Goal: Task Accomplishment & Management: Complete application form

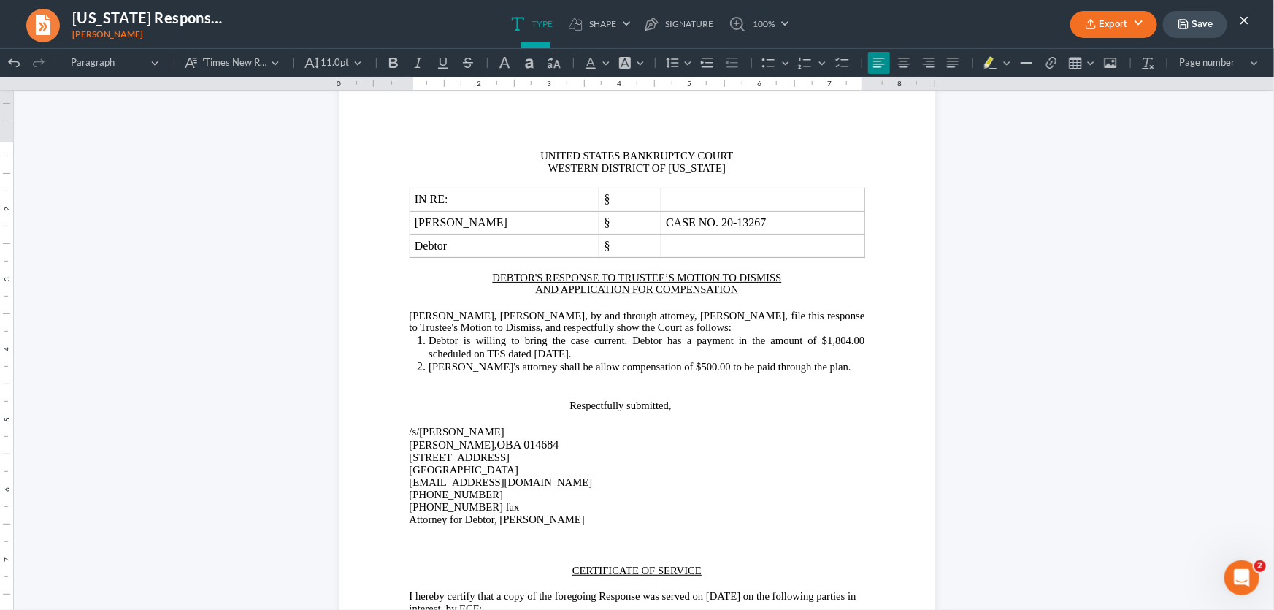
scroll to position [55, 0]
click at [785, 315] on span "[PERSON_NAME], [PERSON_NAME], by and through attorney, [PERSON_NAME], file this…" at bounding box center [638, 322] width 456 height 24
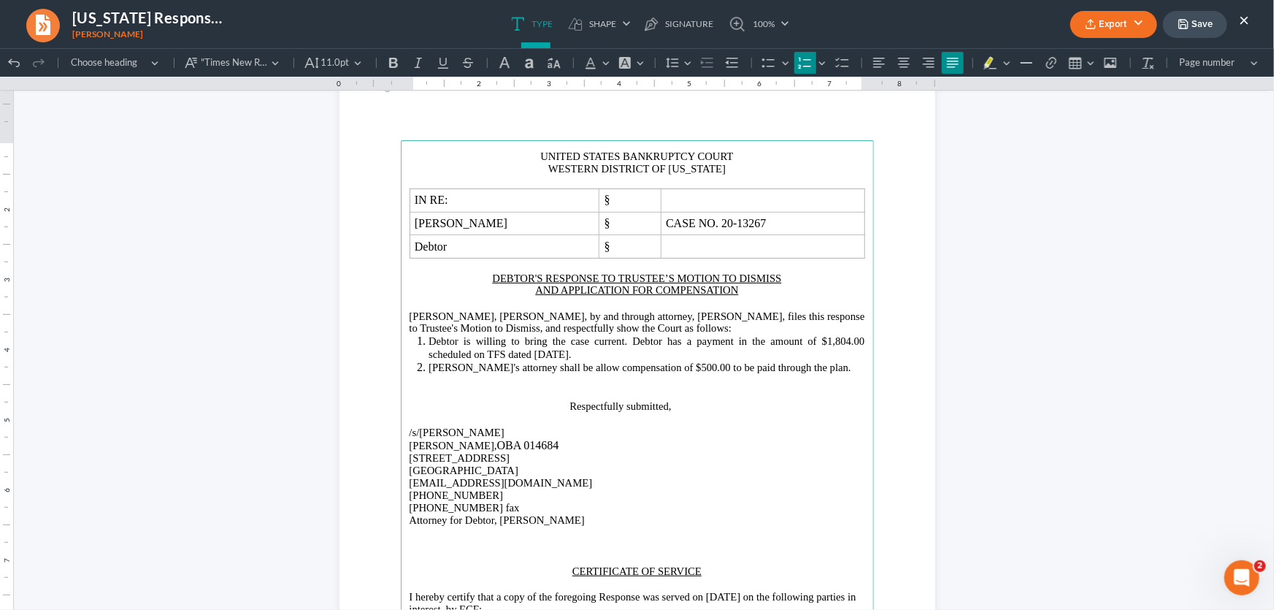
click at [634, 354] on li "Debtor is willing to bring the case current. Debtor has a payment in the amount…" at bounding box center [647, 347] width 436 height 26
drag, startPoint x: 648, startPoint y: 356, endPoint x: 607, endPoint y: 358, distance: 40.9
click at [607, 358] on li "Debtor is willing to bring the case current. Debtor has a payment in the amount…" at bounding box center [647, 347] width 436 height 26
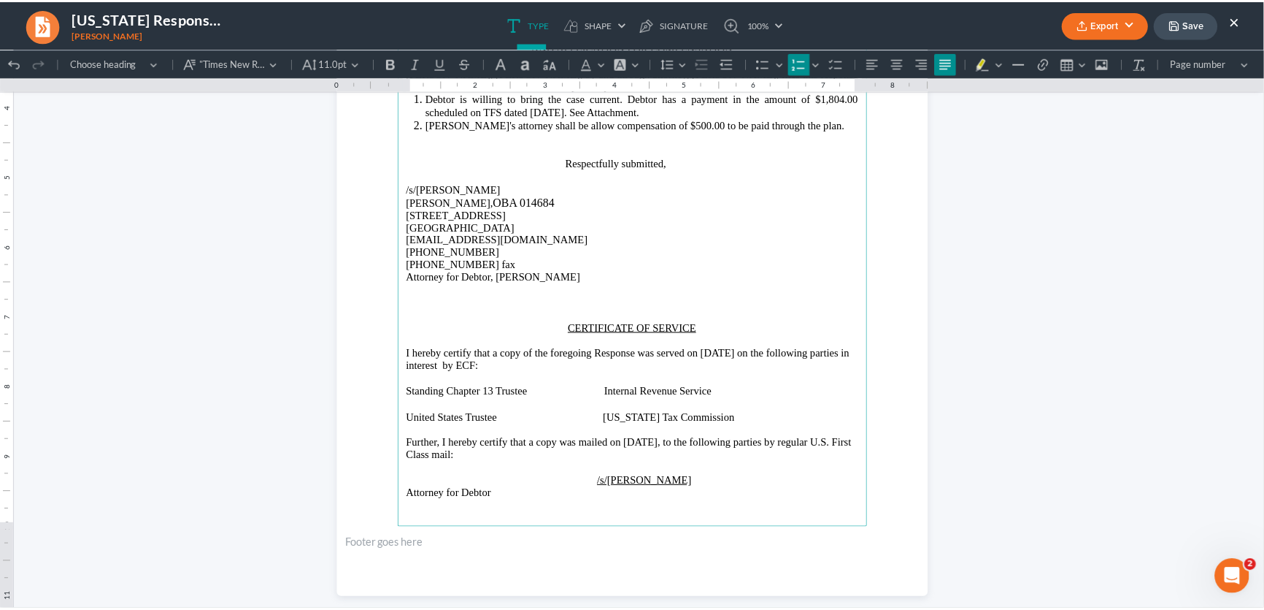
scroll to position [321, 0]
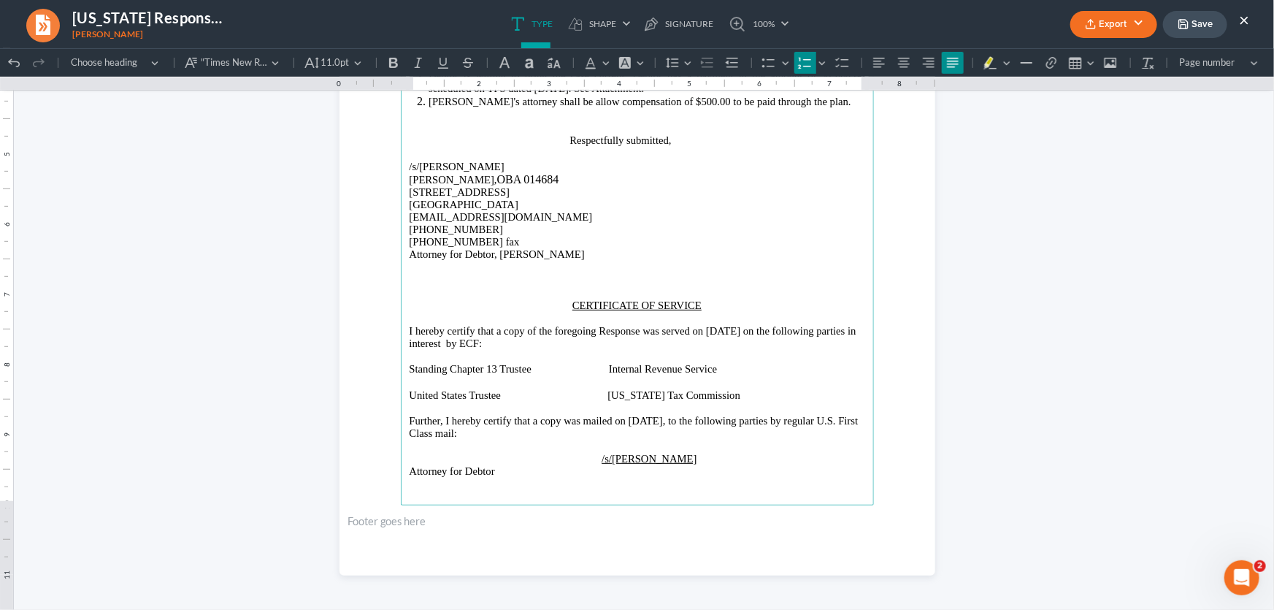
click at [563, 282] on p "Rich Text Editor, page-0-main" at bounding box center [638, 278] width 456 height 13
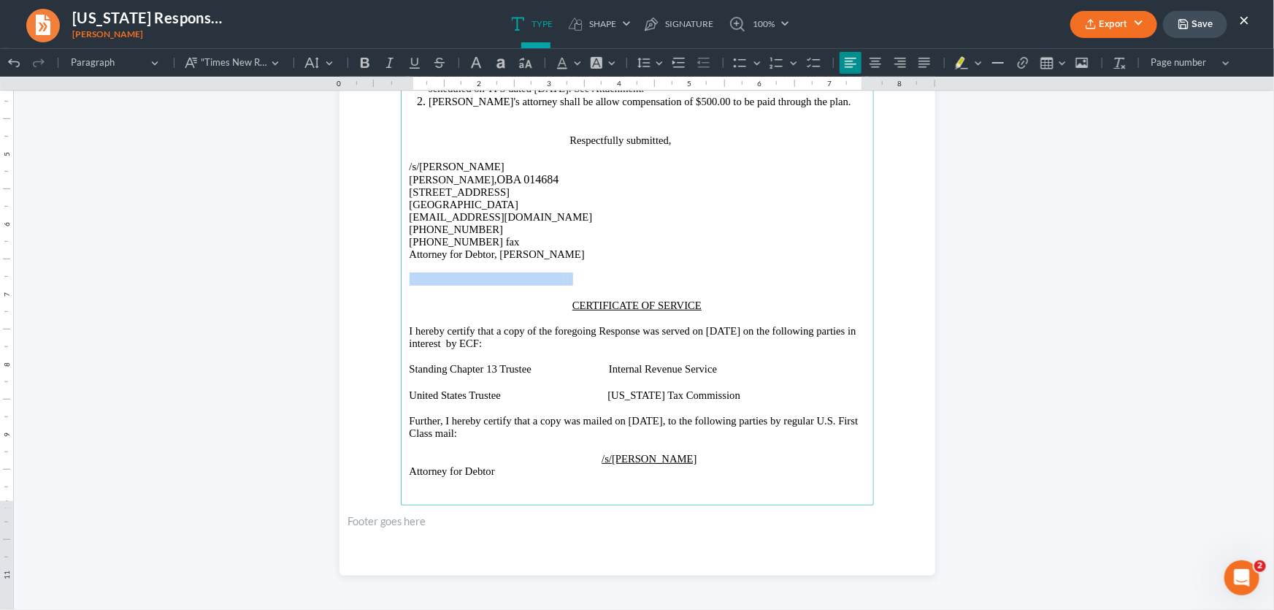
drag, startPoint x: 569, startPoint y: 280, endPoint x: 328, endPoint y: 288, distance: 241.0
click html "1.00 10.00 0 1 1 2 2 3 3 4 4 5 5 6 6 7 7 8 8 9 9 10 10 11 11 Undo (Ctrl+Z) Undo…"
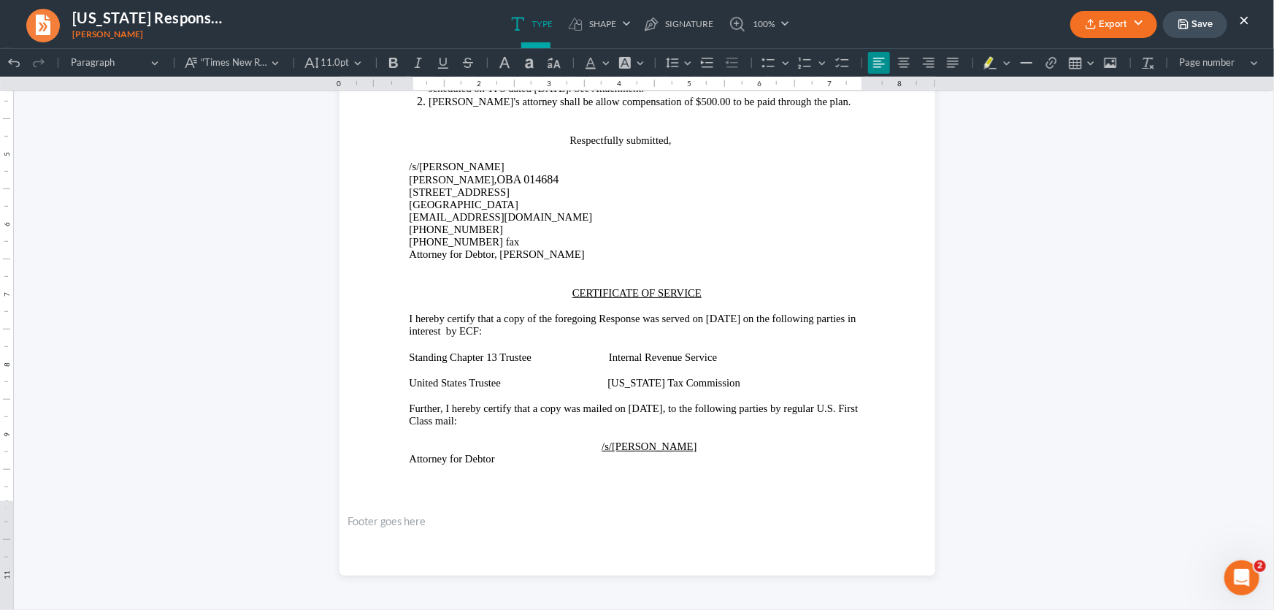
click at [1126, 22] on button "Export" at bounding box center [1113, 24] width 87 height 27
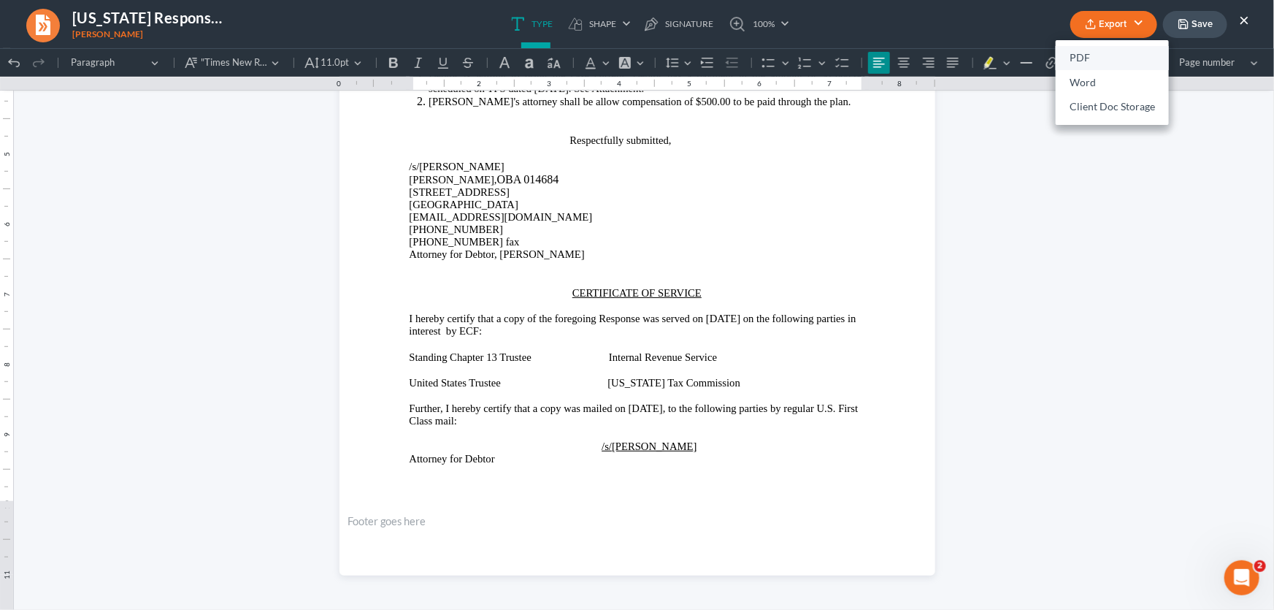
click at [1095, 54] on link "PDF" at bounding box center [1112, 58] width 113 height 25
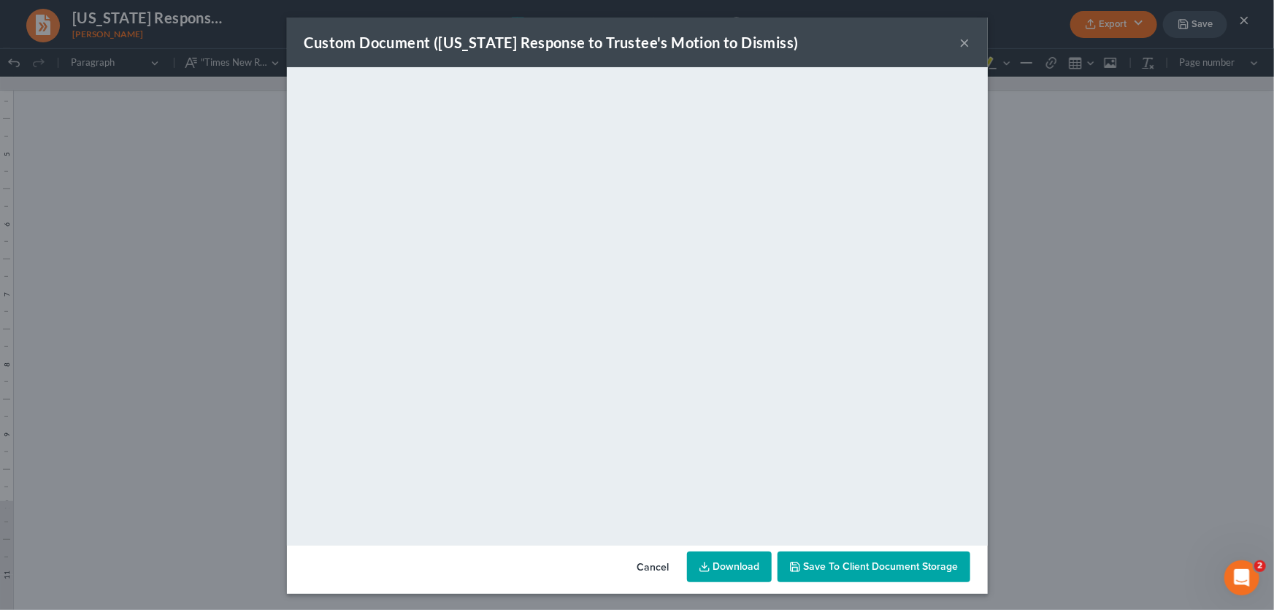
click at [960, 44] on button "×" at bounding box center [965, 43] width 10 height 18
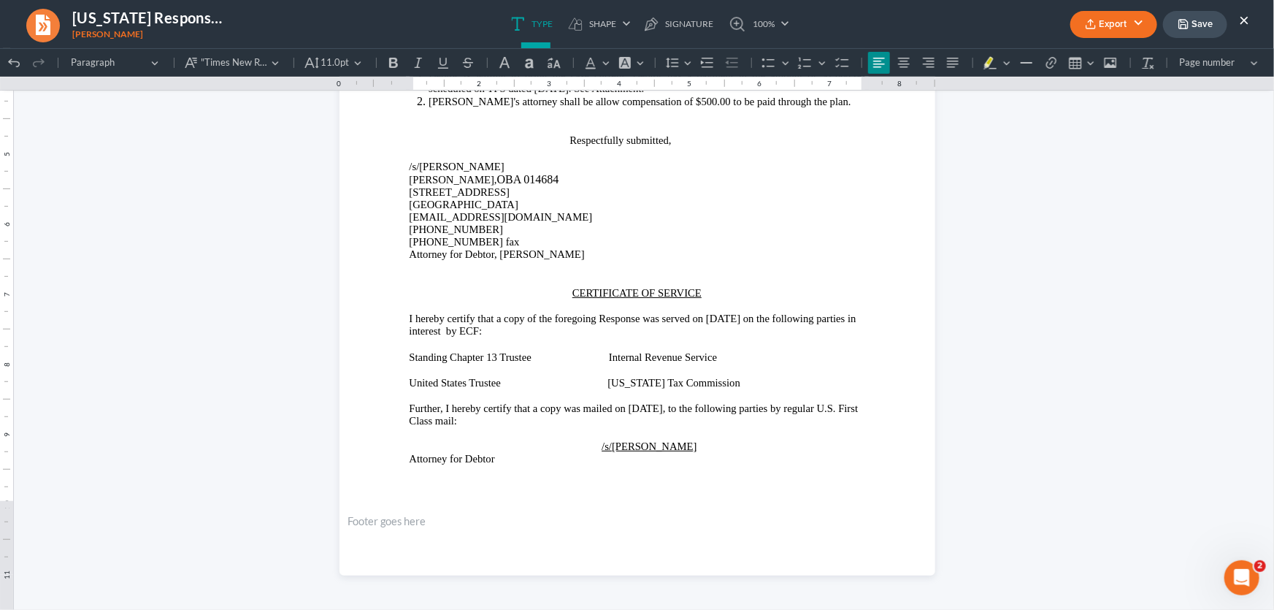
click at [1212, 28] on button "Save" at bounding box center [1195, 24] width 64 height 27
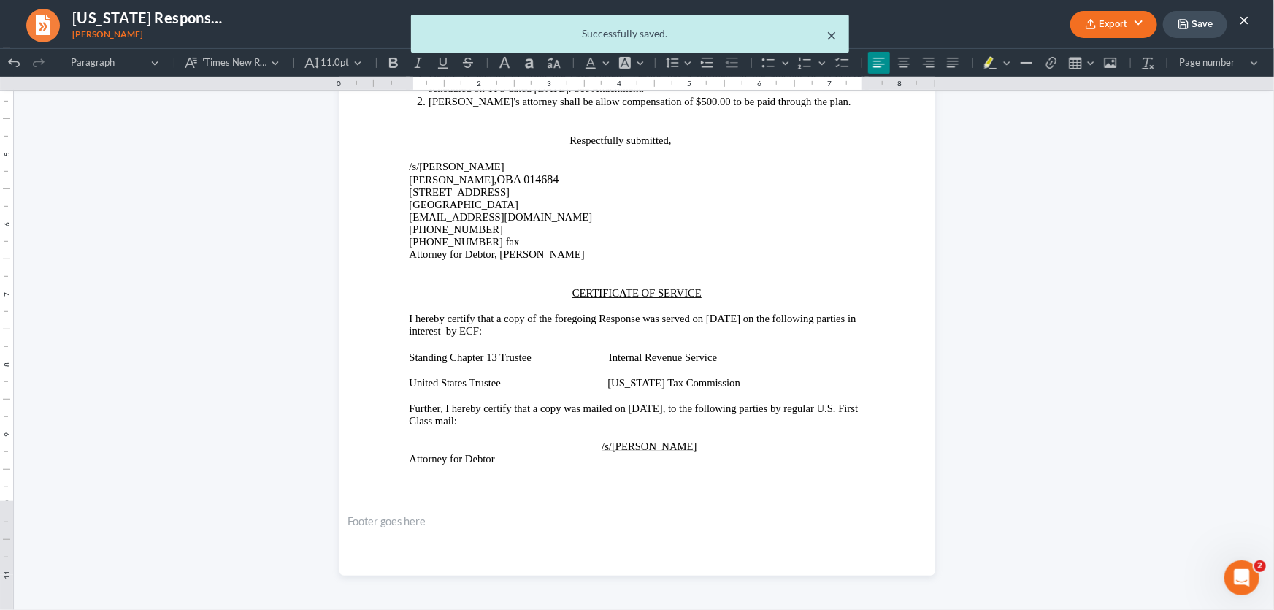
click at [834, 38] on ul "Type shapes Shape Line Check Arrow Circle Rectangle pen-tool Signature 100% Fit…" at bounding box center [650, 24] width 757 height 48
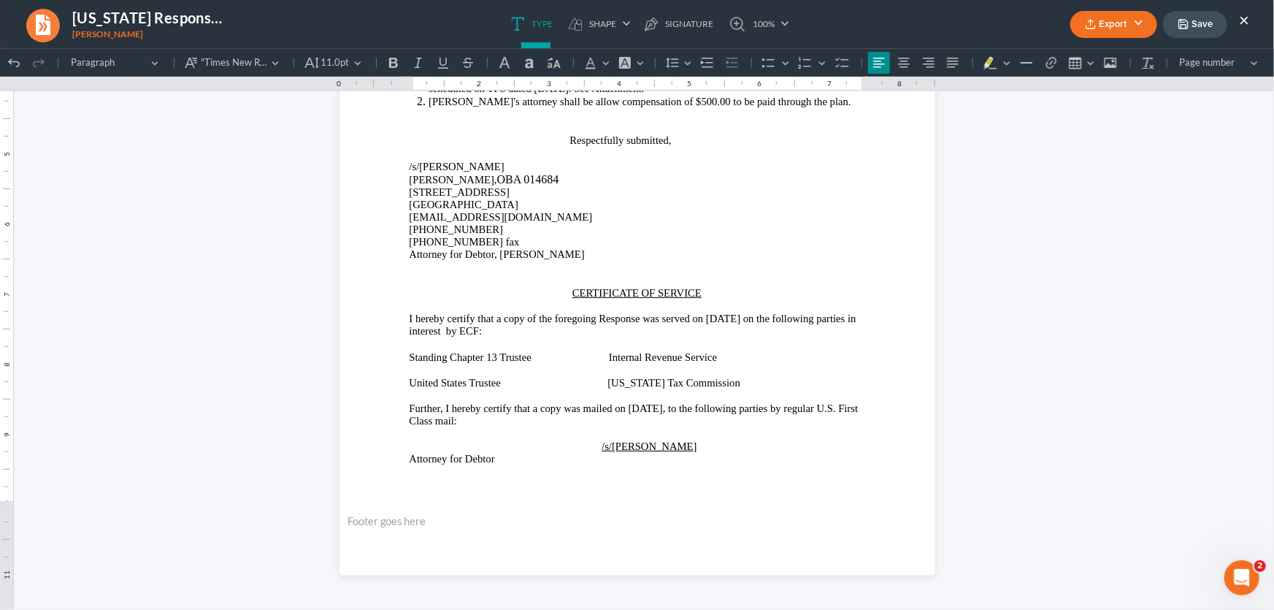
click at [1243, 21] on button "×" at bounding box center [1244, 20] width 10 height 18
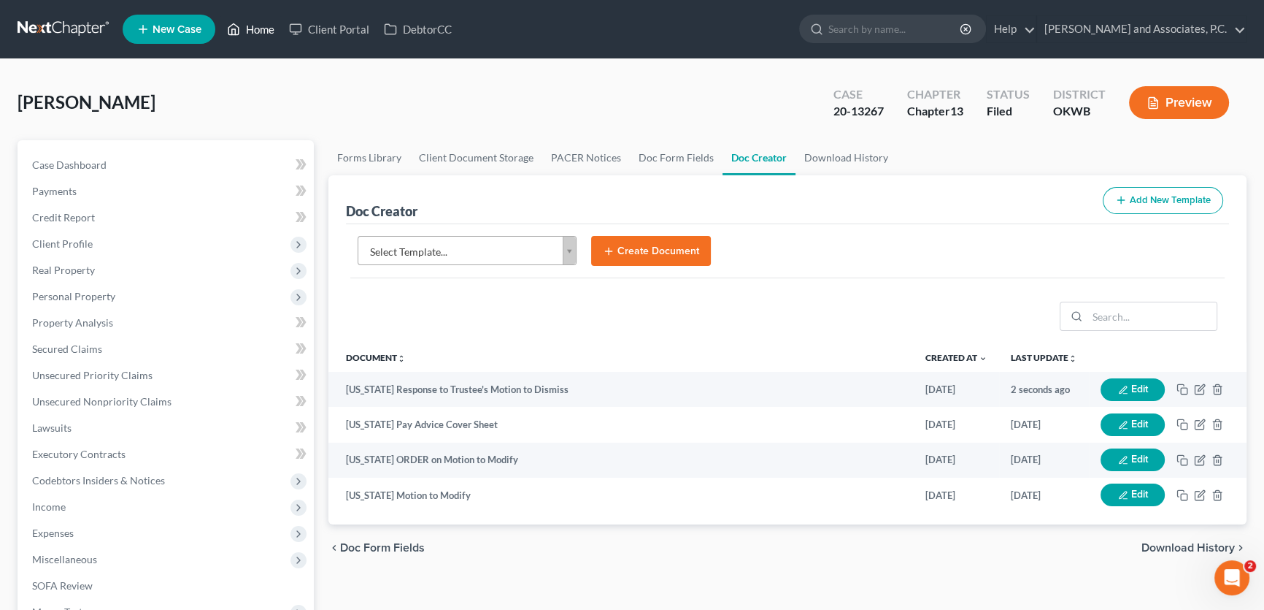
drag, startPoint x: 329, startPoint y: 99, endPoint x: 242, endPoint y: 23, distance: 114.3
click at [329, 99] on div "[PERSON_NAME] Upgraded Case 20-13267 Chapter Chapter 13 Status Filed District […" at bounding box center [632, 109] width 1229 height 64
click at [262, 28] on link "Home" at bounding box center [251, 29] width 62 height 26
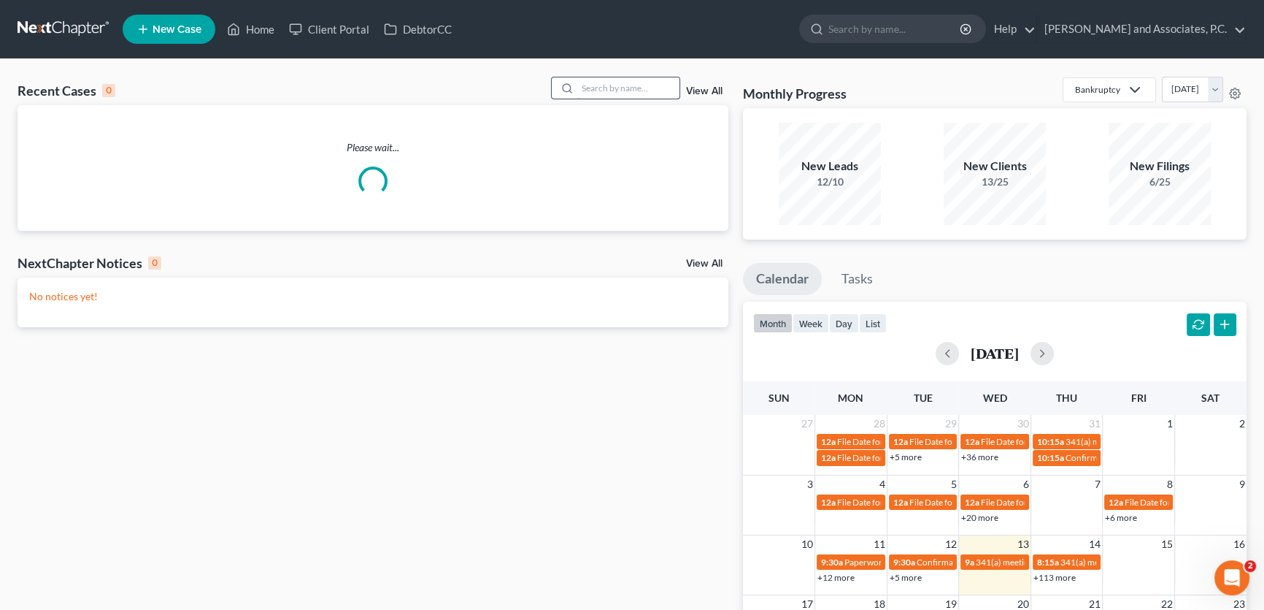
click at [642, 80] on input "search" at bounding box center [628, 87] width 102 height 21
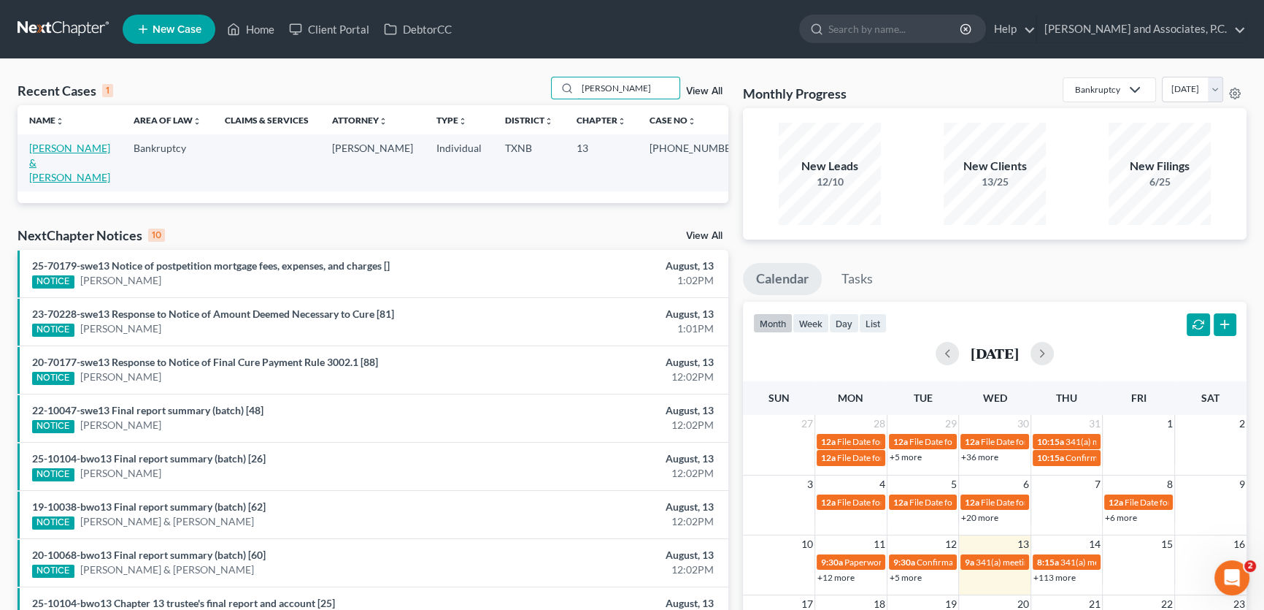
type input "[PERSON_NAME]"
click at [110, 146] on link "[PERSON_NAME] & [PERSON_NAME]" at bounding box center [69, 163] width 81 height 42
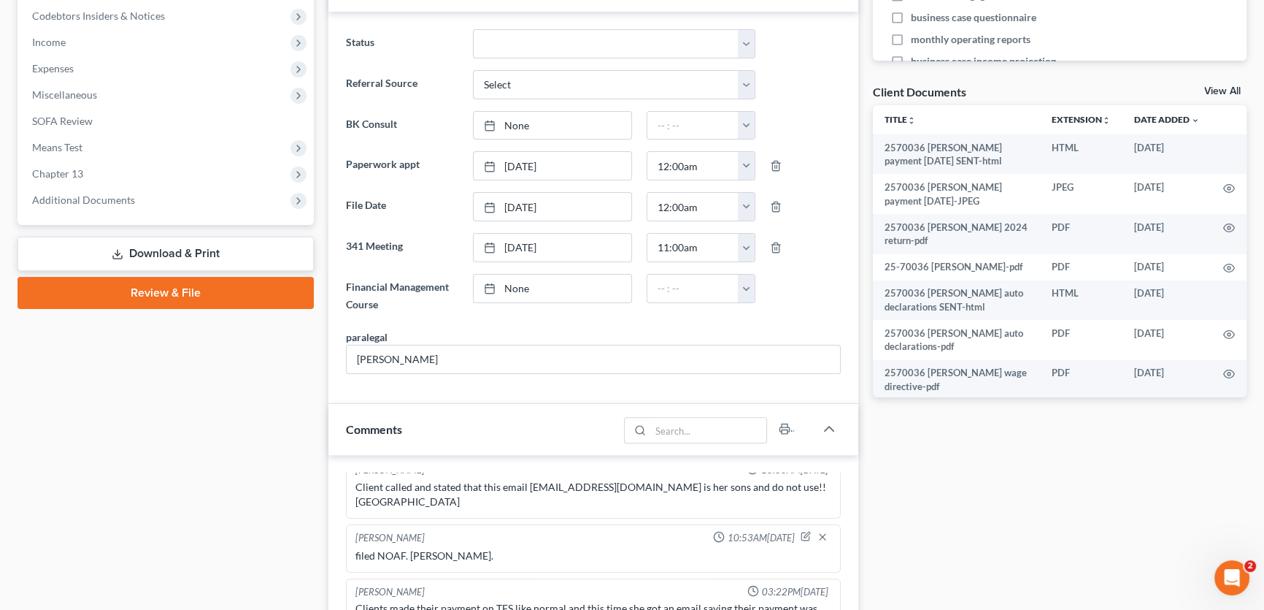
scroll to position [796, 0]
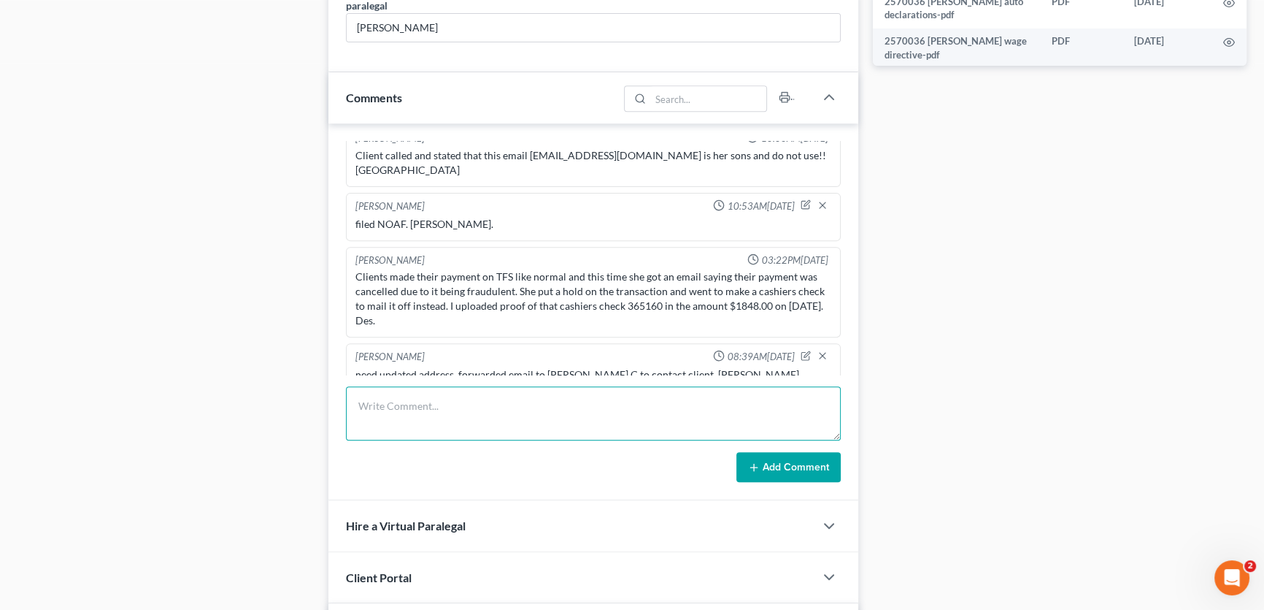
click at [429, 416] on textarea at bounding box center [593, 413] width 495 height 54
type textarea "uploaded signed confirmation order to portal. [PERSON_NAME]."
click at [807, 469] on button "Add Comment" at bounding box center [789, 467] width 104 height 31
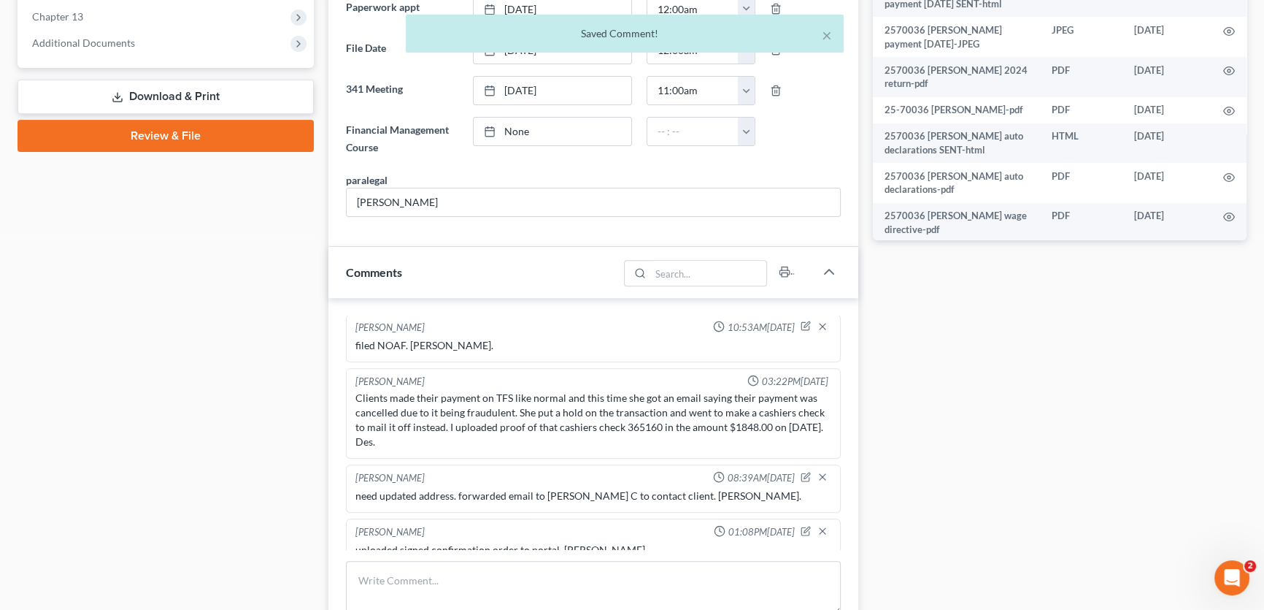
scroll to position [464, 0]
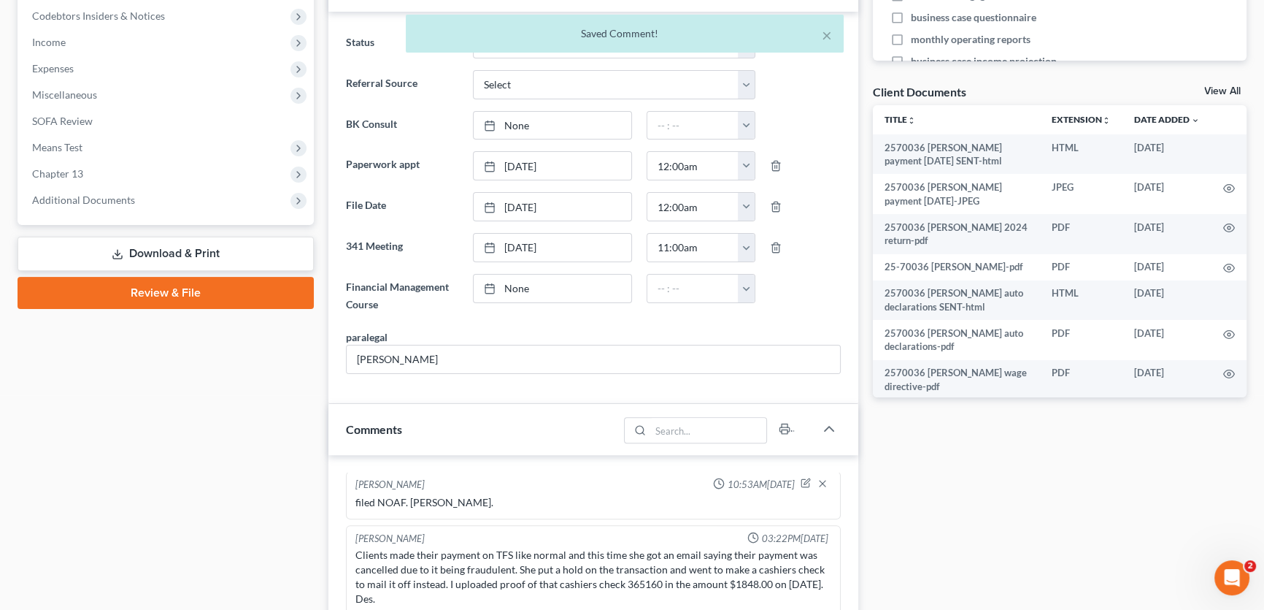
click at [1223, 91] on link "View All" at bounding box center [1223, 91] width 37 height 10
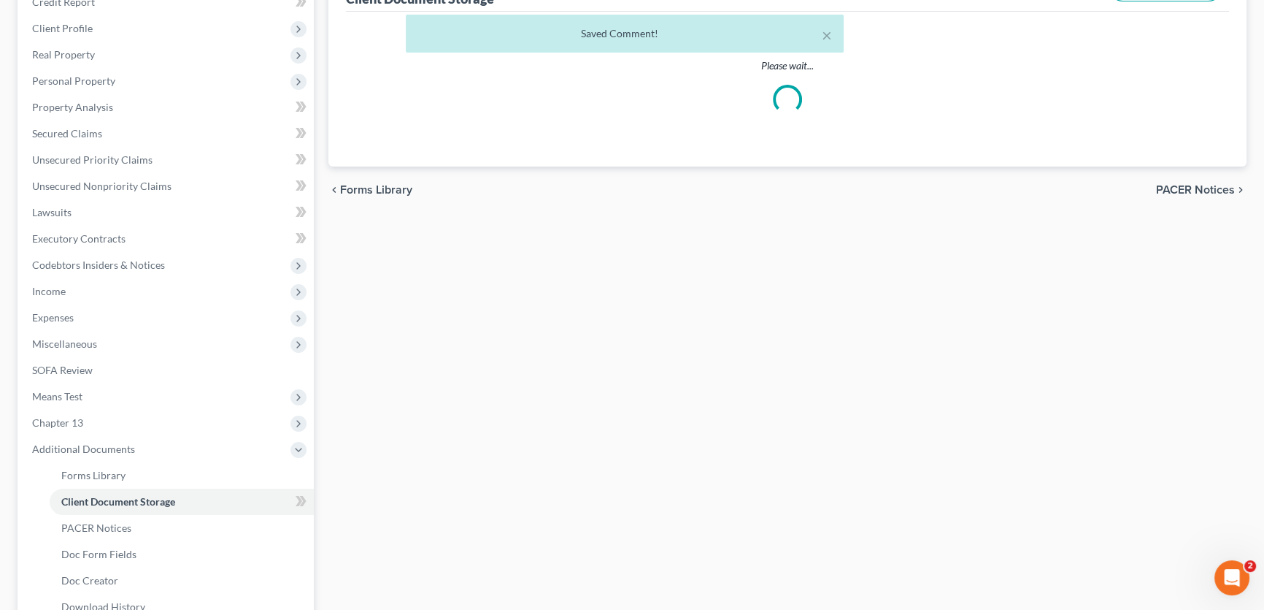
scroll to position [195, 0]
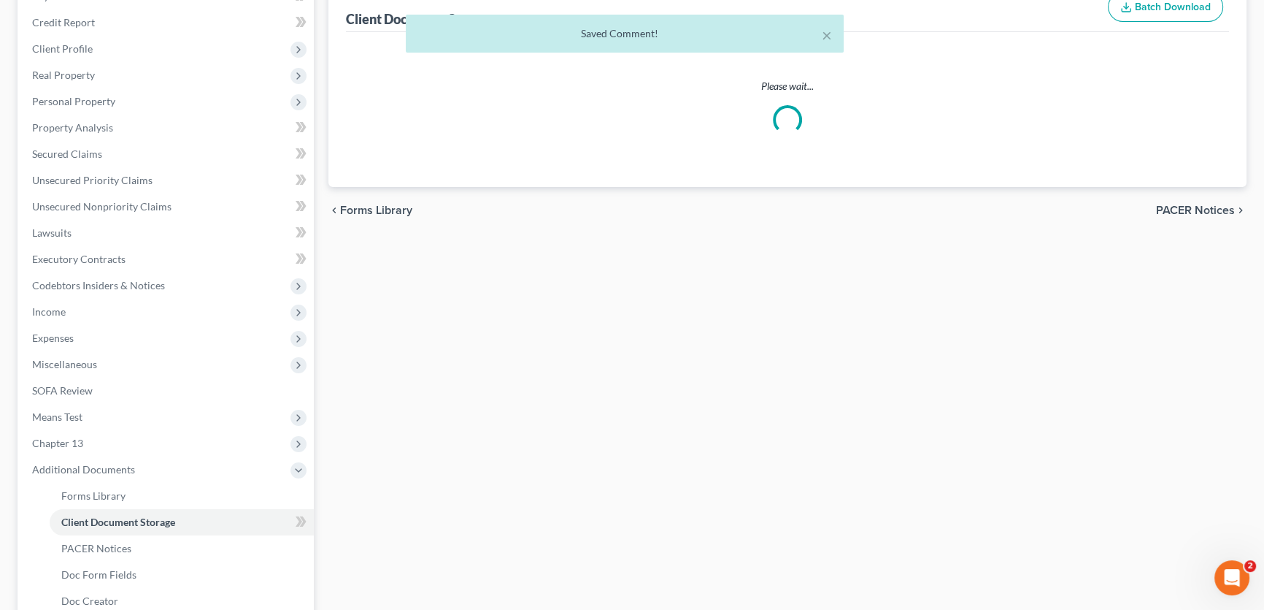
select select "18"
select select "21"
select select "10"
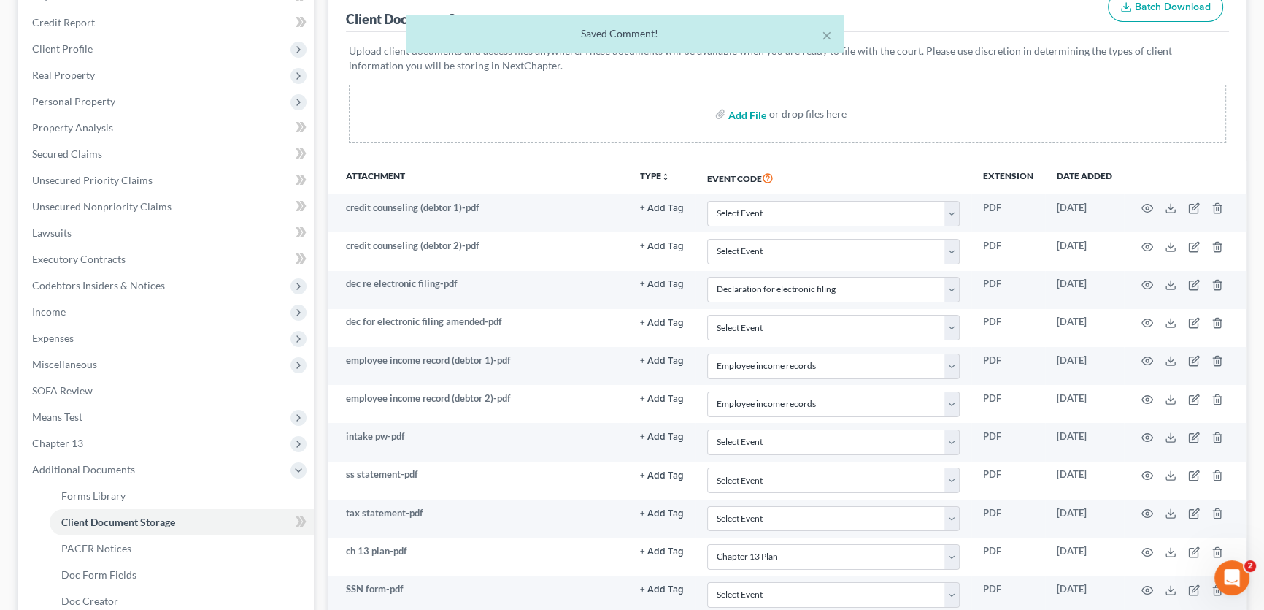
scroll to position [0, 0]
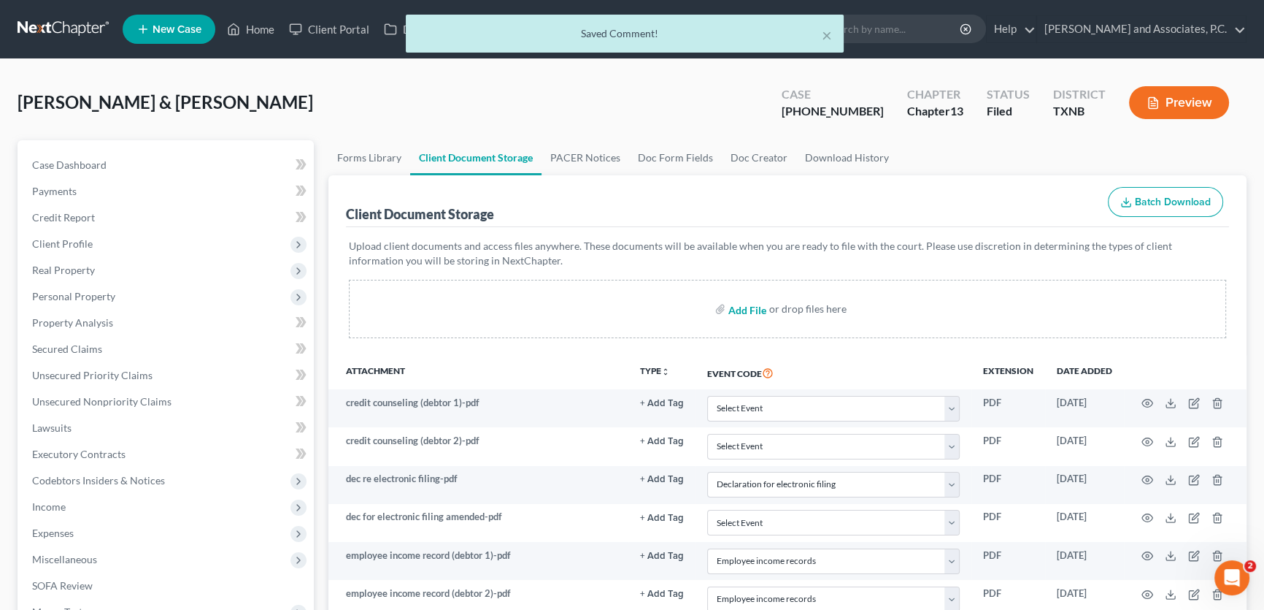
click at [751, 307] on input "file" at bounding box center [746, 309] width 35 height 26
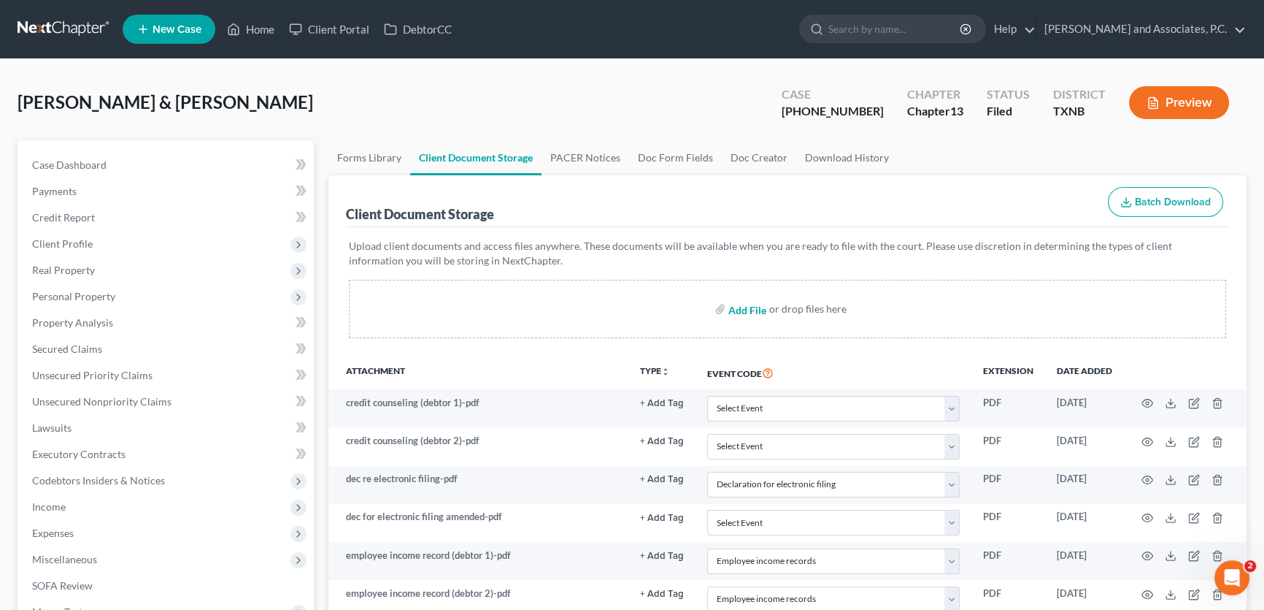
type input "C:\fakepath\2570036 [PERSON_NAME] confirmation order.pdf"
click at [742, 308] on input "file" at bounding box center [746, 309] width 35 height 26
select select "18"
select select "21"
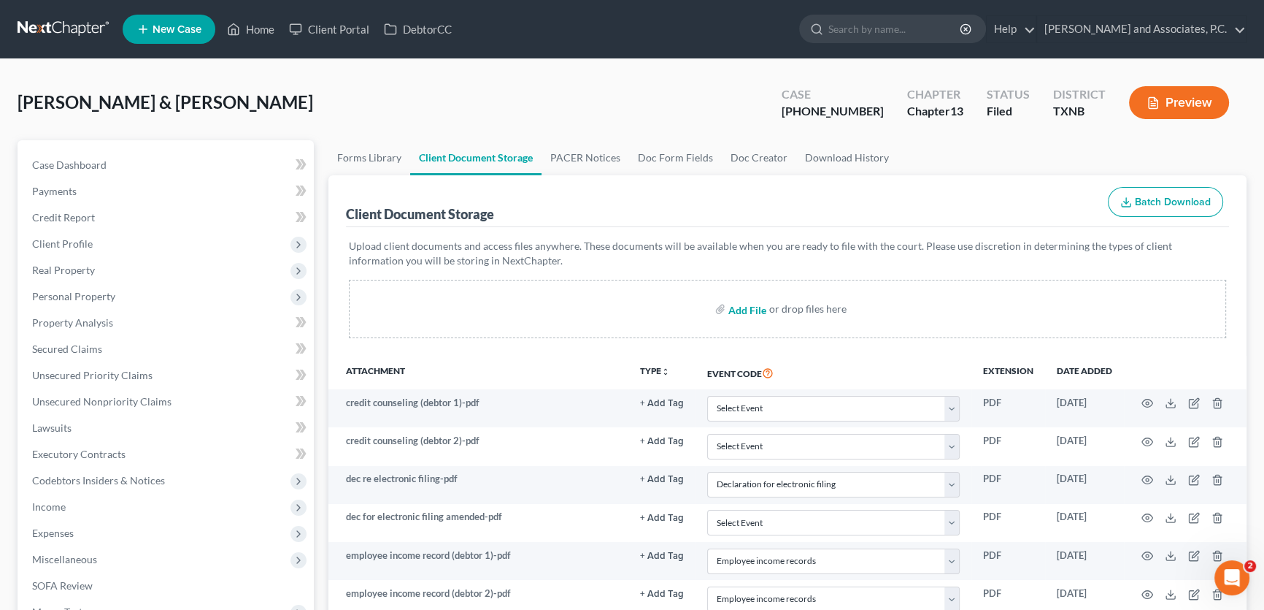
select select "10"
type input "C:\fakepath\2570036 [PERSON_NAME] confirmation order SENT.html"
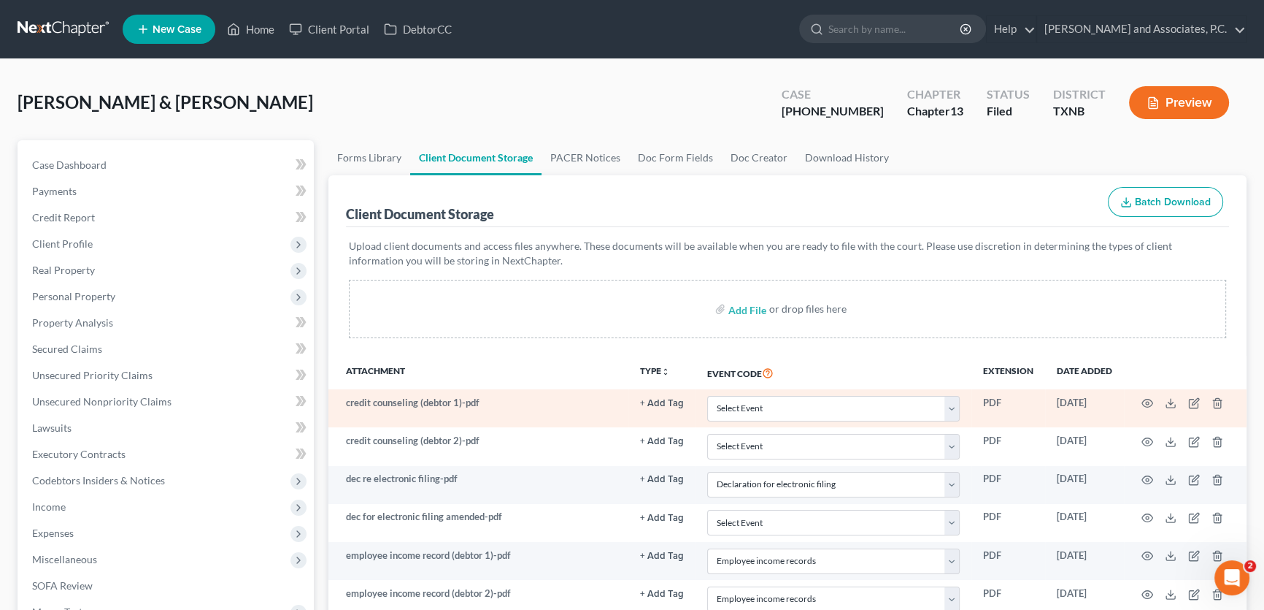
select select "18"
select select "21"
select select "10"
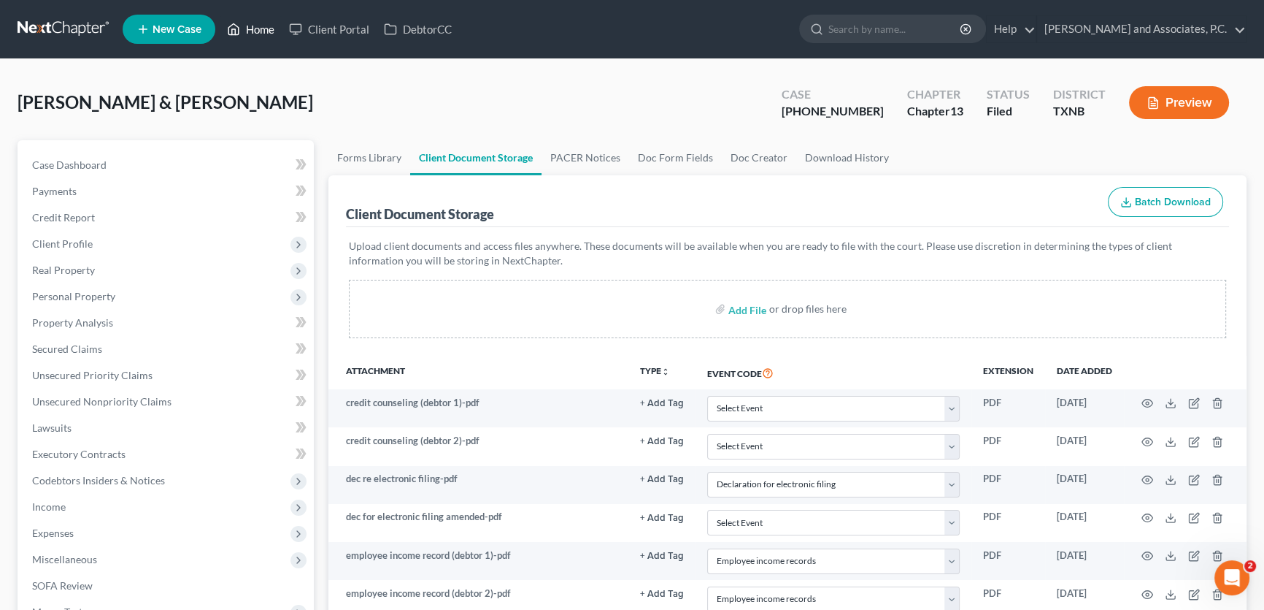
click at [269, 23] on link "Home" at bounding box center [251, 29] width 62 height 26
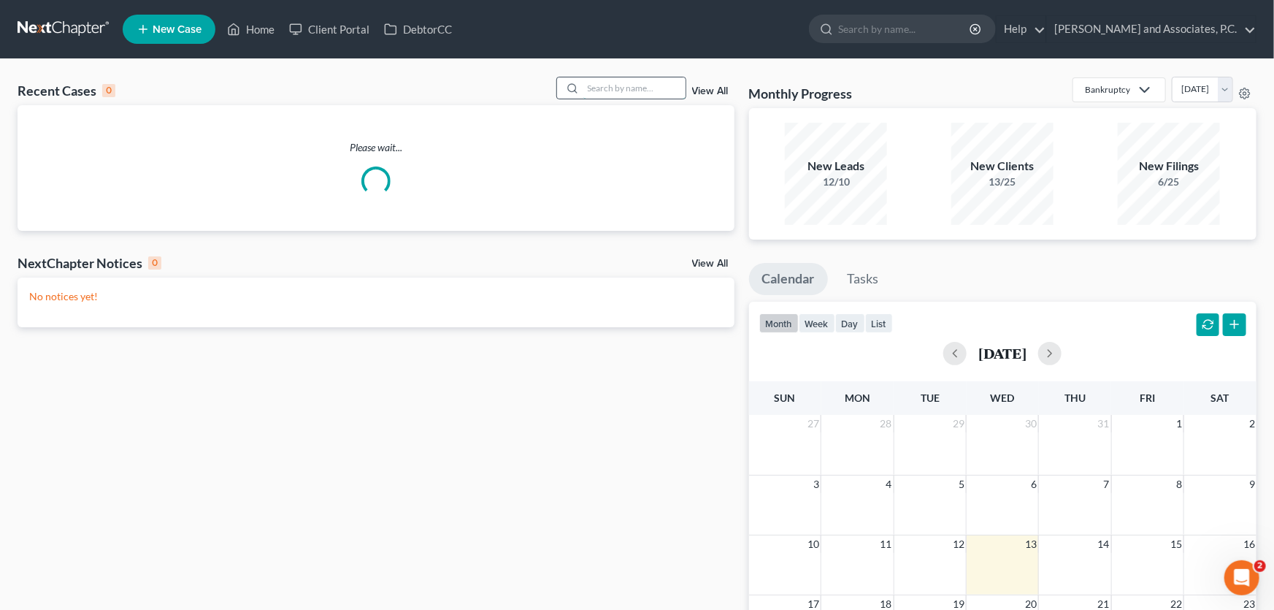
click at [607, 93] on input "search" at bounding box center [634, 87] width 102 height 21
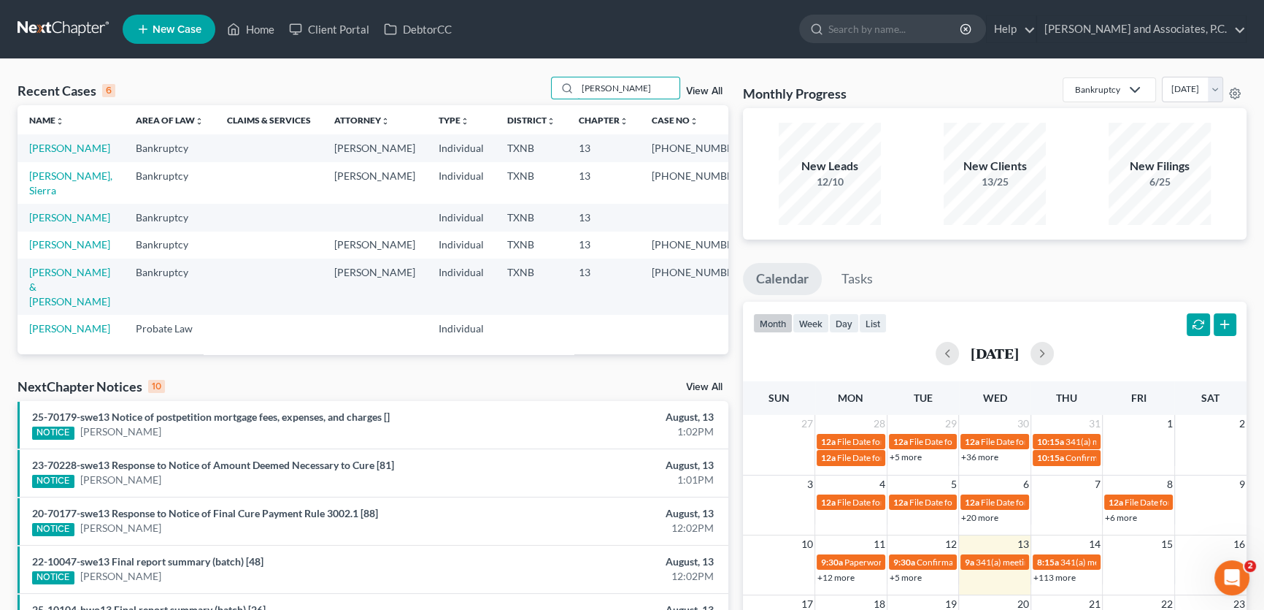
type input "[PERSON_NAME]"
click at [736, 349] on div "month week day list [DATE]" at bounding box center [995, 337] width 518 height 70
click at [80, 223] on link "[PERSON_NAME]" at bounding box center [69, 217] width 81 height 12
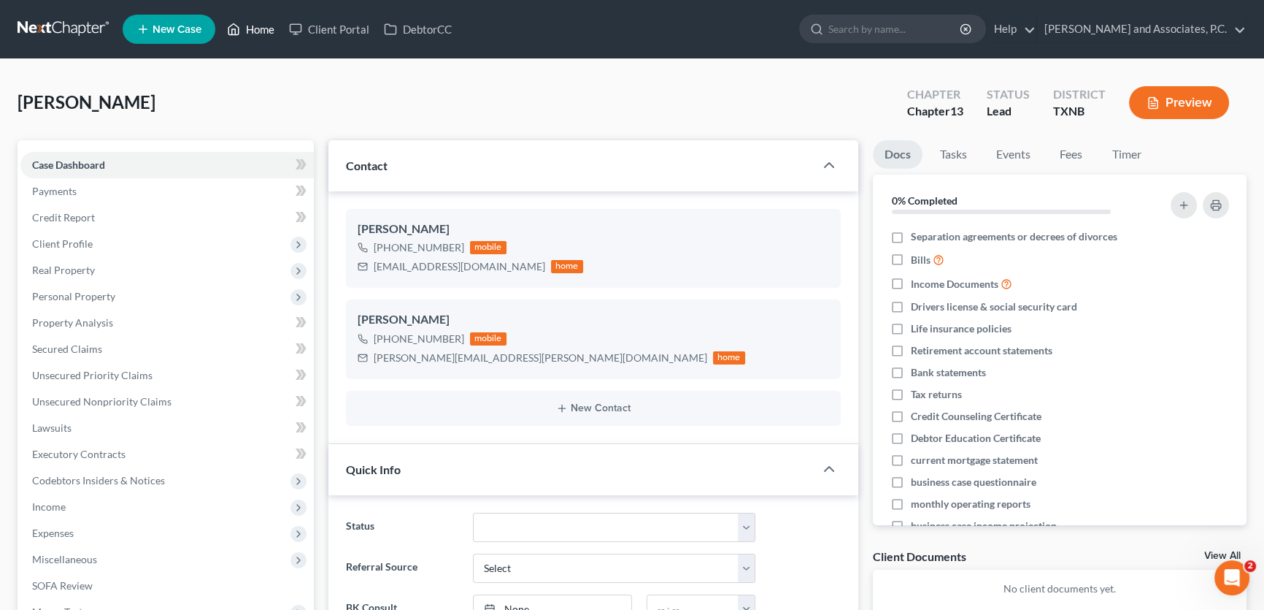
click at [260, 31] on link "Home" at bounding box center [251, 29] width 62 height 26
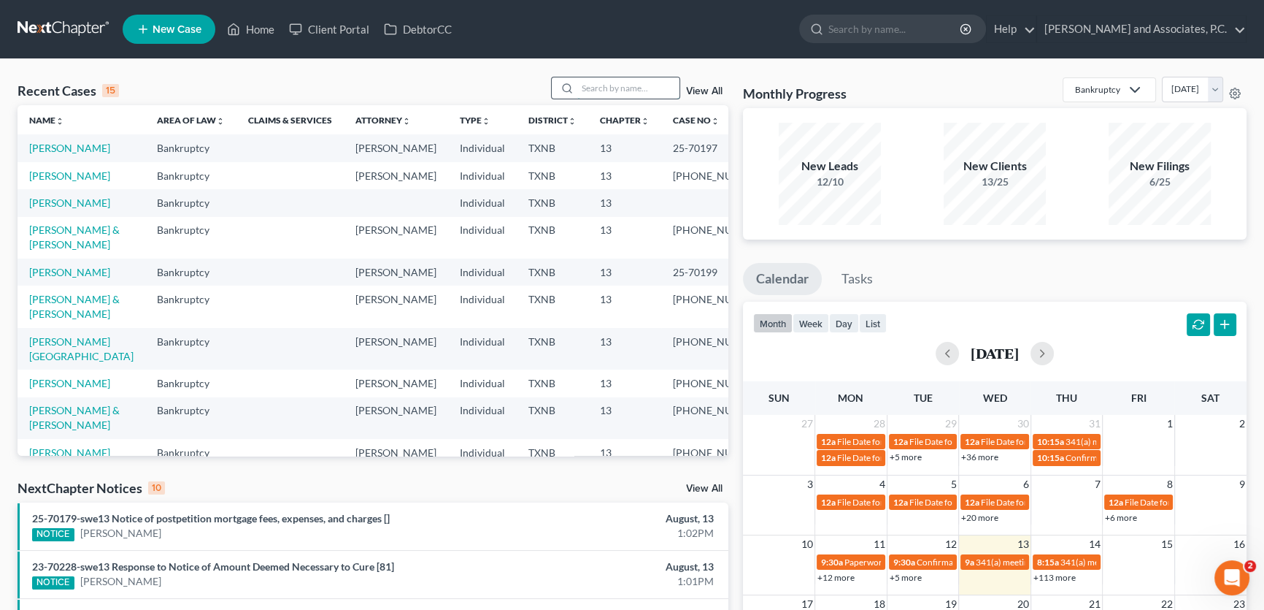
click at [601, 87] on input "search" at bounding box center [628, 87] width 102 height 21
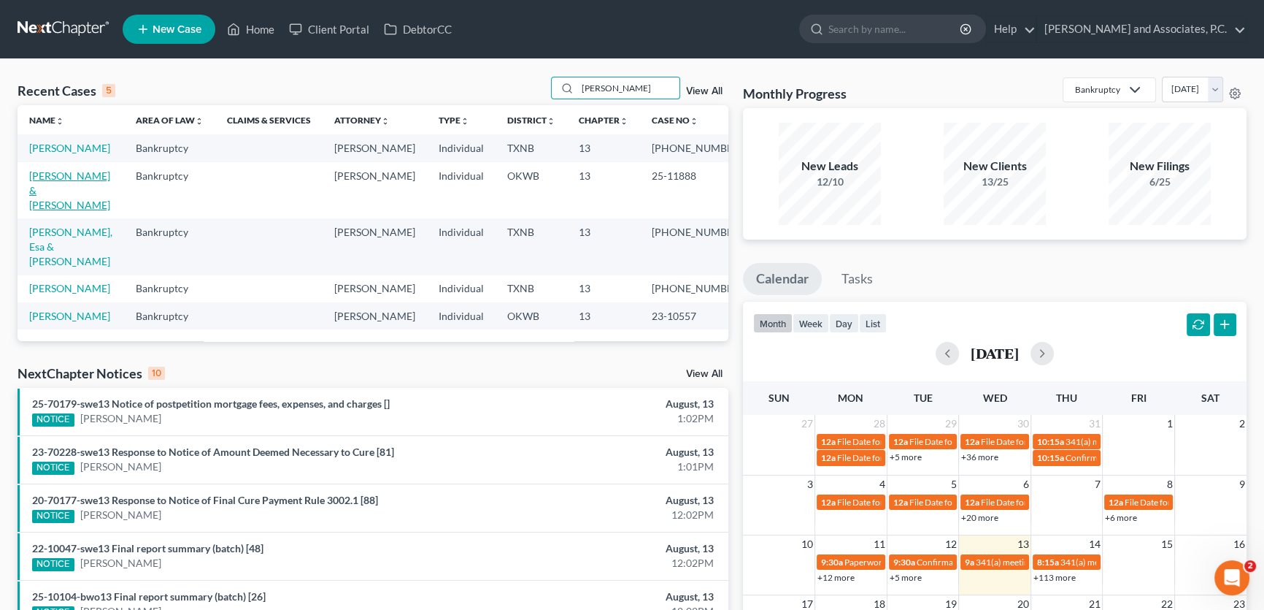
type input "[PERSON_NAME]"
click at [83, 189] on link "[PERSON_NAME] & [PERSON_NAME]" at bounding box center [69, 190] width 81 height 42
select select "0"
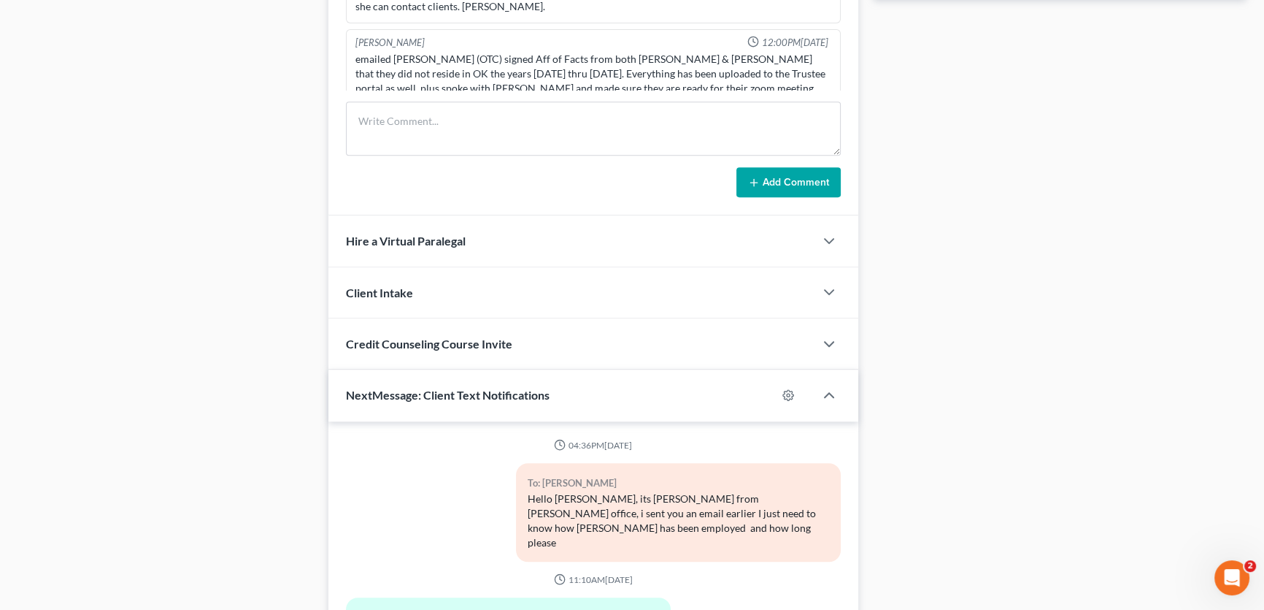
scroll to position [251, 0]
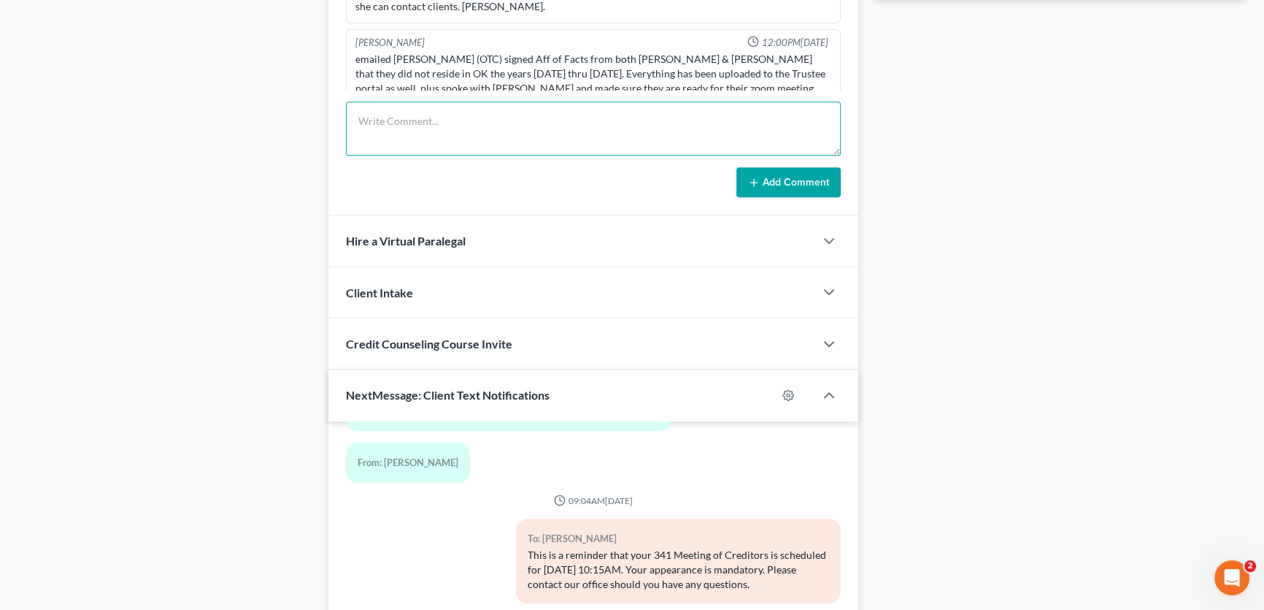
click at [409, 139] on textarea at bounding box center [593, 128] width 495 height 54
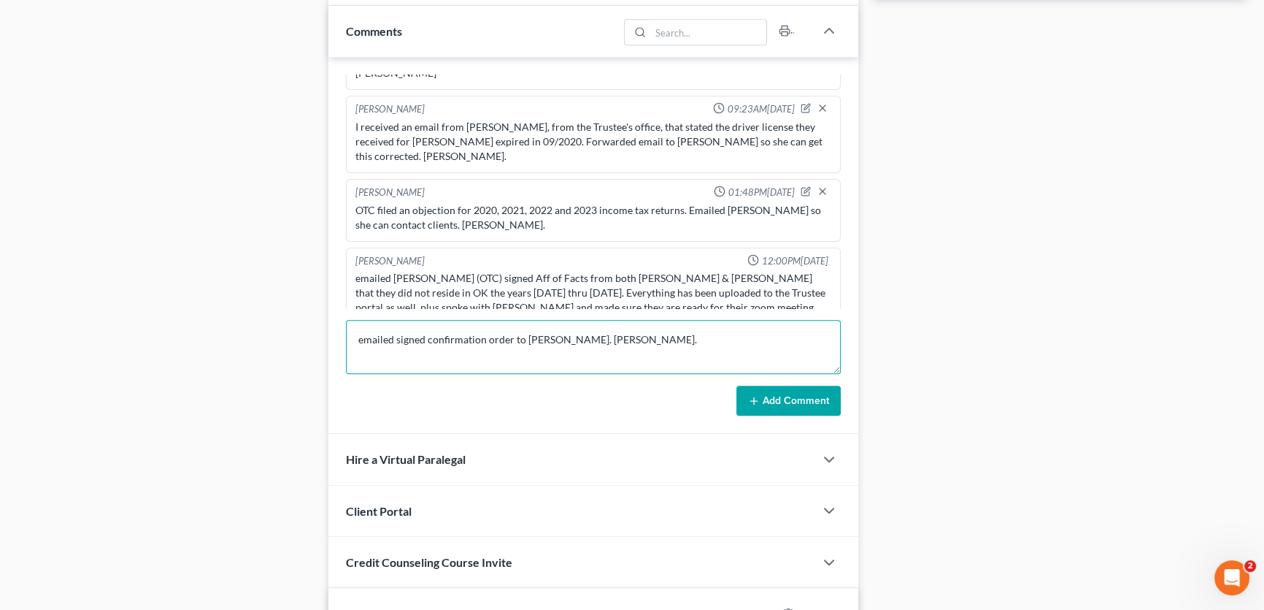
type textarea "emailed signed confirmation order to [PERSON_NAME]. [PERSON_NAME]."
click at [823, 390] on button "Add Comment" at bounding box center [789, 400] width 104 height 31
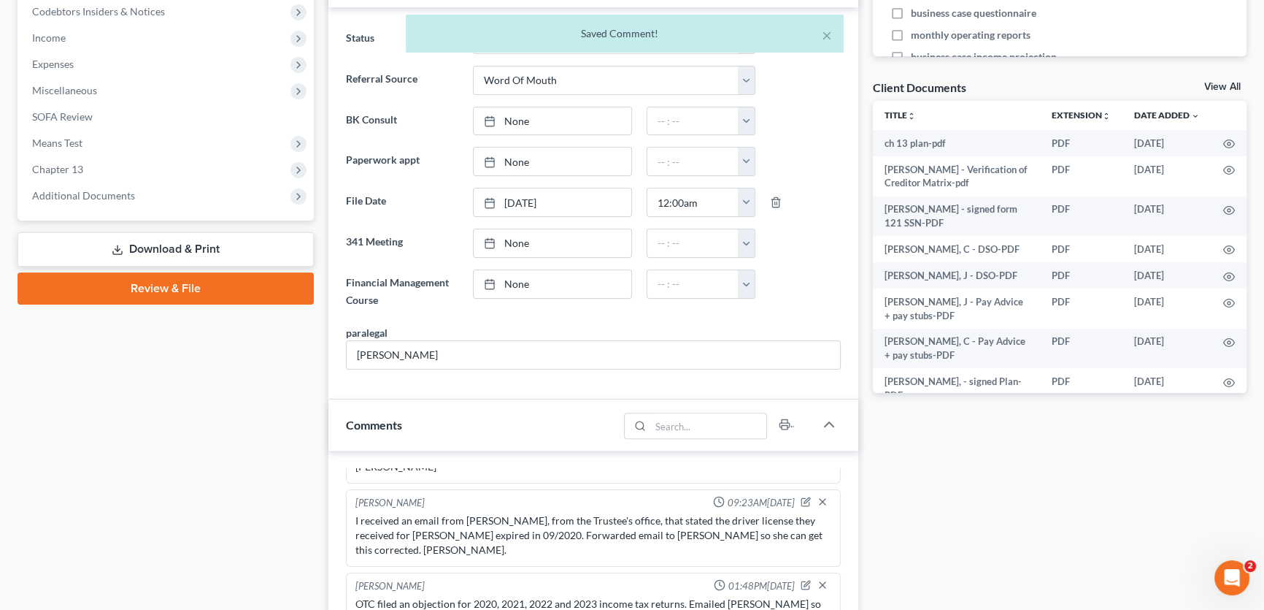
scroll to position [168, 0]
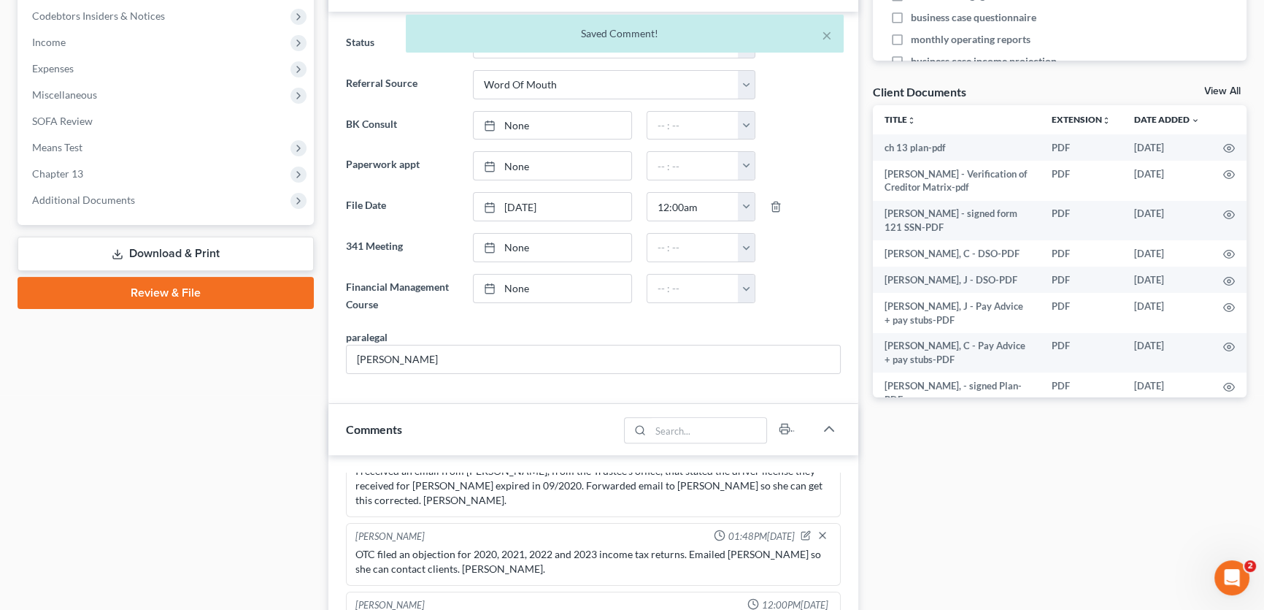
click at [1216, 90] on link "View All" at bounding box center [1223, 91] width 37 height 10
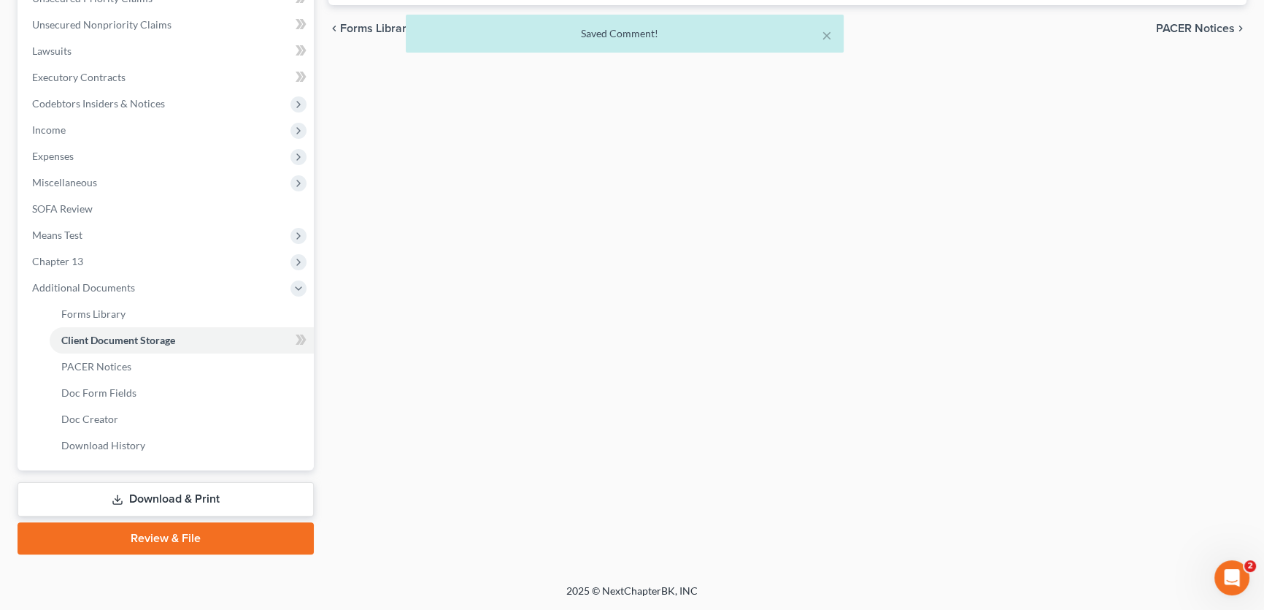
scroll to position [183, 0]
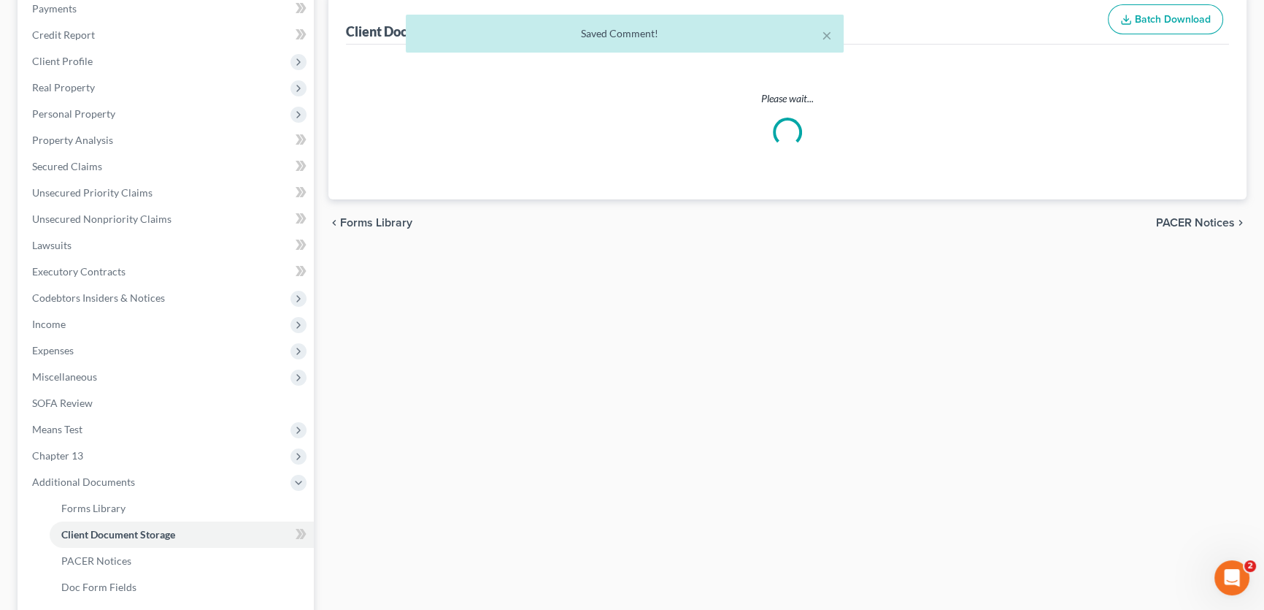
select select "1"
select select "0"
select select "3"
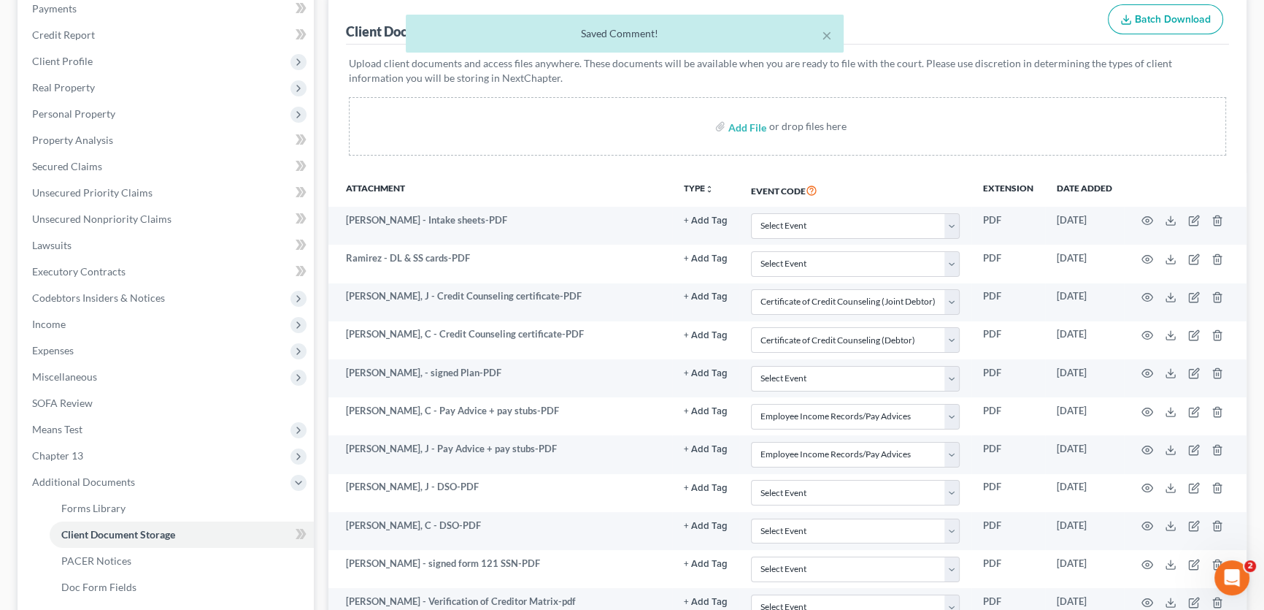
scroll to position [0, 0]
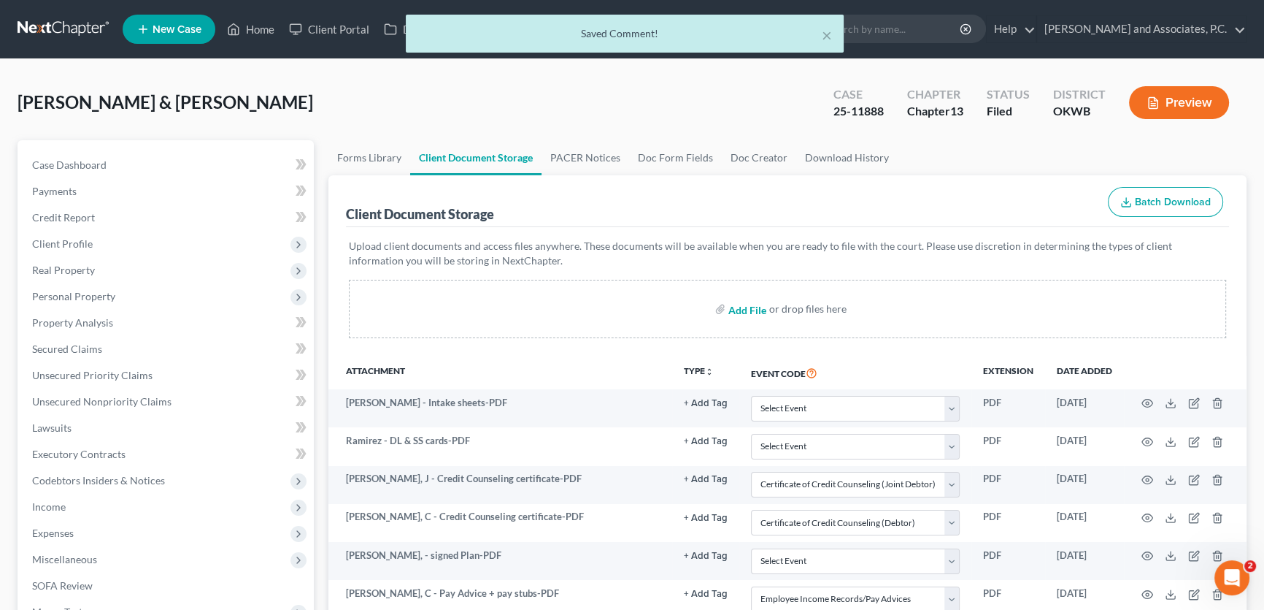
click at [733, 308] on input "file" at bounding box center [746, 309] width 35 height 26
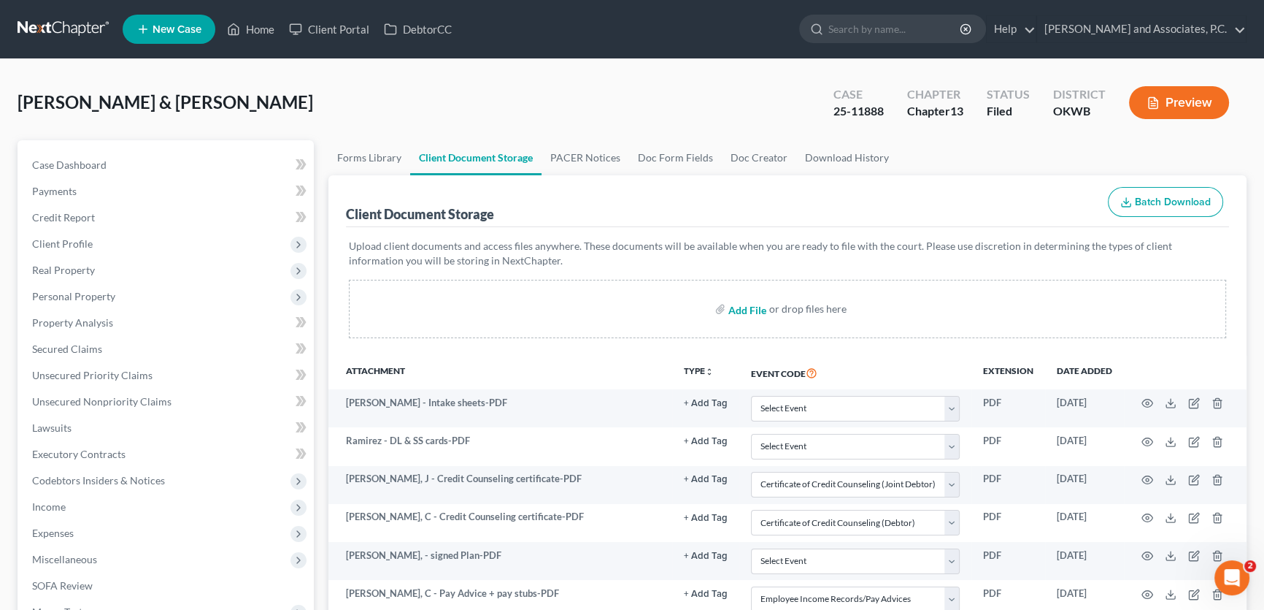
type input "C:\fakepath\25-11888 [PERSON_NAME] confirmation order.pdf"
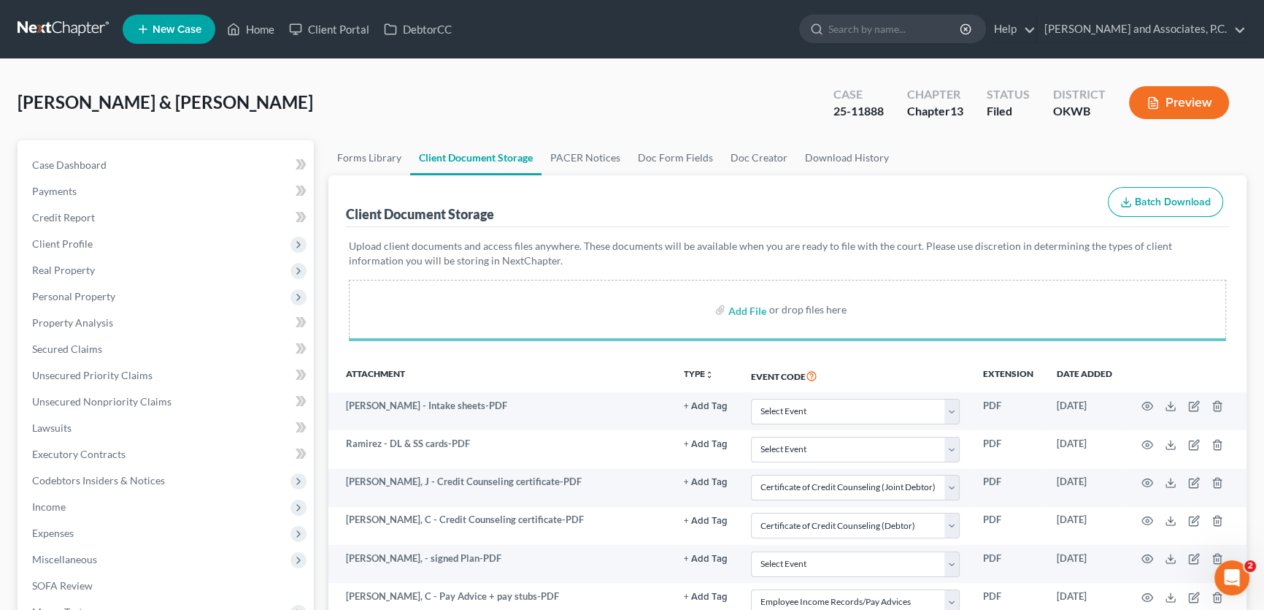
select select "1"
select select "0"
select select "3"
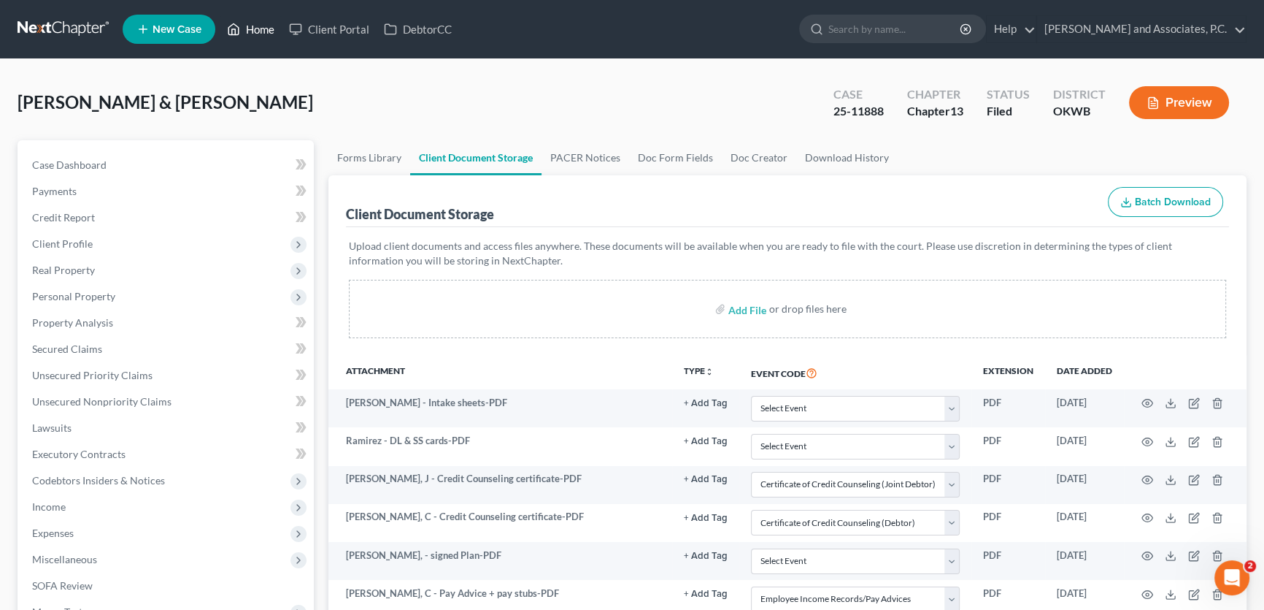
click at [257, 24] on link "Home" at bounding box center [251, 29] width 62 height 26
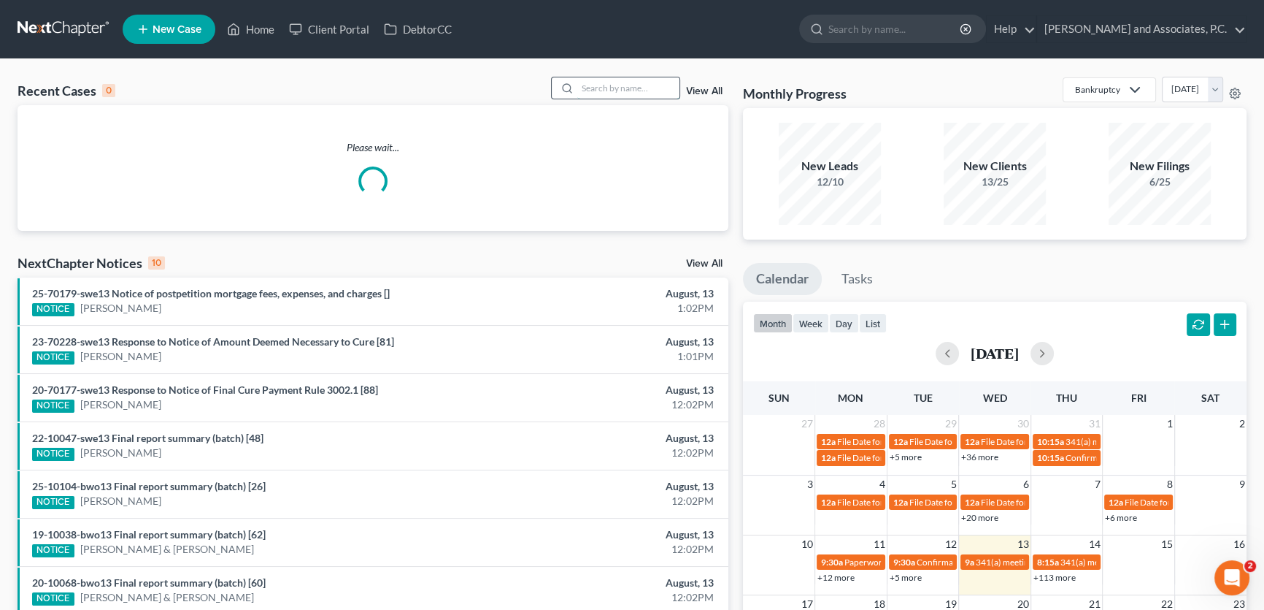
click at [591, 93] on input "search" at bounding box center [628, 87] width 102 height 21
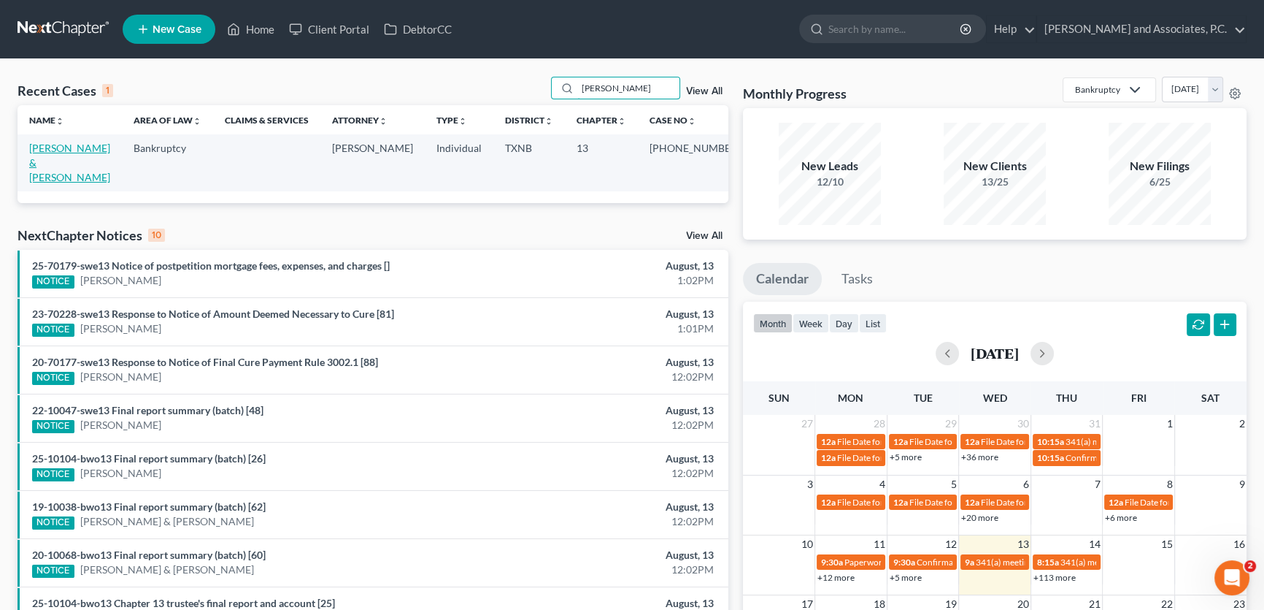
type input "[PERSON_NAME]"
click at [80, 150] on link "[PERSON_NAME] & [PERSON_NAME]" at bounding box center [69, 163] width 81 height 42
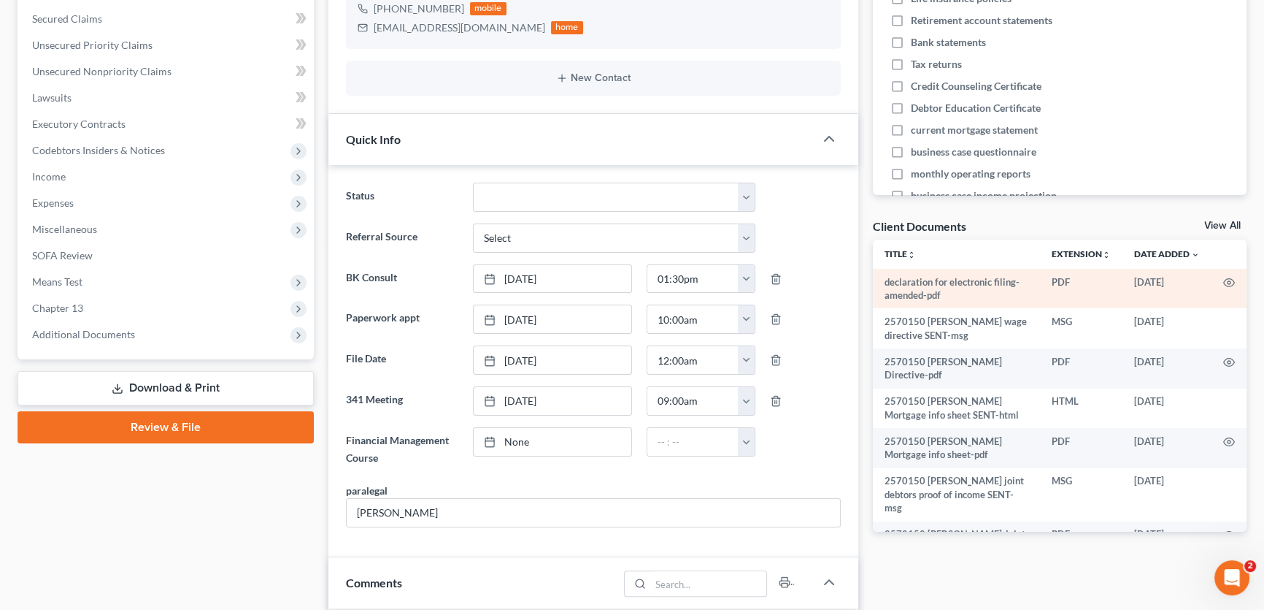
scroll to position [331, 0]
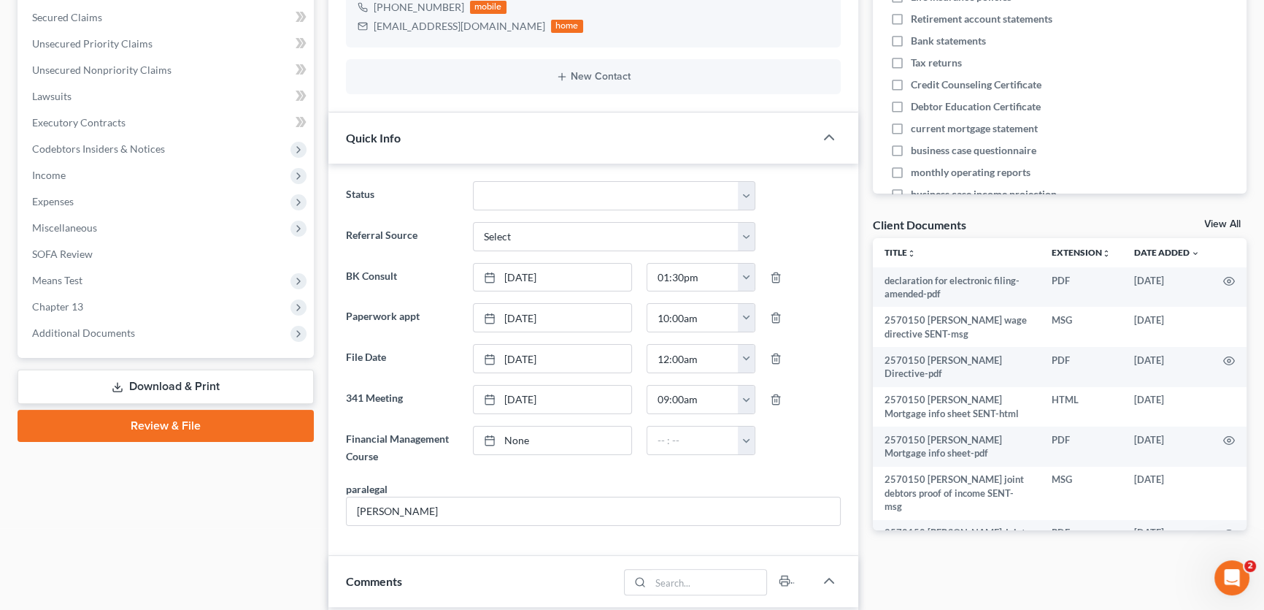
drag, startPoint x: 1231, startPoint y: 220, endPoint x: 685, endPoint y: 253, distance: 547.0
click at [1231, 220] on link "View All" at bounding box center [1223, 224] width 37 height 10
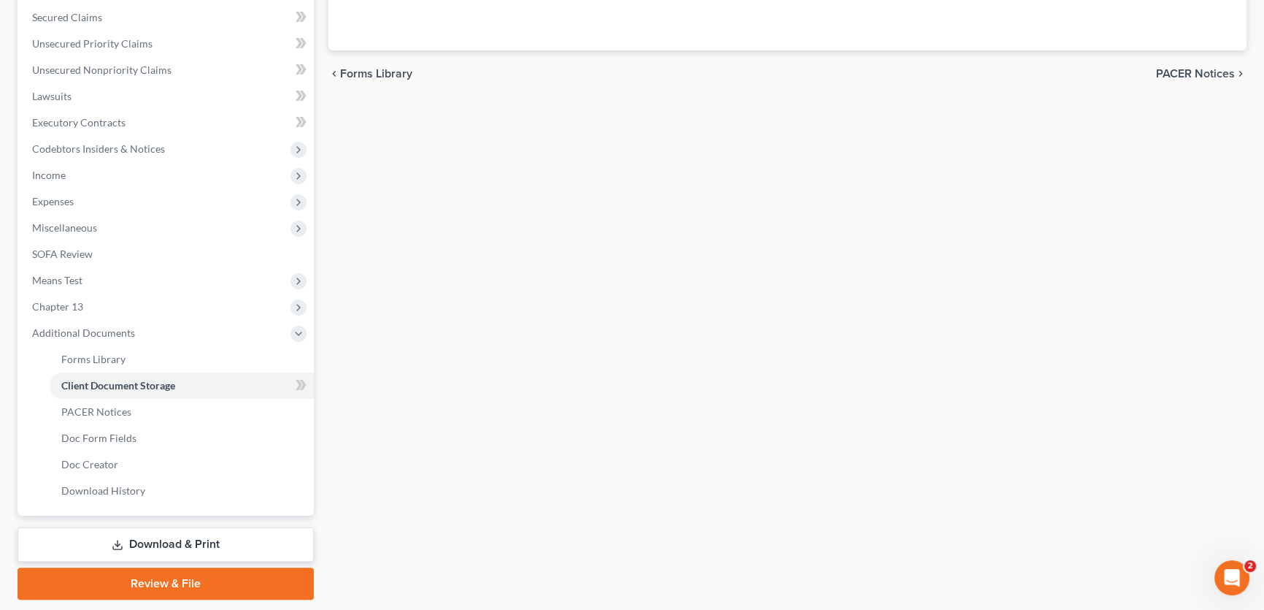
scroll to position [167, 0]
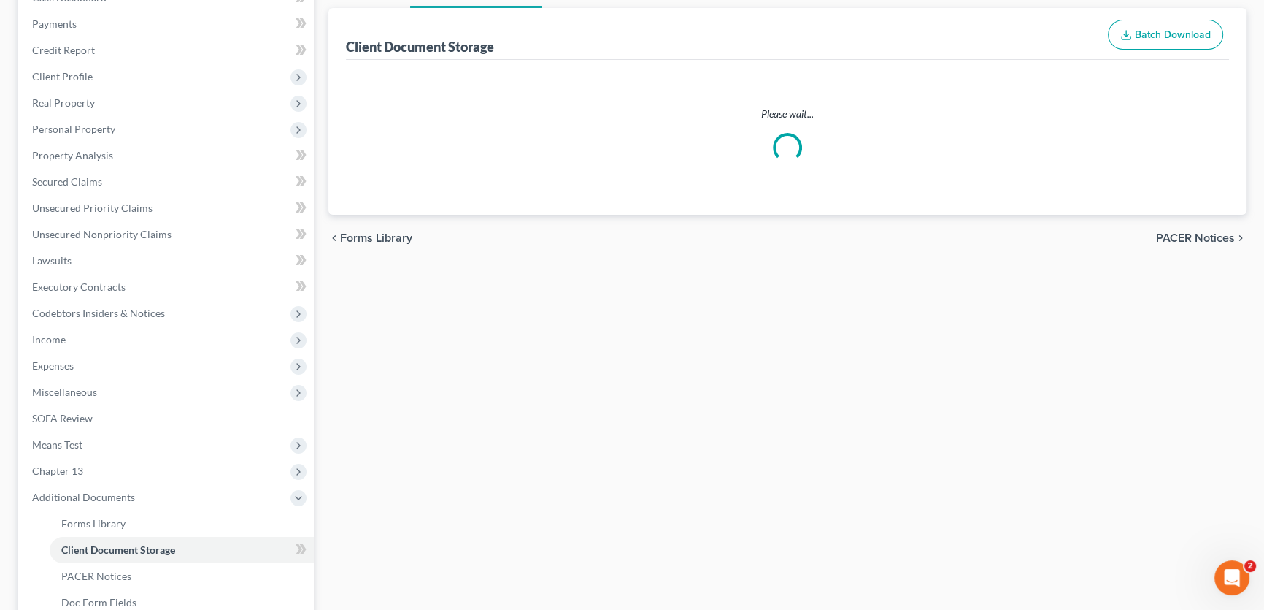
select select "21"
select select "10"
select select "18"
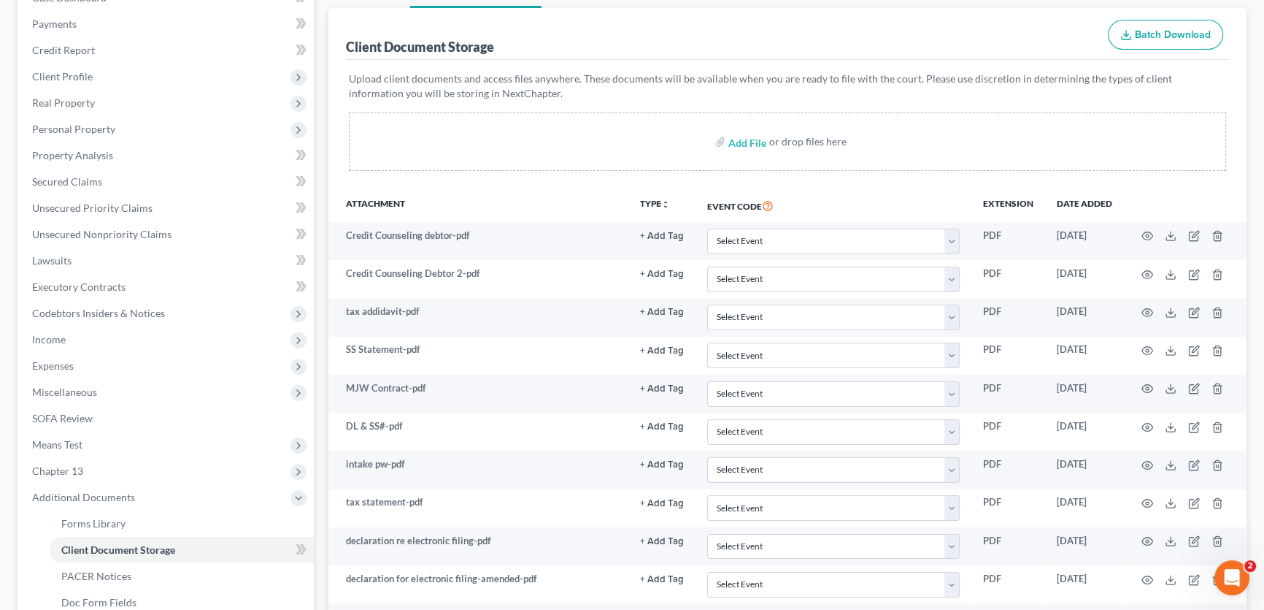
scroll to position [0, 0]
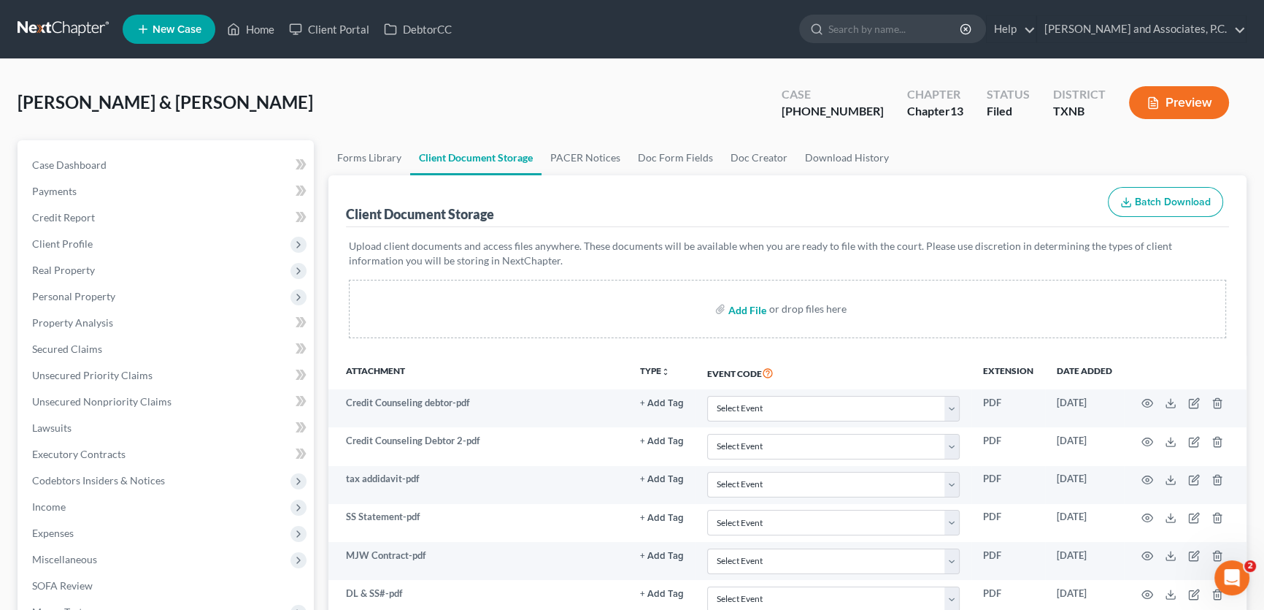
click at [738, 306] on input "file" at bounding box center [746, 309] width 35 height 26
type input "C:\fakepath\2570150 [PERSON_NAME] confirmation order.pdf"
click at [742, 310] on input "file" at bounding box center [746, 309] width 35 height 26
select select "21"
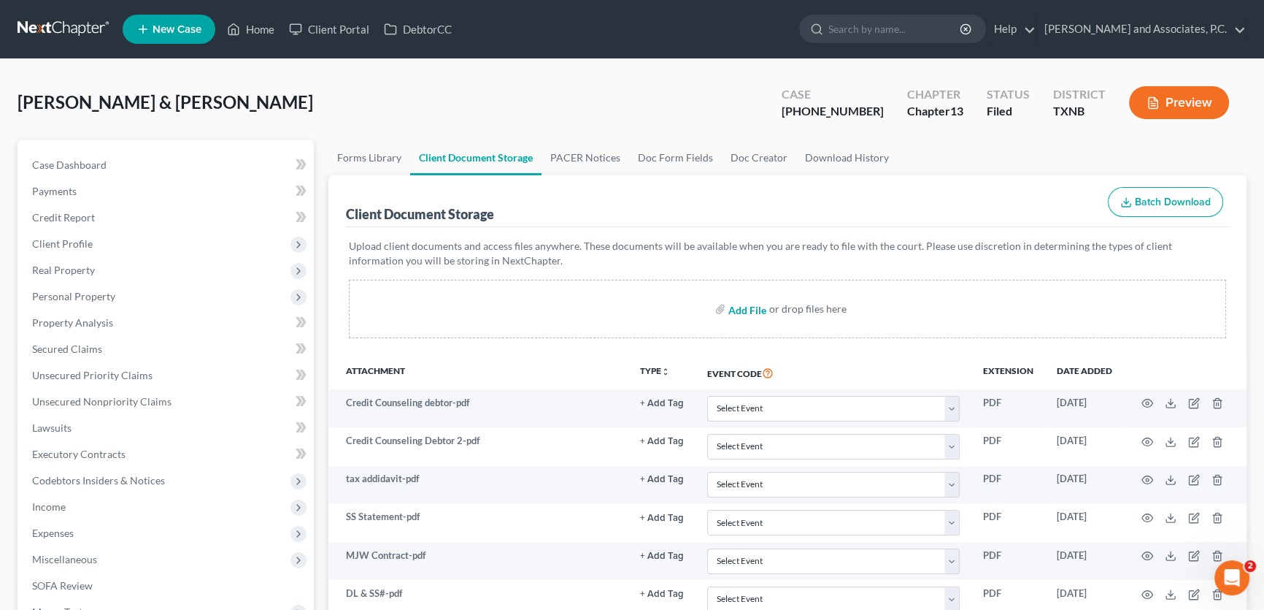
select select "10"
select select "18"
type input "C:\fakepath\2570150 [PERSON_NAME] confirmation order SENT.html"
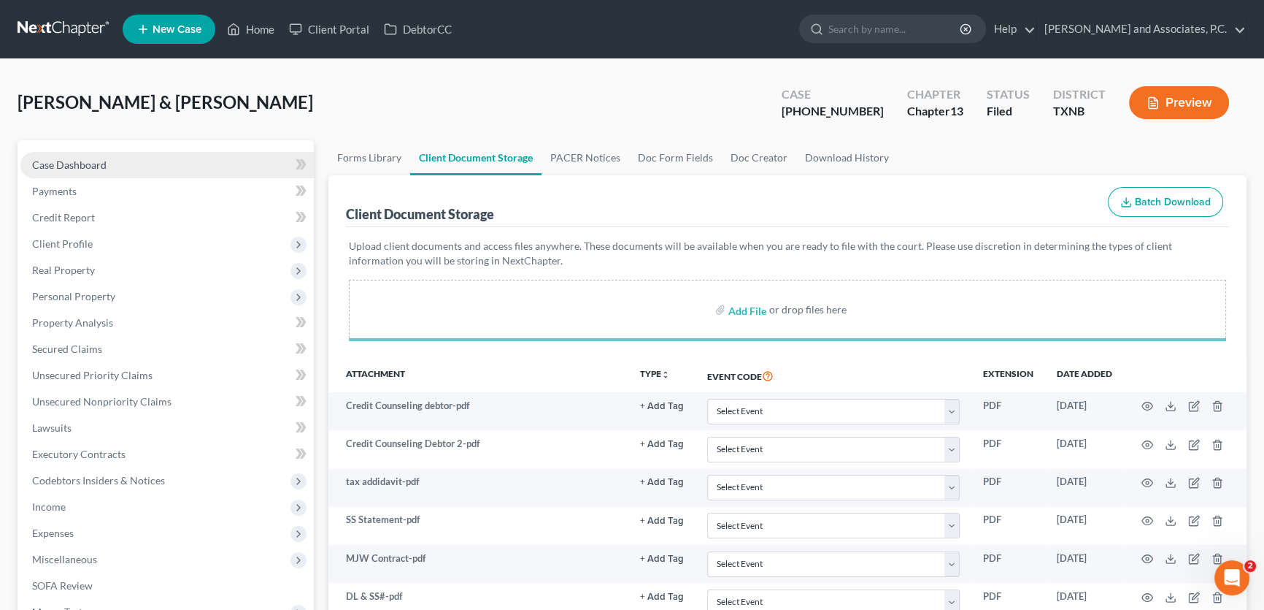
click at [146, 166] on link "Case Dashboard" at bounding box center [166, 165] width 293 height 26
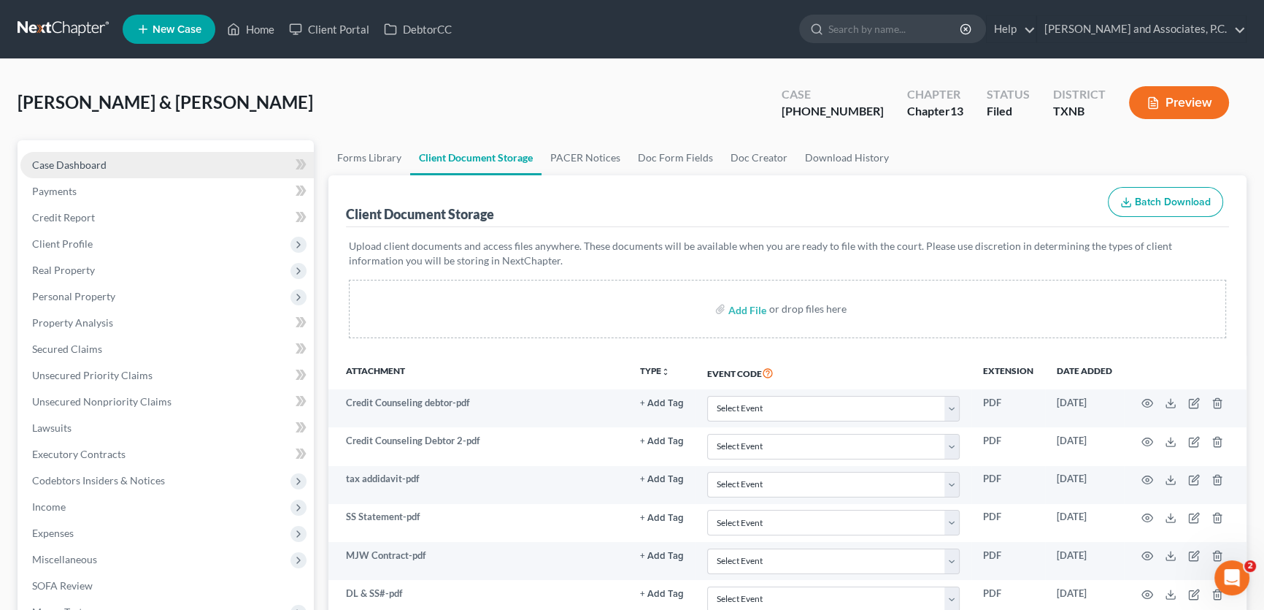
select select "5"
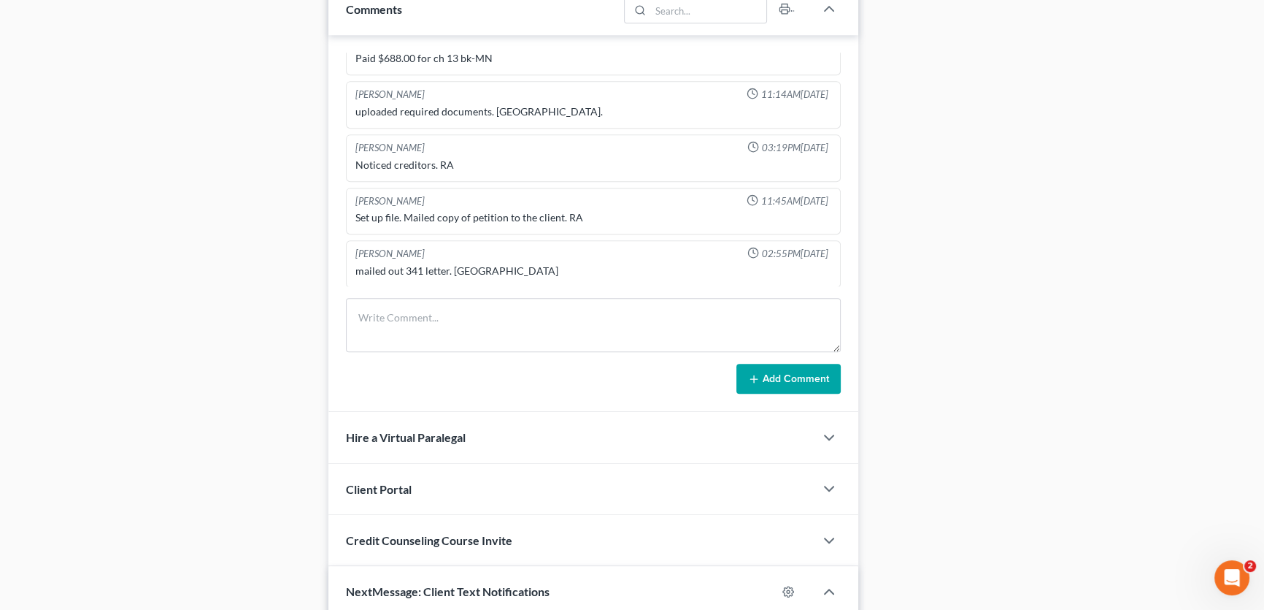
scroll to position [929, 0]
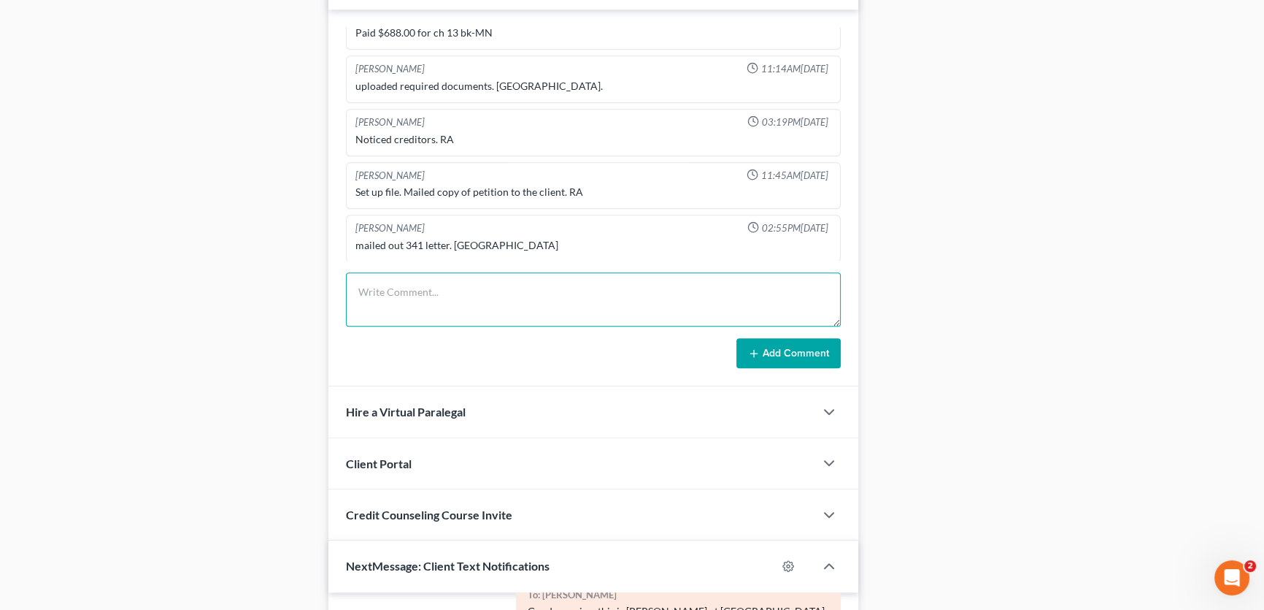
click at [403, 301] on textarea at bounding box center [593, 299] width 495 height 54
type textarea "uploaded signed confirmation order to portal. [PERSON_NAME]."
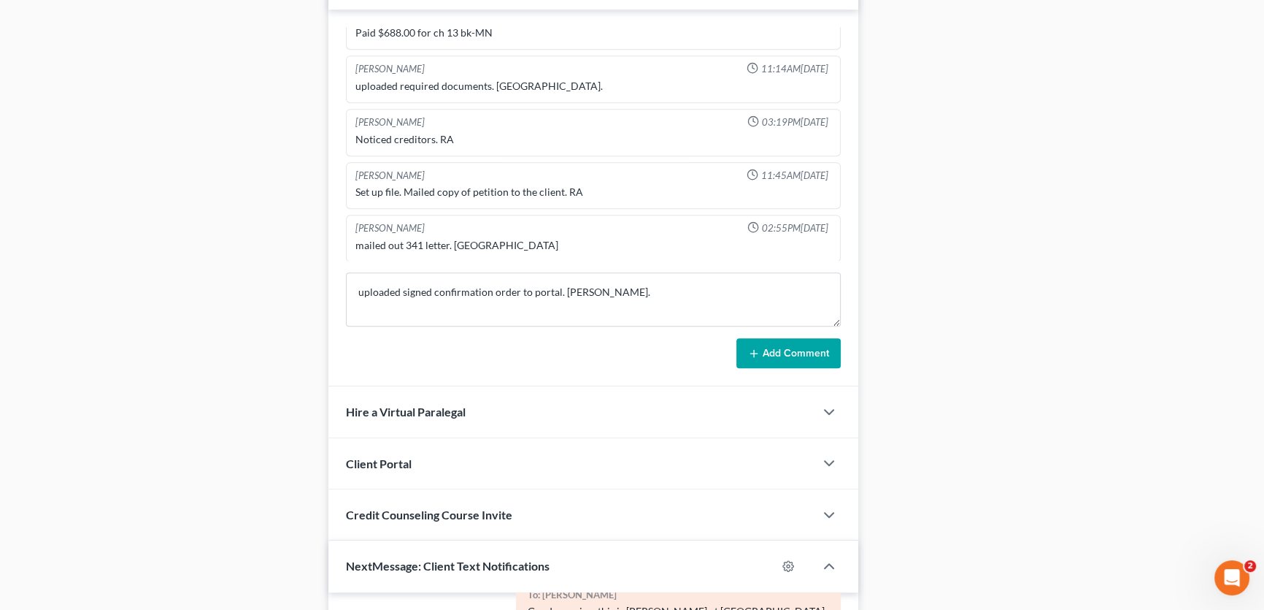
click at [756, 347] on icon at bounding box center [754, 353] width 12 height 12
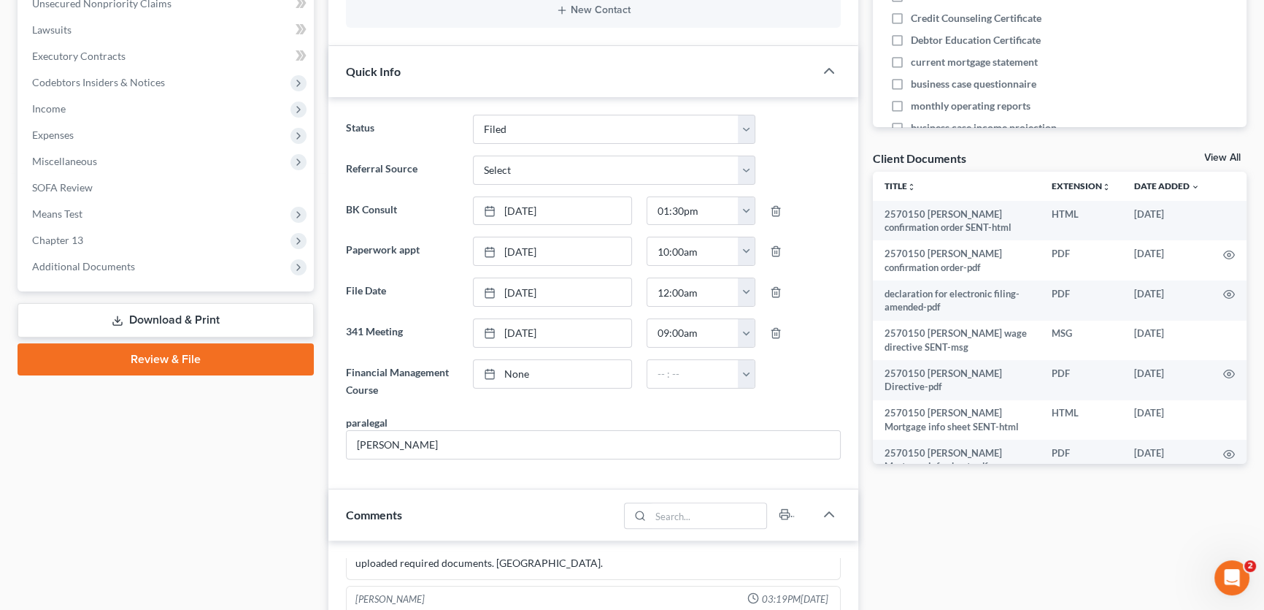
scroll to position [0, 0]
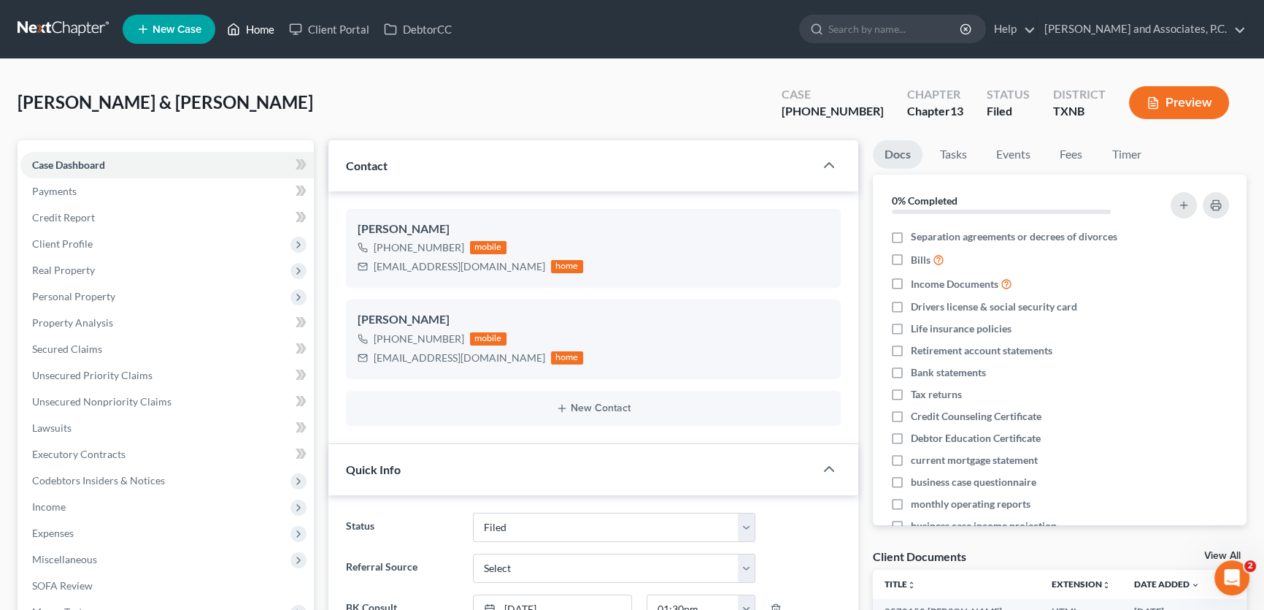
click at [264, 27] on link "Home" at bounding box center [251, 29] width 62 height 26
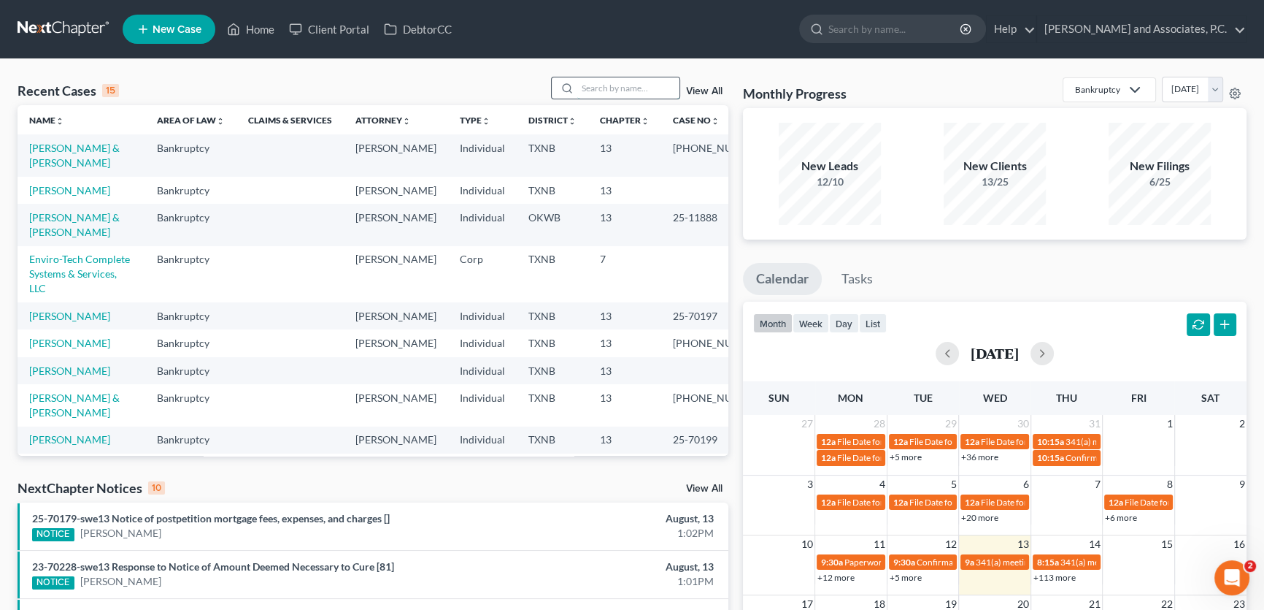
click at [599, 88] on input "search" at bounding box center [628, 87] width 102 height 21
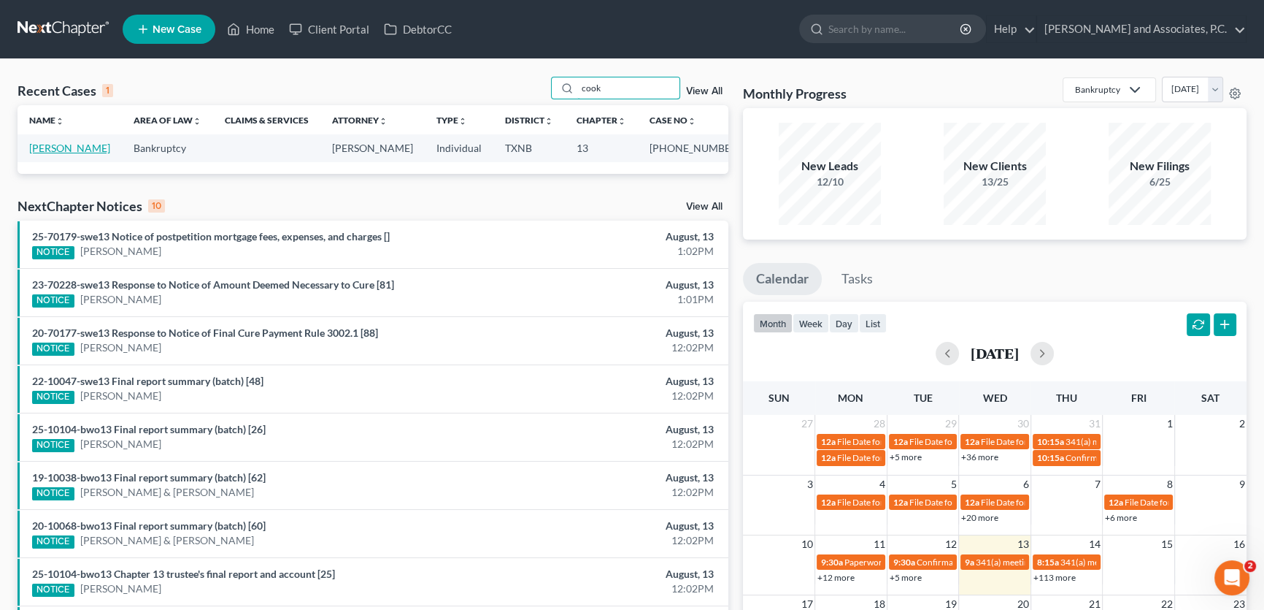
type input "cook"
click at [77, 146] on link "[PERSON_NAME]" at bounding box center [69, 148] width 81 height 12
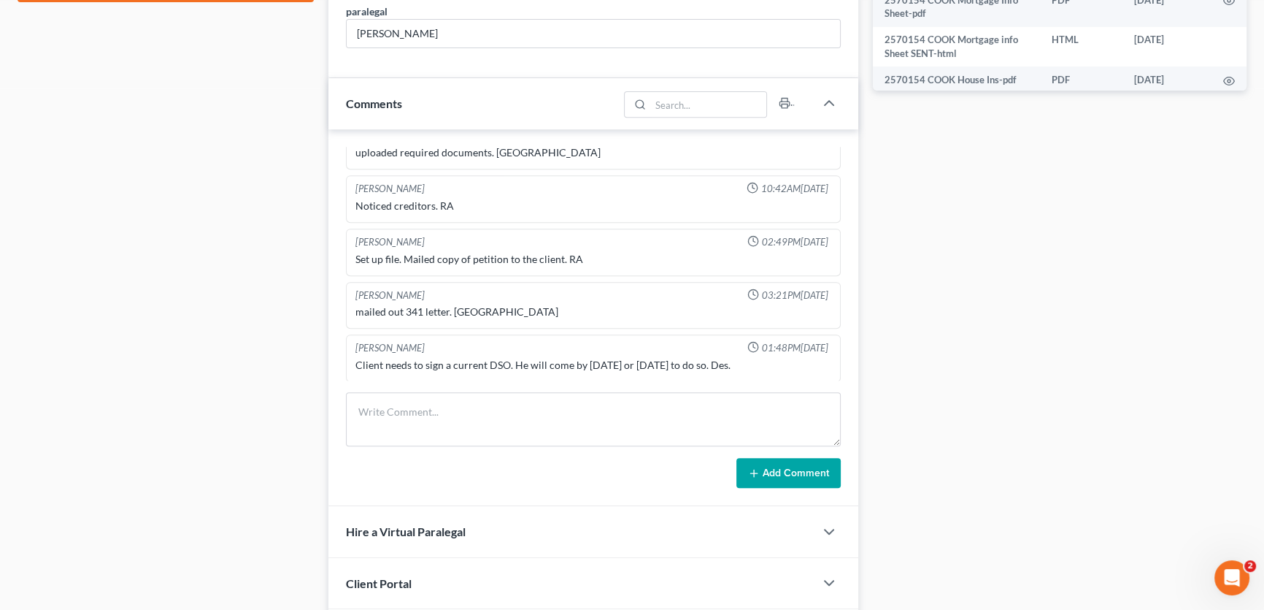
scroll to position [165, 0]
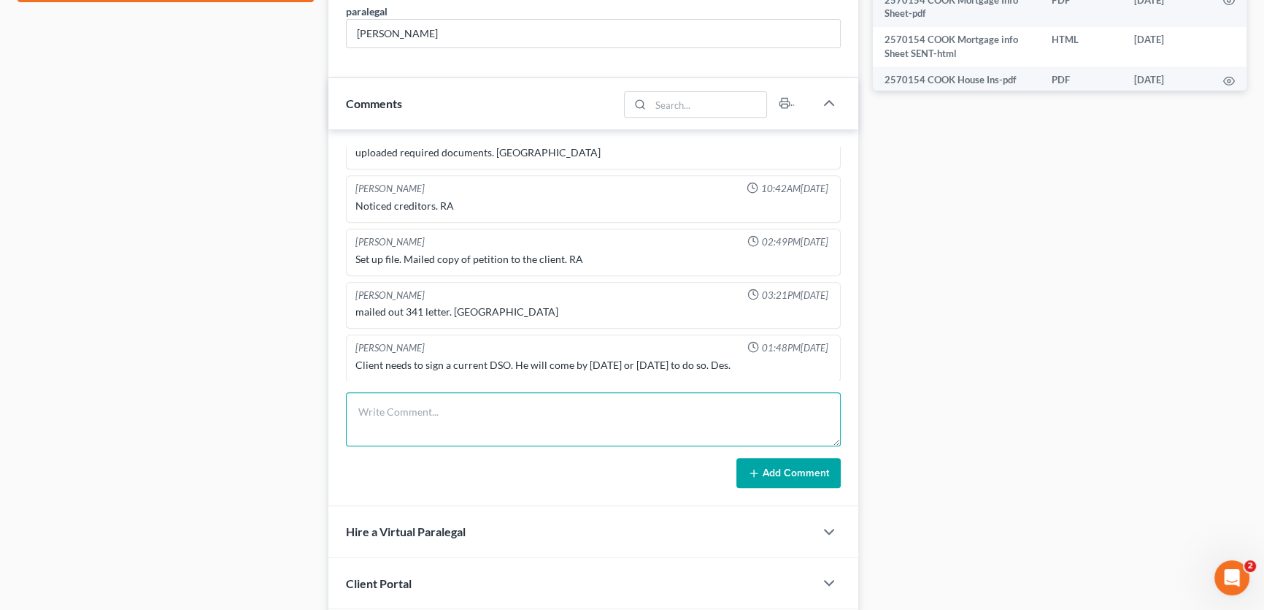
click at [409, 405] on textarea at bounding box center [593, 419] width 495 height 54
type textarea "uploaded signed confirmation order to portal. [PERSON_NAME]."
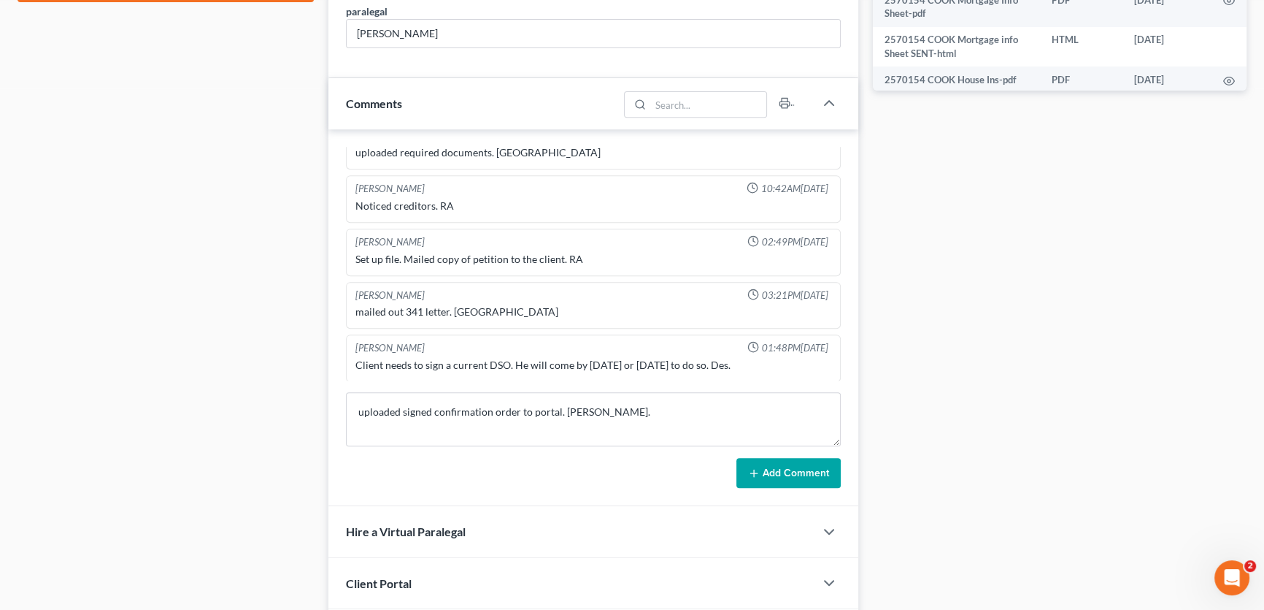
click at [767, 485] on div "[PERSON_NAME] 09:49AM[DATE] uploaded required documents. [PERSON_NAME] 10:42AM[…" at bounding box center [594, 317] width 530 height 377
click at [767, 475] on button "Add Comment" at bounding box center [789, 473] width 104 height 31
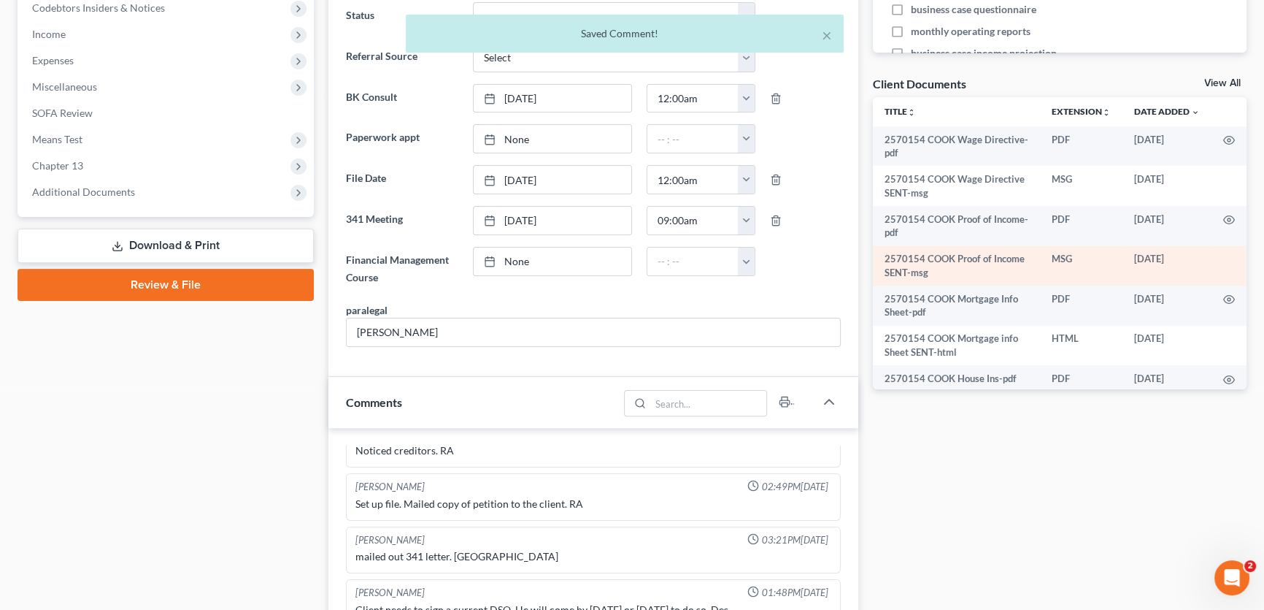
scroll to position [439, 0]
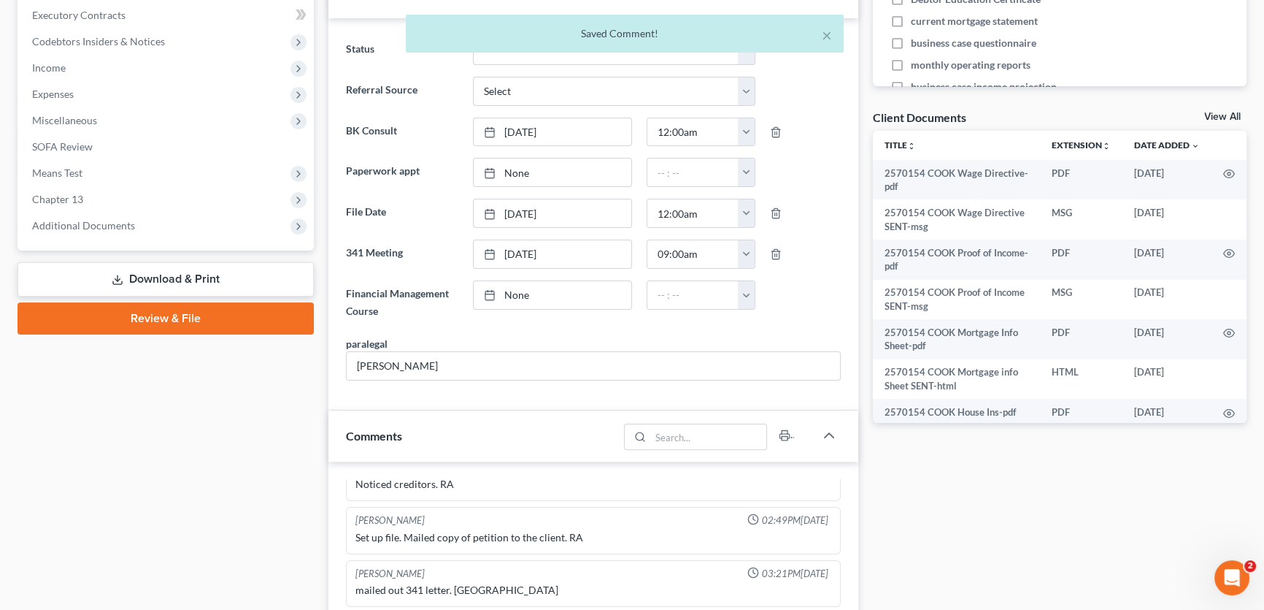
click at [1219, 112] on link "View All" at bounding box center [1223, 117] width 37 height 10
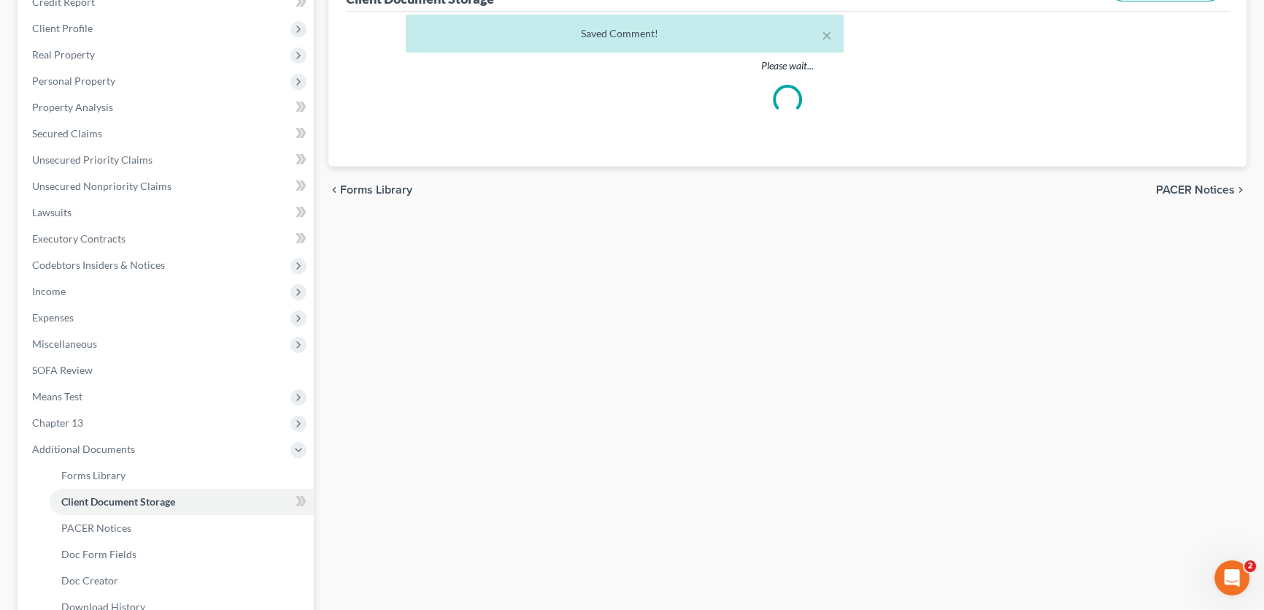
select select "18"
select select "21"
select select "10"
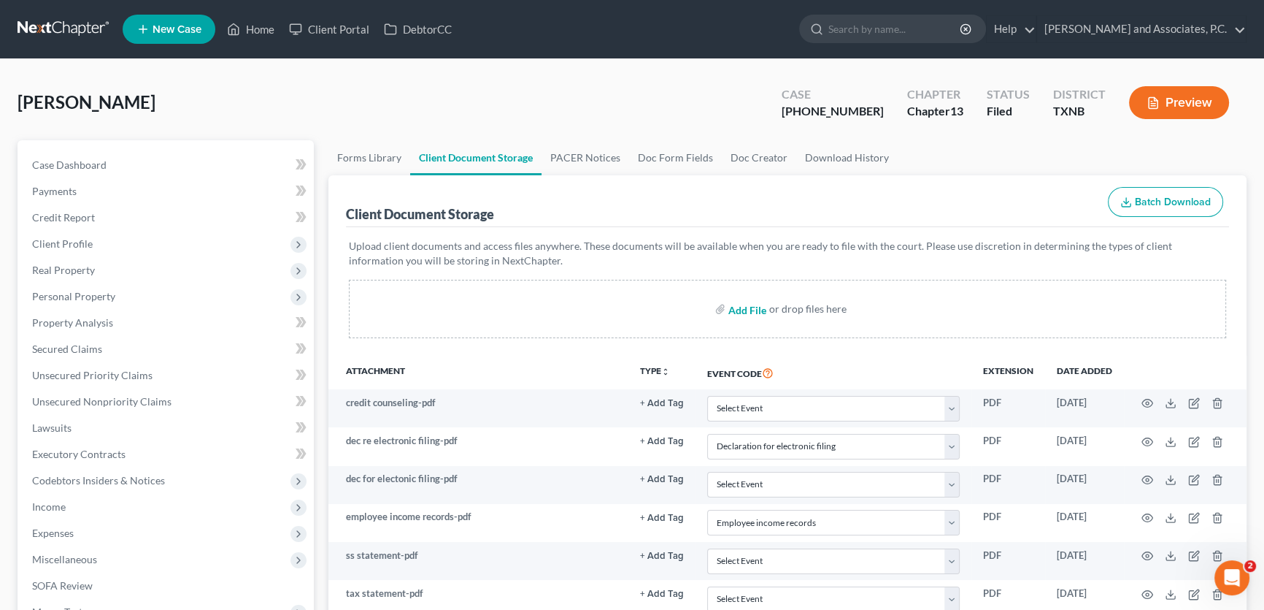
click at [752, 310] on input "file" at bounding box center [746, 309] width 35 height 26
type input "C:\fakepath\2570154 COOK confirmation order.pdf"
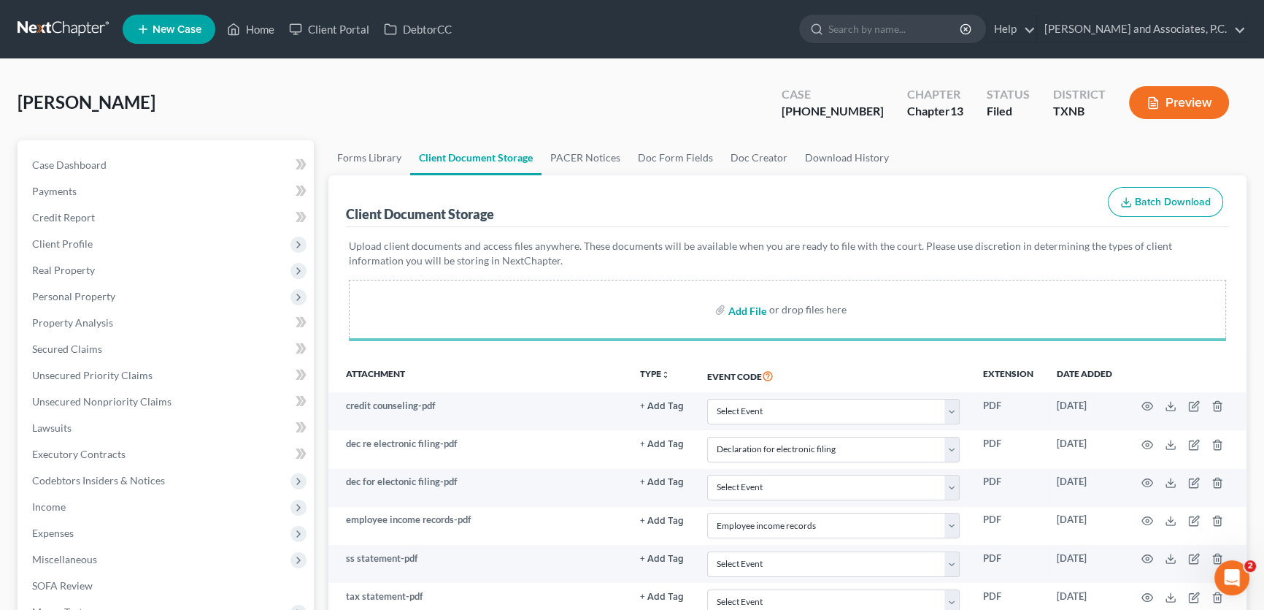
click at [734, 308] on input "file" at bounding box center [746, 309] width 35 height 26
select select "18"
select select "21"
select select "10"
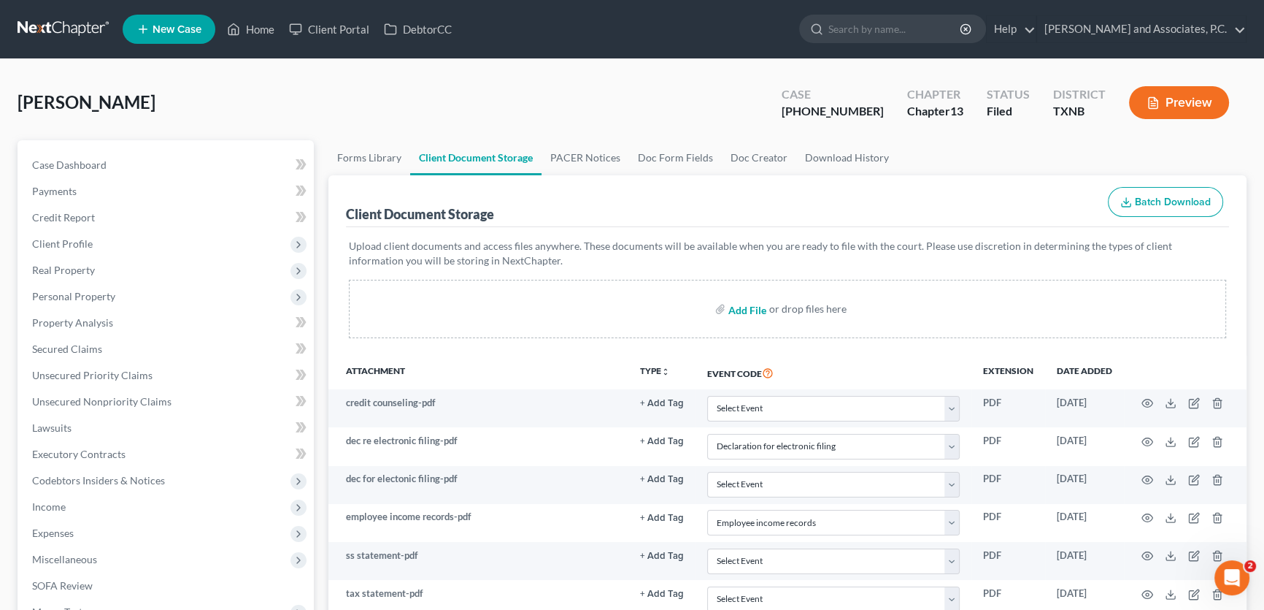
type input "C:\fakepath\2570154 COOK confirmation order SENT.html"
select select "18"
select select "21"
select select "10"
click at [257, 31] on link "Home" at bounding box center [251, 29] width 62 height 26
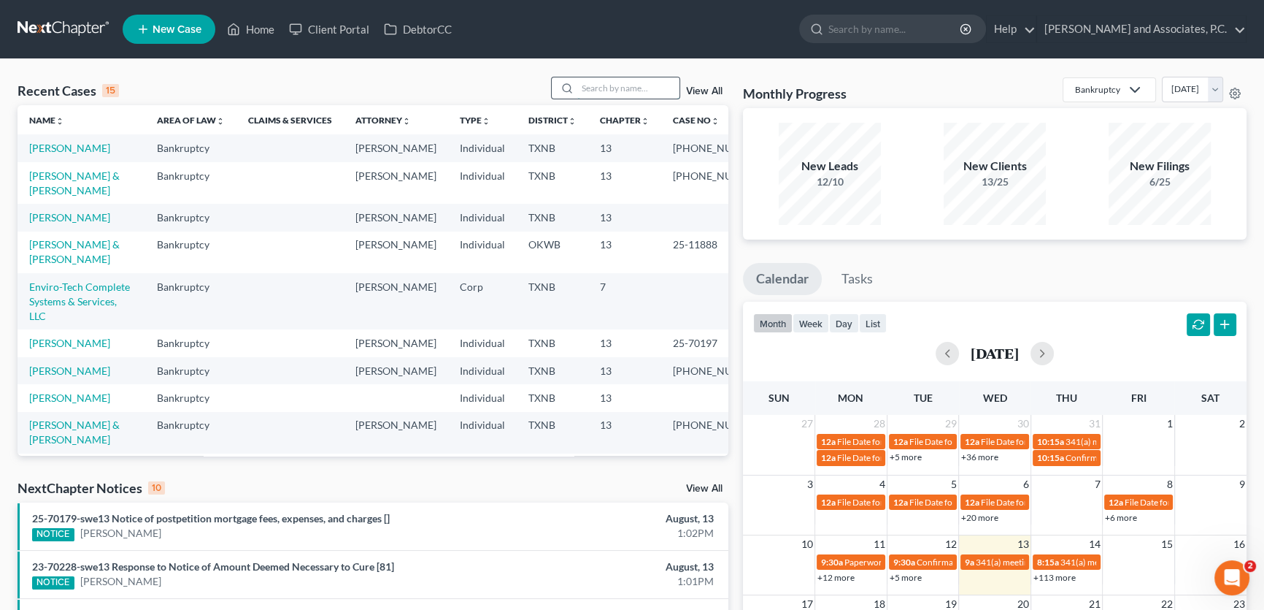
click at [599, 87] on input "search" at bounding box center [628, 87] width 102 height 21
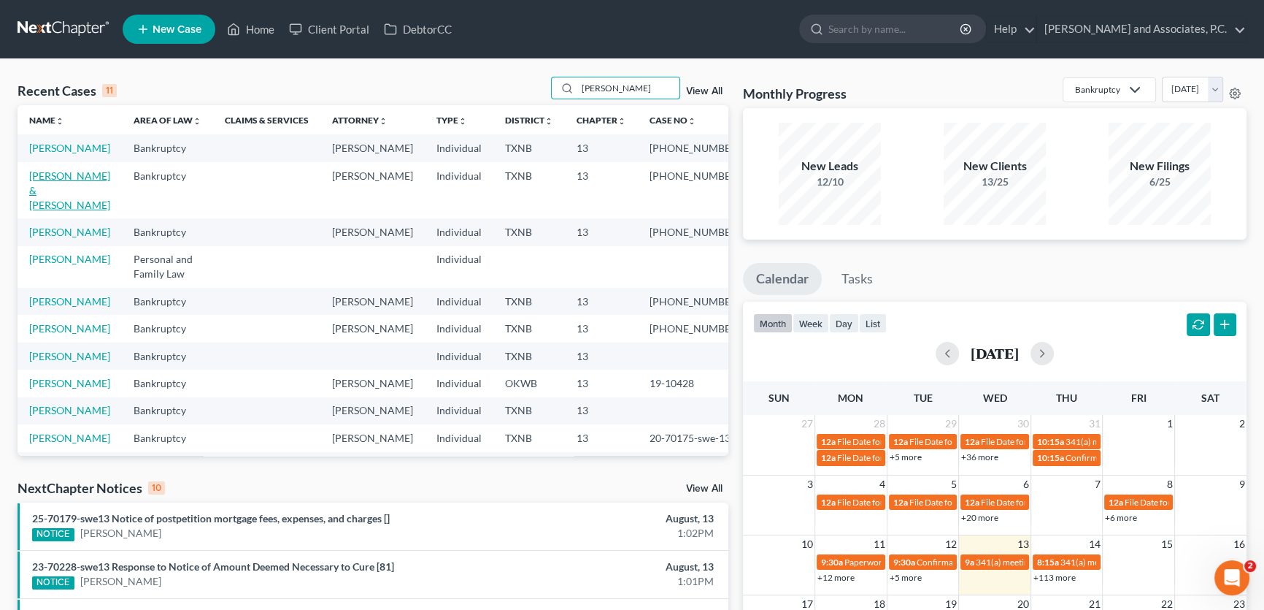
type input "[PERSON_NAME]"
click at [80, 189] on link "[PERSON_NAME] & [PERSON_NAME]" at bounding box center [69, 190] width 81 height 42
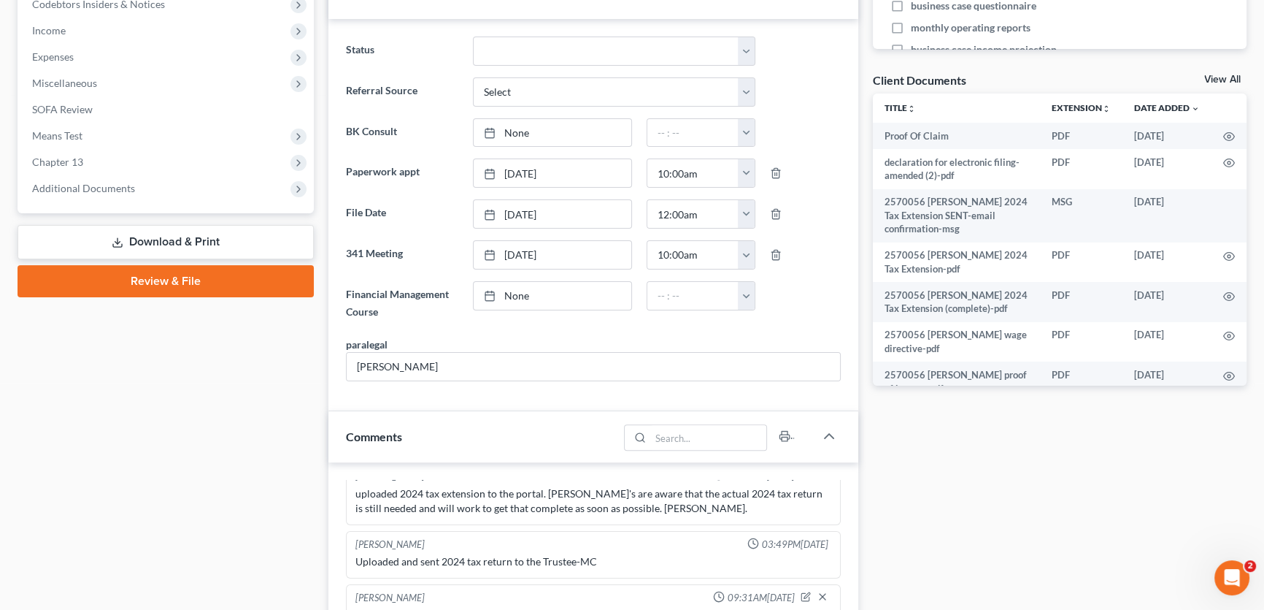
scroll to position [862, 0]
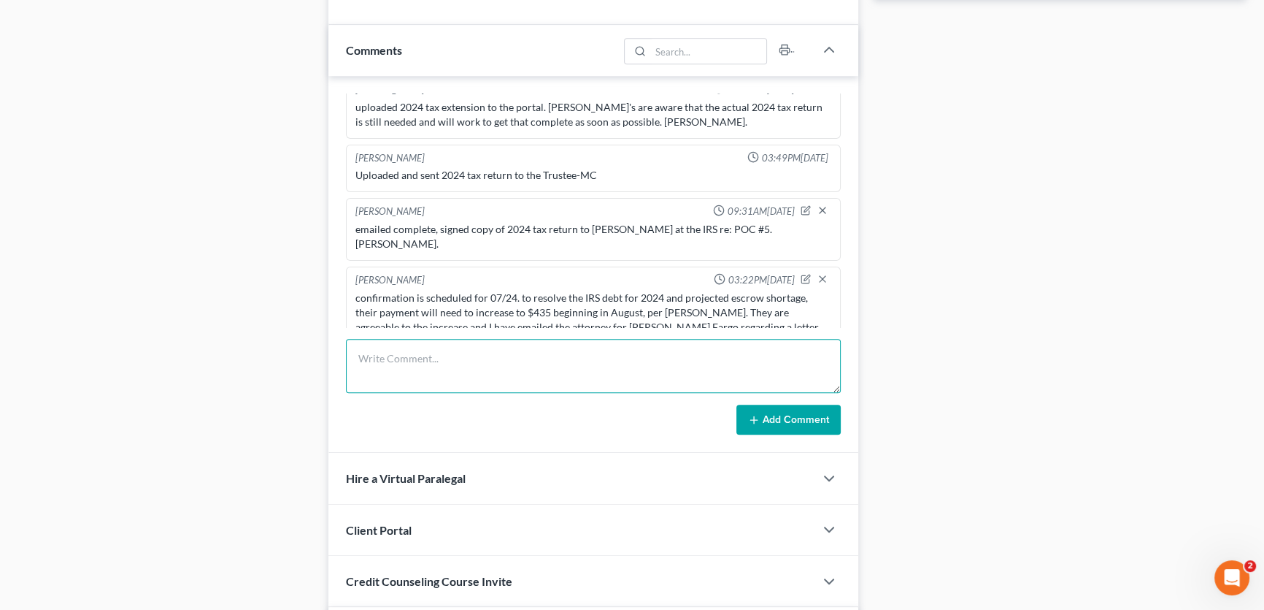
drag, startPoint x: 442, startPoint y: 352, endPoint x: 456, endPoint y: 342, distance: 16.2
click at [443, 351] on textarea at bounding box center [593, 366] width 495 height 54
type textarea "uploaded signed confirmation order. [PERSON_NAME]."
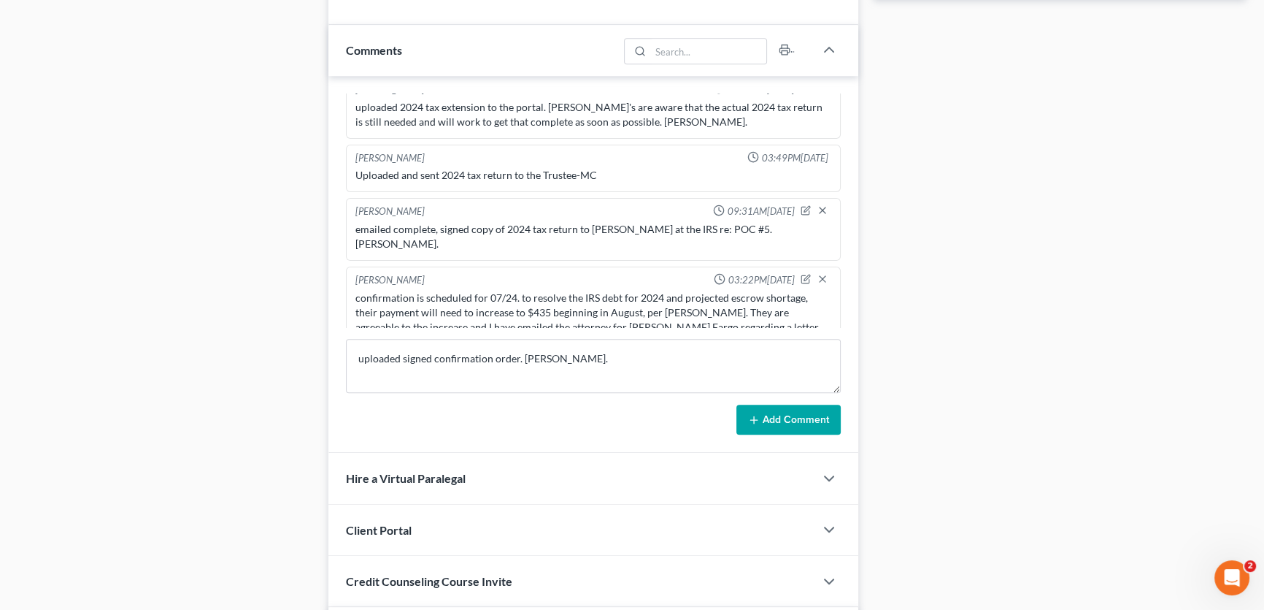
click at [763, 412] on button "Add Comment" at bounding box center [789, 419] width 104 height 31
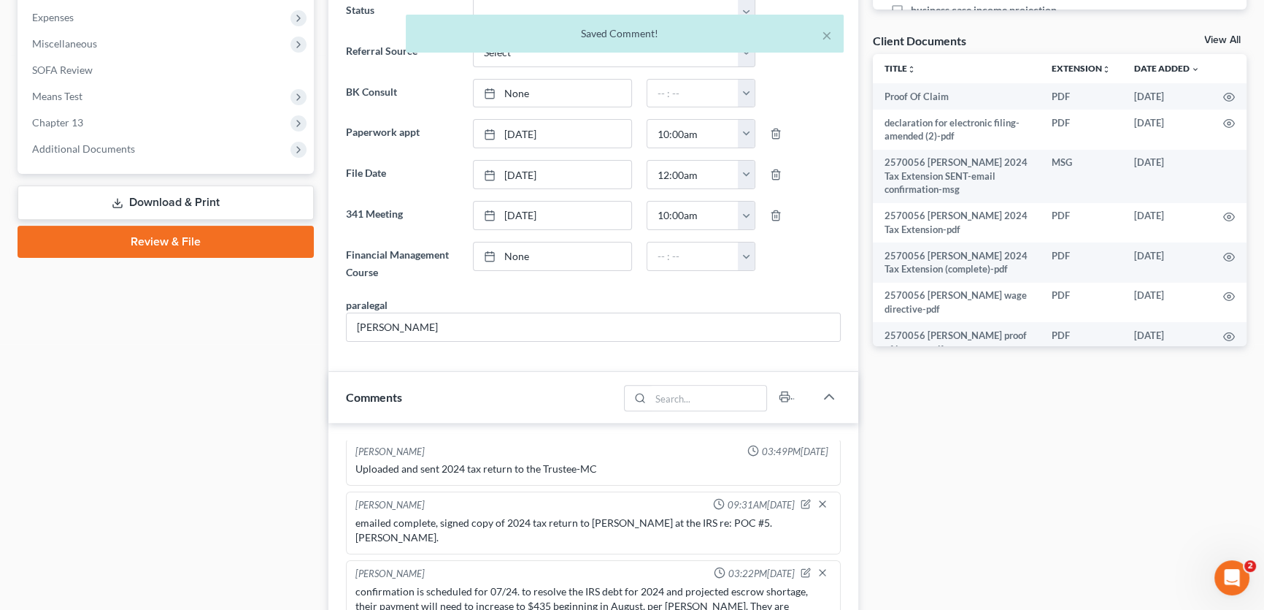
scroll to position [464, 0]
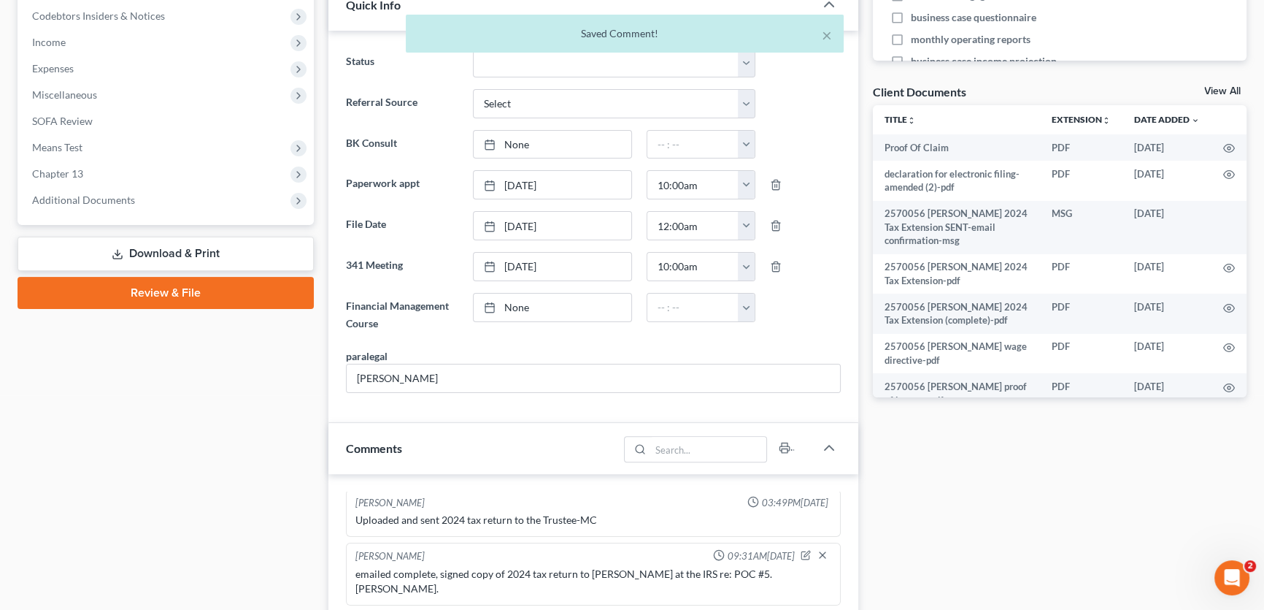
click at [1224, 90] on link "View All" at bounding box center [1223, 91] width 37 height 10
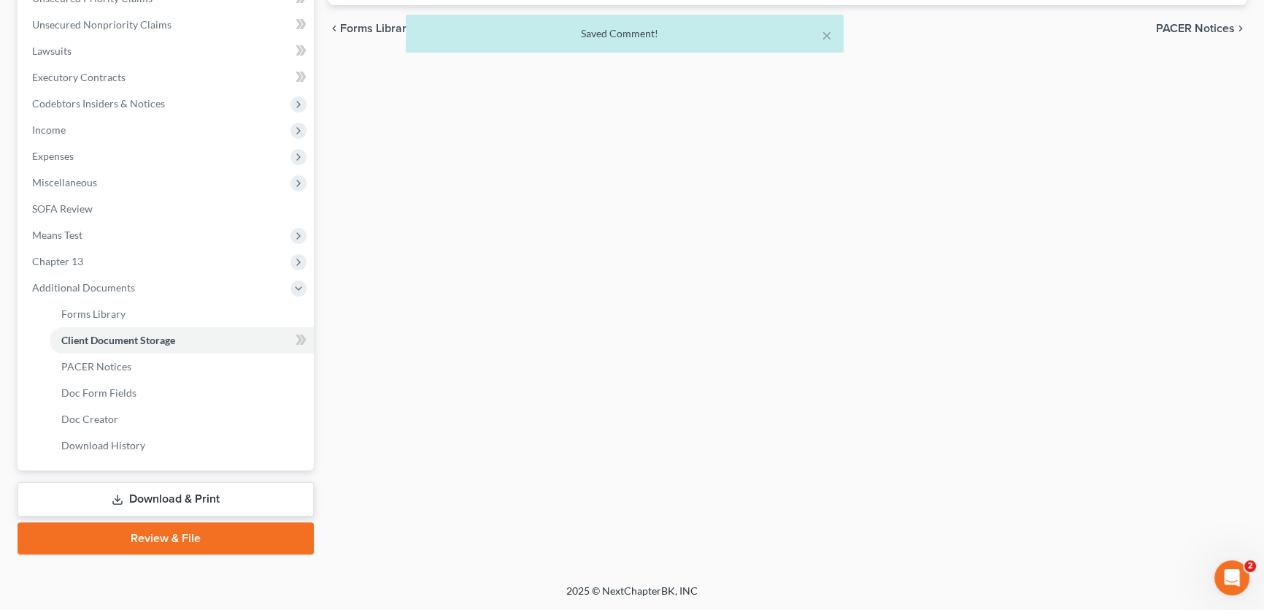
scroll to position [149, 0]
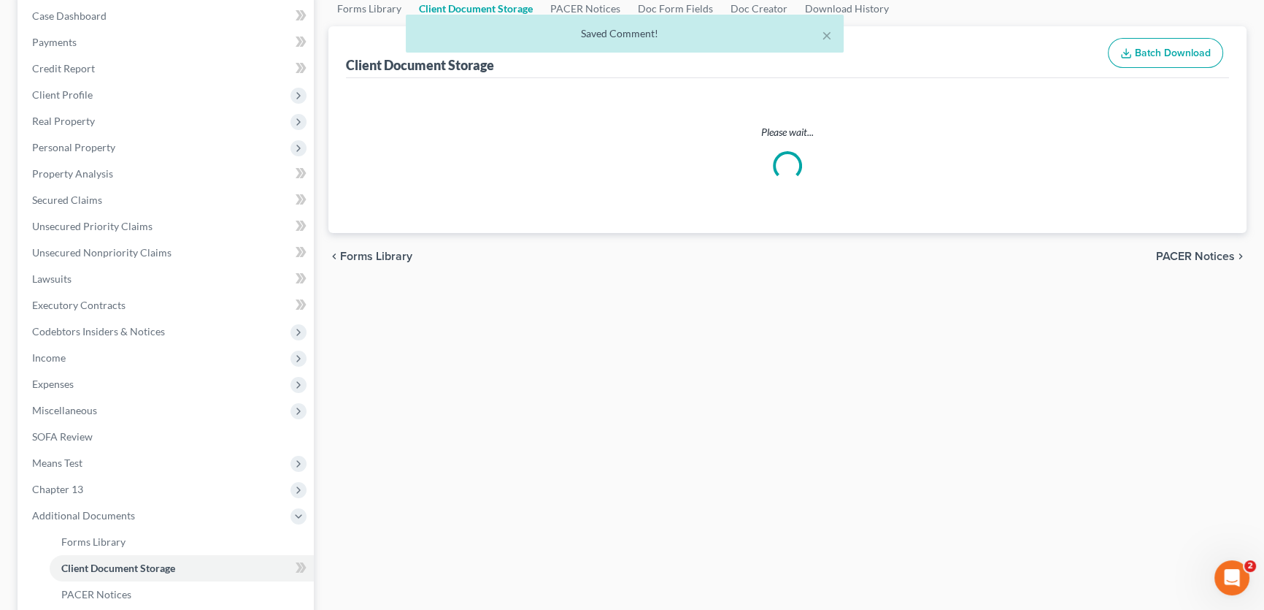
select select "21"
select select "10"
select select "18"
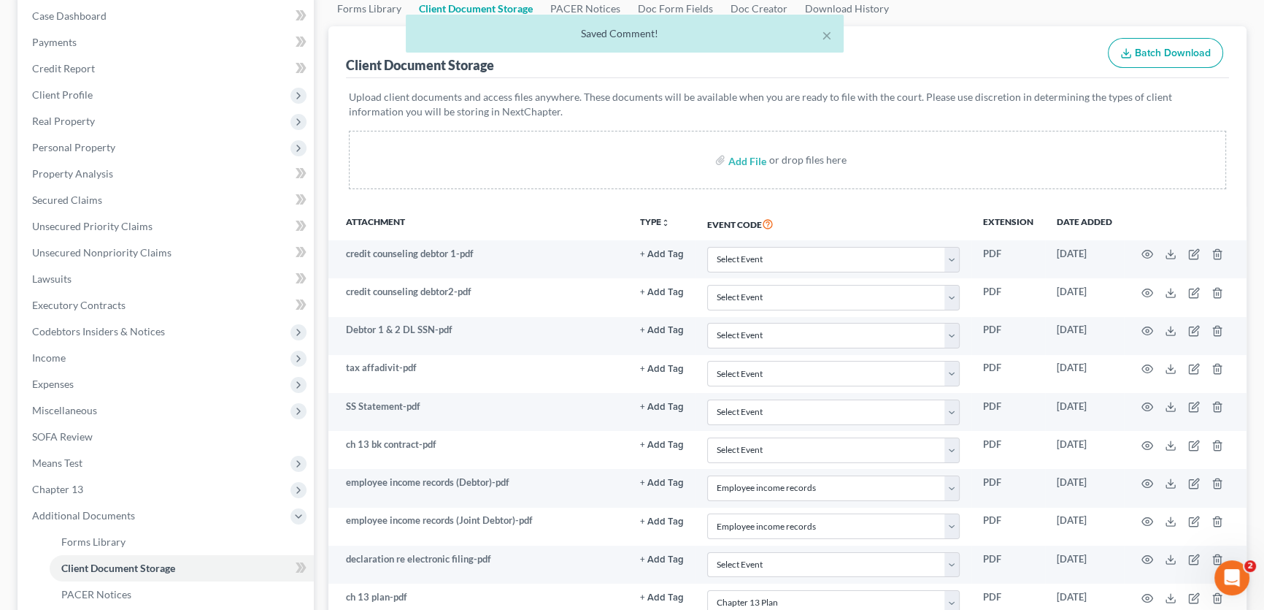
scroll to position [0, 0]
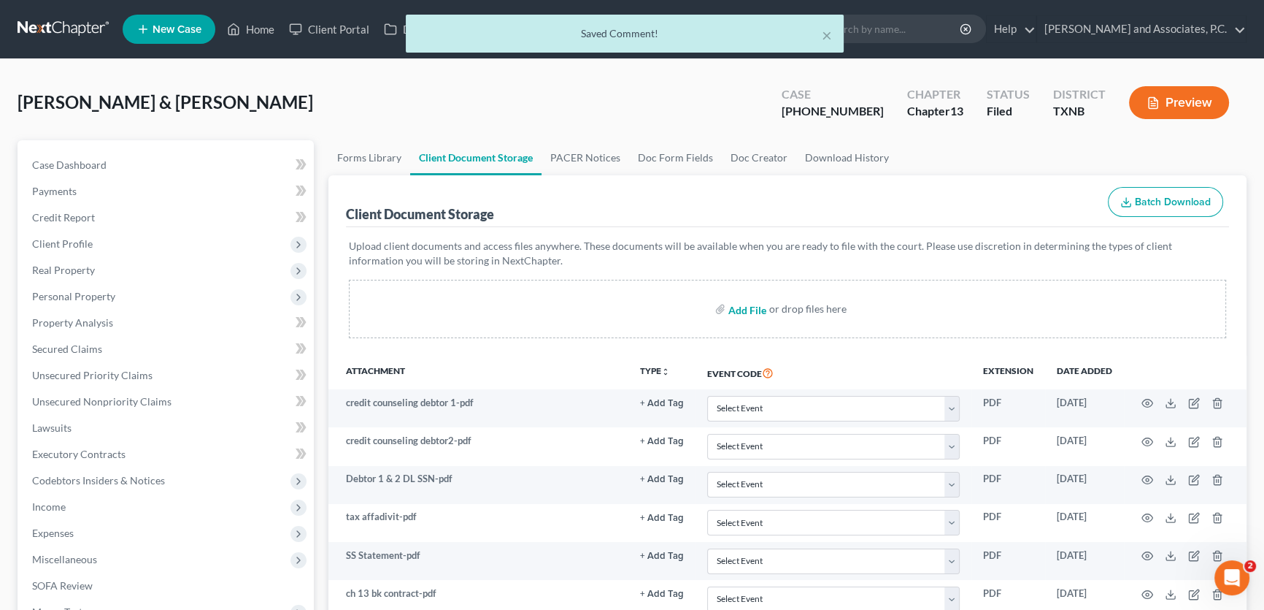
click at [737, 312] on input "file" at bounding box center [746, 309] width 35 height 26
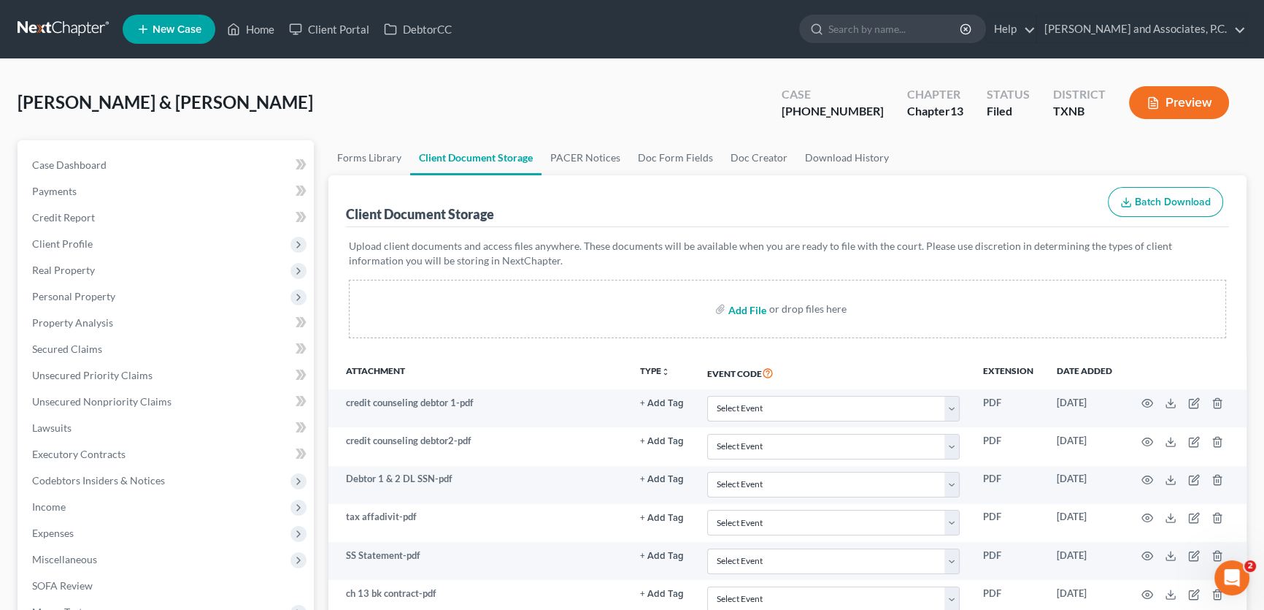
type input "C:\fakepath\2570056 [PERSON_NAME] confirmation order.pdf"
click at [745, 307] on input "file" at bounding box center [746, 309] width 35 height 26
select select "21"
select select "10"
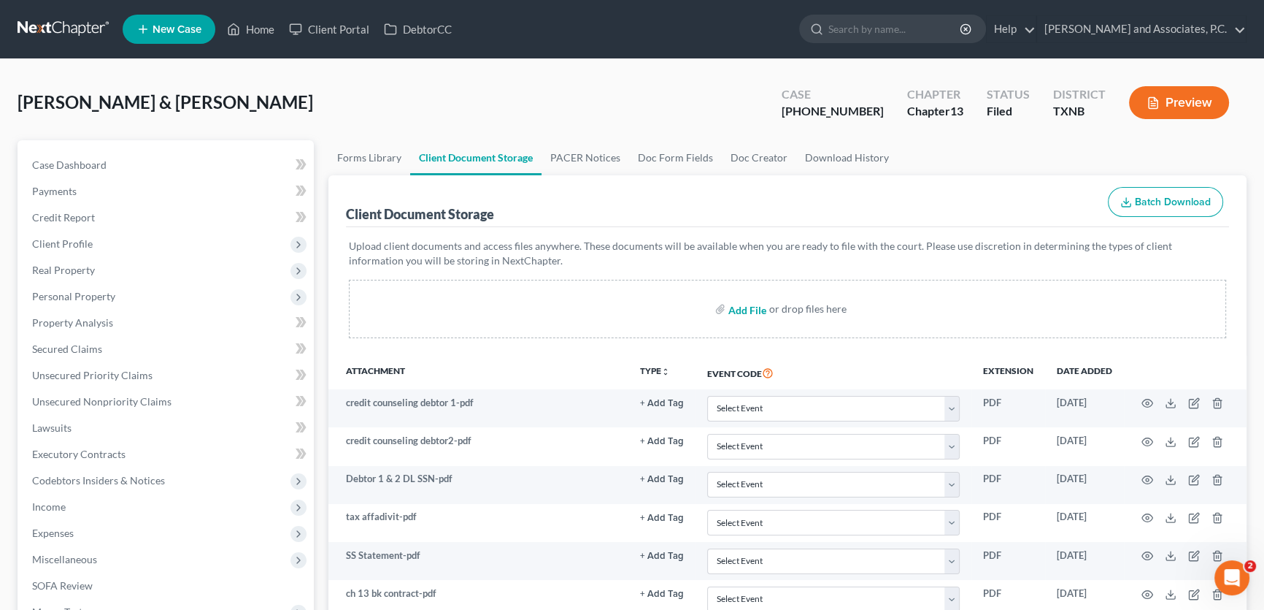
select select "18"
type input "C:\fakepath\2570056 [PERSON_NAME] confirmation order SENT.html"
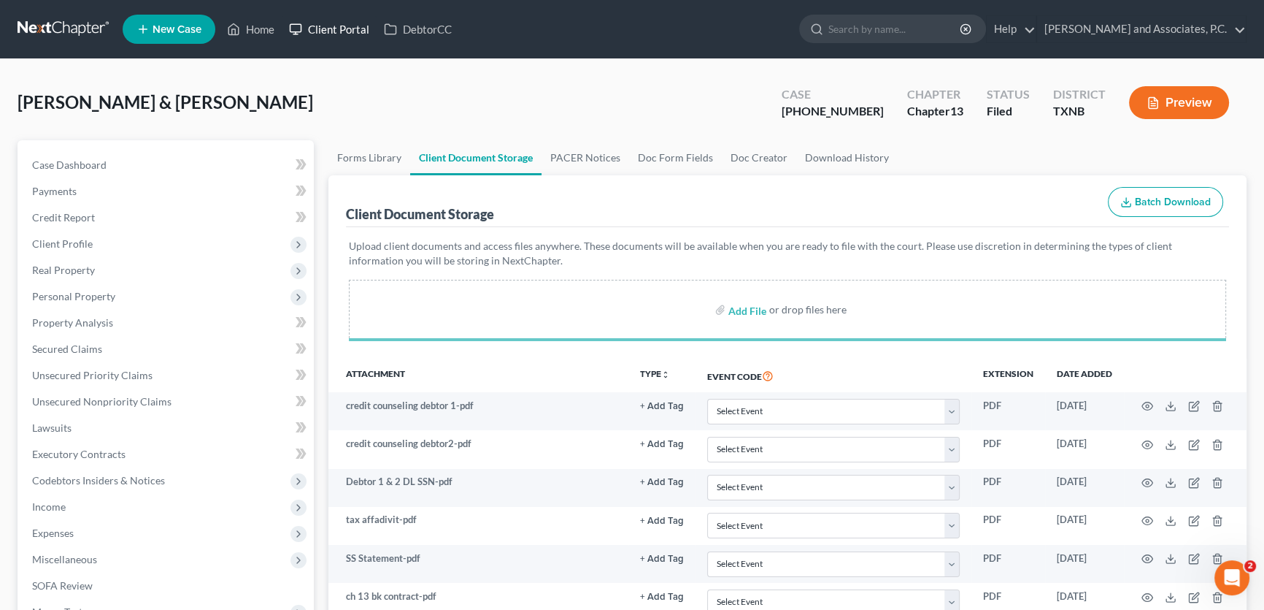
select select "21"
select select "10"
select select "18"
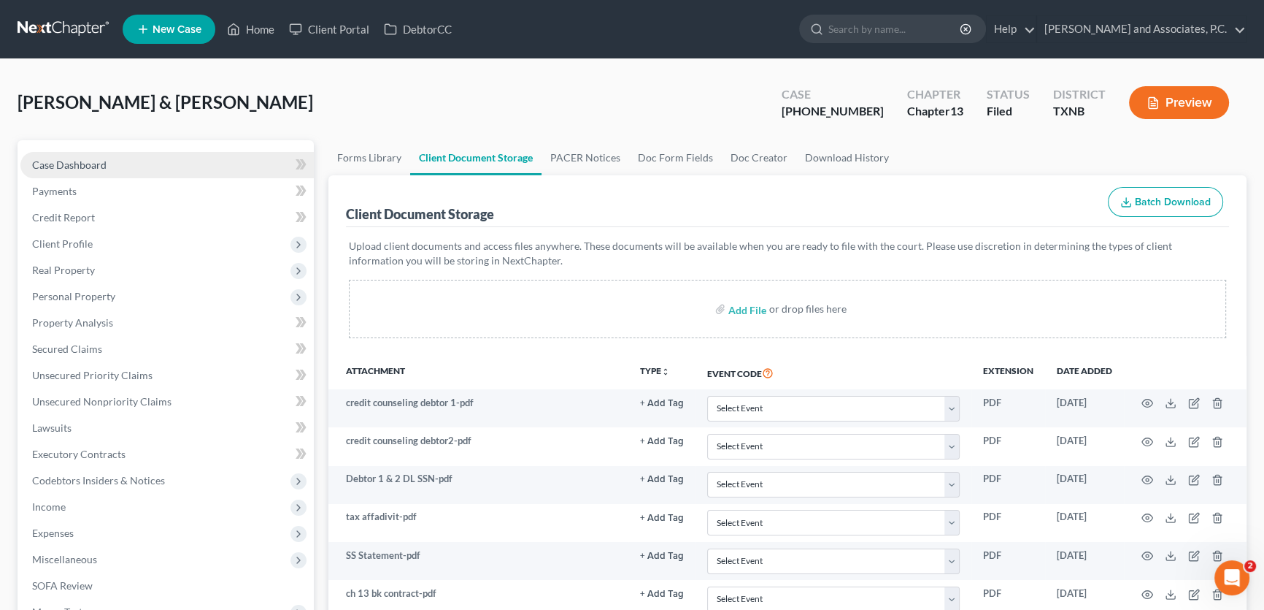
click at [128, 162] on link "Case Dashboard" at bounding box center [166, 165] width 293 height 26
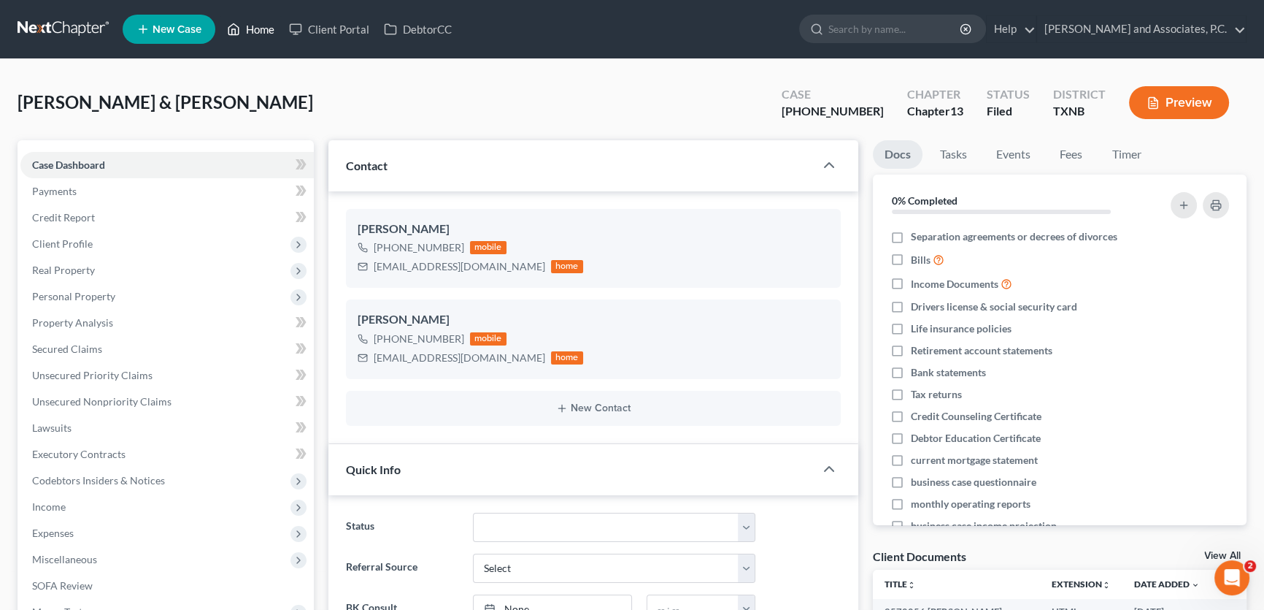
click at [272, 32] on link "Home" at bounding box center [251, 29] width 62 height 26
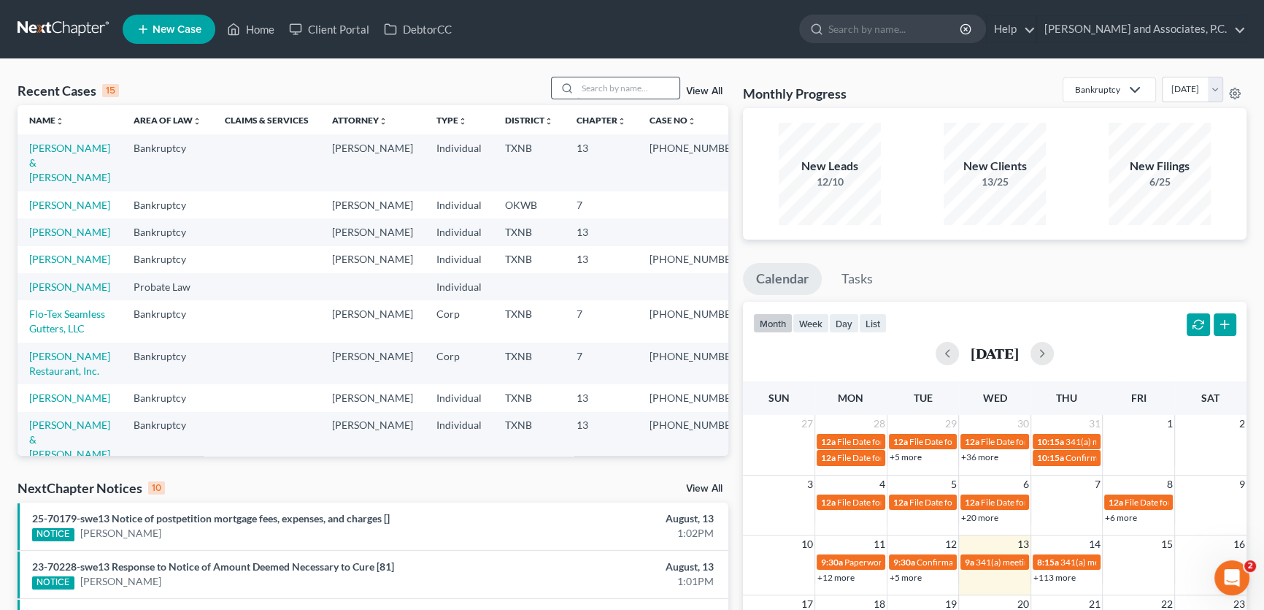
click at [585, 85] on input "search" at bounding box center [628, 87] width 102 height 21
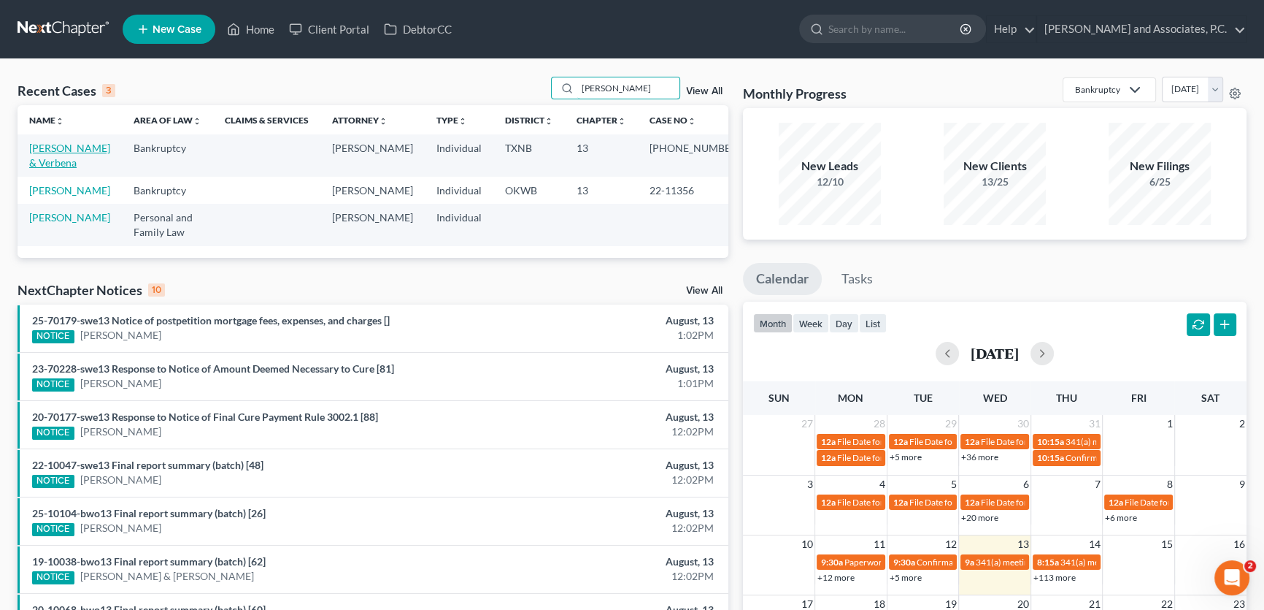
type input "[PERSON_NAME]"
click at [95, 147] on link "[PERSON_NAME] & Verbena" at bounding box center [69, 155] width 81 height 27
select select "5"
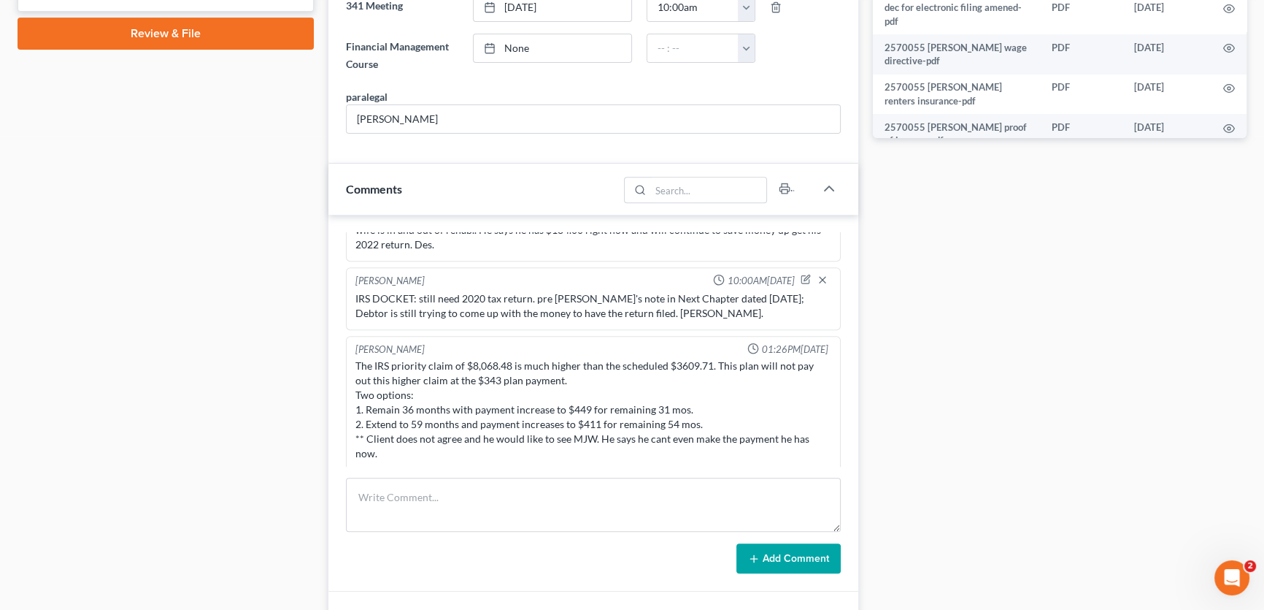
scroll to position [963, 0]
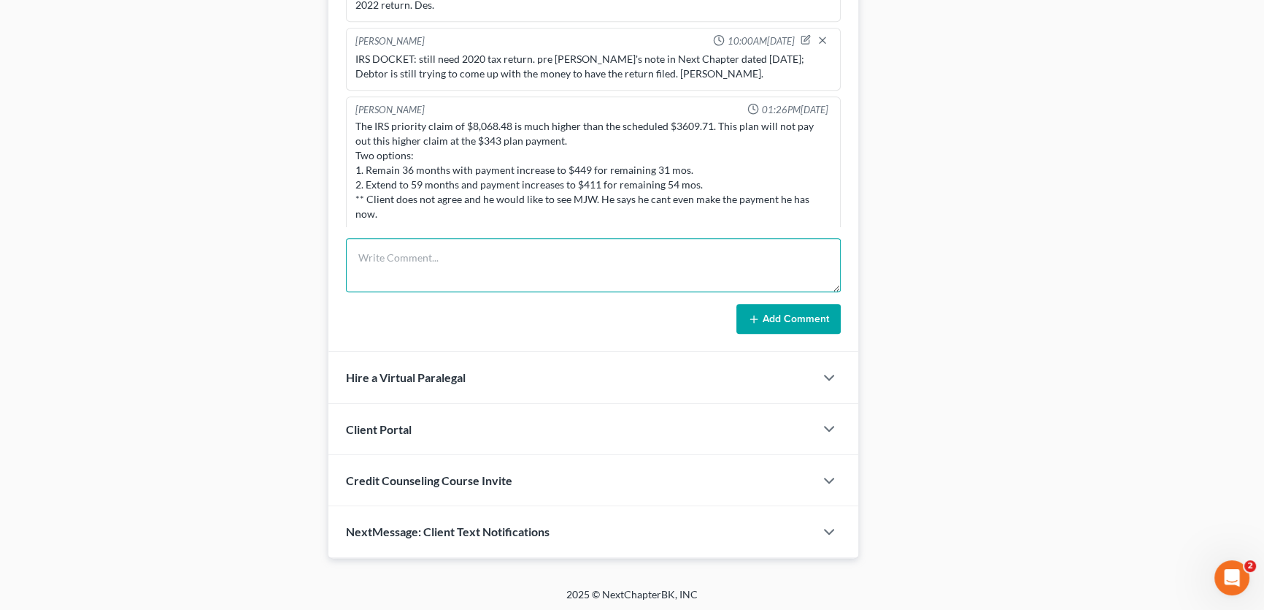
click at [446, 267] on textarea at bounding box center [593, 265] width 495 height 54
type textarea "uploaded confirmation order to portal. [PERSON_NAME]."
click at [788, 320] on button "Add Comment" at bounding box center [789, 319] width 104 height 31
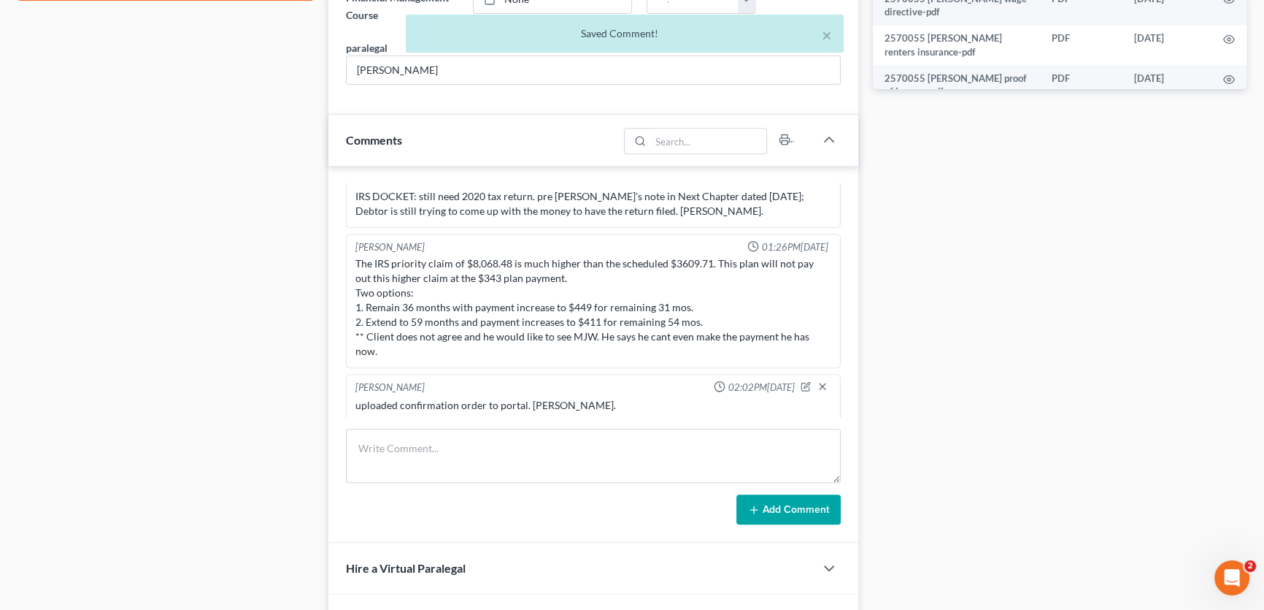
scroll to position [498, 0]
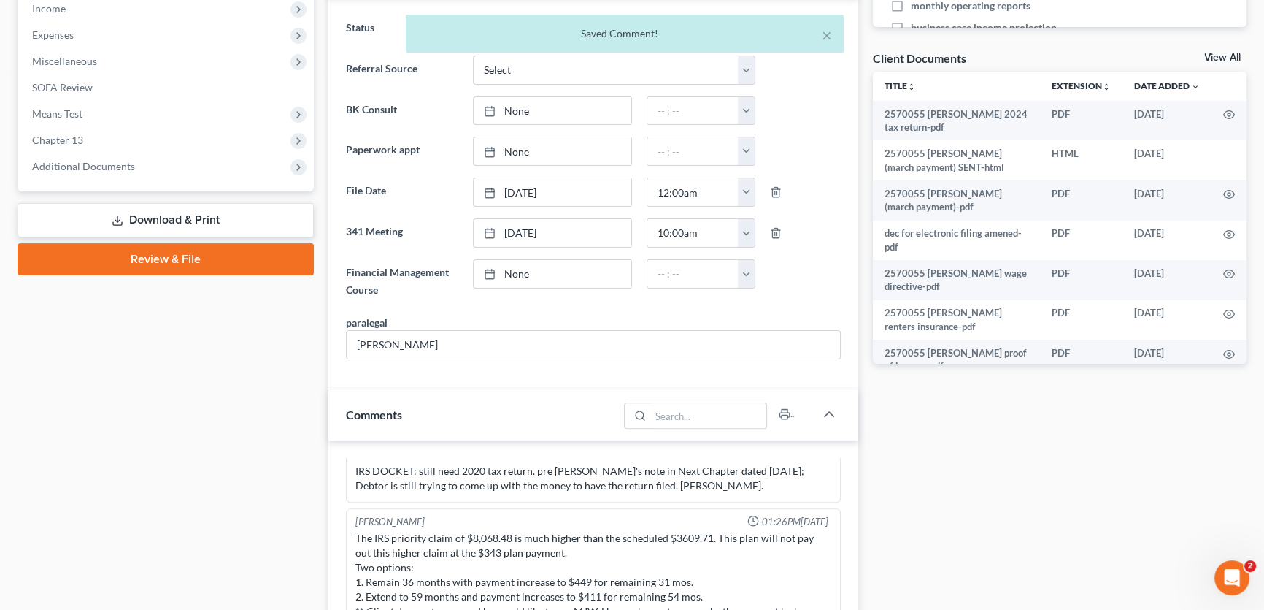
click at [1212, 58] on div "× Saved Comment!" at bounding box center [625, 37] width 1264 height 45
click at [823, 34] on button "×" at bounding box center [827, 35] width 10 height 18
click at [1220, 56] on link "View All" at bounding box center [1223, 58] width 37 height 10
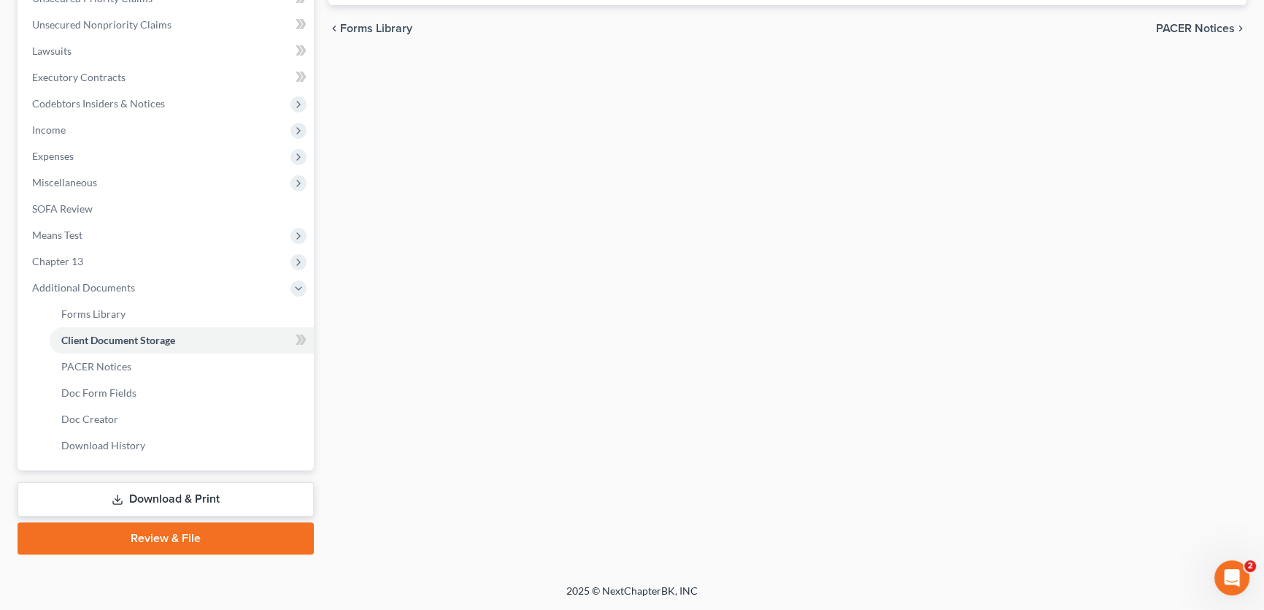
scroll to position [215, 0]
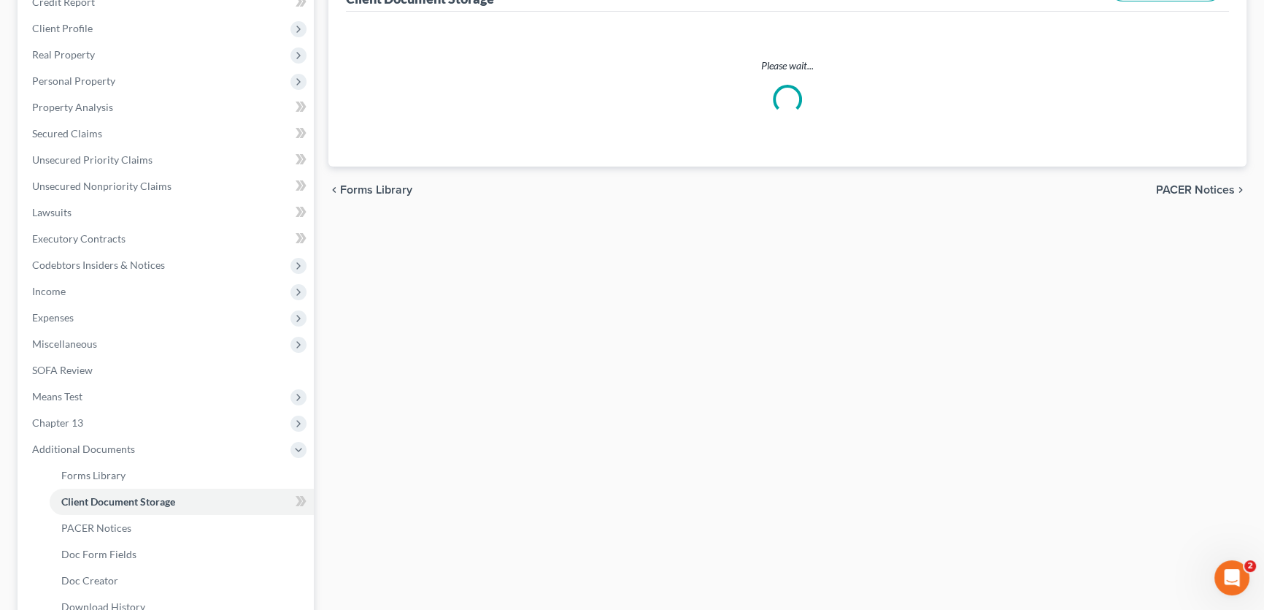
select select "21"
select select "10"
select select "18"
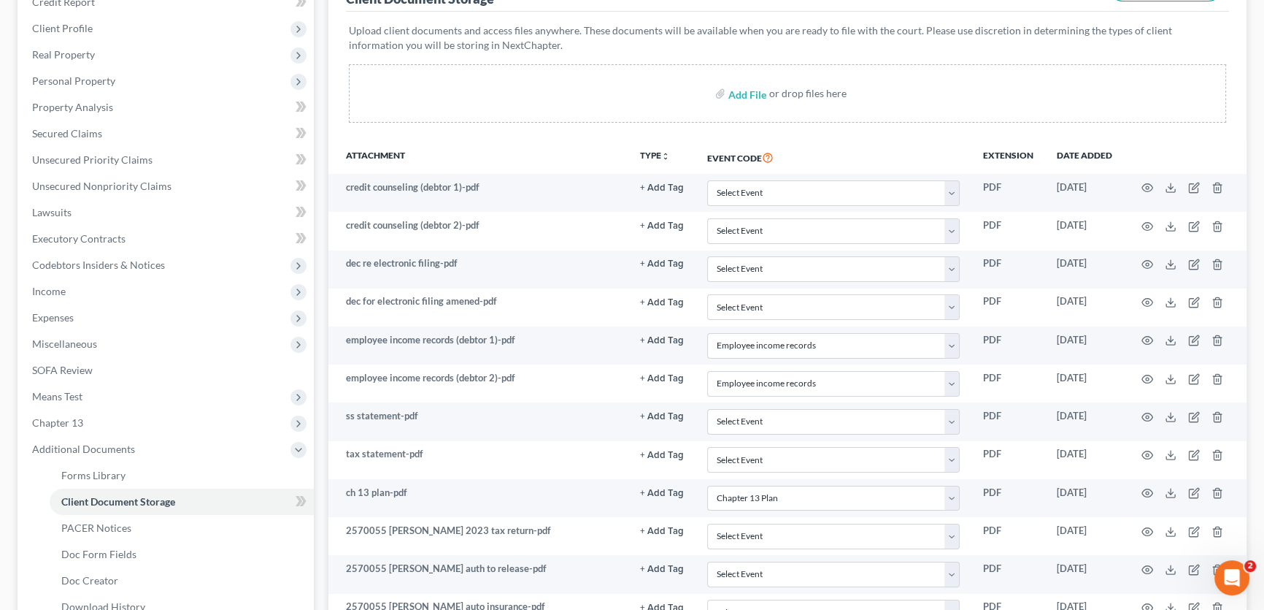
scroll to position [0, 0]
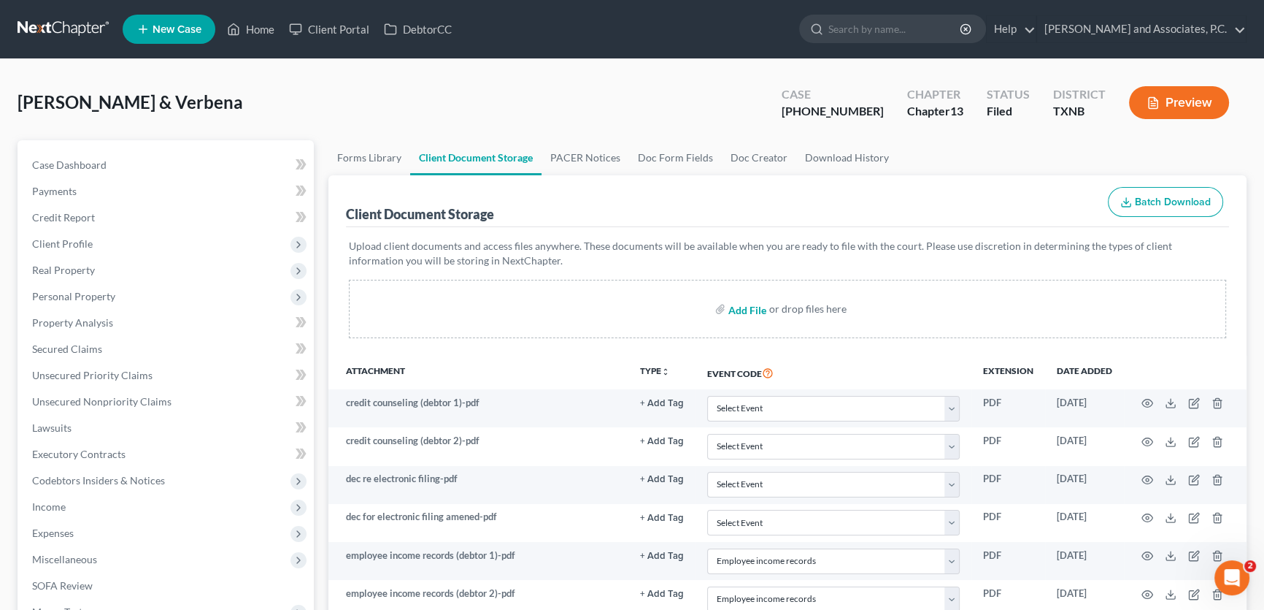
click at [740, 307] on input "file" at bounding box center [746, 309] width 35 height 26
type input "C:\fakepath\2570055 [PERSON_NAME] confirmation order.pdf"
click at [758, 307] on input "file" at bounding box center [746, 309] width 35 height 26
select select "21"
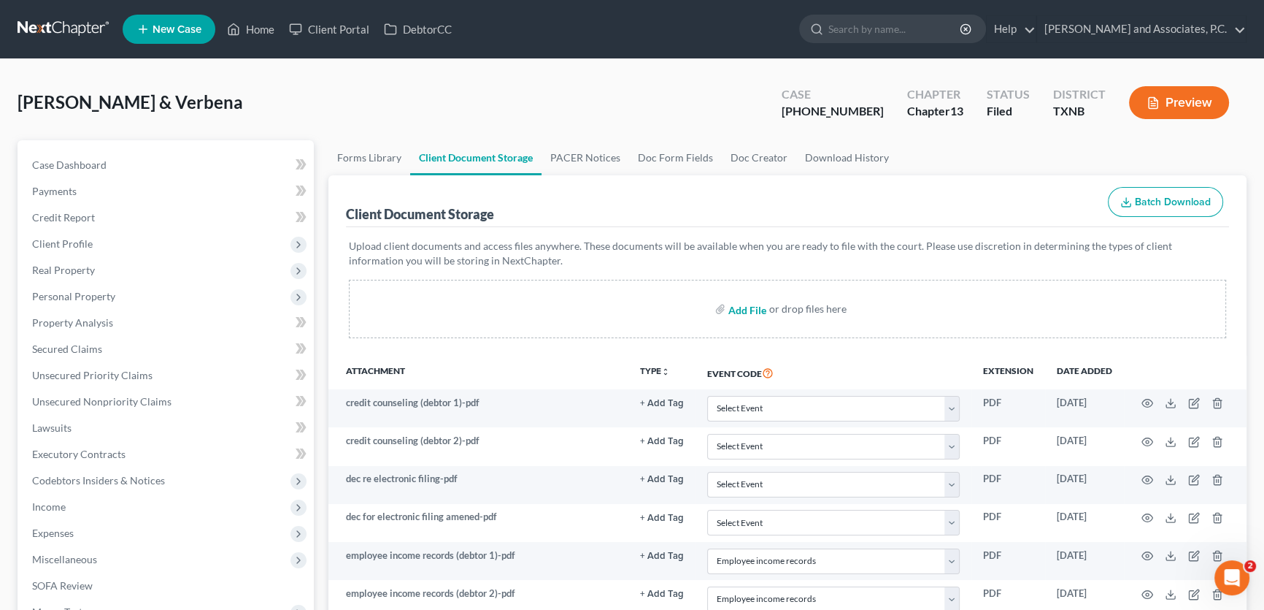
select select "10"
select select "18"
type input "C:\fakepath\2570055 [PERSON_NAME] confirmation order SENT.html"
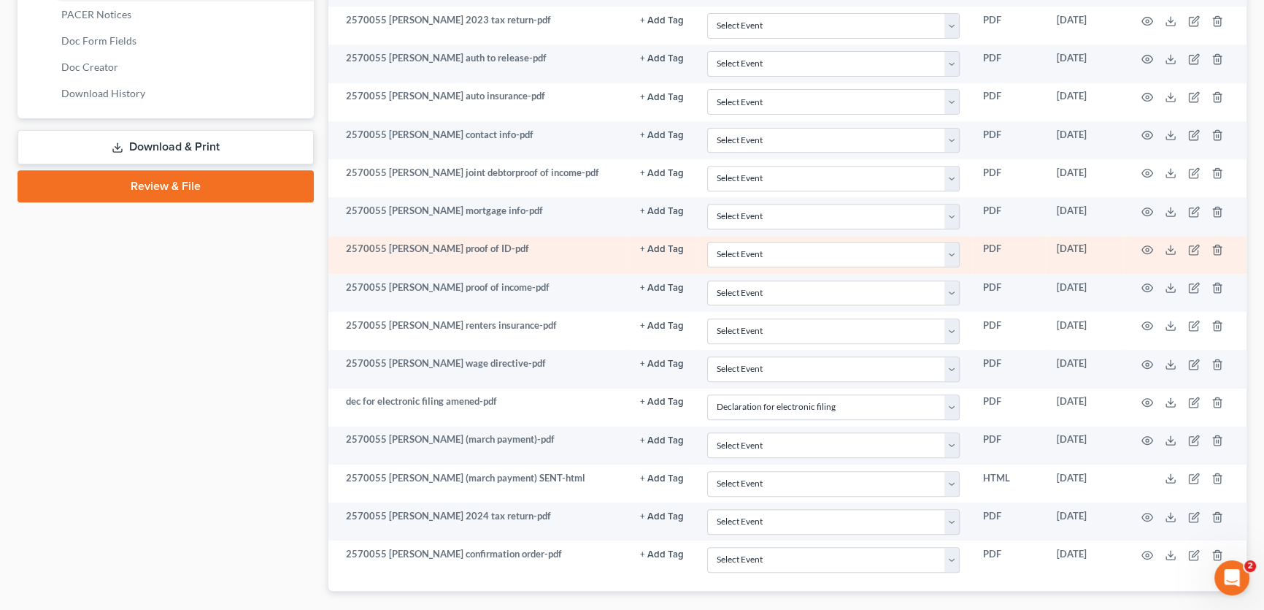
select select "21"
select select "10"
select select "18"
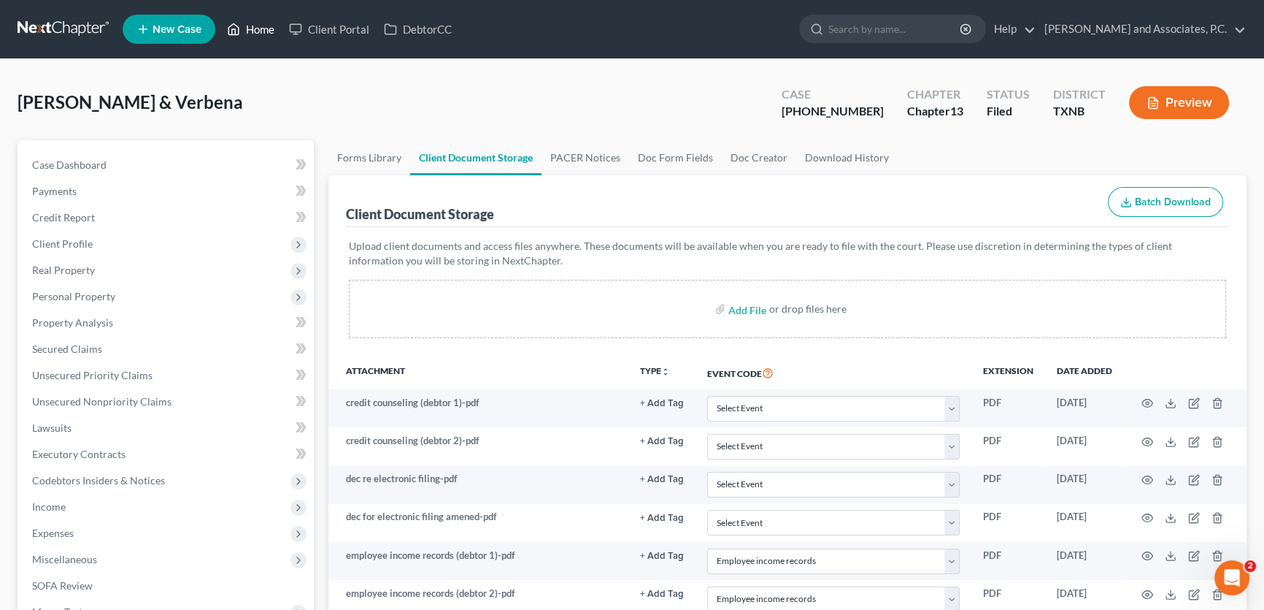
click at [271, 31] on link "Home" at bounding box center [251, 29] width 62 height 26
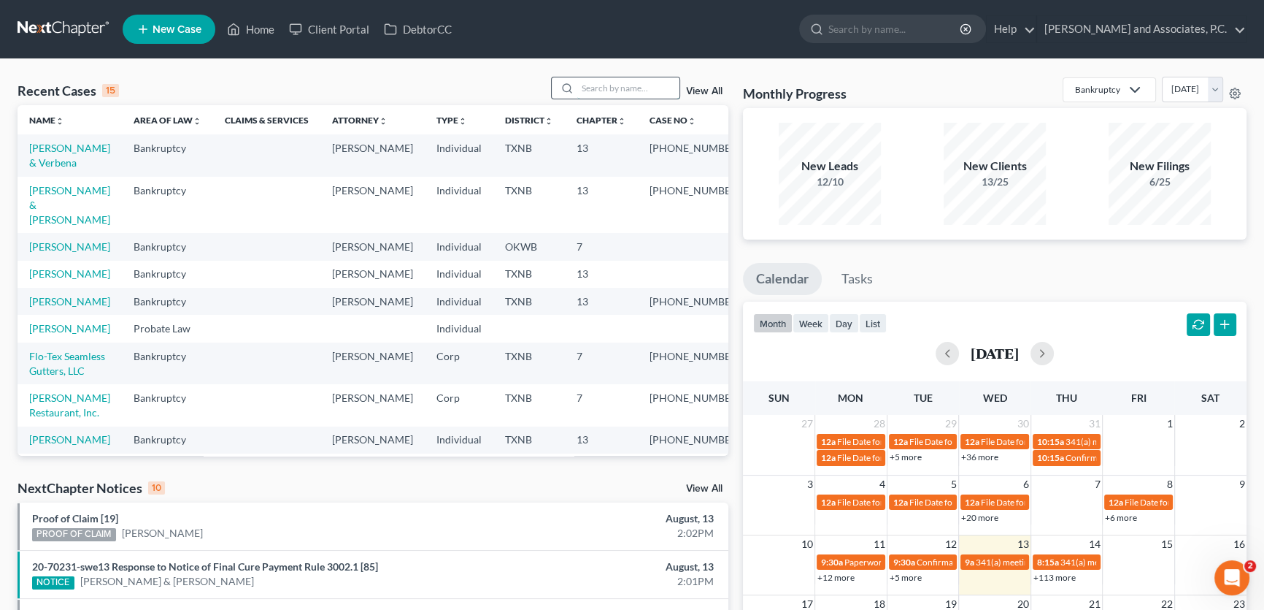
click at [589, 87] on input "search" at bounding box center [628, 87] width 102 height 21
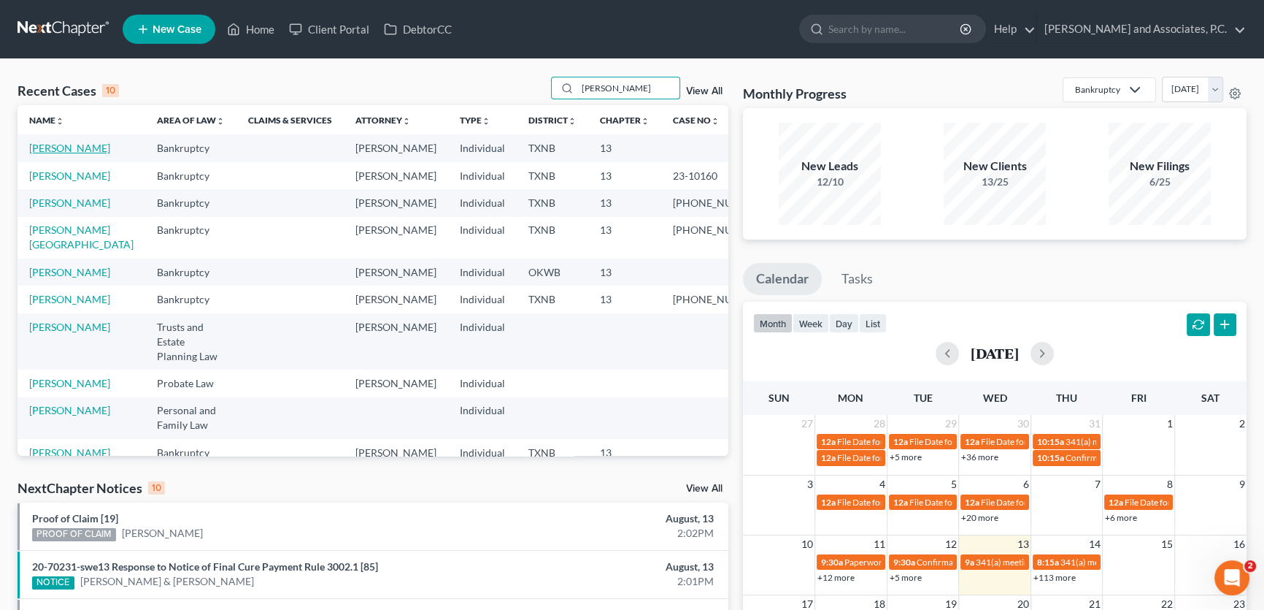
type input "[PERSON_NAME]"
click at [59, 151] on link "[PERSON_NAME]" at bounding box center [69, 148] width 81 height 12
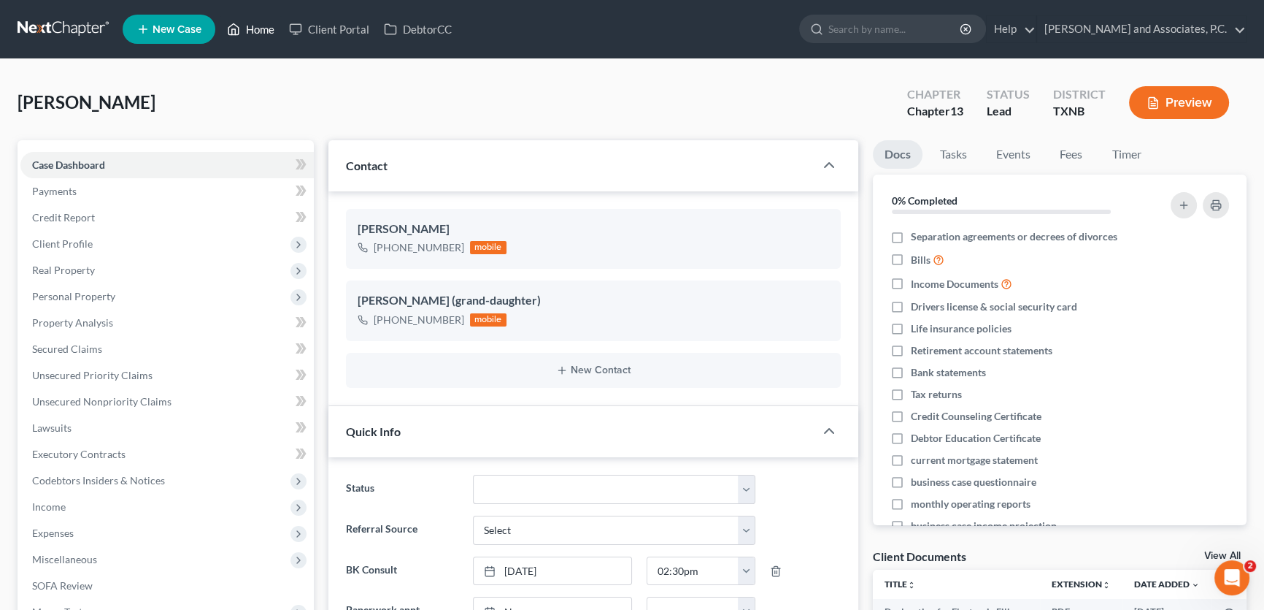
click at [265, 23] on link "Home" at bounding box center [251, 29] width 62 height 26
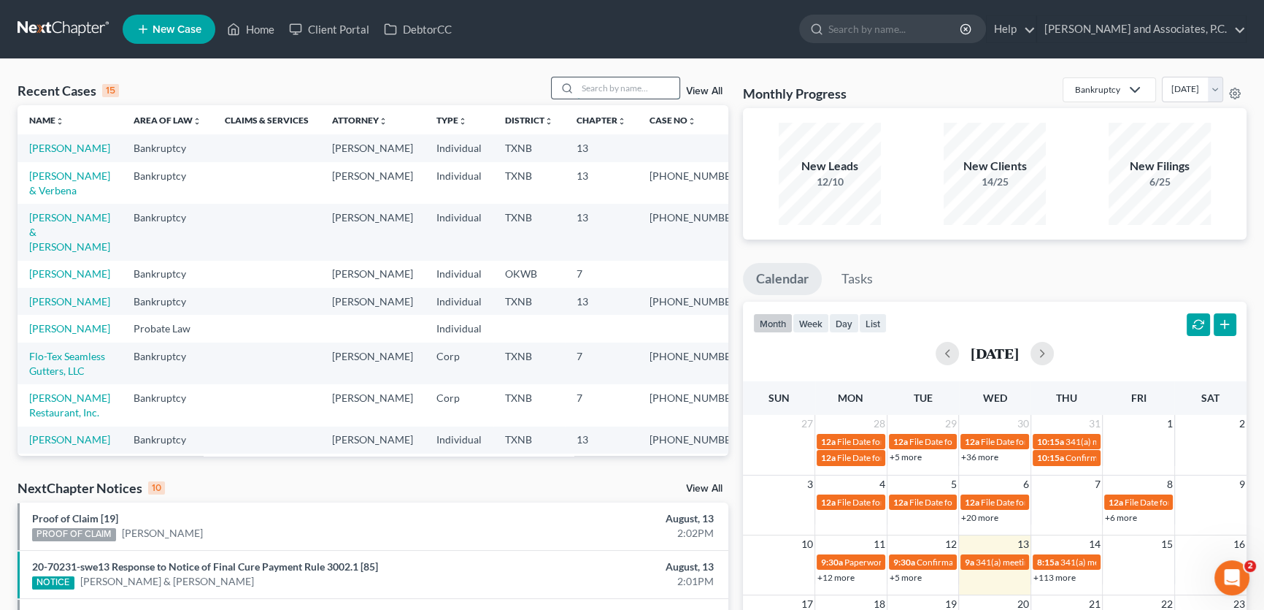
click at [648, 93] on input "search" at bounding box center [628, 87] width 102 height 21
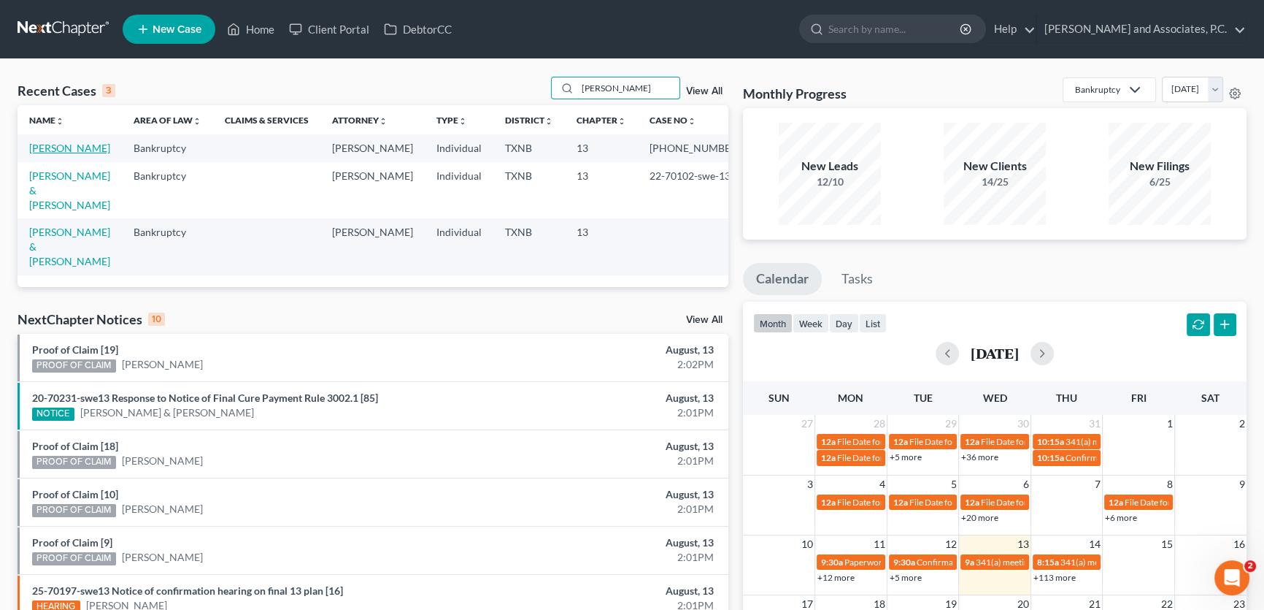
type input "[PERSON_NAME]"
click at [61, 144] on link "[PERSON_NAME]" at bounding box center [69, 148] width 81 height 12
select select "5"
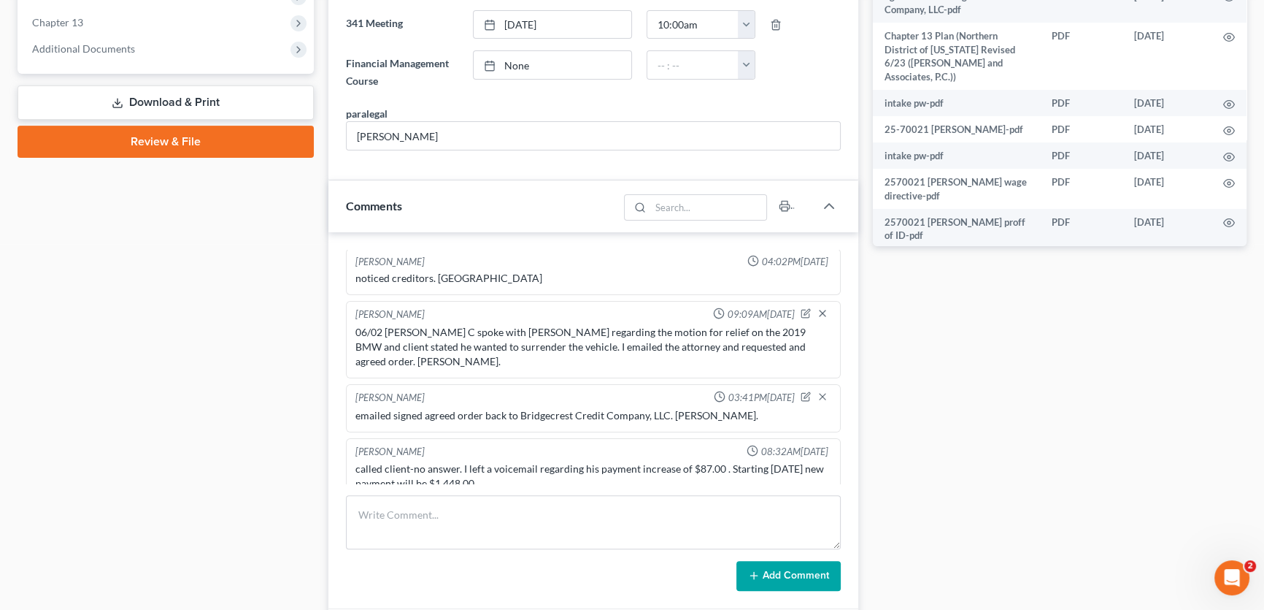
scroll to position [862, 0]
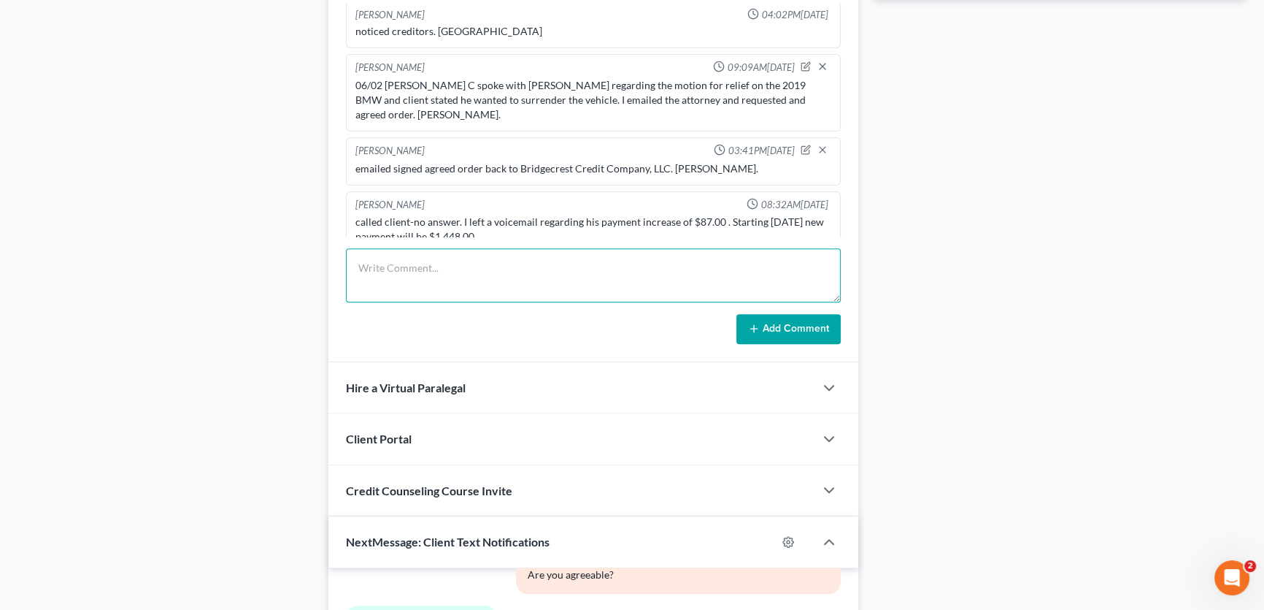
click at [424, 276] on textarea at bounding box center [593, 275] width 495 height 54
type textarea "uploaded signed confirmation order to portal. [PERSON_NAME]."
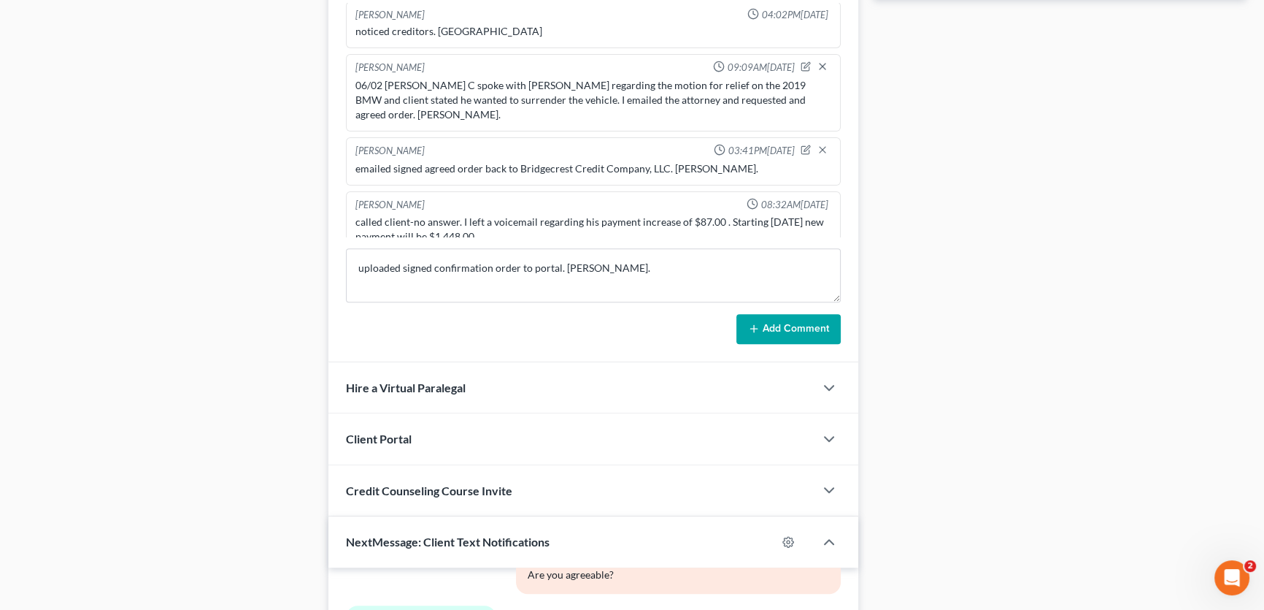
click at [748, 323] on icon at bounding box center [754, 329] width 12 height 12
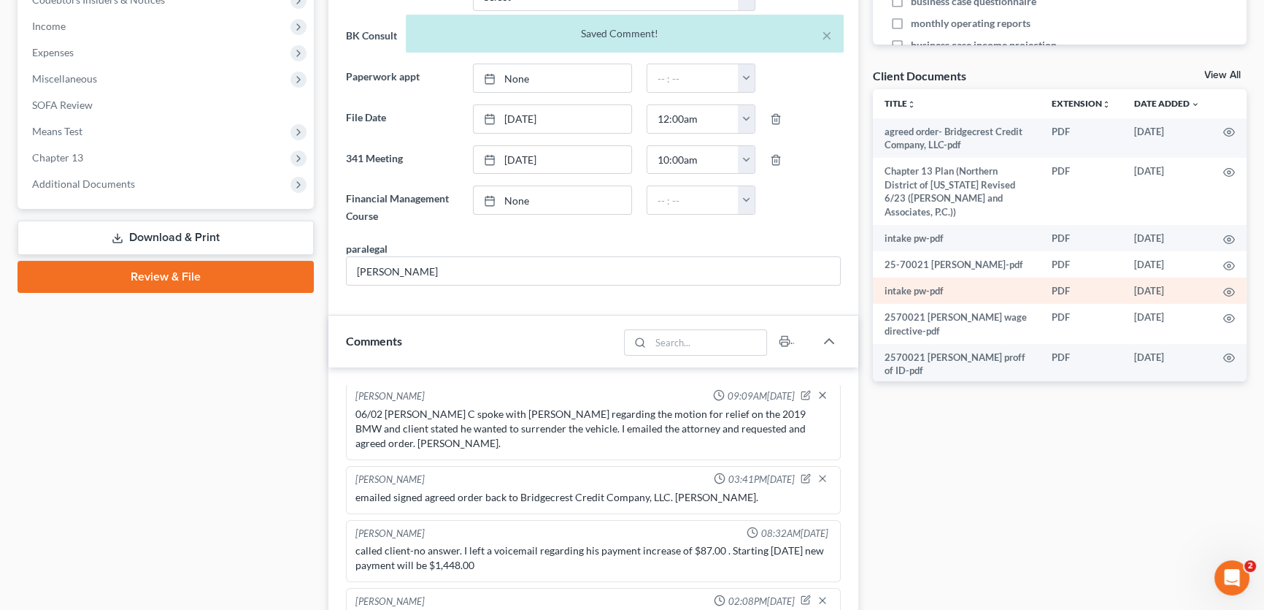
scroll to position [464, 0]
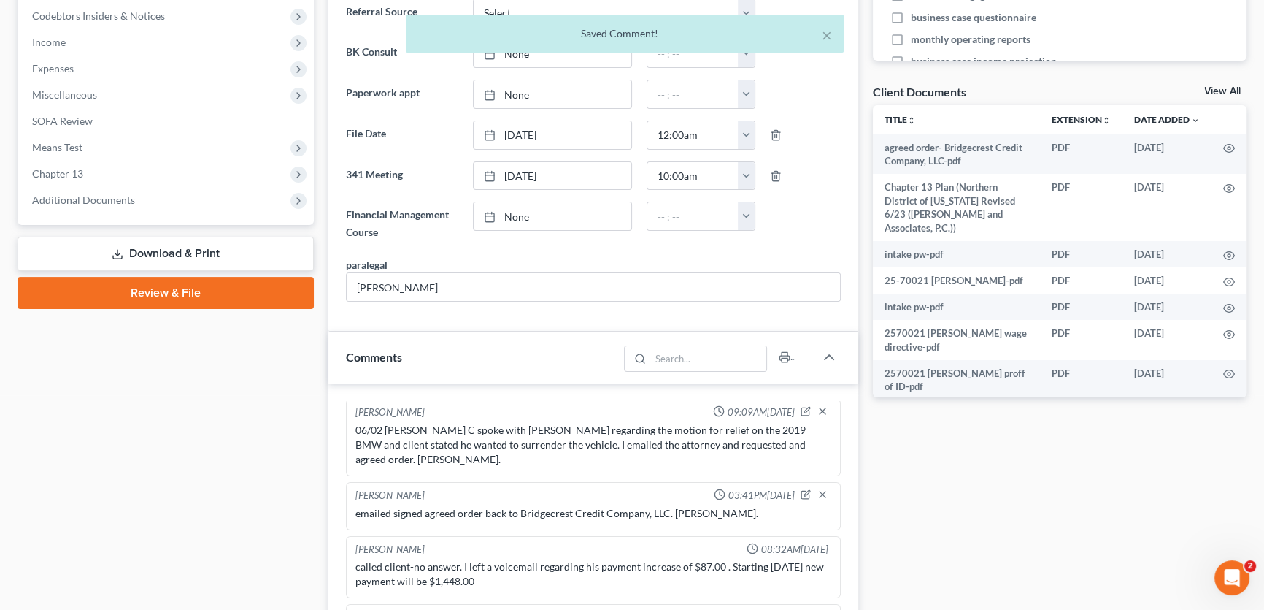
click at [1212, 86] on link "View All" at bounding box center [1223, 91] width 37 height 10
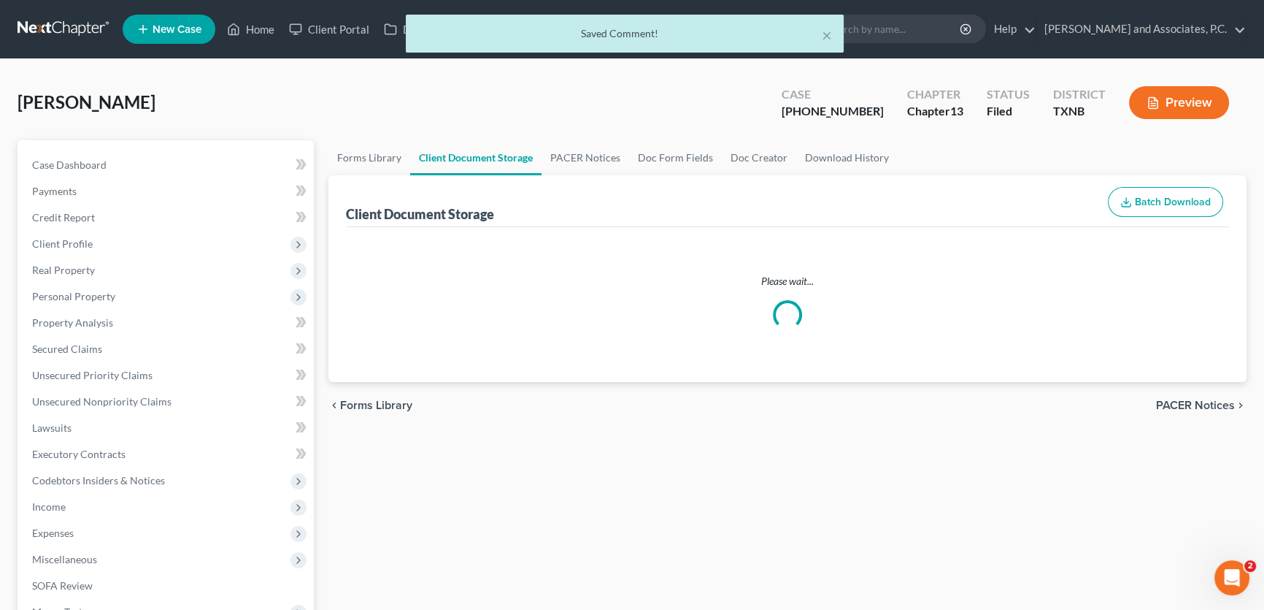
select select "21"
select select "18"
select select "10"
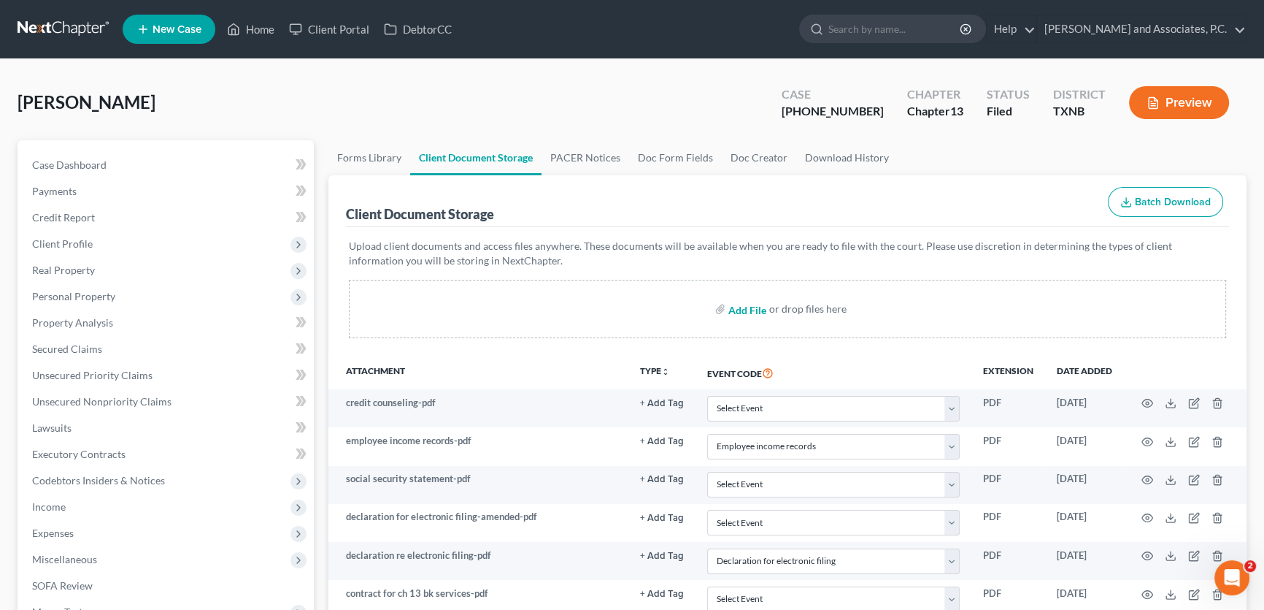
click at [743, 309] on input "file" at bounding box center [746, 309] width 35 height 26
type input "C:\fakepath\2570021 [PERSON_NAME] confirmation order.pdf"
click at [754, 307] on input "file" at bounding box center [746, 309] width 35 height 26
select select "21"
select select "18"
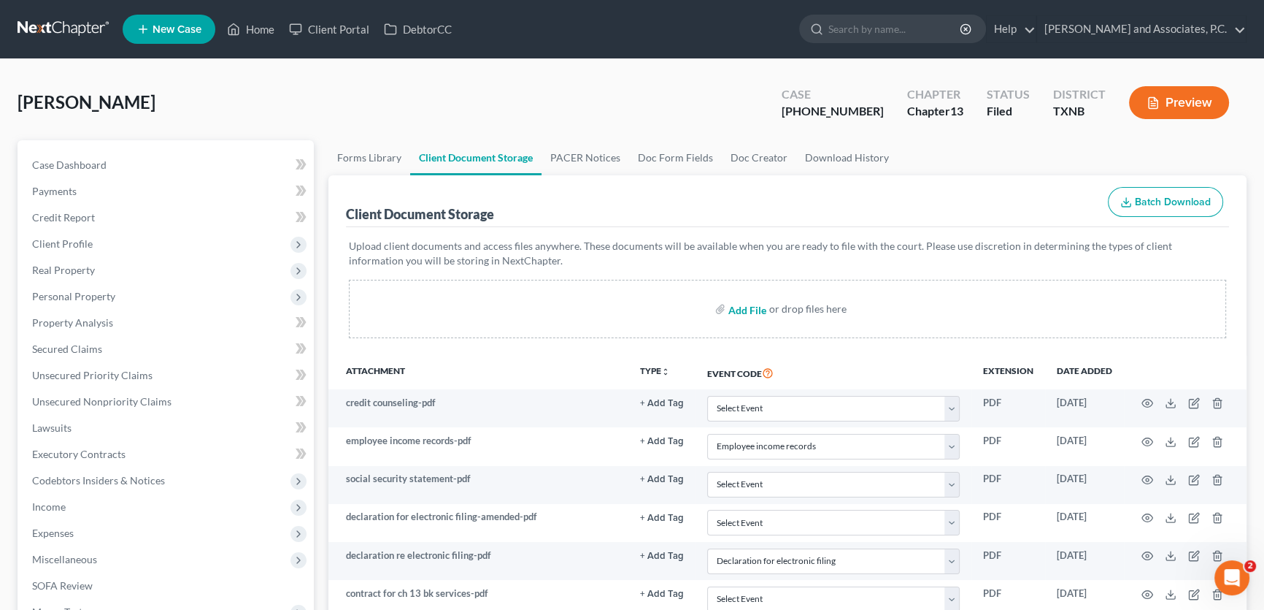
select select "10"
type input "C:\fakepath\2570021 [PERSON_NAME] confirmation order SENT.html"
click at [262, 30] on link "Home" at bounding box center [251, 29] width 62 height 26
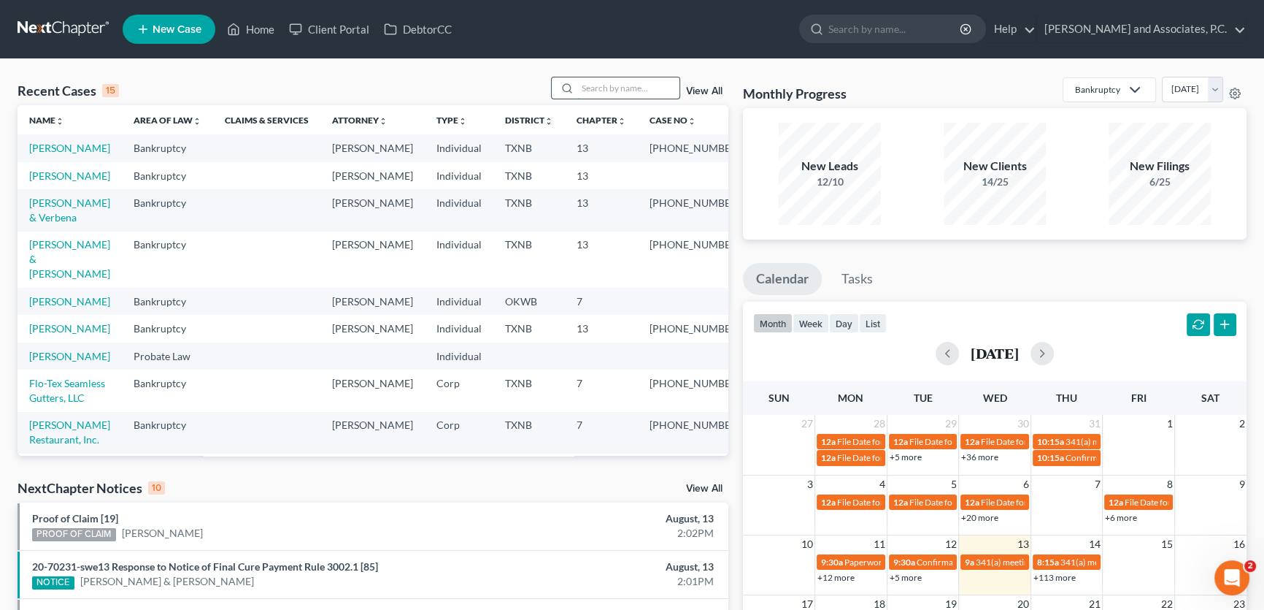
click at [640, 82] on input "search" at bounding box center [628, 87] width 102 height 21
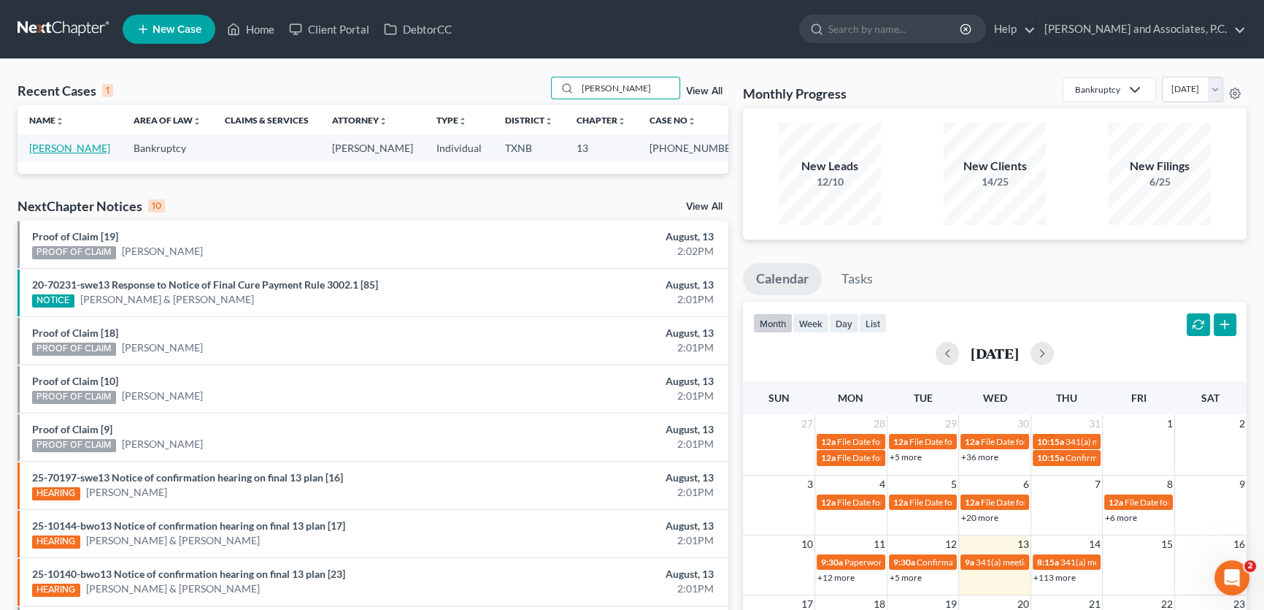
type input "[PERSON_NAME]"
click at [85, 146] on link "[PERSON_NAME]" at bounding box center [69, 148] width 81 height 12
select select "5"
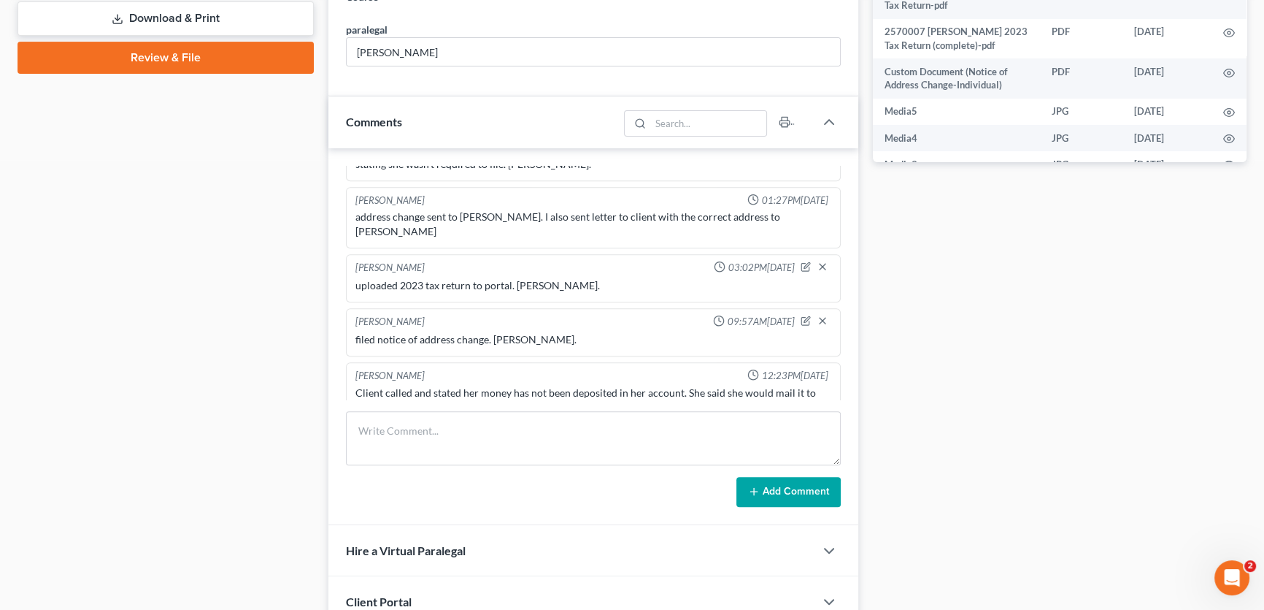
scroll to position [796, 0]
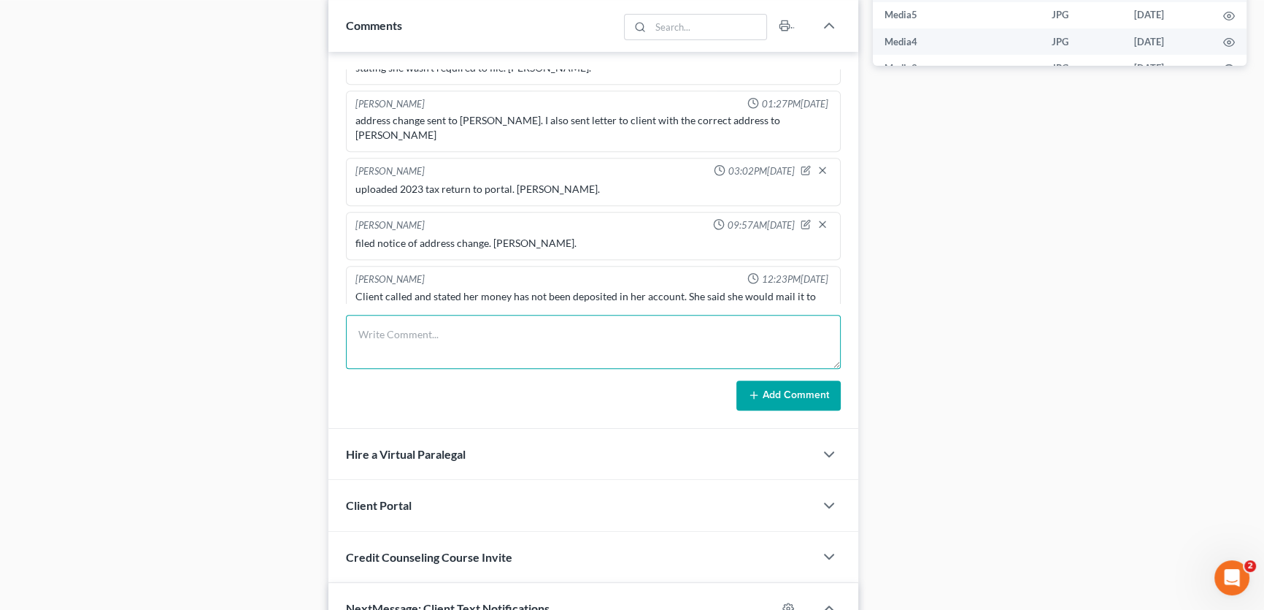
click at [470, 334] on textarea at bounding box center [593, 342] width 495 height 54
type textarea "uploaded signed confirmation order to portal. [PERSON_NAME]."
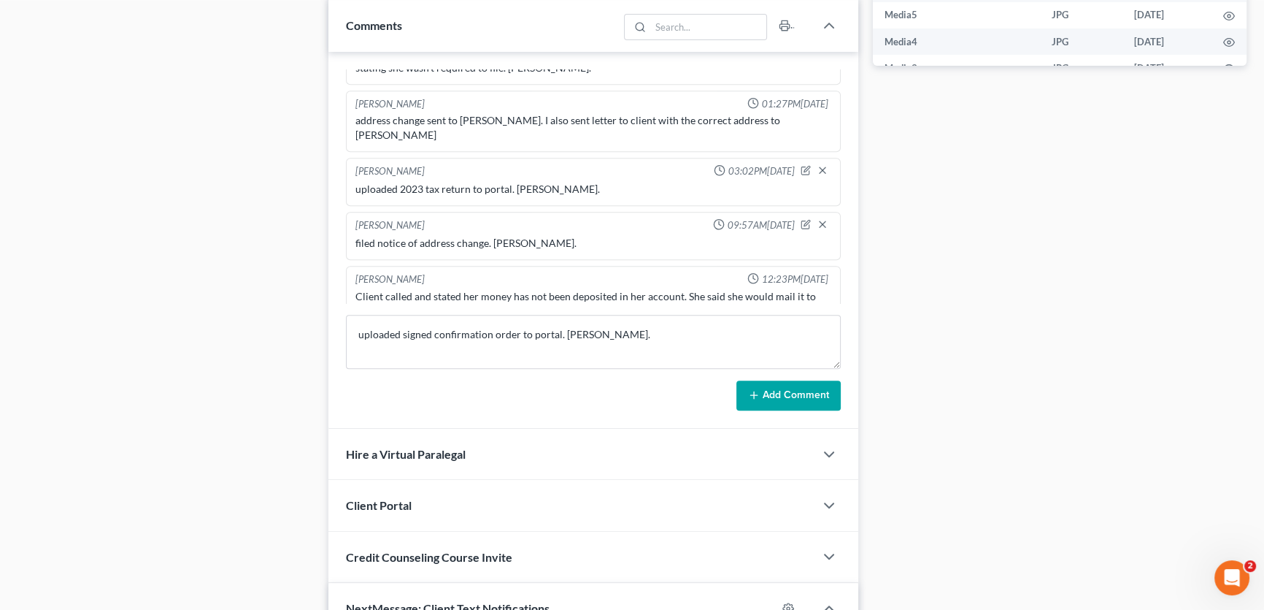
click at [732, 394] on div "Add Comment" at bounding box center [593, 395] width 495 height 31
click at [766, 388] on button "Add Comment" at bounding box center [789, 395] width 104 height 31
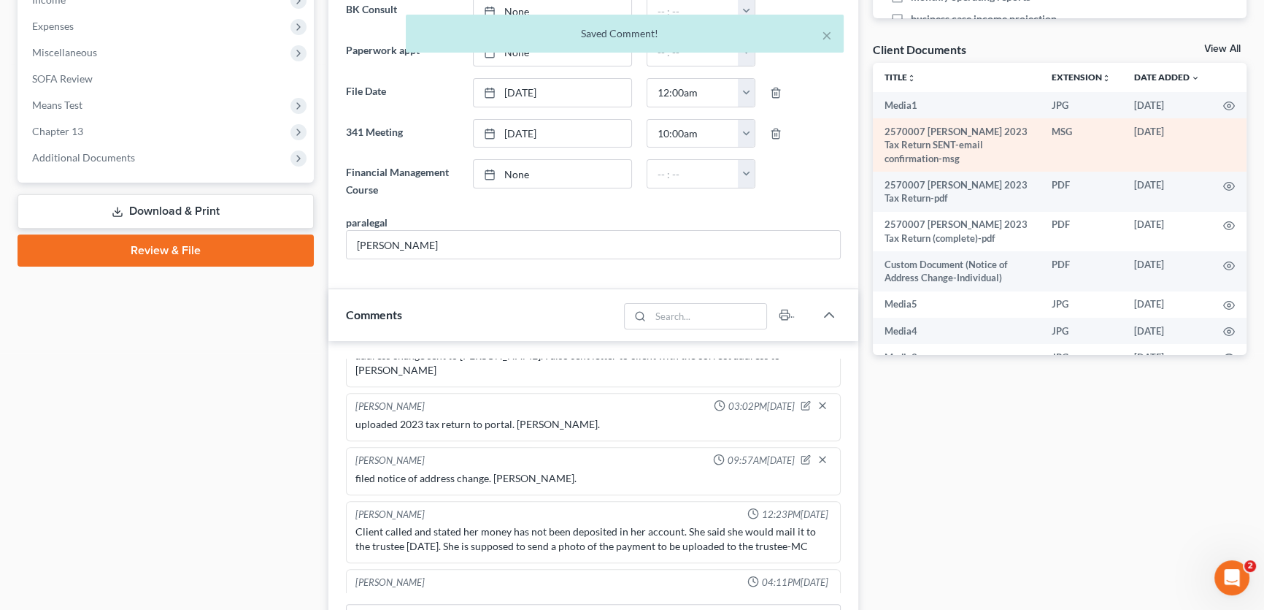
scroll to position [464, 0]
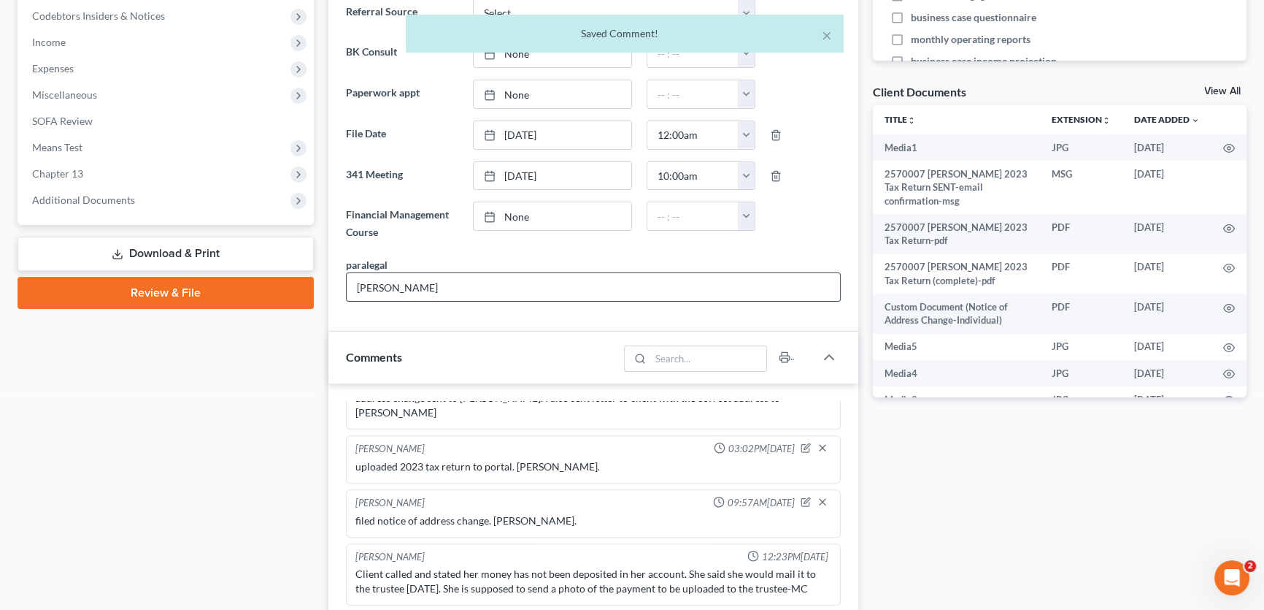
drag, startPoint x: 1212, startPoint y: 87, endPoint x: 693, endPoint y: 288, distance: 556.5
click at [1212, 87] on link "View All" at bounding box center [1223, 91] width 37 height 10
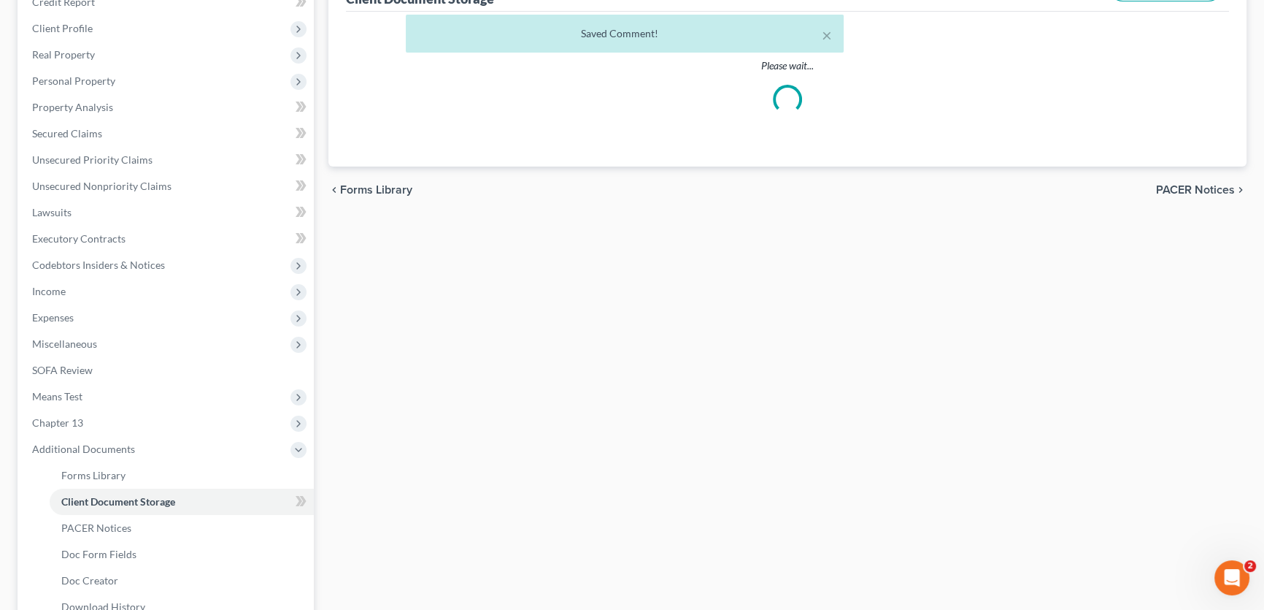
select select "18"
select select "10"
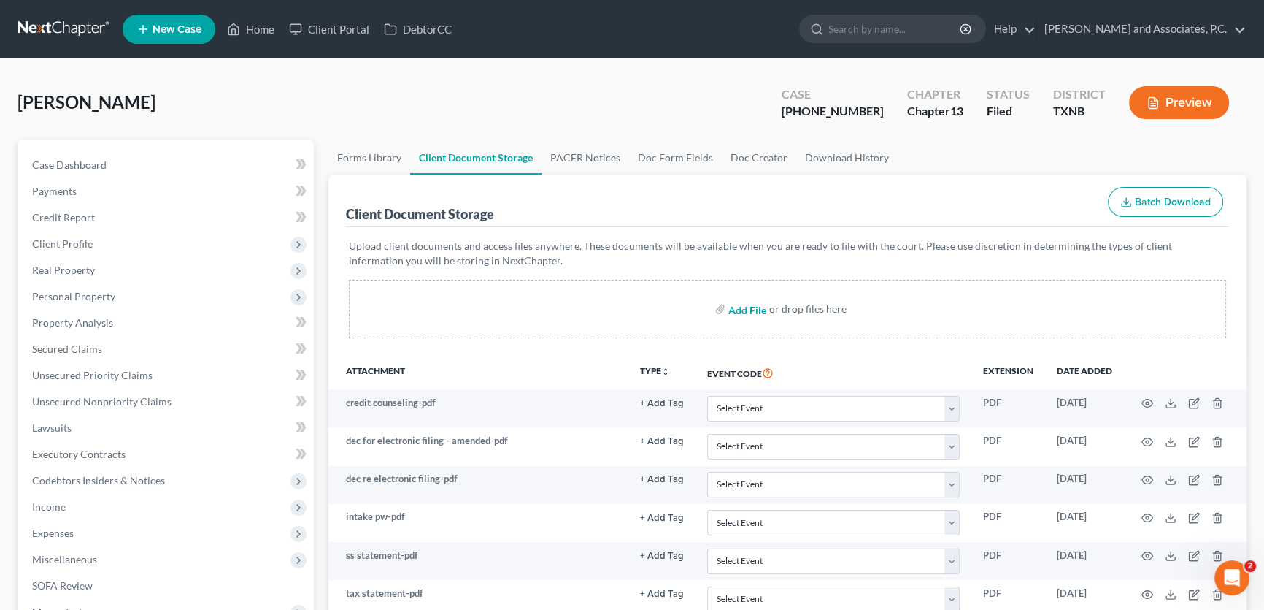
click at [742, 307] on input "file" at bounding box center [746, 309] width 35 height 26
type input "C:\fakepath\2570007 [PERSON_NAME] confirmation order.pdf"
drag, startPoint x: 749, startPoint y: 307, endPoint x: 573, endPoint y: 333, distance: 177.8
click at [749, 307] on input "file" at bounding box center [746, 309] width 35 height 26
select select "18"
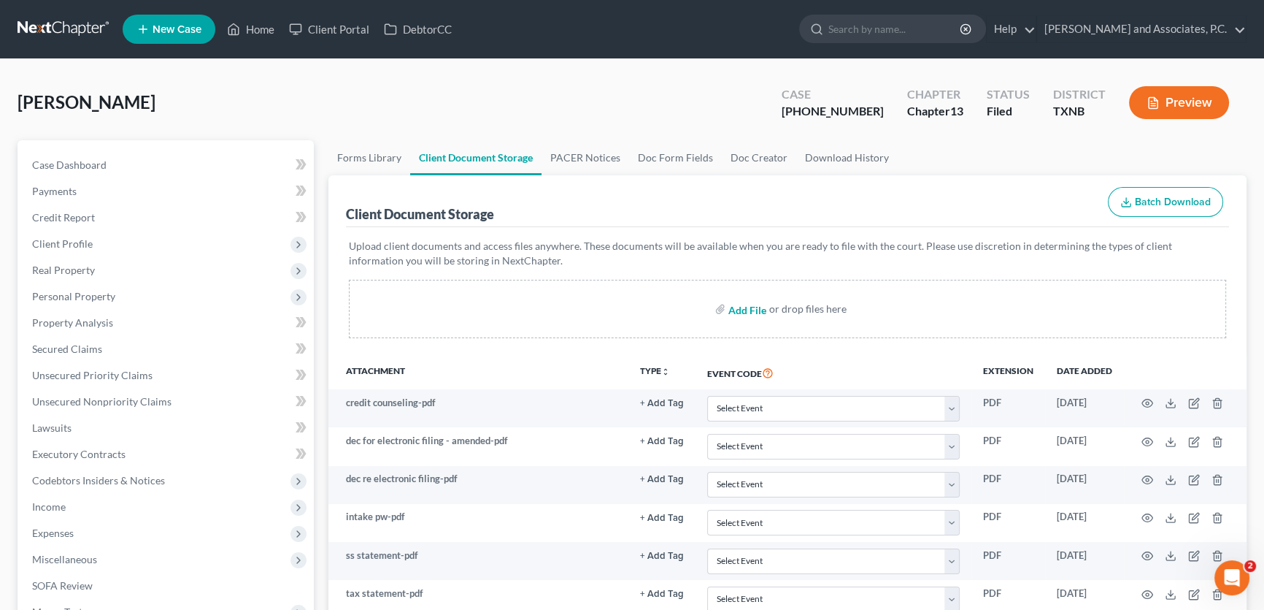
select select "10"
type input "C:\fakepath\2570007 [PERSON_NAME] confirmation order SENT.html"
select select "18"
select select "10"
drag, startPoint x: 251, startPoint y: 21, endPoint x: 631, endPoint y: 93, distance: 387.2
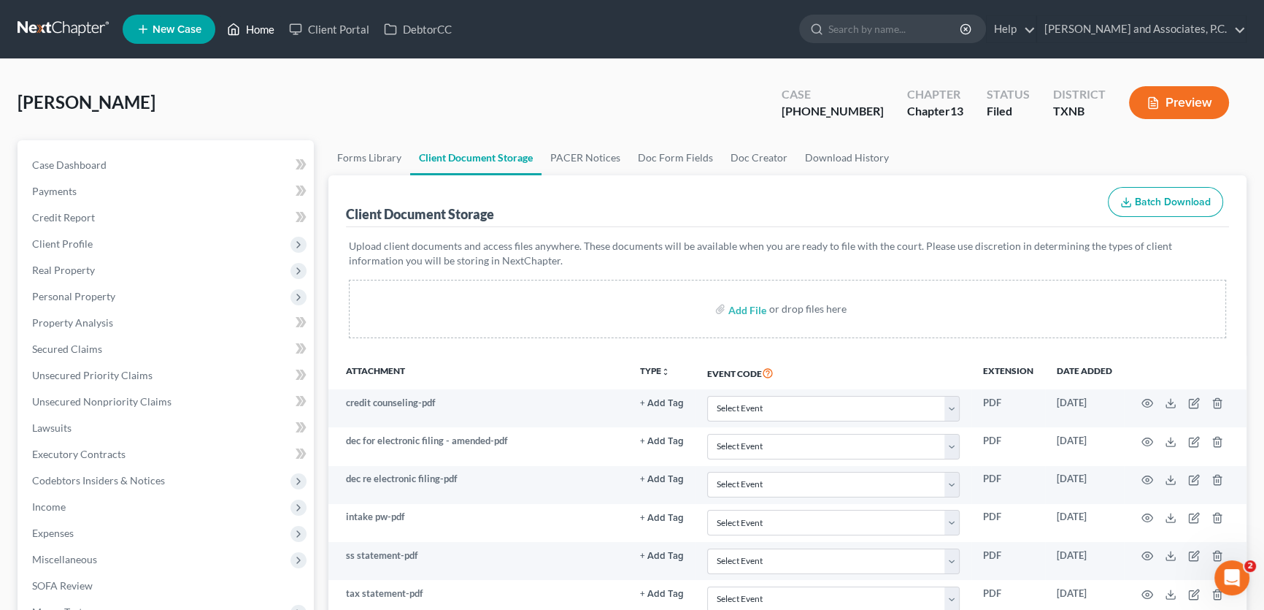
click at [251, 21] on link "Home" at bounding box center [251, 29] width 62 height 26
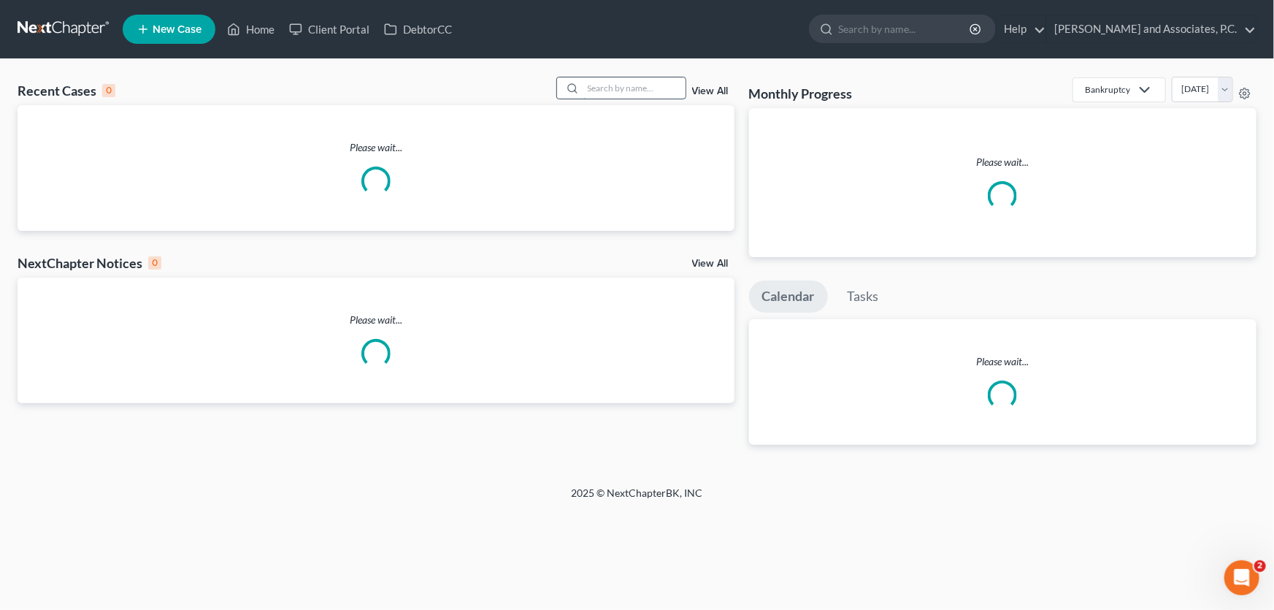
click at [624, 92] on input "search" at bounding box center [634, 87] width 102 height 21
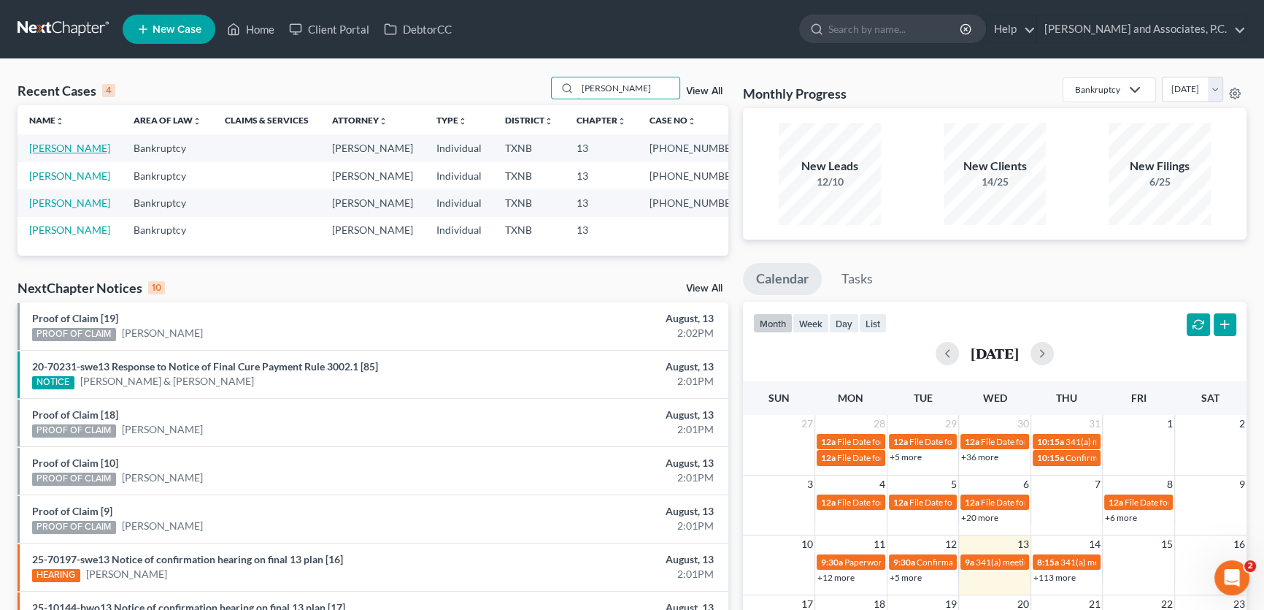
type input "[PERSON_NAME]"
click at [66, 149] on link "[PERSON_NAME]" at bounding box center [69, 148] width 81 height 12
select select "5"
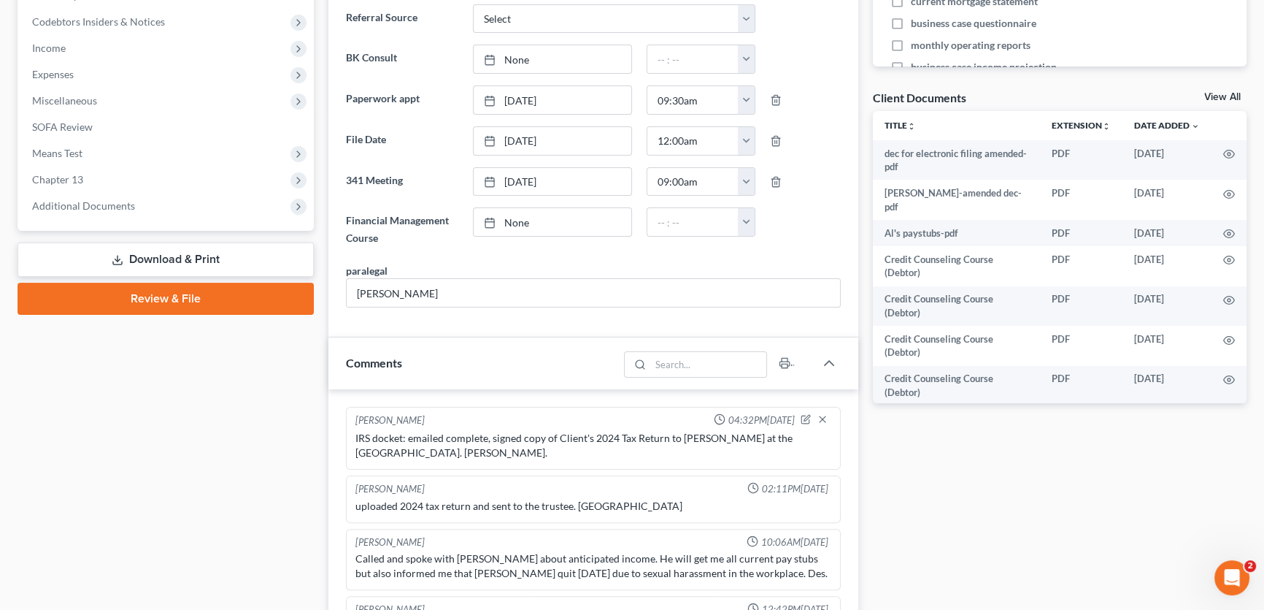
scroll to position [597, 0]
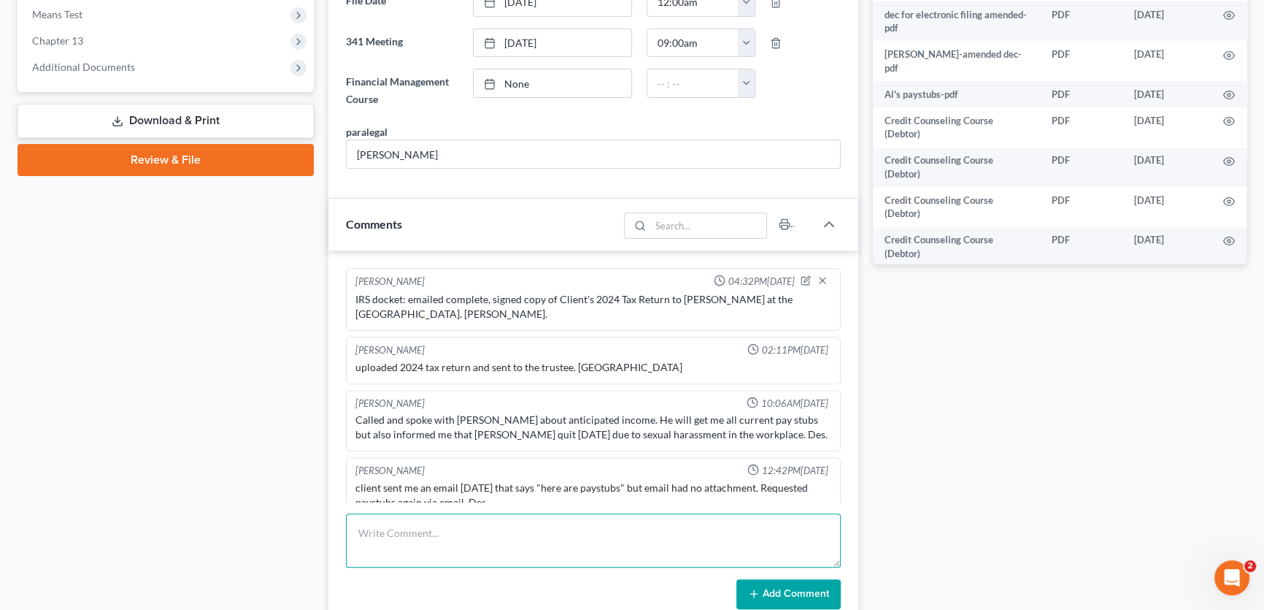
click at [414, 544] on textarea at bounding box center [593, 540] width 495 height 54
type textarea "uploaded signed confirmation order to portal. [PERSON_NAME]."
click at [775, 592] on button "Add Comment" at bounding box center [789, 594] width 104 height 31
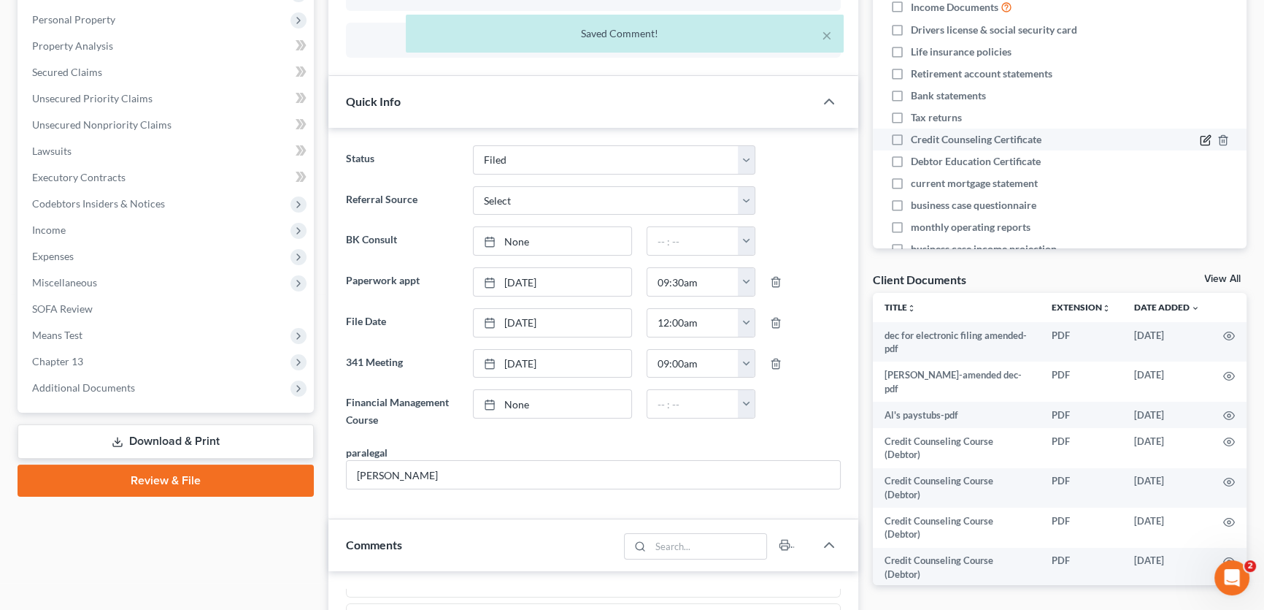
scroll to position [265, 0]
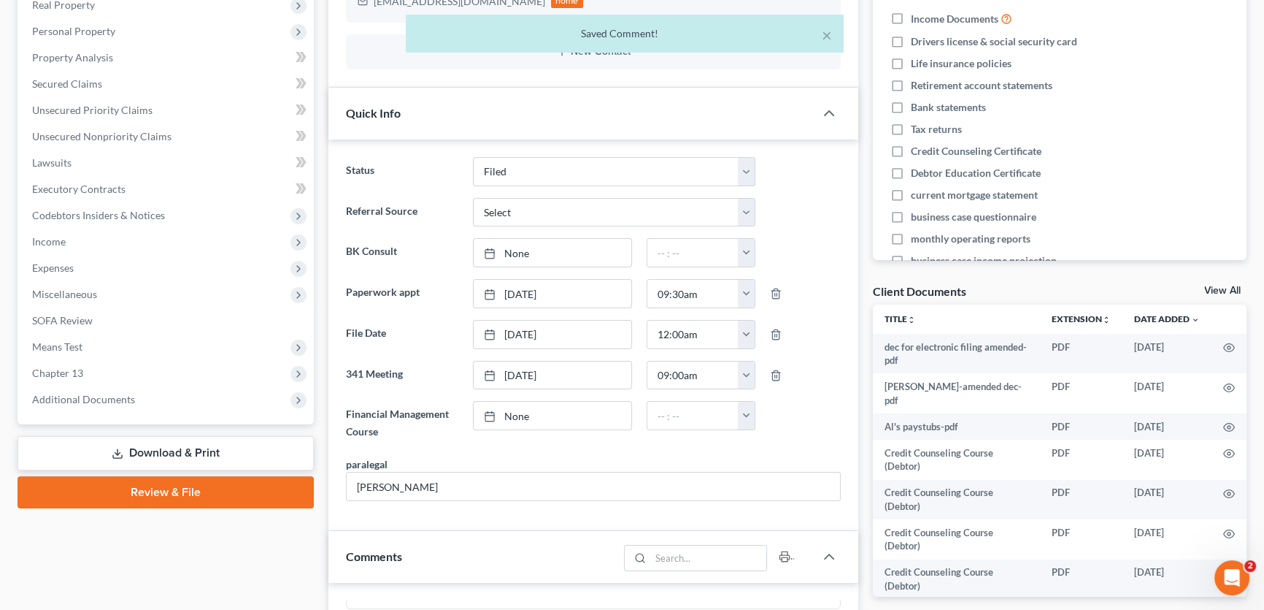
click at [1224, 290] on link "View All" at bounding box center [1223, 290] width 37 height 10
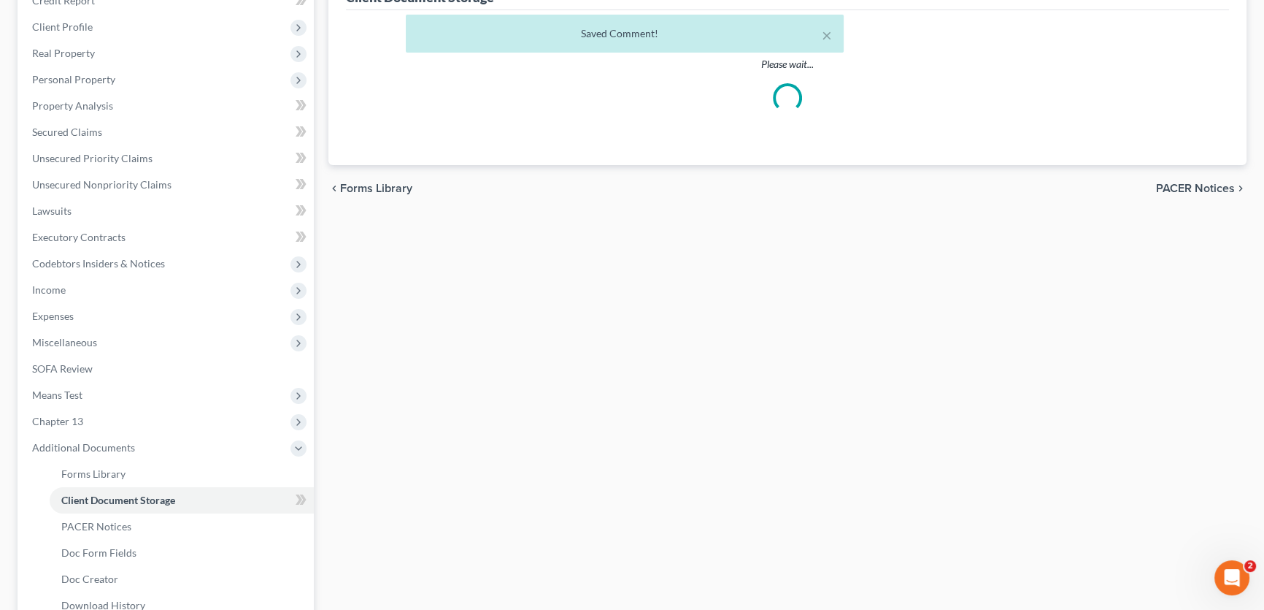
scroll to position [204, 0]
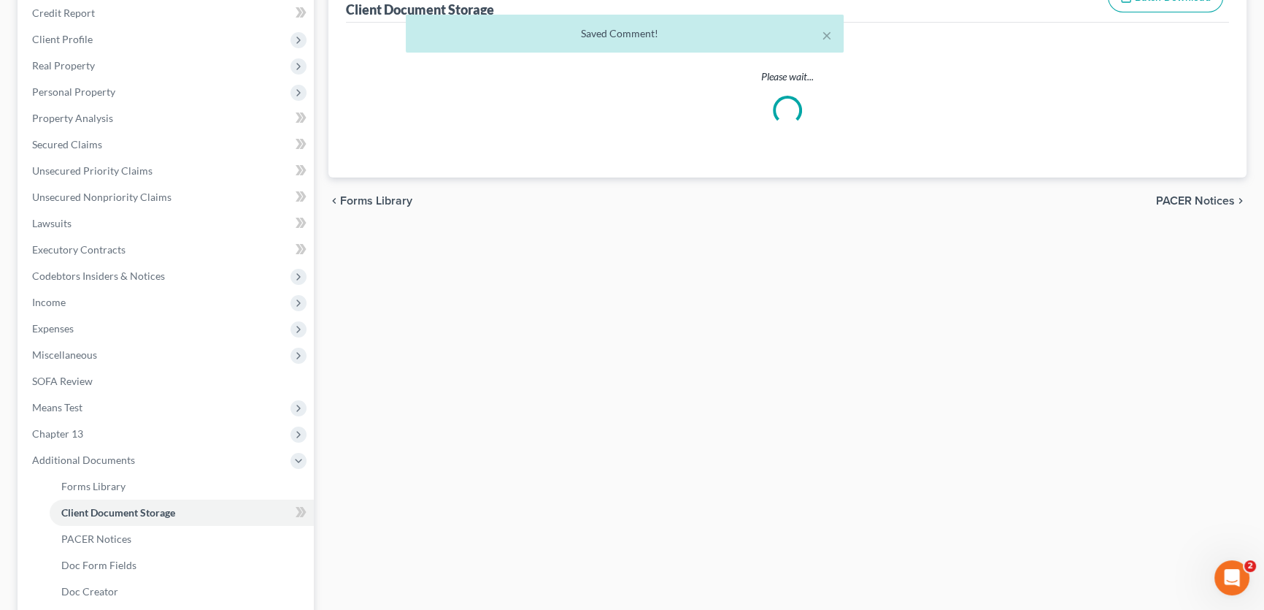
select select "18"
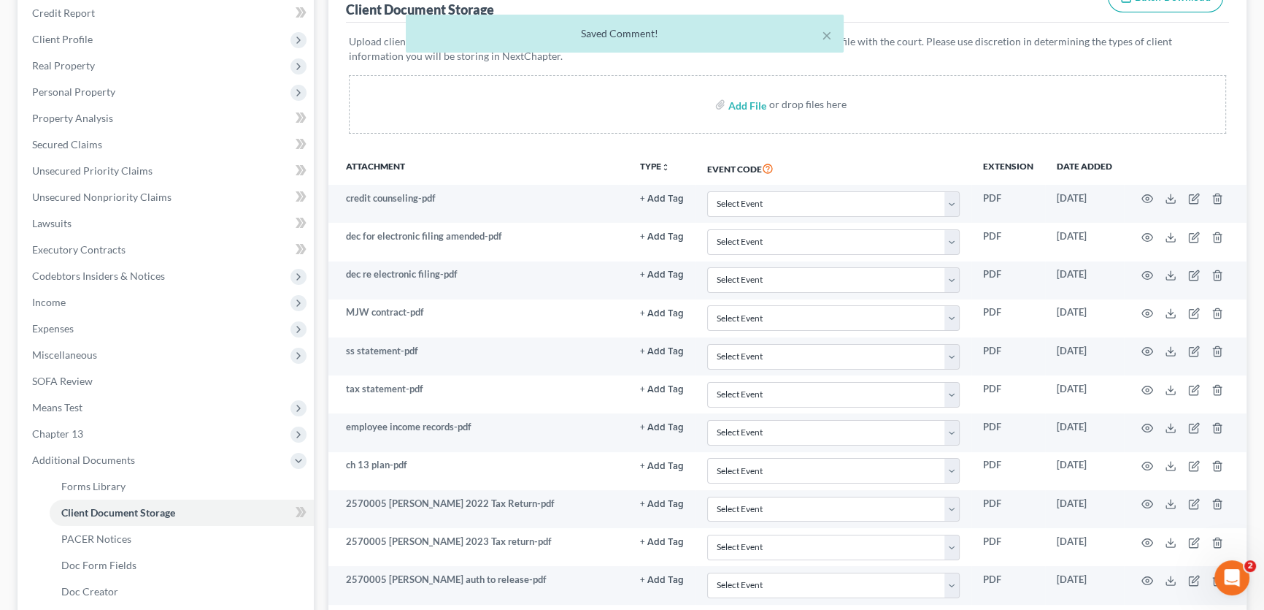
scroll to position [0, 0]
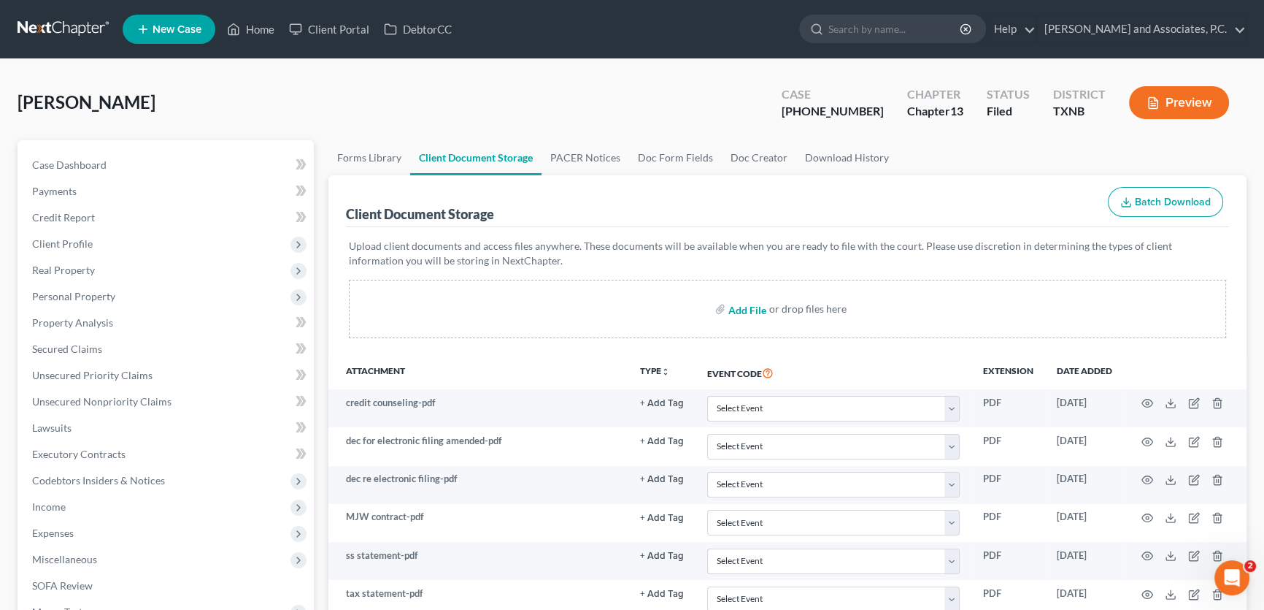
click at [747, 308] on input "file" at bounding box center [746, 309] width 35 height 26
type input "C:\fakepath\2570005 [PERSON_NAME] confirmation order.pdf"
click at [756, 307] on input "file" at bounding box center [746, 309] width 35 height 26
select select "18"
type input "C:\fakepath\2570005 [PERSON_NAME] confirmation order SENT.html"
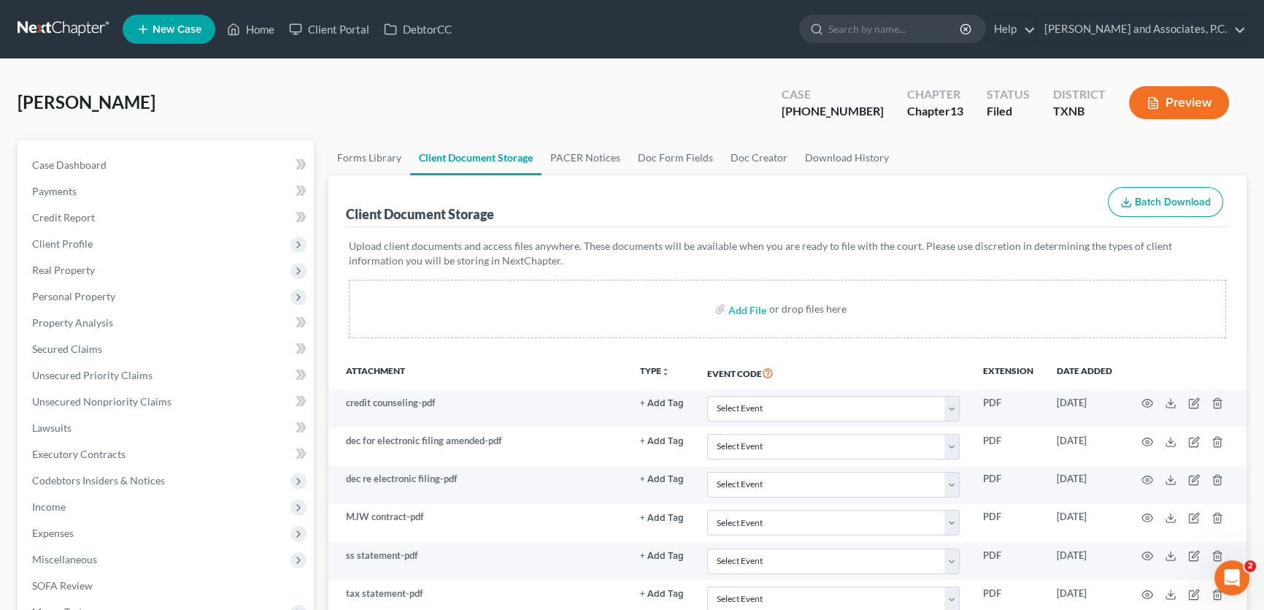
select select "18"
click at [264, 27] on link "Home" at bounding box center [251, 29] width 62 height 26
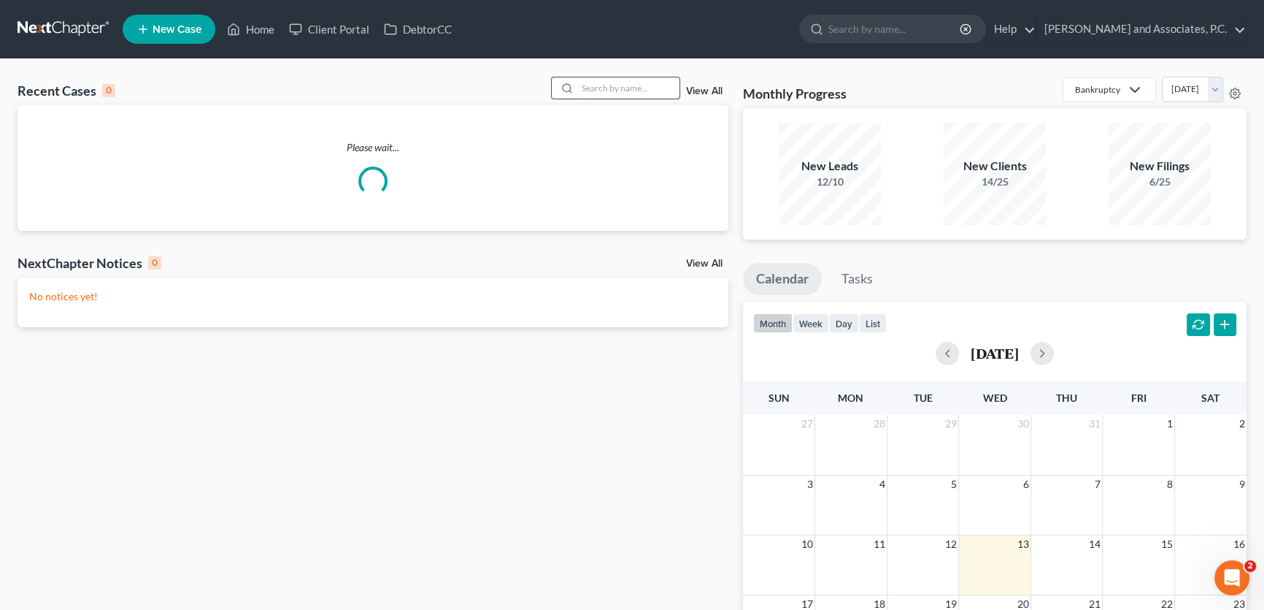
click at [620, 90] on input "search" at bounding box center [628, 87] width 102 height 21
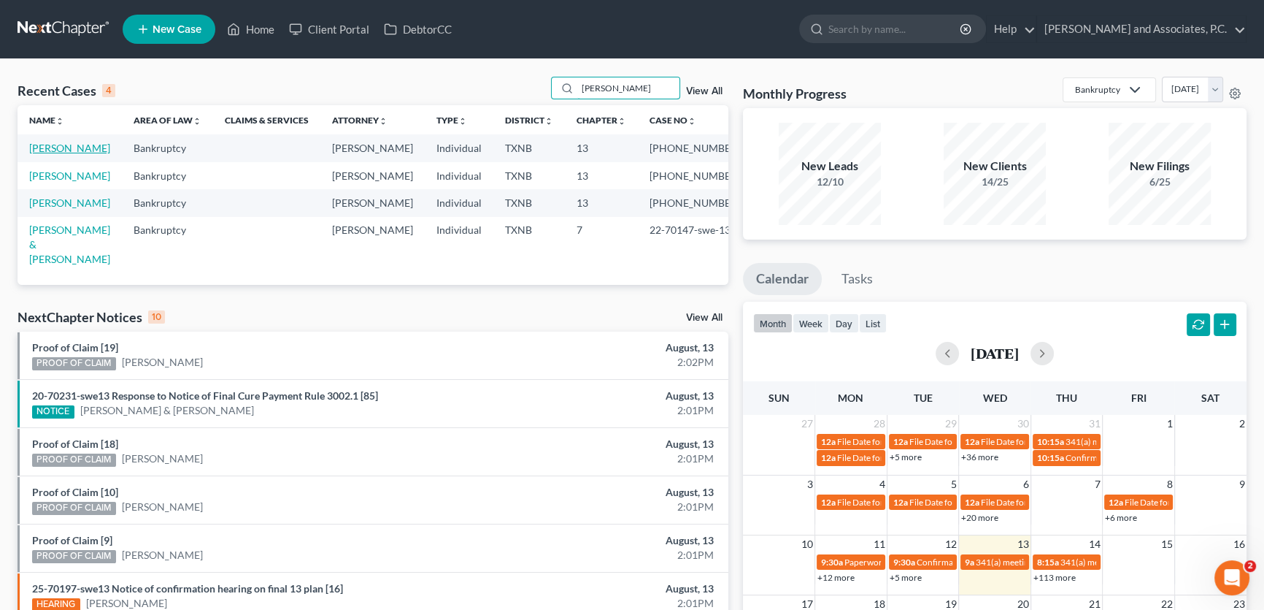
type input "[PERSON_NAME]"
click at [84, 149] on link "[PERSON_NAME]" at bounding box center [69, 148] width 81 height 12
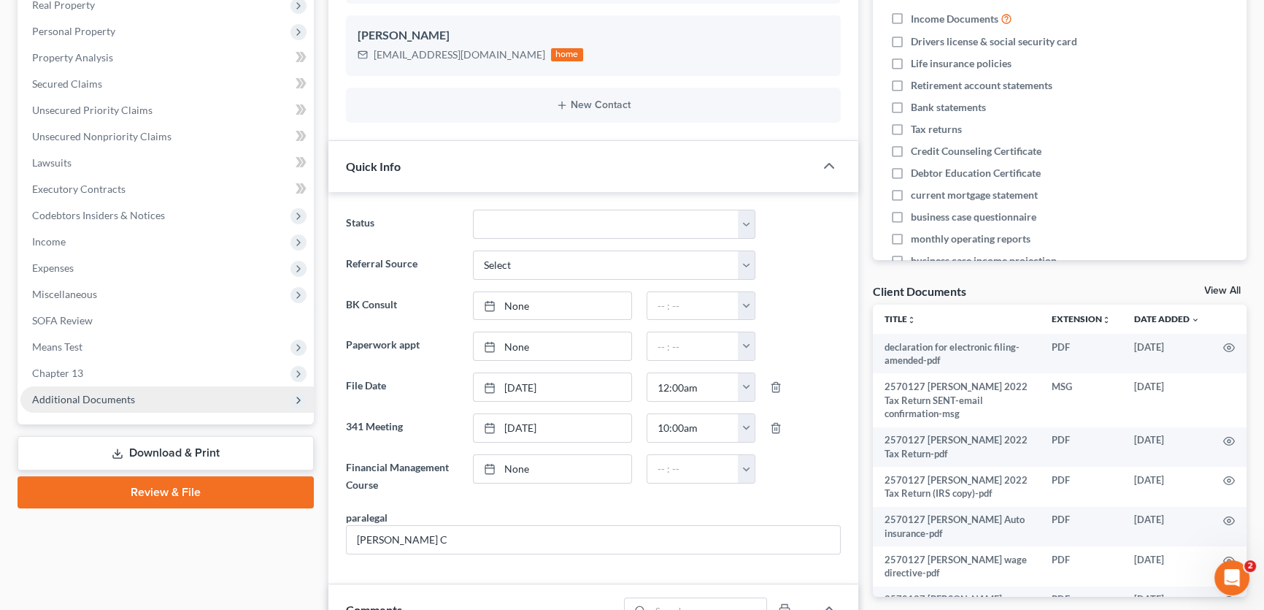
scroll to position [704, 0]
click at [90, 395] on span "Additional Documents" at bounding box center [83, 399] width 103 height 12
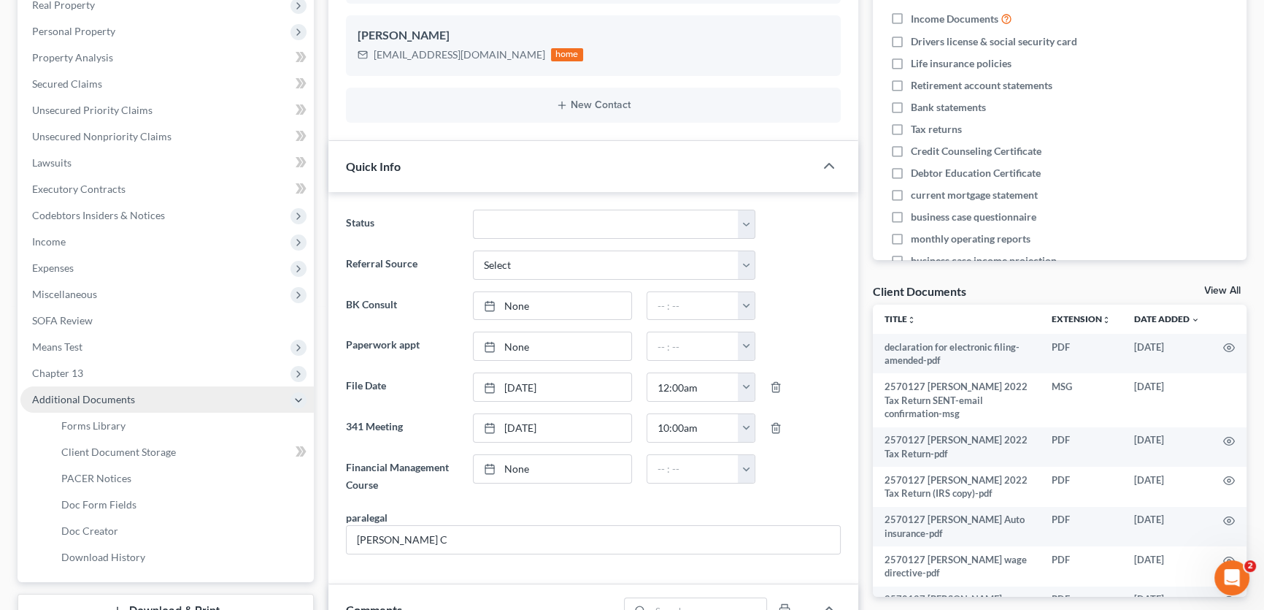
scroll to position [288, 0]
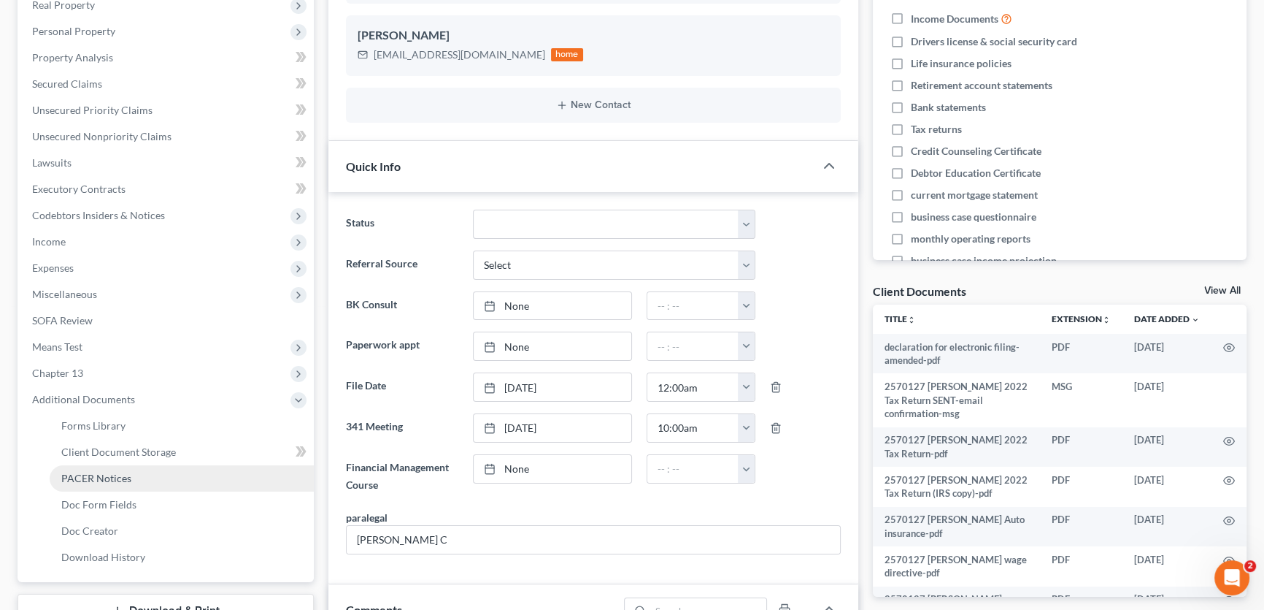
click at [105, 472] on span "PACER Notices" at bounding box center [96, 478] width 70 height 12
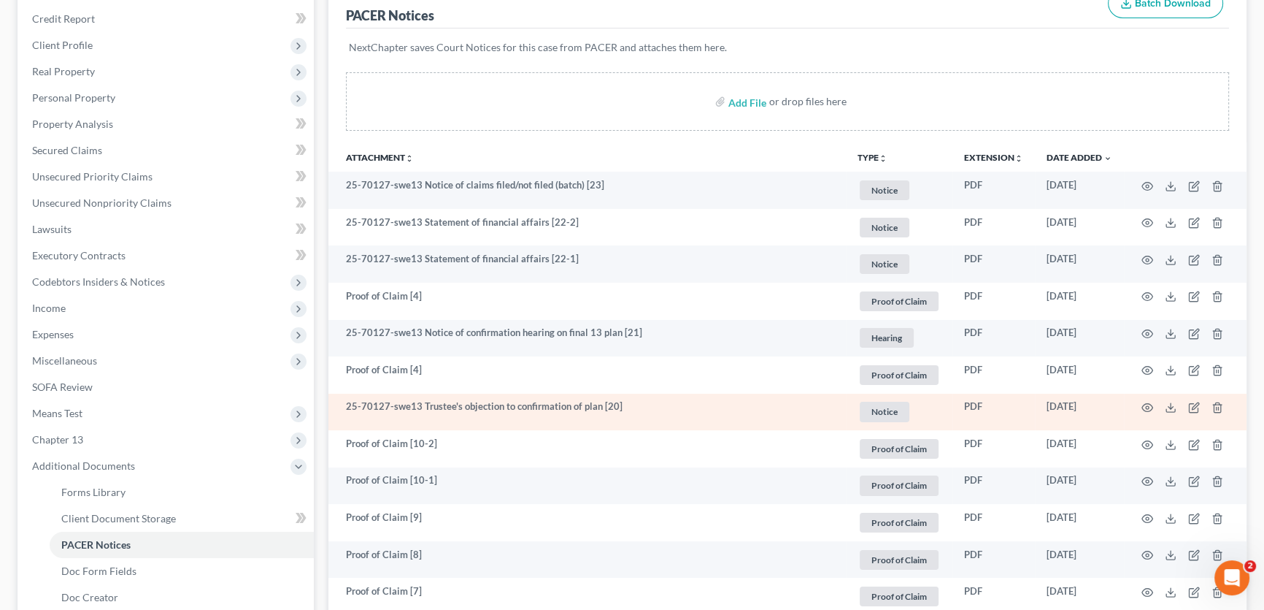
scroll to position [242, 0]
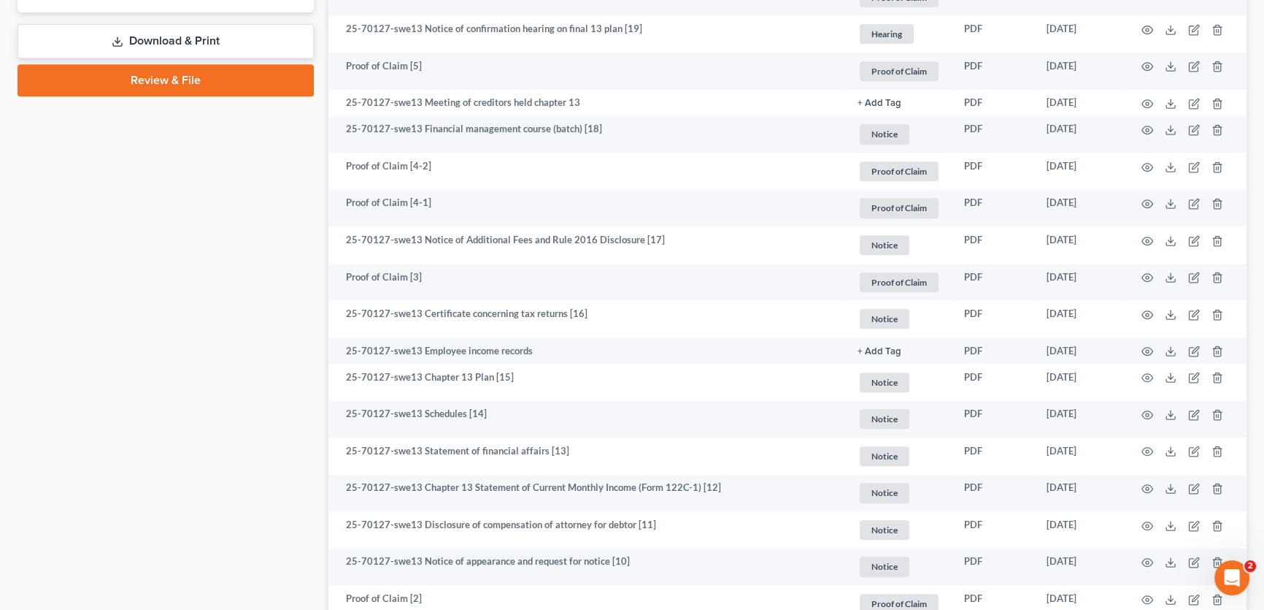
scroll to position [862, 0]
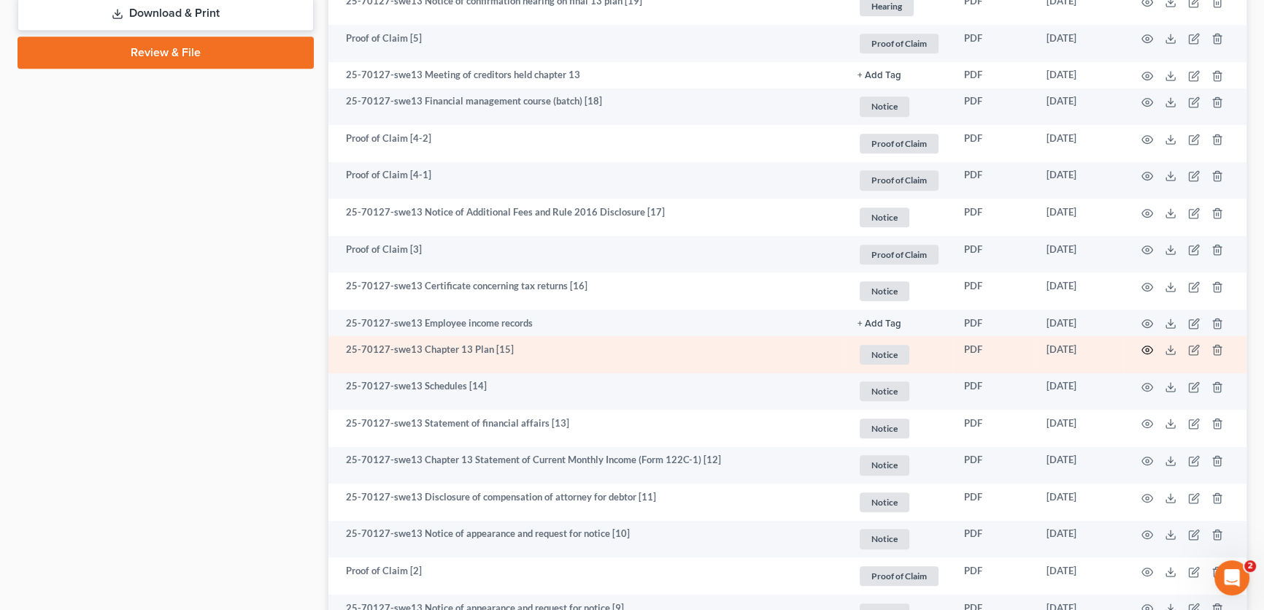
click at [1145, 347] on icon "button" at bounding box center [1148, 350] width 12 height 12
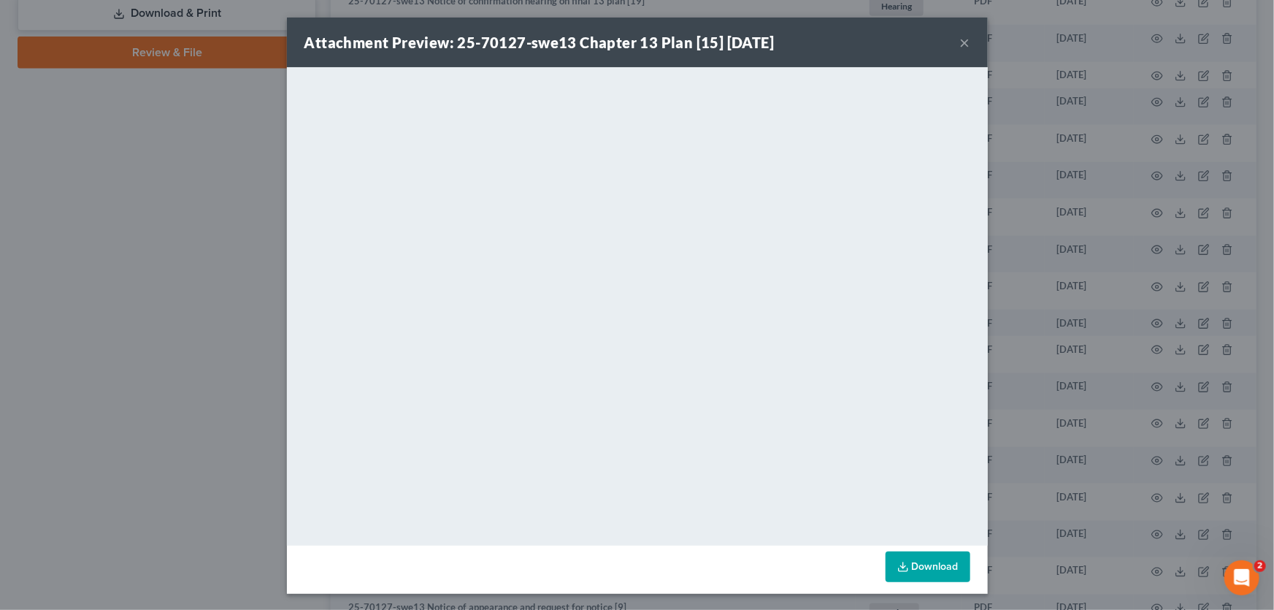
click at [960, 41] on button "×" at bounding box center [965, 43] width 10 height 18
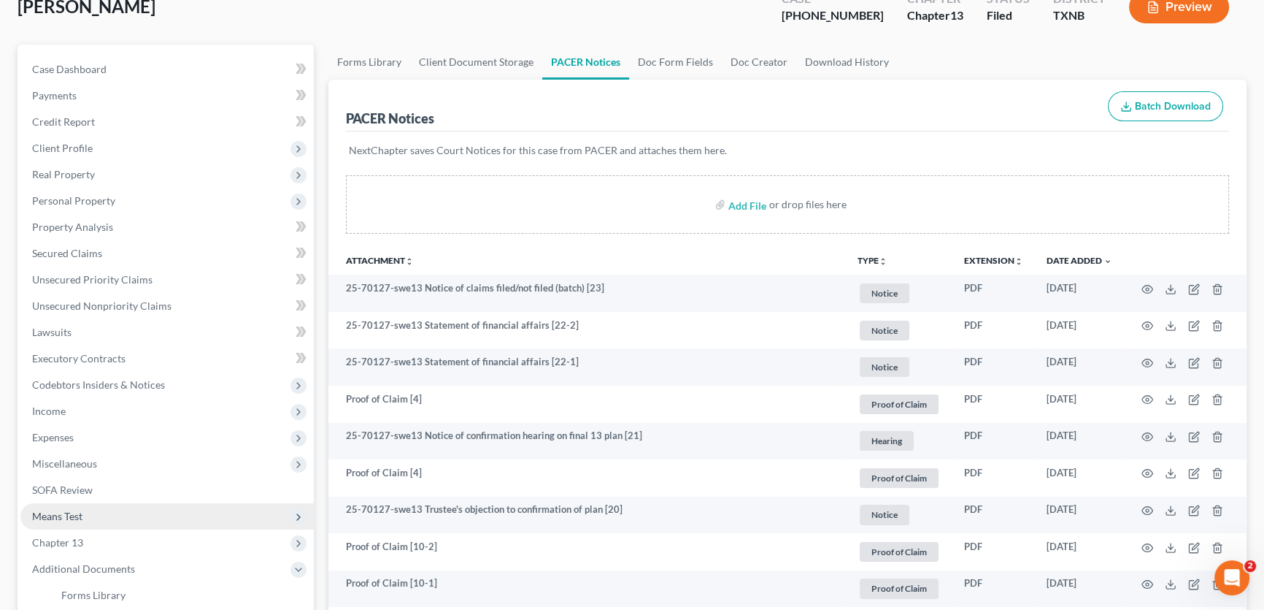
scroll to position [199, 0]
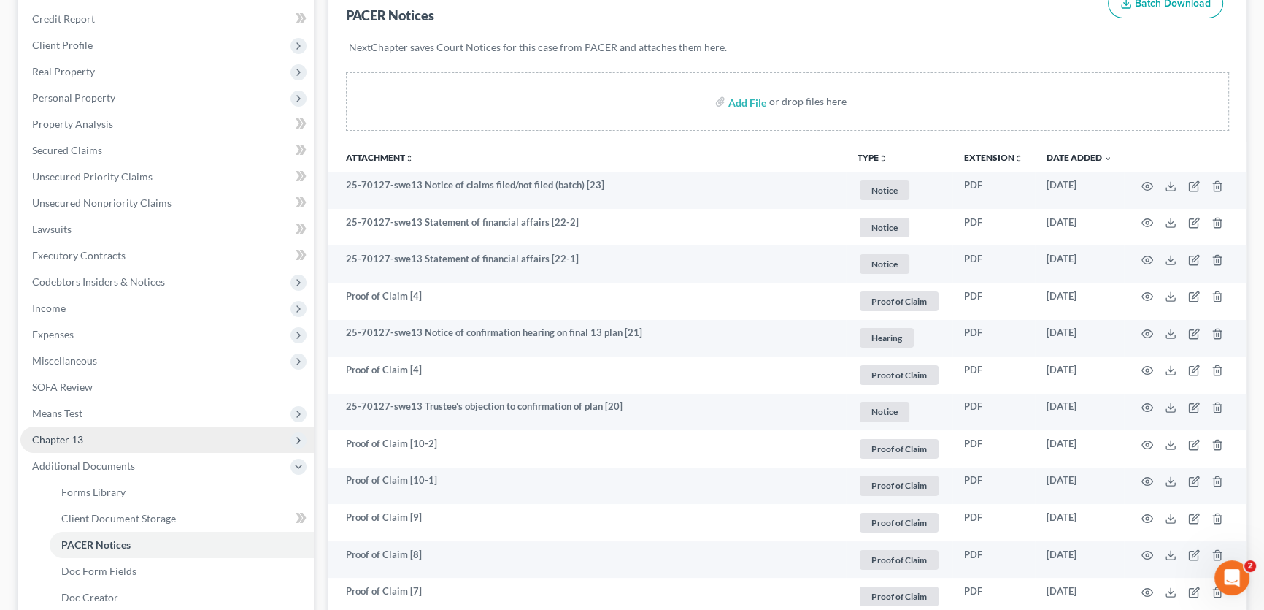
click at [96, 440] on span "Chapter 13" at bounding box center [166, 439] width 293 height 26
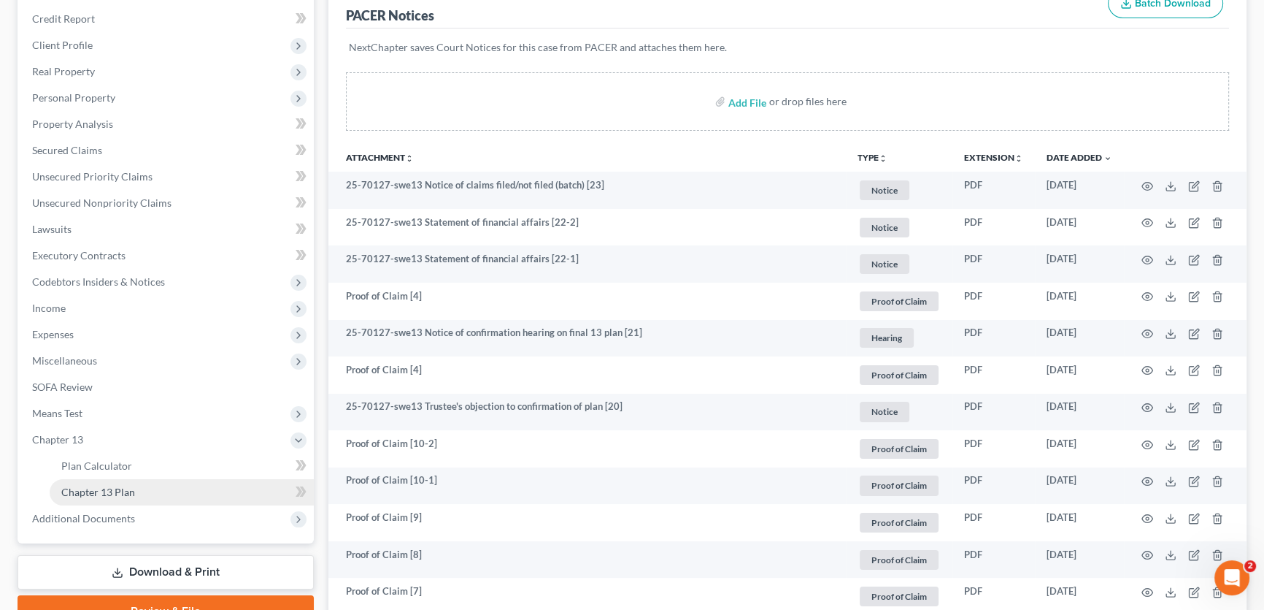
click at [116, 490] on span "Chapter 13 Plan" at bounding box center [98, 491] width 74 height 12
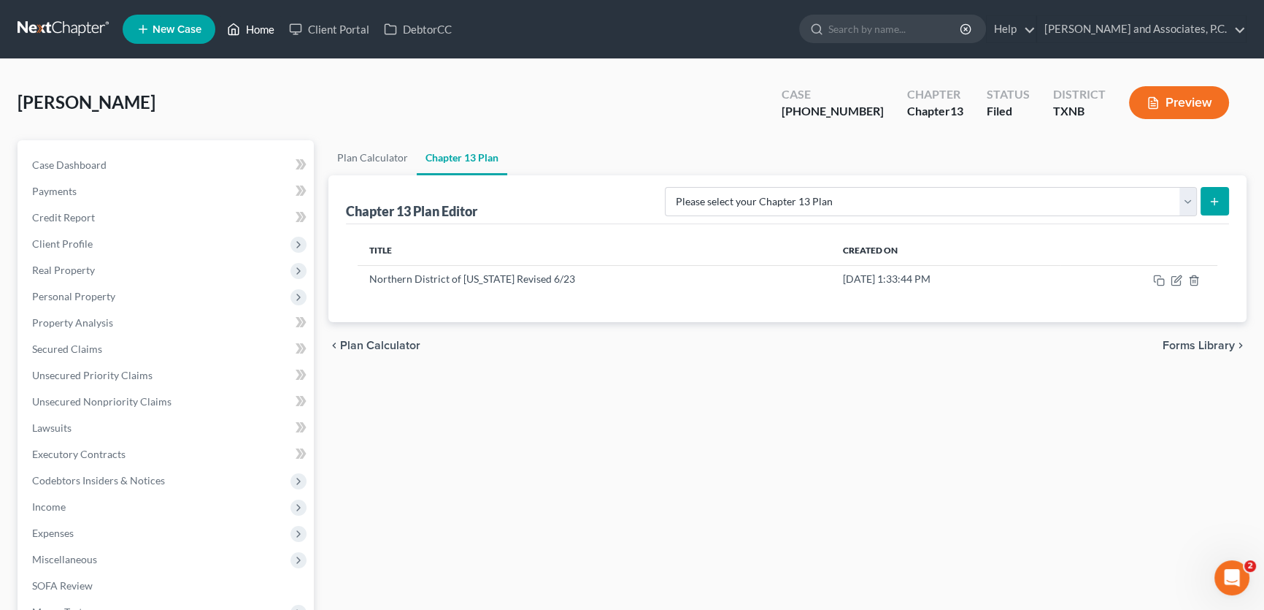
click at [263, 29] on link "Home" at bounding box center [251, 29] width 62 height 26
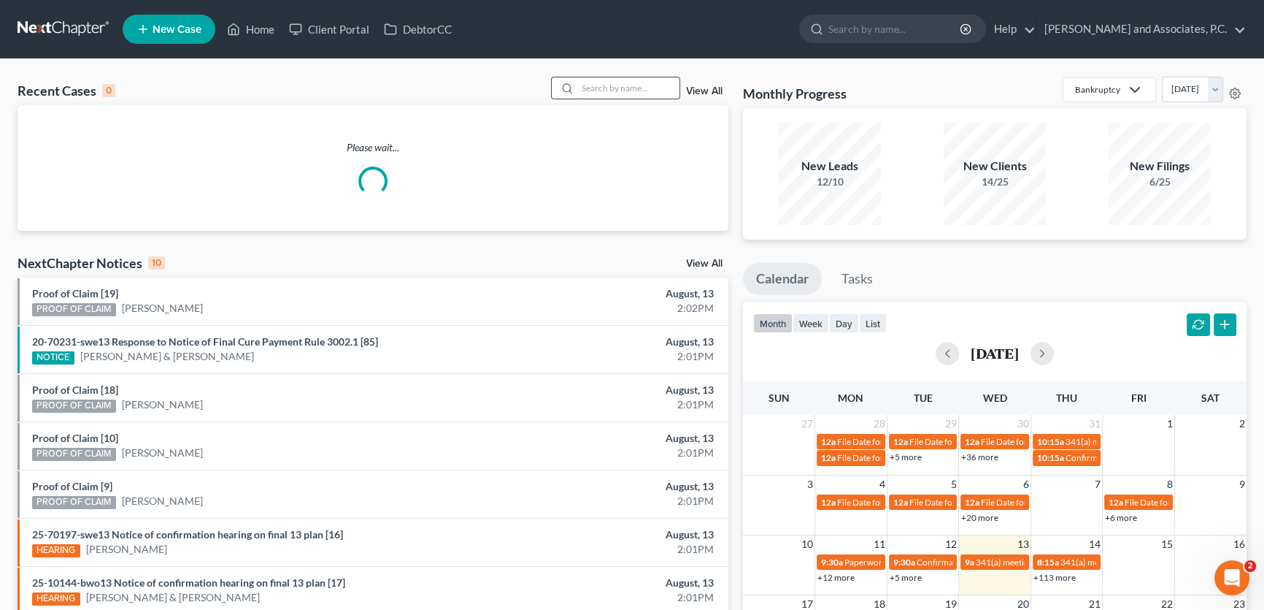
click at [579, 87] on input "search" at bounding box center [628, 87] width 102 height 21
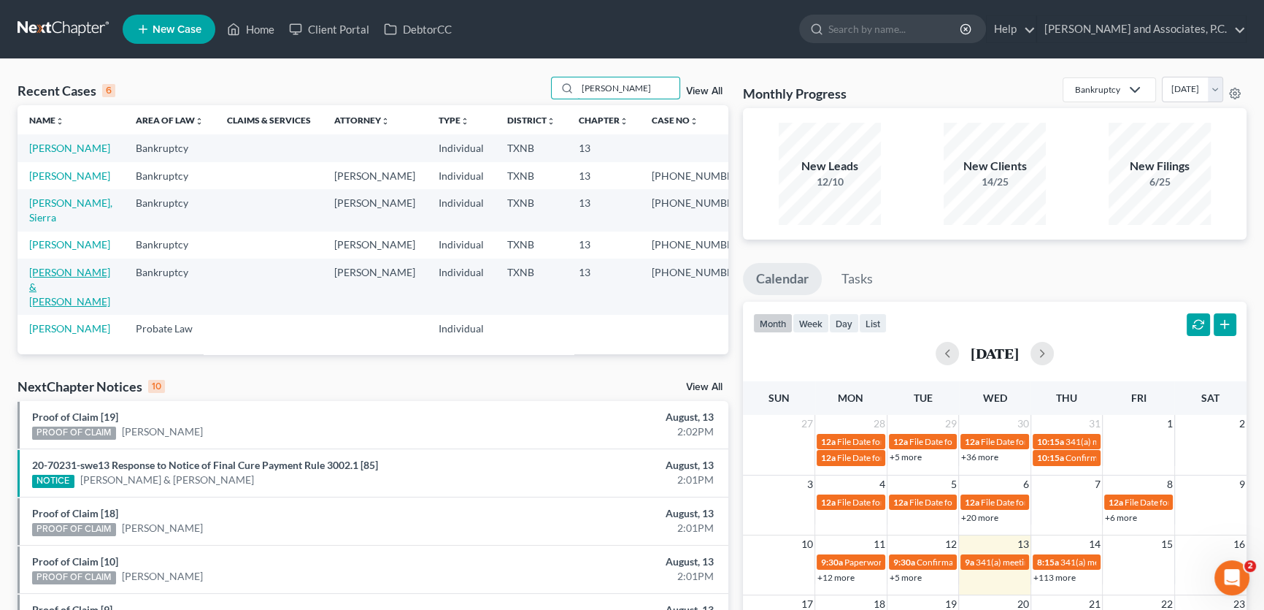
type input "[PERSON_NAME]"
click at [72, 299] on link "[PERSON_NAME] & [PERSON_NAME]" at bounding box center [69, 287] width 81 height 42
select select "1"
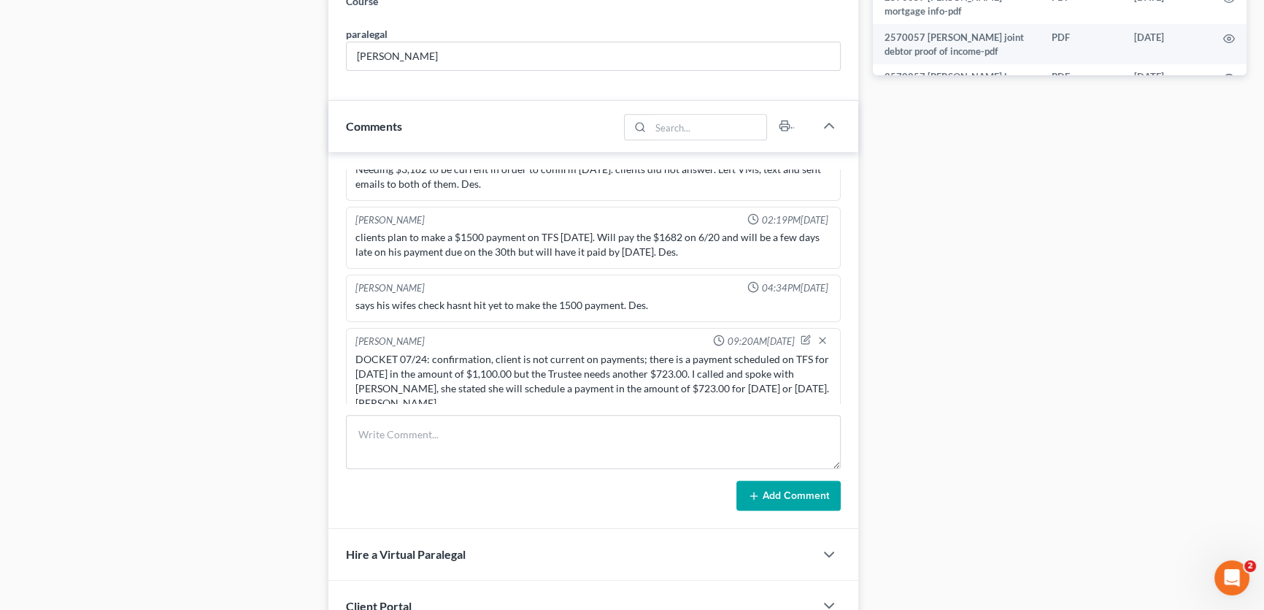
scroll to position [808, 0]
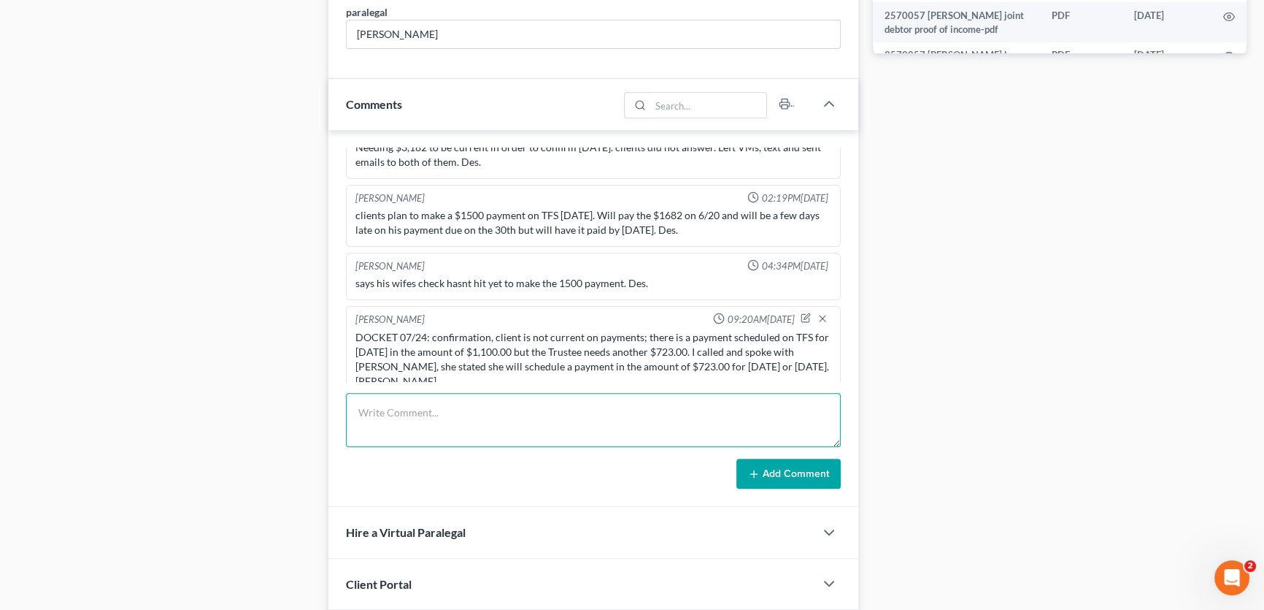
click at [435, 427] on textarea at bounding box center [593, 420] width 495 height 54
type textarea "uploaded signed confirmation order to portal. [PERSON_NAME]."
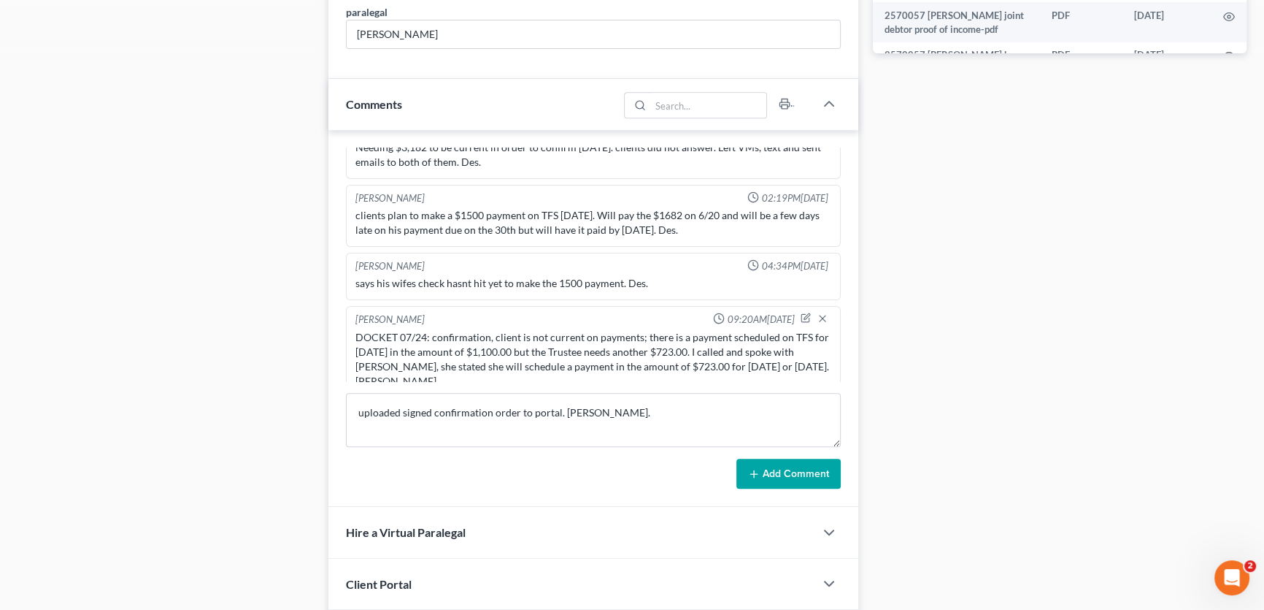
click at [813, 466] on button "Add Comment" at bounding box center [789, 473] width 104 height 31
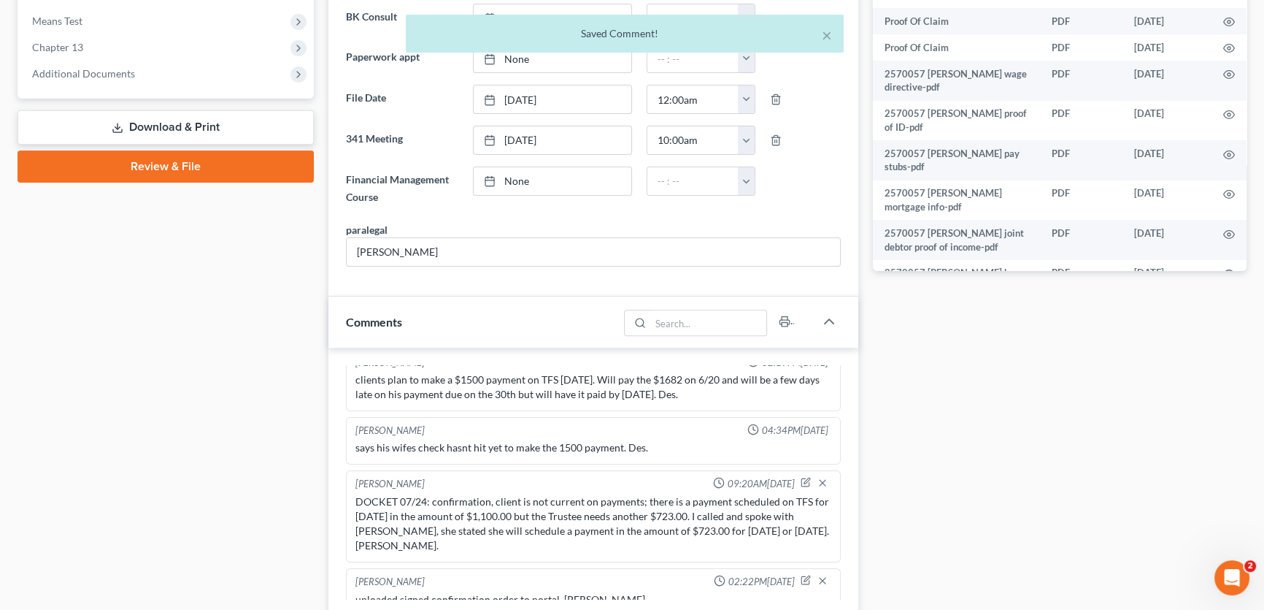
scroll to position [410, 0]
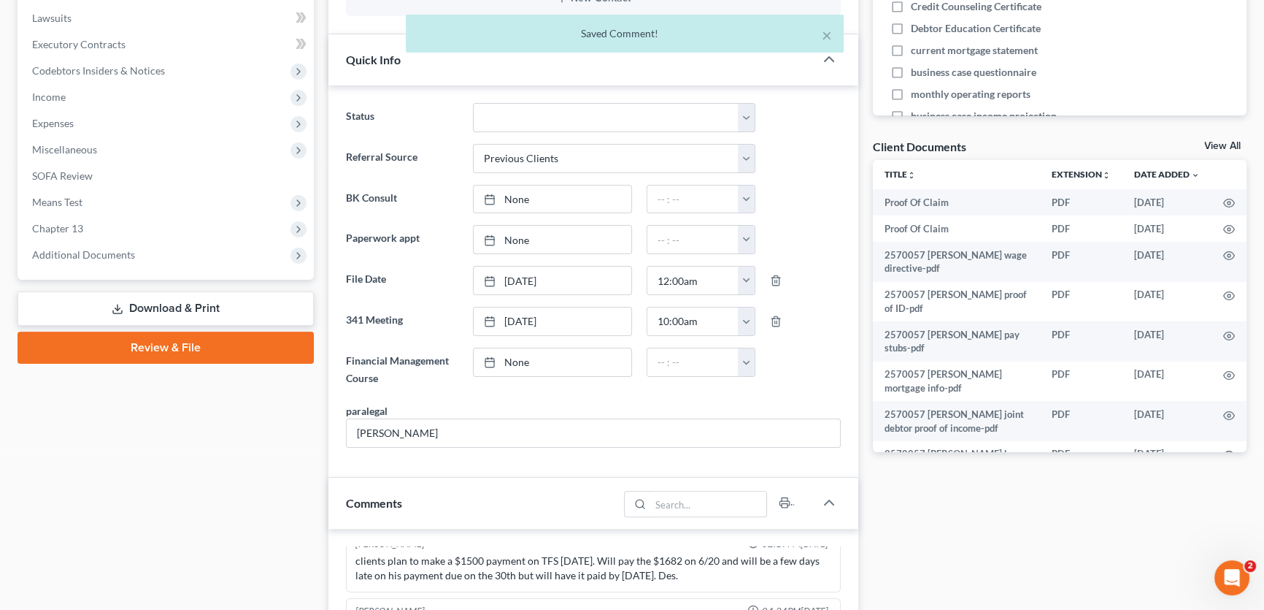
click at [1221, 143] on link "View All" at bounding box center [1223, 146] width 37 height 10
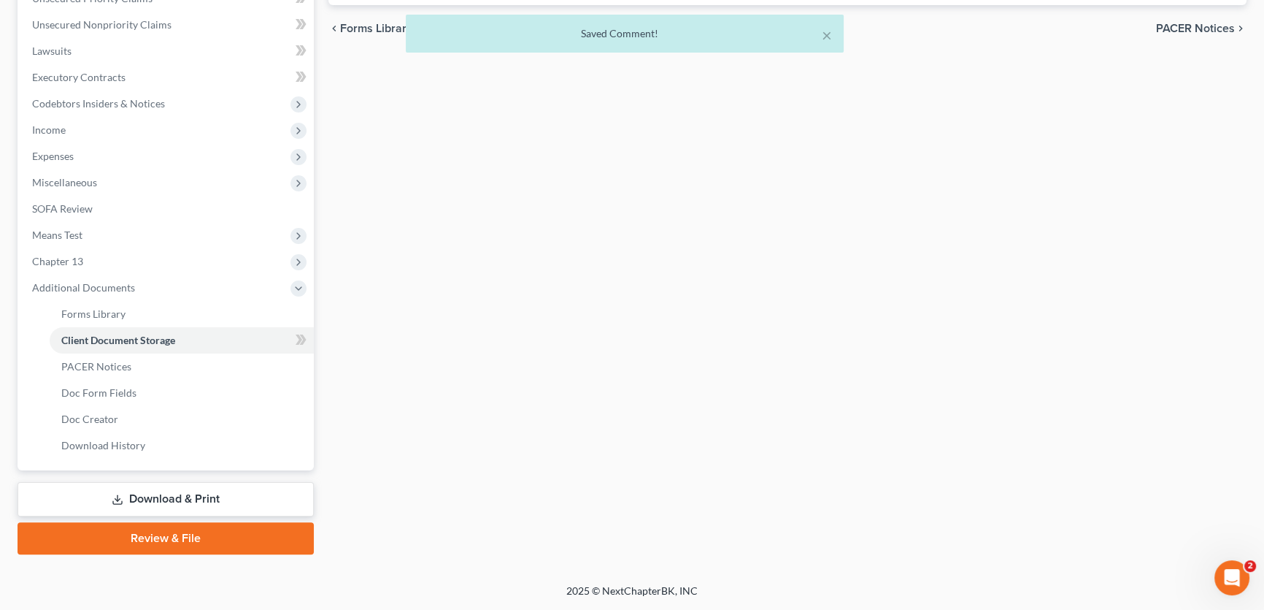
scroll to position [195, 0]
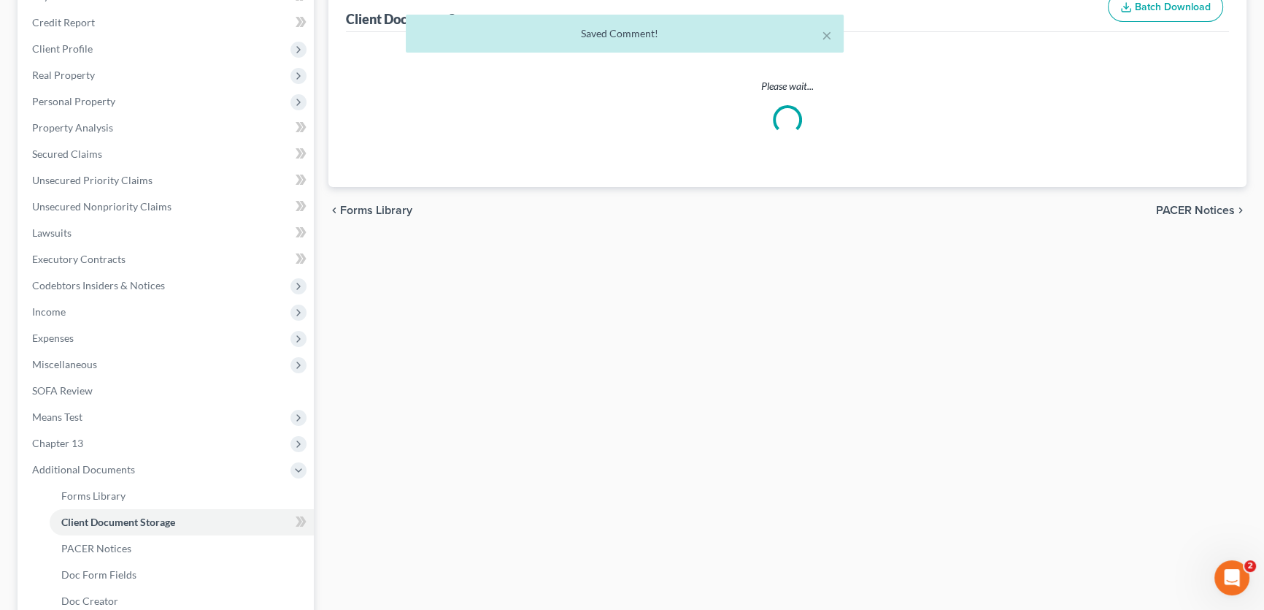
select select "18"
select select "21"
select select "10"
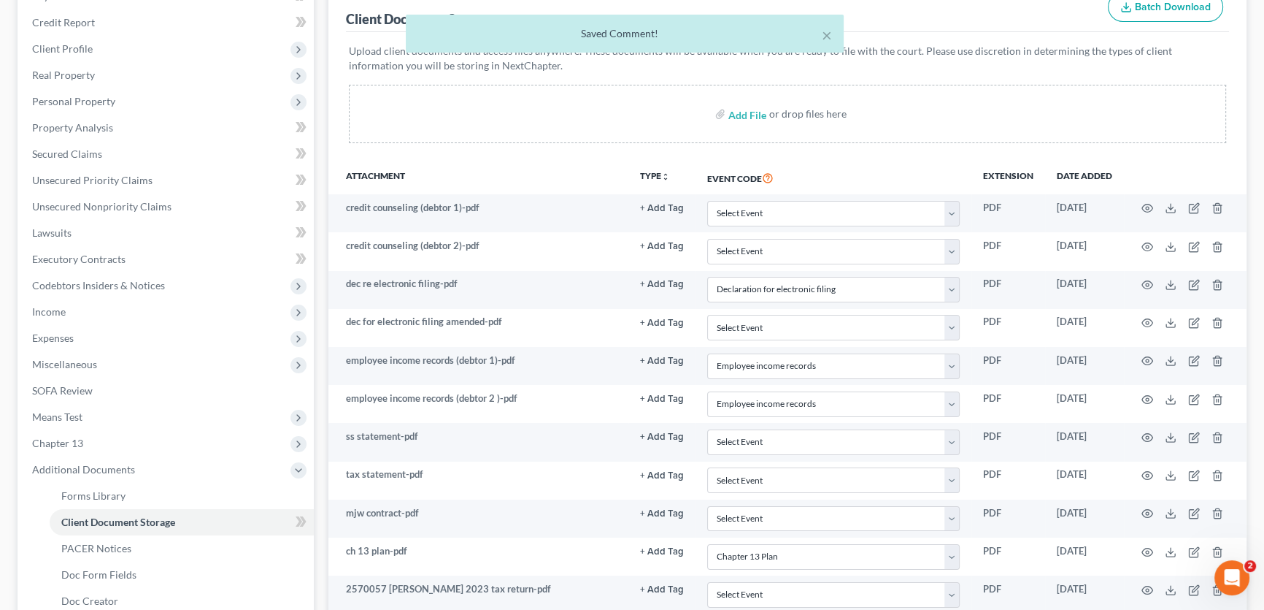
scroll to position [0, 0]
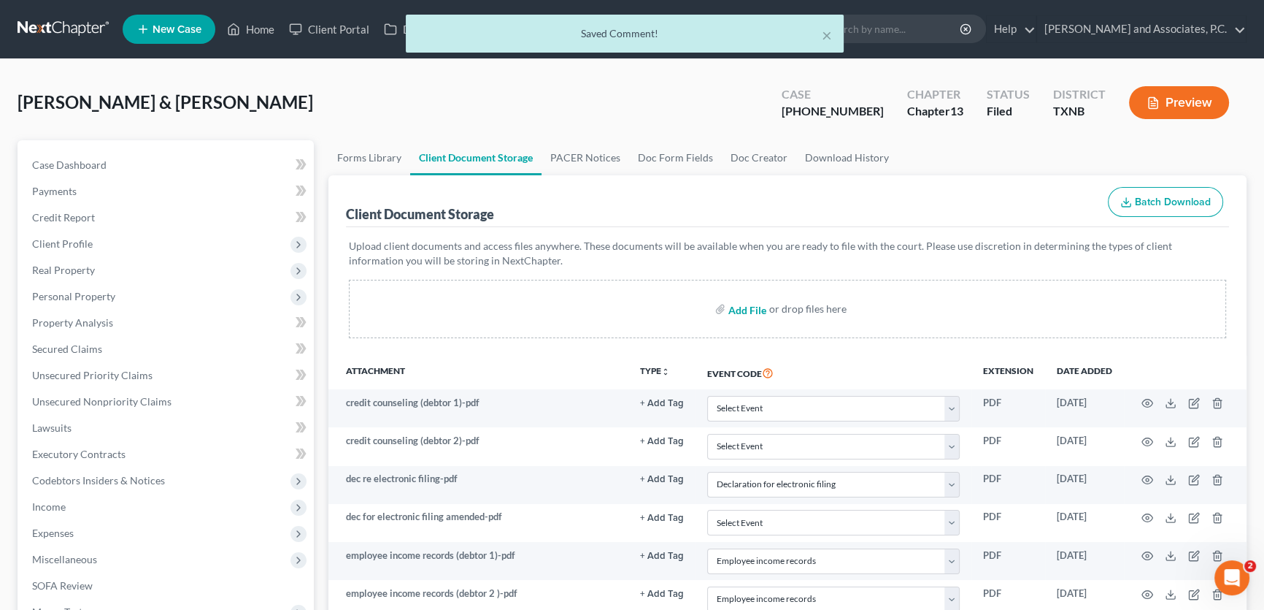
click at [746, 309] on input "file" at bounding box center [746, 309] width 35 height 26
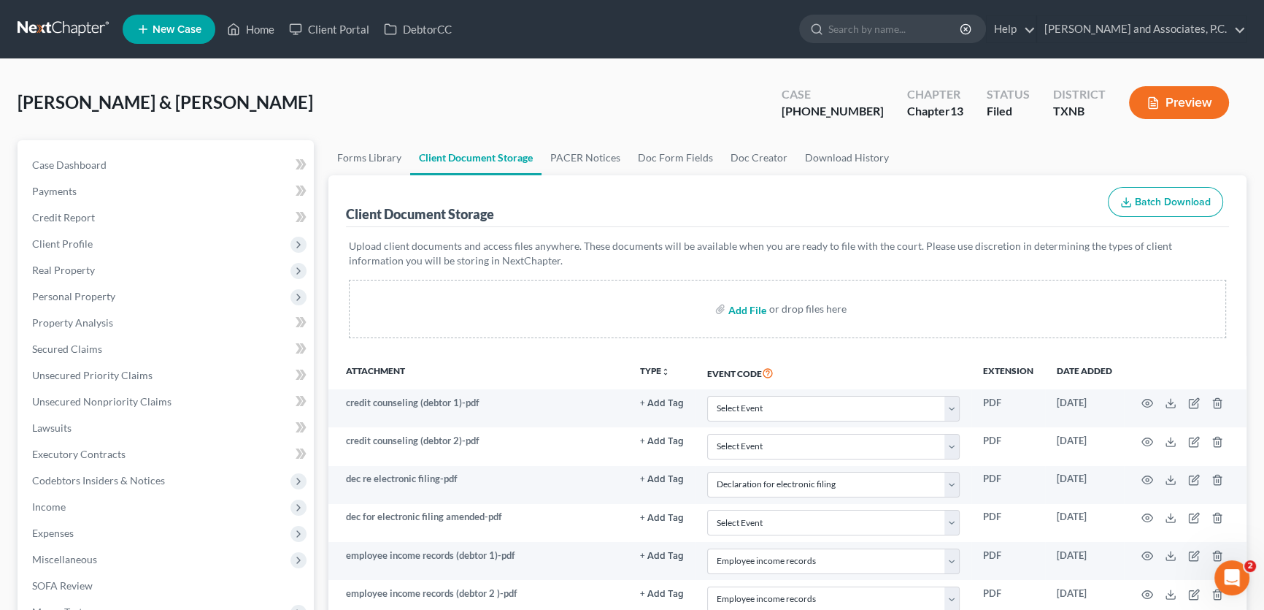
type input "C:\fakepath\2570057 HODGES confirmation order.pdf"
click at [751, 309] on input "file" at bounding box center [746, 309] width 35 height 26
select select "18"
select select "21"
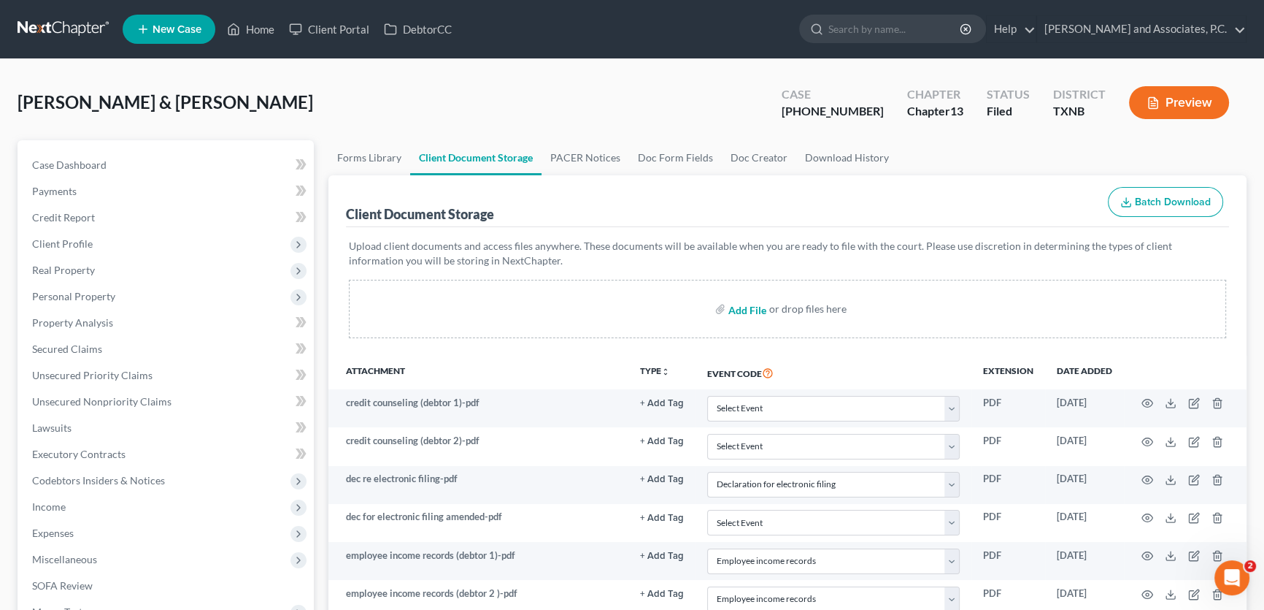
select select "10"
type input "C:\fakepath\2570057 HODGES confirmation order SENT.html"
select select "18"
select select "21"
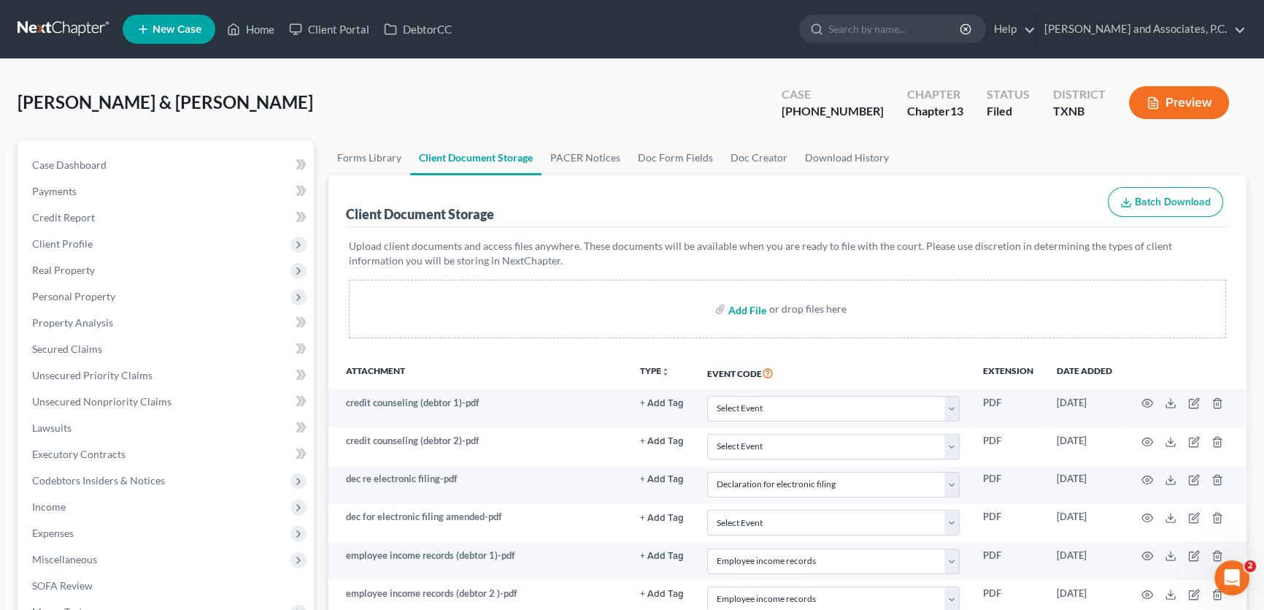
select select "10"
click at [250, 31] on link "Home" at bounding box center [251, 29] width 62 height 26
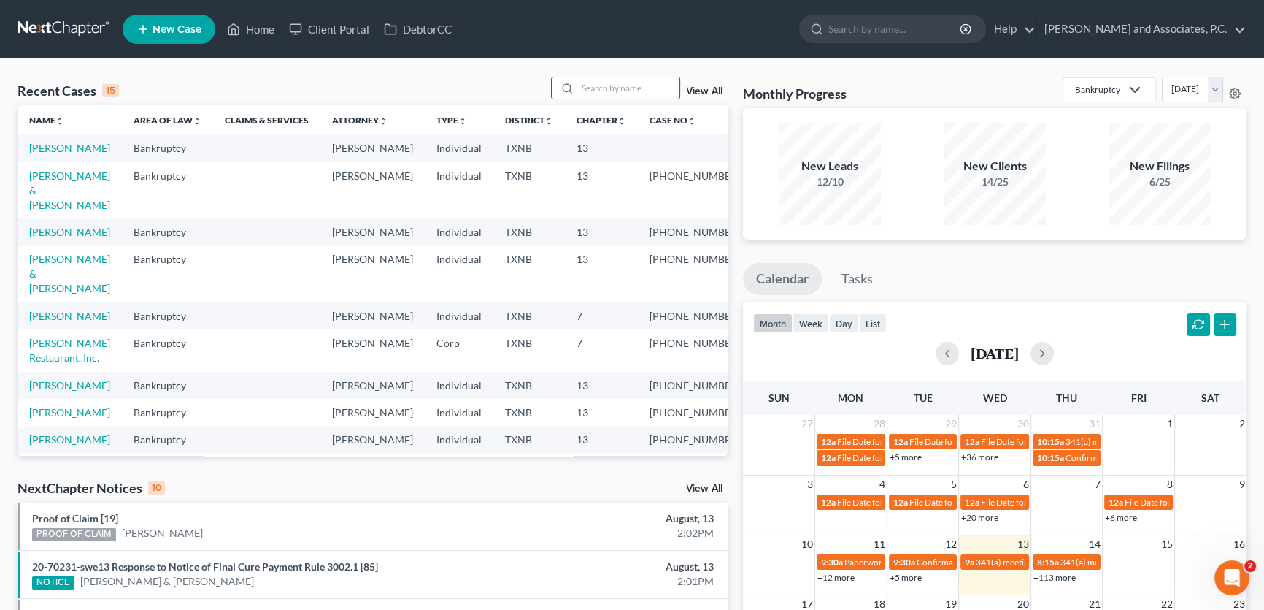
click at [627, 91] on input "search" at bounding box center [628, 87] width 102 height 21
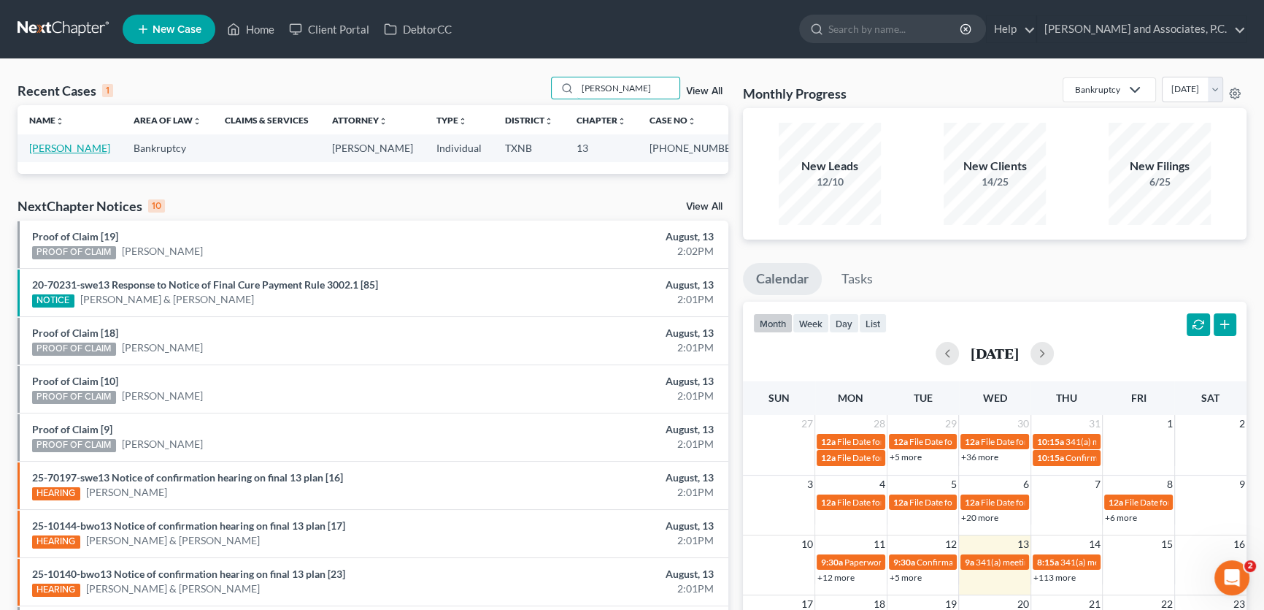
type input "winstel"
click at [73, 142] on link "Winstel, Teresa" at bounding box center [69, 148] width 81 height 12
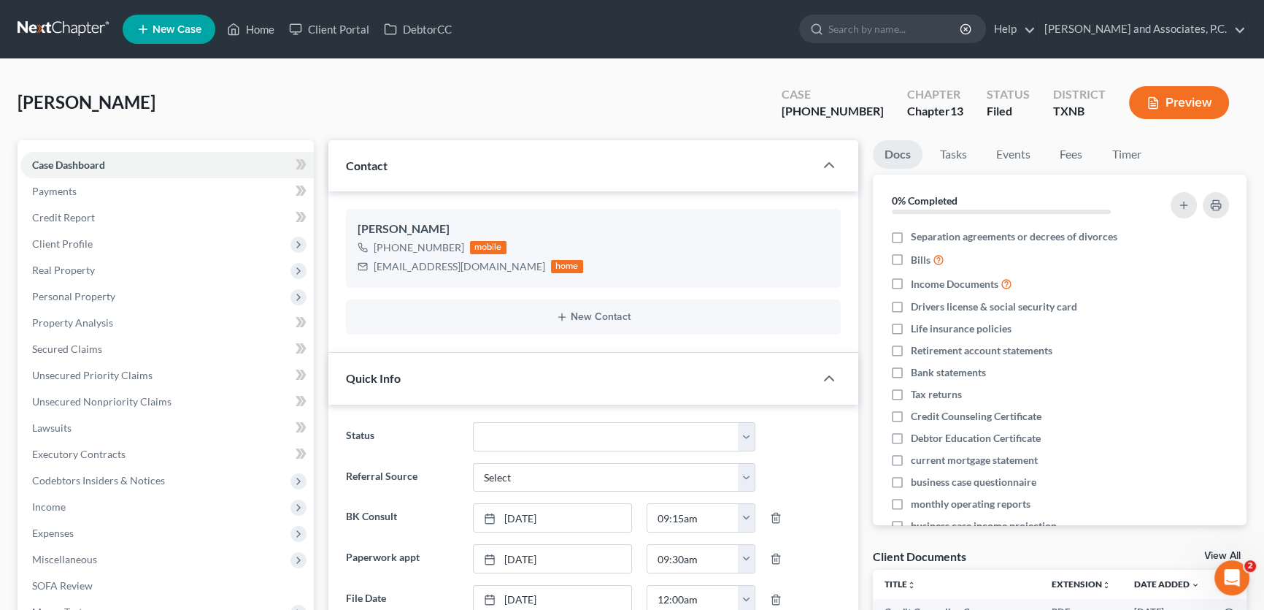
scroll to position [1651, 0]
click at [263, 26] on link "Home" at bounding box center [251, 29] width 62 height 26
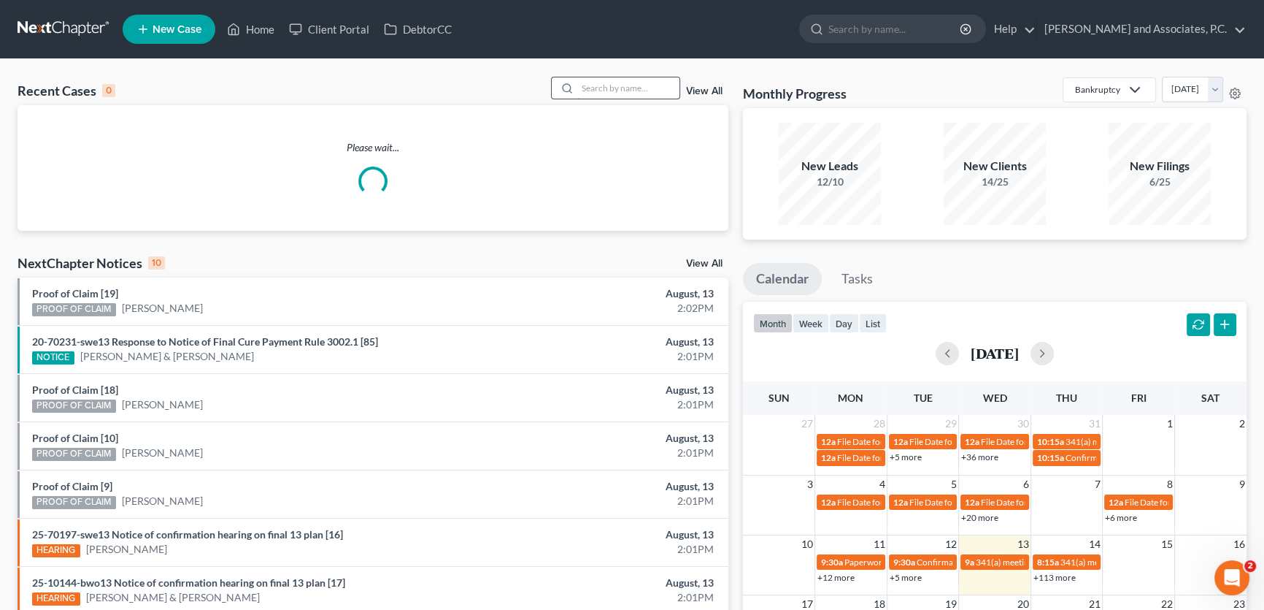
click at [645, 95] on input "search" at bounding box center [628, 87] width 102 height 21
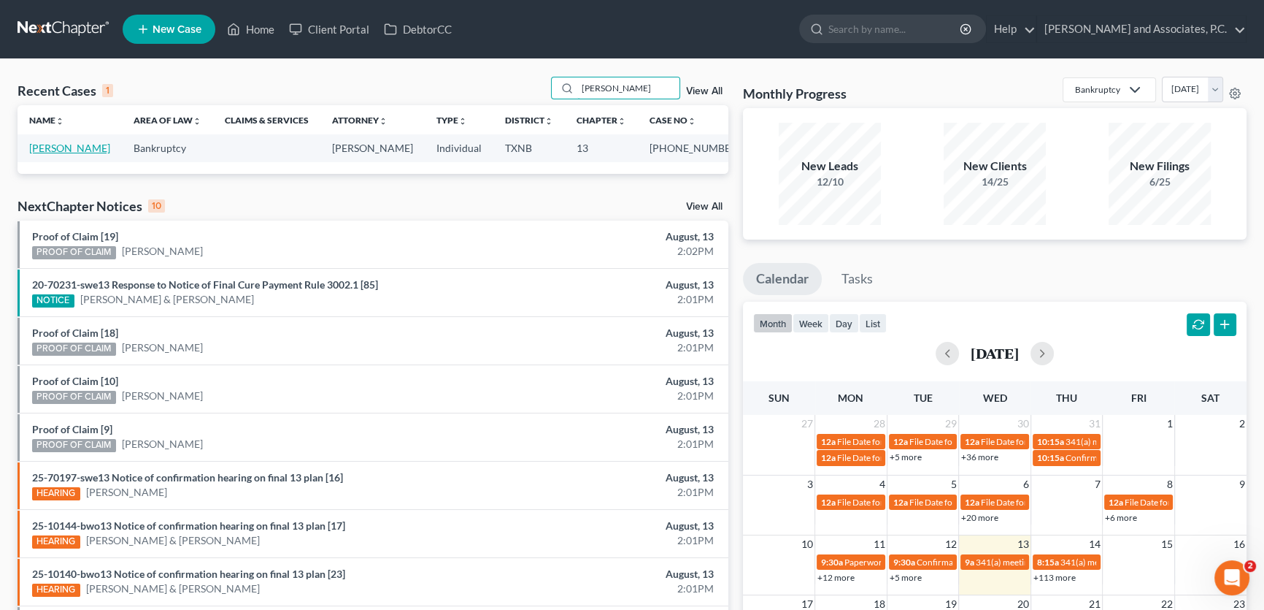
type input "staley"
click at [39, 146] on link "Staley, Ernest" at bounding box center [69, 148] width 81 height 12
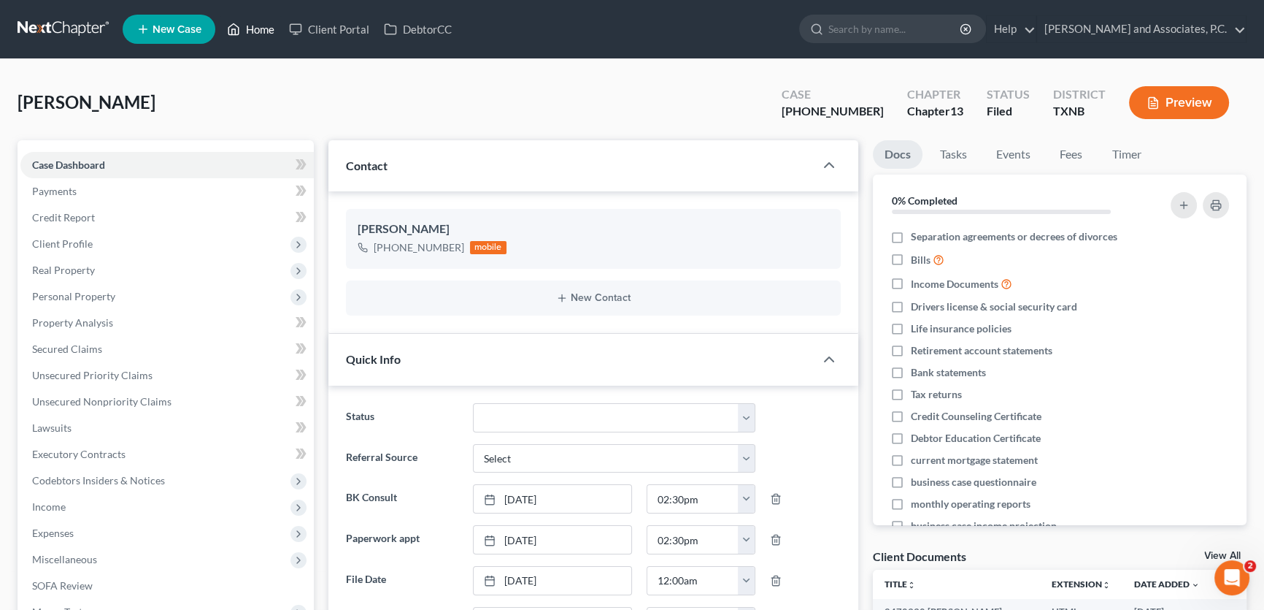
click at [274, 32] on link "Home" at bounding box center [251, 29] width 62 height 26
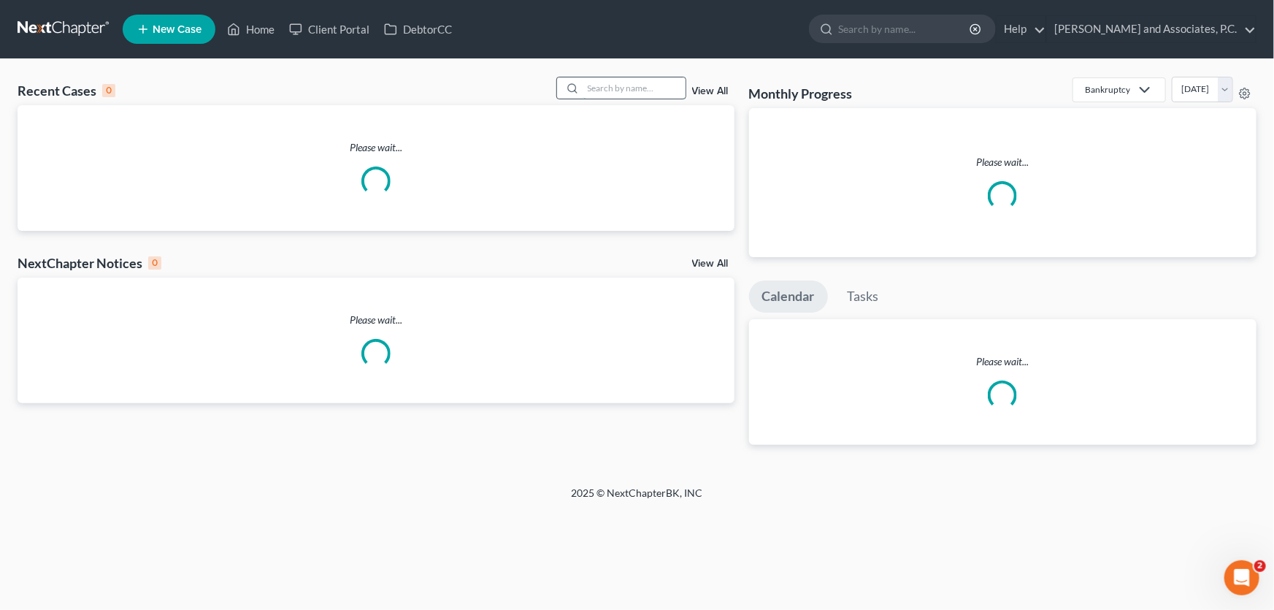
click at [596, 85] on input "search" at bounding box center [634, 87] width 102 height 21
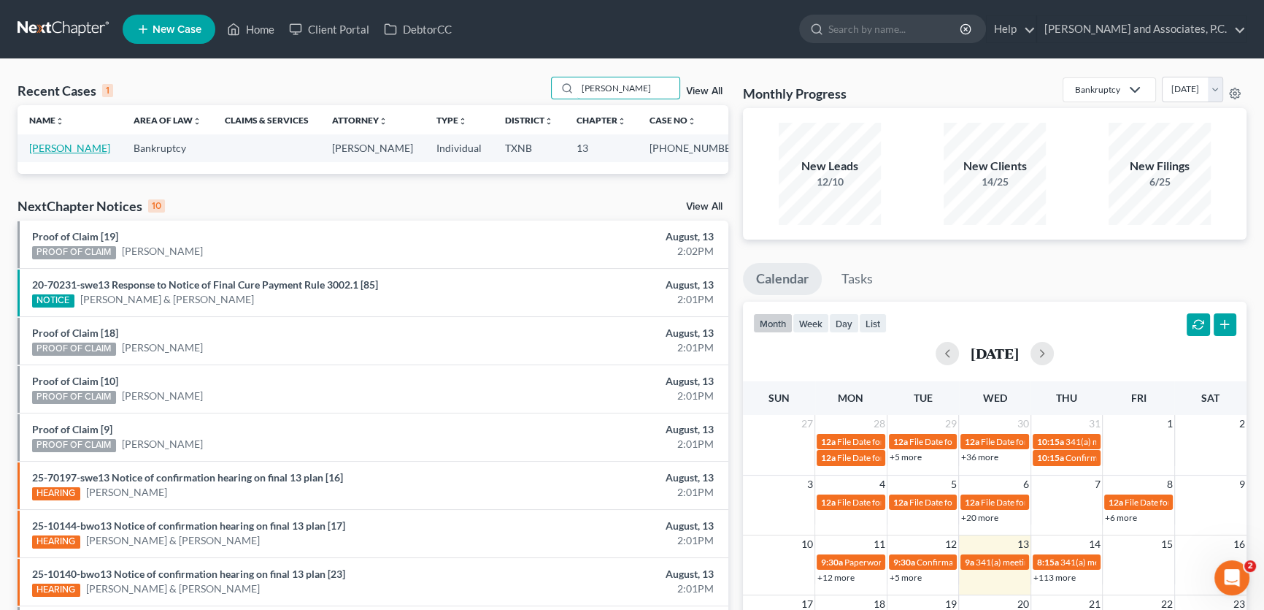
type input "carson"
click at [78, 148] on link "Carson, Tari" at bounding box center [69, 148] width 81 height 12
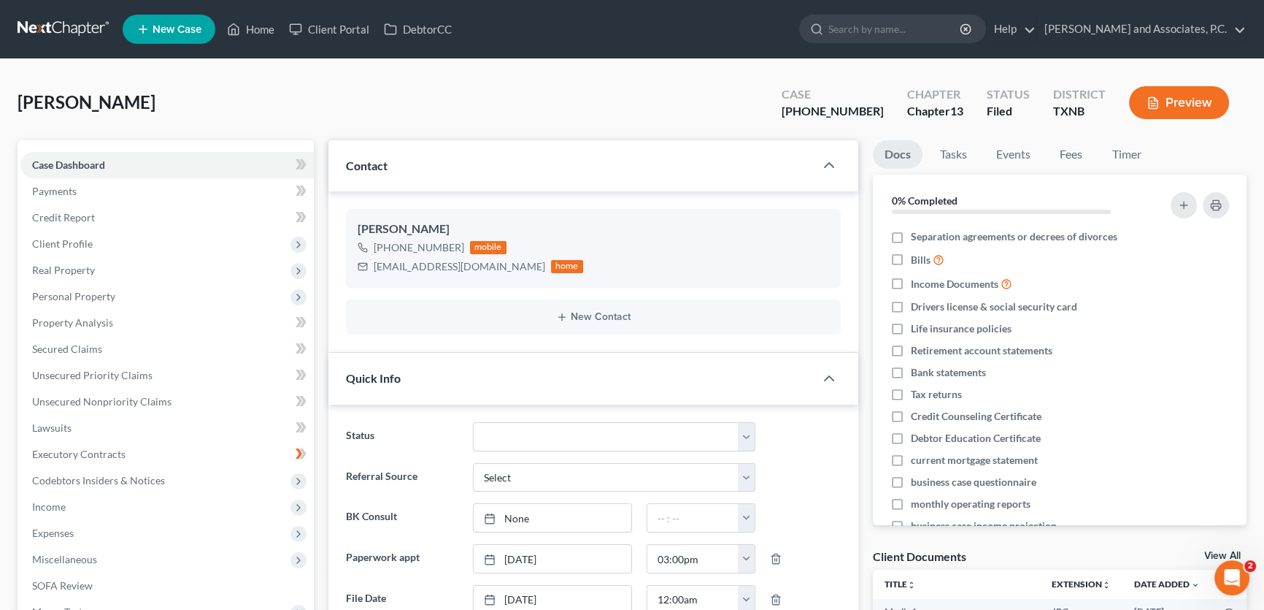
scroll to position [6940, 0]
click at [273, 33] on link "Home" at bounding box center [251, 29] width 62 height 26
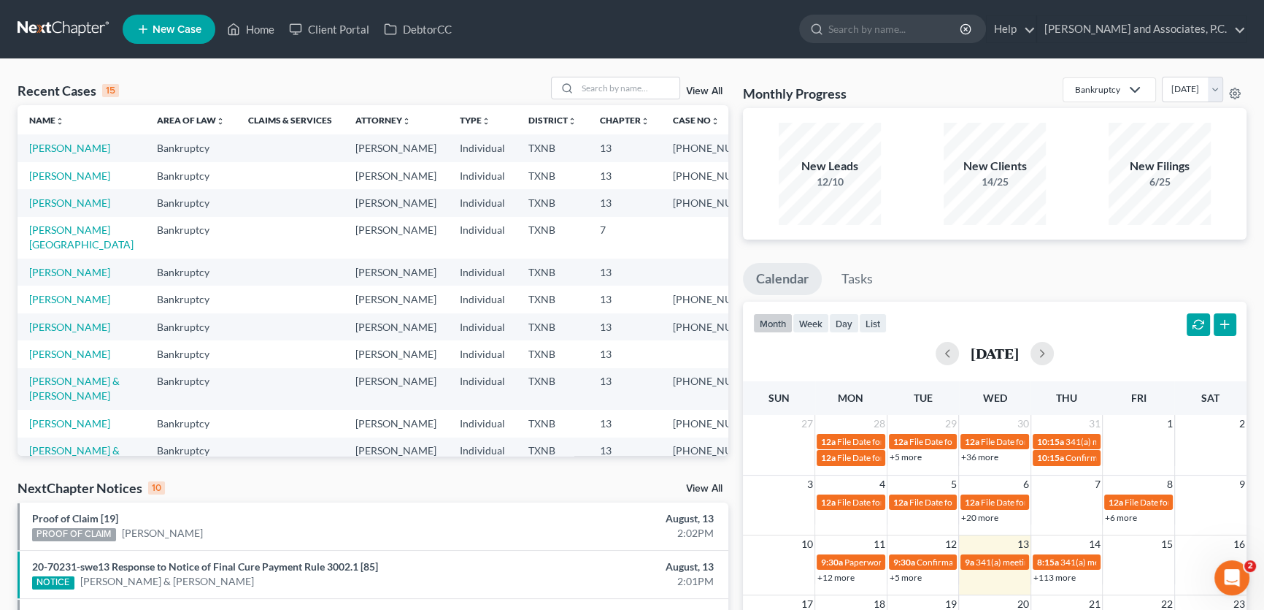
drag, startPoint x: 580, startPoint y: 73, endPoint x: 603, endPoint y: 58, distance: 27.3
click at [580, 73] on div "Recent Cases 15 View All Name unfold_more expand_more expand_less Area of Law u…" at bounding box center [632, 541] width 1264 height 965
click at [80, 360] on link "[PERSON_NAME]" at bounding box center [69, 353] width 81 height 12
select select "7"
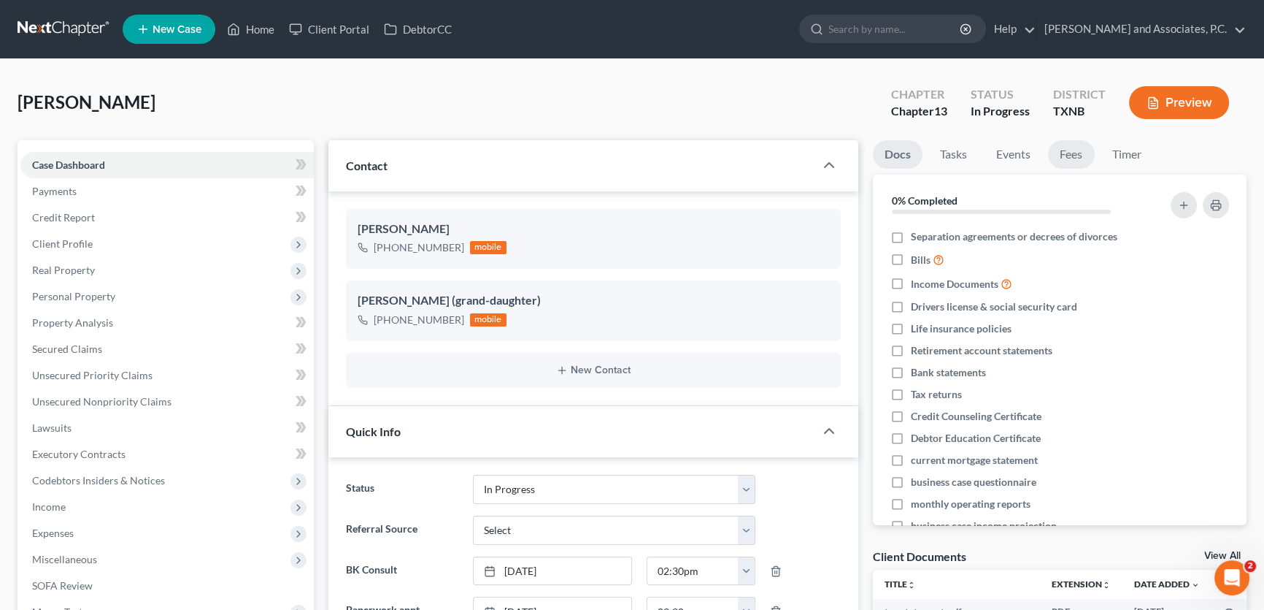
click at [1066, 149] on link "Fees" at bounding box center [1071, 154] width 47 height 28
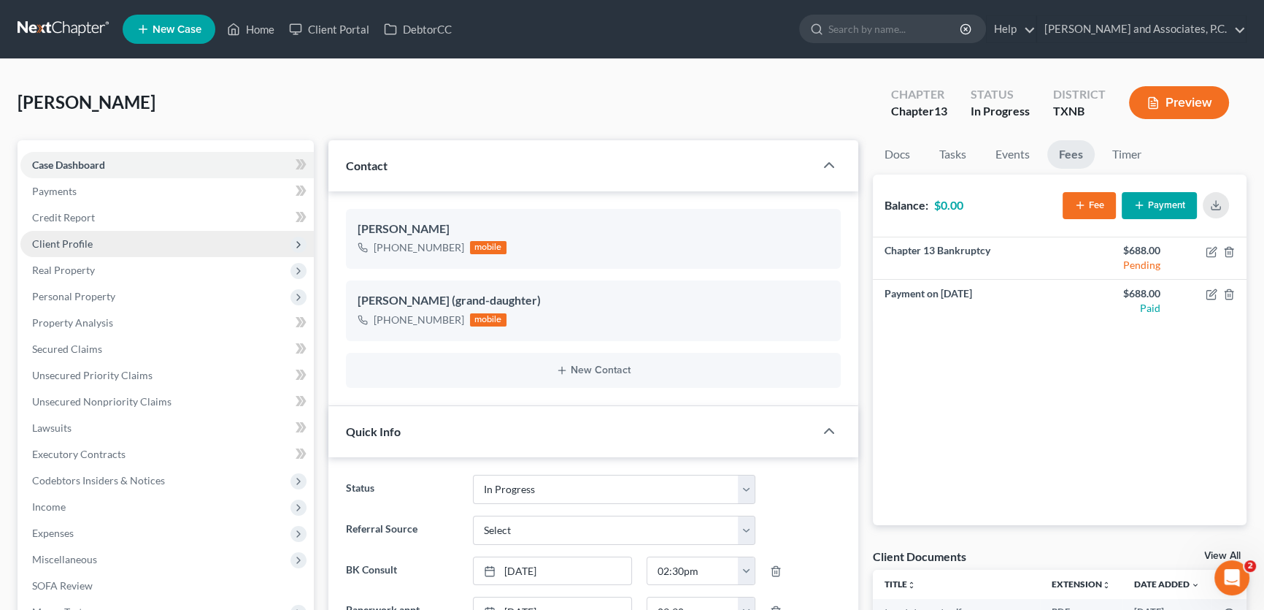
click at [110, 250] on span "Client Profile" at bounding box center [166, 244] width 293 height 26
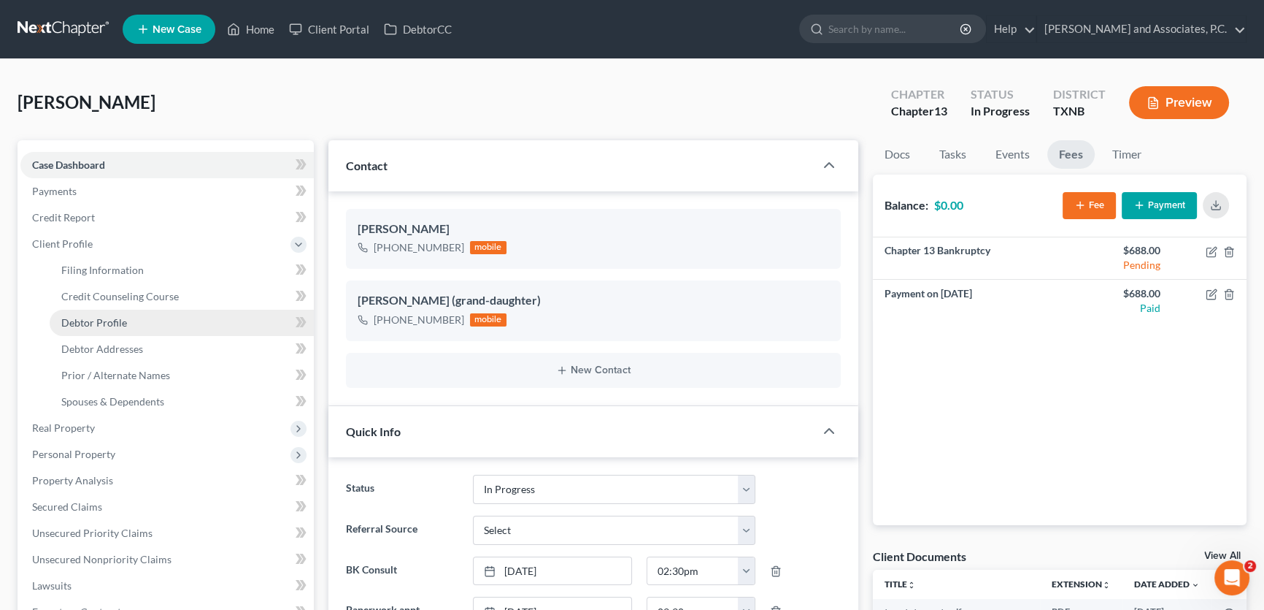
click at [110, 316] on span "Debtor Profile" at bounding box center [94, 322] width 66 height 12
select select "4"
select select "3"
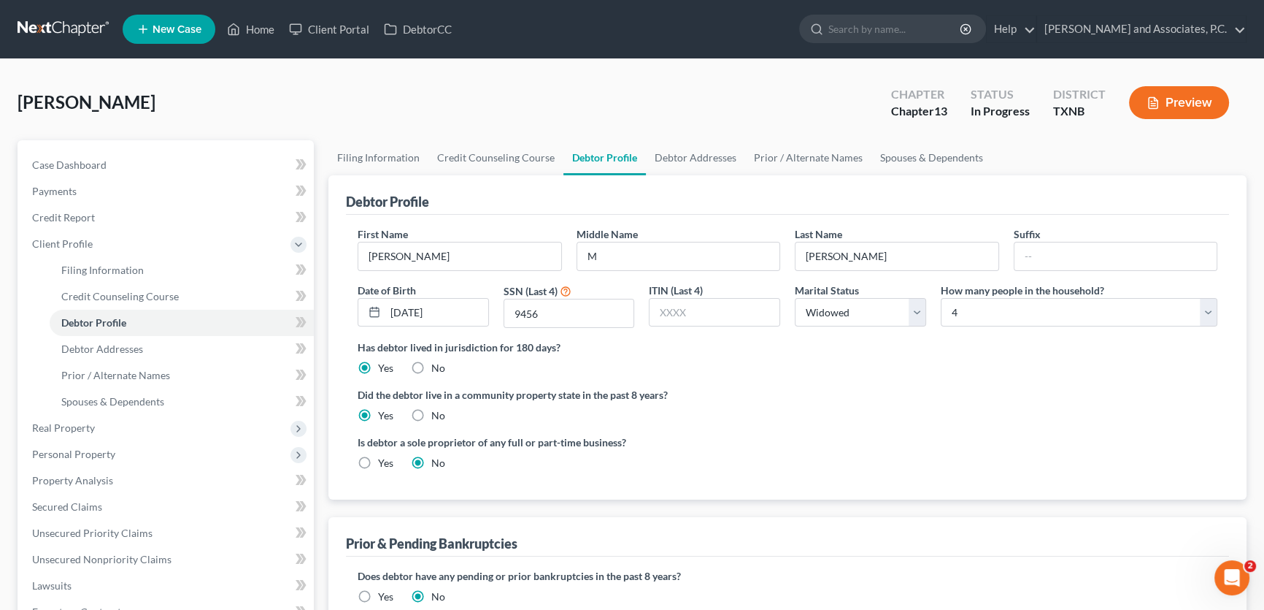
scroll to position [331, 0]
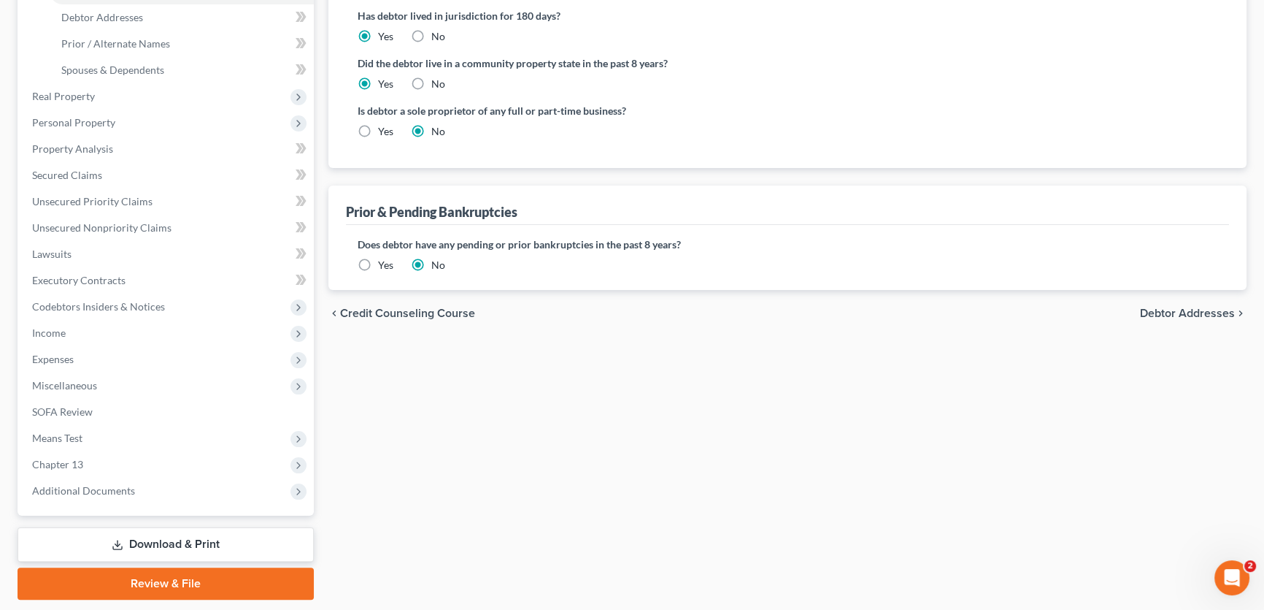
click at [378, 264] on label "Yes" at bounding box center [385, 265] width 15 height 15
click at [384, 264] on input "Yes" at bounding box center [388, 262] width 9 height 9
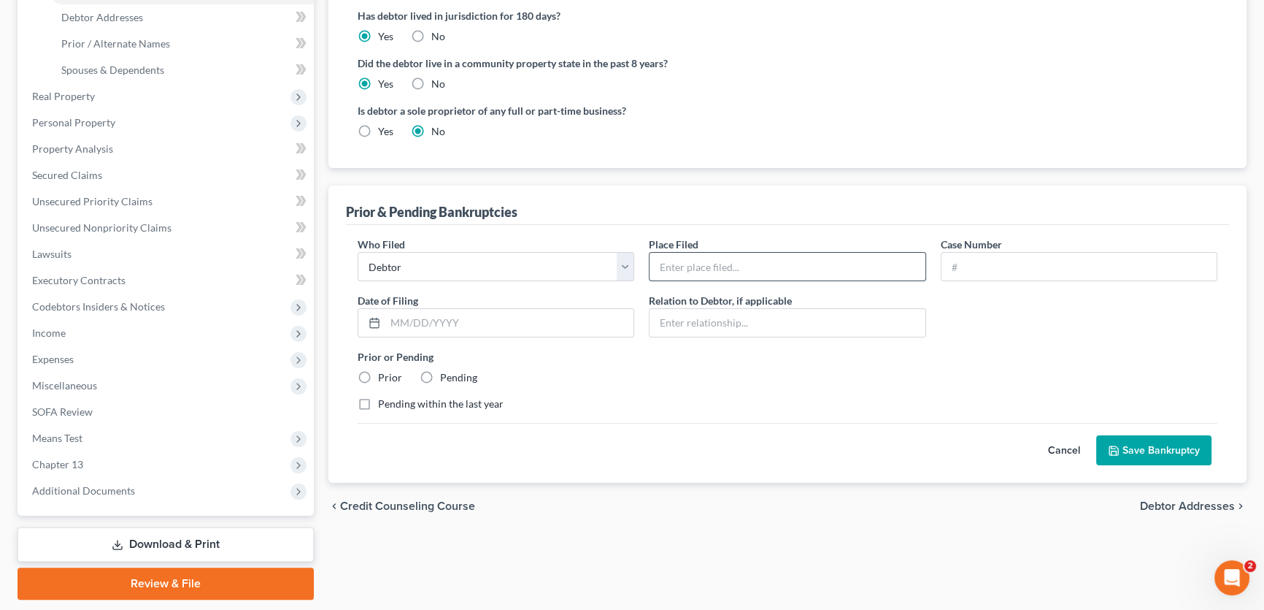
click at [780, 264] on input "text" at bounding box center [787, 267] width 275 height 28
type input "Northern District of Texas Wichita Falls"
drag, startPoint x: 842, startPoint y: 261, endPoint x: 648, endPoint y: 268, distance: 195.0
click at [648, 268] on div "Place Filed * Northern District of Texas Wichita Falls" at bounding box center [787, 259] width 291 height 45
click at [1064, 445] on button "Cancel" at bounding box center [1064, 450] width 64 height 29
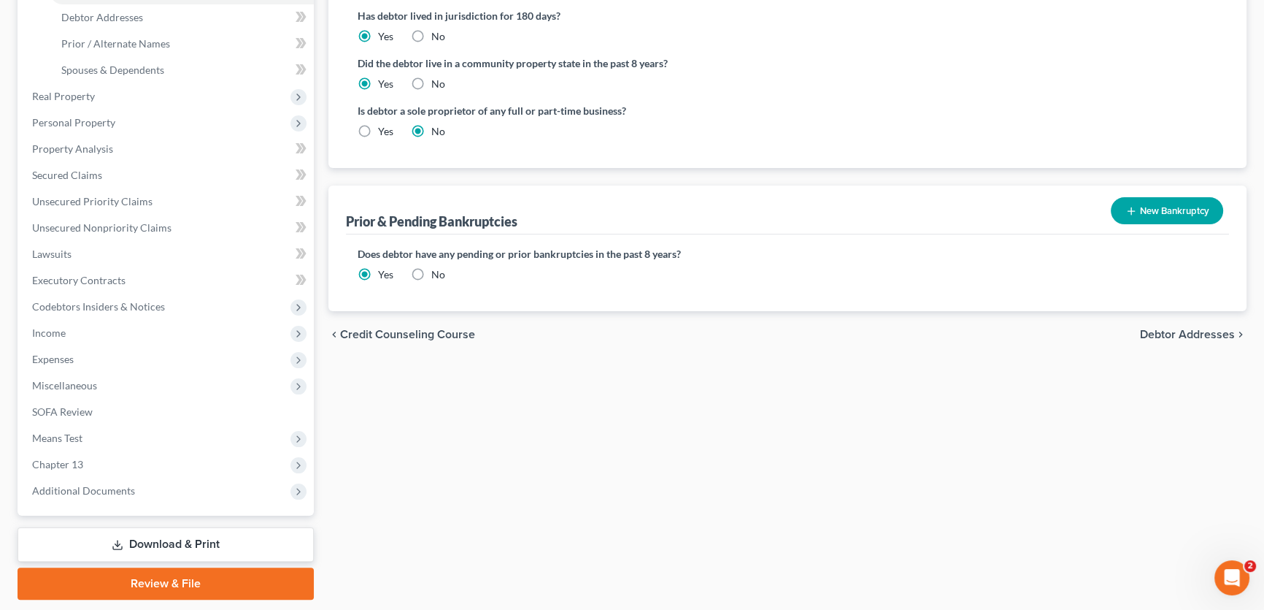
click at [431, 274] on label "No" at bounding box center [438, 274] width 14 height 15
click at [437, 274] on input "No" at bounding box center [441, 271] width 9 height 9
radio input "true"
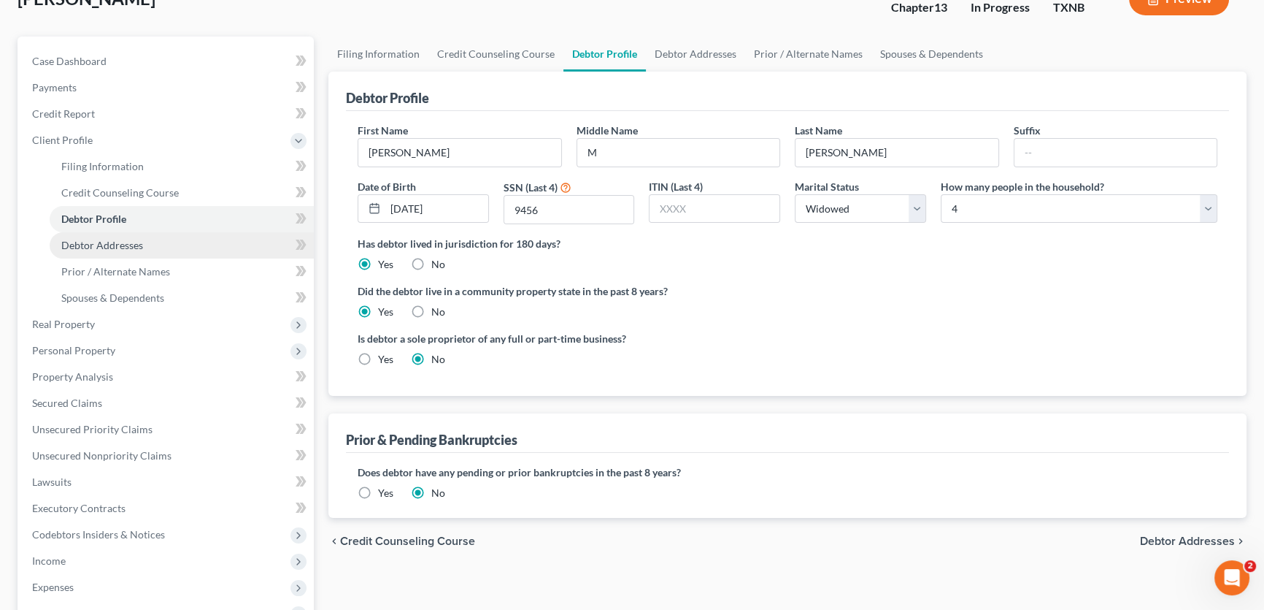
scroll to position [0, 0]
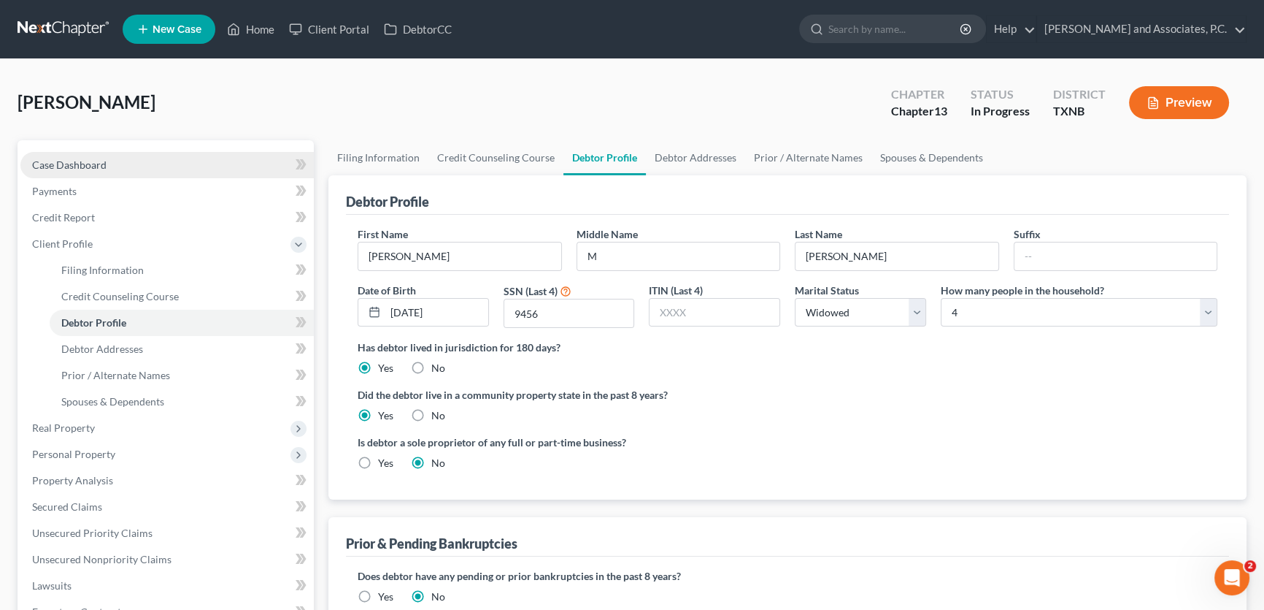
click at [131, 164] on link "Case Dashboard" at bounding box center [166, 165] width 293 height 26
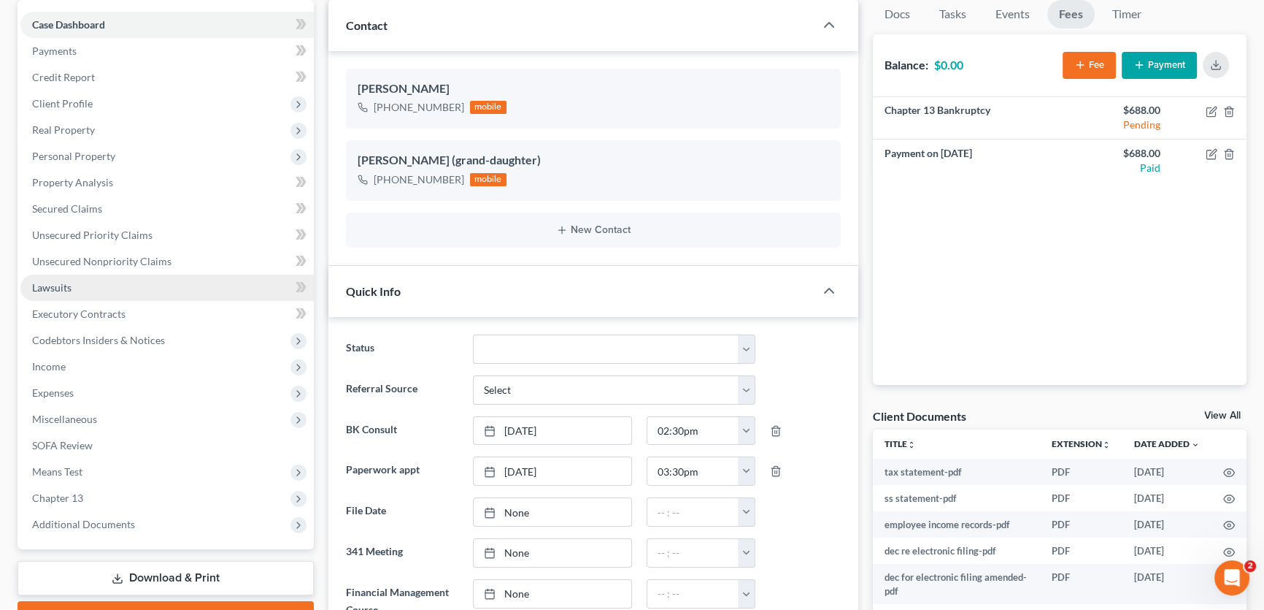
scroll to position [398, 0]
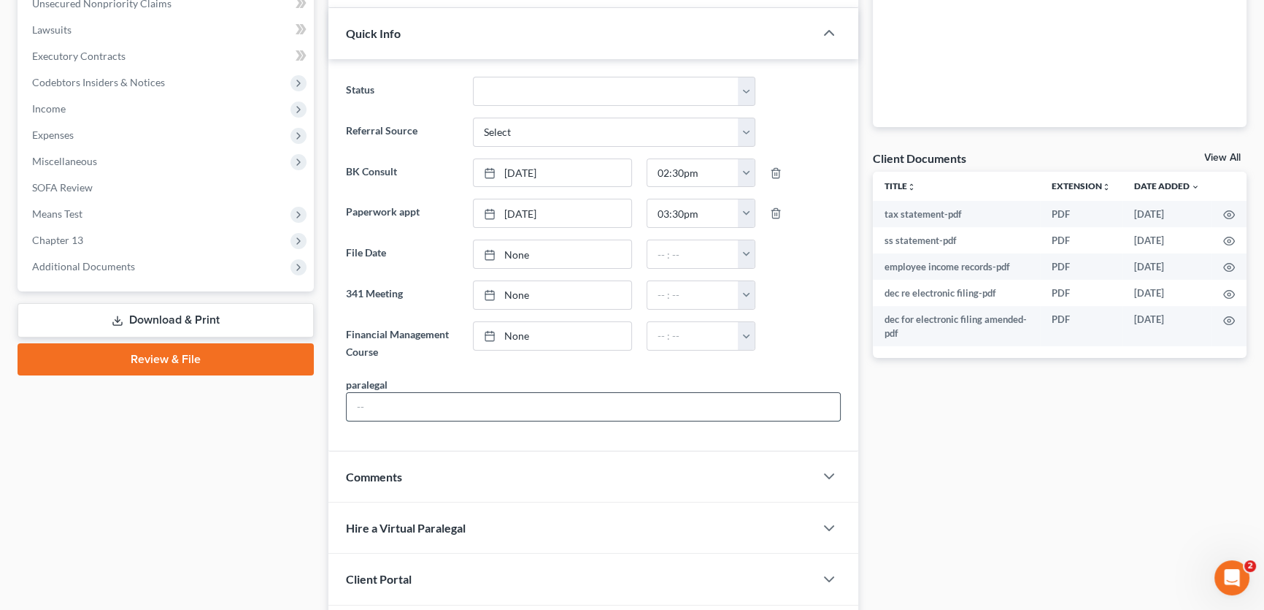
click at [372, 403] on input "text" at bounding box center [593, 407] width 493 height 28
type input "[PERSON_NAME]"
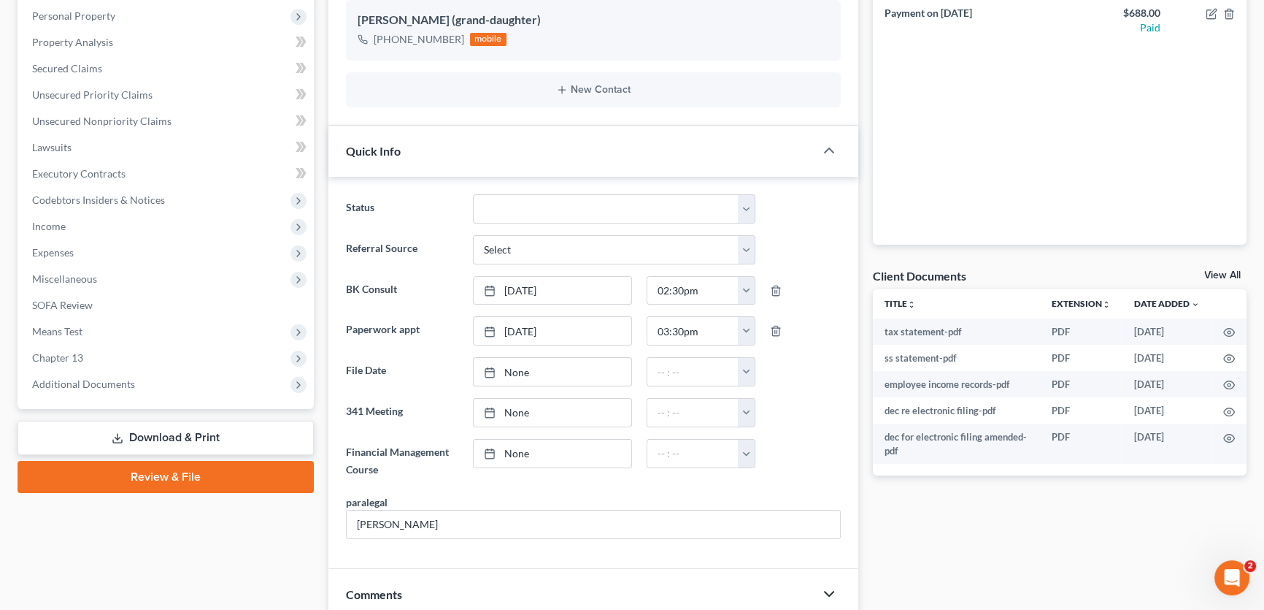
scroll to position [66, 0]
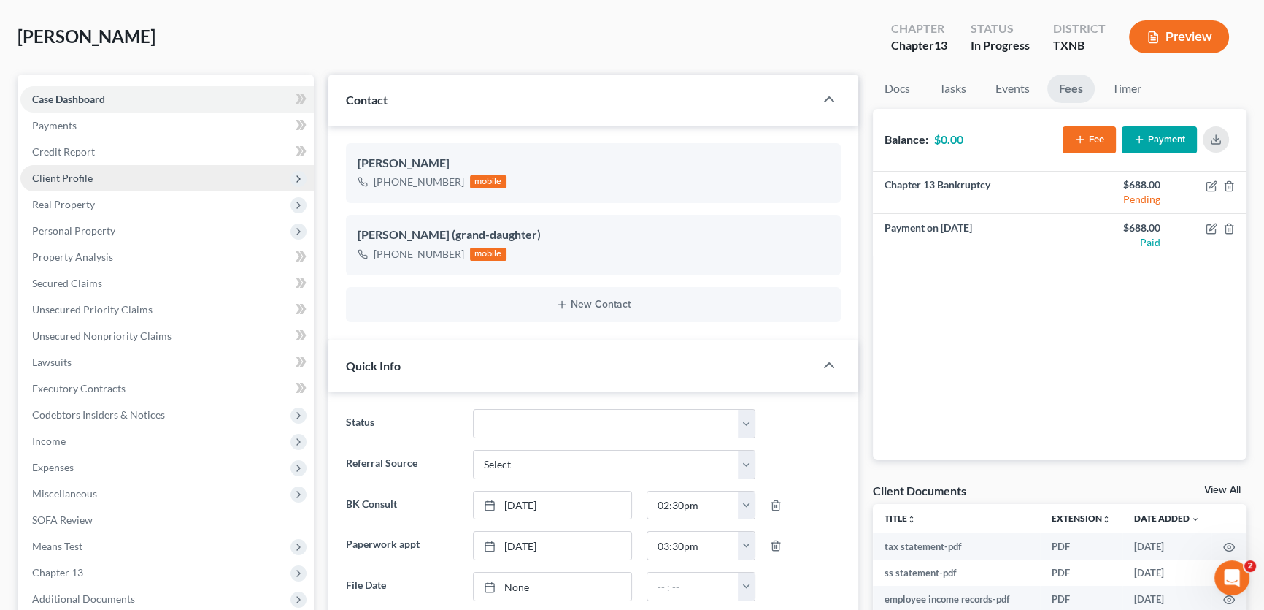
click at [77, 178] on span "Client Profile" at bounding box center [62, 178] width 61 height 12
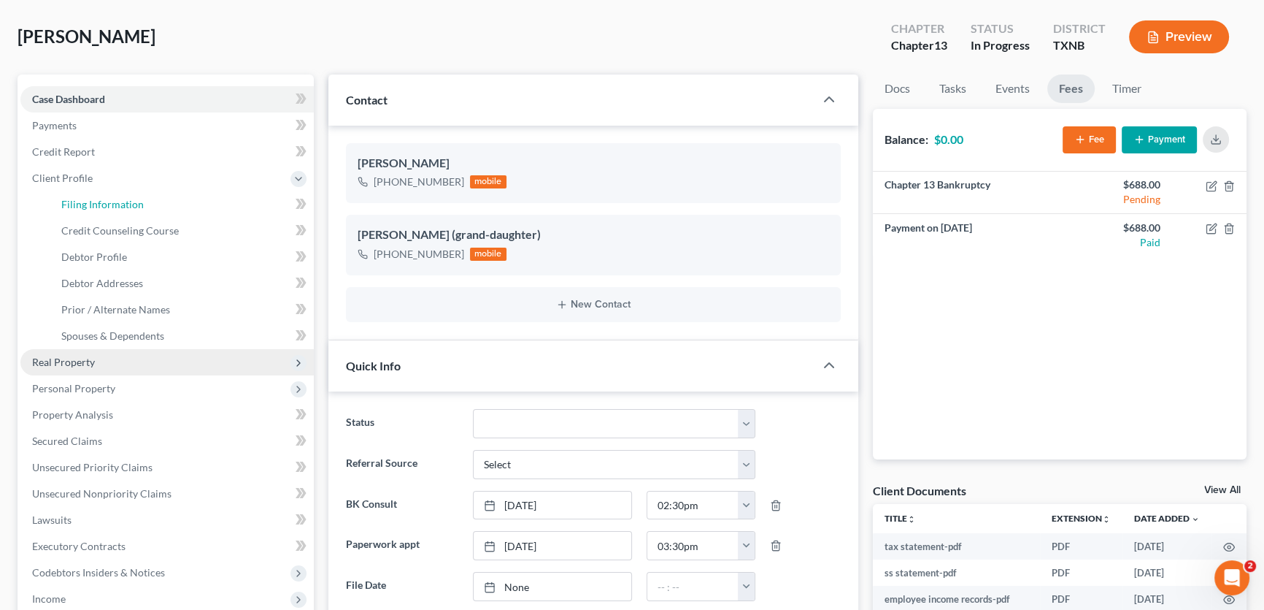
click at [96, 199] on span "Filing Information" at bounding box center [102, 204] width 82 height 12
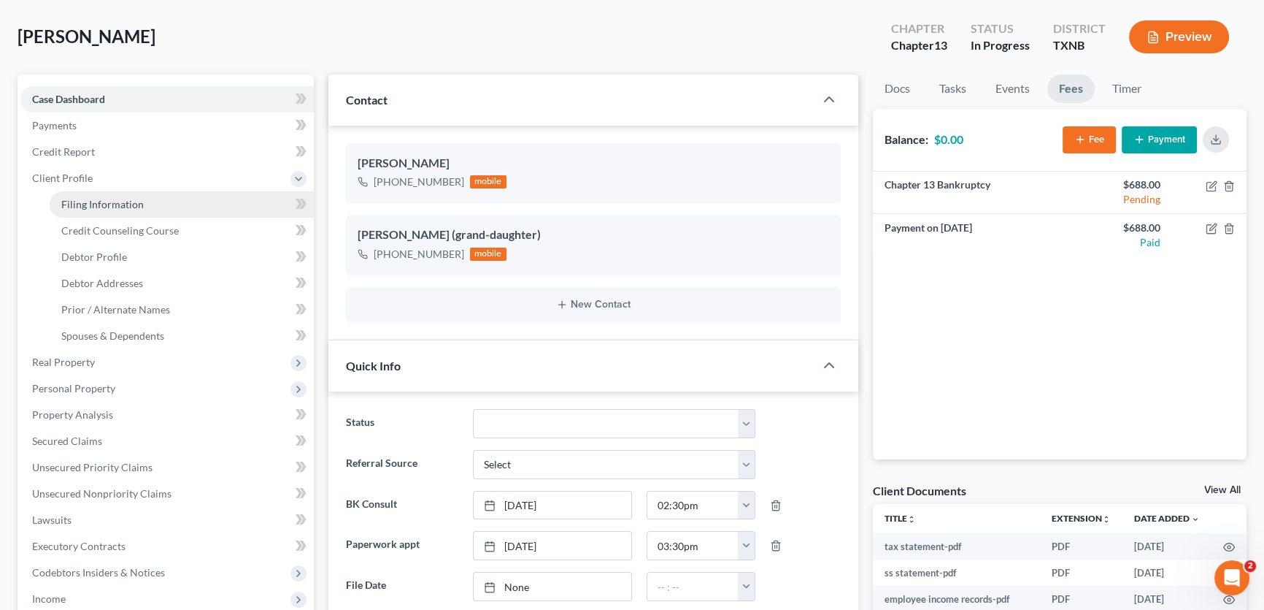
select select "1"
select select "0"
select select "3"
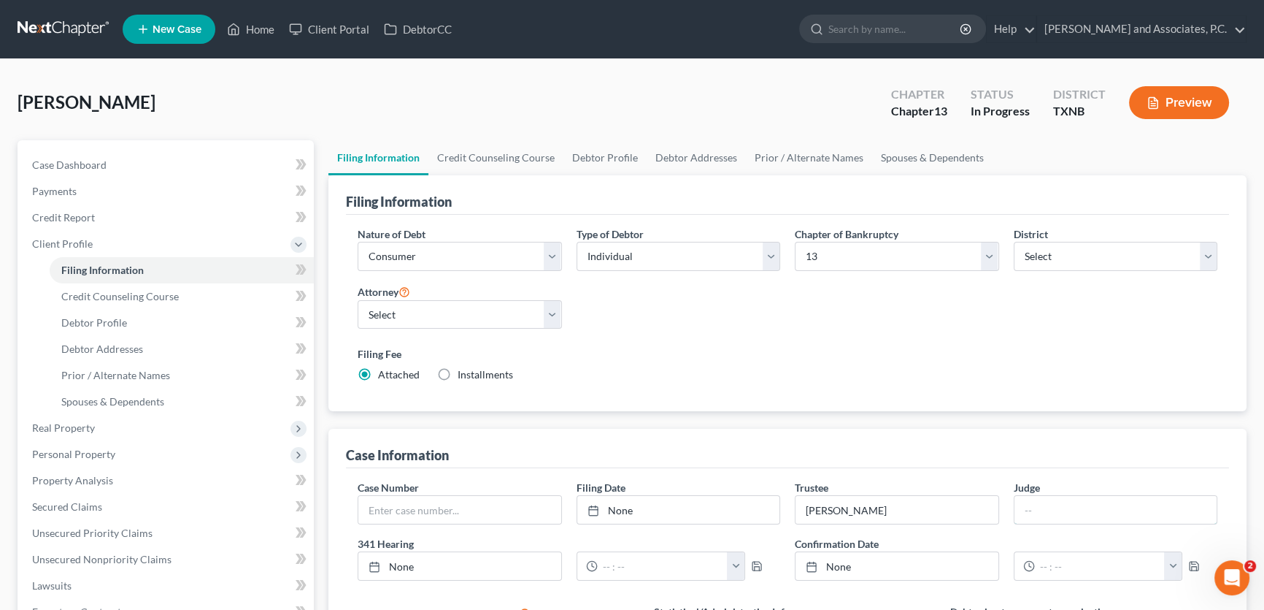
drag, startPoint x: 1047, startPoint y: 511, endPoint x: 1074, endPoint y: 449, distance: 67.7
click at [1047, 511] on input "text" at bounding box center [1116, 510] width 203 height 28
type input "Scott W. Everett"
click at [883, 372] on div "Filing Fee Attached Installments Installments" at bounding box center [788, 364] width 860 height 36
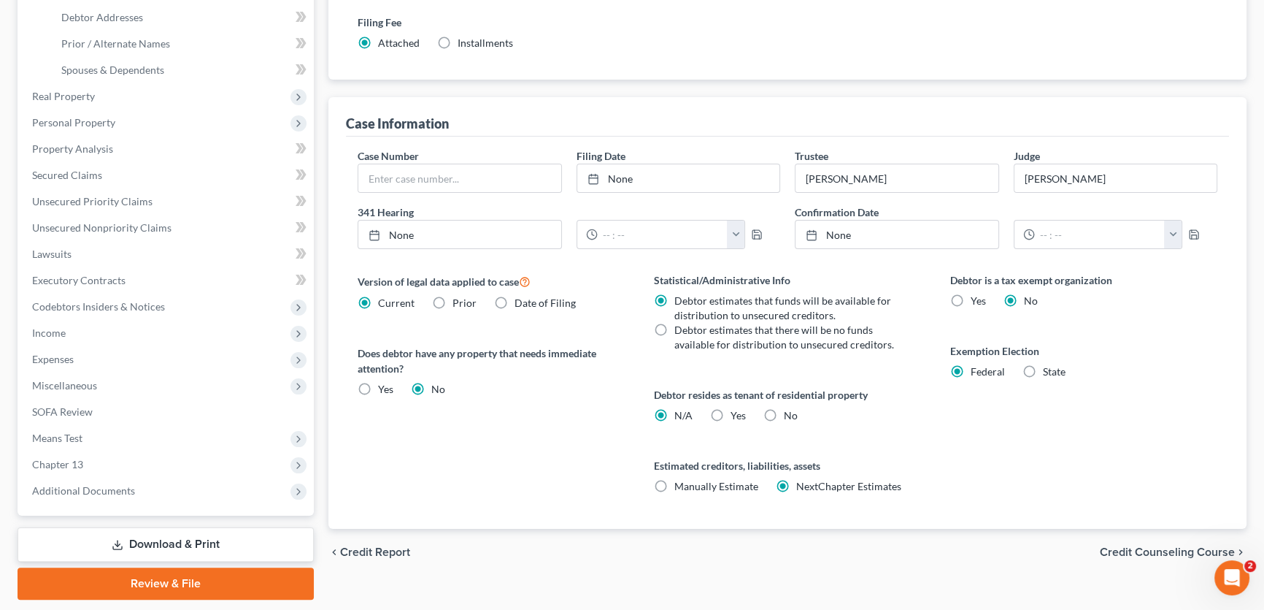
scroll to position [132, 0]
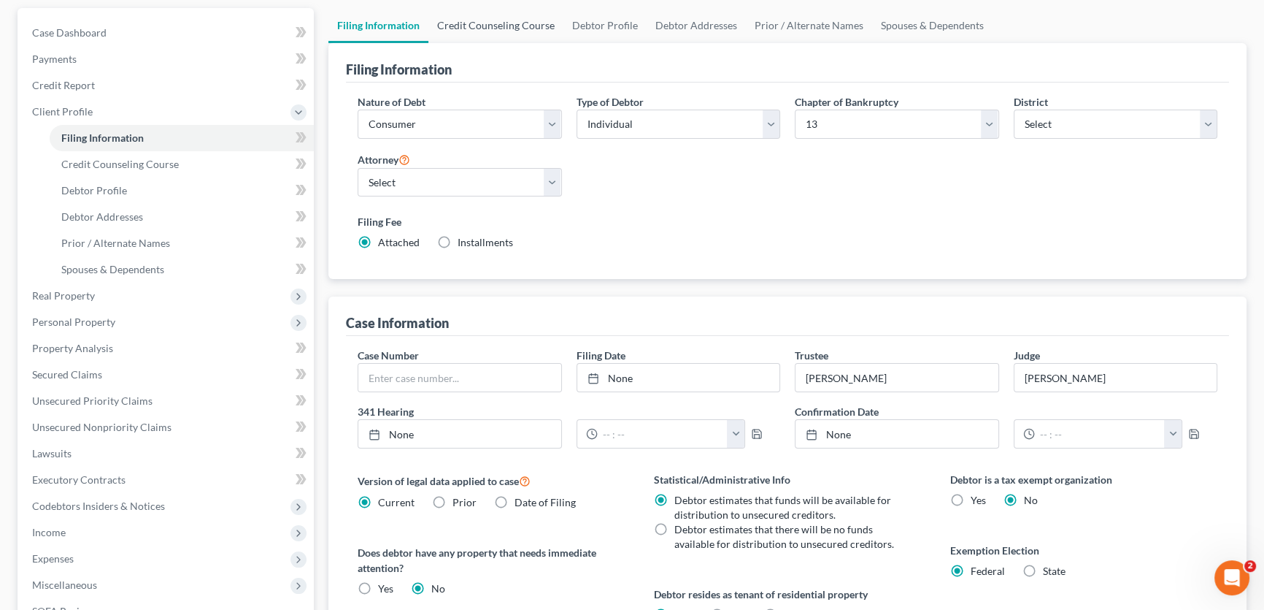
click at [483, 28] on link "Credit Counseling Course" at bounding box center [496, 25] width 135 height 35
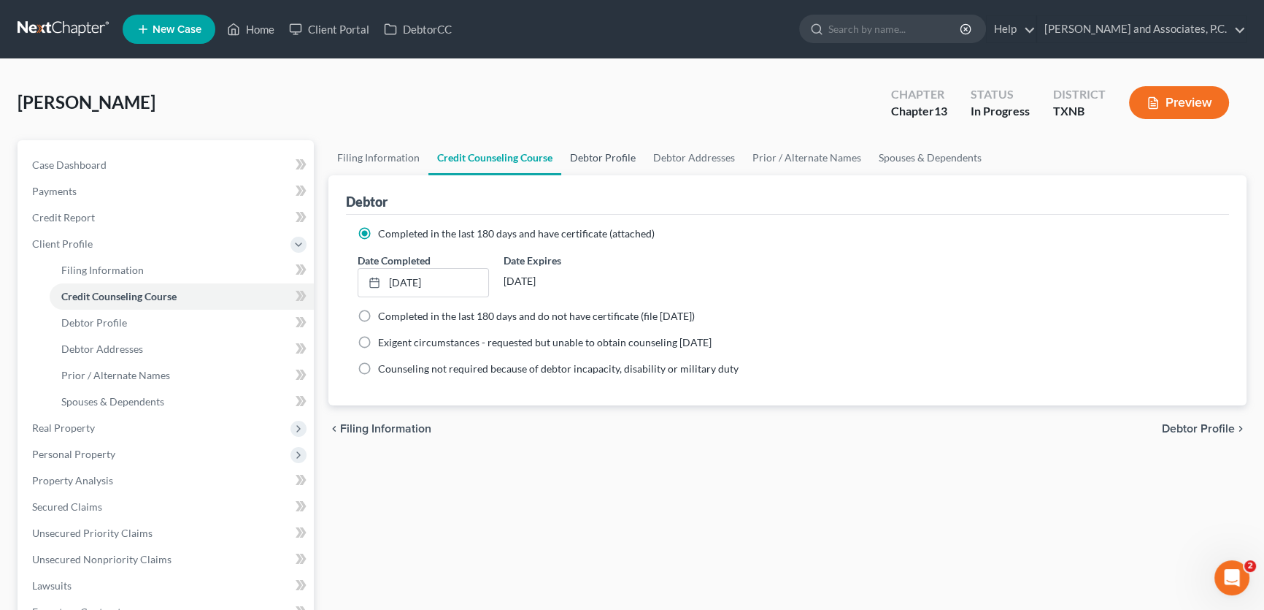
click at [601, 150] on link "Debtor Profile" at bounding box center [602, 157] width 83 height 35
select select "4"
select select "3"
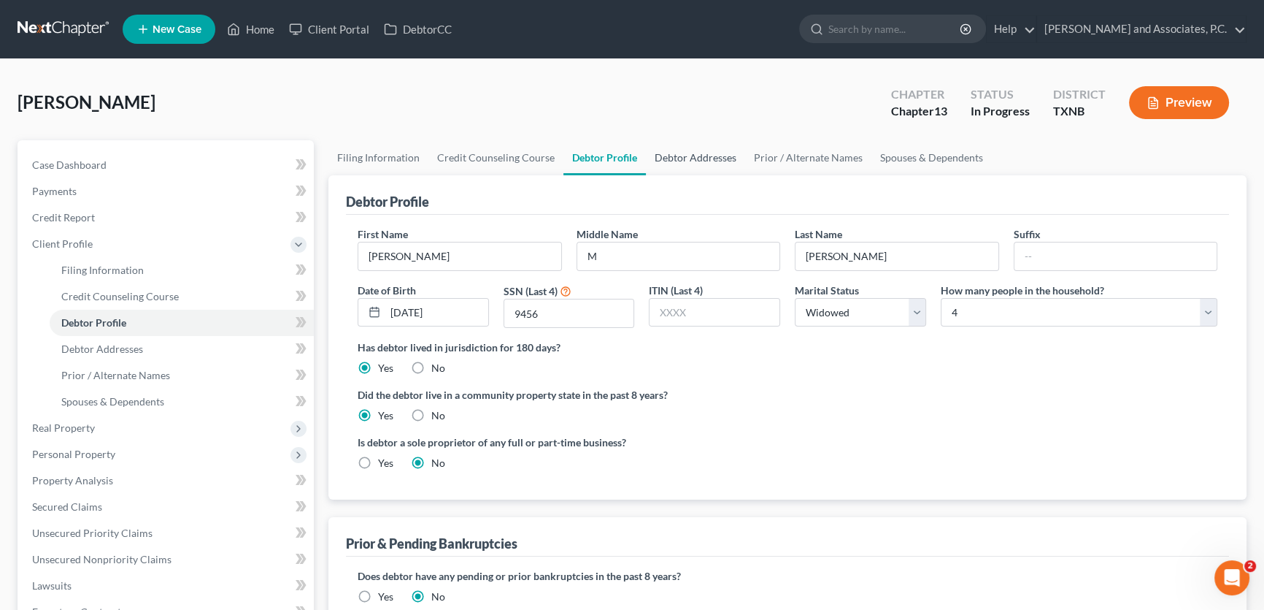
click at [703, 158] on link "Debtor Addresses" at bounding box center [695, 157] width 99 height 35
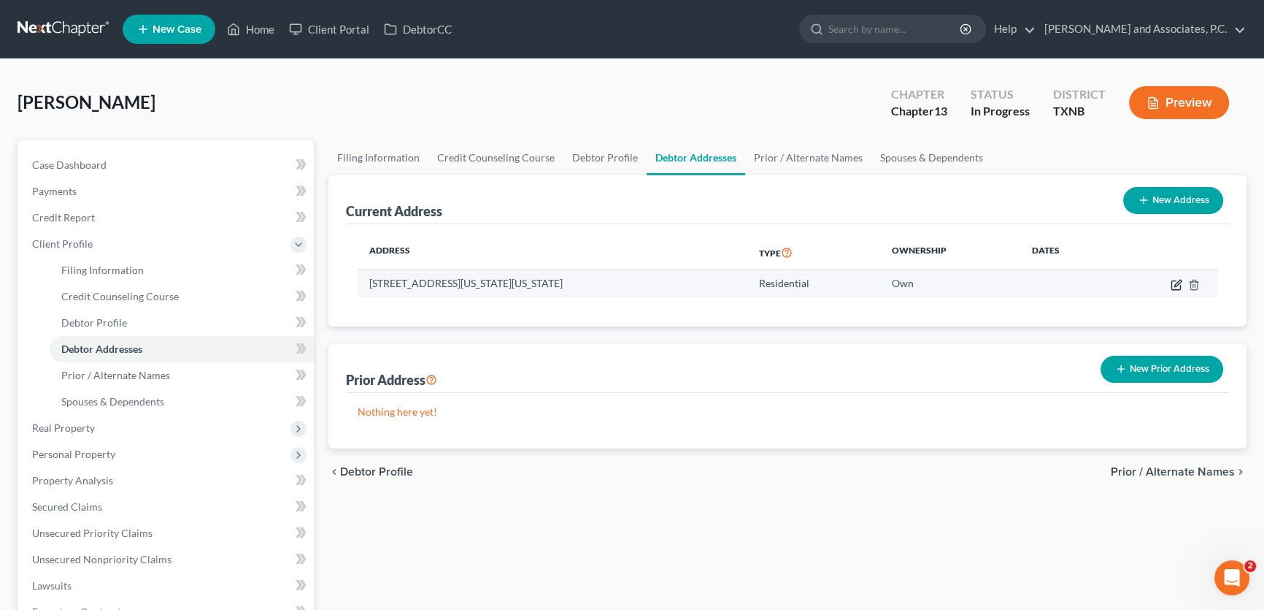
click at [1172, 280] on icon "button" at bounding box center [1176, 284] width 9 height 9
select select "45"
select select "242"
select select "0"
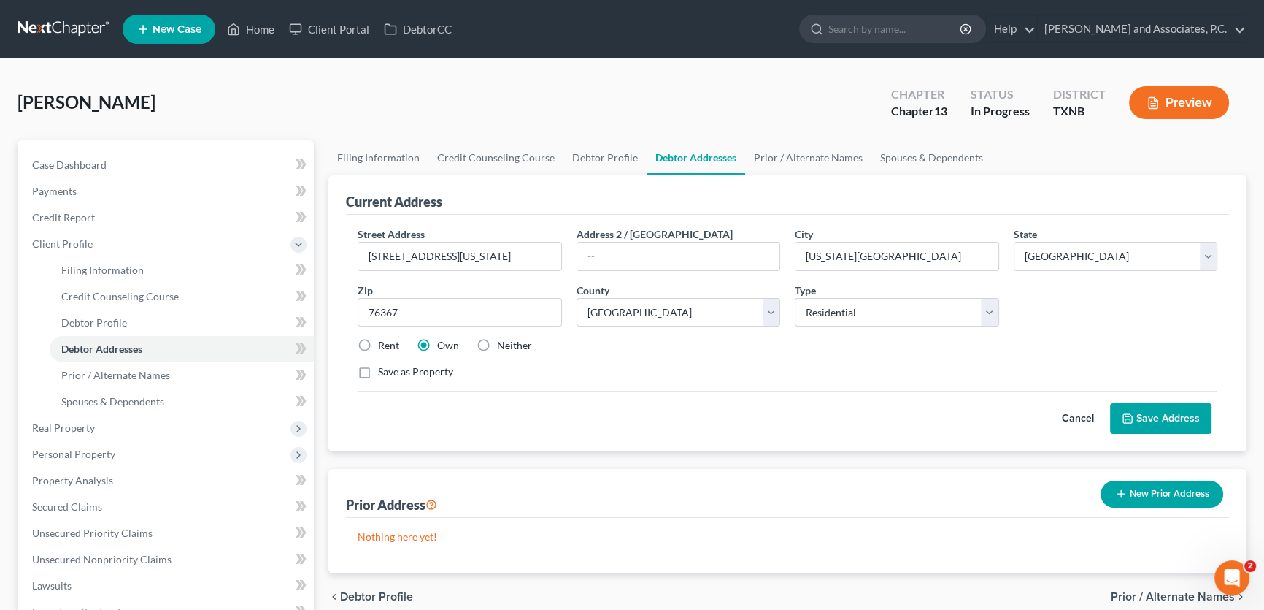
click at [1139, 403] on button "Save Address" at bounding box center [1160, 418] width 101 height 31
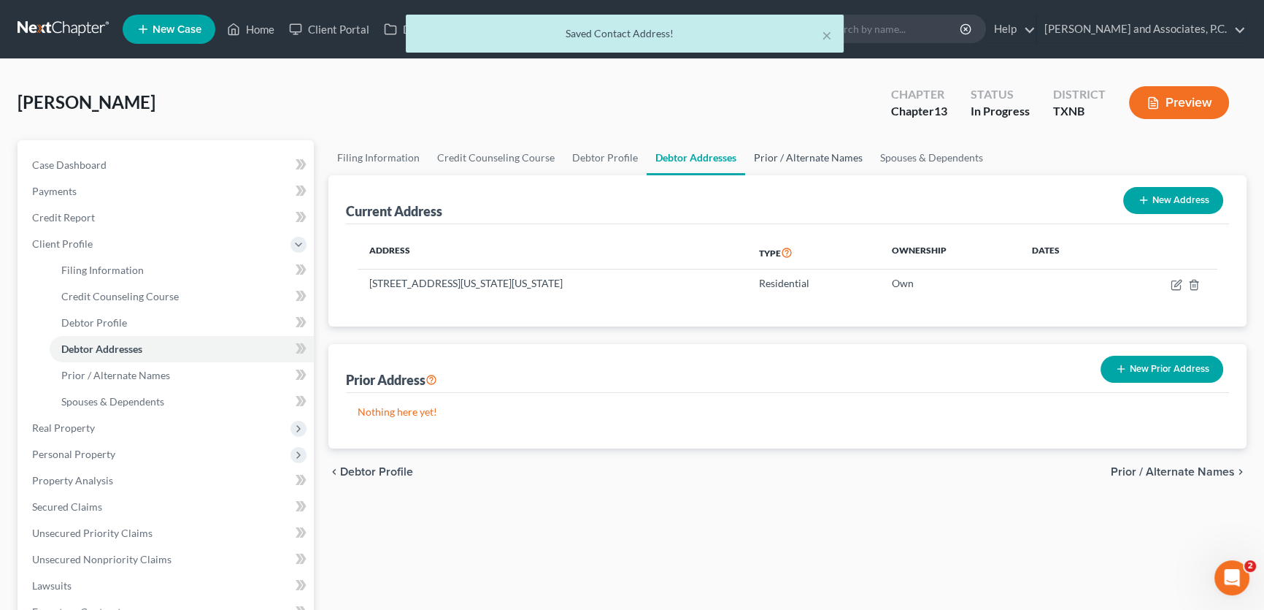
click at [821, 161] on link "Prior / Alternate Names" at bounding box center [808, 157] width 126 height 35
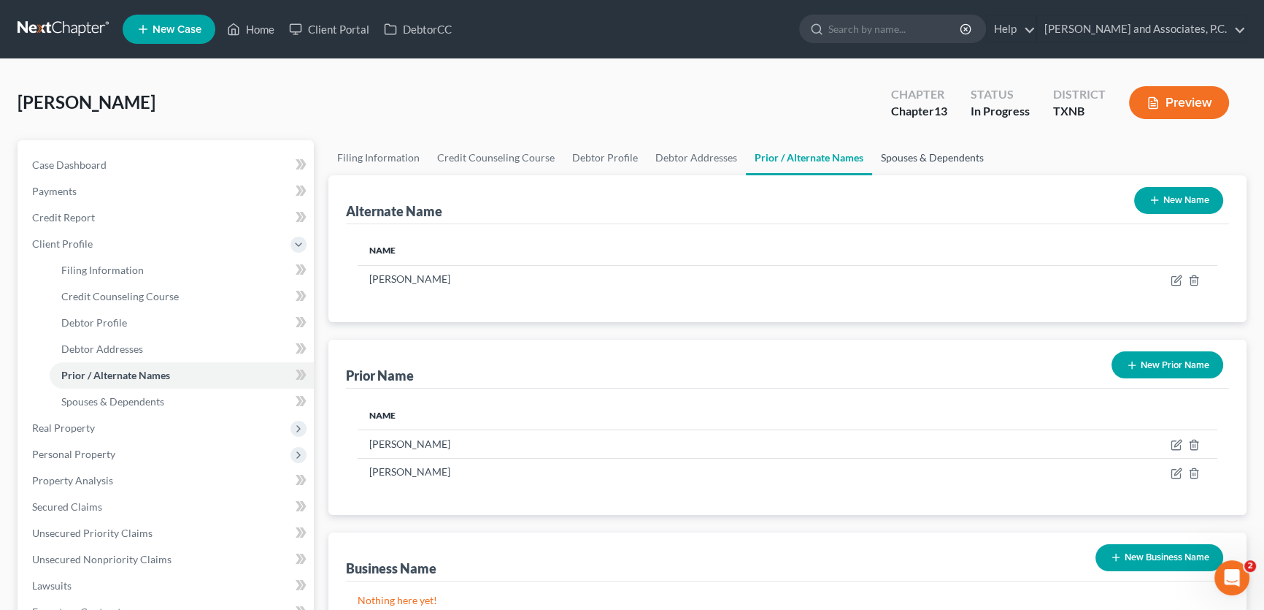
click at [905, 161] on link "Spouses & Dependents" at bounding box center [932, 157] width 120 height 35
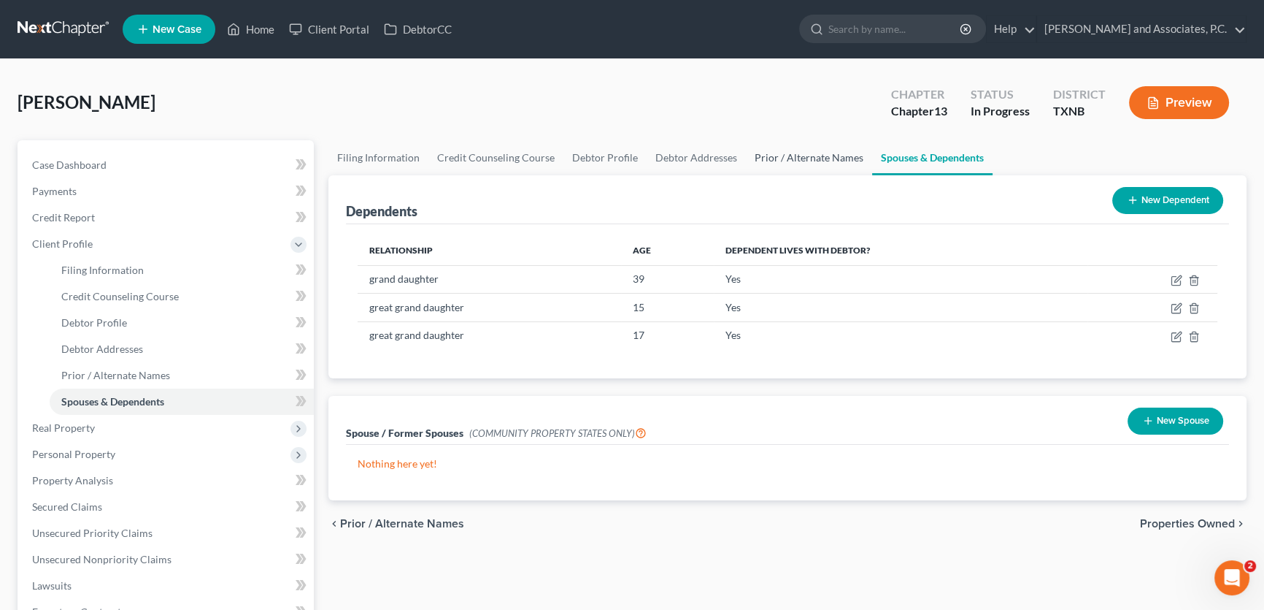
click at [759, 156] on link "Prior / Alternate Names" at bounding box center [809, 157] width 126 height 35
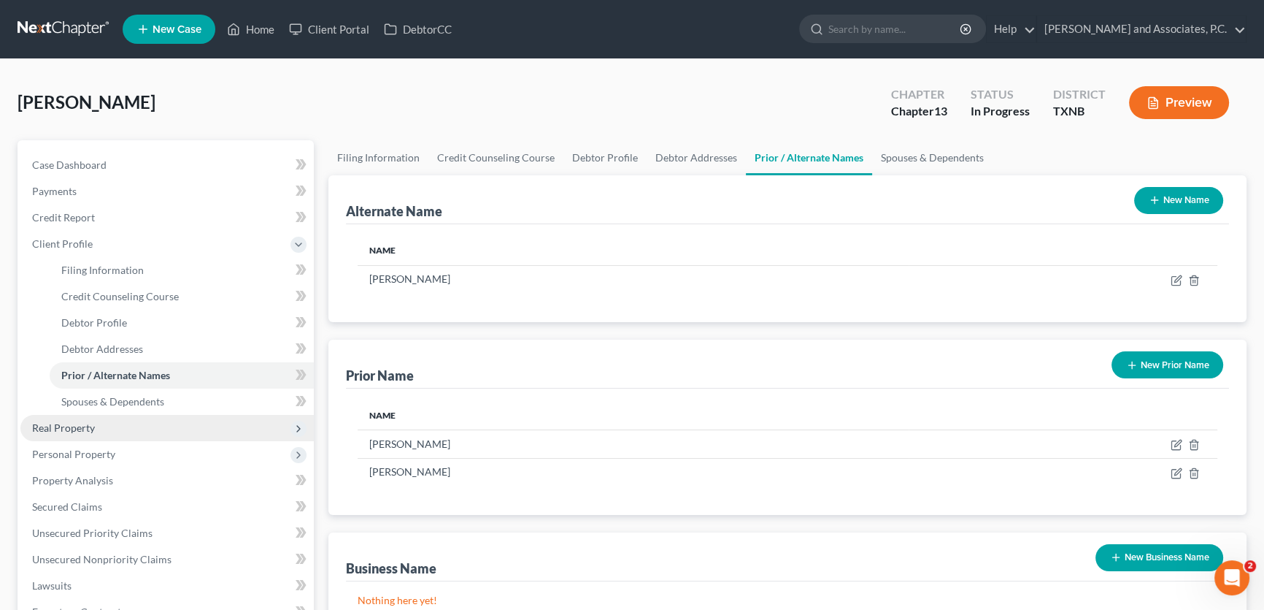
click at [104, 421] on span "Real Property" at bounding box center [166, 428] width 293 height 26
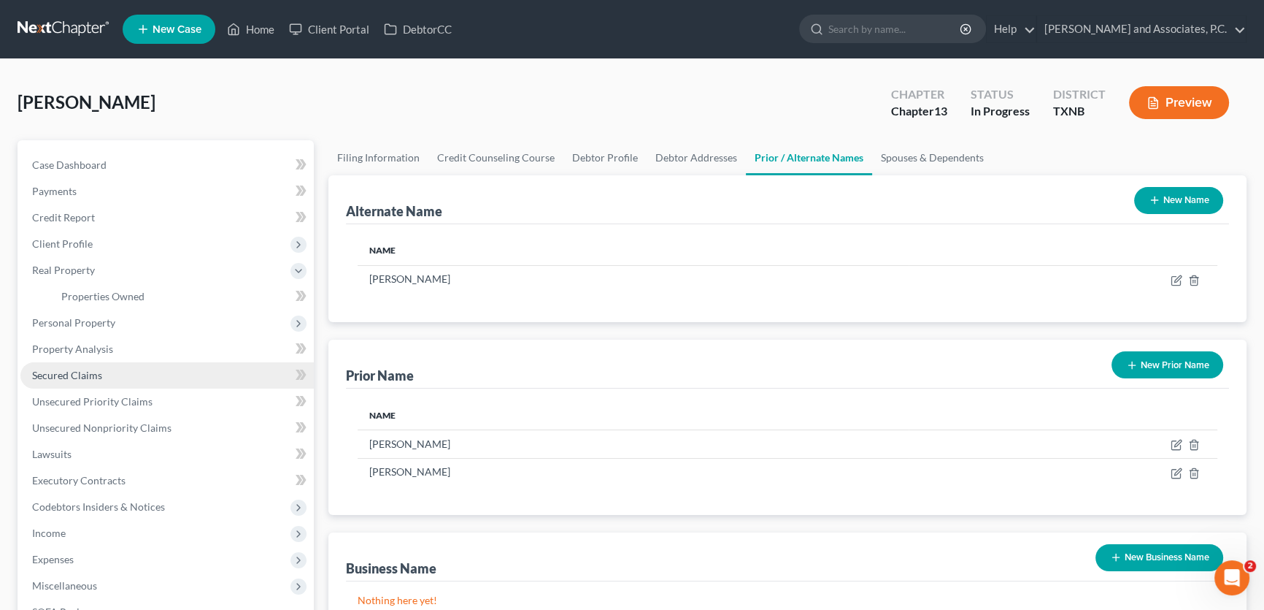
click at [96, 369] on span "Secured Claims" at bounding box center [67, 375] width 70 height 12
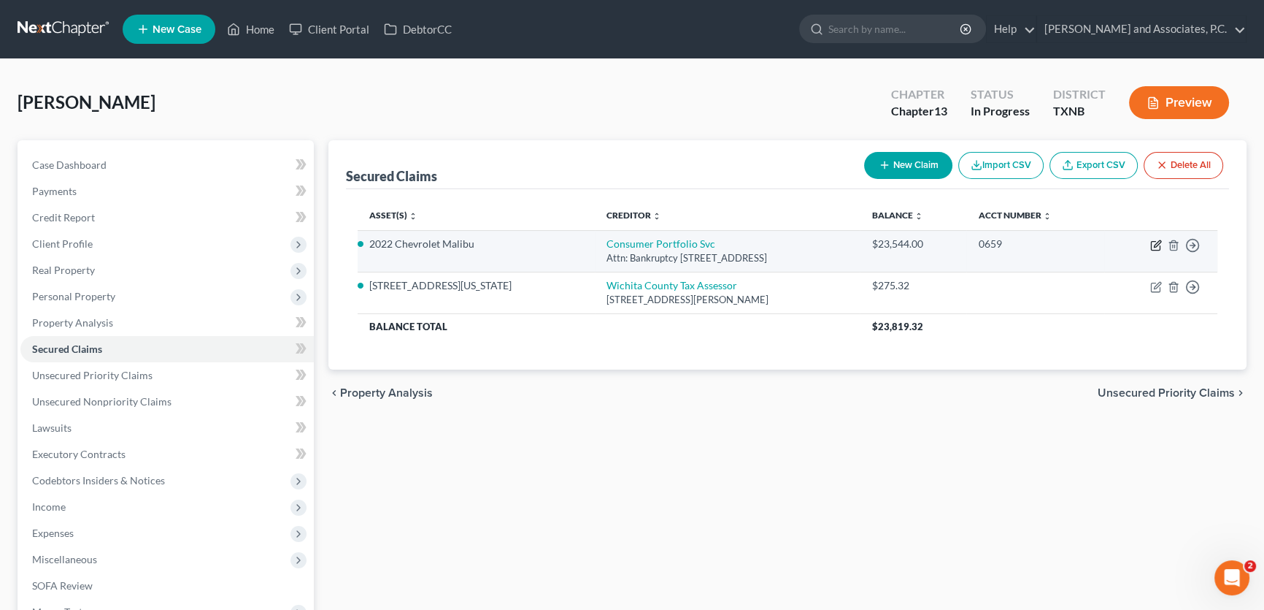
click at [1157, 248] on icon "button" at bounding box center [1155, 246] width 9 height 9
select select "4"
select select "0"
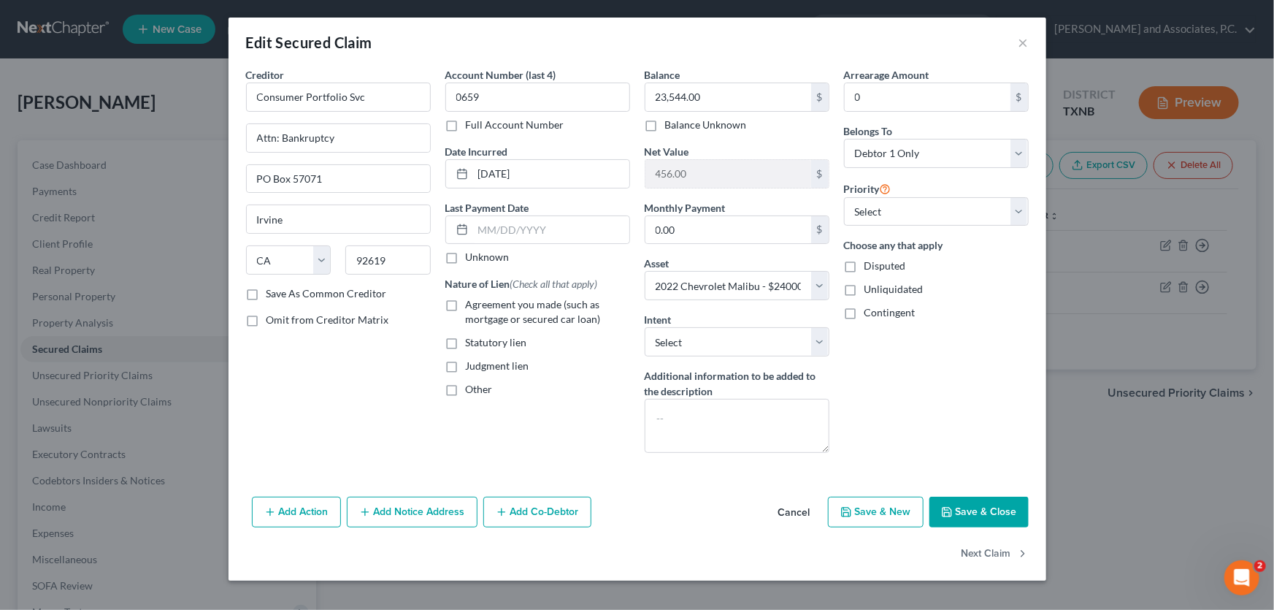
click at [967, 515] on button "Save & Close" at bounding box center [978, 511] width 99 height 31
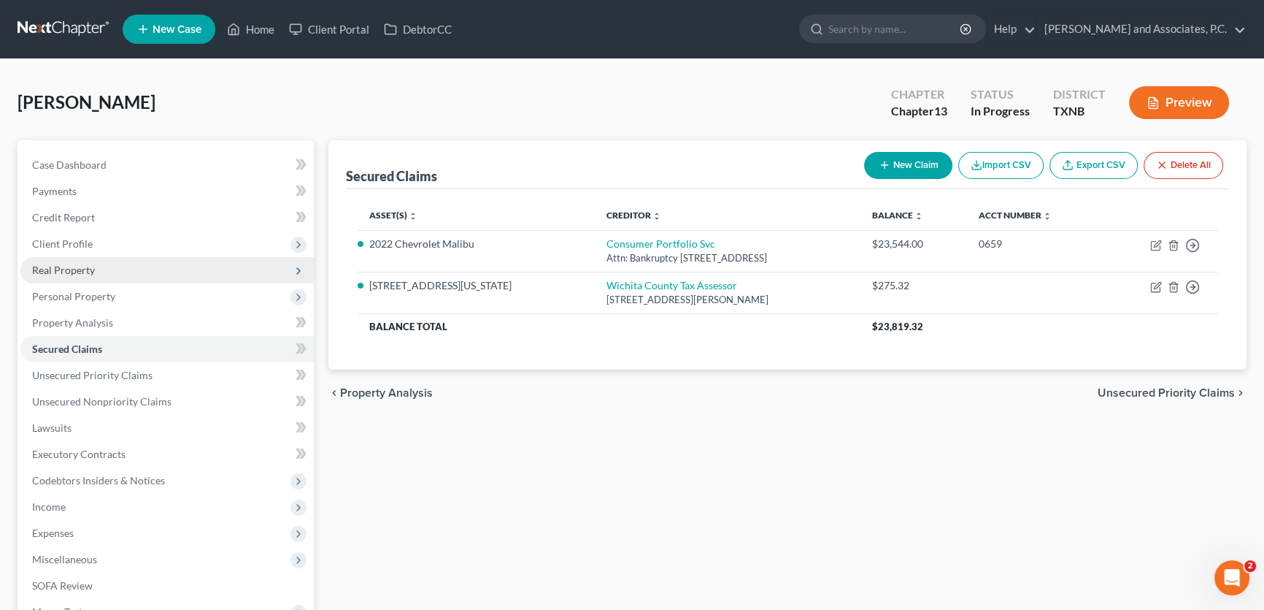
click at [73, 270] on span "Real Property" at bounding box center [63, 270] width 63 height 12
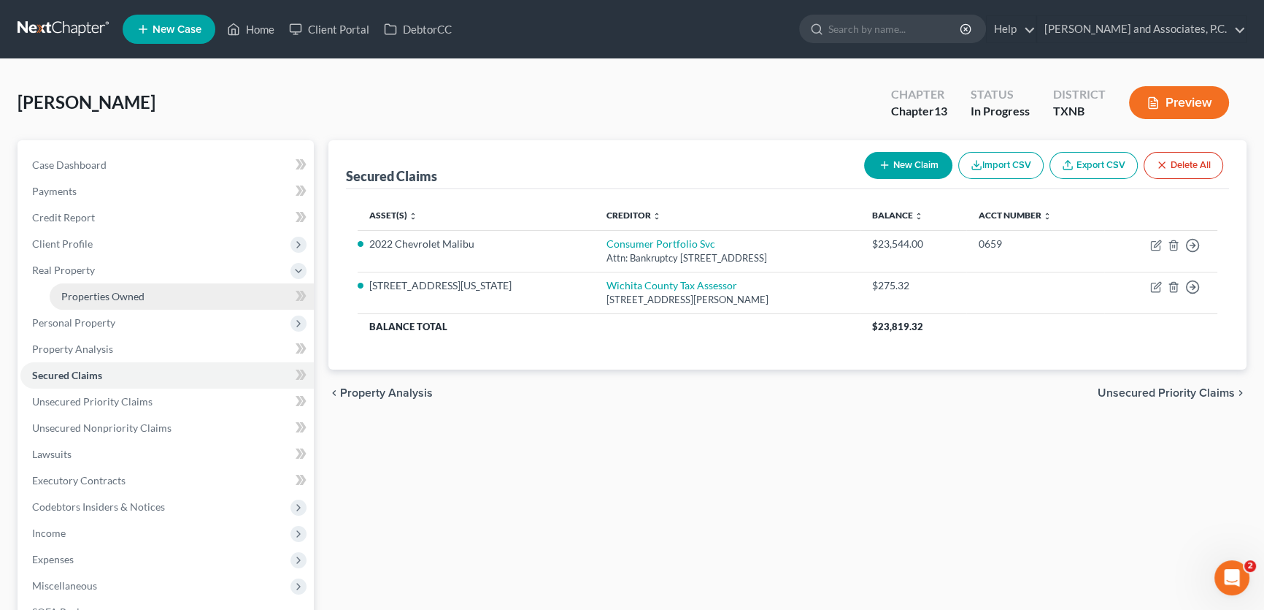
click at [78, 293] on span "Properties Owned" at bounding box center [102, 296] width 83 height 12
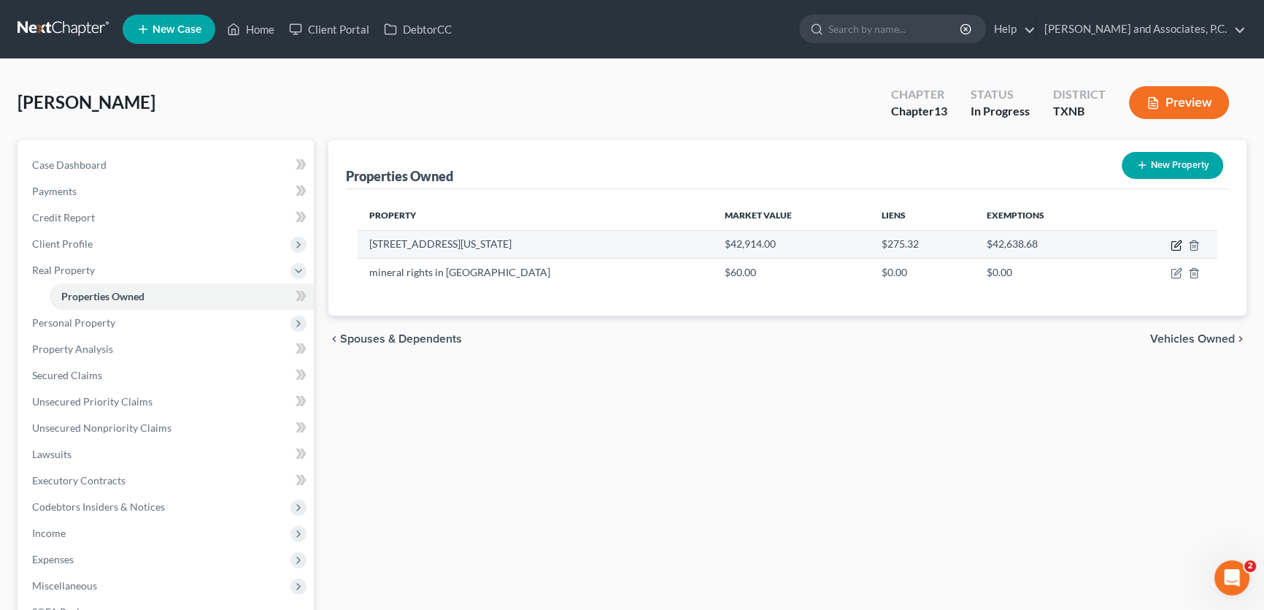
click at [1173, 242] on icon "button" at bounding box center [1177, 245] width 12 height 12
select select "45"
select select "242"
select select "0"
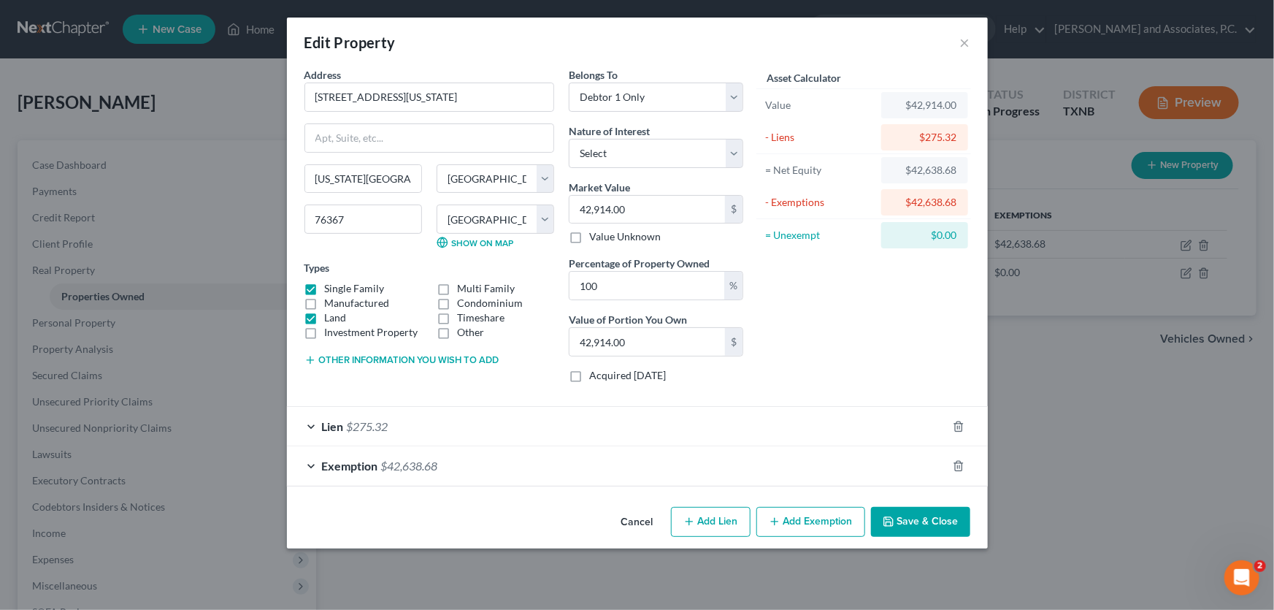
click at [405, 464] on span "$42,638.68" at bounding box center [409, 465] width 57 height 14
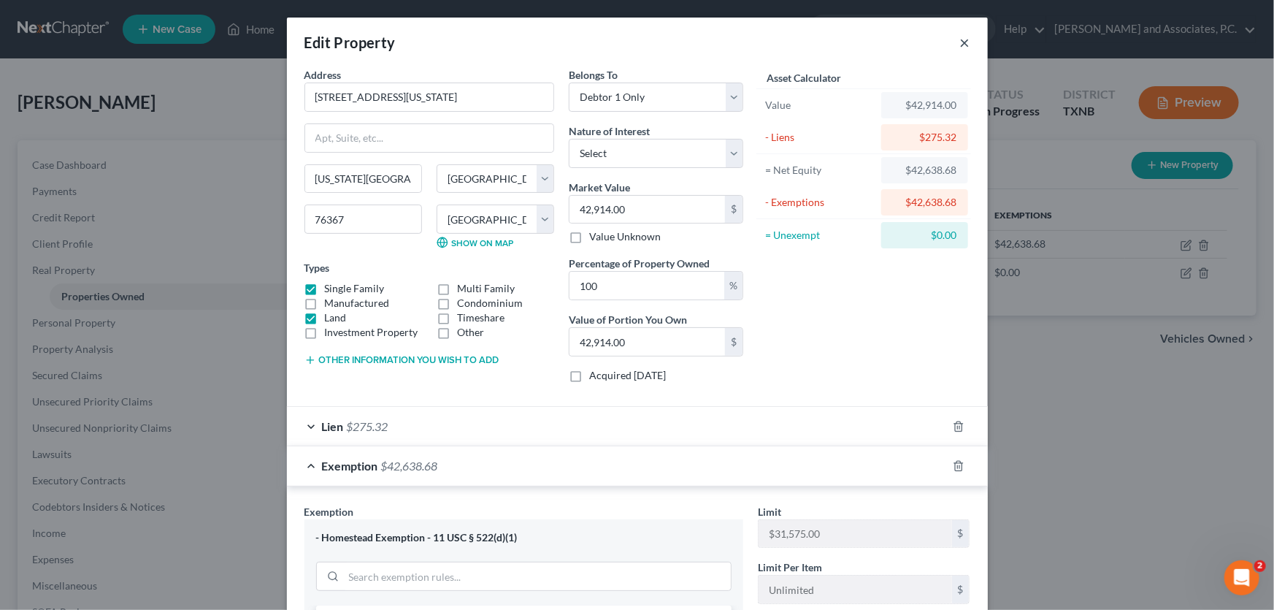
click at [960, 45] on button "×" at bounding box center [965, 43] width 10 height 18
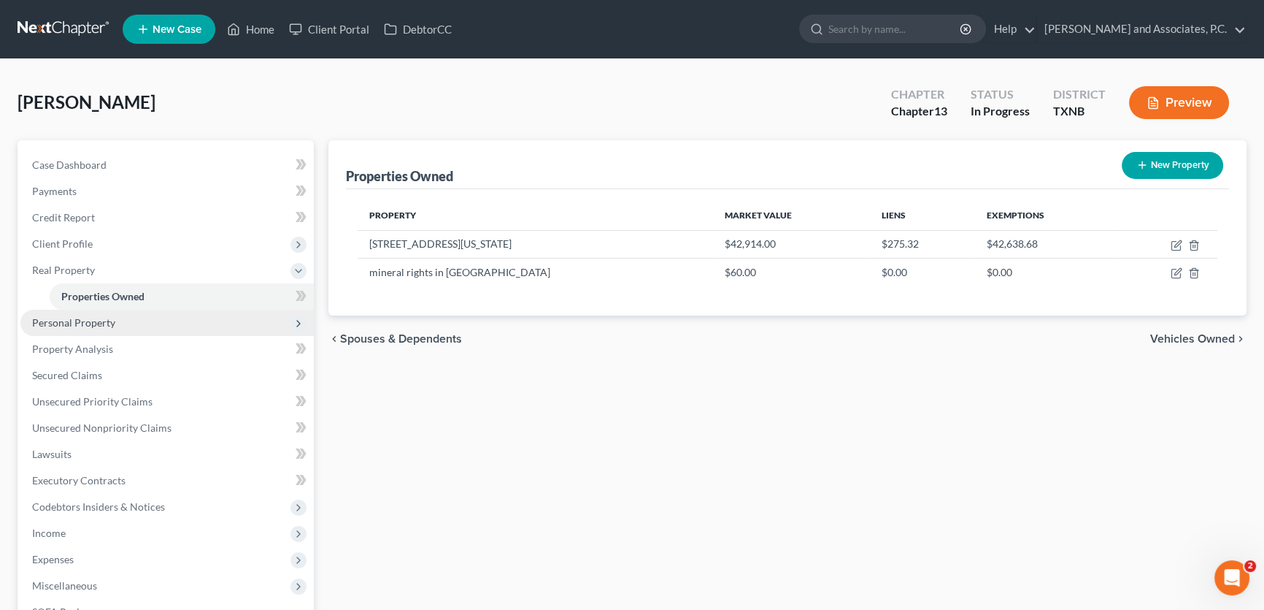
click at [127, 318] on span "Personal Property" at bounding box center [166, 323] width 293 height 26
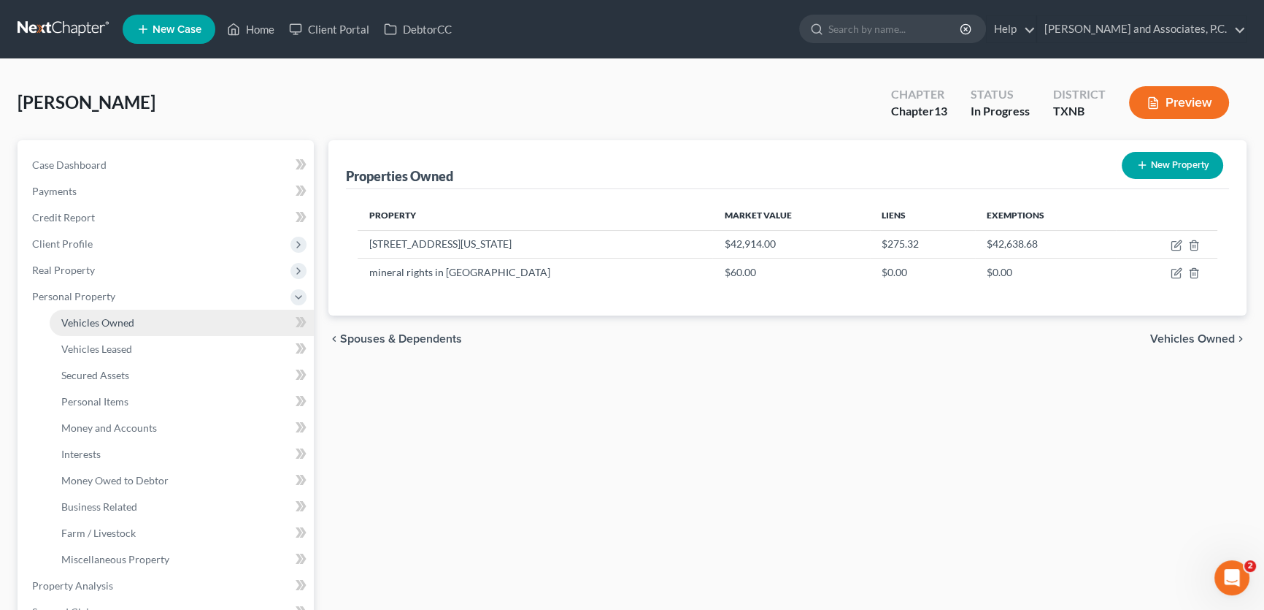
click at [128, 323] on span "Vehicles Owned" at bounding box center [97, 322] width 73 height 12
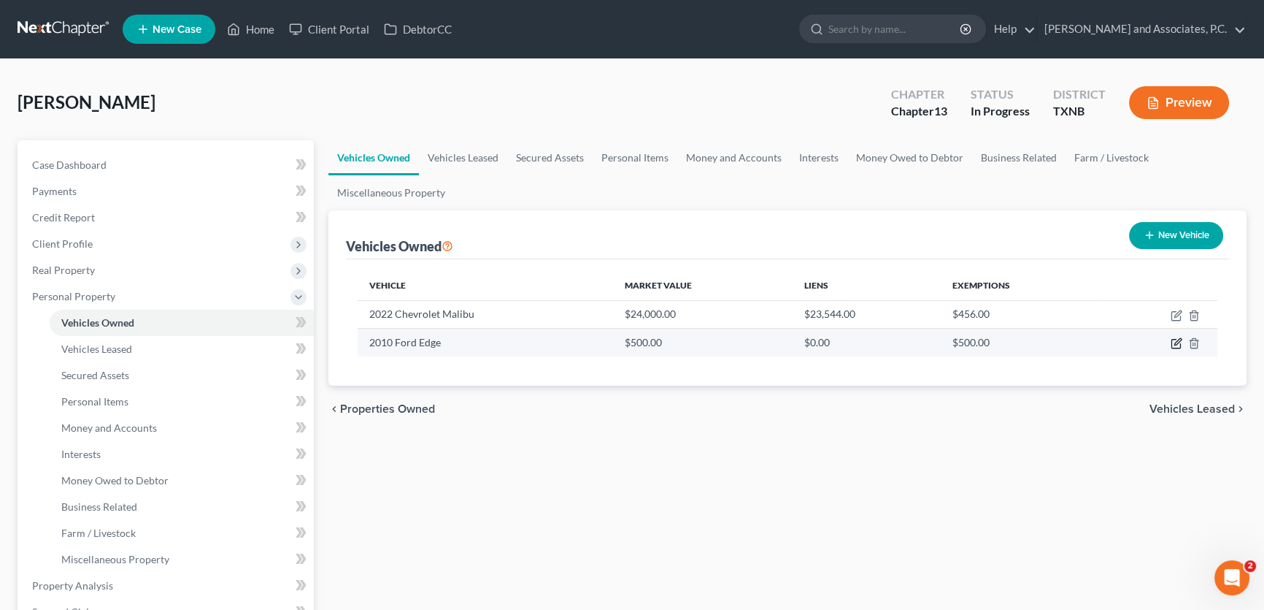
click at [1173, 341] on icon "button" at bounding box center [1177, 343] width 12 height 12
select select "0"
select select "16"
select select "4"
select select "0"
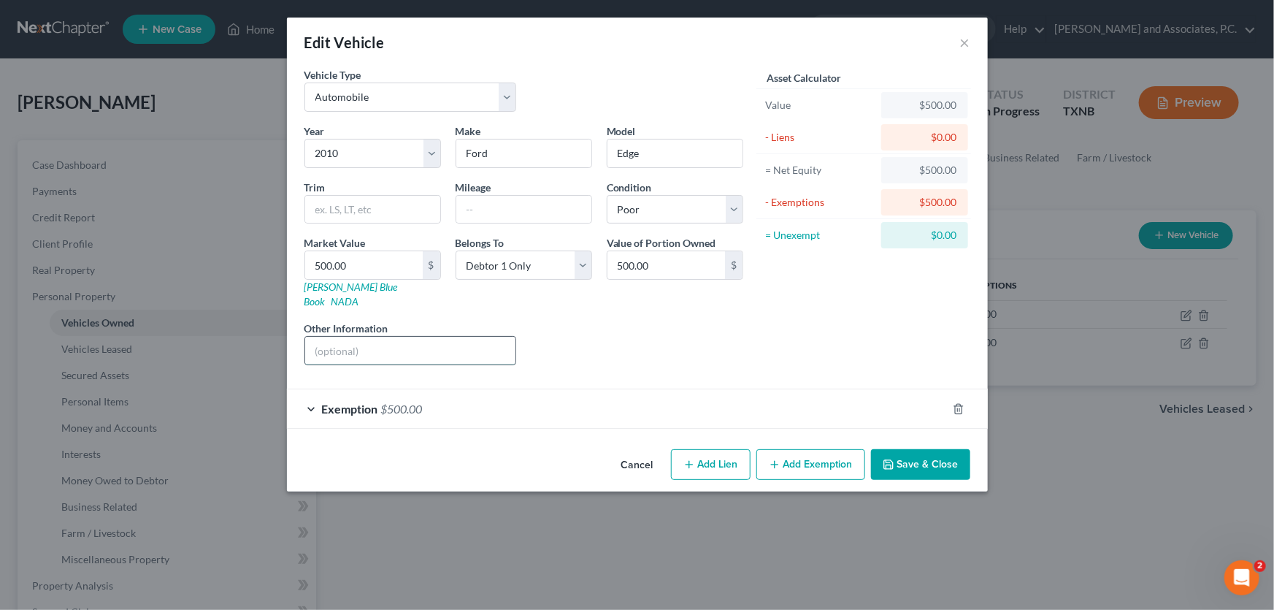
click at [467, 337] on input "text" at bounding box center [410, 351] width 211 height 28
type input "bad transmission"
click at [612, 333] on div "Liens Select" at bounding box center [636, 342] width 227 height 45
click at [913, 450] on button "Save & Close" at bounding box center [920, 464] width 99 height 31
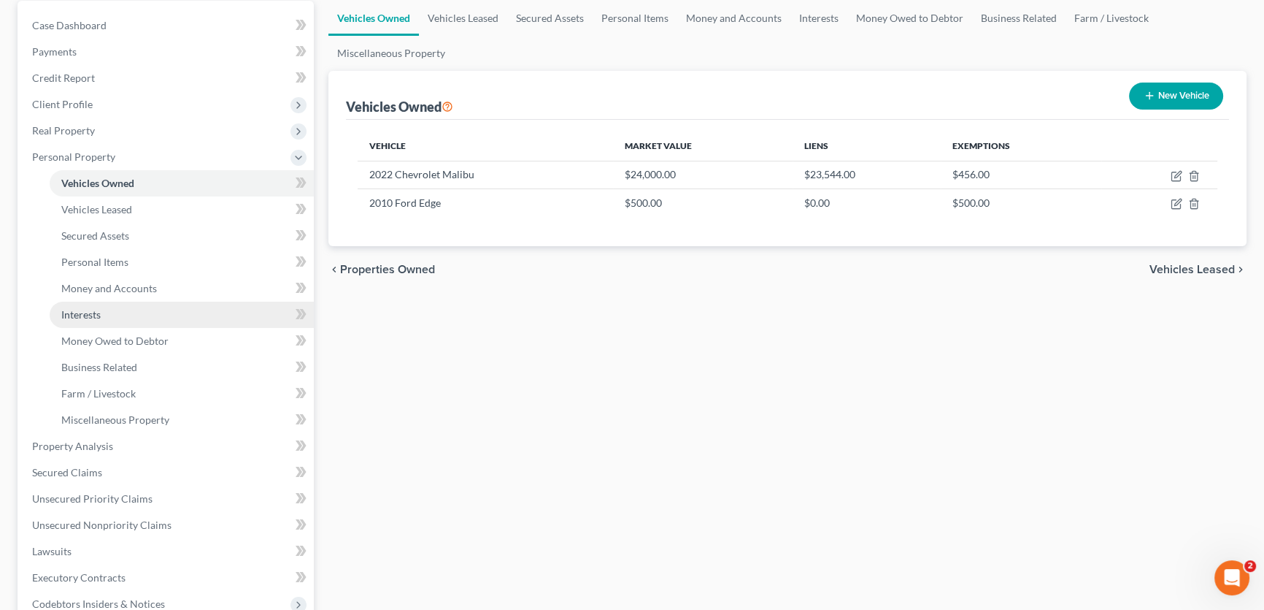
scroll to position [265, 0]
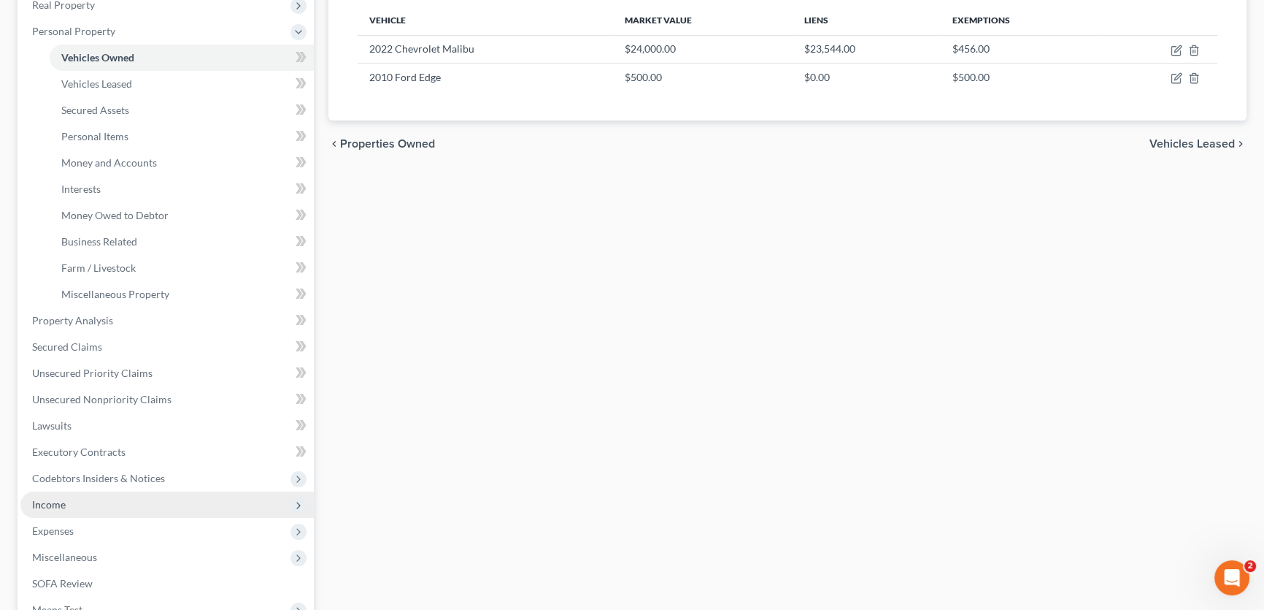
click at [58, 505] on span "Income" at bounding box center [49, 504] width 34 height 12
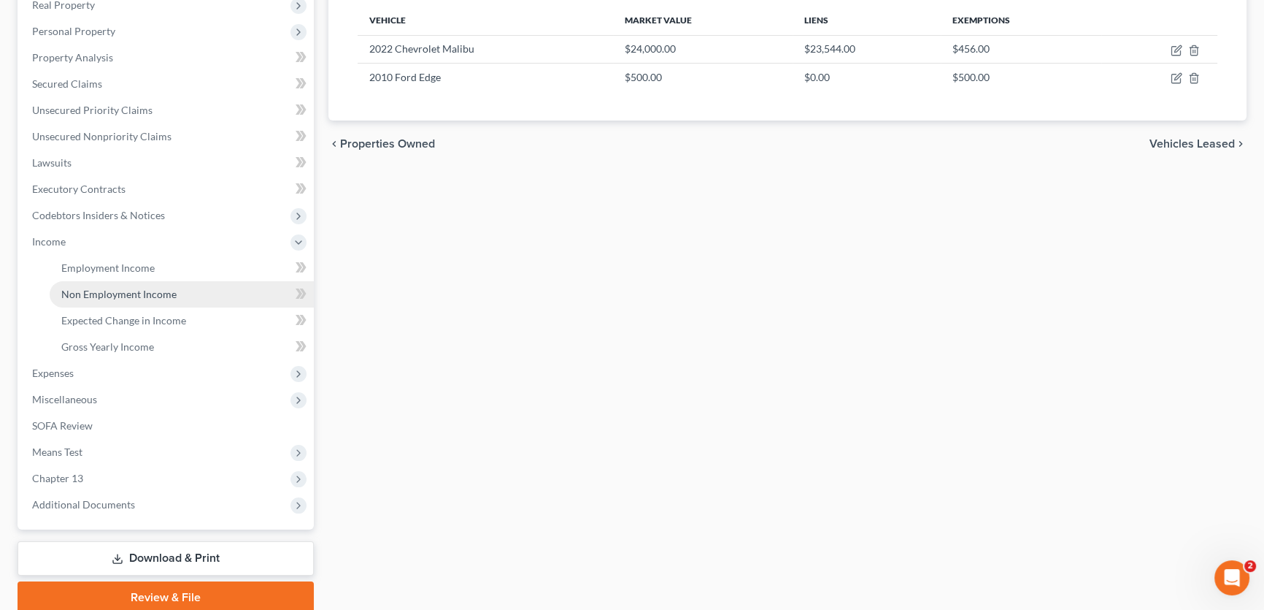
click at [107, 288] on span "Non Employment Income" at bounding box center [118, 294] width 115 height 12
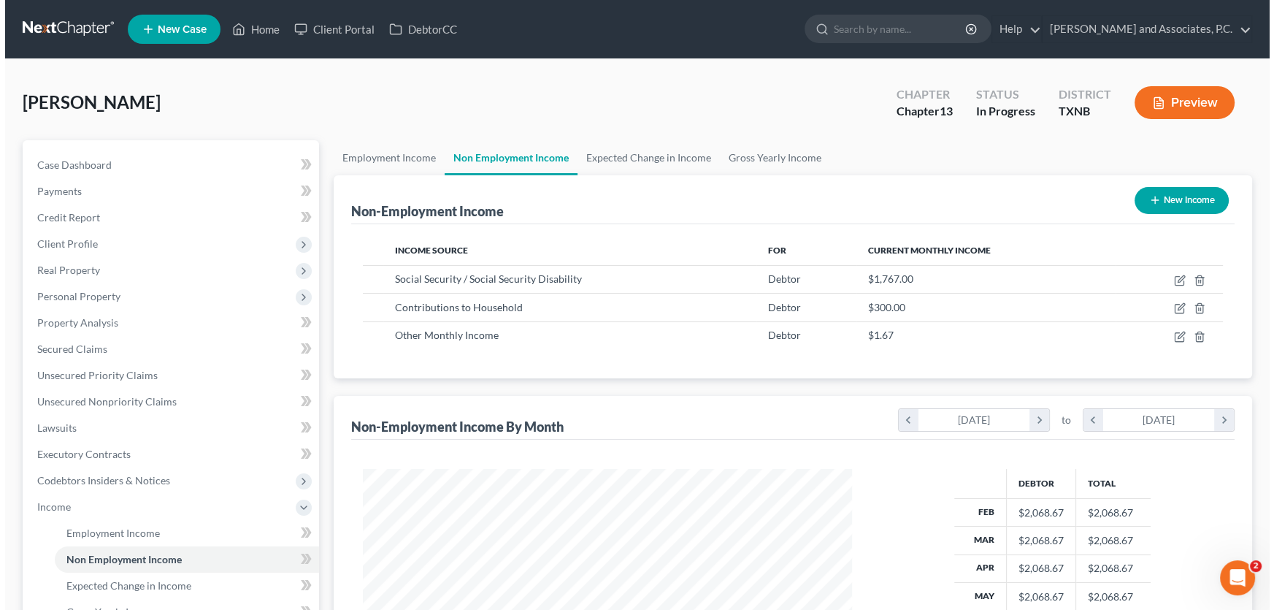
scroll to position [261, 518]
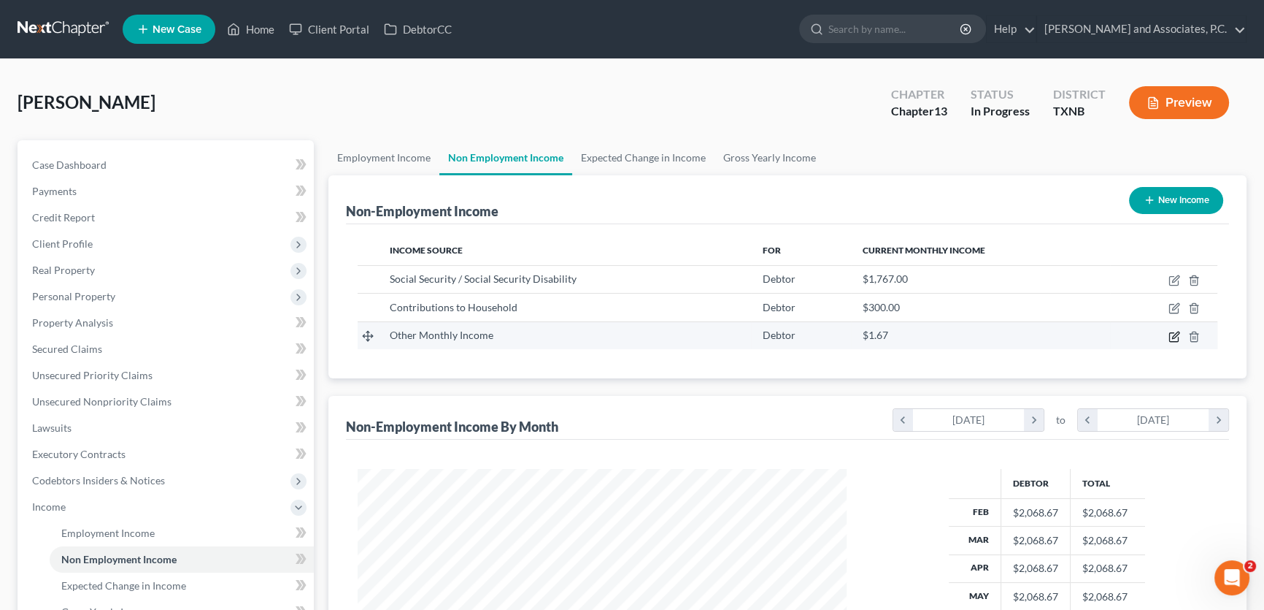
click at [1170, 335] on icon "button" at bounding box center [1174, 336] width 9 height 9
select select "13"
select select "0"
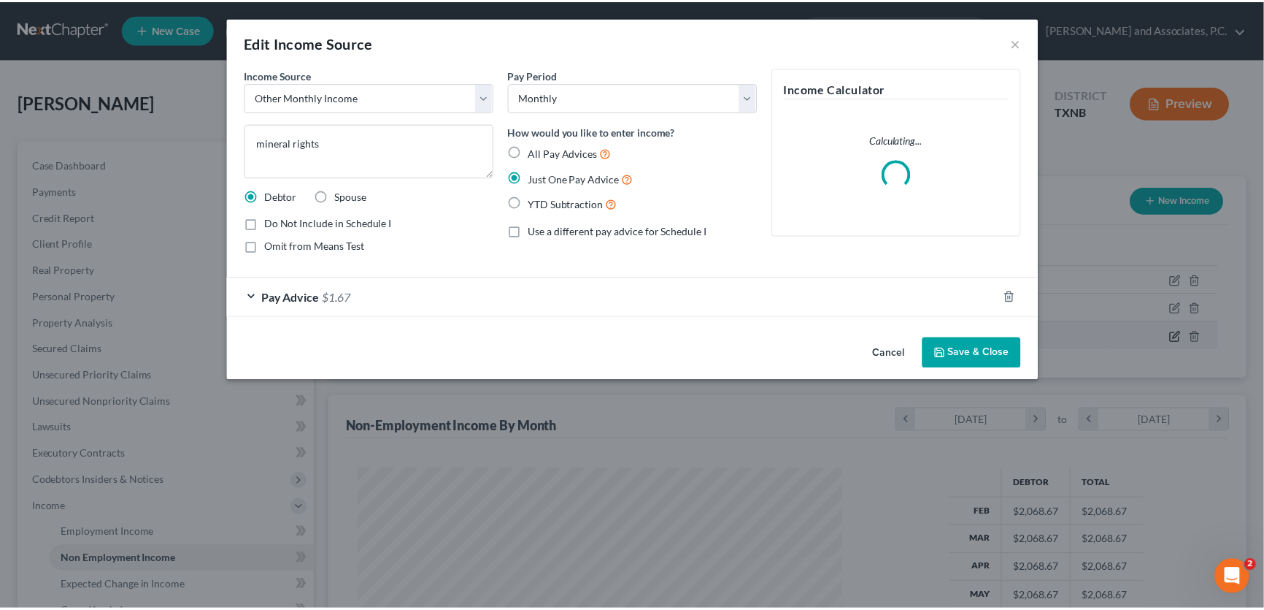
scroll to position [261, 523]
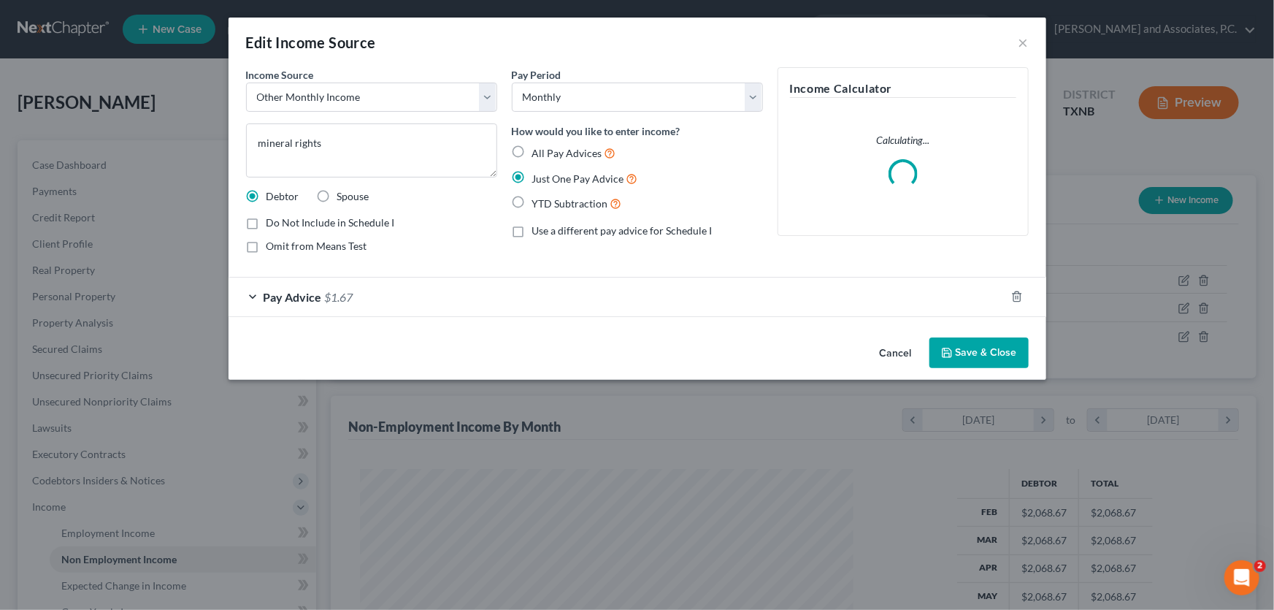
click at [905, 349] on button "Cancel" at bounding box center [895, 353] width 55 height 29
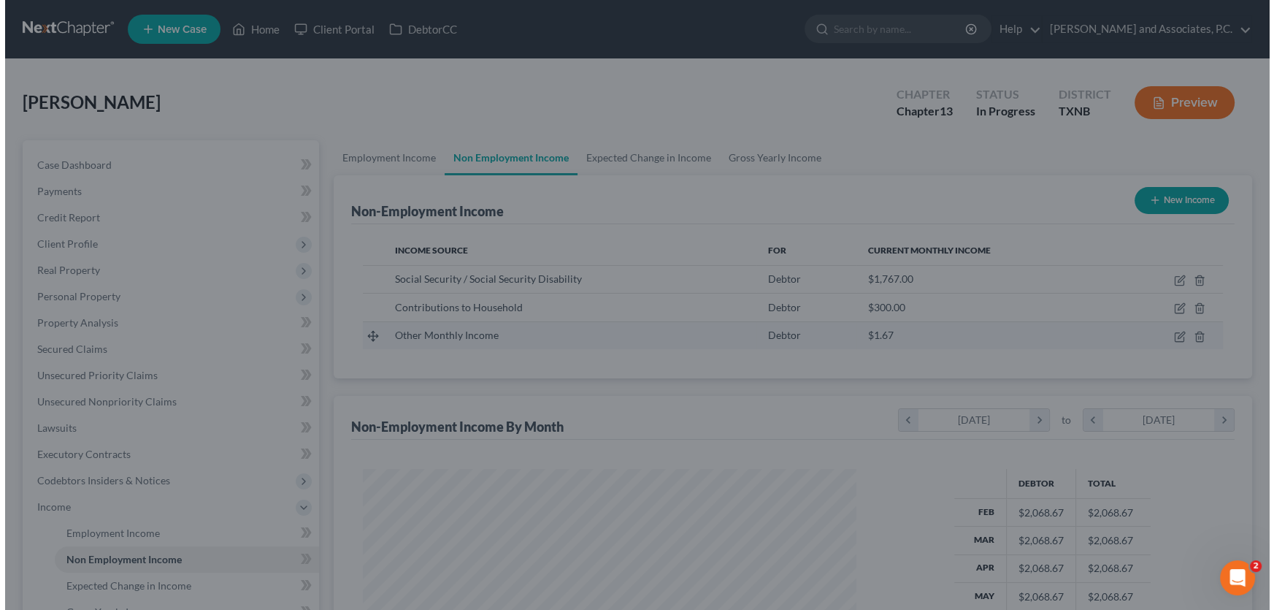
scroll to position [729767, 729510]
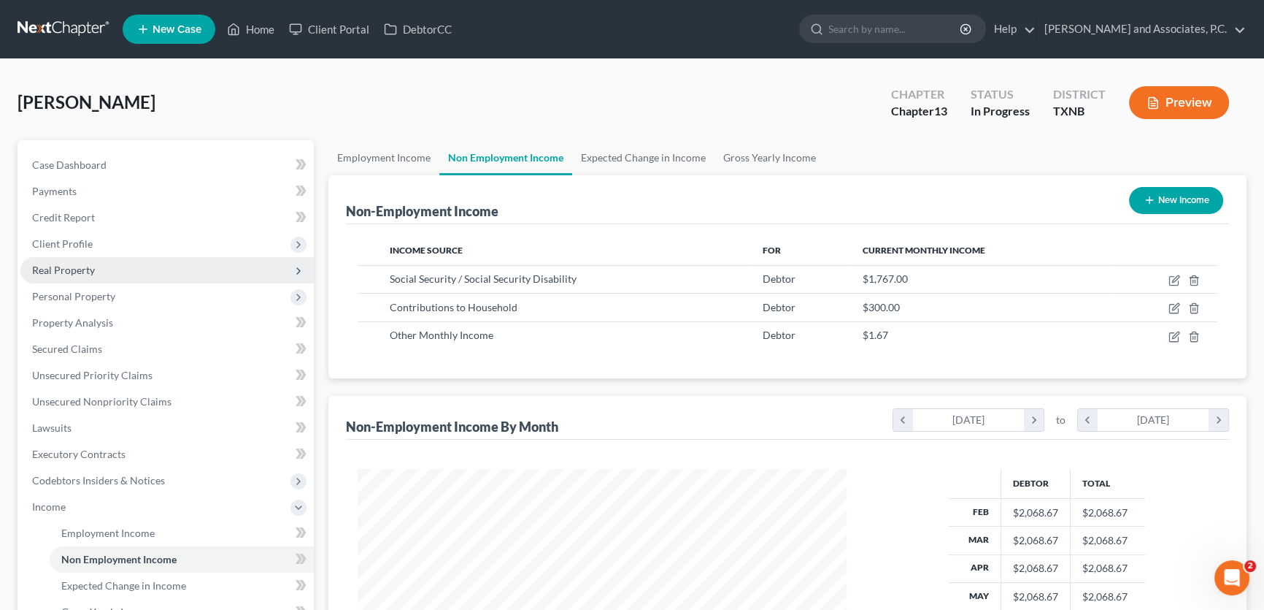
click at [91, 266] on span "Real Property" at bounding box center [63, 270] width 63 height 12
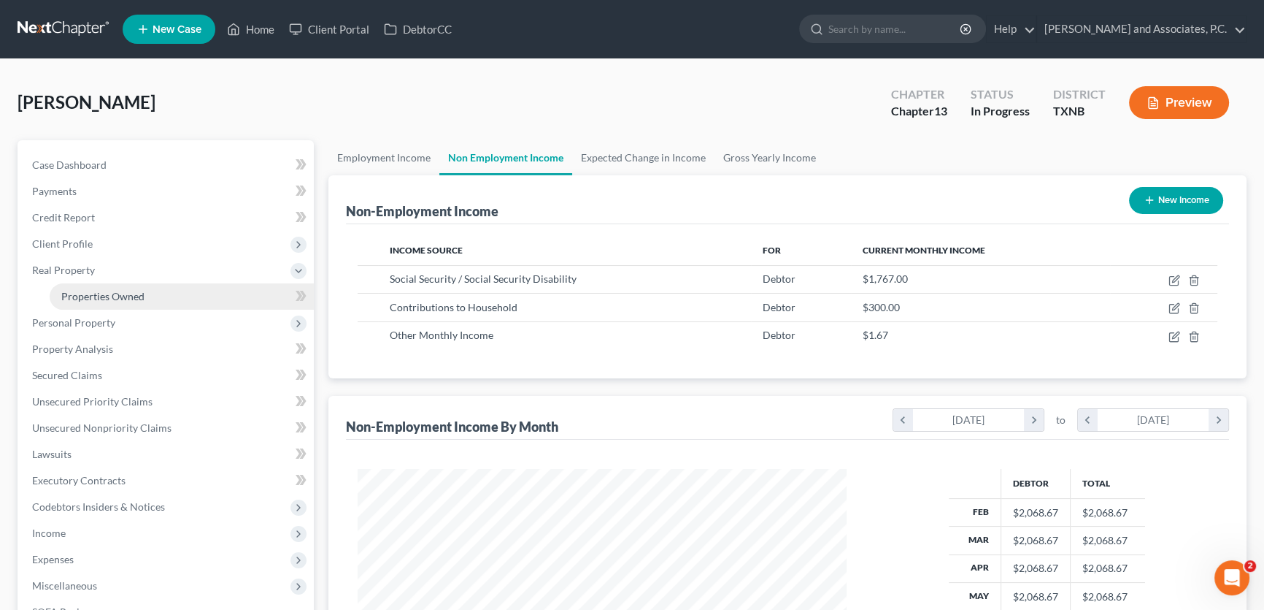
click at [98, 299] on span "Properties Owned" at bounding box center [102, 296] width 83 height 12
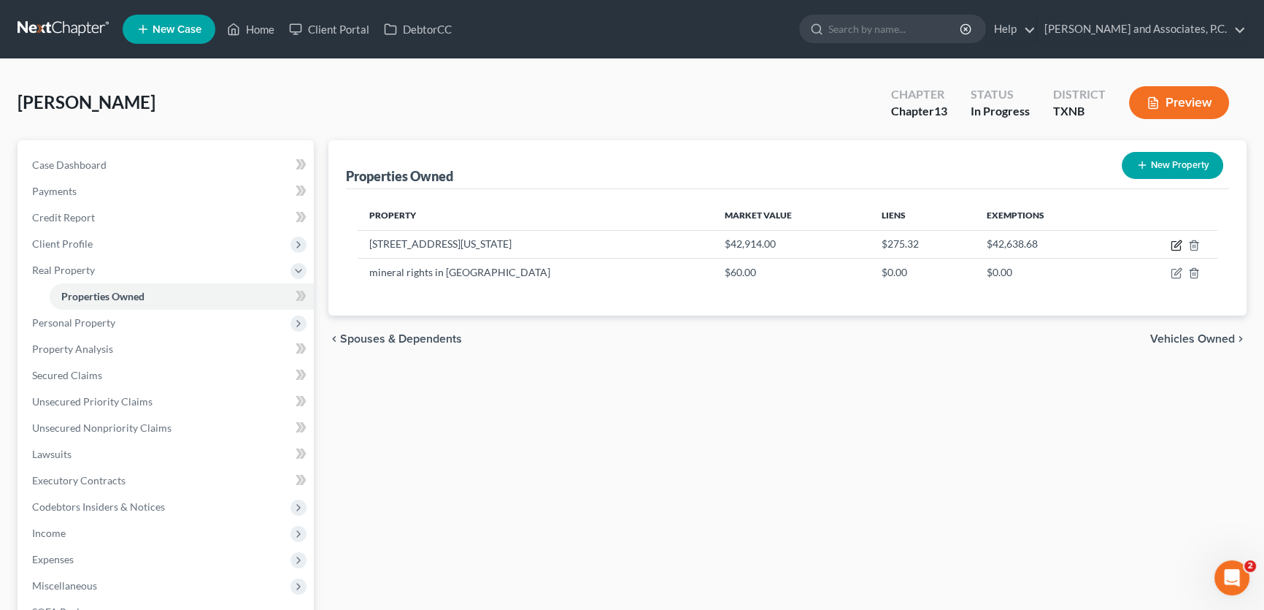
drag, startPoint x: 1177, startPoint y: 242, endPoint x: 788, endPoint y: 302, distance: 393.0
click at [1177, 242] on icon "button" at bounding box center [1178, 243] width 7 height 7
select select "45"
select select "242"
select select "0"
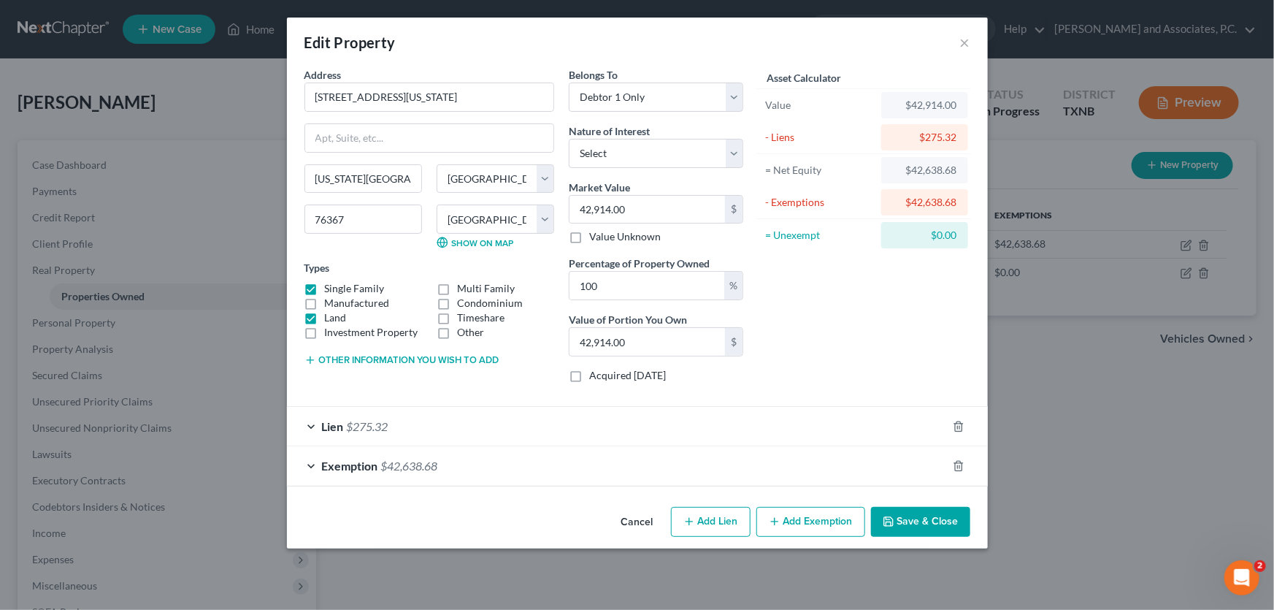
click at [453, 467] on div "Exemption $42,638.68" at bounding box center [617, 465] width 660 height 39
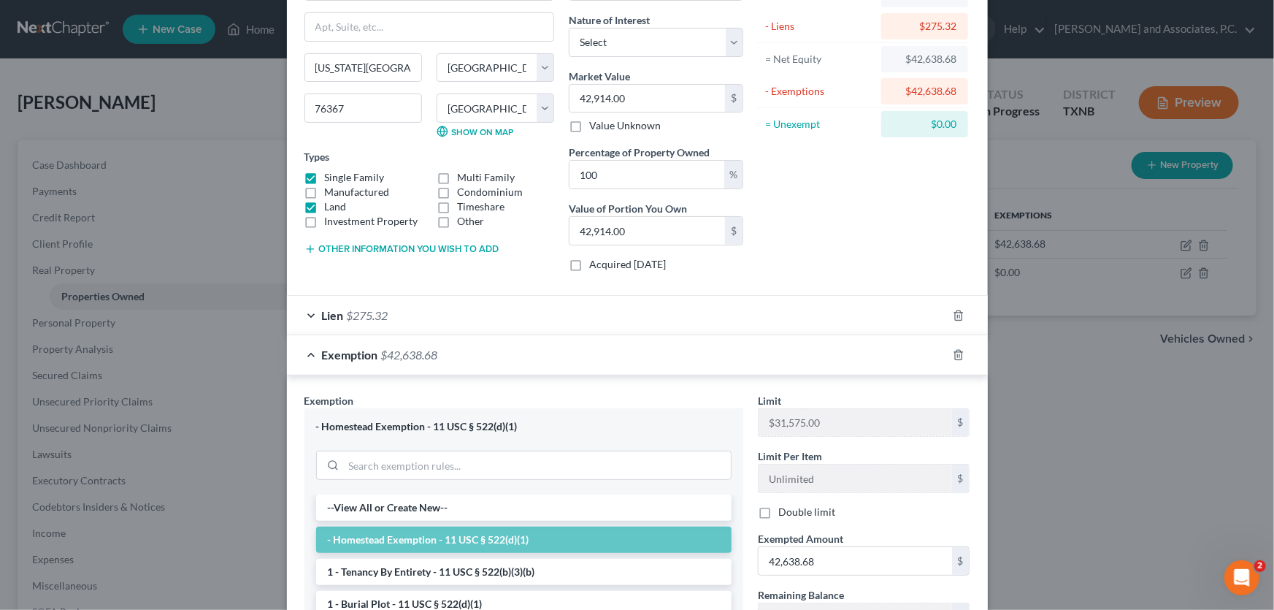
scroll to position [331, 0]
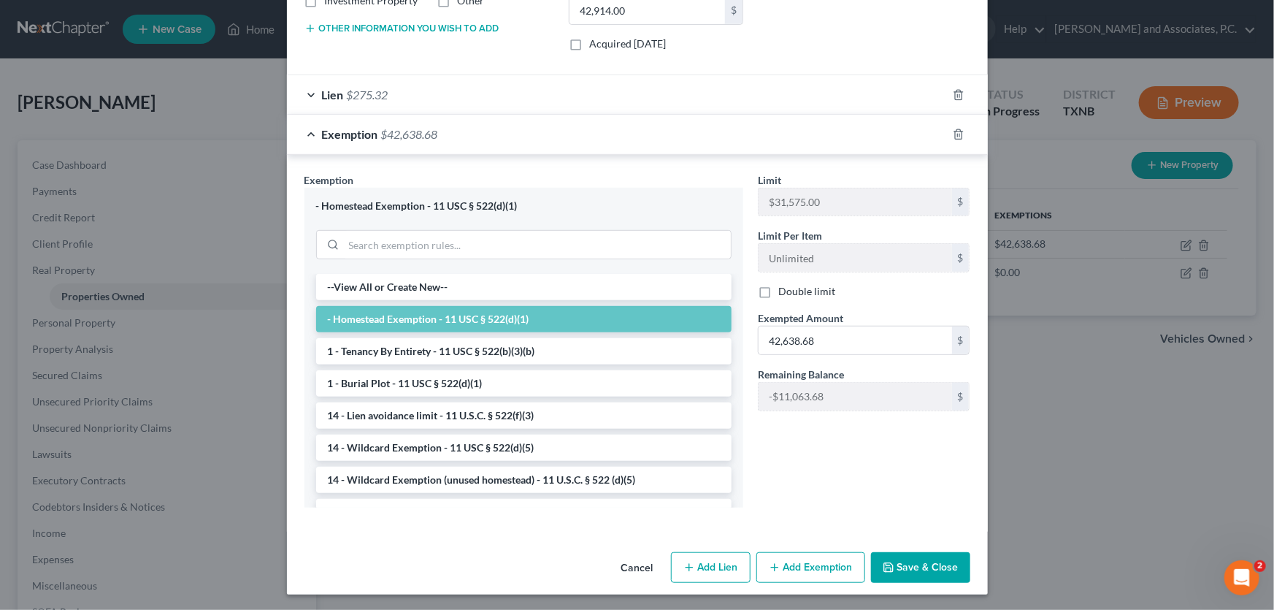
click at [633, 565] on button "Cancel" at bounding box center [637, 567] width 55 height 29
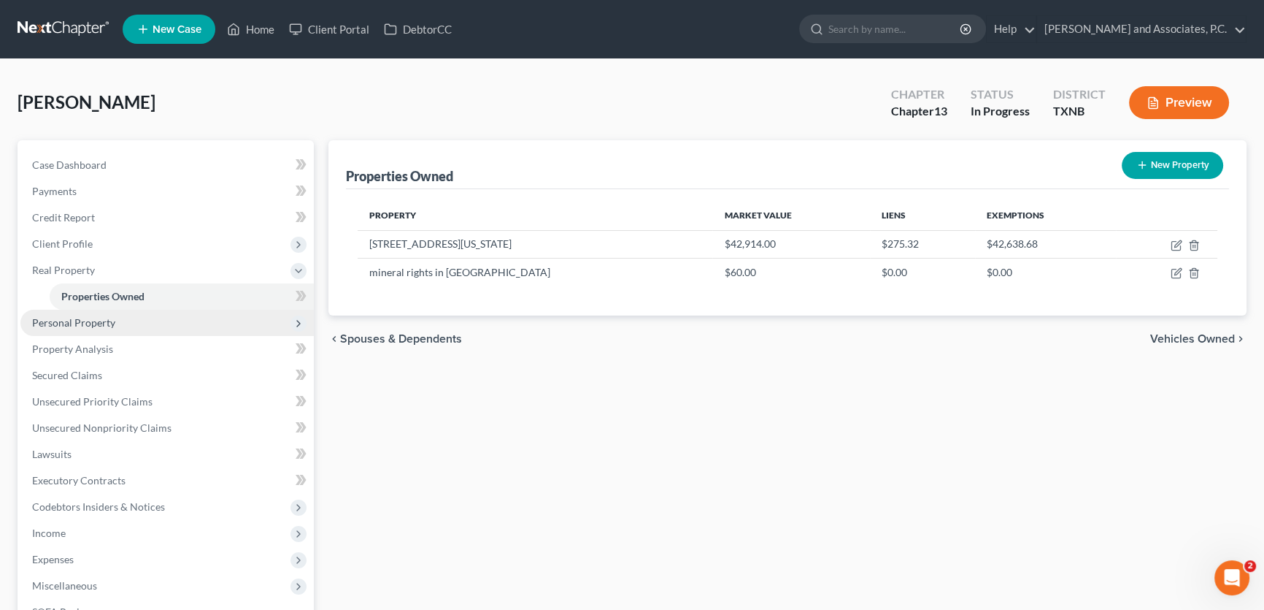
click at [122, 324] on span "Personal Property" at bounding box center [166, 323] width 293 height 26
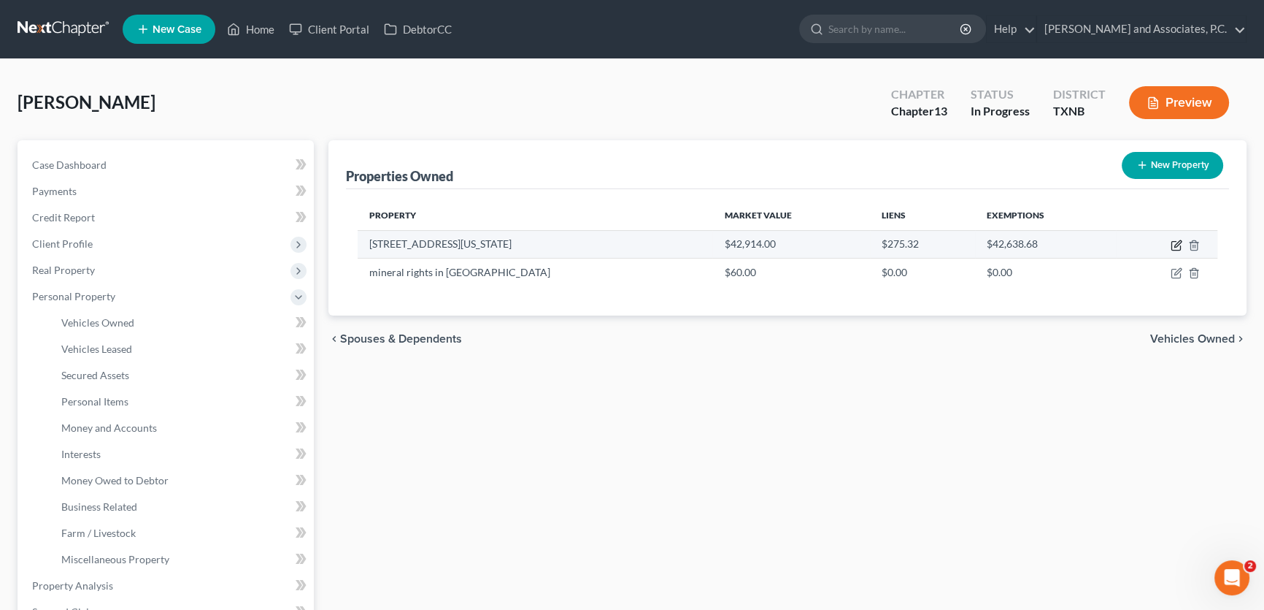
click at [1178, 241] on icon "button" at bounding box center [1178, 243] width 7 height 7
select select "45"
select select "242"
select select "0"
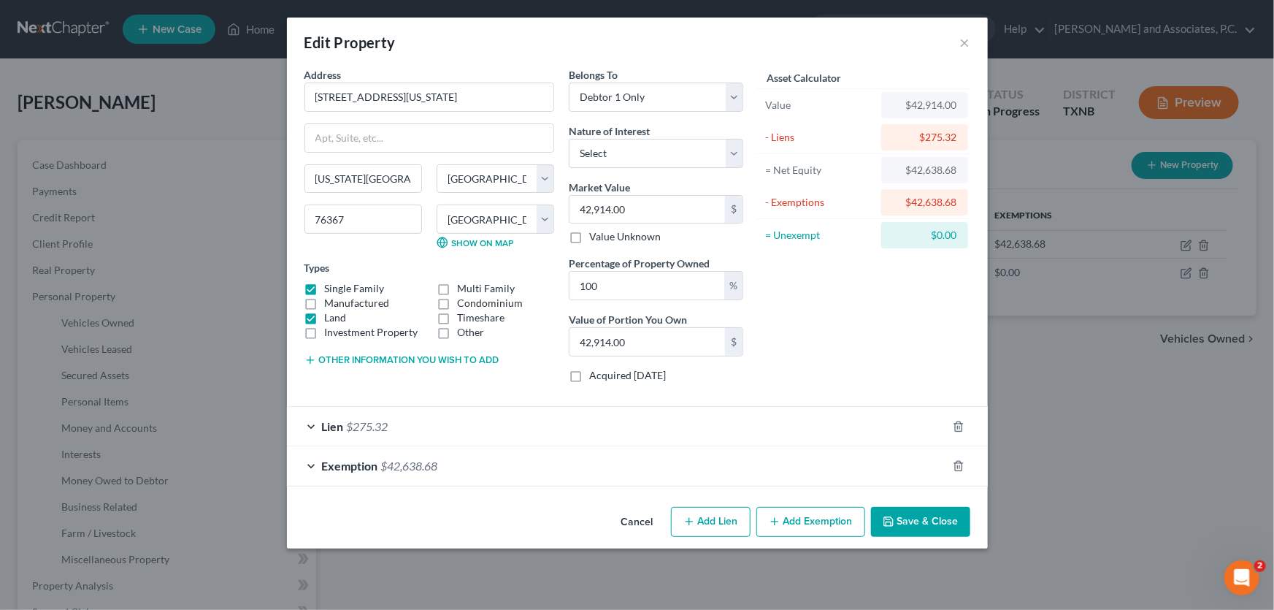
click at [422, 460] on span "$42,638.68" at bounding box center [409, 465] width 57 height 14
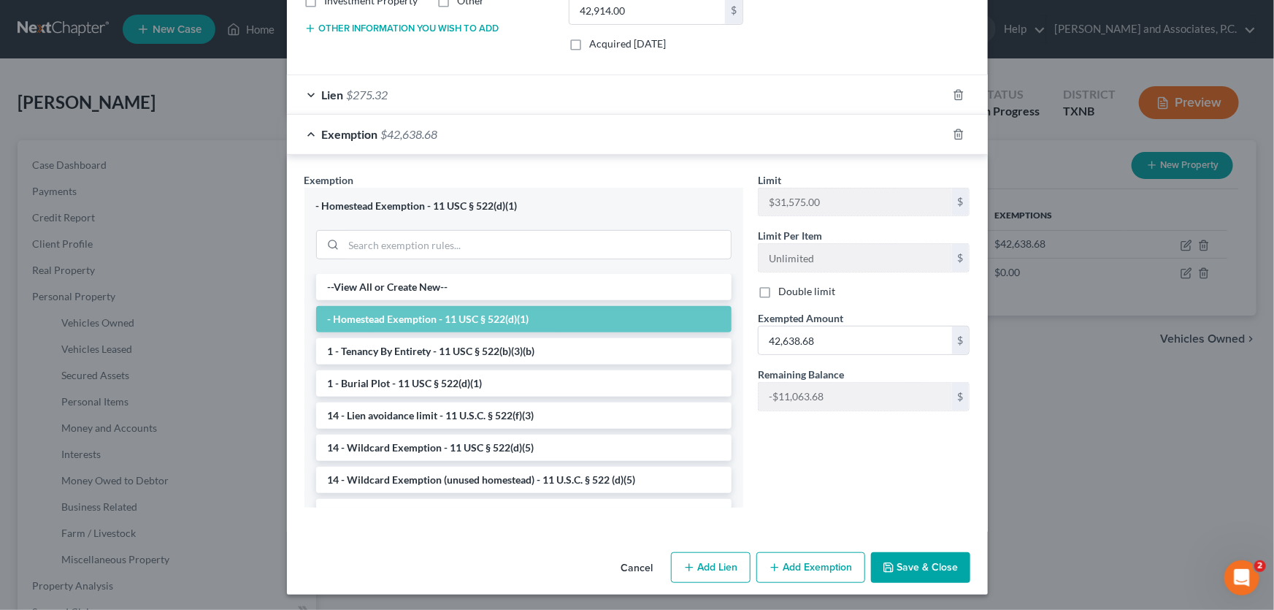
click at [640, 562] on button "Cancel" at bounding box center [637, 567] width 55 height 29
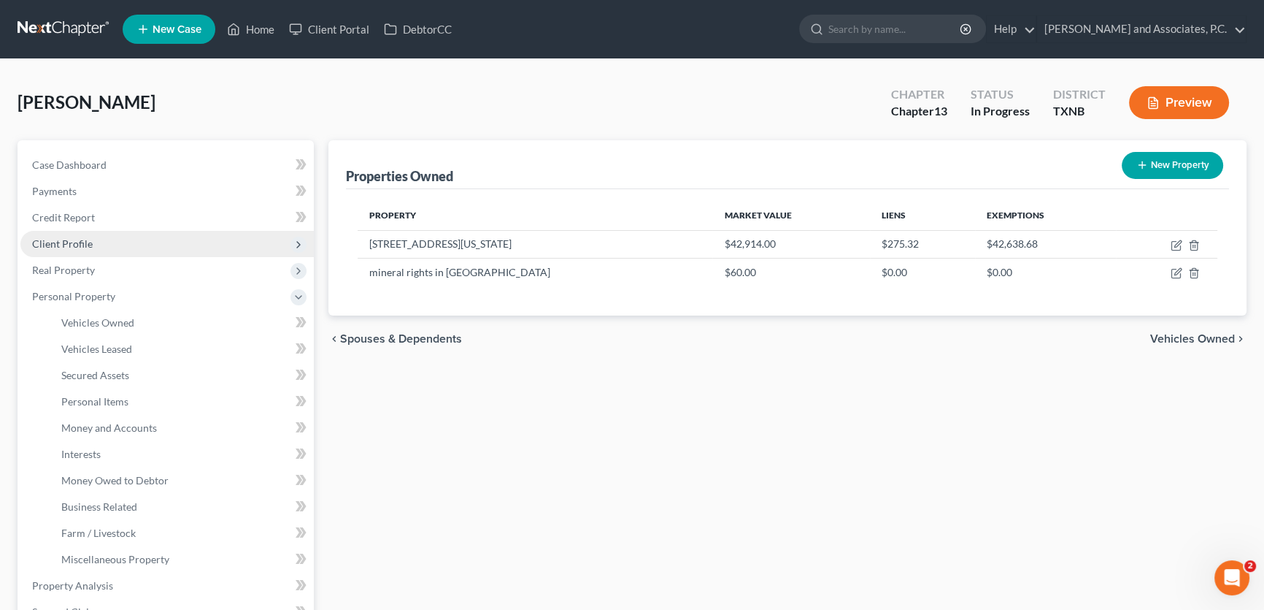
click at [95, 245] on span "Client Profile" at bounding box center [166, 244] width 293 height 26
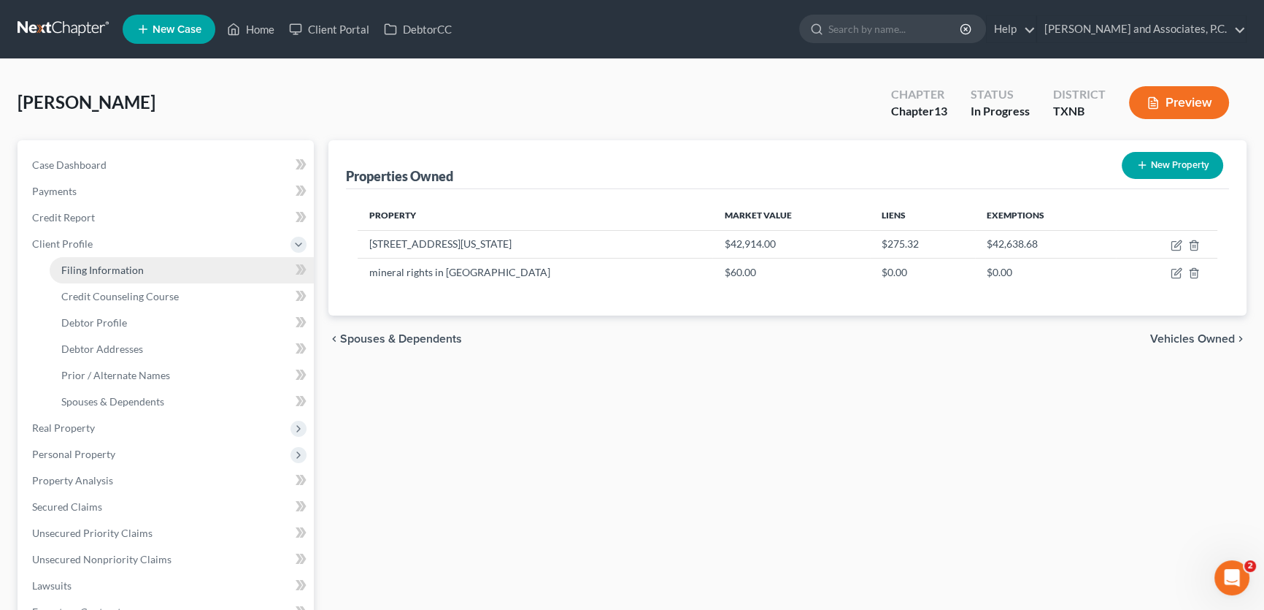
click at [108, 266] on span "Filing Information" at bounding box center [102, 270] width 82 height 12
select select "1"
select select "0"
select select "3"
select select "78"
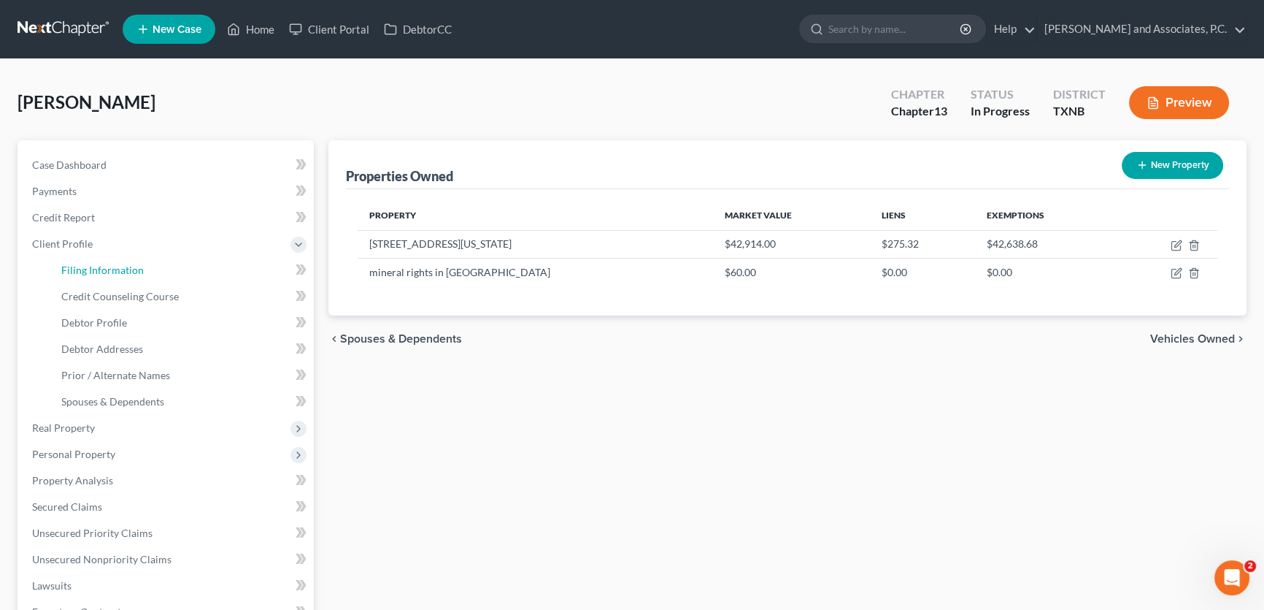
select select "0"
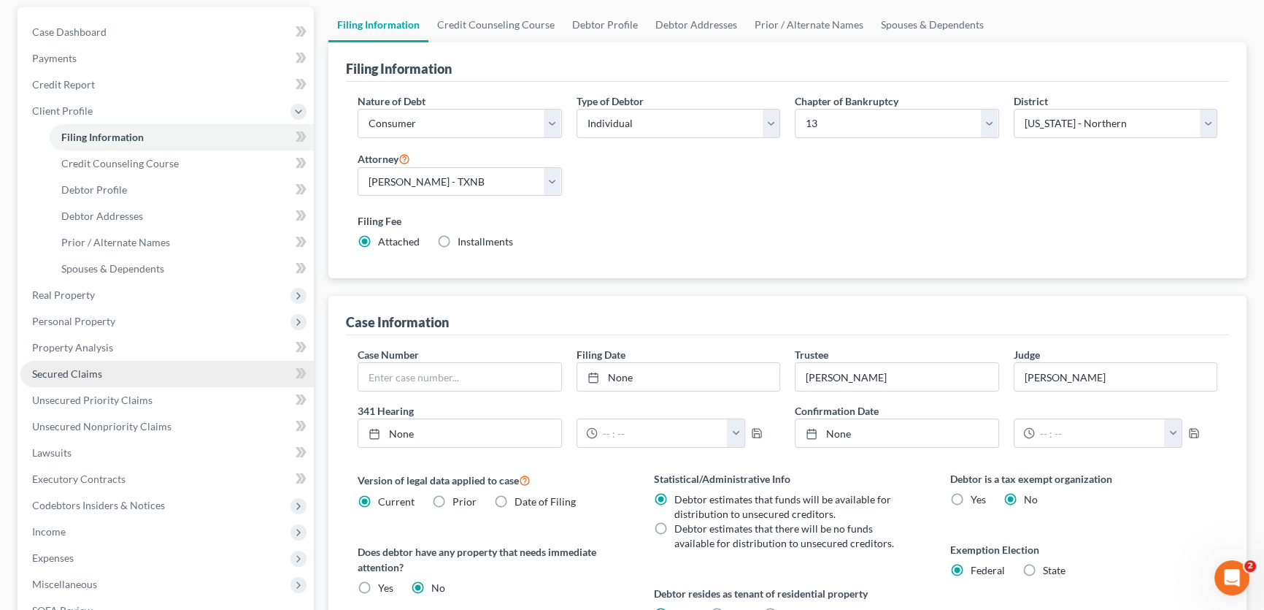
scroll to position [132, 0]
click at [96, 368] on span "Secured Claims" at bounding box center [67, 374] width 70 height 12
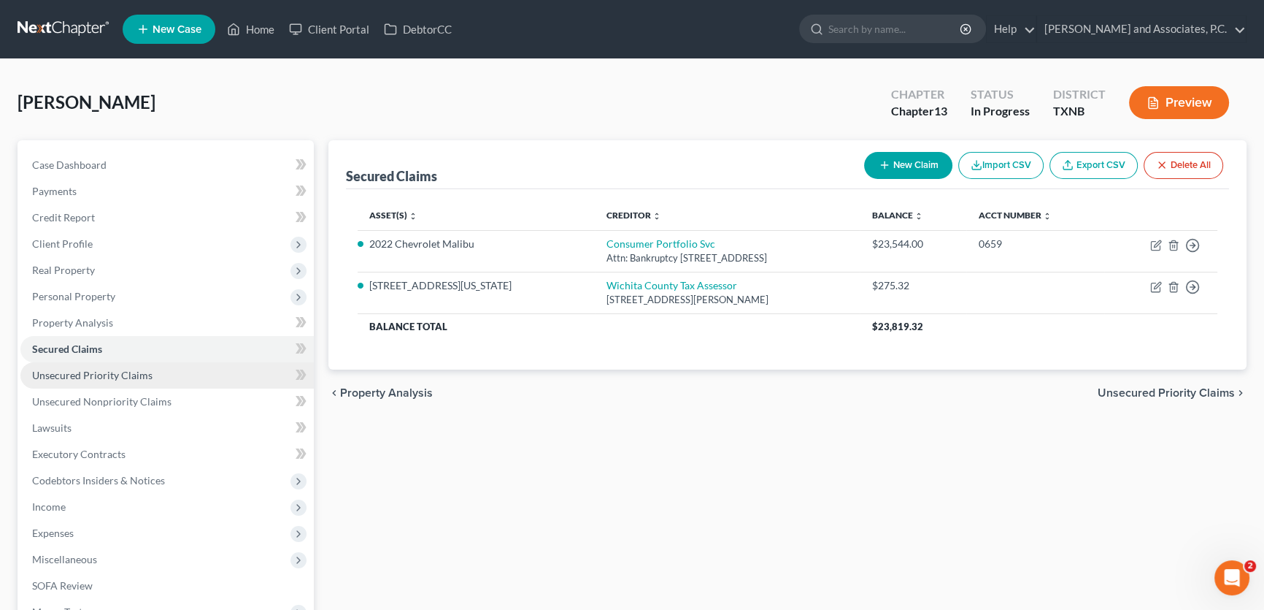
click at [126, 369] on span "Unsecured Priority Claims" at bounding box center [92, 375] width 120 height 12
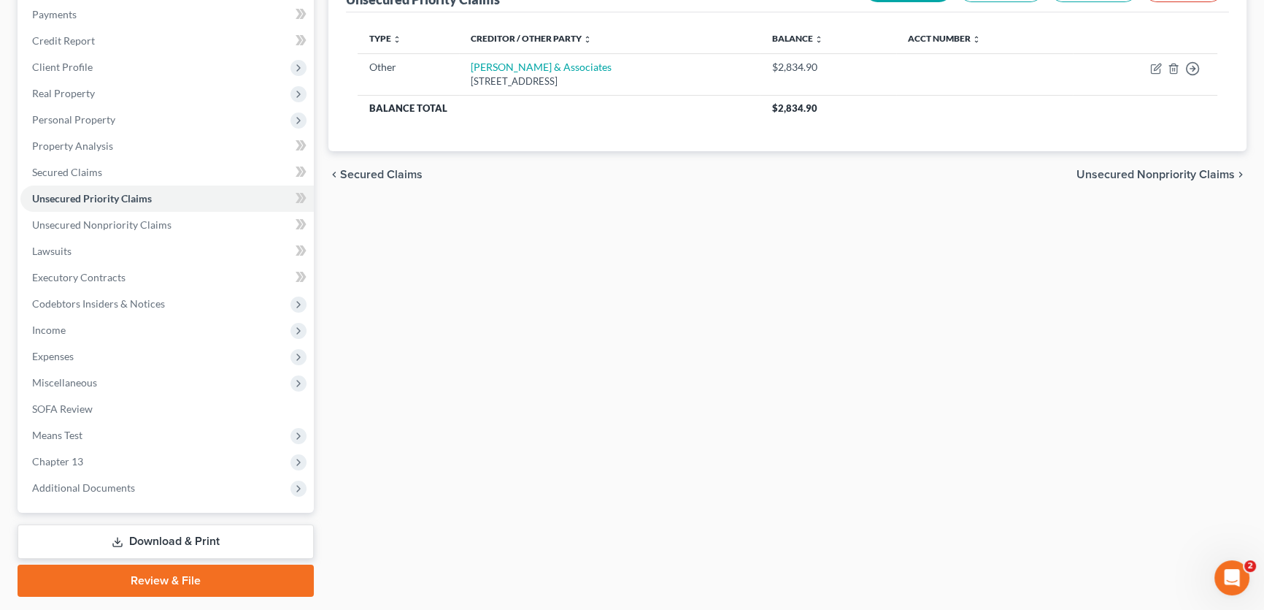
scroll to position [217, 0]
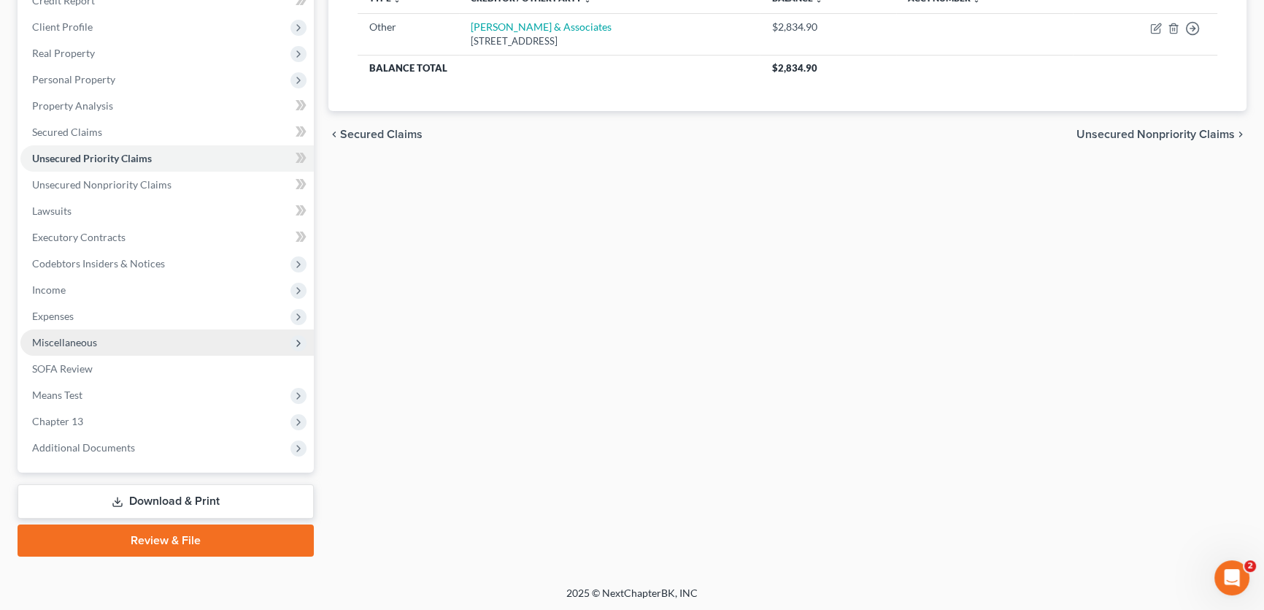
click at [80, 342] on span "Miscellaneous" at bounding box center [64, 342] width 65 height 12
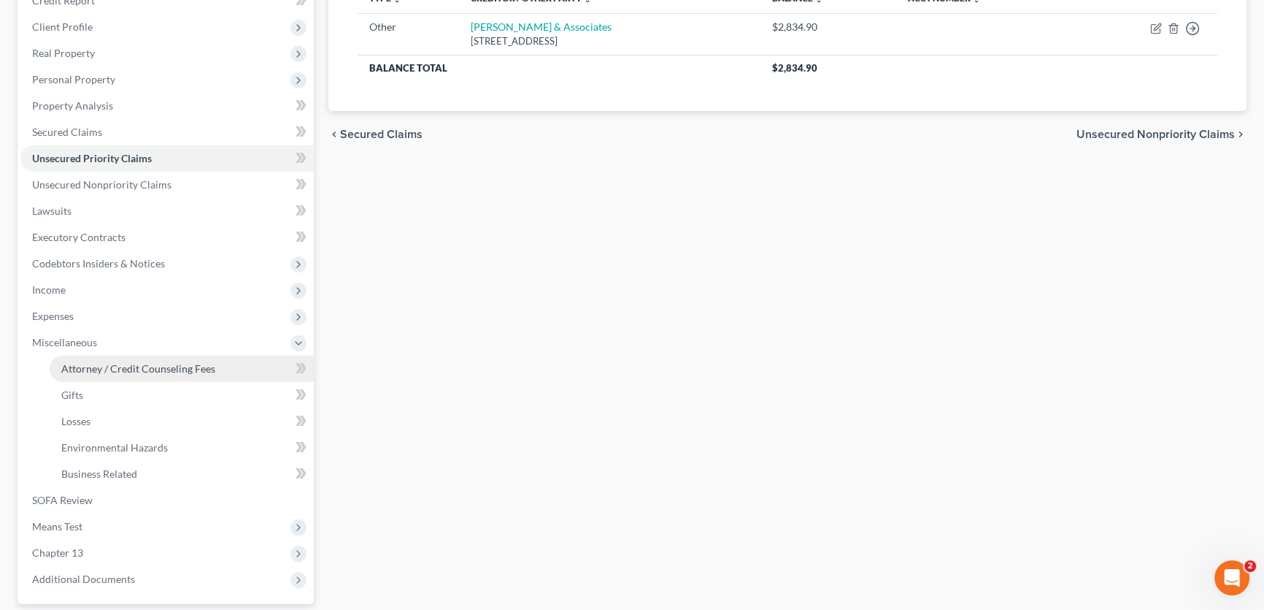
click at [102, 366] on span "Attorney / Credit Counseling Fees" at bounding box center [138, 368] width 154 height 12
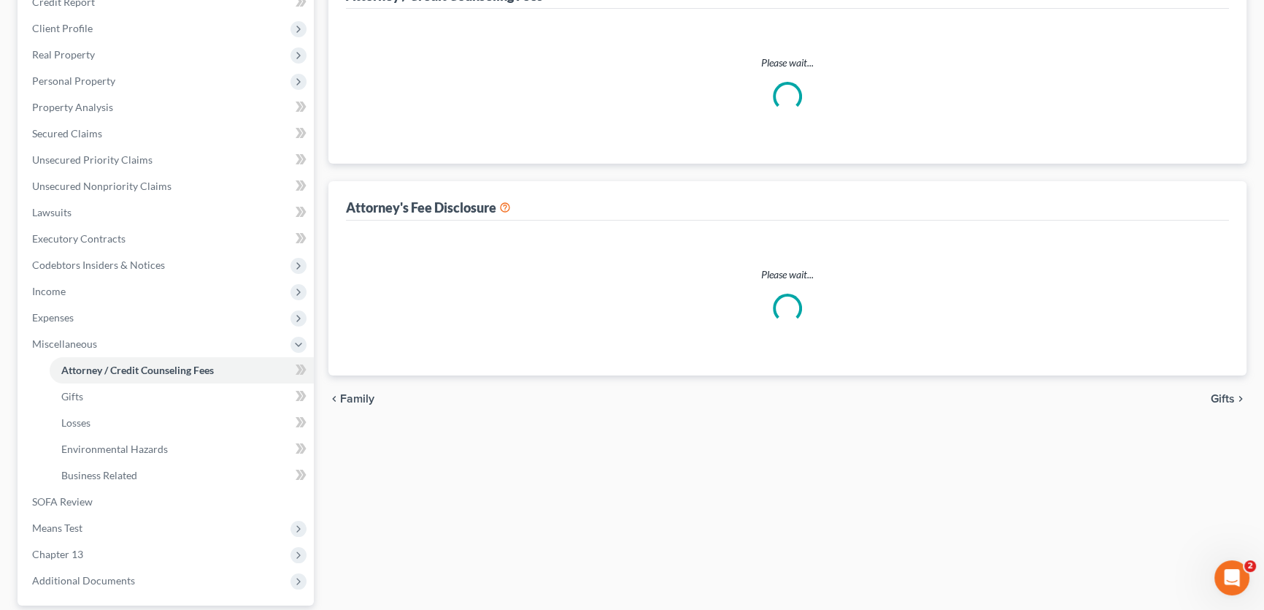
select select "1"
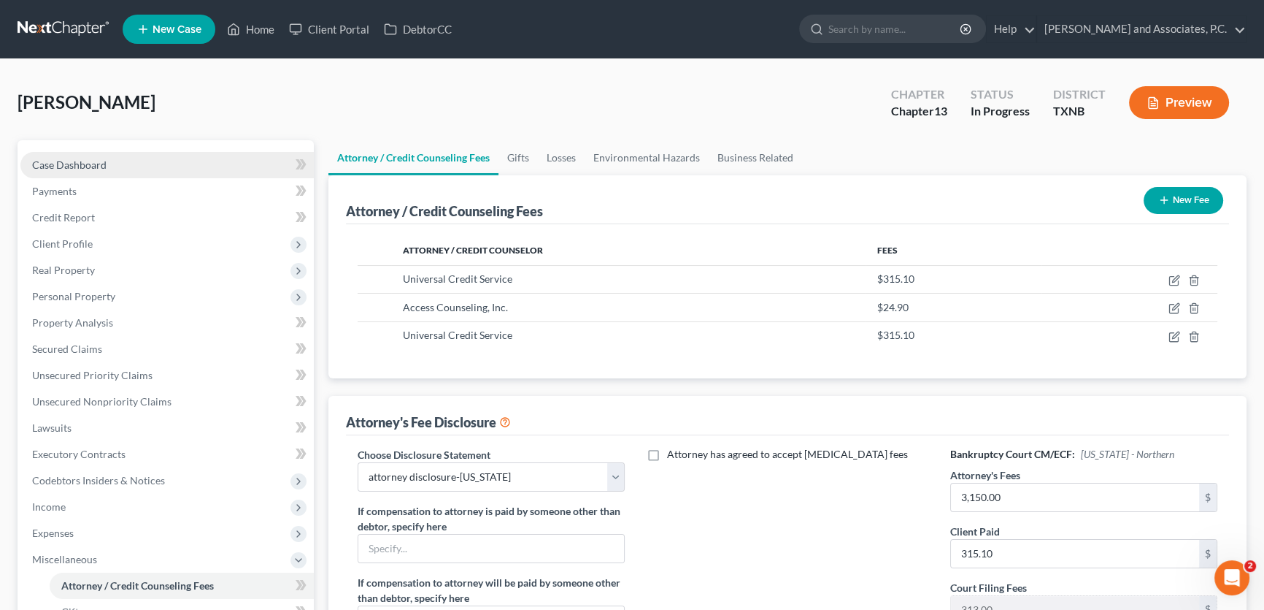
click at [108, 166] on link "Case Dashboard" at bounding box center [166, 165] width 293 height 26
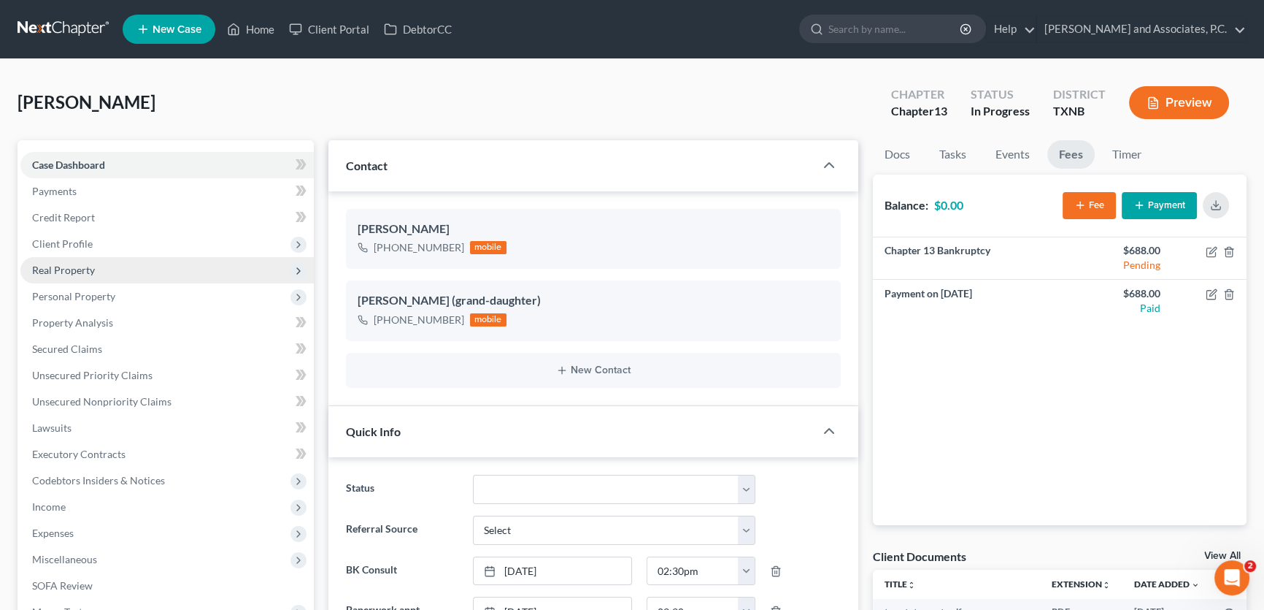
click at [66, 272] on span "Real Property" at bounding box center [63, 270] width 63 height 12
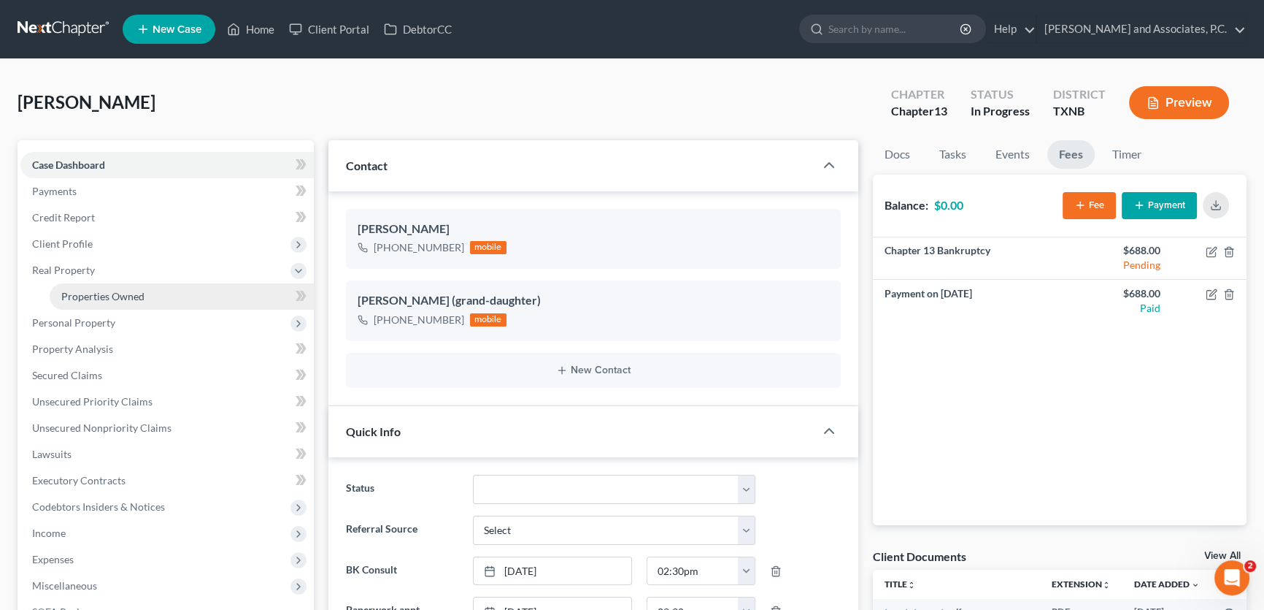
click at [80, 293] on span "Properties Owned" at bounding box center [102, 296] width 83 height 12
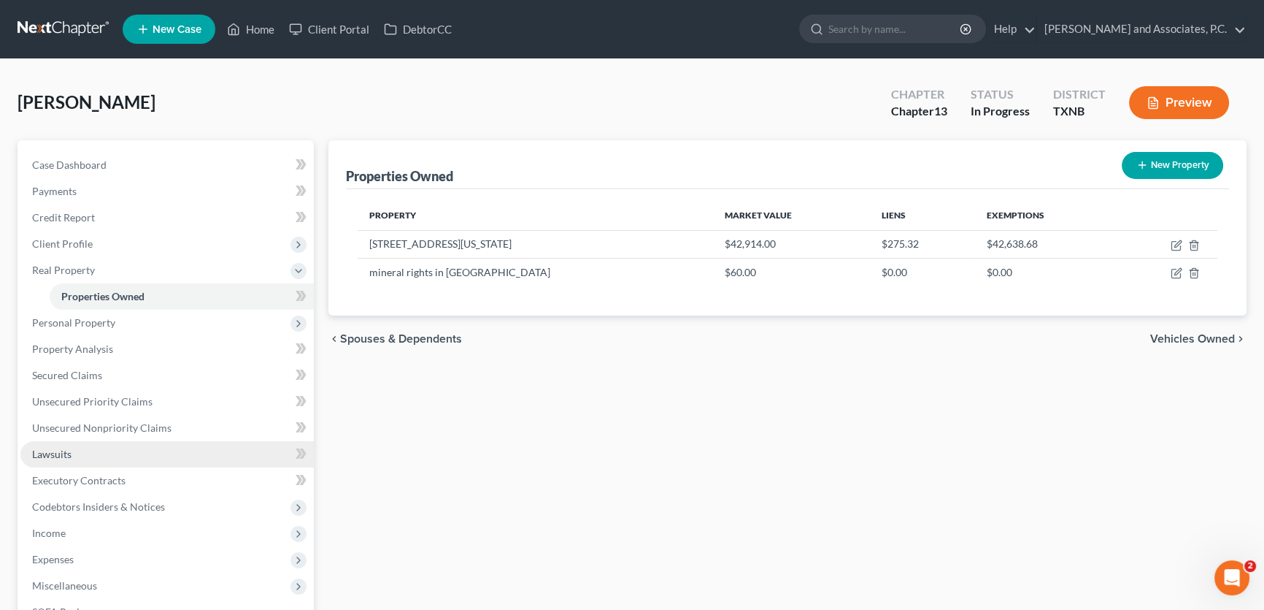
click at [88, 452] on link "Lawsuits" at bounding box center [166, 454] width 293 height 26
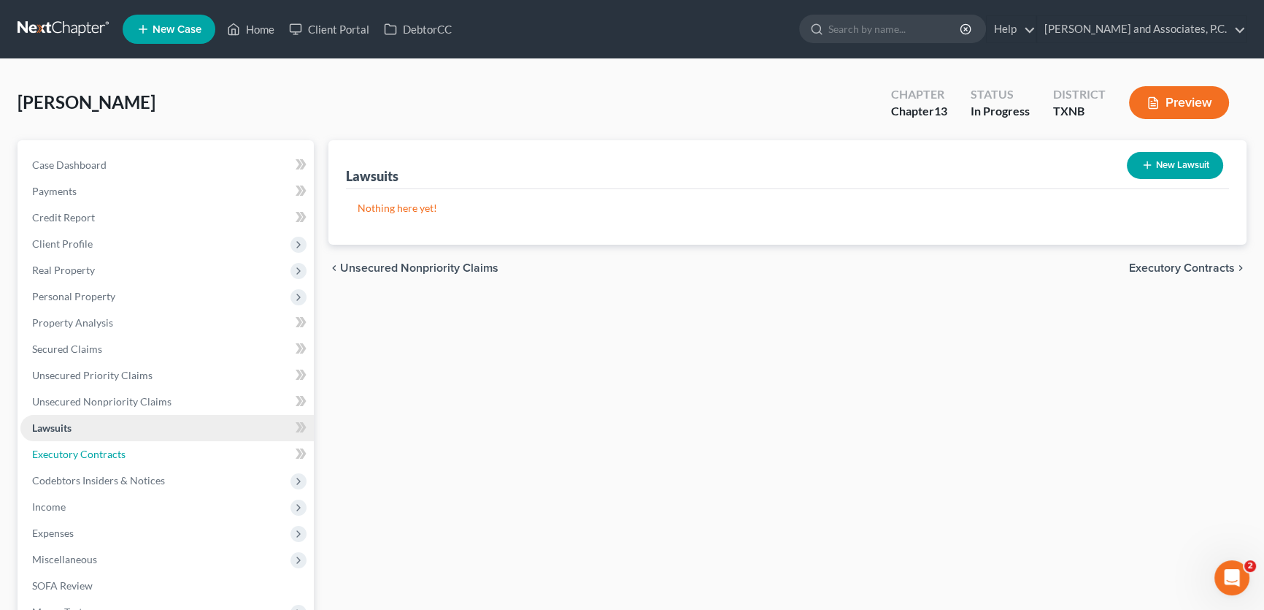
click at [88, 452] on span "Executory Contracts" at bounding box center [78, 454] width 93 height 12
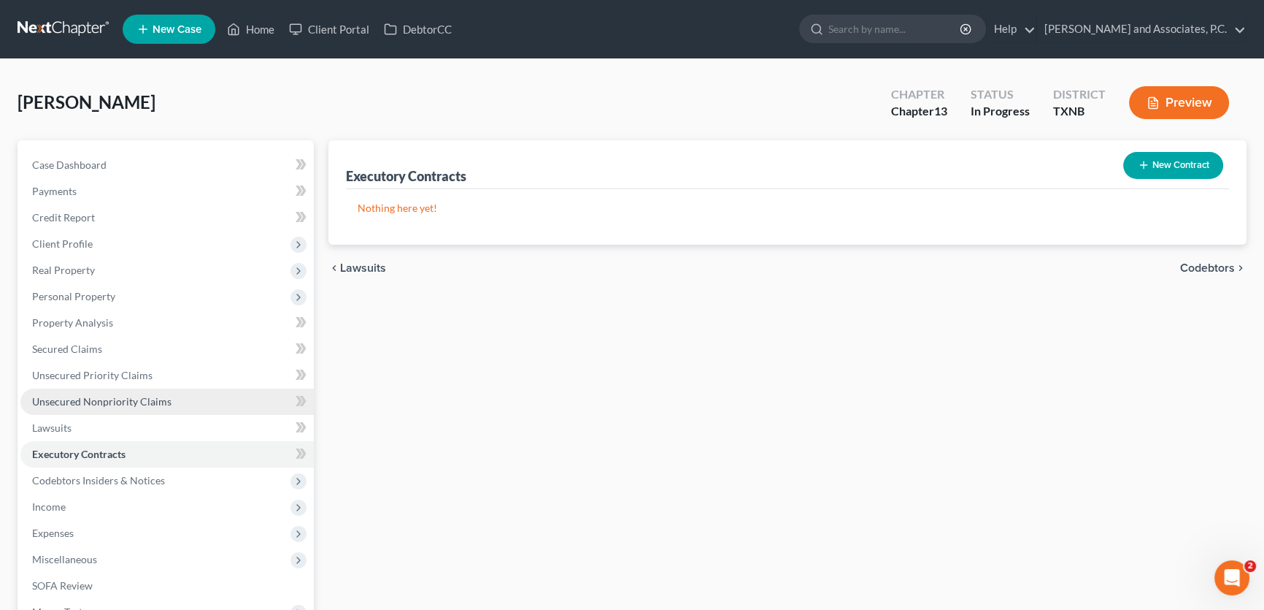
click at [82, 406] on span "Unsecured Nonpriority Claims" at bounding box center [101, 401] width 139 height 12
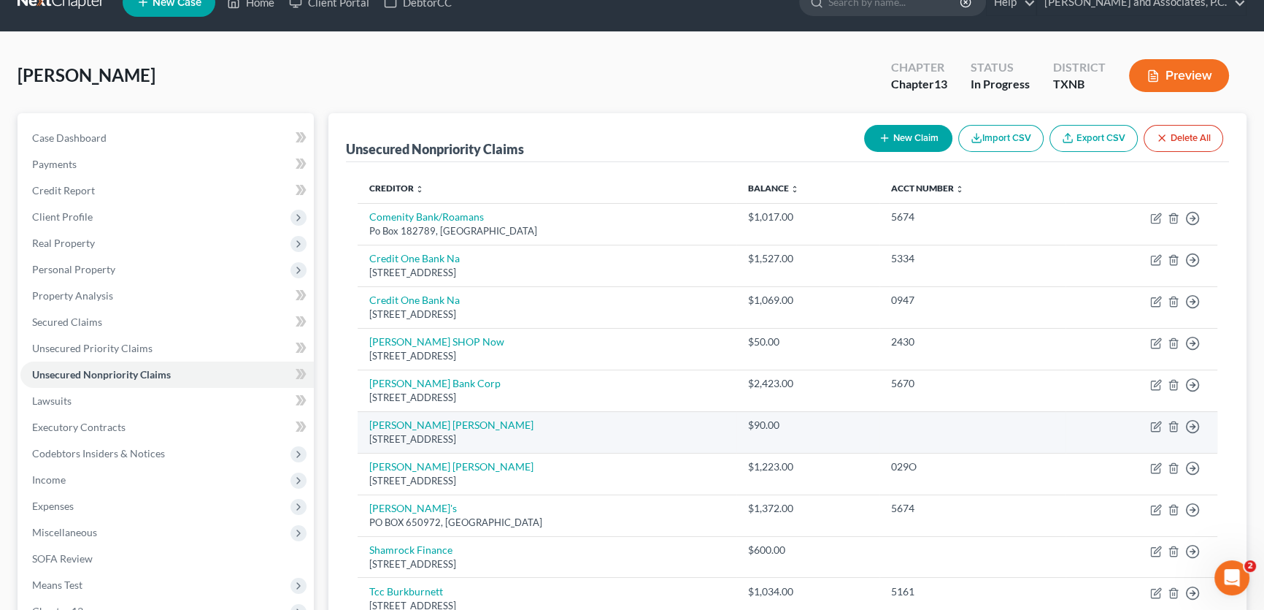
scroll to position [26, 0]
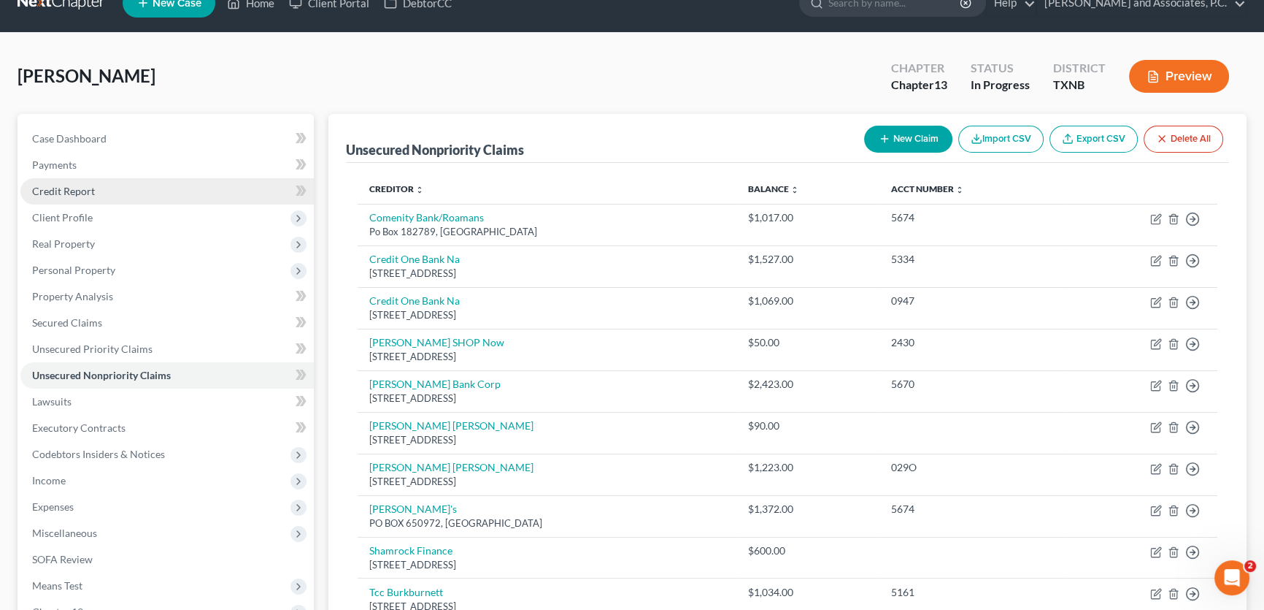
click at [71, 191] on span "Credit Report" at bounding box center [63, 191] width 63 height 12
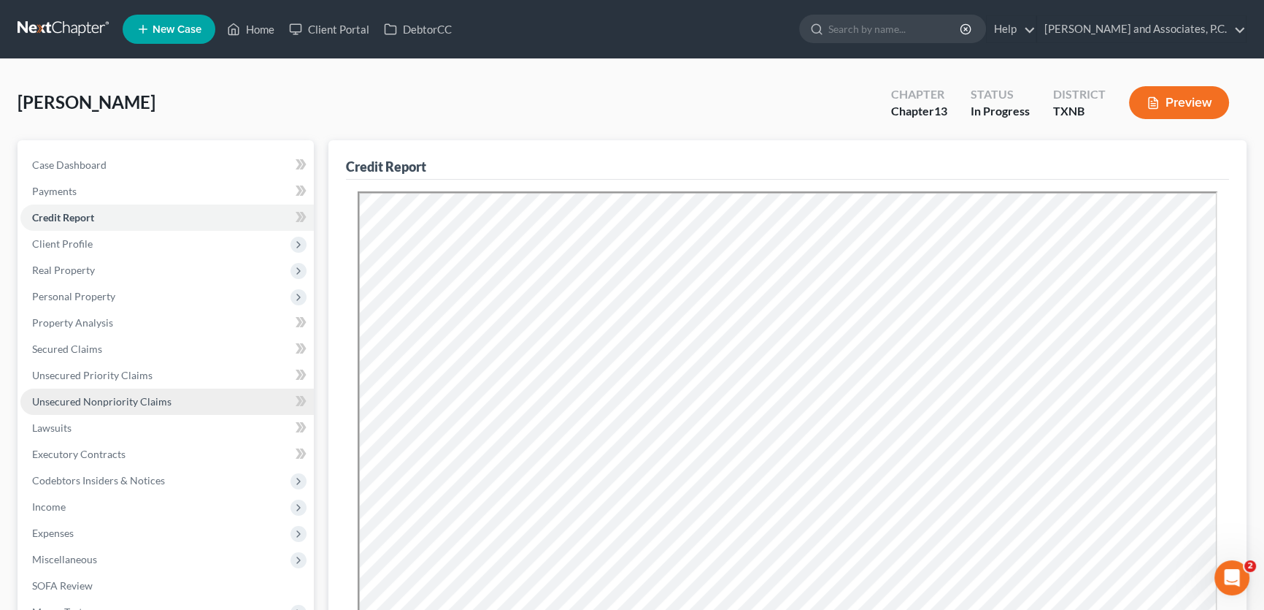
click at [124, 396] on span "Unsecured Nonpriority Claims" at bounding box center [101, 401] width 139 height 12
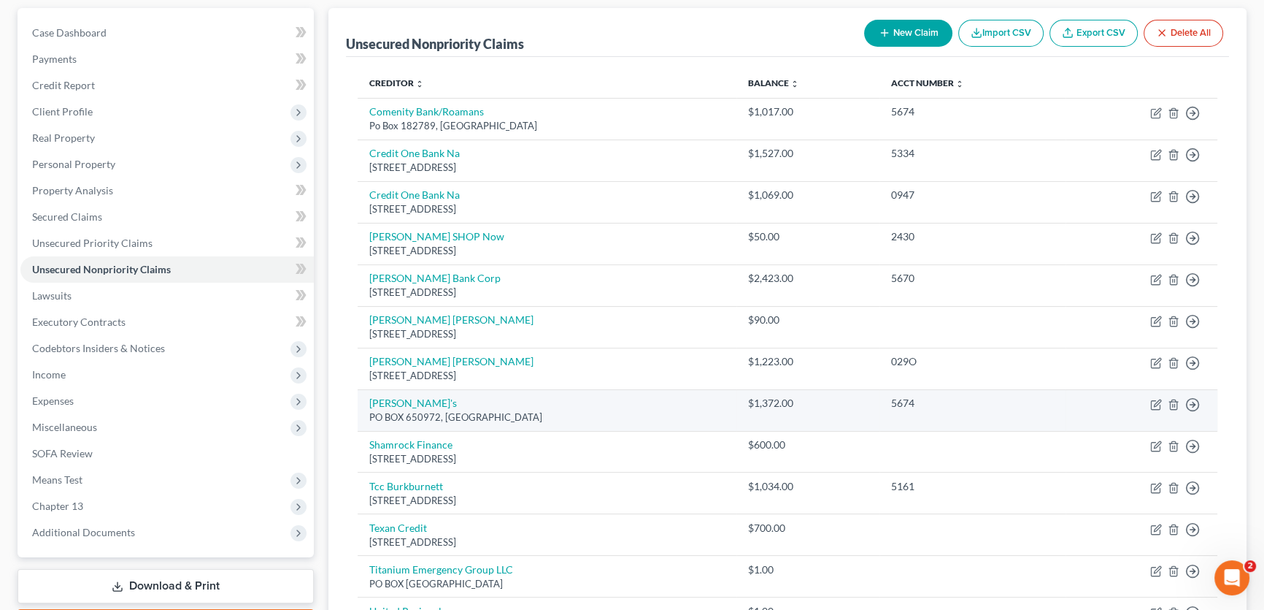
scroll to position [66, 0]
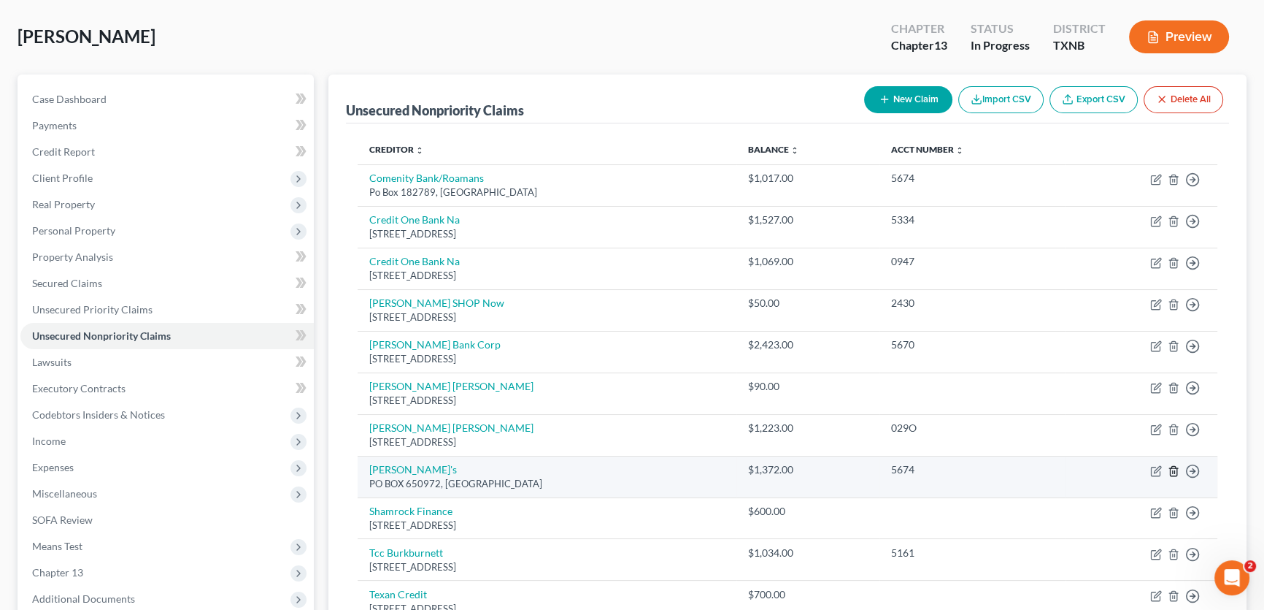
click at [1174, 469] on icon "button" at bounding box center [1174, 471] width 12 height 12
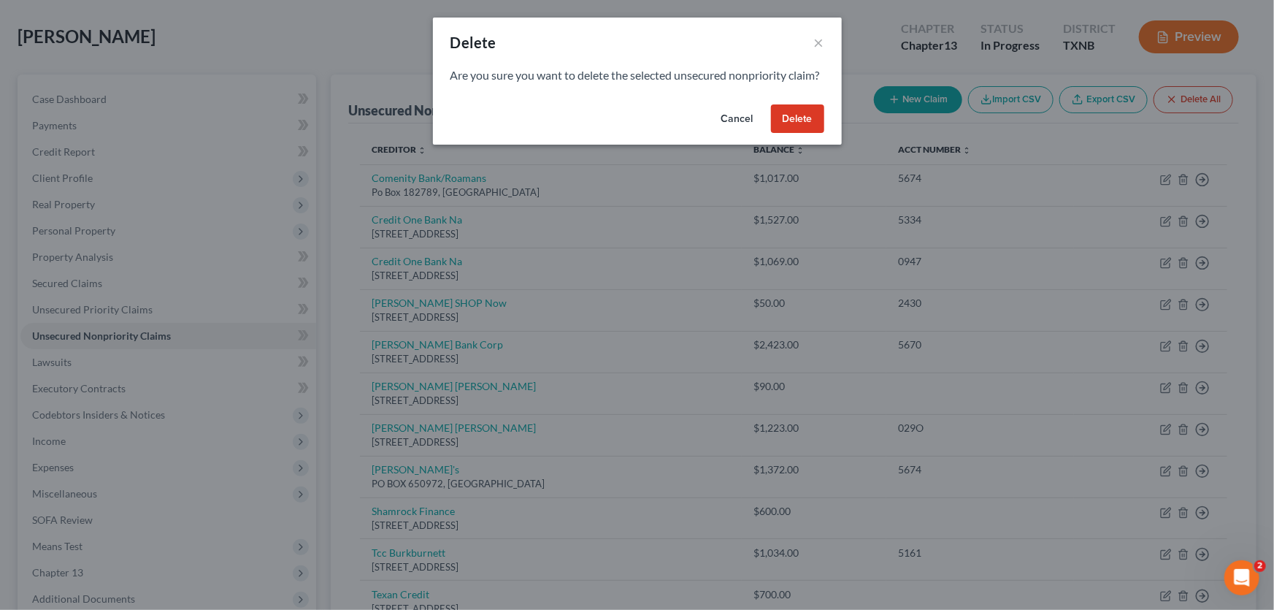
click at [804, 132] on button "Delete" at bounding box center [797, 118] width 53 height 29
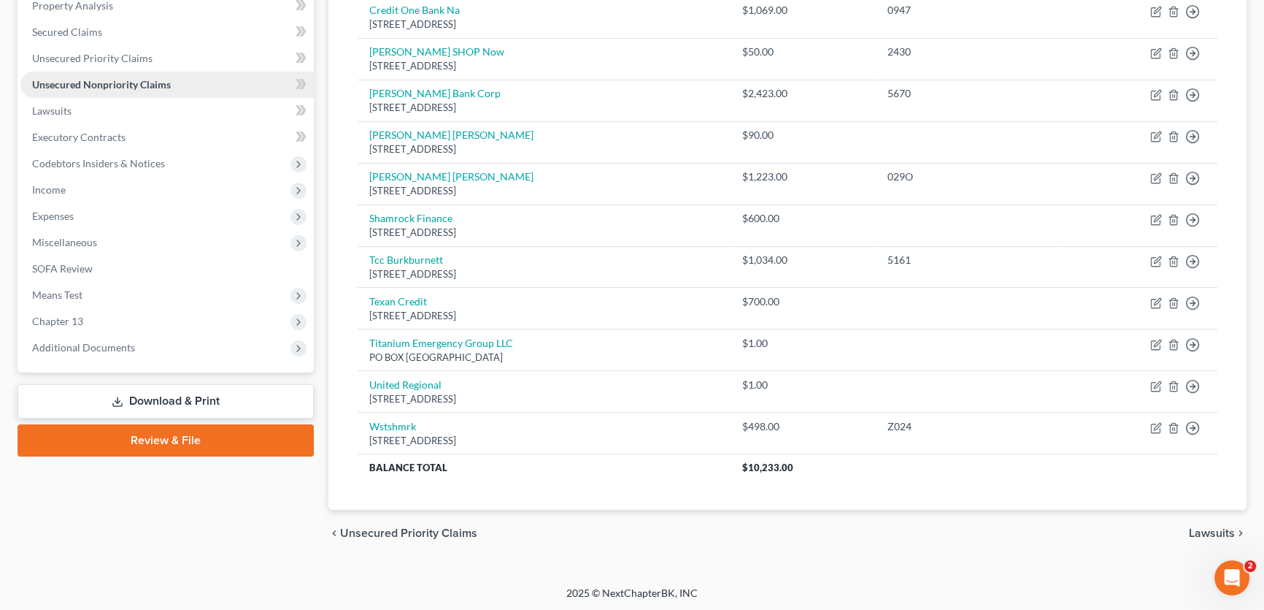
scroll to position [250, 0]
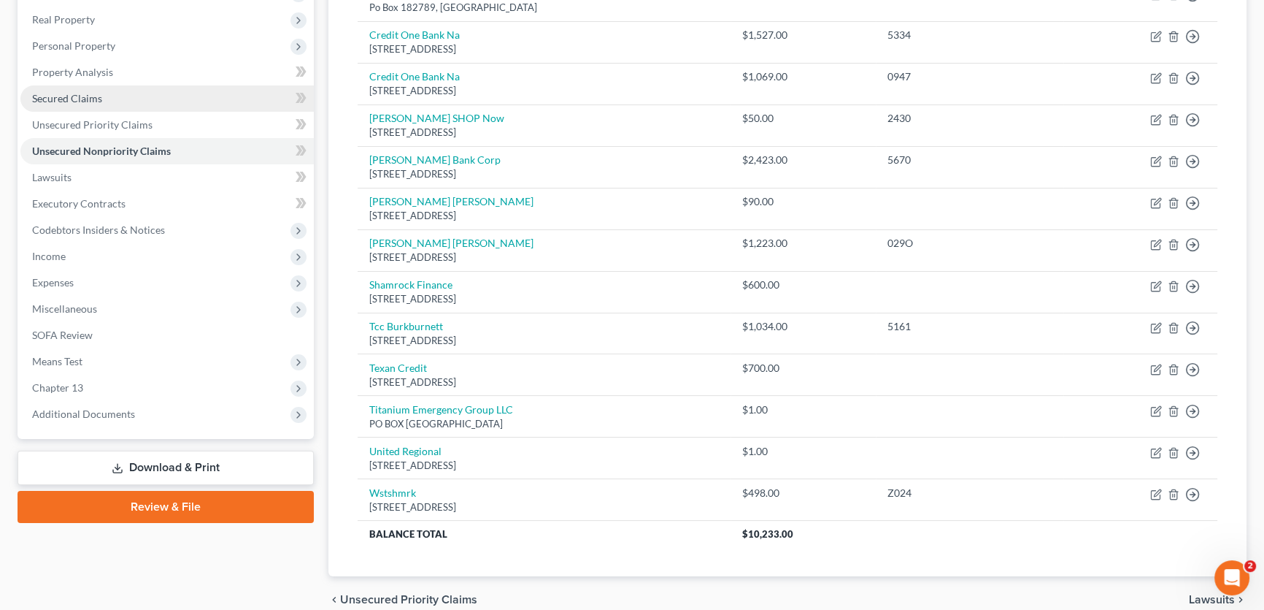
click at [189, 101] on link "Secured Claims" at bounding box center [166, 98] width 293 height 26
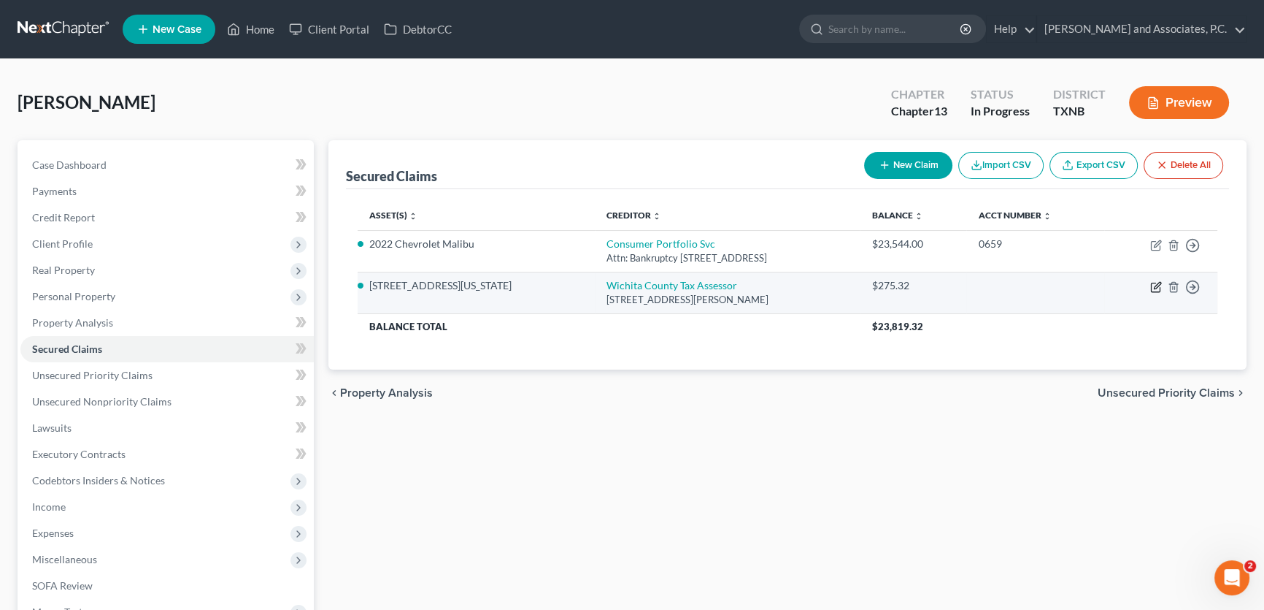
click at [1154, 285] on icon "button" at bounding box center [1157, 285] width 7 height 7
select select "45"
select select "3"
select select "0"
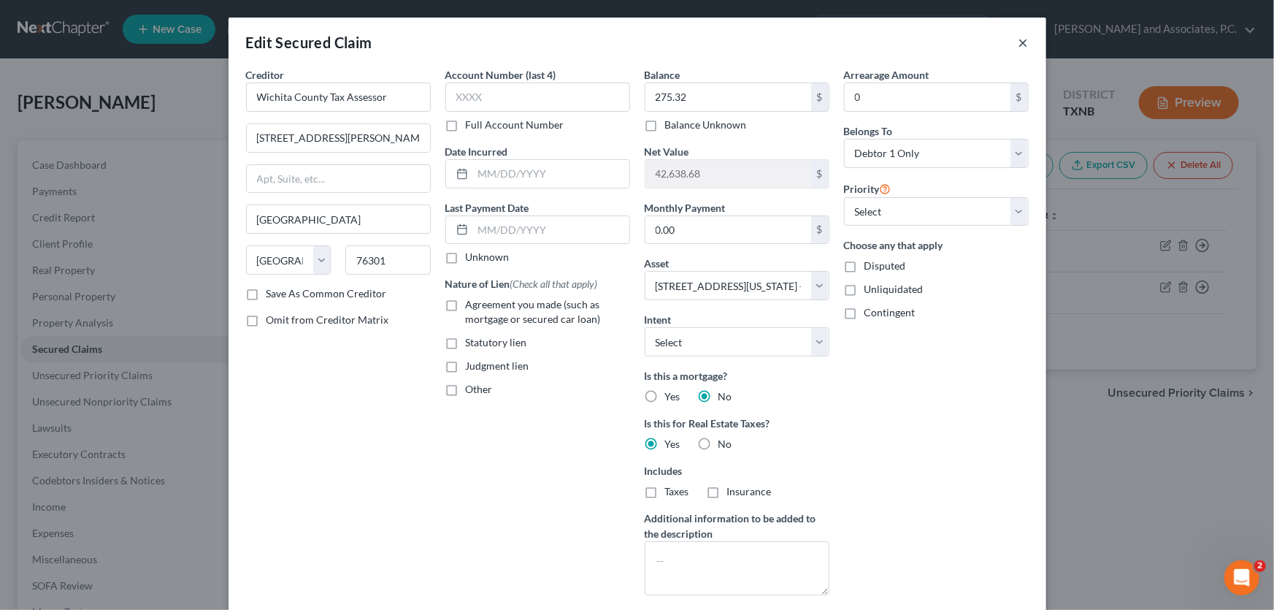
click at [1020, 39] on button "×" at bounding box center [1023, 43] width 10 height 18
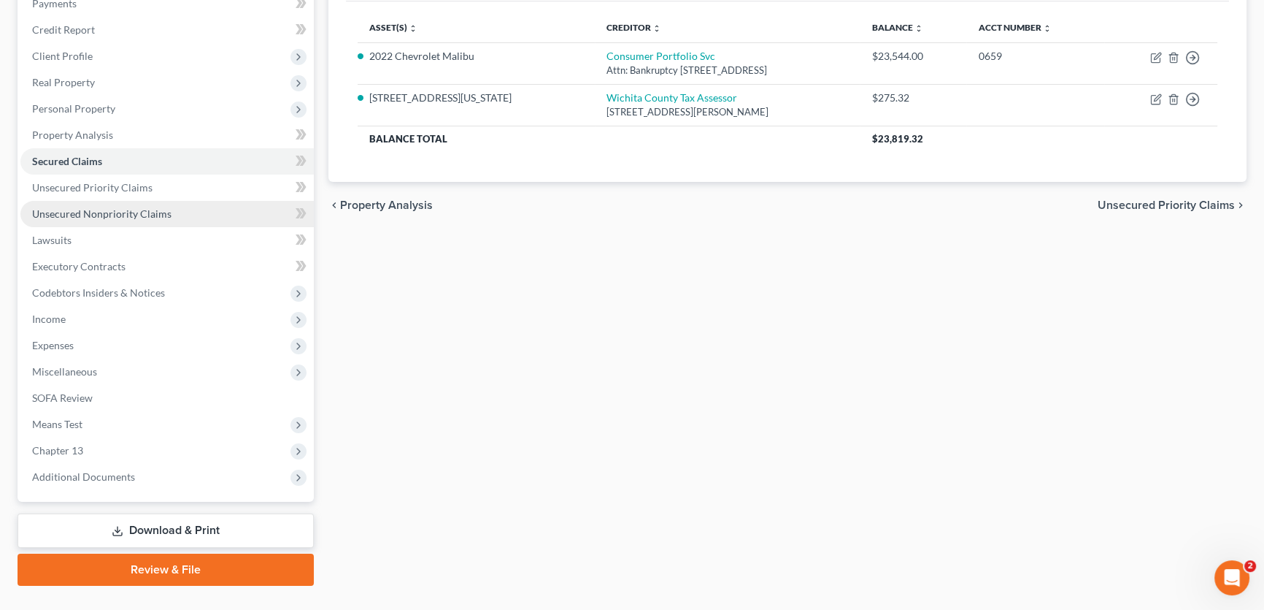
scroll to position [199, 0]
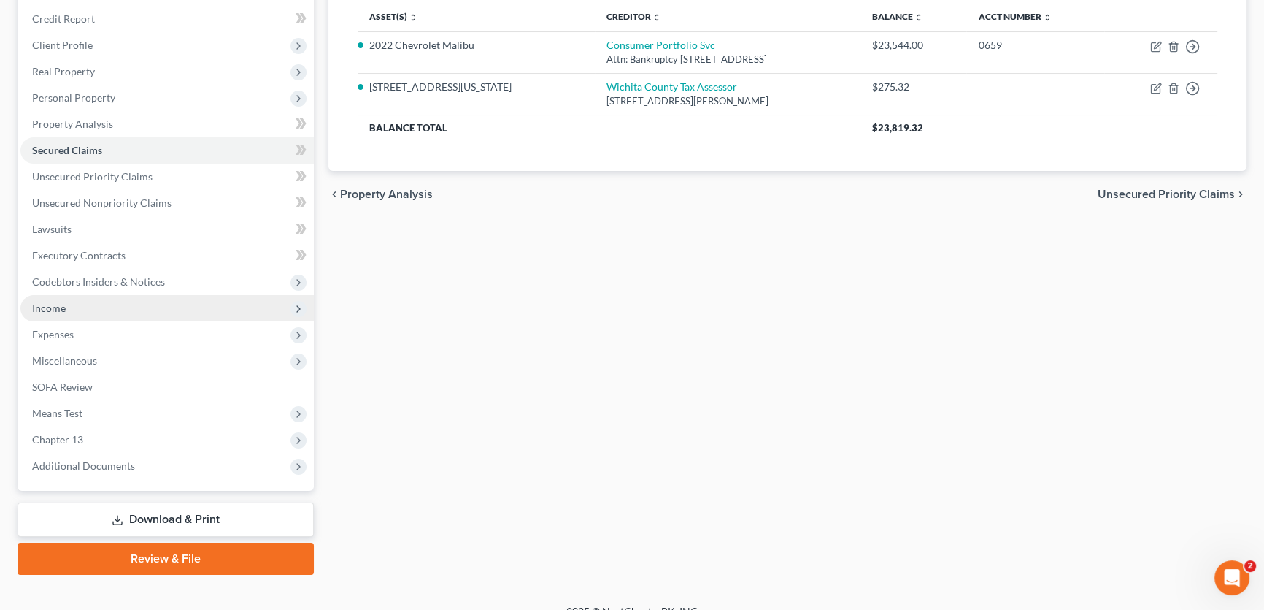
click at [70, 311] on span "Income" at bounding box center [166, 308] width 293 height 26
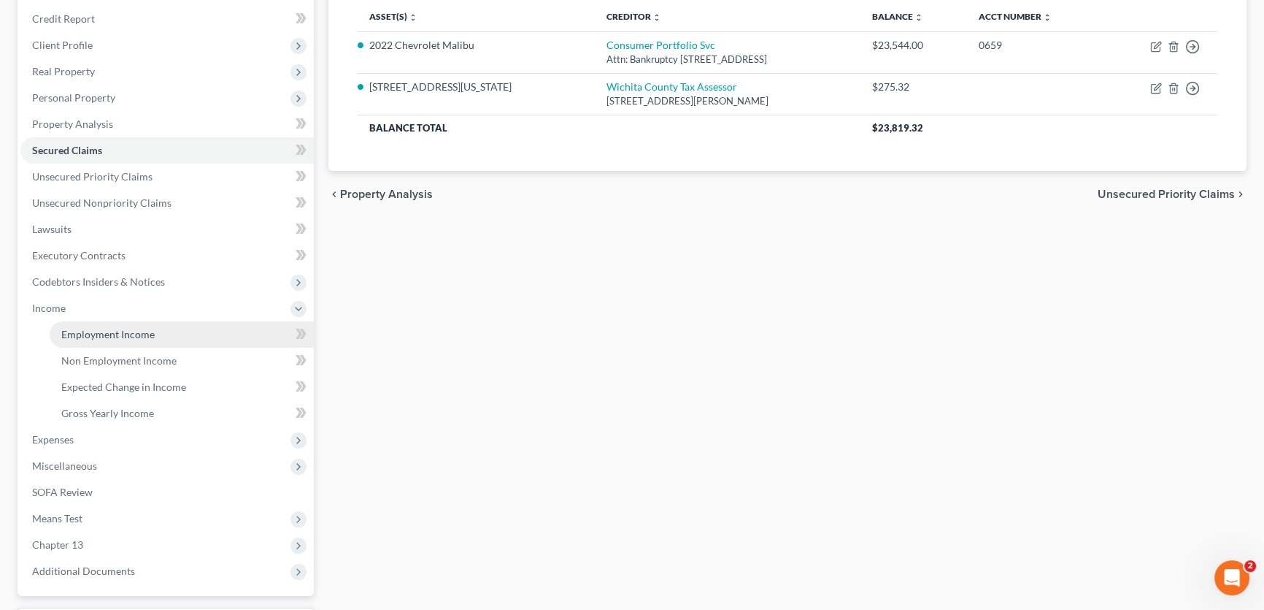
click at [73, 331] on span "Employment Income" at bounding box center [107, 334] width 93 height 12
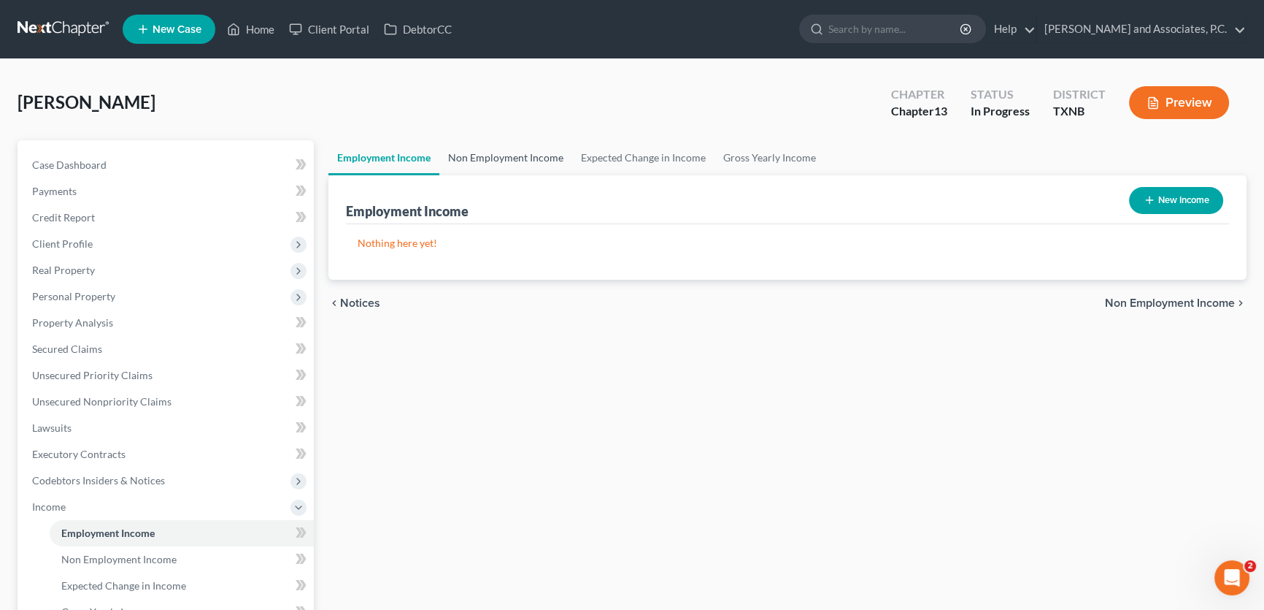
click at [545, 161] on link "Non Employment Income" at bounding box center [505, 157] width 133 height 35
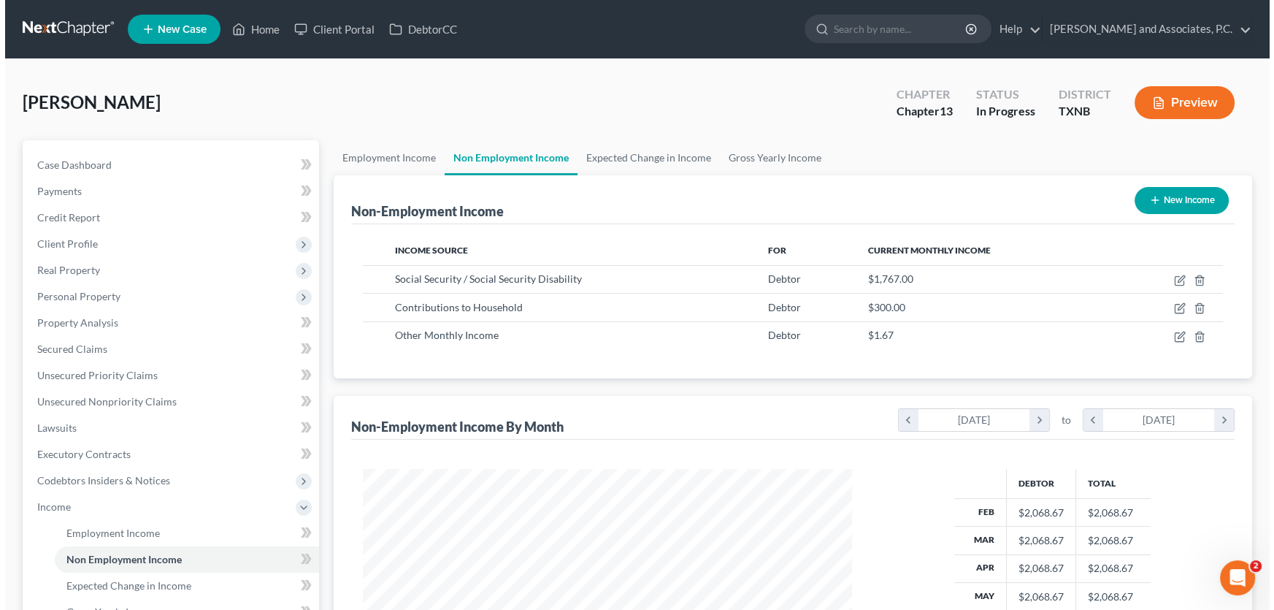
scroll to position [261, 518]
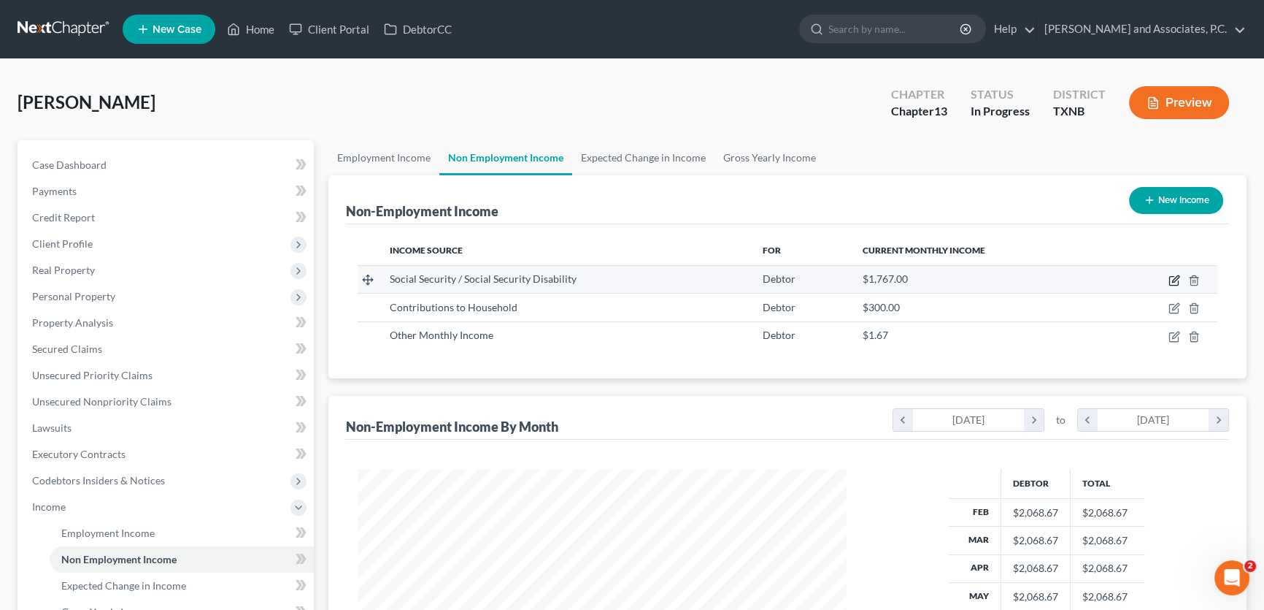
click at [1170, 277] on icon "button" at bounding box center [1175, 280] width 12 height 12
select select "4"
select select "0"
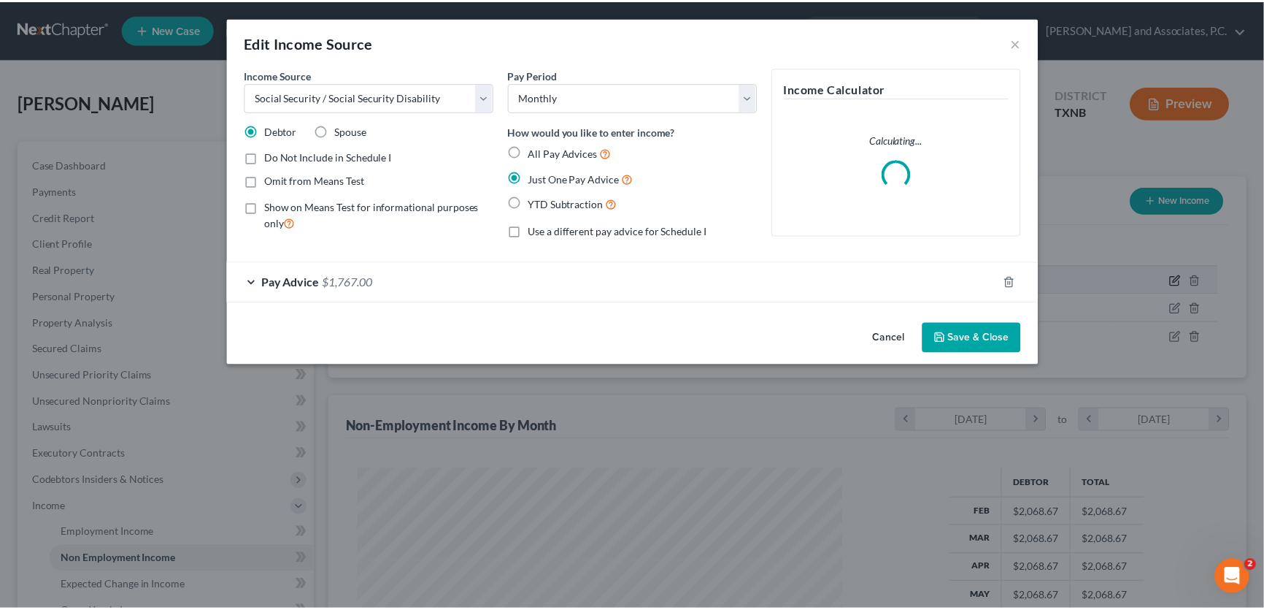
scroll to position [261, 523]
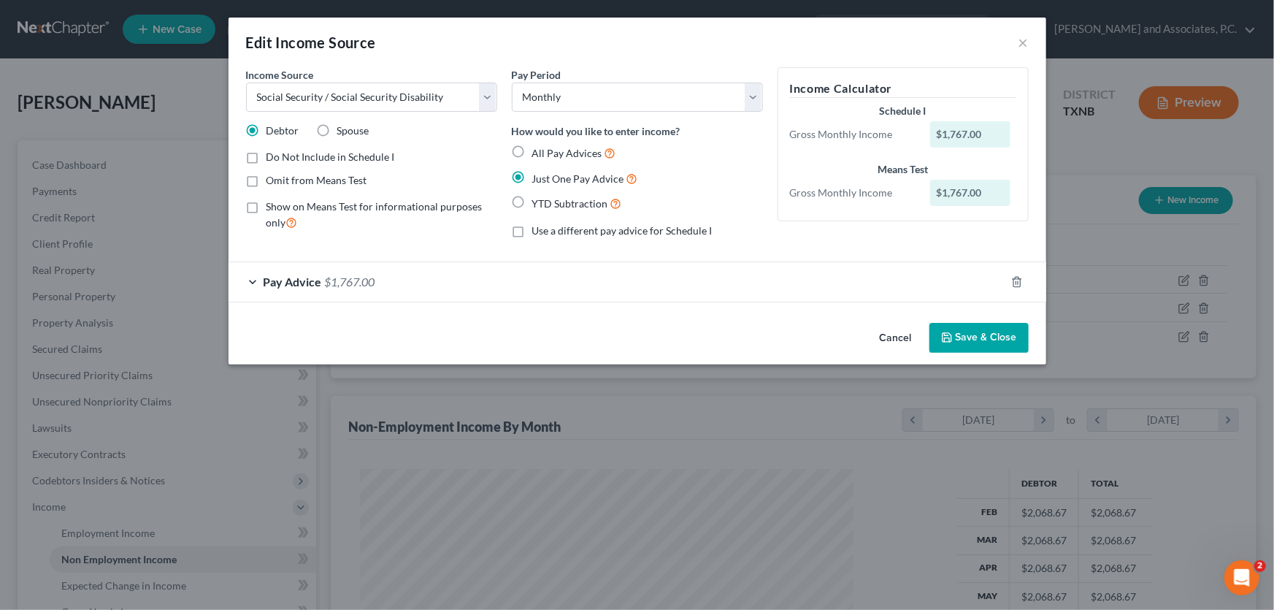
click at [266, 209] on label "Show on Means Test for informational purposes only" at bounding box center [381, 214] width 231 height 31
click at [272, 209] on input "Show on Means Test for informational purposes only" at bounding box center [276, 203] width 9 height 9
checkbox input "true"
click at [968, 330] on button "Save & Close" at bounding box center [978, 338] width 99 height 31
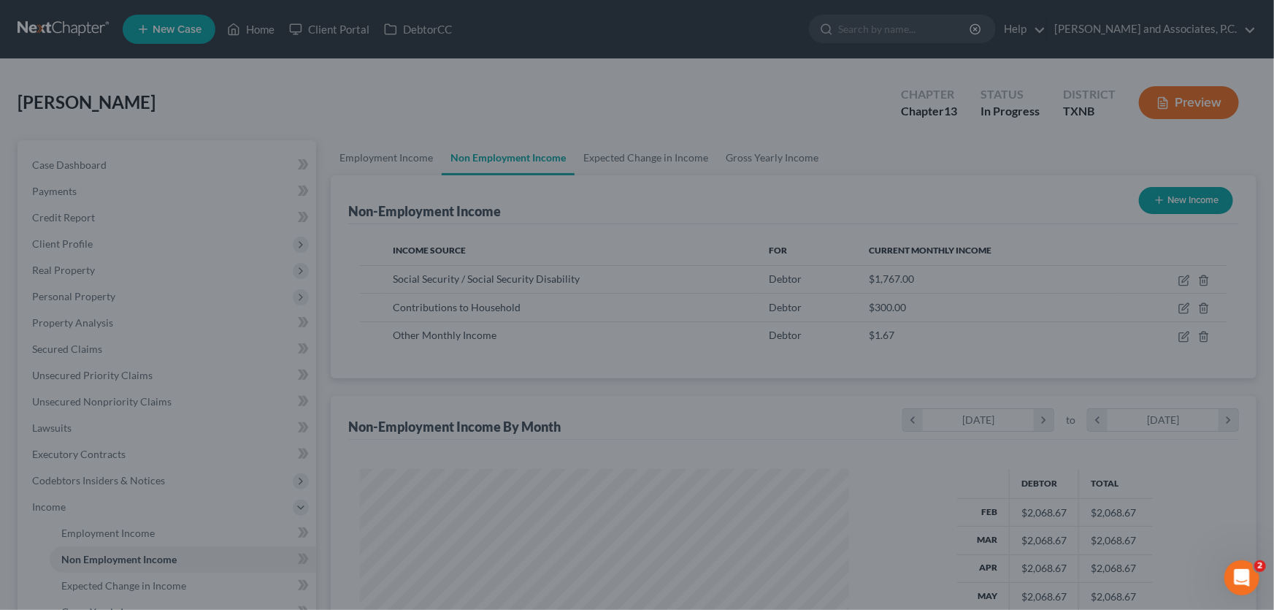
scroll to position [729767, 729510]
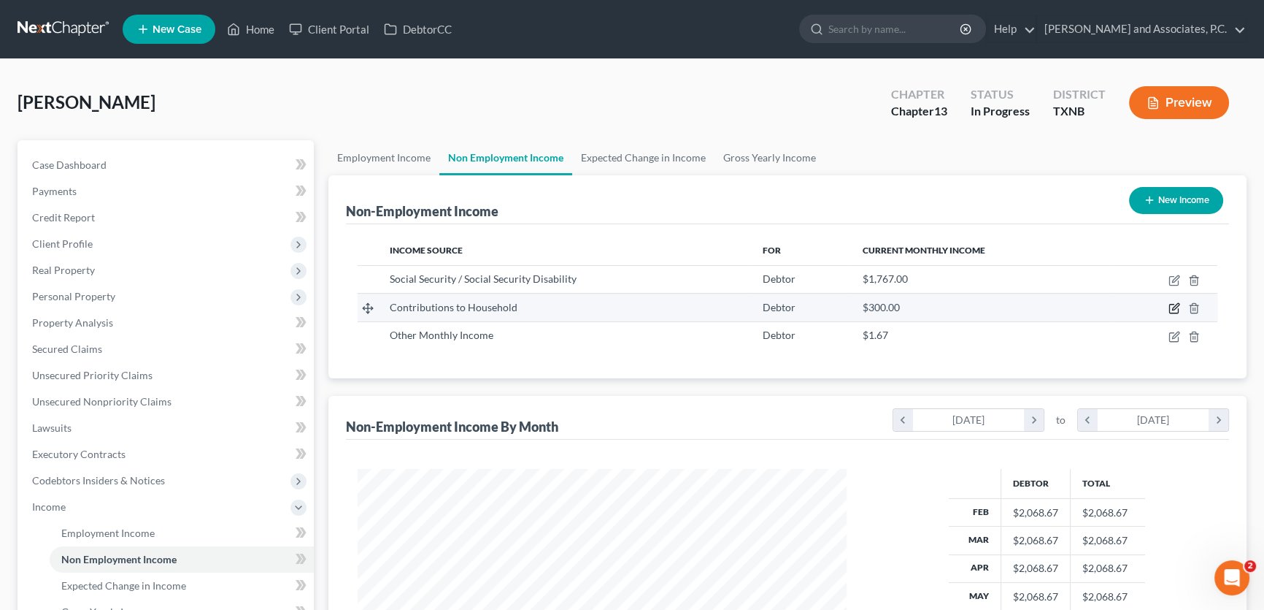
click at [1173, 304] on icon "button" at bounding box center [1174, 308] width 9 height 9
select select "8"
select select "0"
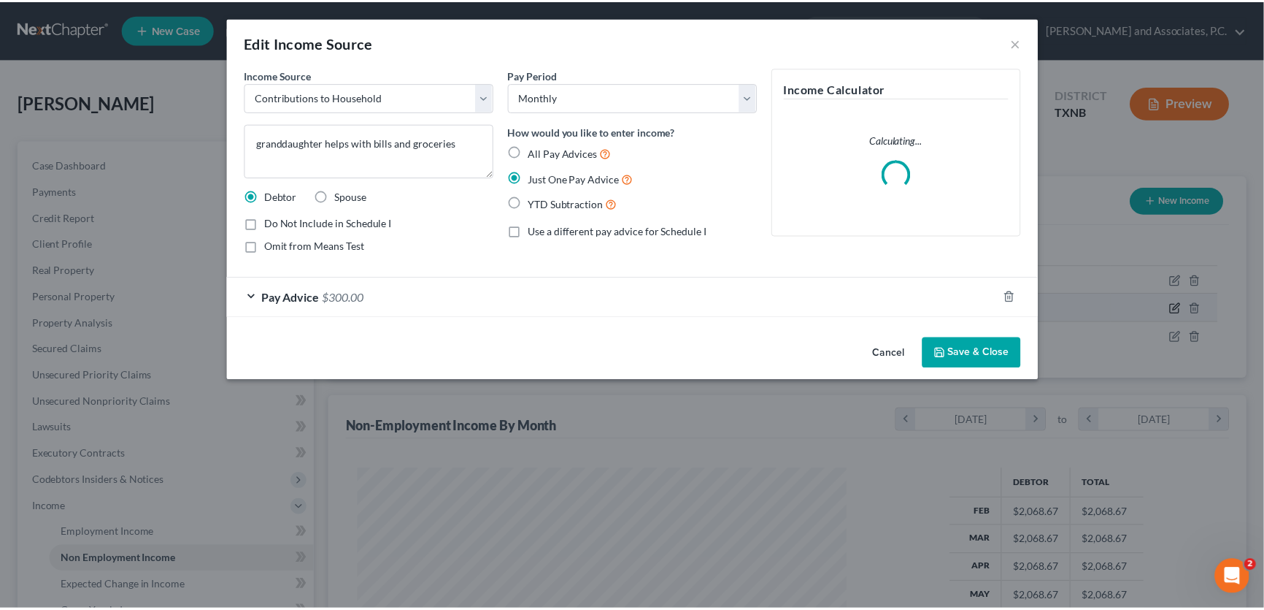
scroll to position [261, 523]
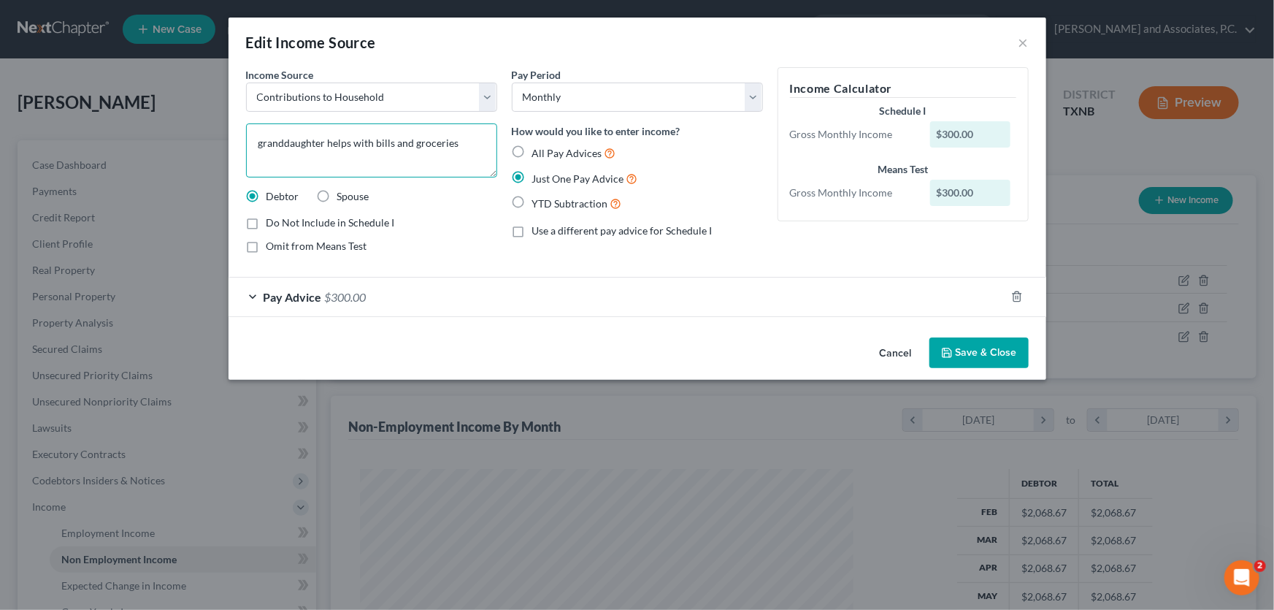
drag, startPoint x: 457, startPoint y: 142, endPoint x: 325, endPoint y: 143, distance: 132.1
click at [325, 143] on textarea "granddaughter helps with bills and groceries" at bounding box center [371, 150] width 251 height 54
type textarea "granddaughter's contribution to household"
click at [963, 343] on button "Save & Close" at bounding box center [978, 352] width 99 height 31
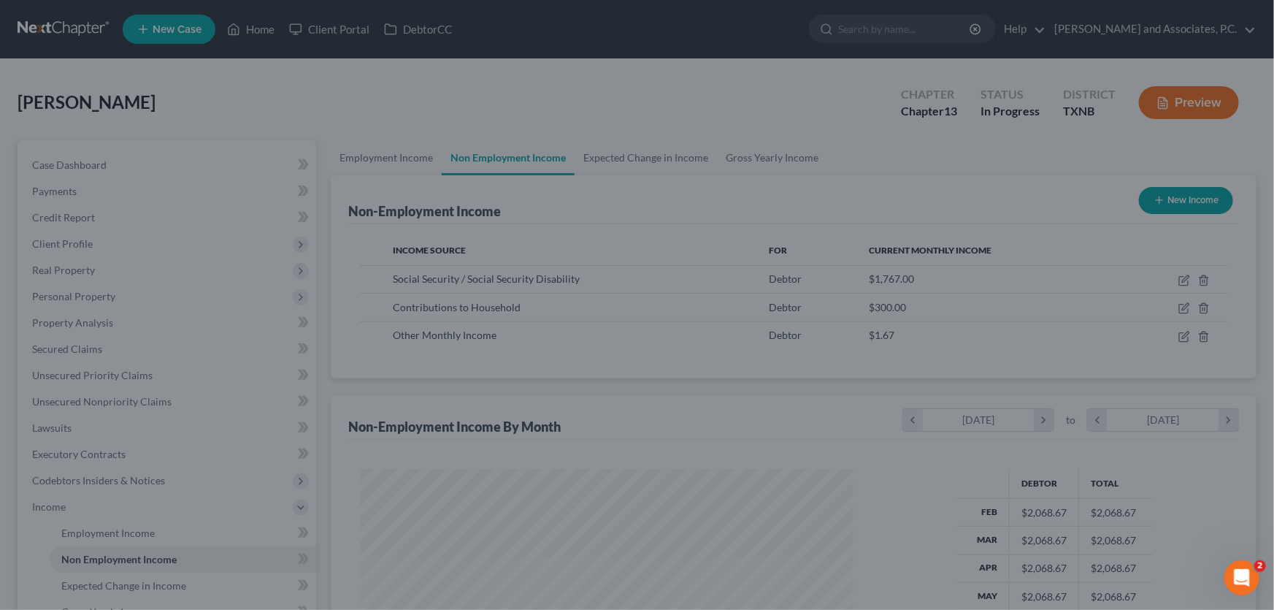
scroll to position [729767, 729510]
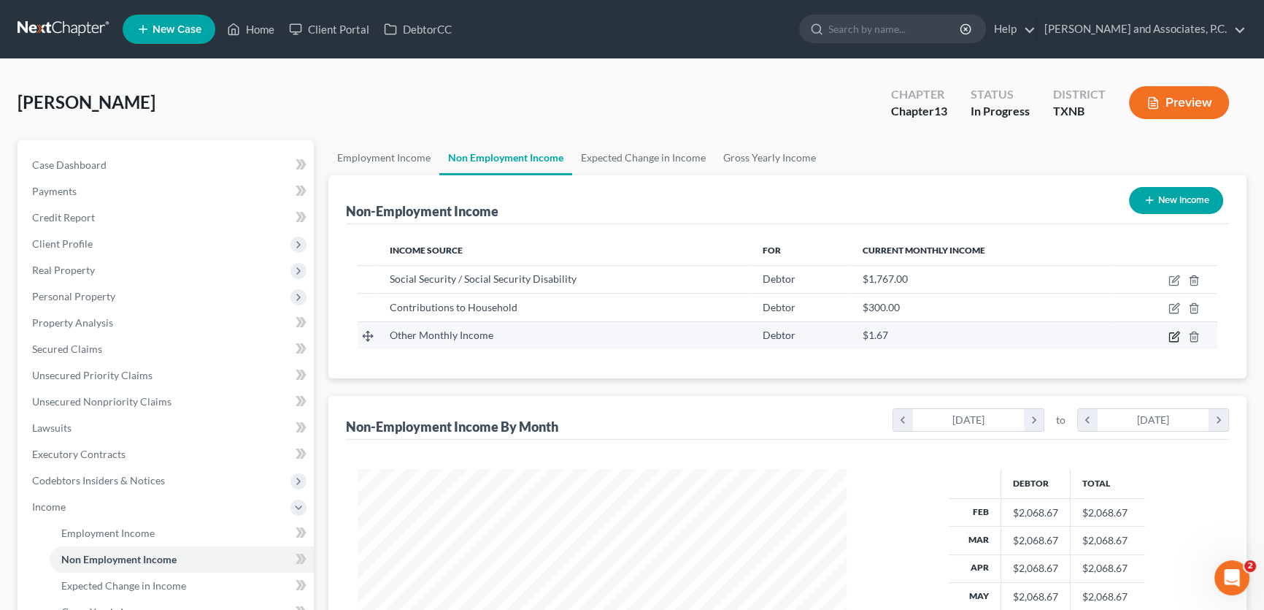
click at [1175, 335] on icon "button" at bounding box center [1175, 334] width 7 height 7
select select "13"
select select "0"
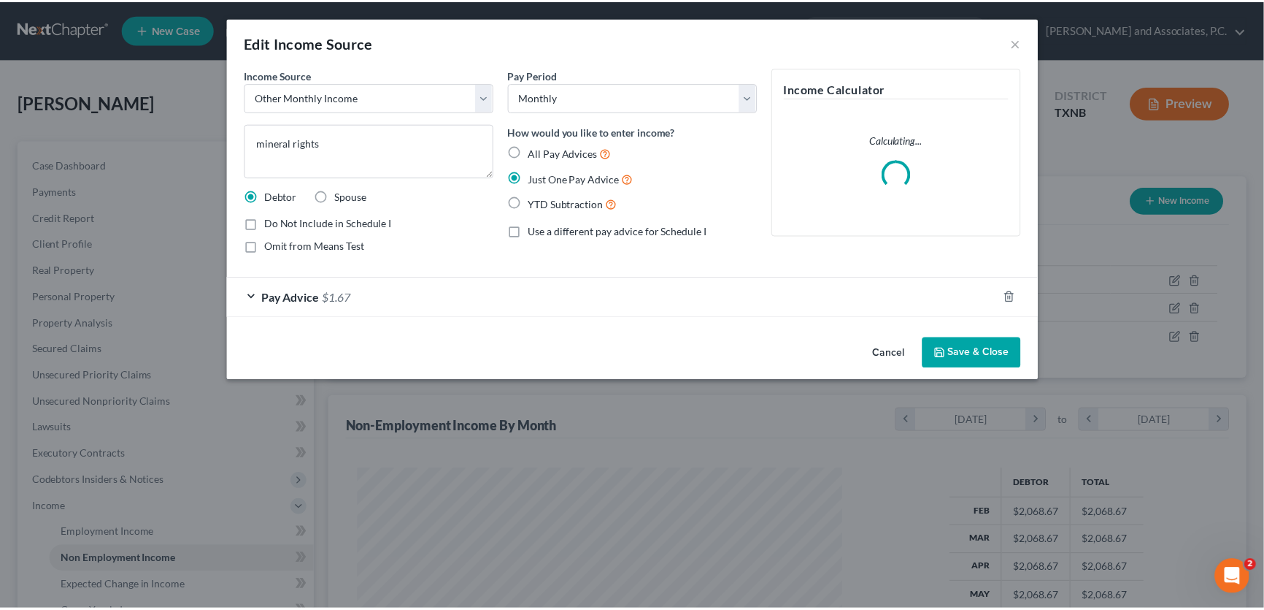
scroll to position [261, 523]
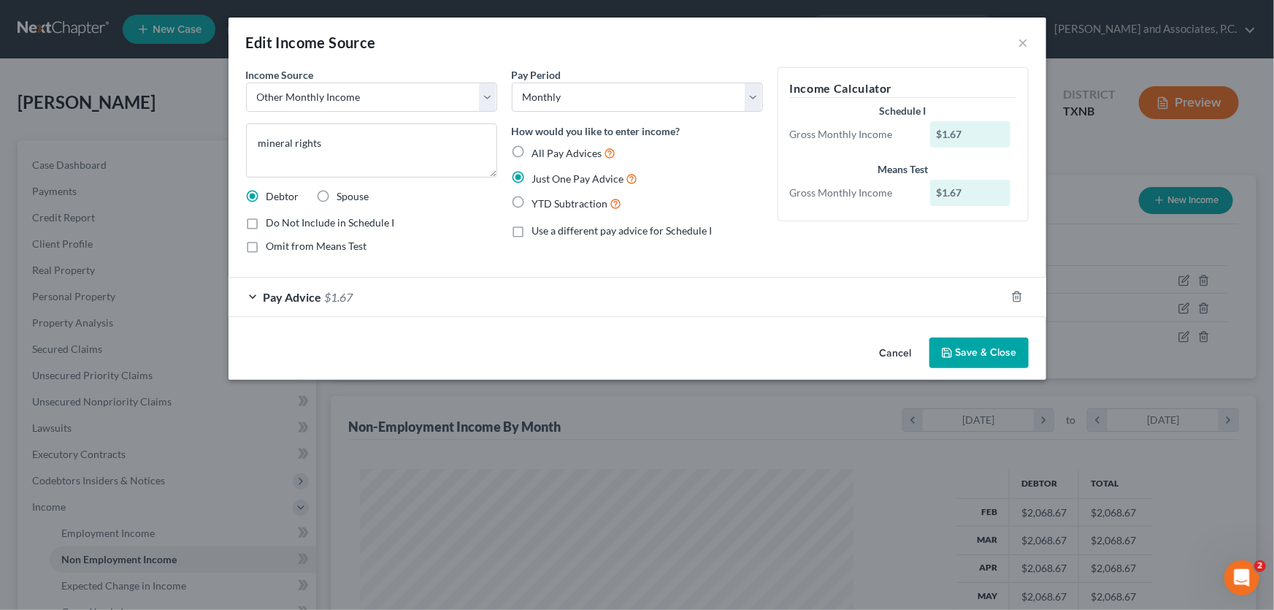
click at [961, 352] on button "Save & Close" at bounding box center [978, 352] width 99 height 31
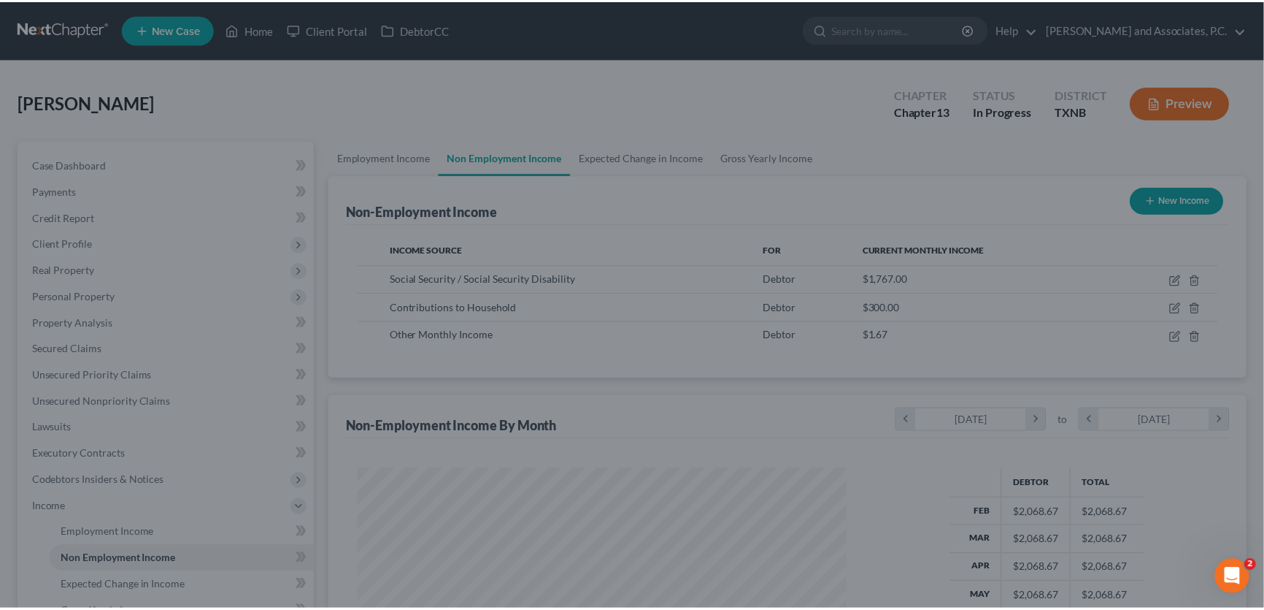
scroll to position [729767, 729510]
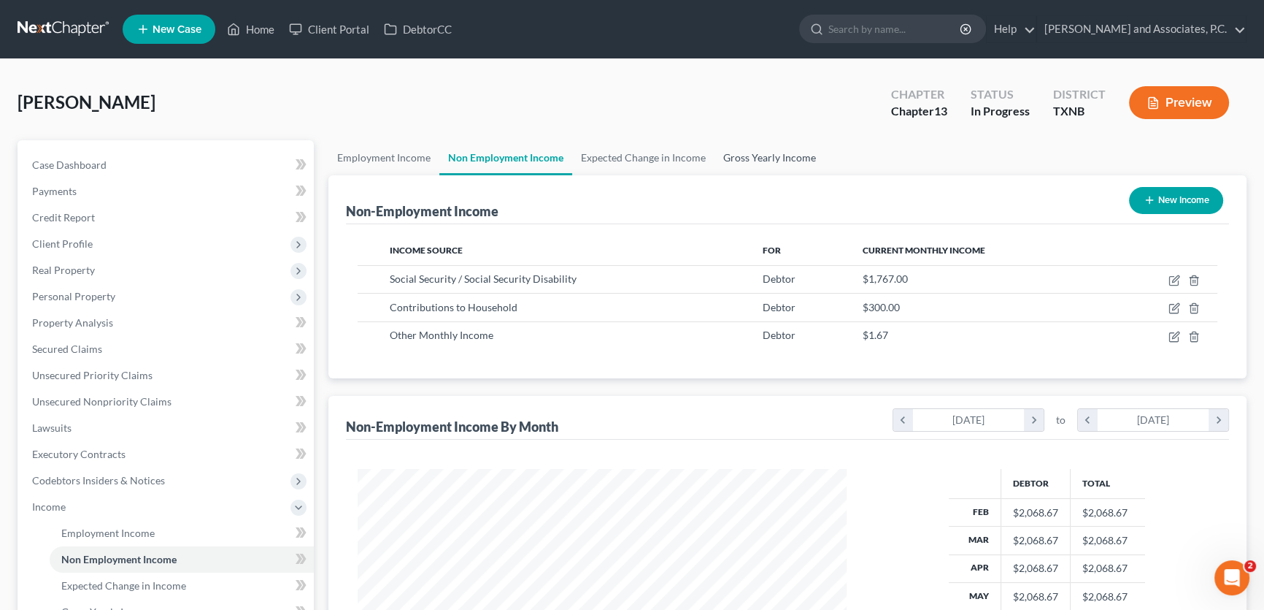
click at [762, 151] on link "Gross Yearly Income" at bounding box center [770, 157] width 110 height 35
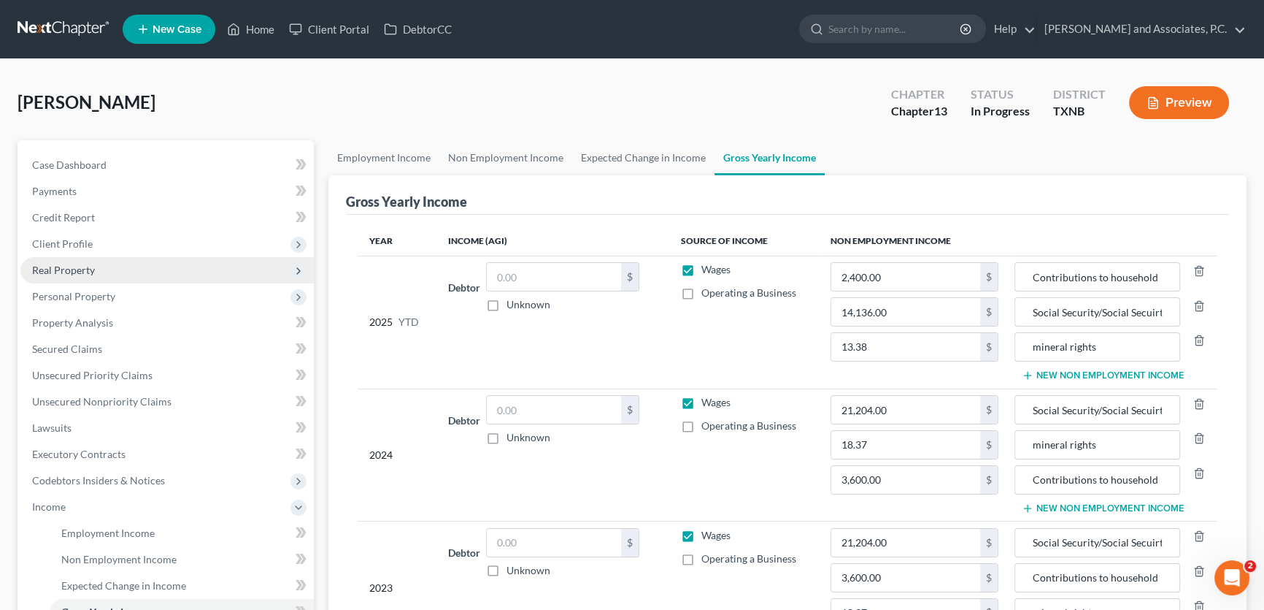
click at [85, 269] on span "Real Property" at bounding box center [63, 270] width 63 height 12
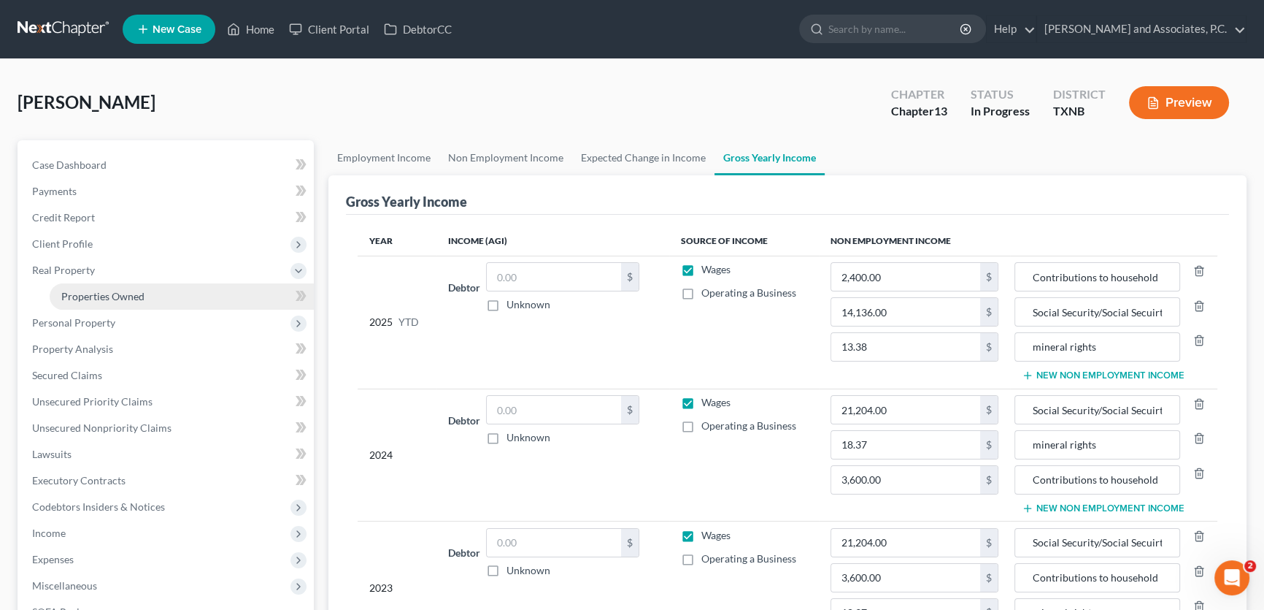
click at [92, 295] on span "Properties Owned" at bounding box center [102, 296] width 83 height 12
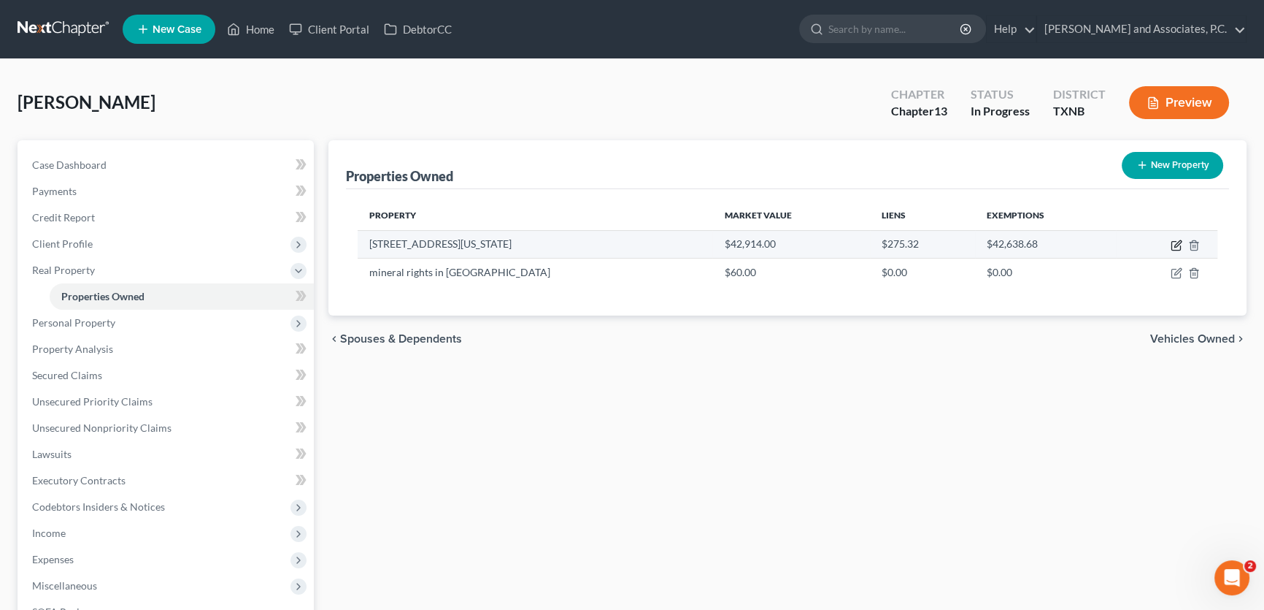
click at [1171, 240] on icon "button" at bounding box center [1177, 245] width 12 height 12
select select "45"
select select "0"
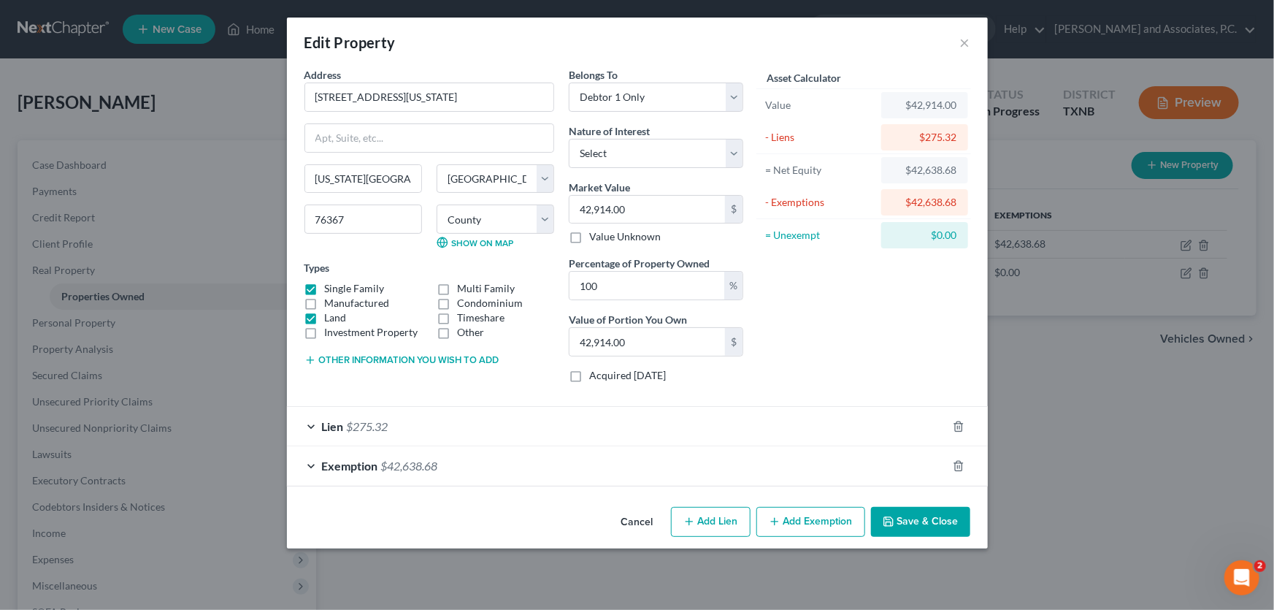
click at [414, 465] on span "$42,638.68" at bounding box center [409, 465] width 57 height 14
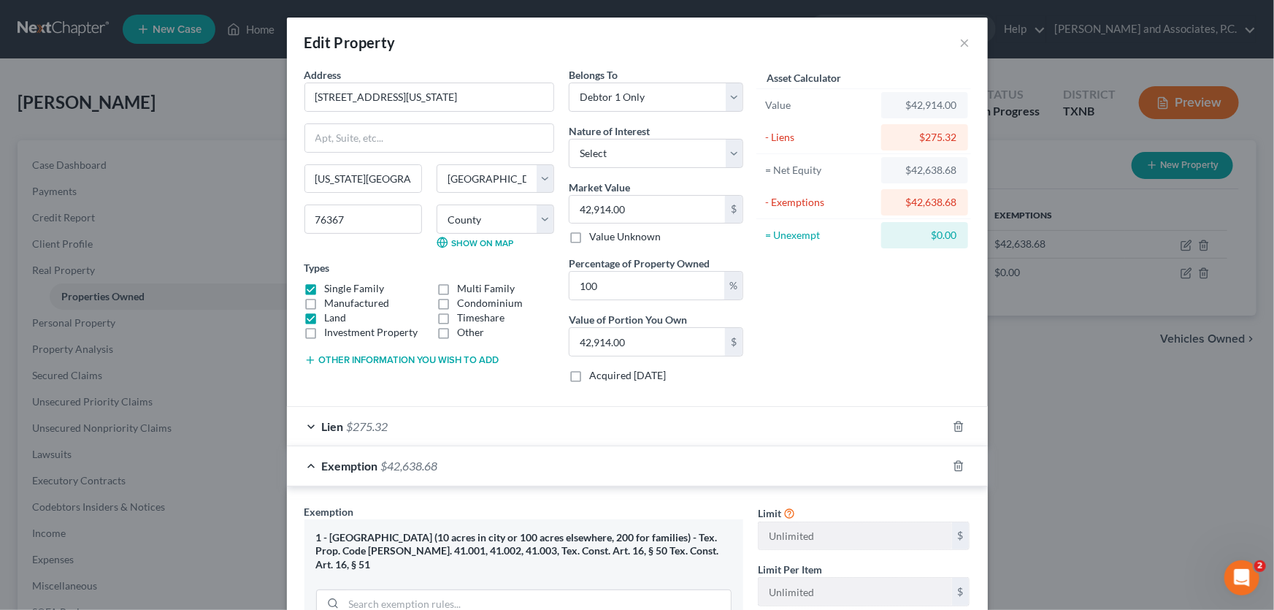
scroll to position [345, 0]
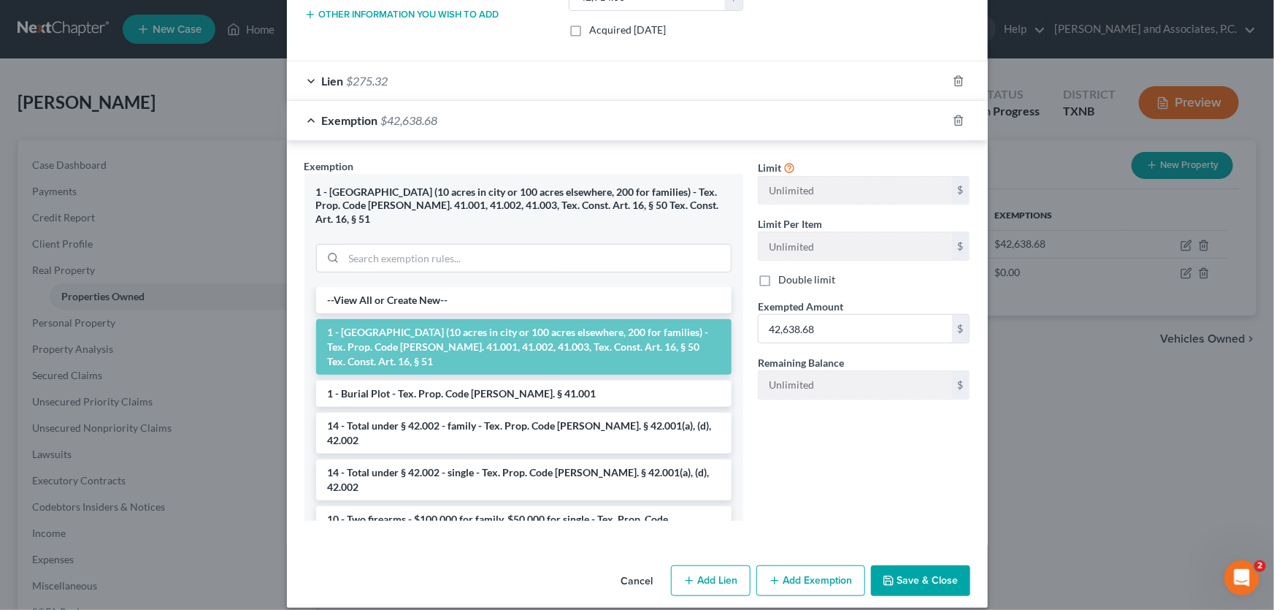
click at [630, 567] on button "Cancel" at bounding box center [637, 581] width 55 height 29
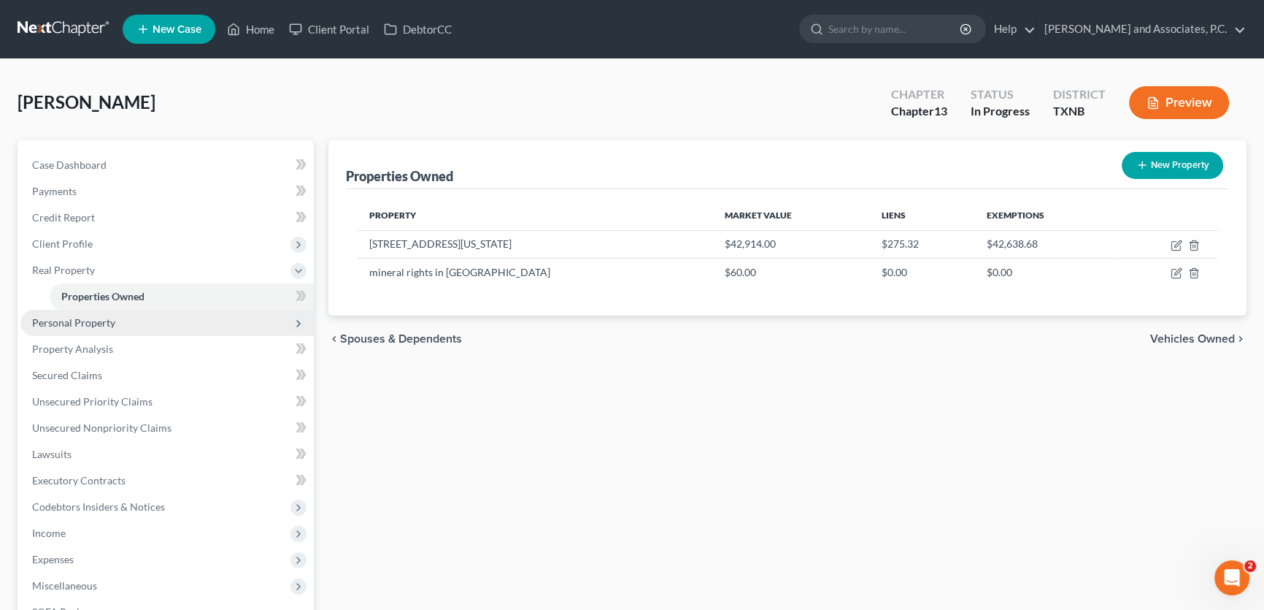
click at [258, 317] on span "Personal Property" at bounding box center [166, 323] width 293 height 26
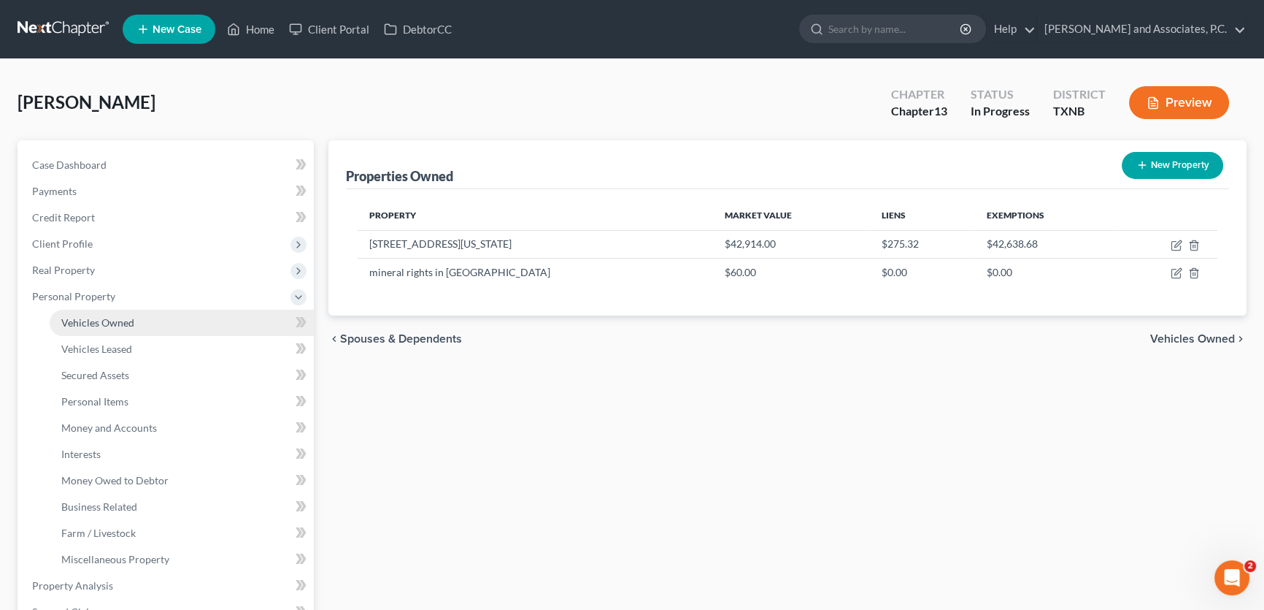
click at [215, 325] on link "Vehicles Owned" at bounding box center [182, 323] width 264 height 26
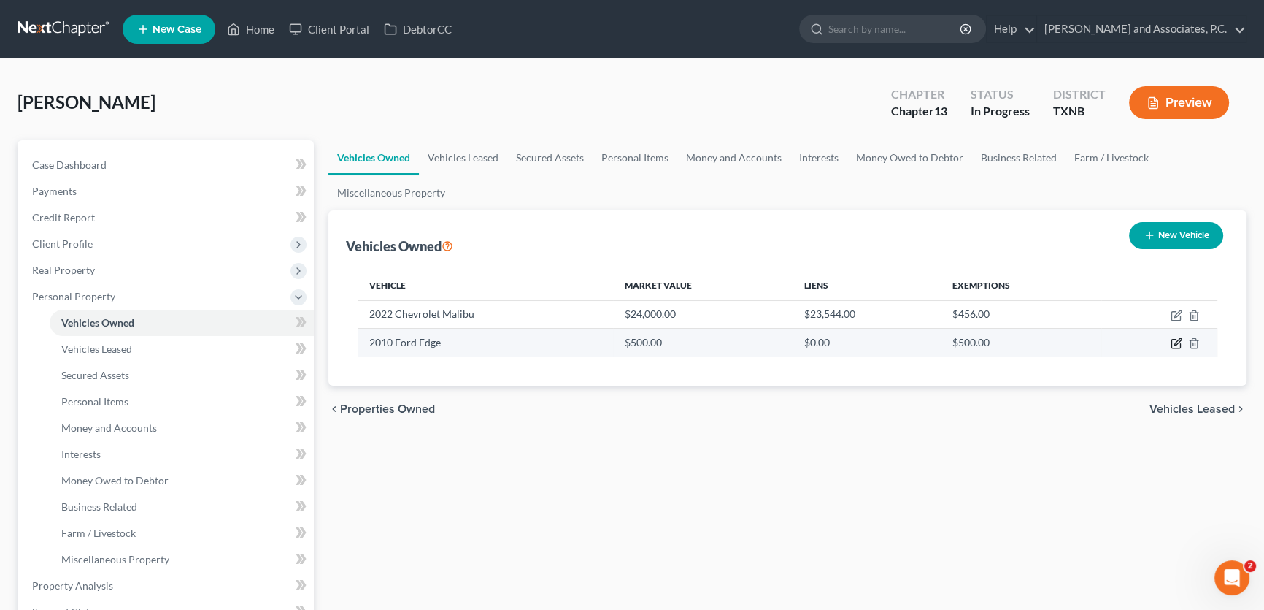
click at [1175, 341] on icon "button" at bounding box center [1177, 343] width 12 height 12
select select "0"
select select "16"
select select "4"
select select "0"
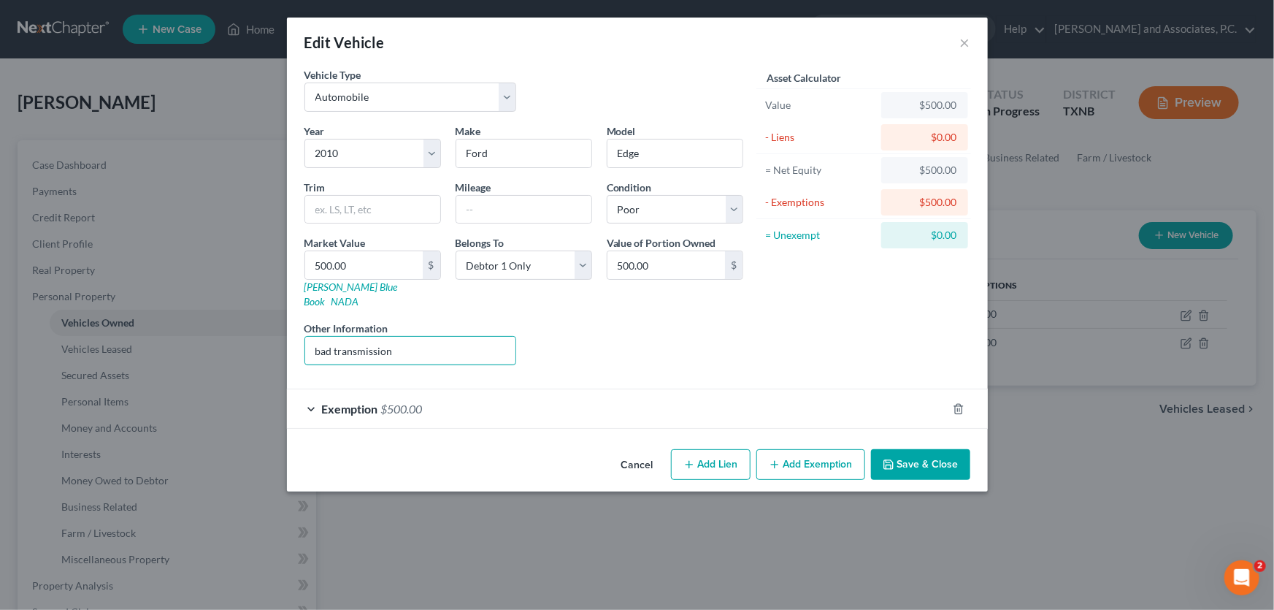
drag, startPoint x: 402, startPoint y: 339, endPoint x: 132, endPoint y: 313, distance: 270.6
click at [132, 313] on div "Edit Vehicle × Vehicle Type Select Automobile Truck Trailer Watercraft Aircraft…" at bounding box center [637, 305] width 1274 height 610
click at [381, 402] on span "$500.00" at bounding box center [402, 409] width 42 height 14
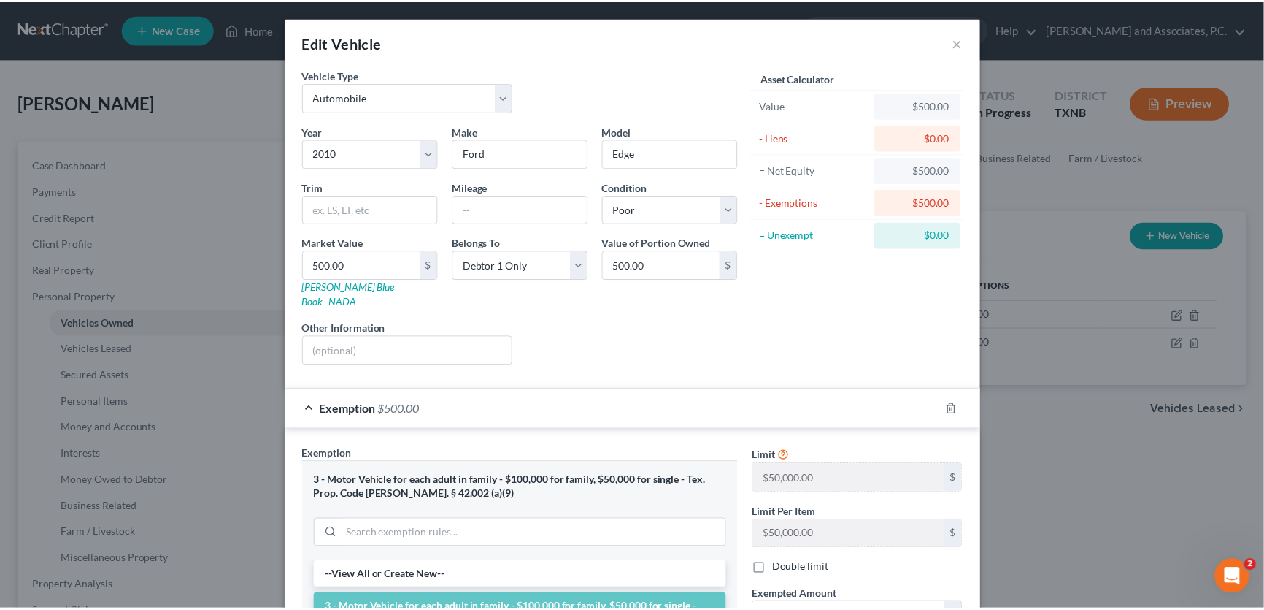
scroll to position [274, 0]
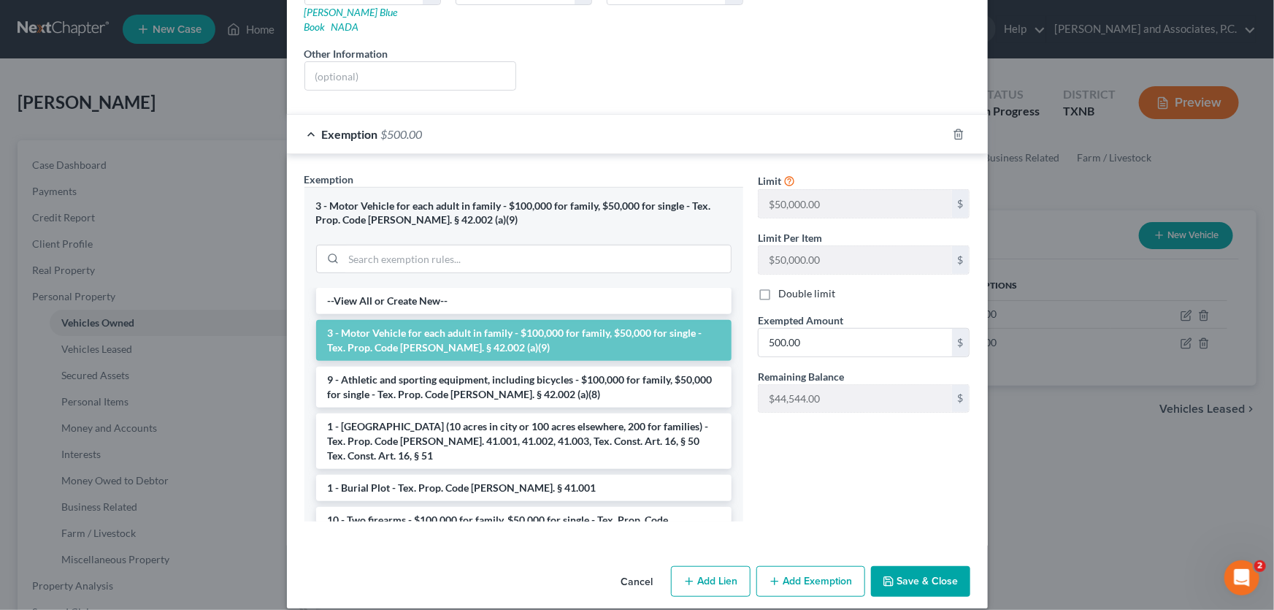
click at [893, 566] on button "Save & Close" at bounding box center [920, 581] width 99 height 31
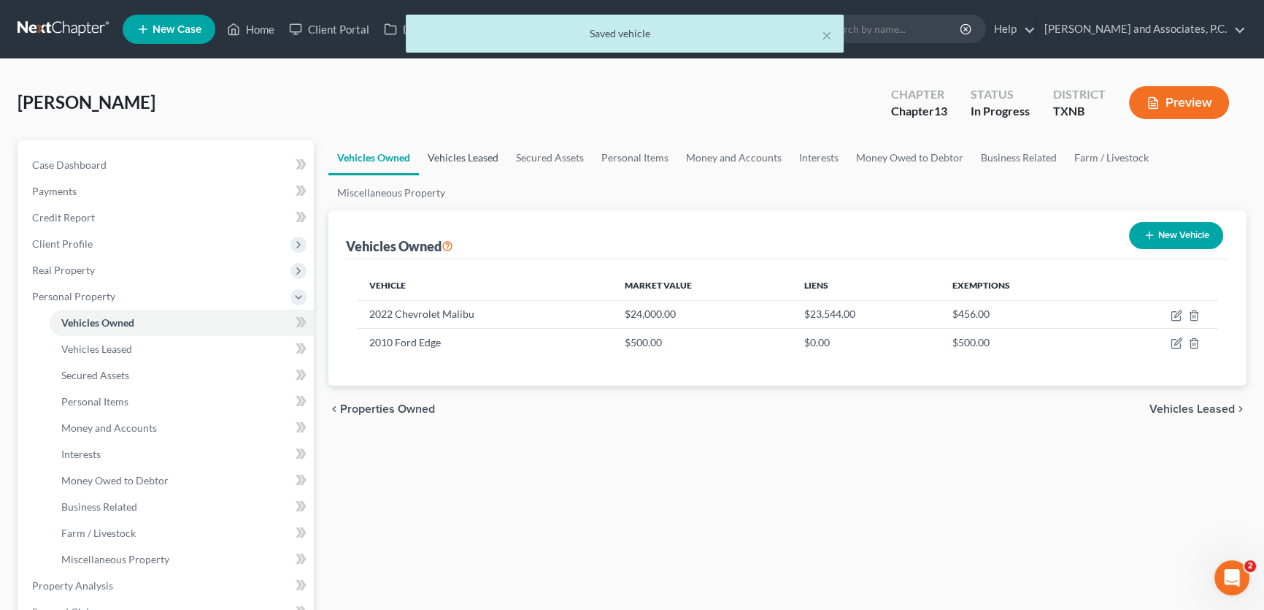
click at [470, 155] on link "Vehicles Leased" at bounding box center [463, 157] width 88 height 35
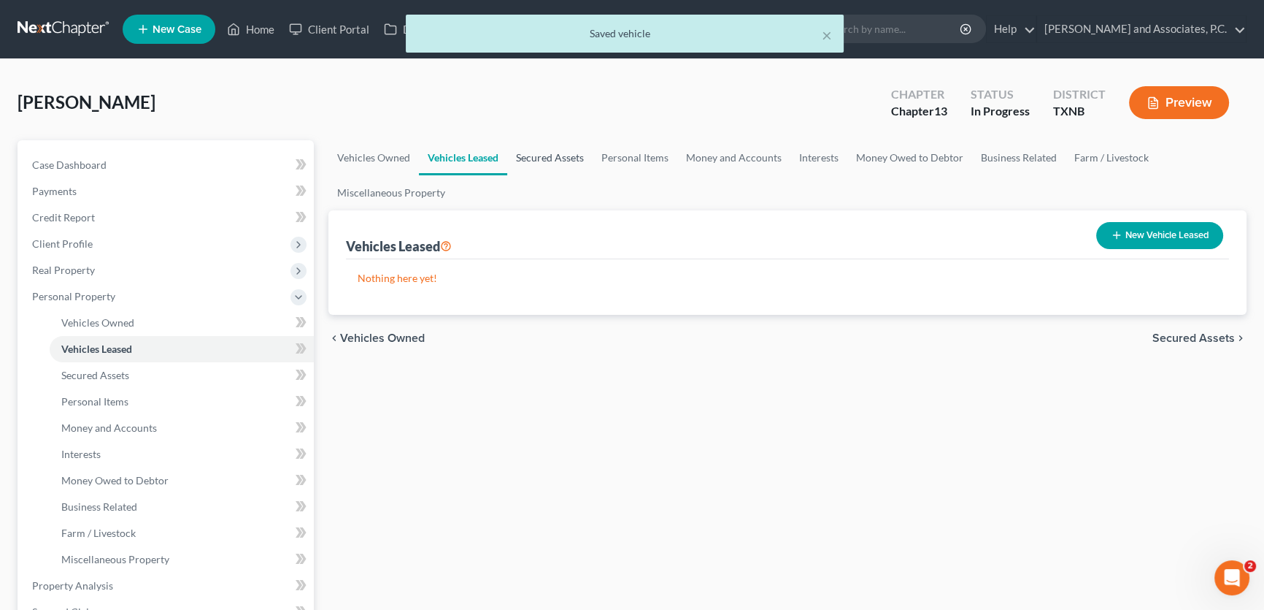
click at [561, 149] on link "Secured Assets" at bounding box center [549, 157] width 85 height 35
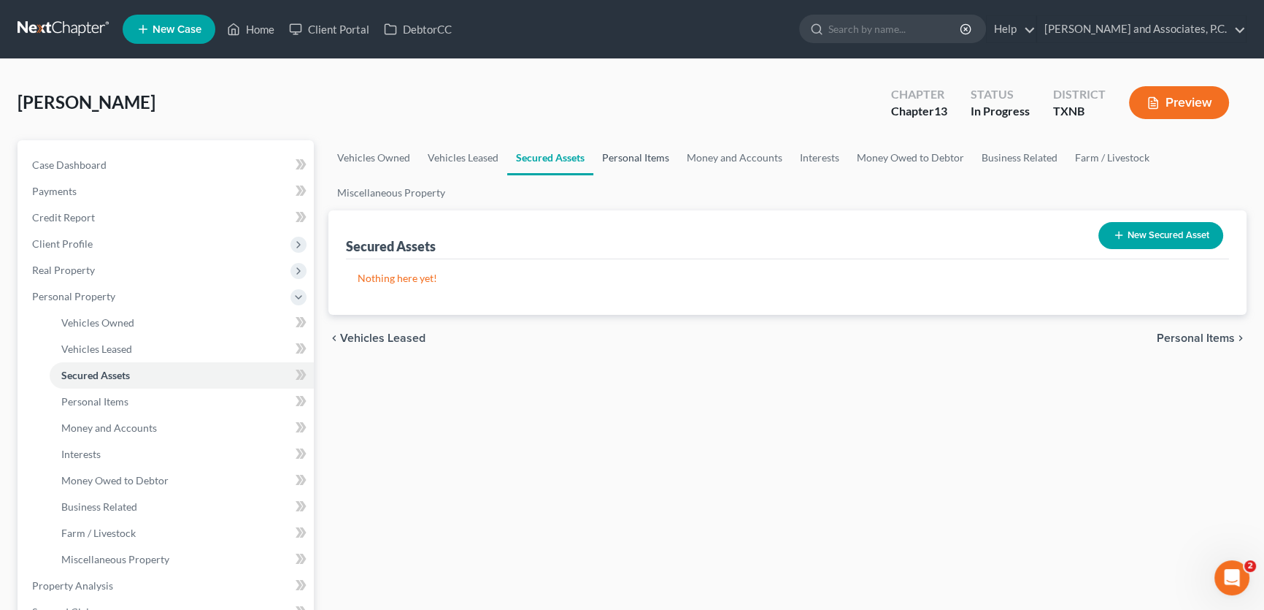
click at [633, 150] on link "Personal Items" at bounding box center [636, 157] width 85 height 35
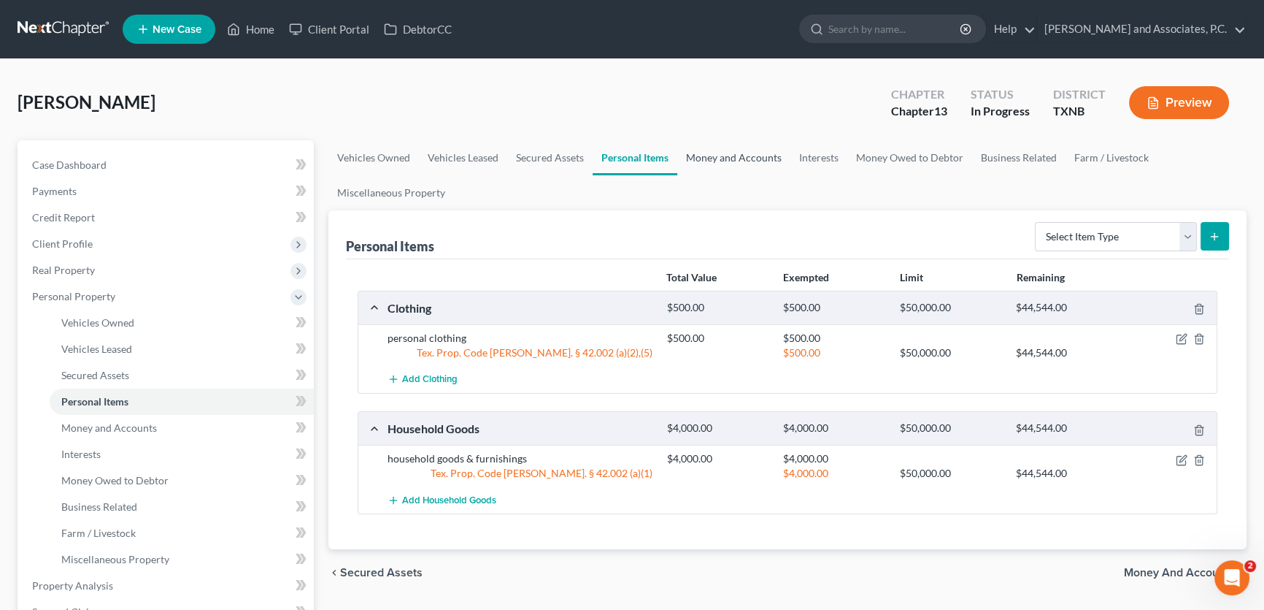
click at [711, 153] on link "Money and Accounts" at bounding box center [733, 157] width 113 height 35
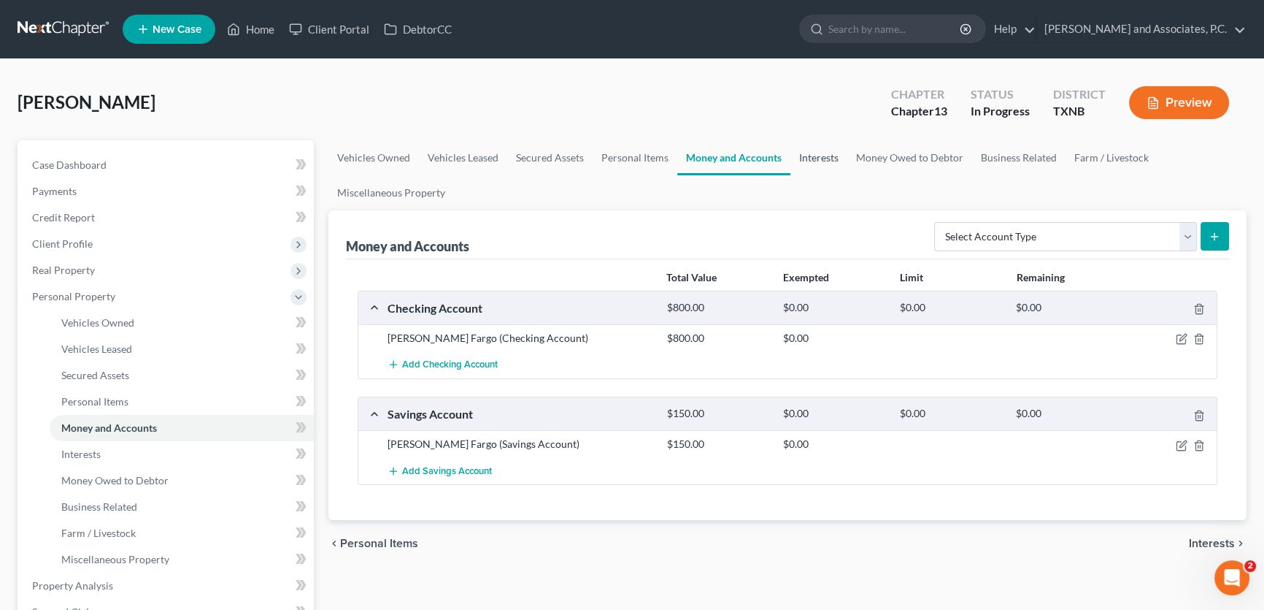
click at [824, 156] on link "Interests" at bounding box center [819, 157] width 57 height 35
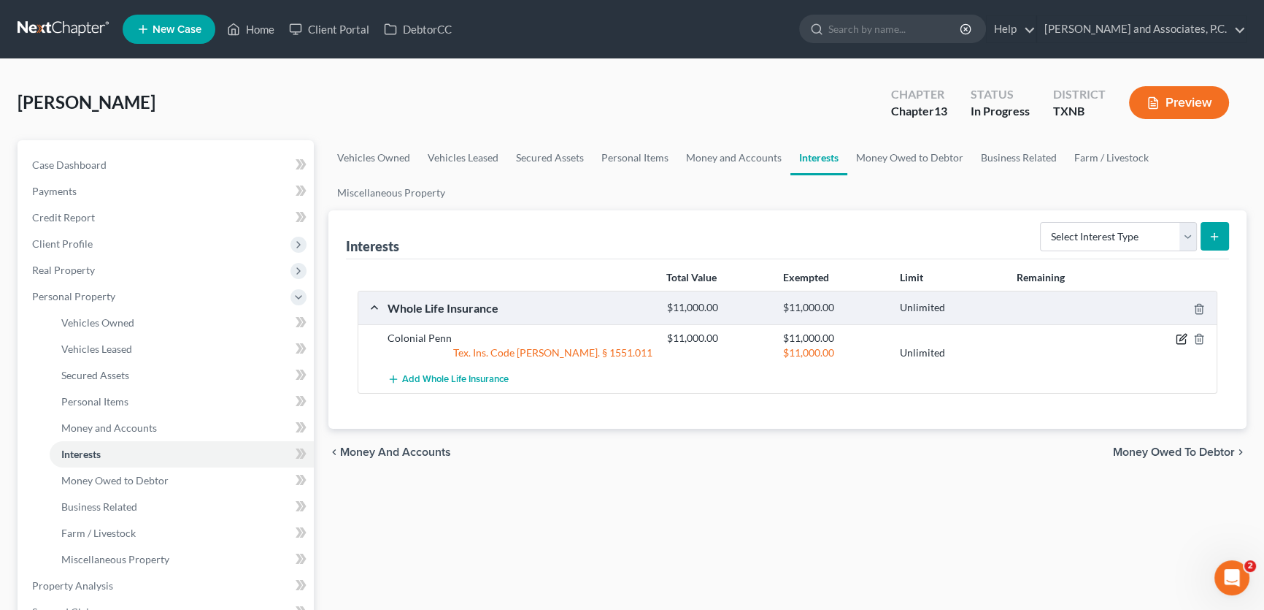
click at [1178, 334] on icon "button" at bounding box center [1182, 339] width 12 height 12
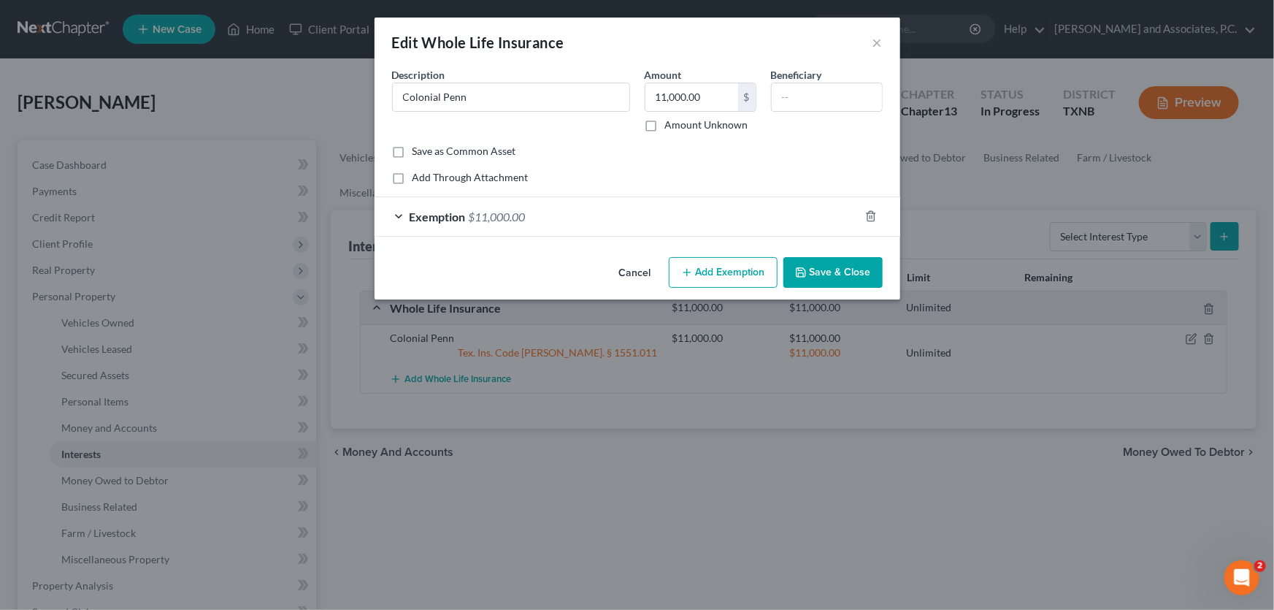
click at [496, 218] on span "$11,000.00" at bounding box center [497, 217] width 57 height 14
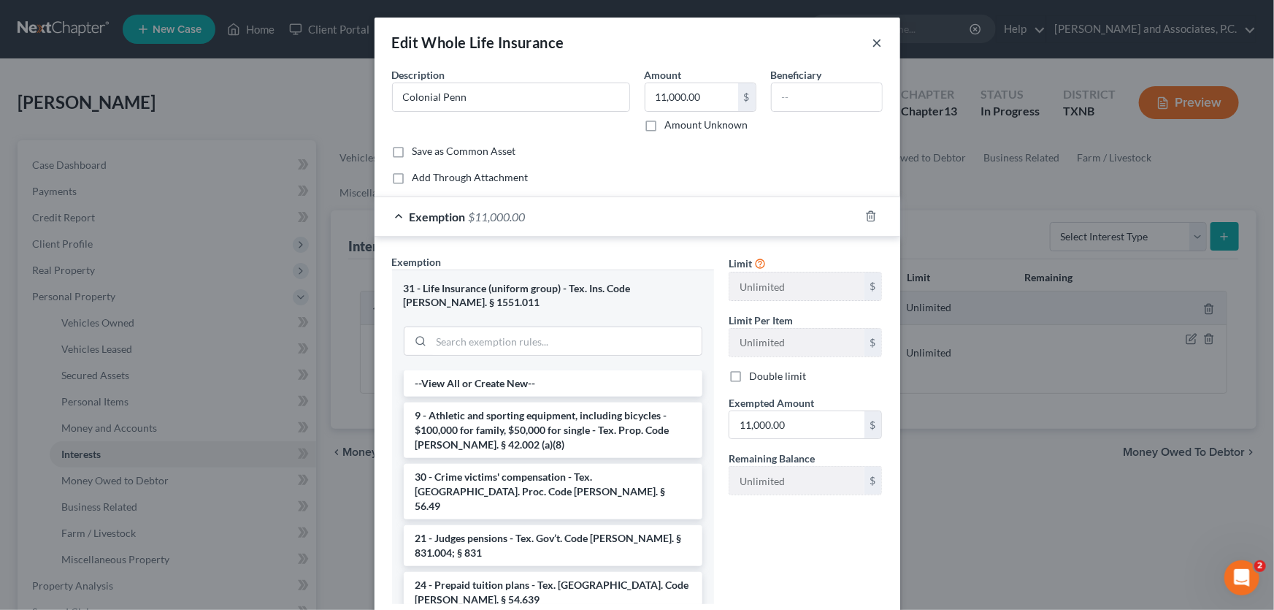
click at [872, 42] on button "×" at bounding box center [877, 43] width 10 height 18
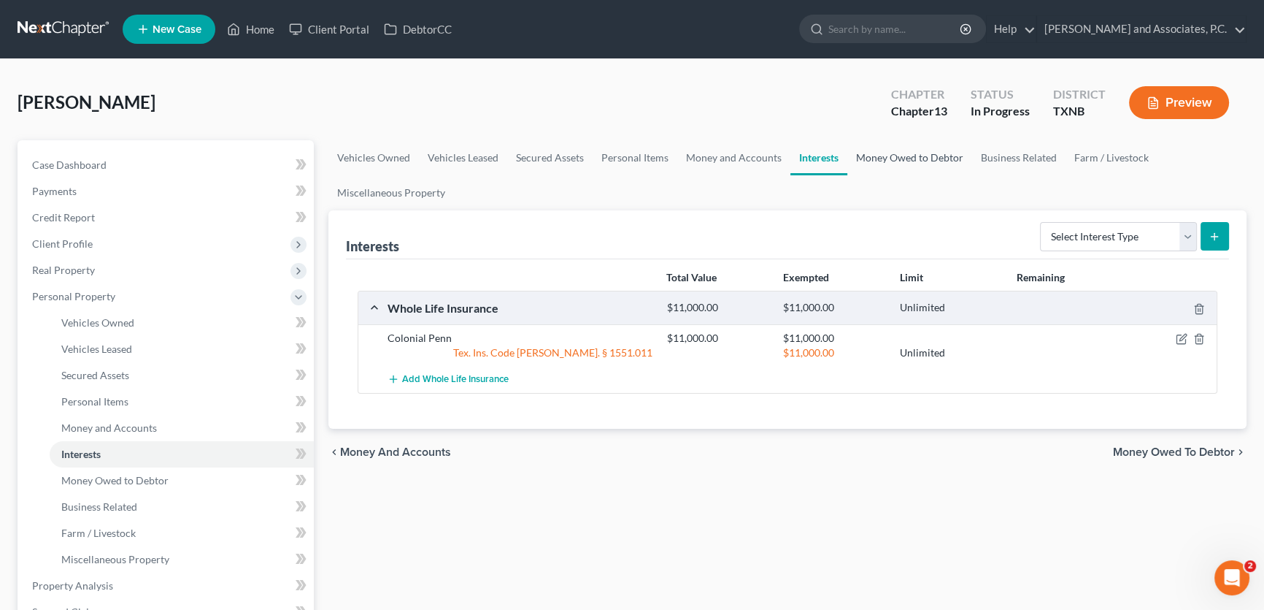
click at [890, 153] on link "Money Owed to Debtor" at bounding box center [910, 157] width 125 height 35
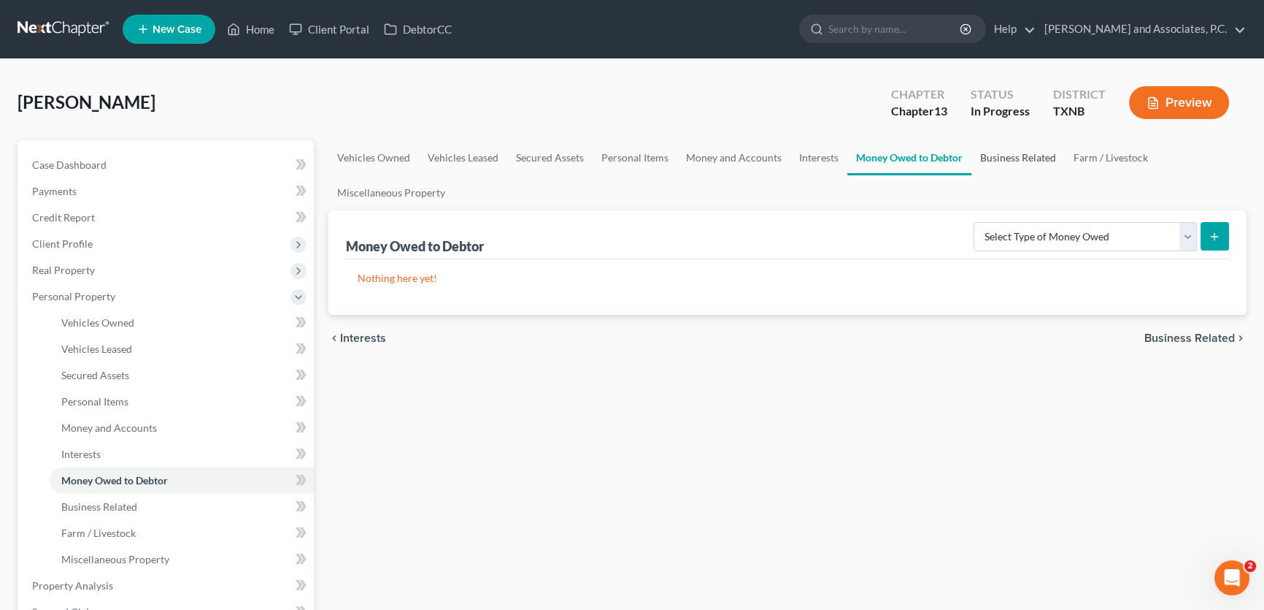
click at [991, 153] on link "Business Related" at bounding box center [1018, 157] width 93 height 35
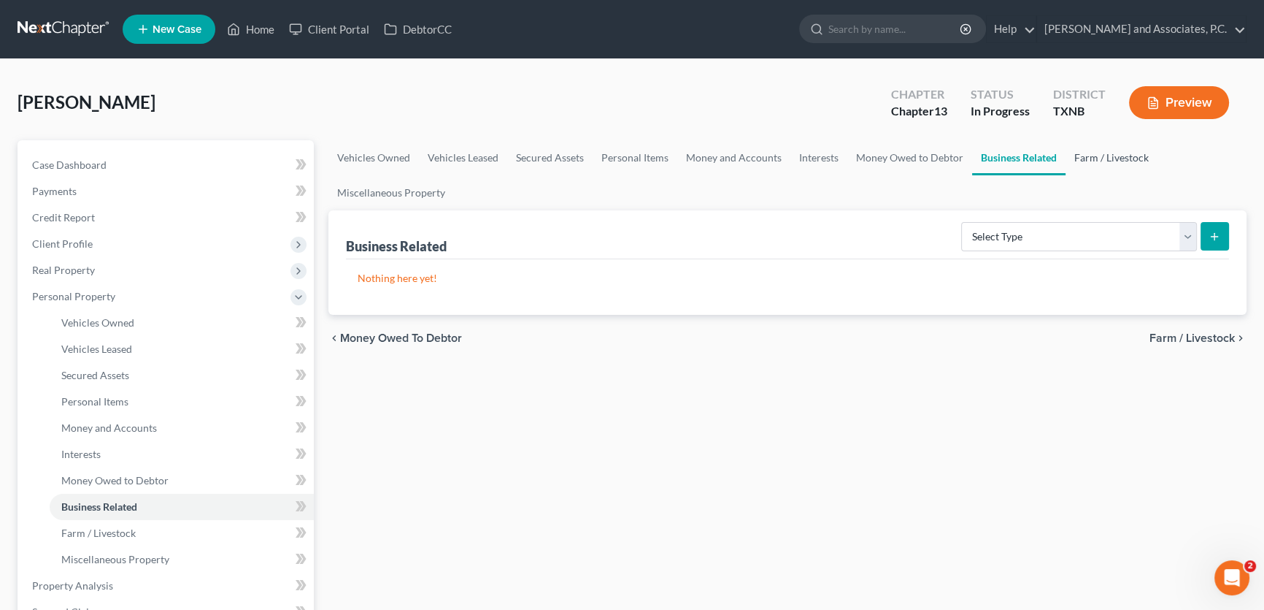
click at [1074, 151] on link "Farm / Livestock" at bounding box center [1112, 157] width 92 height 35
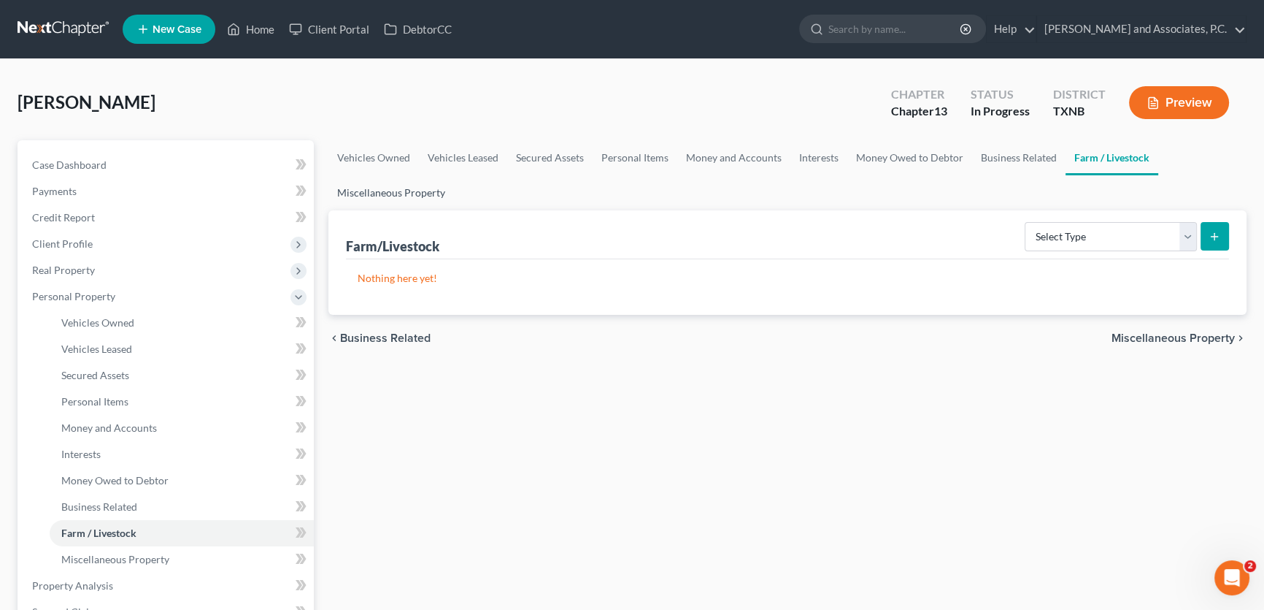
click at [416, 190] on link "Miscellaneous Property" at bounding box center [392, 192] width 126 height 35
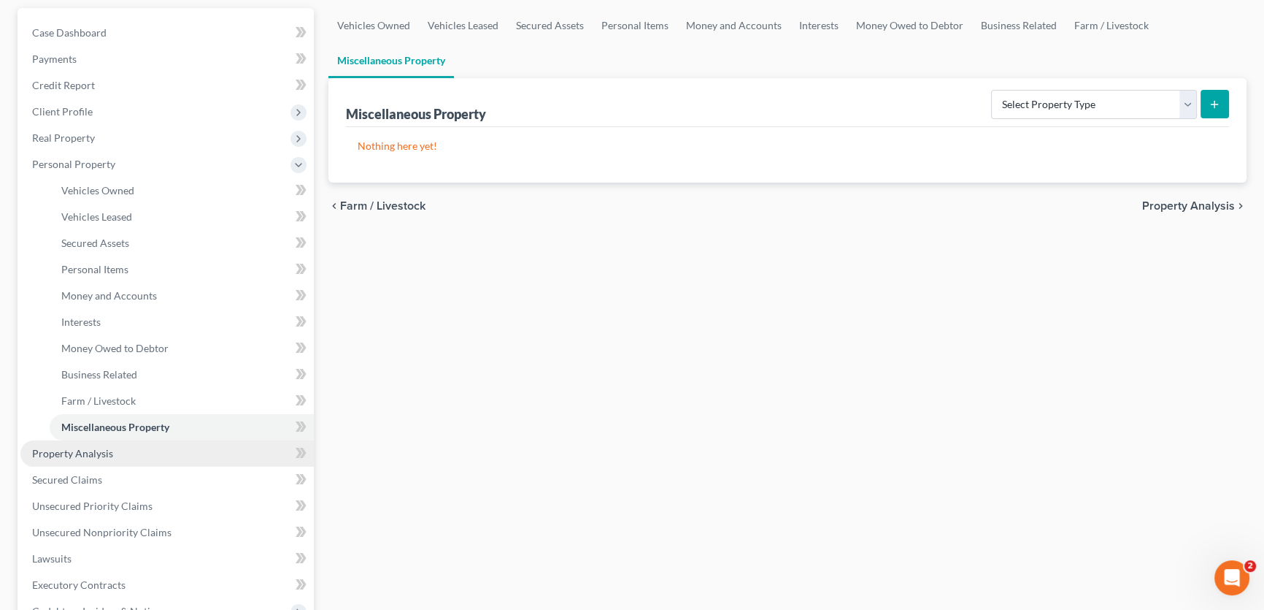
click at [108, 455] on span "Property Analysis" at bounding box center [72, 453] width 81 height 12
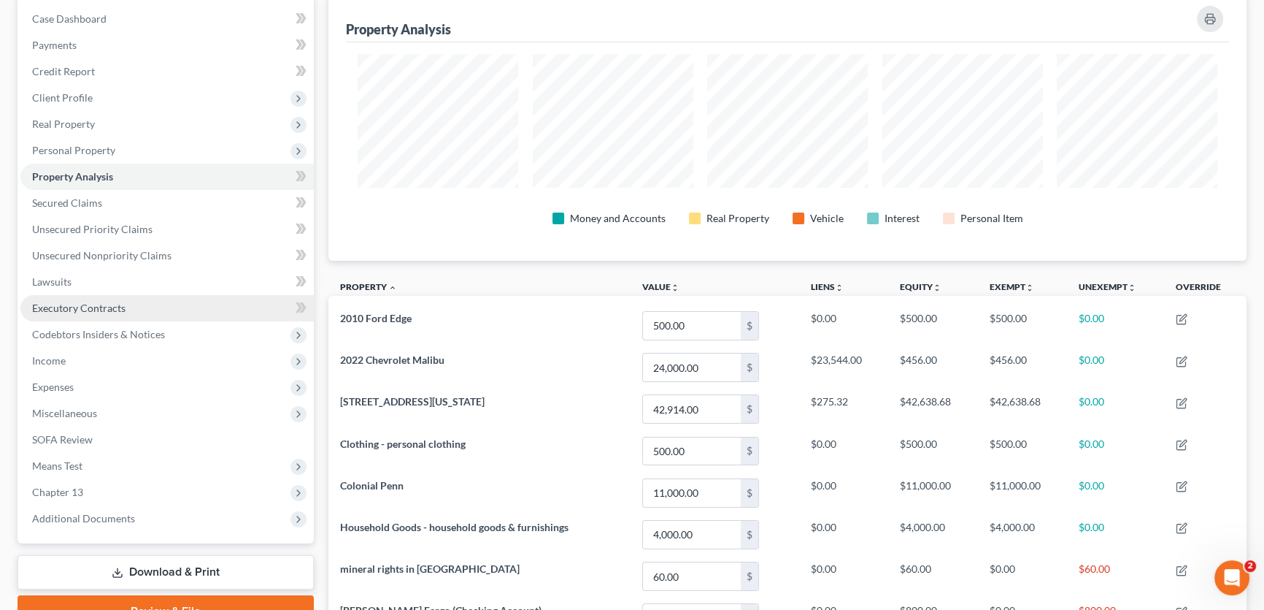
scroll to position [132, 0]
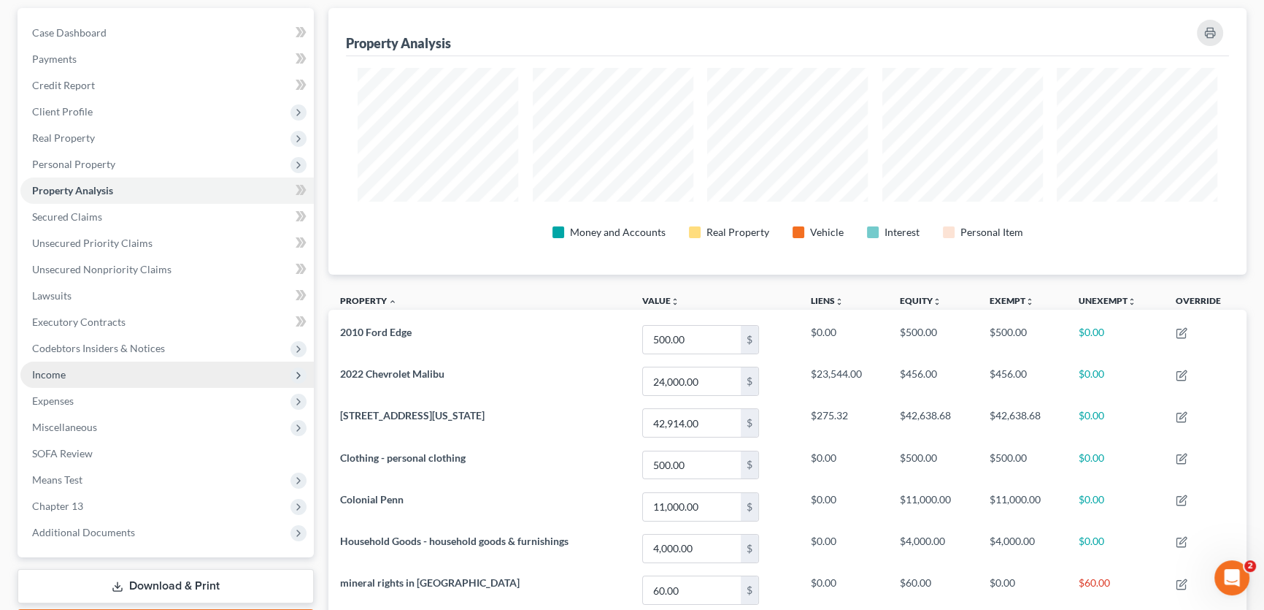
click at [74, 375] on span "Income" at bounding box center [166, 374] width 293 height 26
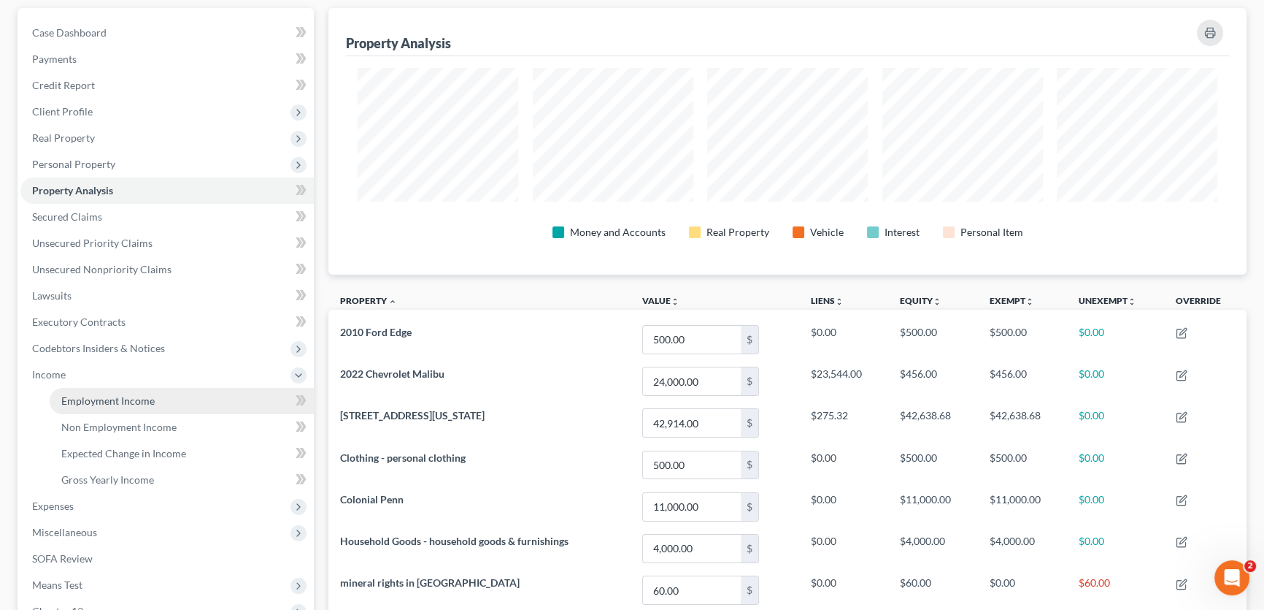
click at [77, 396] on span "Employment Income" at bounding box center [107, 400] width 93 height 12
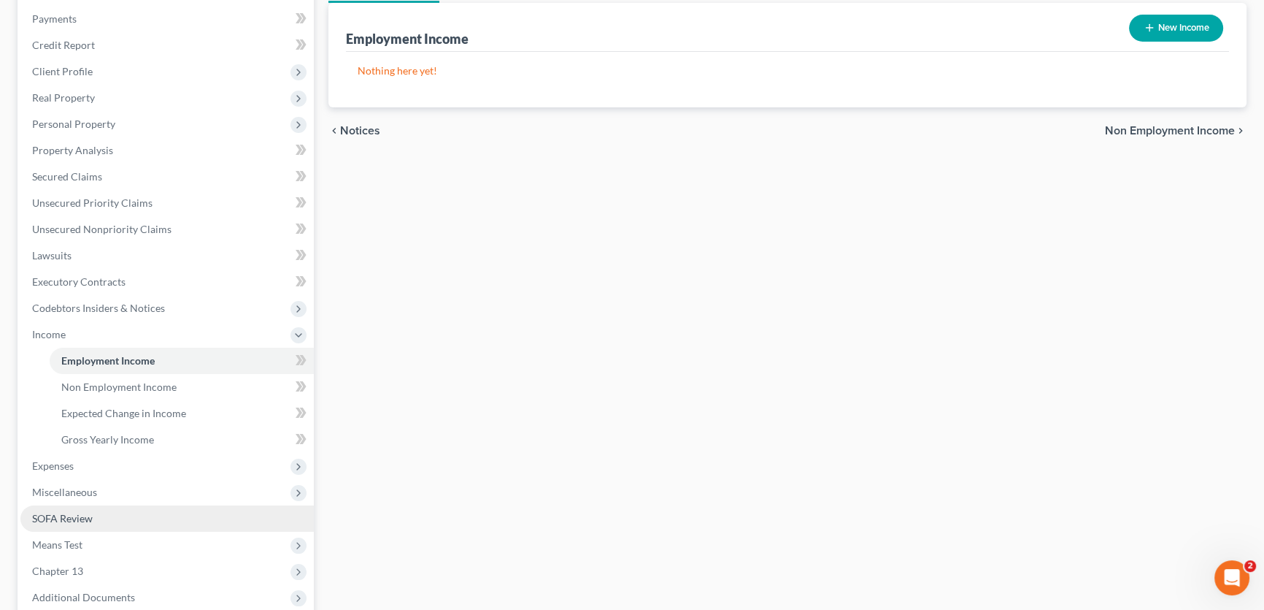
scroll to position [199, 0]
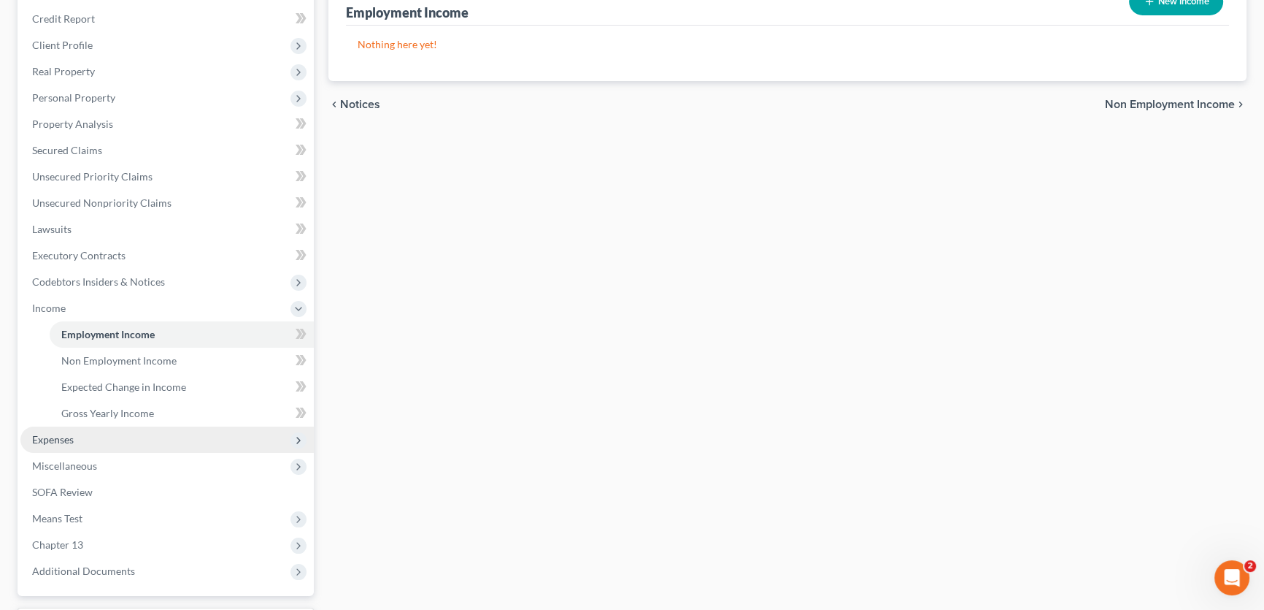
click at [124, 438] on span "Expenses" at bounding box center [166, 439] width 293 height 26
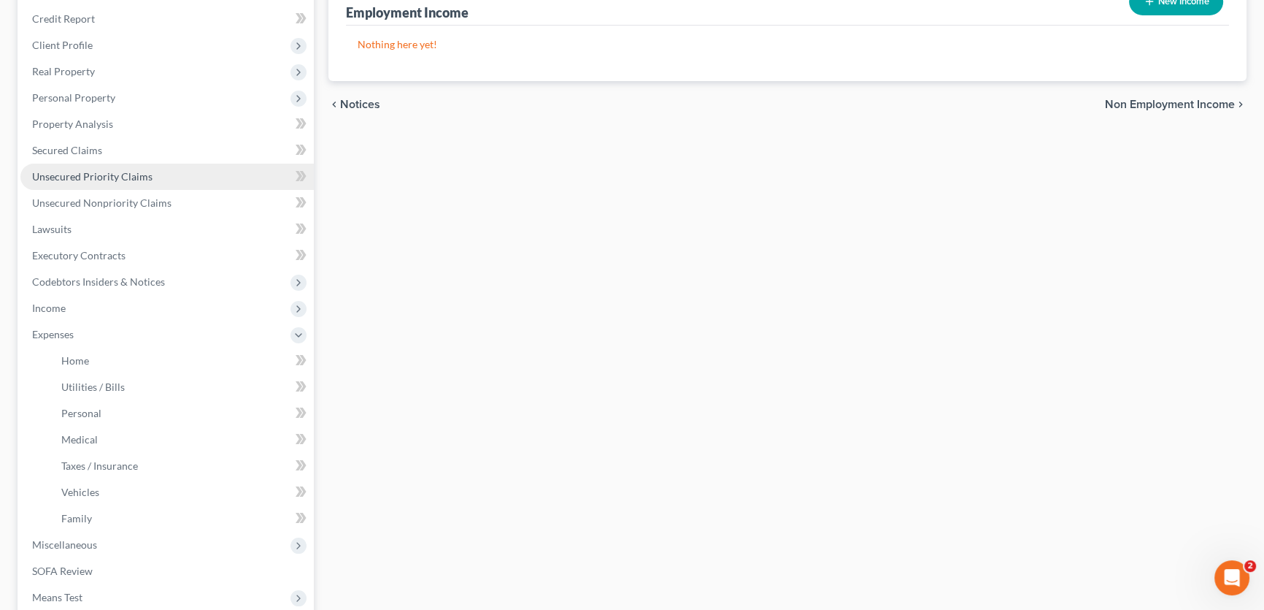
click at [110, 170] on span "Unsecured Priority Claims" at bounding box center [92, 176] width 120 height 12
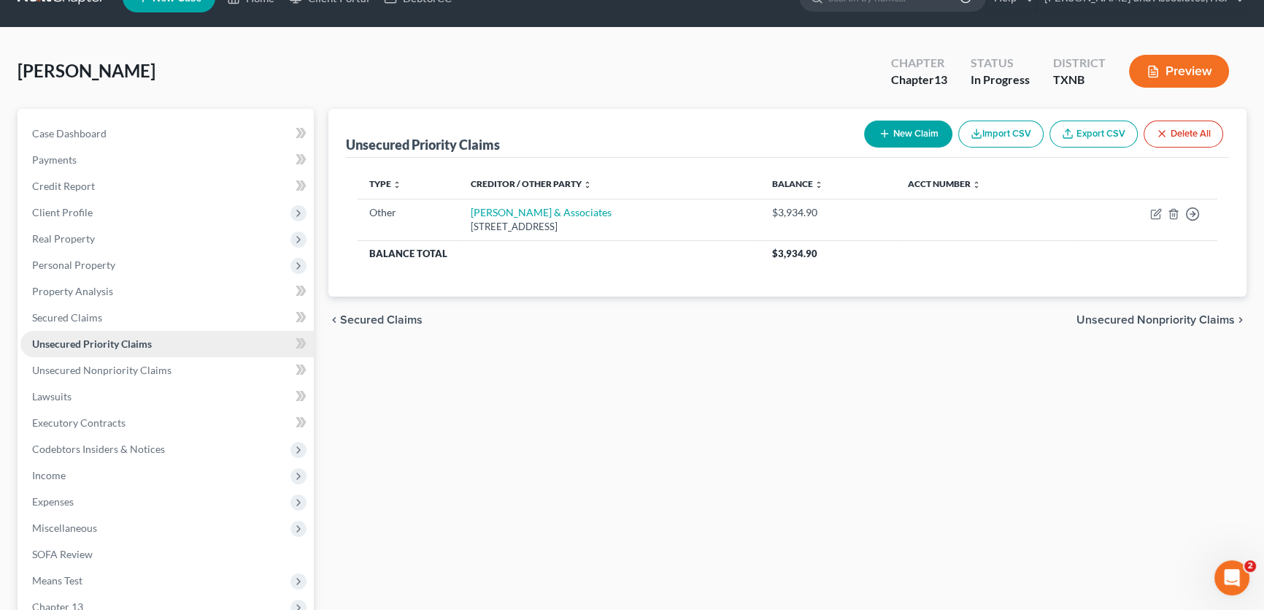
scroll to position [217, 0]
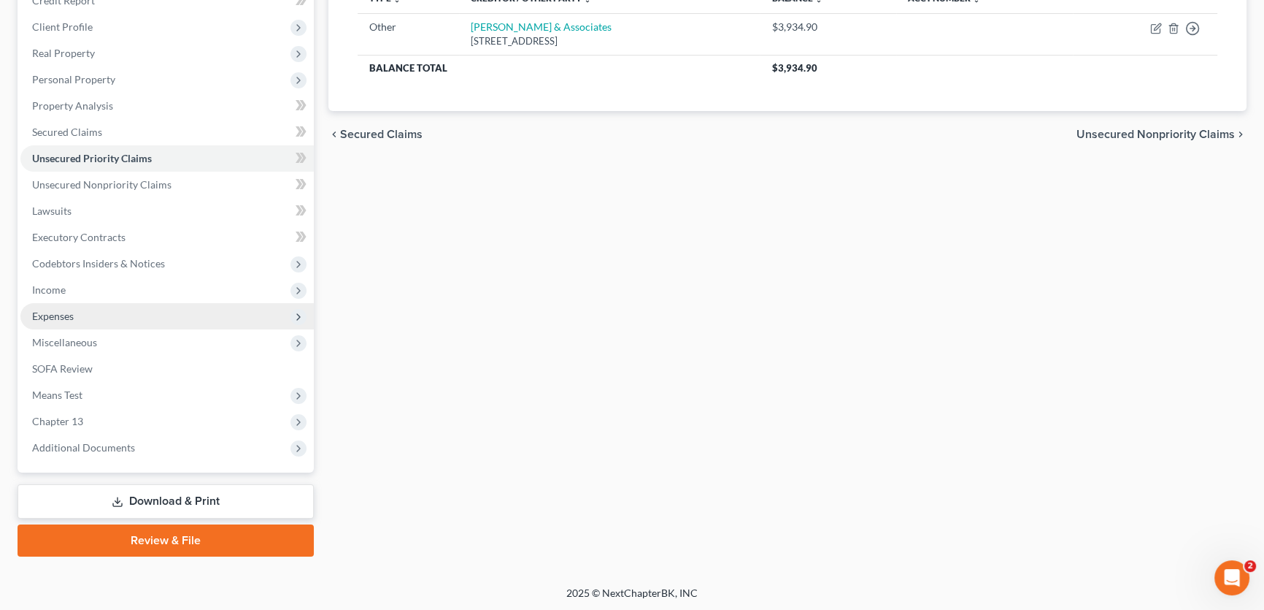
click at [77, 315] on span "Expenses" at bounding box center [166, 316] width 293 height 26
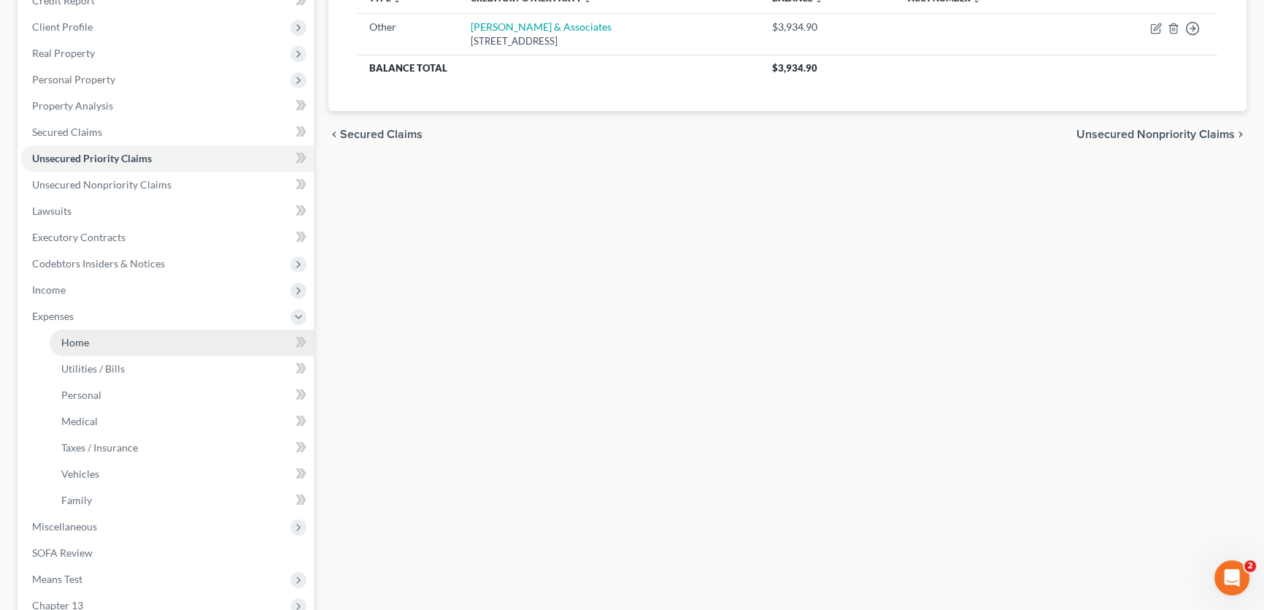
click at [80, 337] on span "Home" at bounding box center [75, 342] width 28 height 12
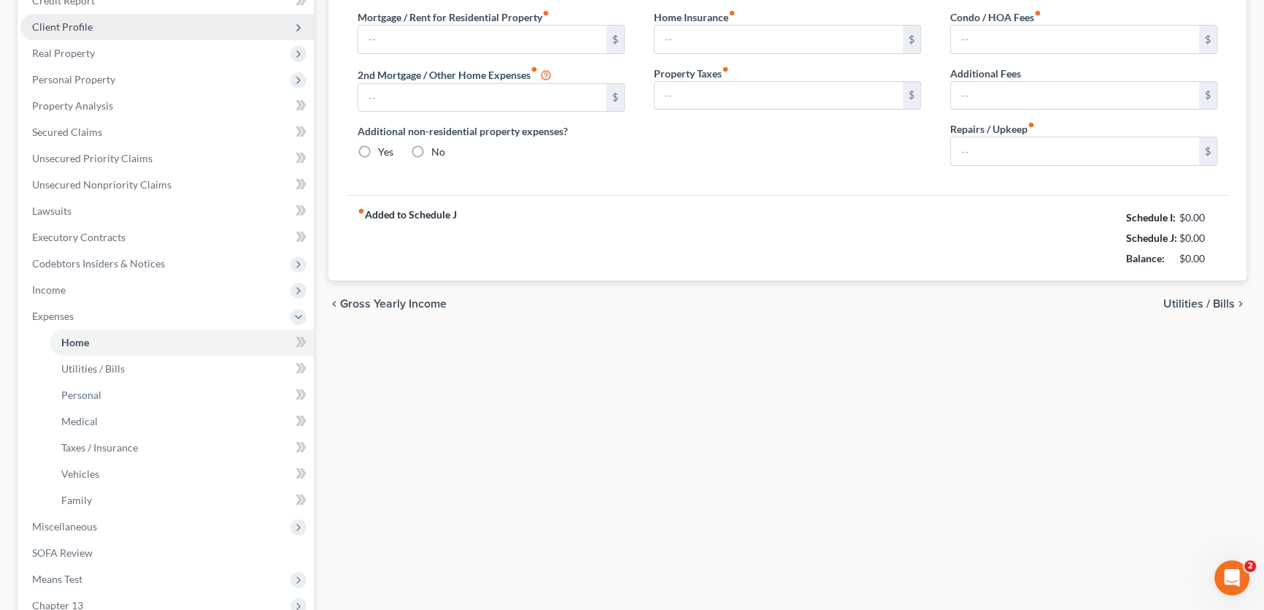
type input "0.00"
radio input "true"
type input "0.00"
type input "22.94"
type input "0.00"
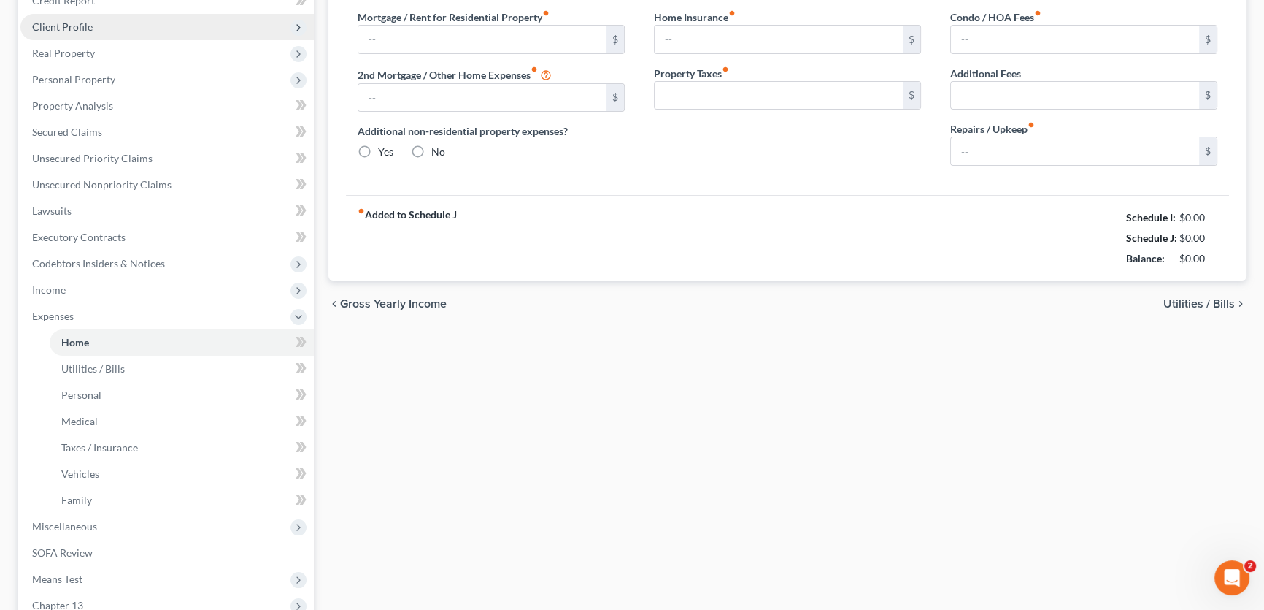
type input "0.00"
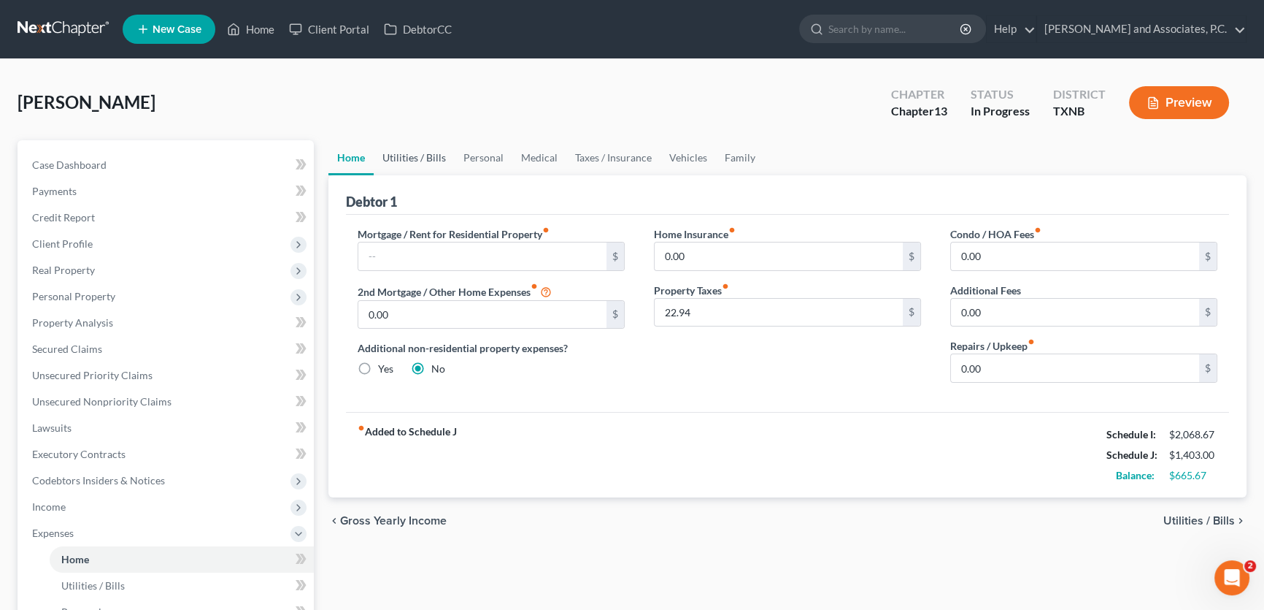
click at [431, 158] on link "Utilities / Bills" at bounding box center [414, 157] width 81 height 35
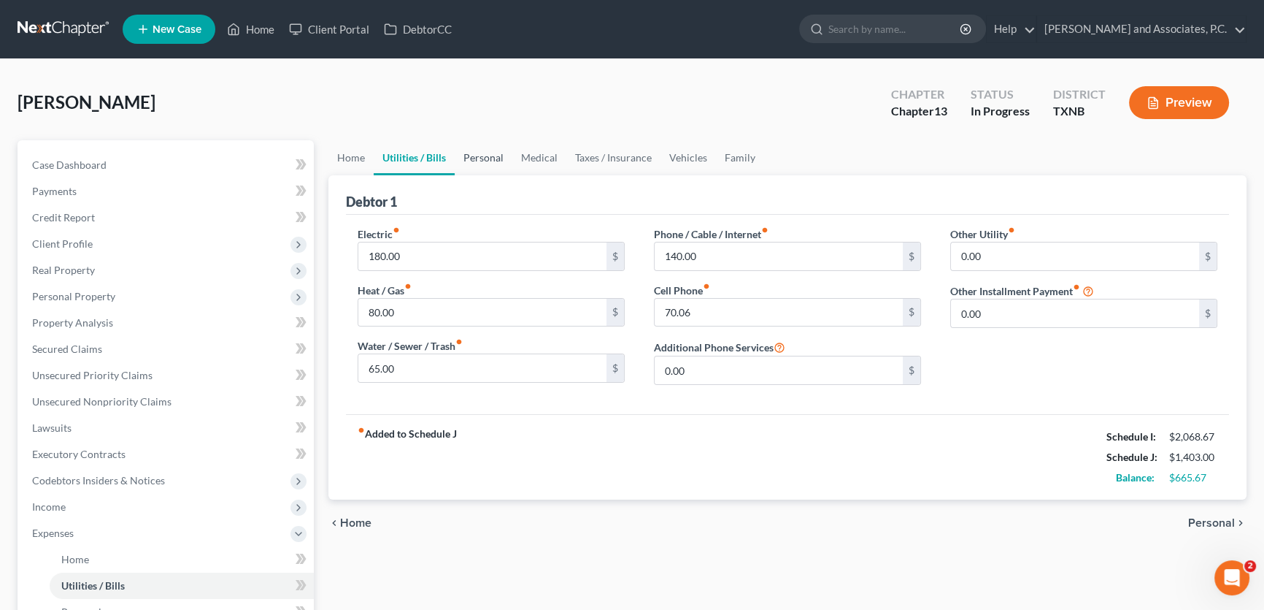
click at [483, 163] on link "Personal" at bounding box center [484, 157] width 58 height 35
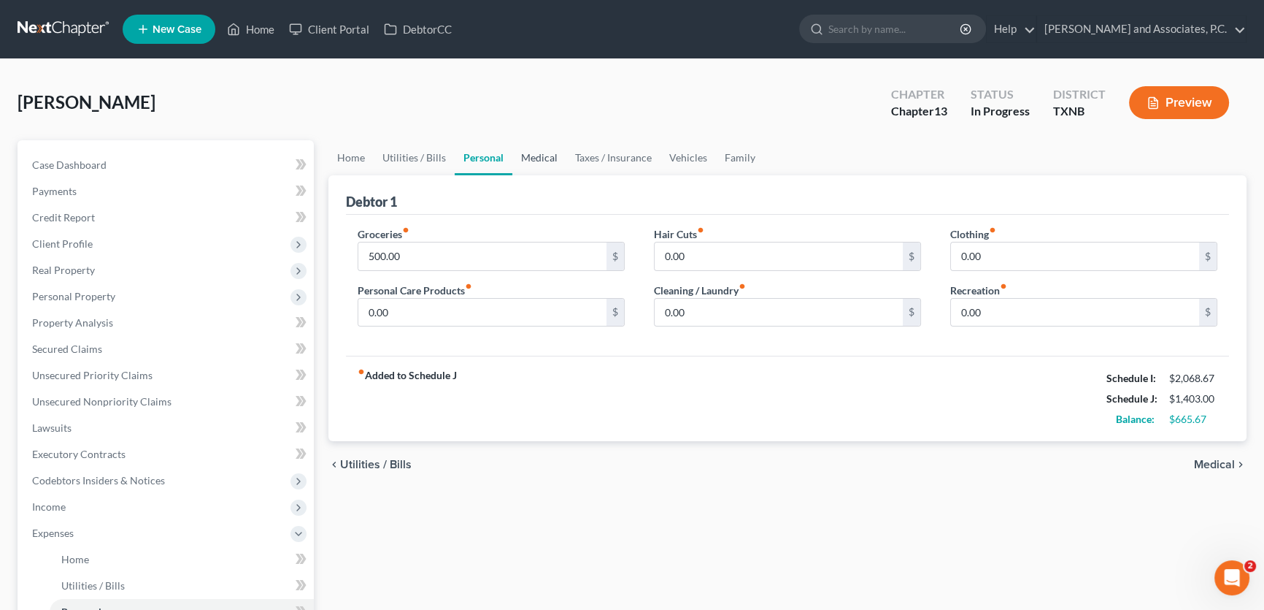
click at [539, 160] on link "Medical" at bounding box center [539, 157] width 54 height 35
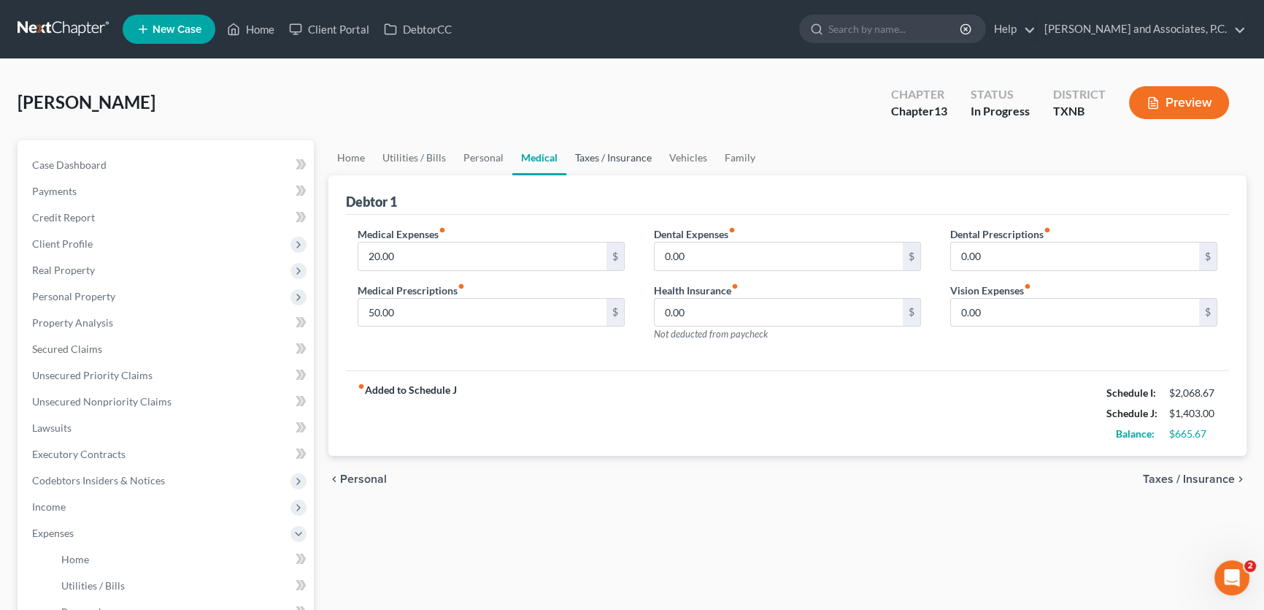
click at [602, 160] on link "Taxes / Insurance" at bounding box center [614, 157] width 94 height 35
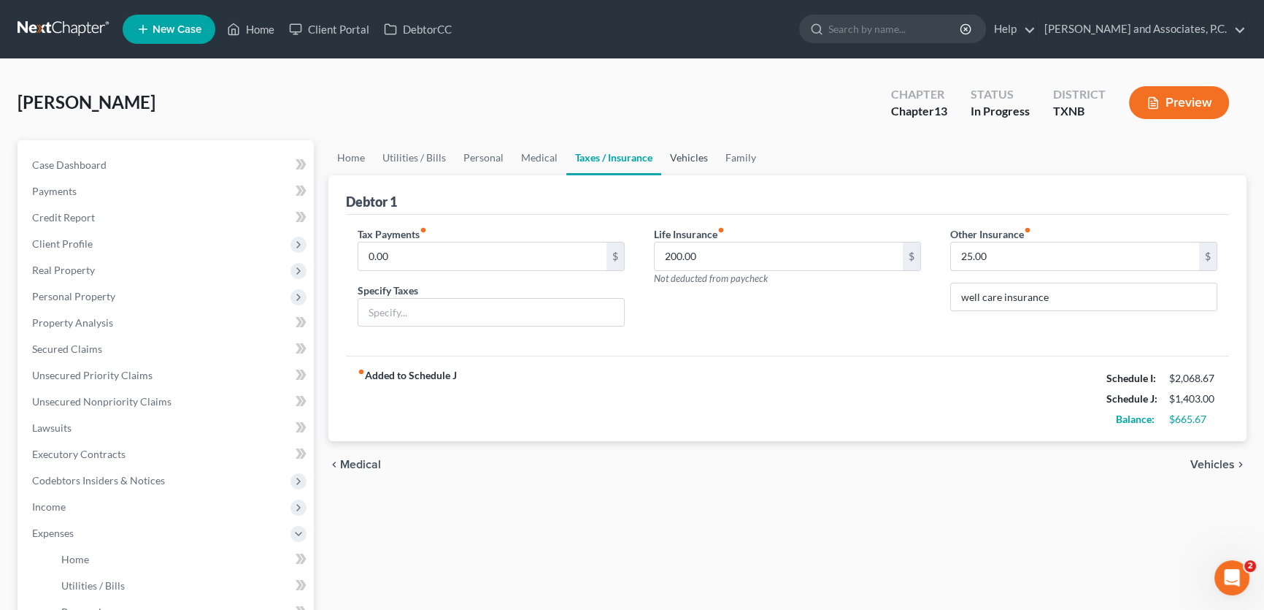
click at [694, 161] on link "Vehicles" at bounding box center [688, 157] width 55 height 35
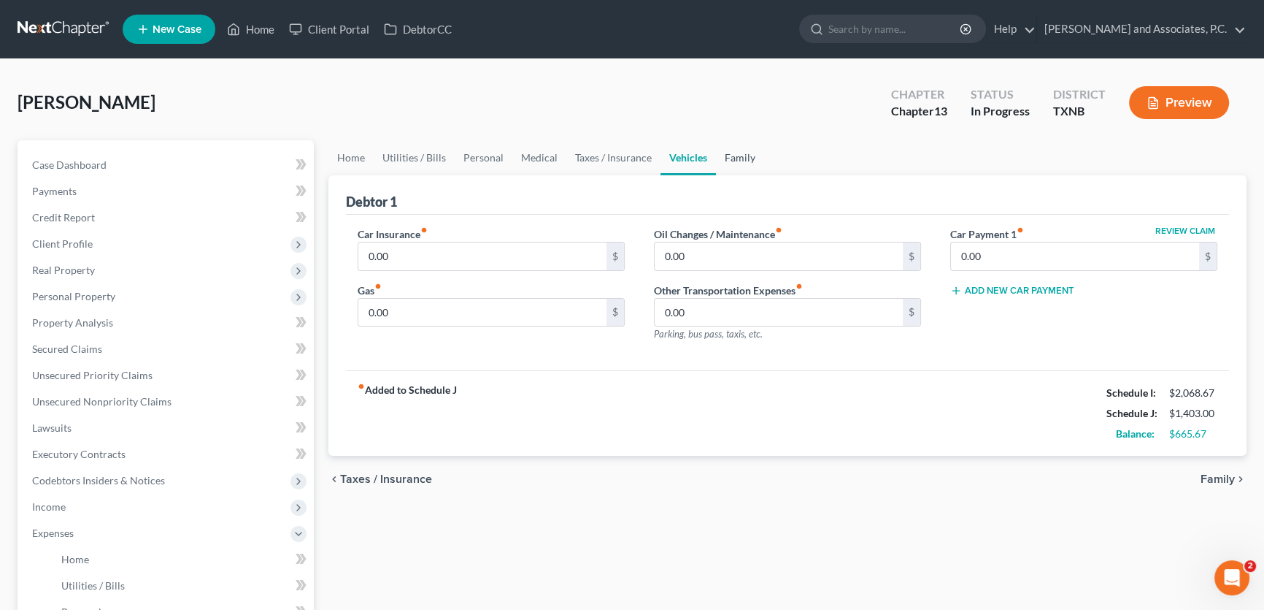
click at [745, 161] on link "Family" at bounding box center [740, 157] width 48 height 35
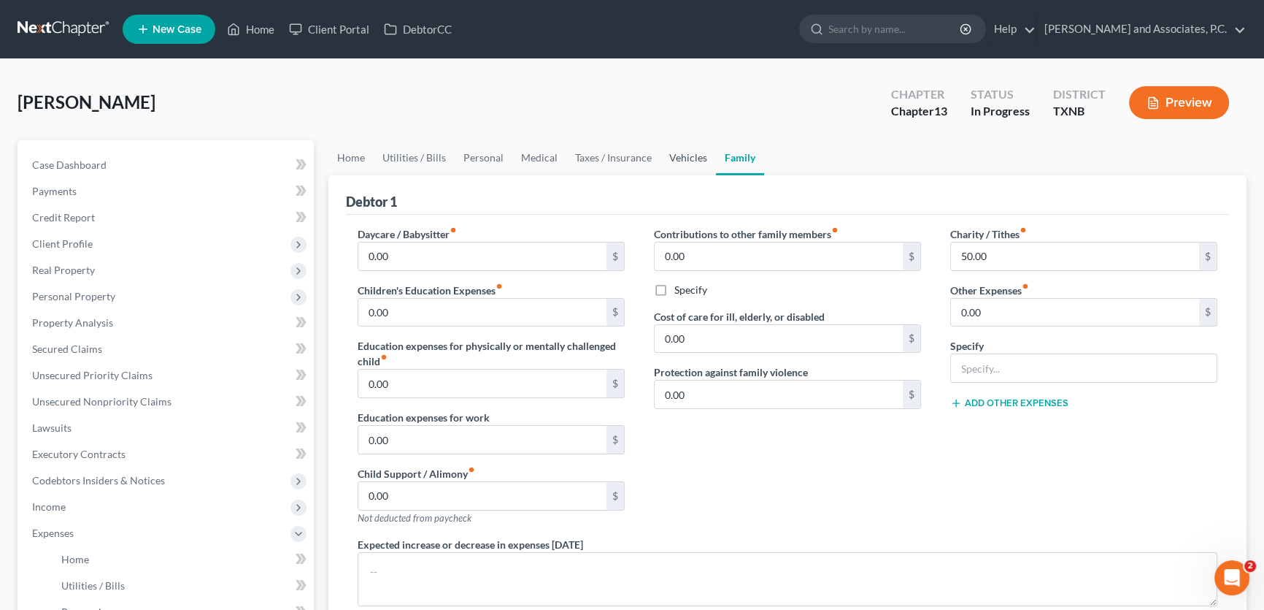
click at [691, 156] on link "Vehicles" at bounding box center [688, 157] width 55 height 35
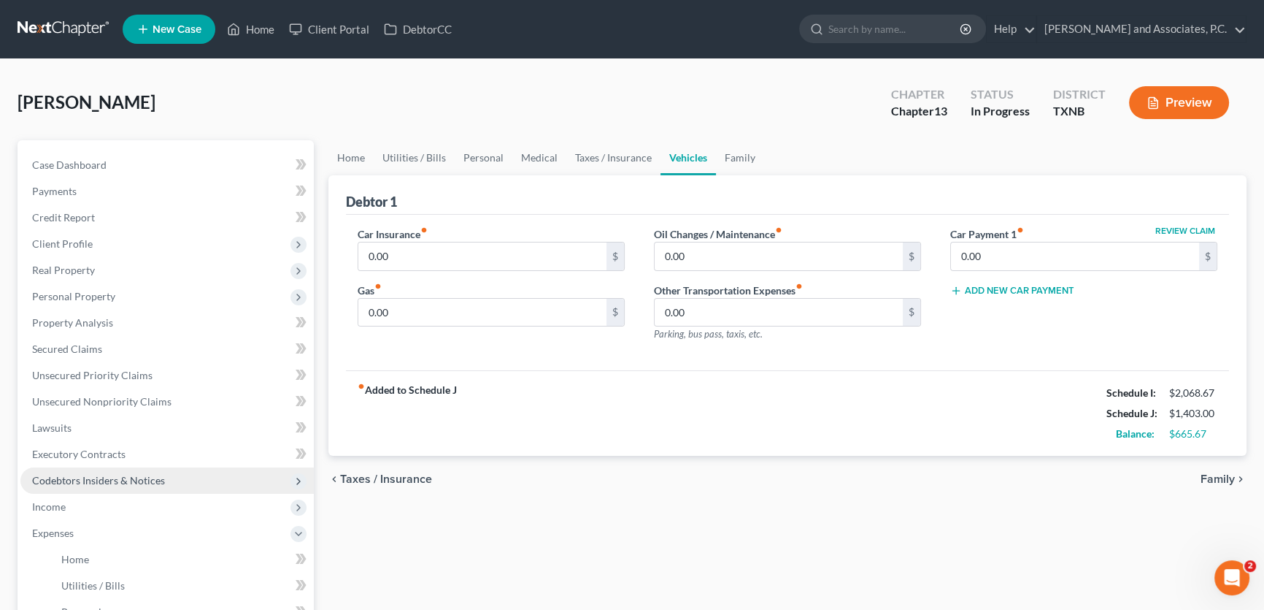
click at [124, 474] on span "Codebtors Insiders & Notices" at bounding box center [98, 480] width 133 height 12
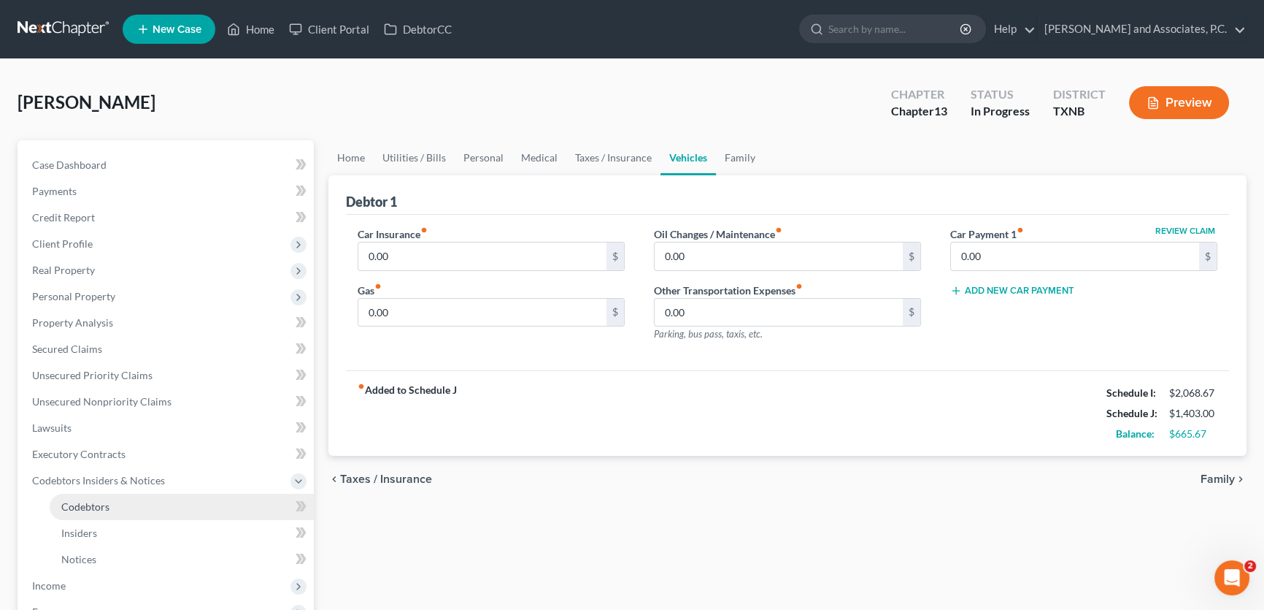
click at [110, 501] on link "Codebtors" at bounding box center [182, 506] width 264 height 26
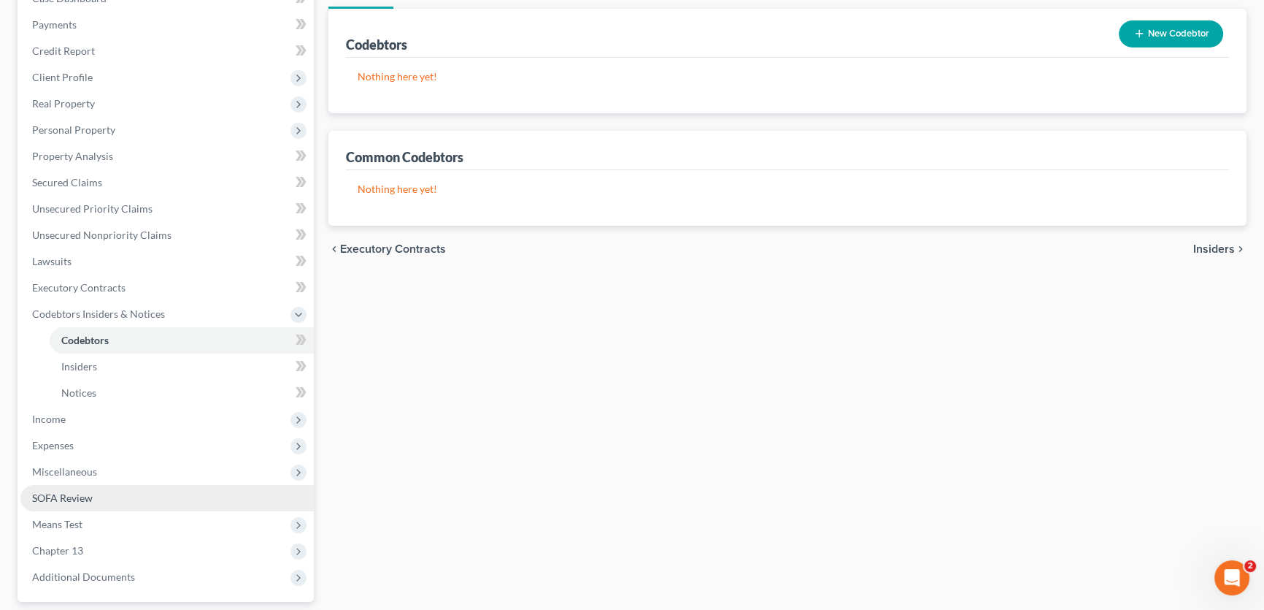
scroll to position [199, 0]
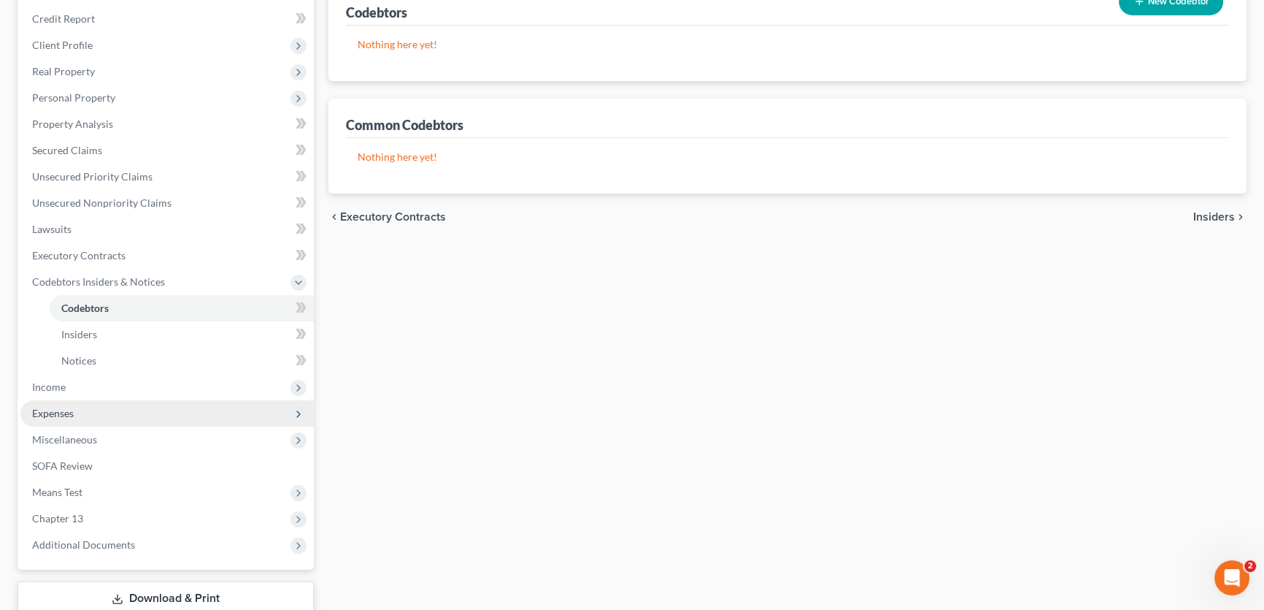
click at [73, 413] on span "Expenses" at bounding box center [53, 413] width 42 height 12
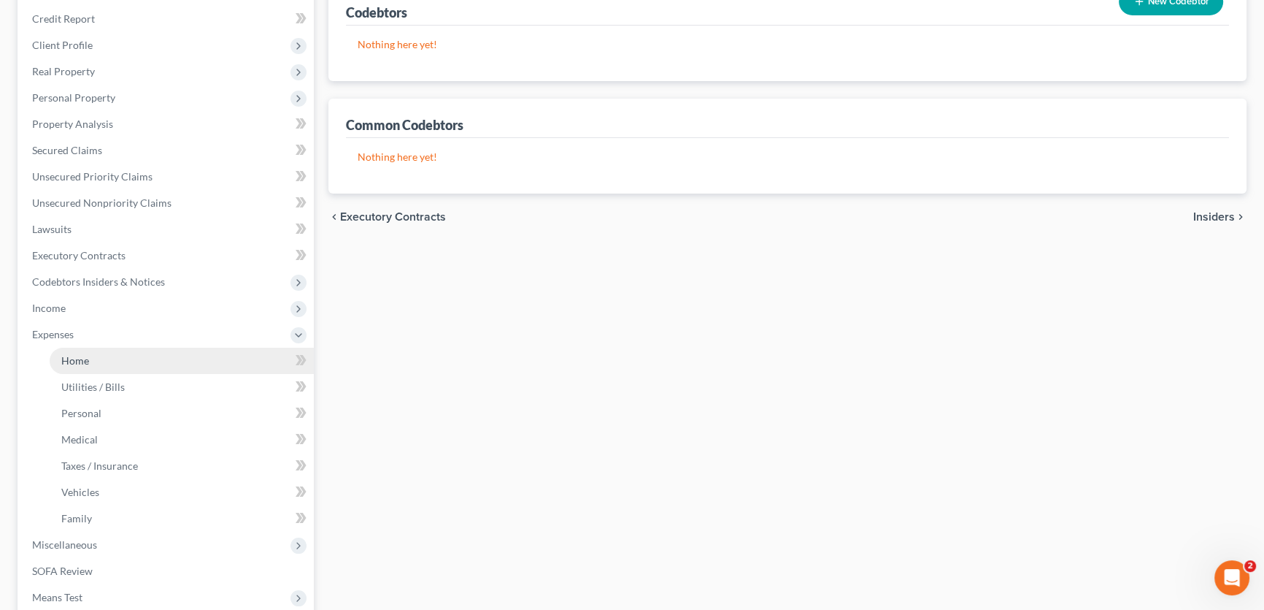
click at [77, 358] on span "Home" at bounding box center [75, 360] width 28 height 12
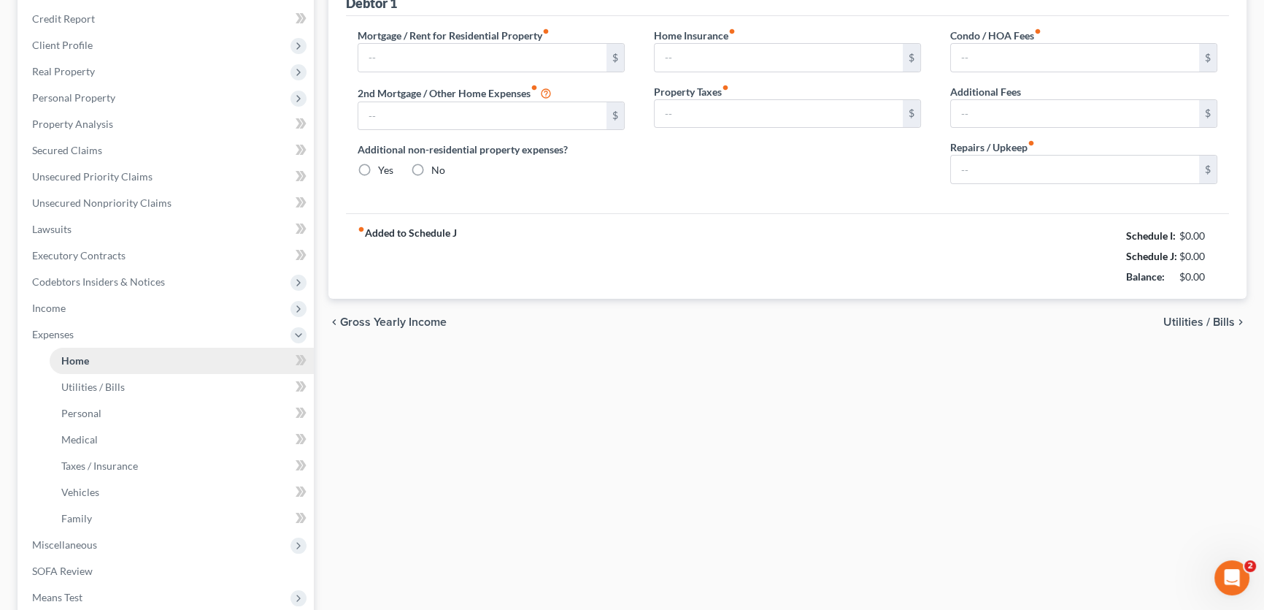
type input "0.00"
radio input "true"
type input "0.00"
type input "22.94"
type input "0.00"
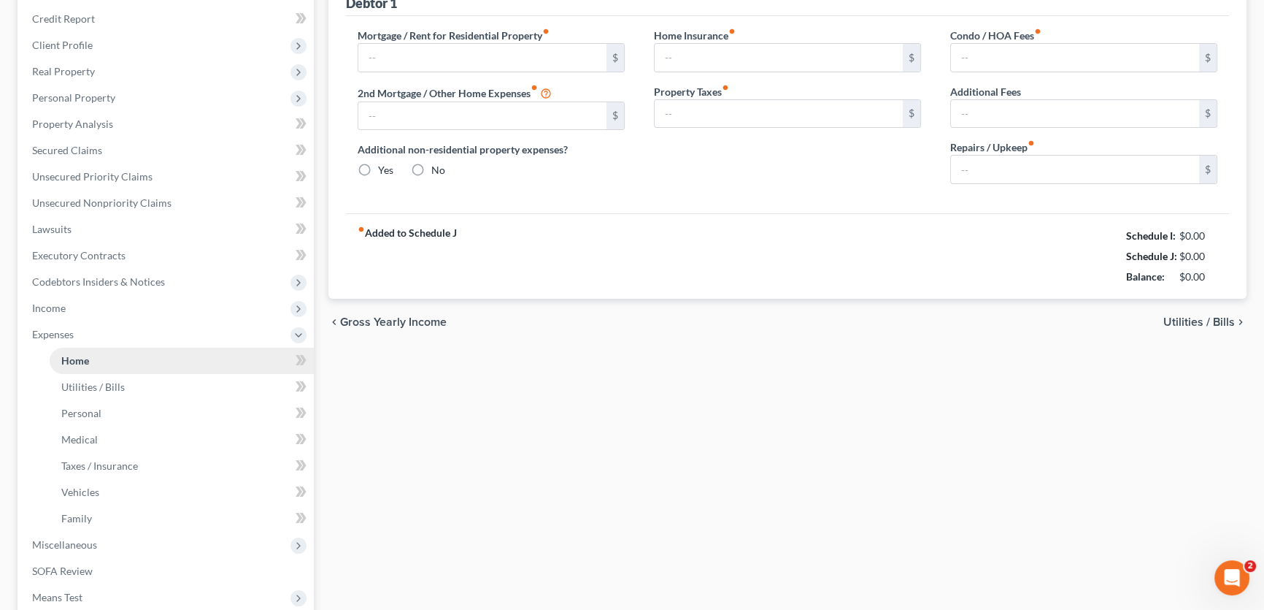
type input "0.00"
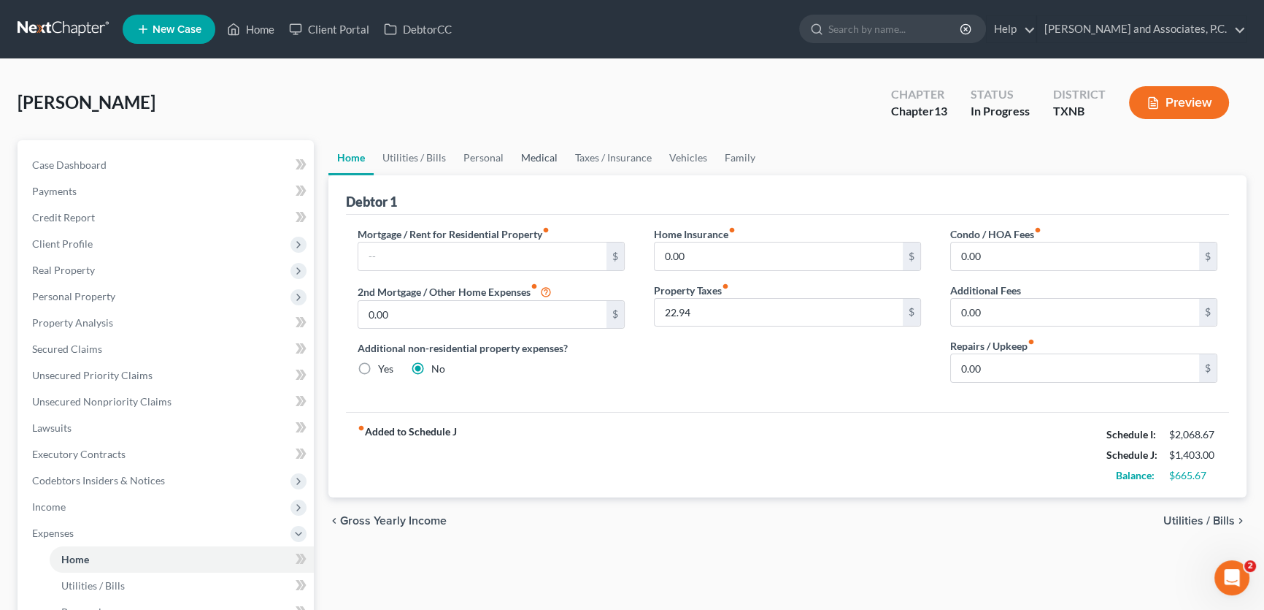
click at [529, 154] on link "Medical" at bounding box center [539, 157] width 54 height 35
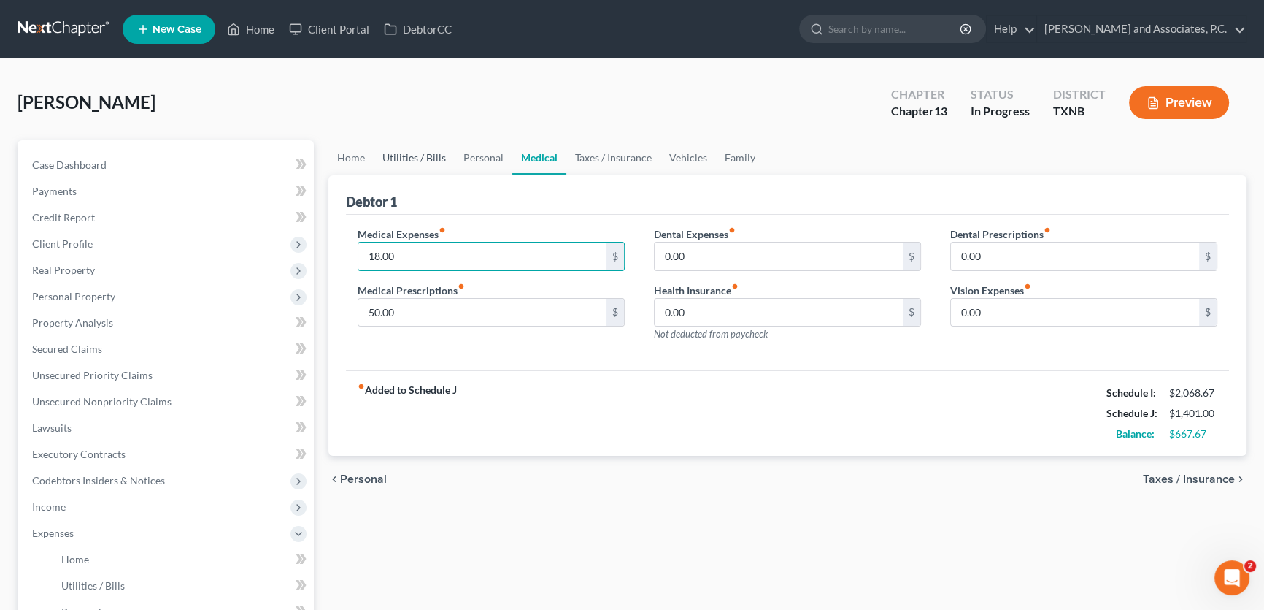
type input "18.00"
click at [431, 158] on link "Utilities / Bills" at bounding box center [414, 157] width 81 height 35
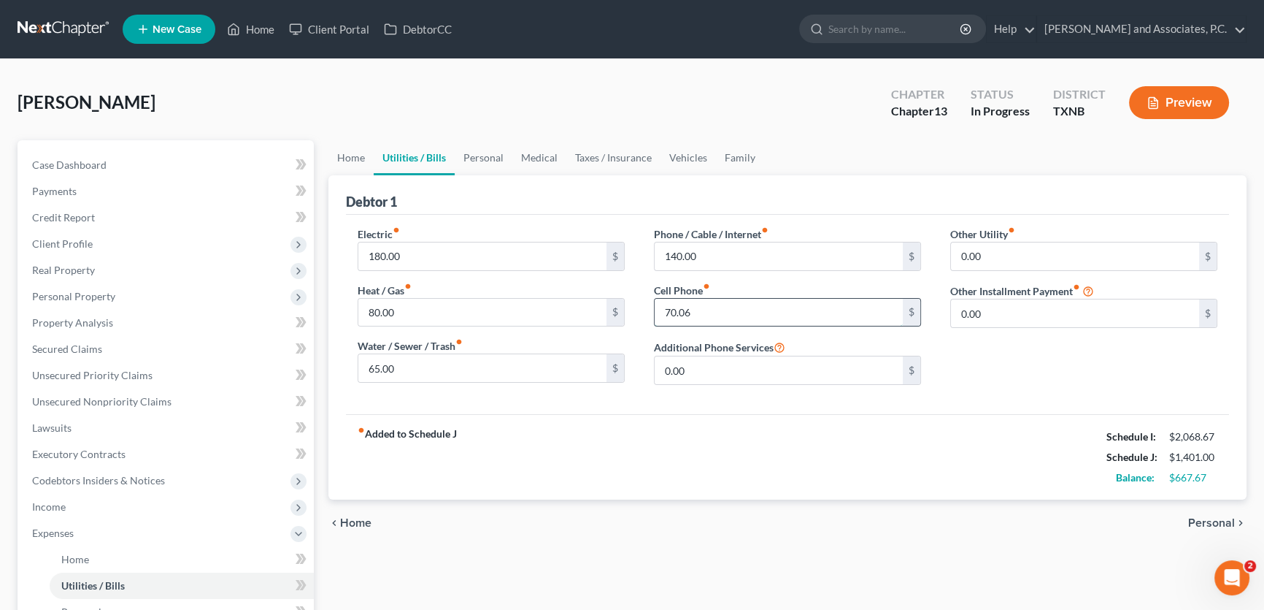
click at [699, 312] on input "70.06" at bounding box center [779, 313] width 248 height 28
type input "7"
type input "73.73"
click at [715, 410] on div "Electric fiber_manual_record 180.00 $ Heat / Gas fiber_manual_record 80.00 $ Wa…" at bounding box center [787, 314] width 883 height 199
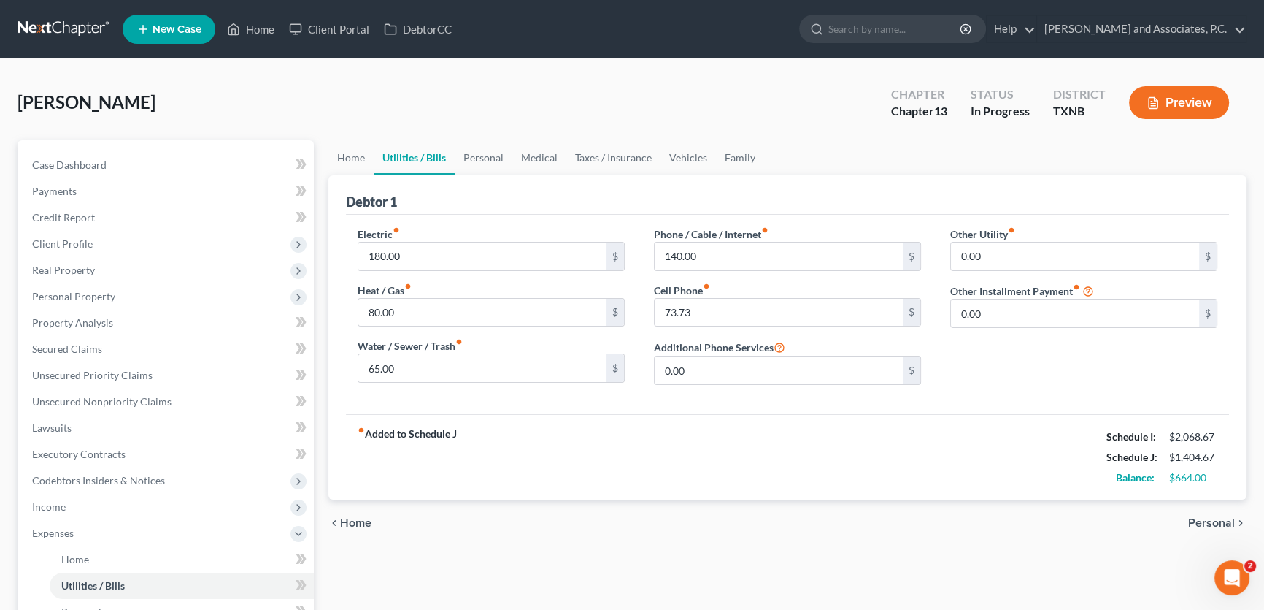
scroll to position [199, 0]
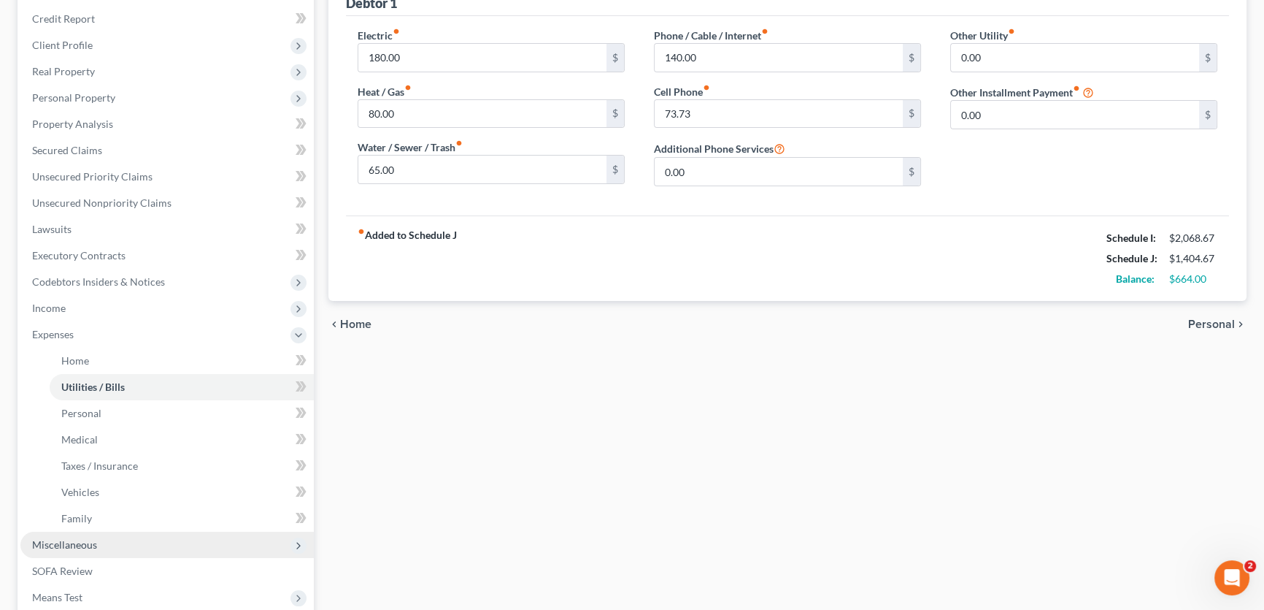
click at [100, 542] on span "Miscellaneous" at bounding box center [166, 544] width 293 height 26
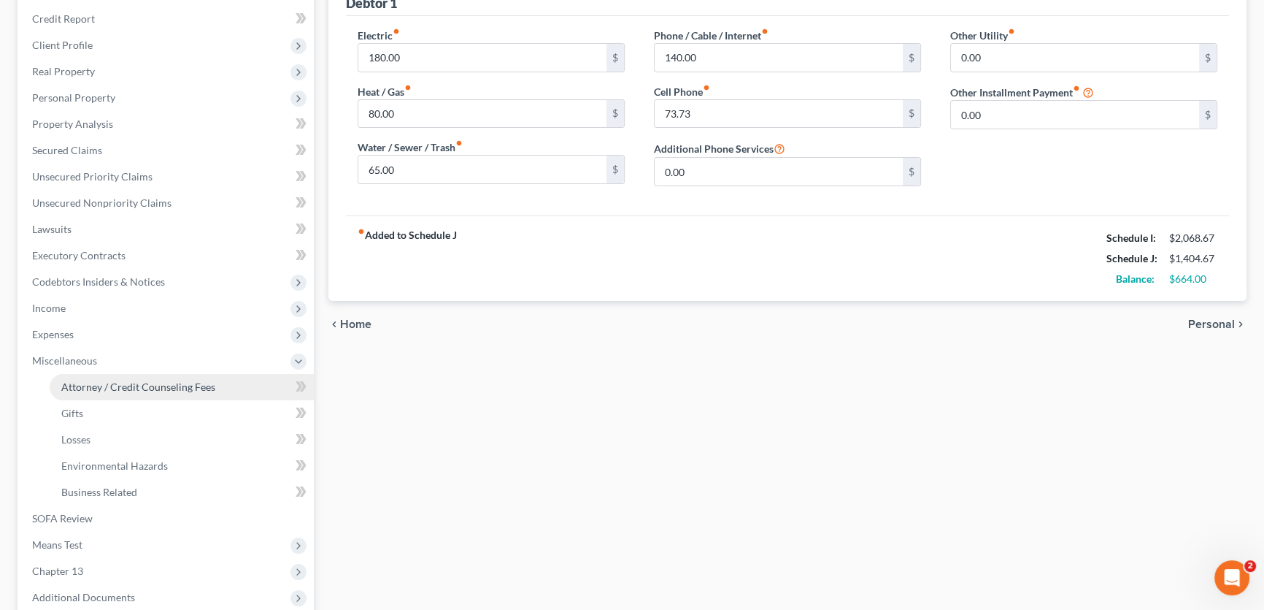
click at [147, 391] on span "Attorney / Credit Counseling Fees" at bounding box center [138, 386] width 154 height 12
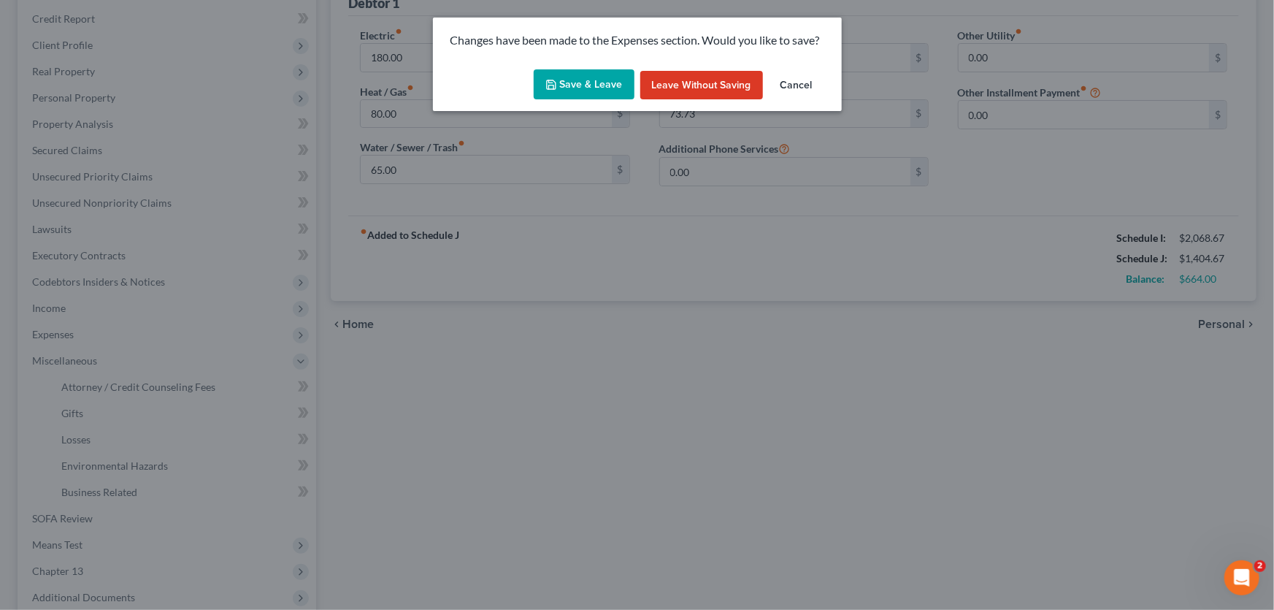
click at [599, 80] on button "Save & Leave" at bounding box center [584, 84] width 101 height 31
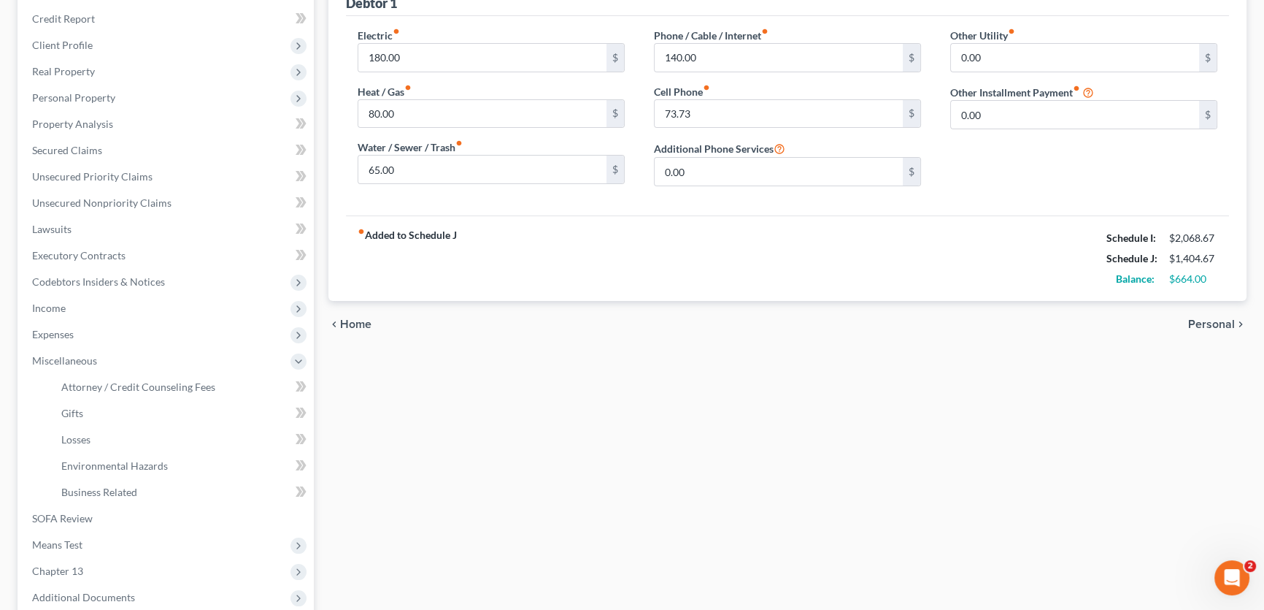
select select "1"
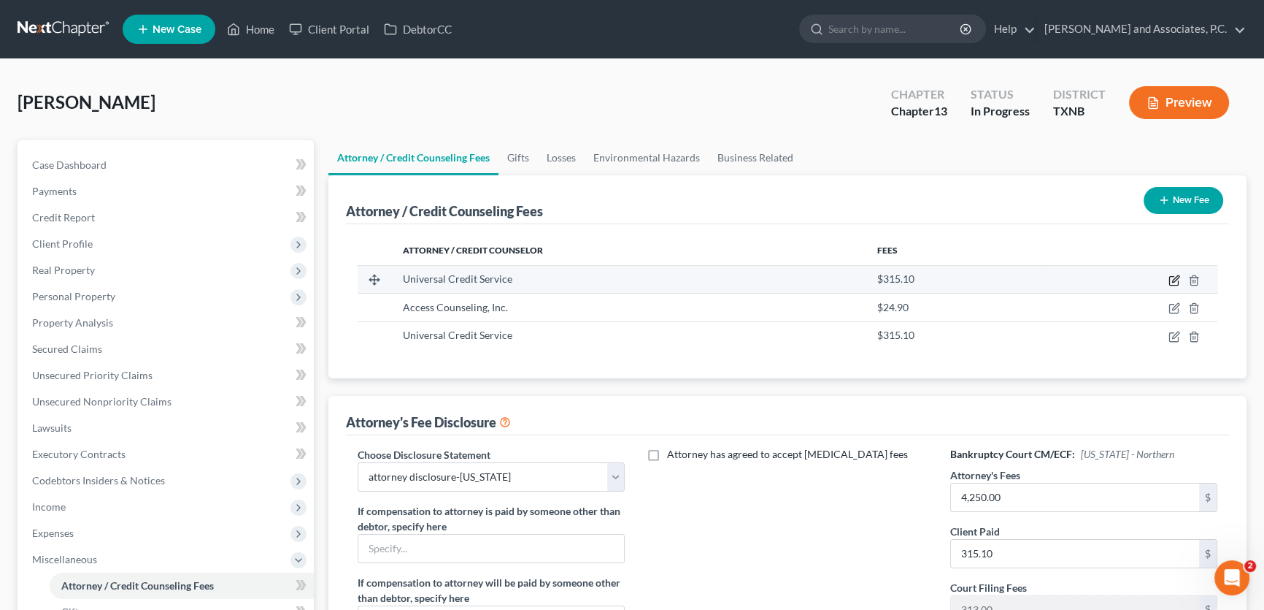
click at [1175, 277] on icon "button" at bounding box center [1175, 280] width 12 height 12
select select "45"
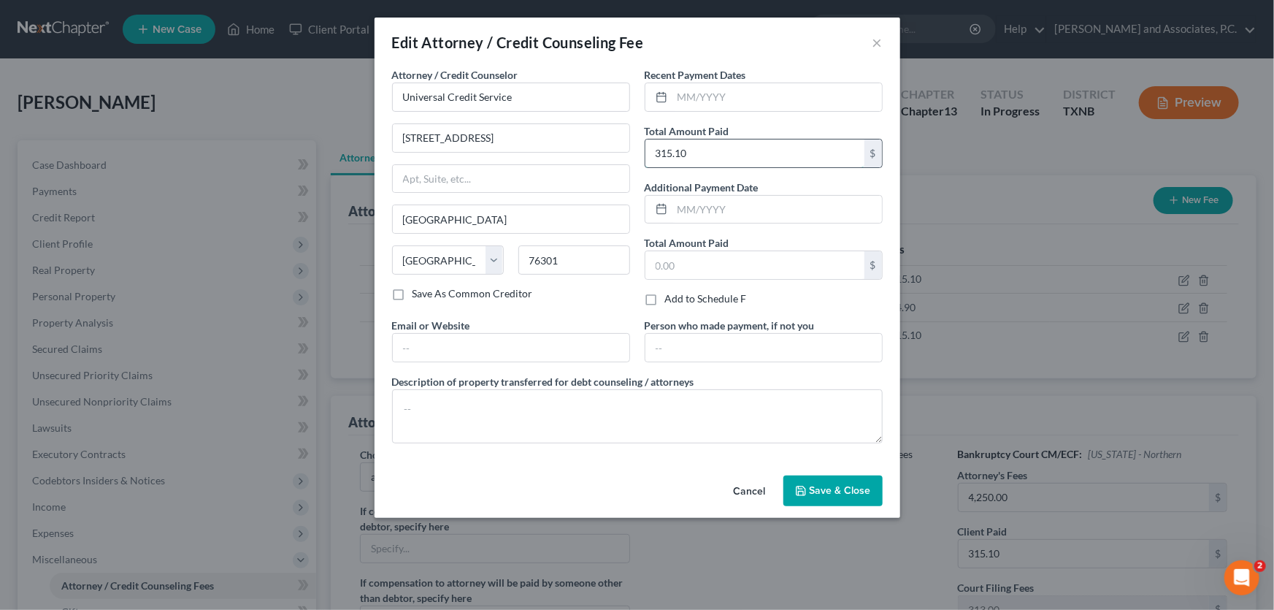
click at [715, 147] on input "315.10" at bounding box center [754, 153] width 219 height 28
click at [786, 154] on input "text" at bounding box center [754, 153] width 219 height 28
type input "35.00"
click at [817, 491] on span "Save & Close" at bounding box center [840, 490] width 61 height 12
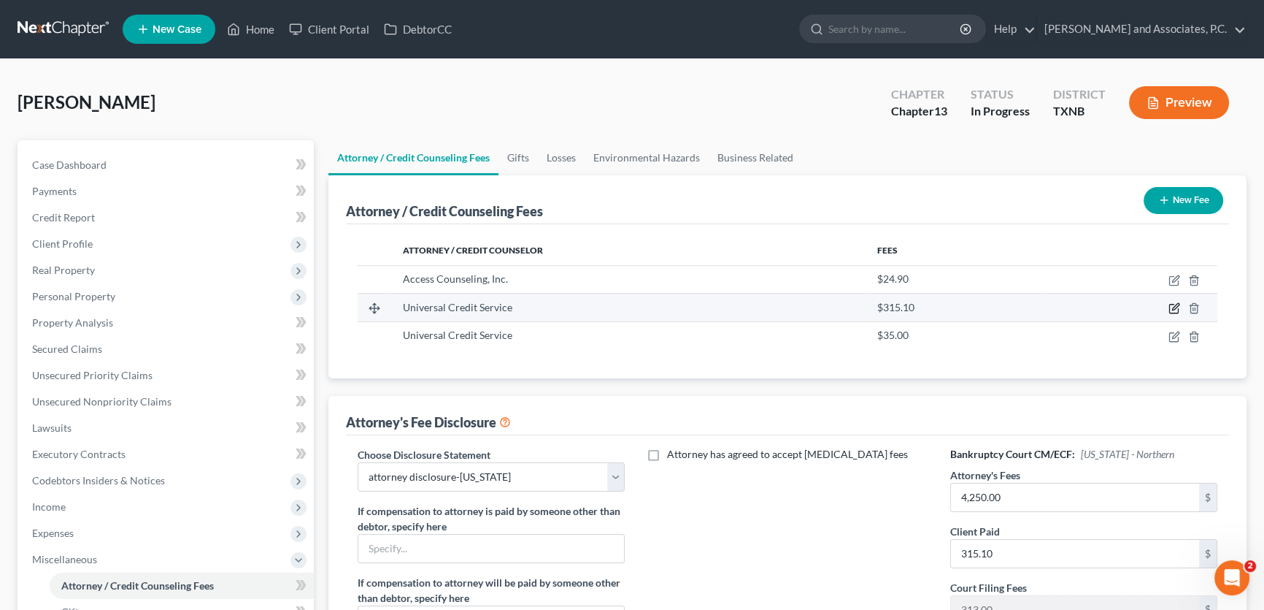
click at [1172, 305] on icon "button" at bounding box center [1175, 308] width 12 height 12
select select "45"
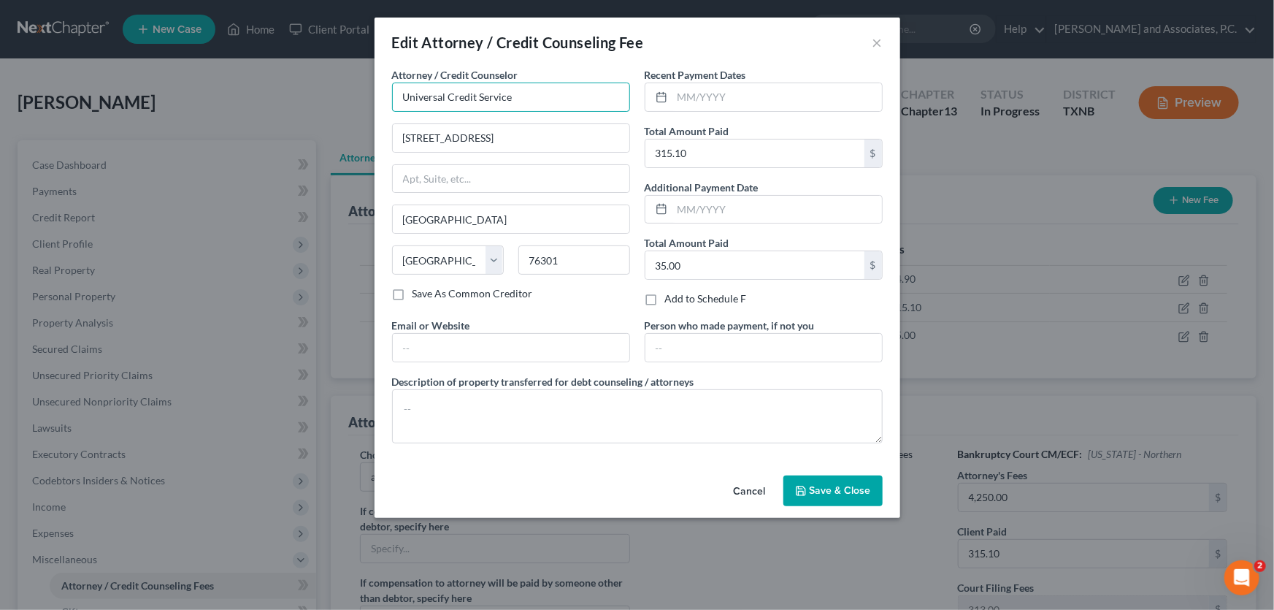
drag, startPoint x: 522, startPoint y: 96, endPoint x: 191, endPoint y: 97, distance: 330.7
click at [191, 97] on div "Edit Attorney / Credit Counseling Fee × Attorney / Credit Counselor * Universal…" at bounding box center [637, 305] width 1274 height 610
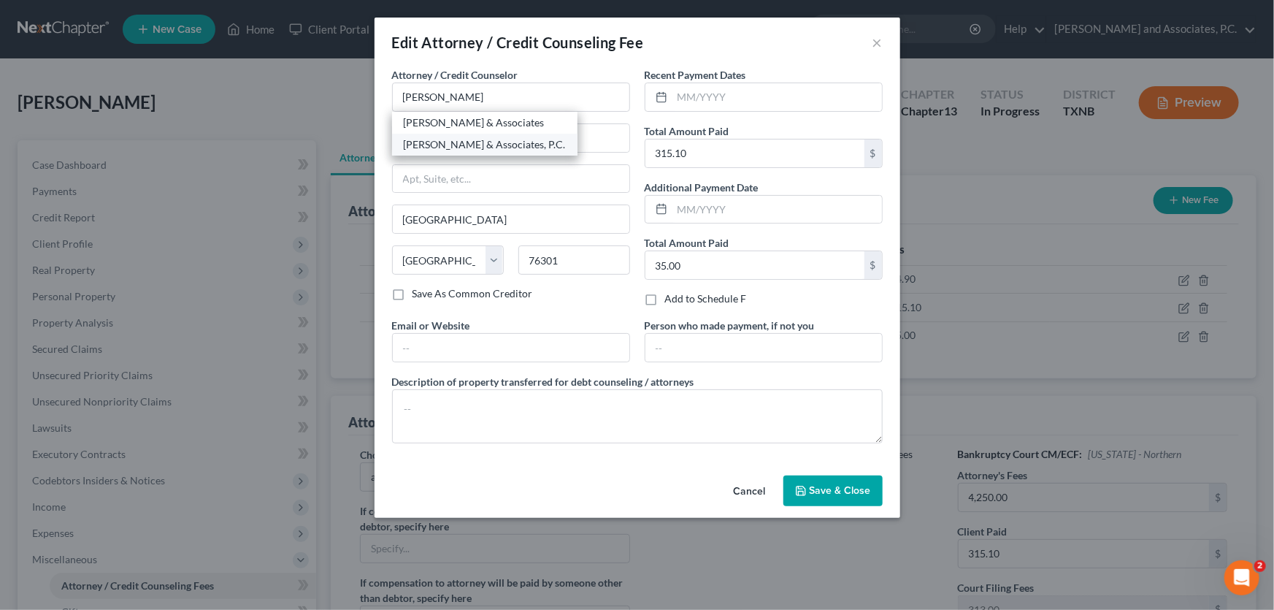
click at [466, 147] on div "Monte J. White & Associates, P.C." at bounding box center [485, 144] width 162 height 15
type input "Monte J. White & Associates, P.C."
type input "1106 Brook Avenue"
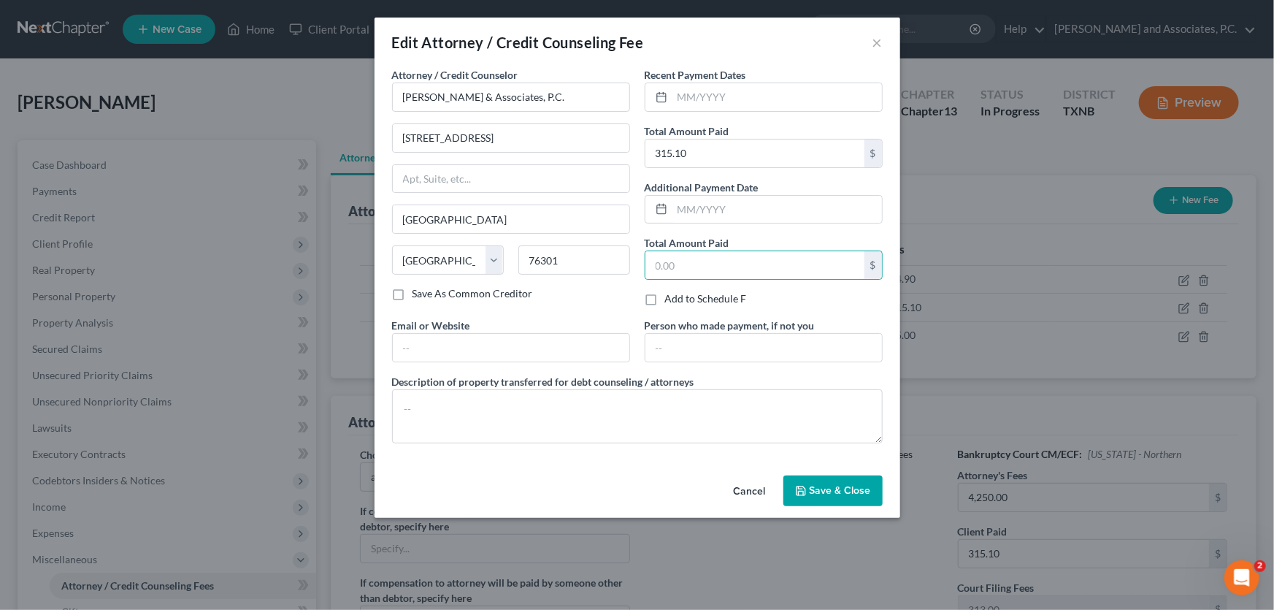
click at [872, 491] on button "Save & Close" at bounding box center [832, 490] width 99 height 31
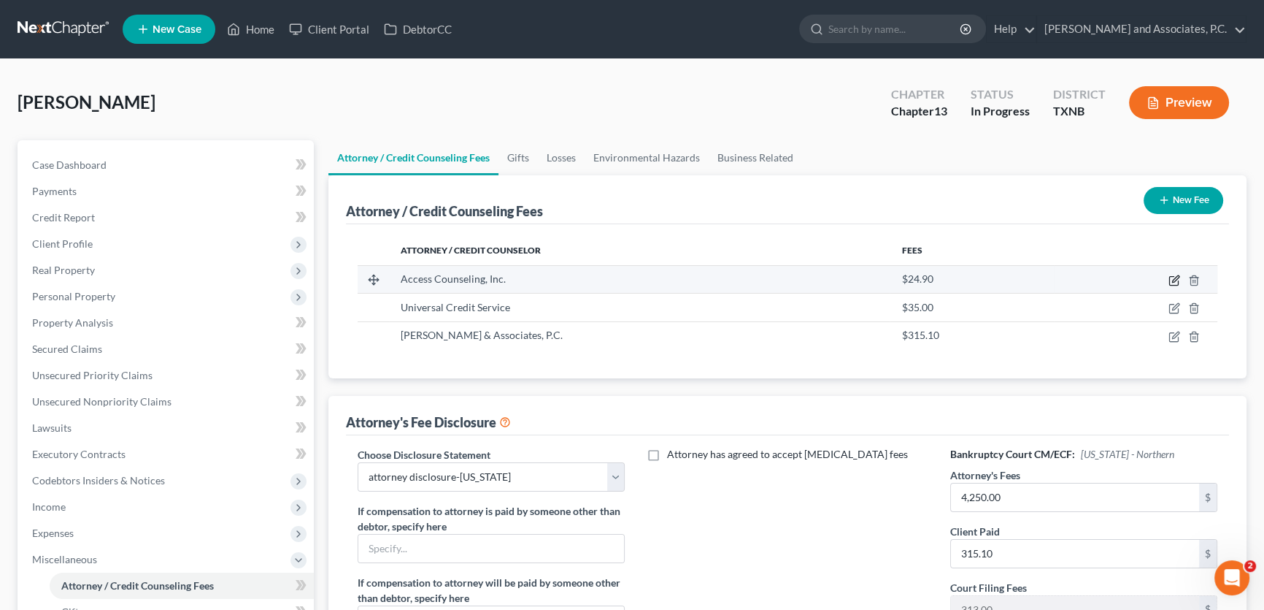
click at [1176, 278] on icon "button" at bounding box center [1175, 278] width 7 height 7
select select "4"
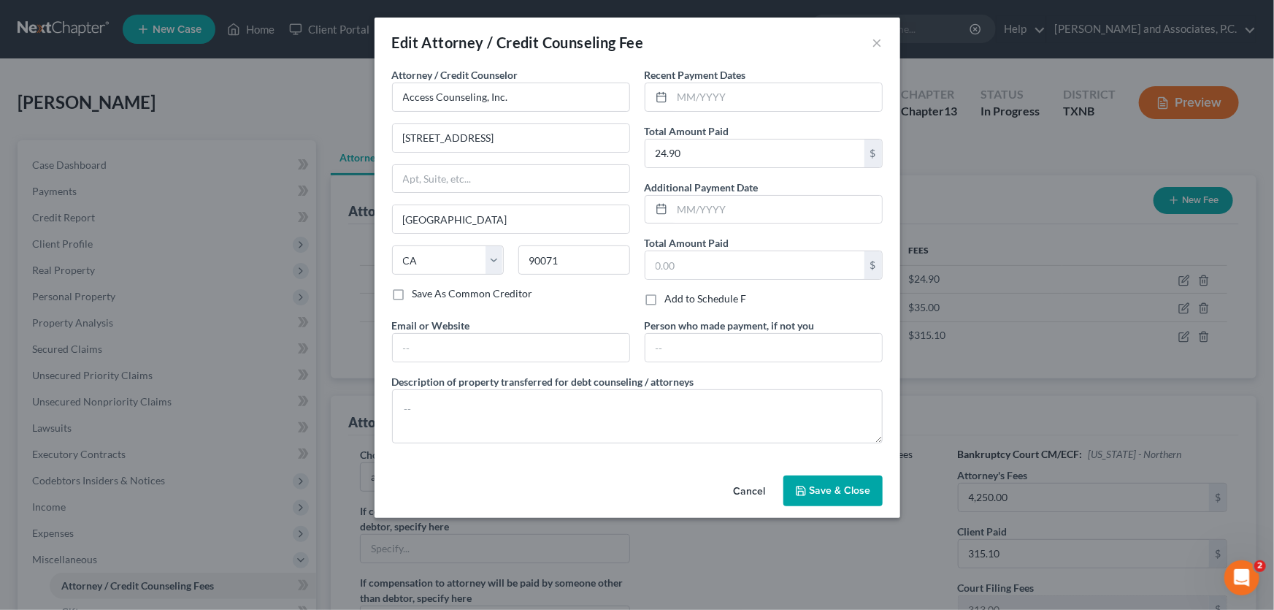
click at [753, 499] on button "Cancel" at bounding box center [749, 491] width 55 height 29
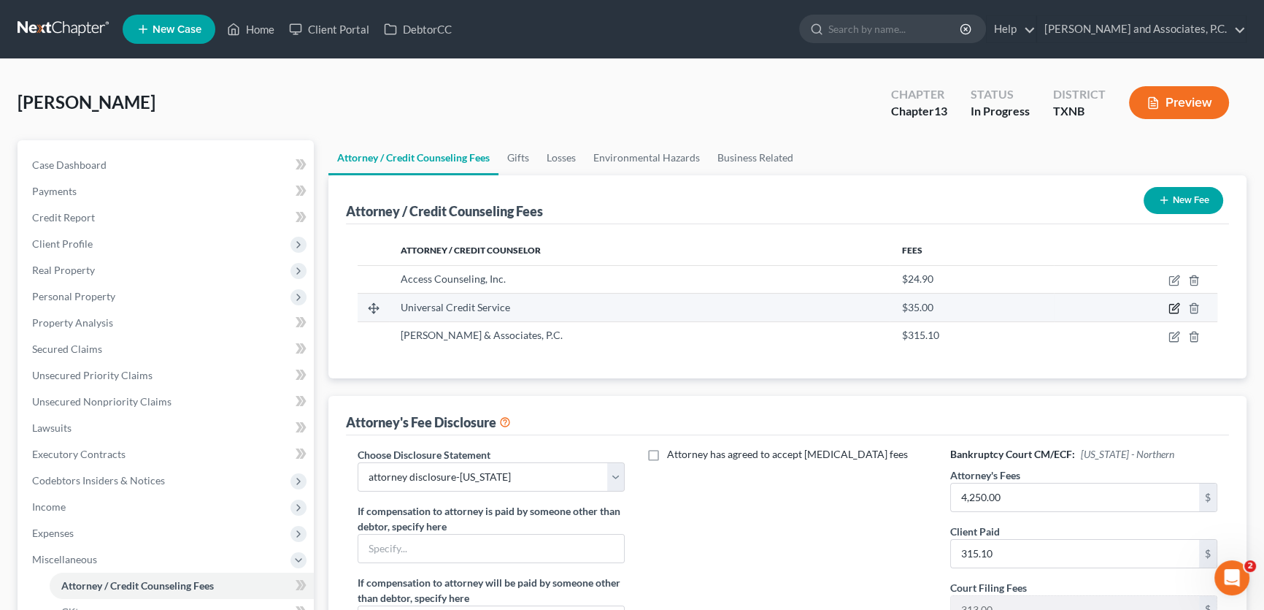
click at [1177, 307] on icon "button" at bounding box center [1175, 308] width 12 height 12
select select "45"
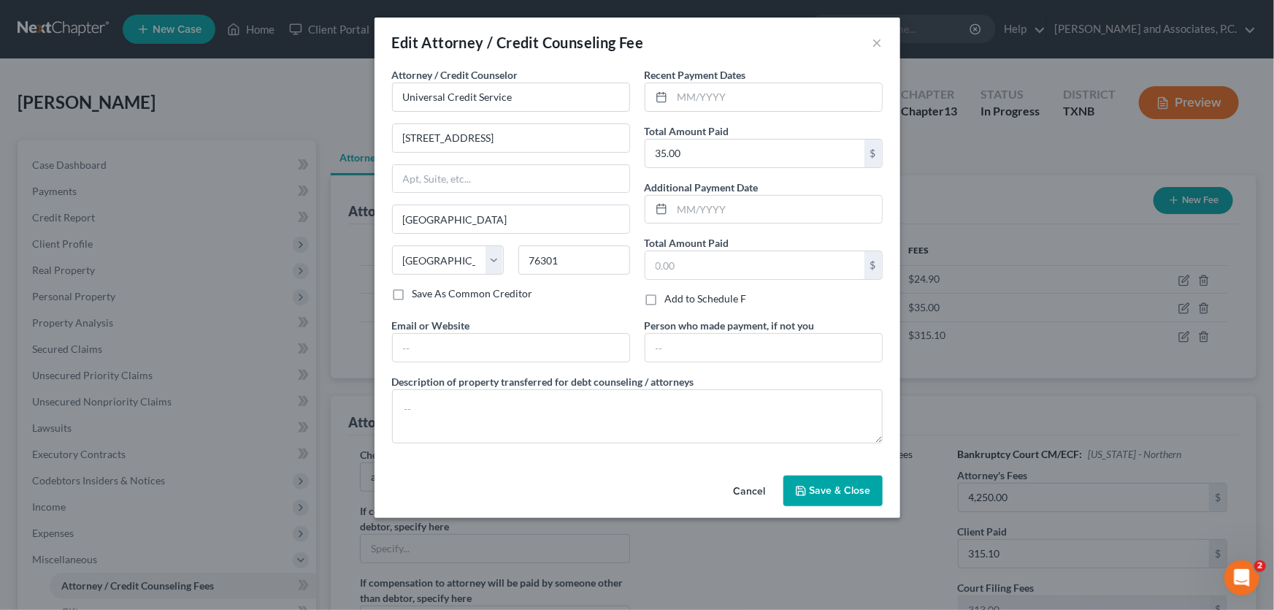
click at [750, 487] on button "Cancel" at bounding box center [749, 491] width 55 height 29
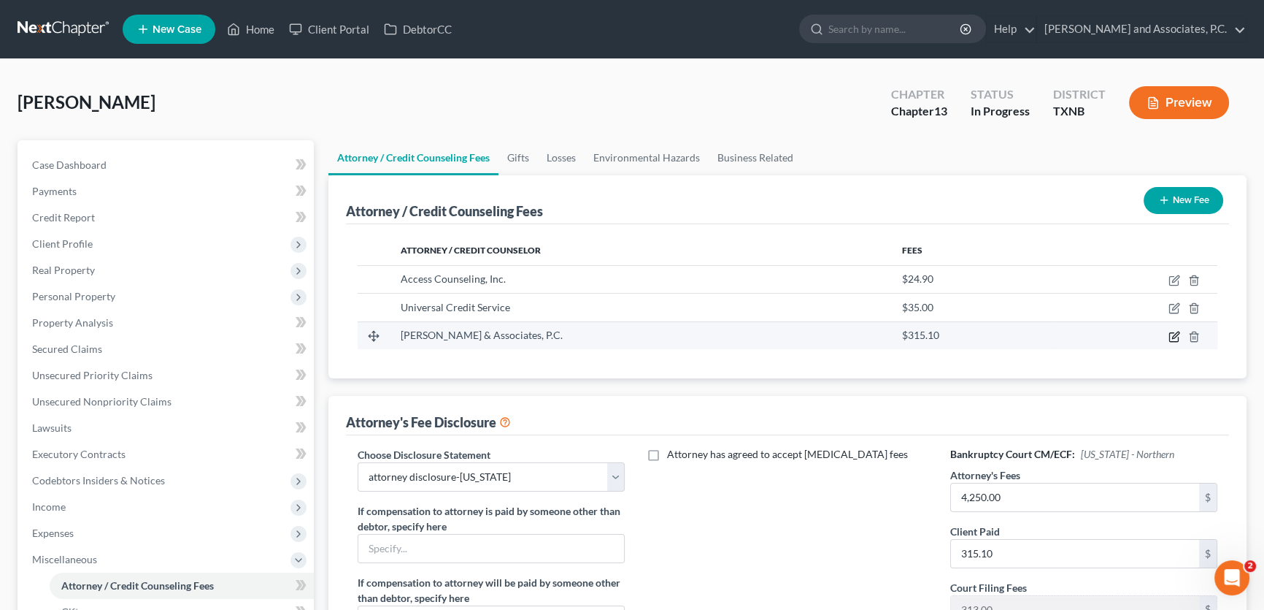
click at [1175, 337] on icon "button" at bounding box center [1175, 337] width 12 height 12
select select "45"
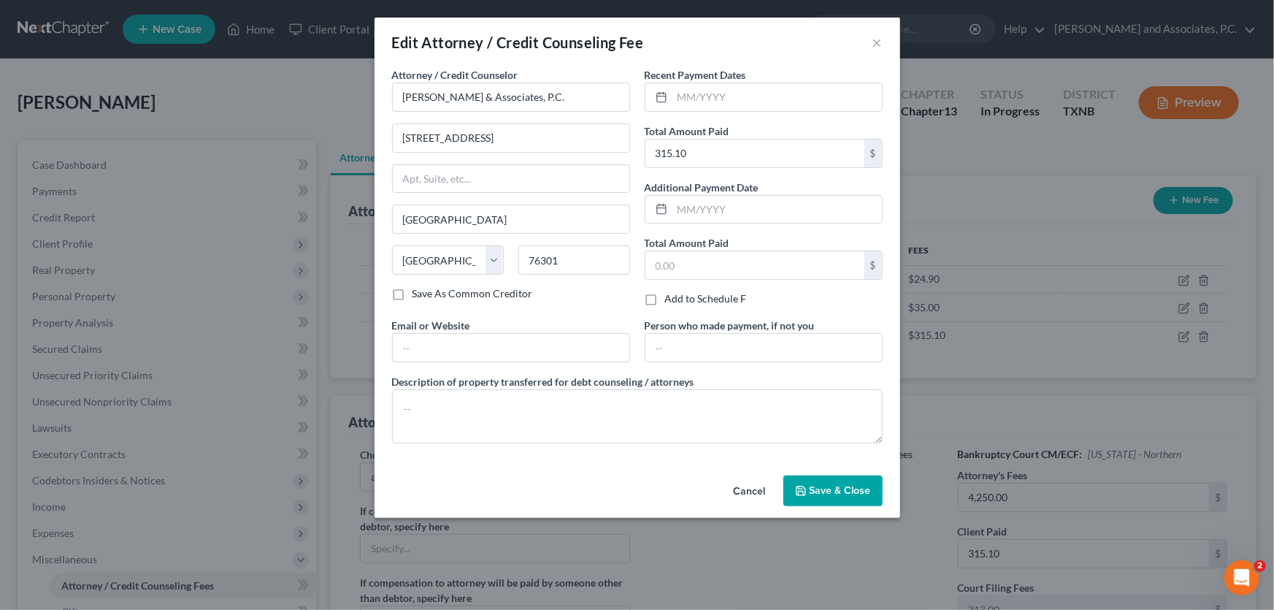
click at [740, 482] on button "Cancel" at bounding box center [749, 491] width 55 height 29
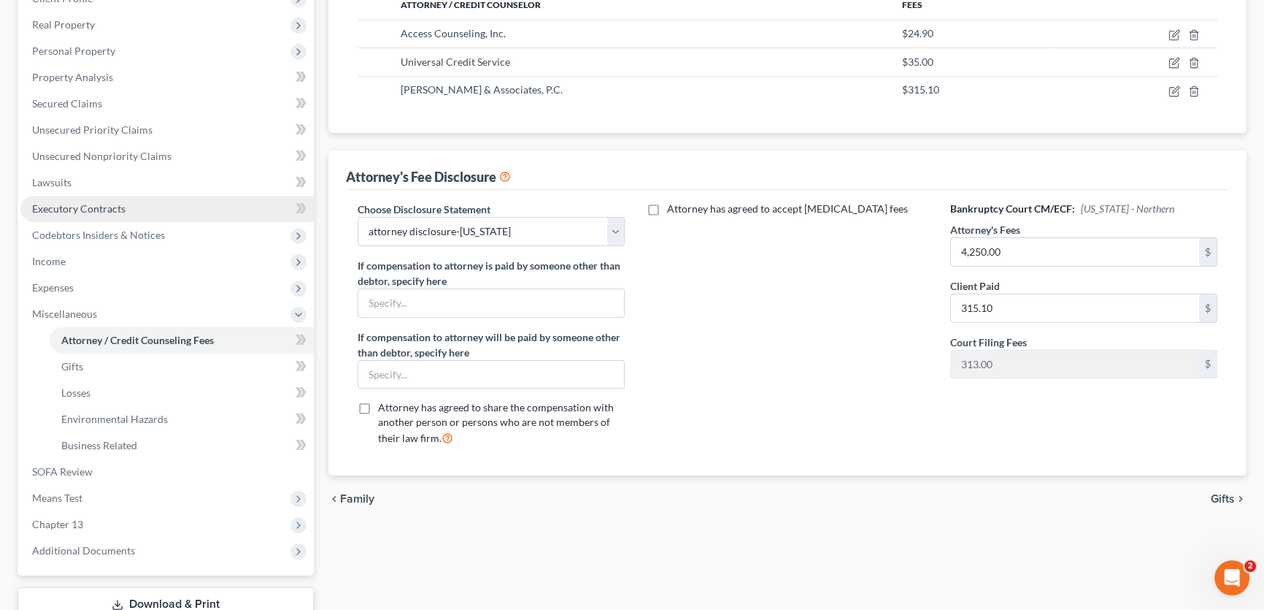
scroll to position [265, 0]
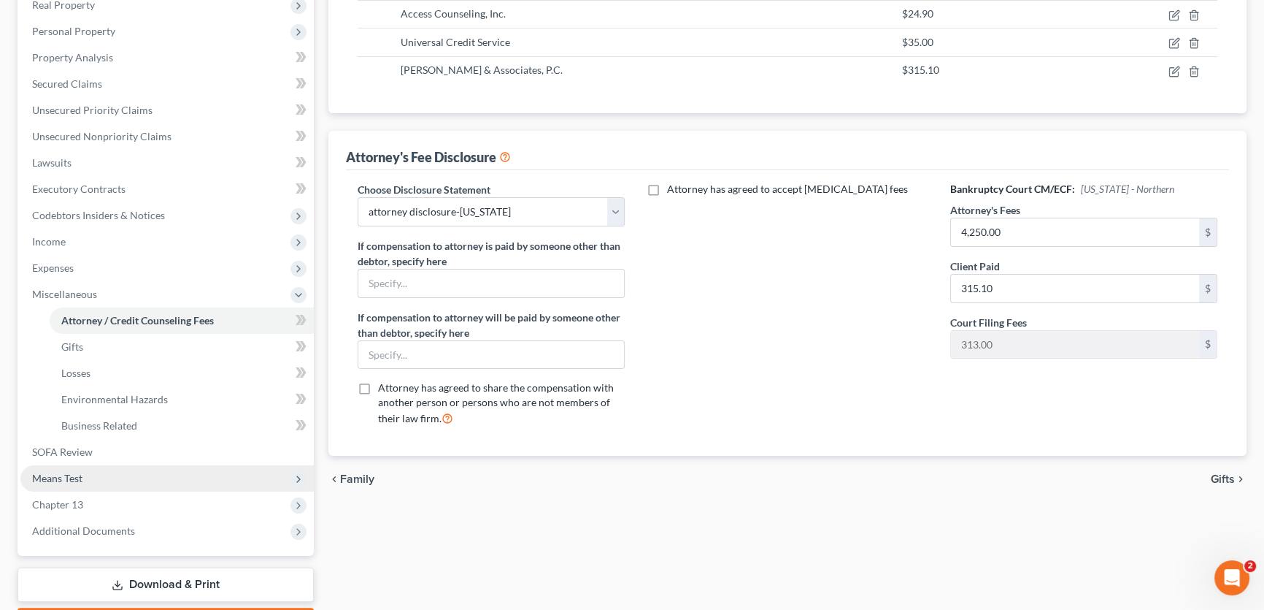
click at [88, 475] on span "Means Test" at bounding box center [166, 478] width 293 height 26
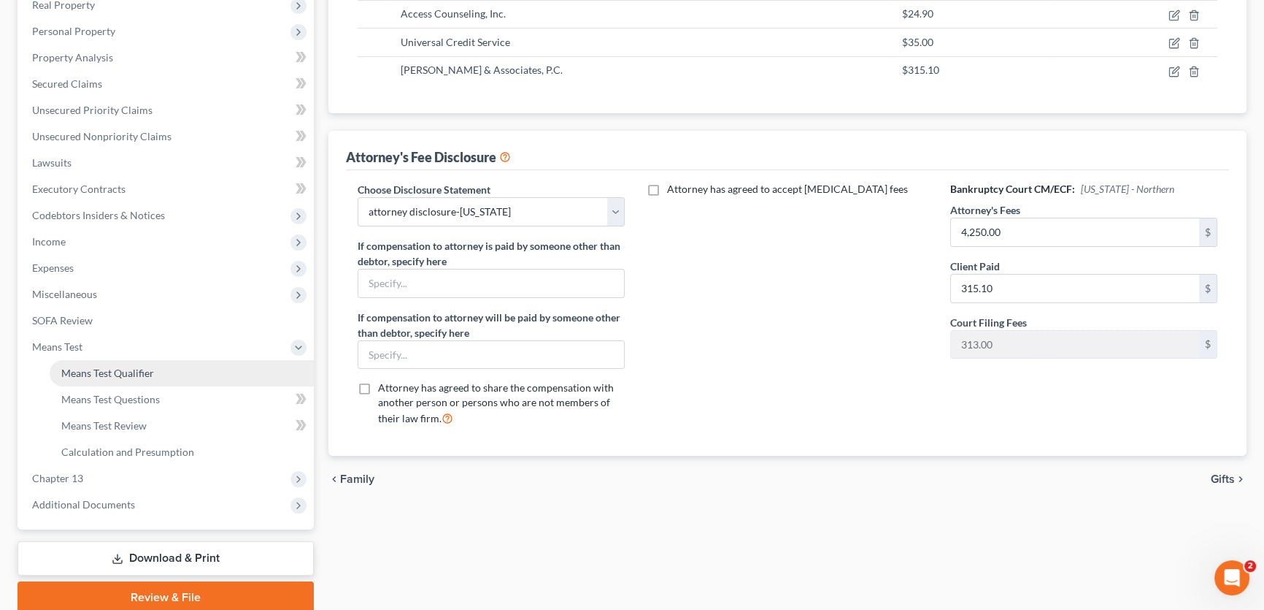
click at [99, 375] on span "Means Test Qualifier" at bounding box center [107, 372] width 93 height 12
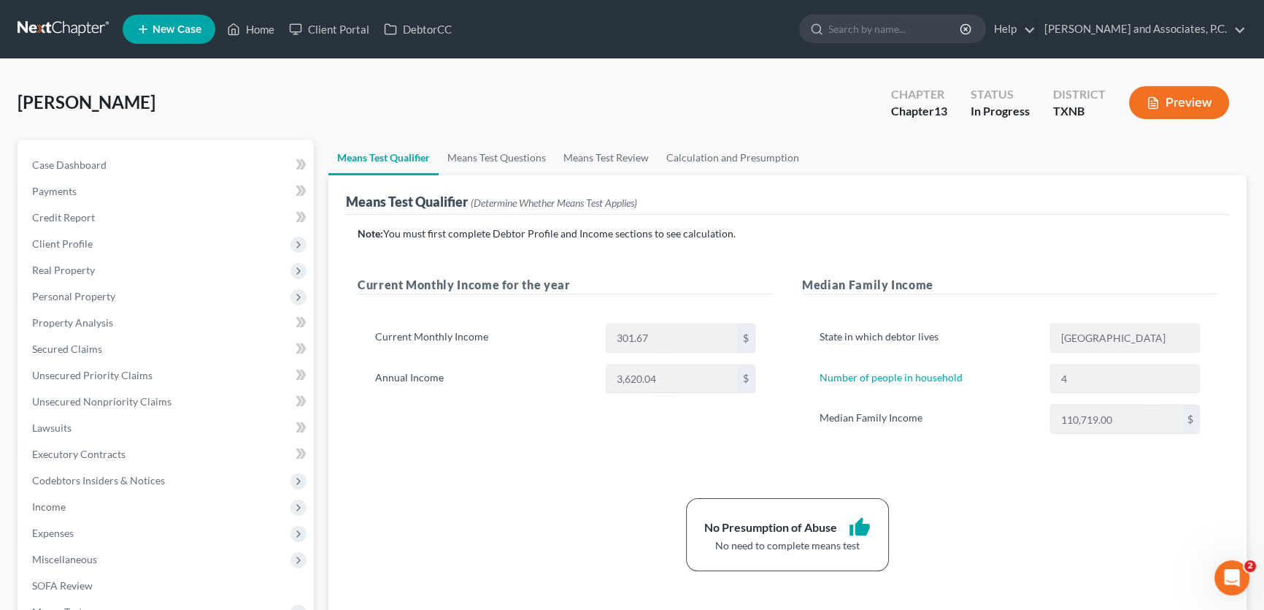
scroll to position [265, 0]
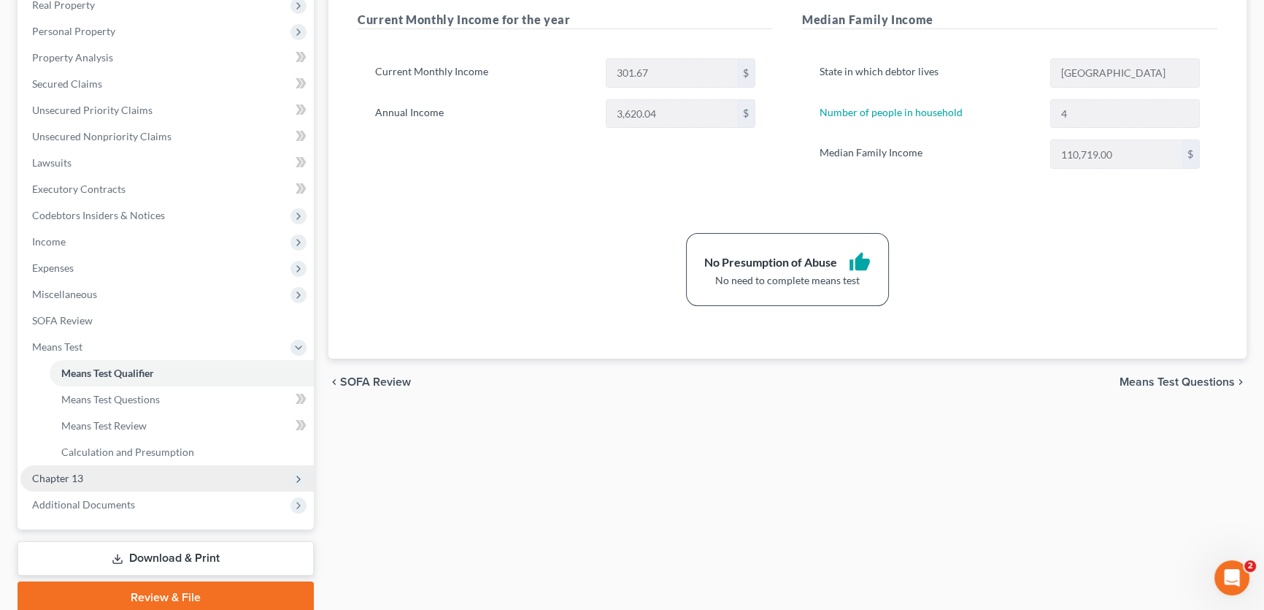
click at [80, 475] on span "Chapter 13" at bounding box center [57, 478] width 51 height 12
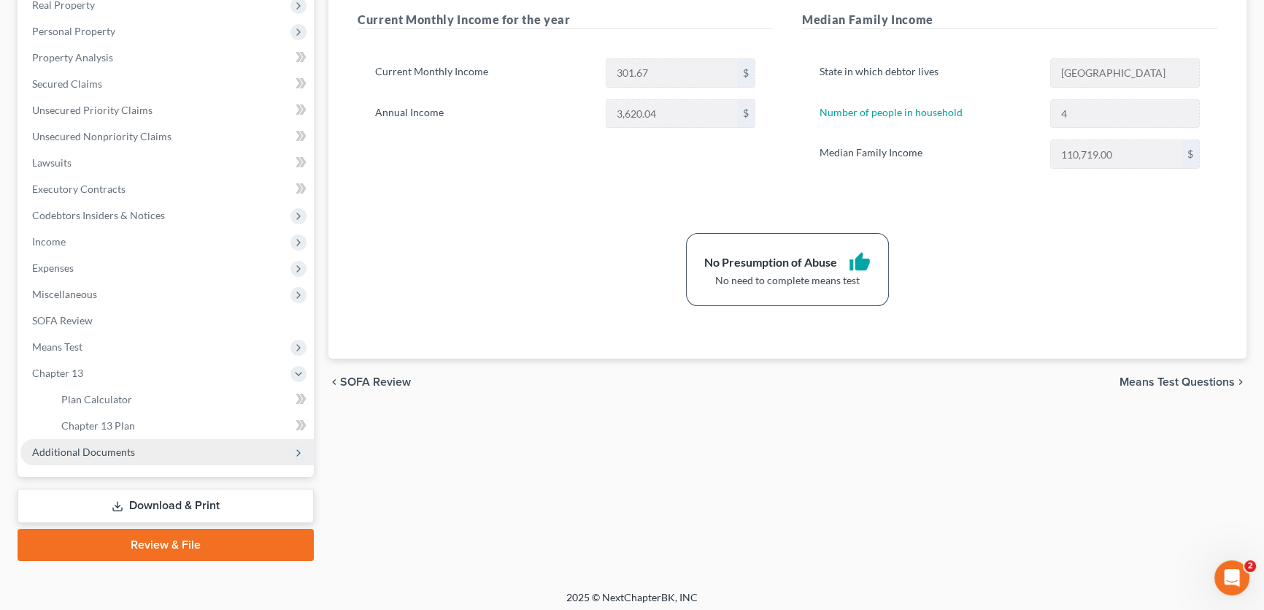
click at [82, 445] on span "Additional Documents" at bounding box center [83, 451] width 103 height 12
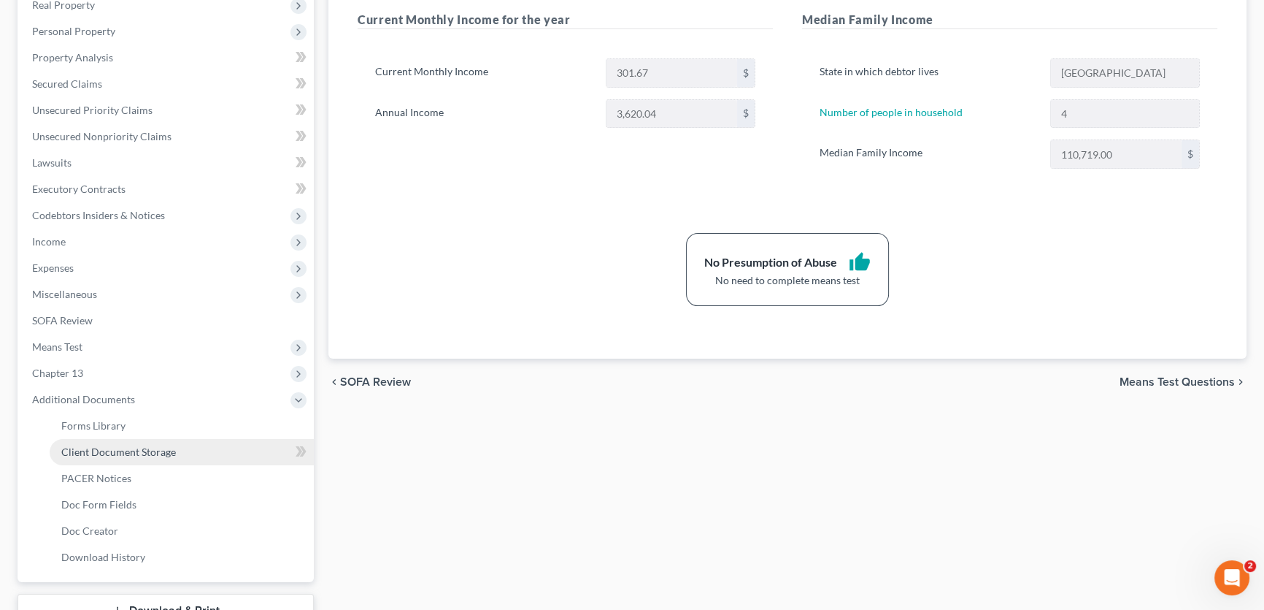
click at [91, 454] on span "Client Document Storage" at bounding box center [118, 451] width 115 height 12
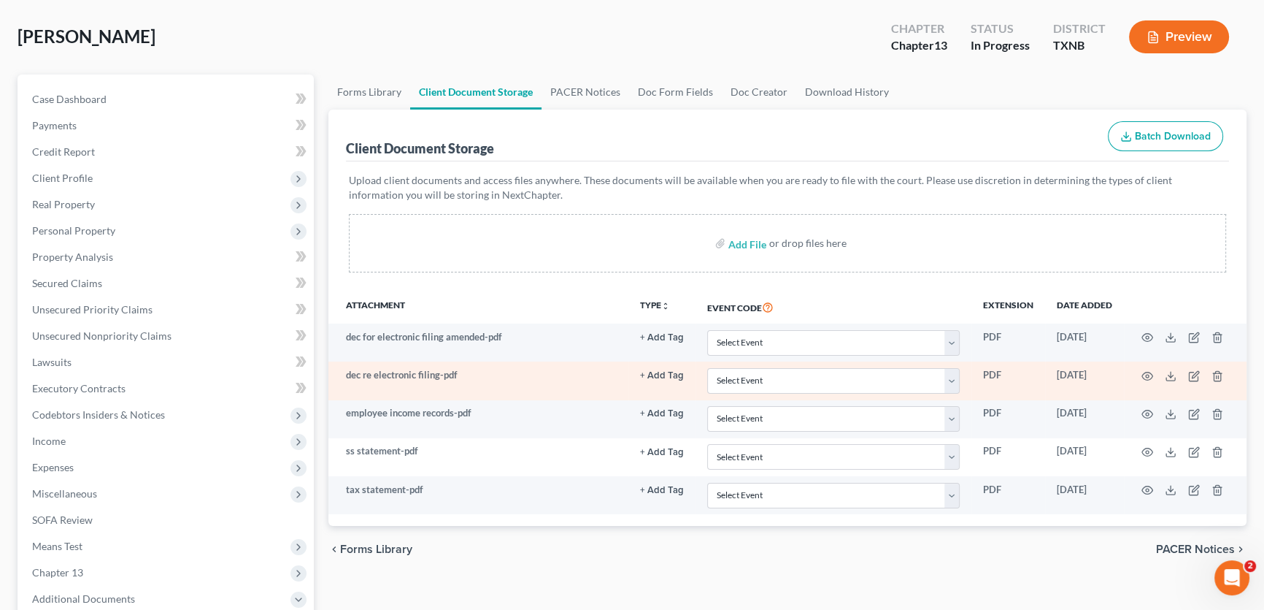
scroll to position [132, 0]
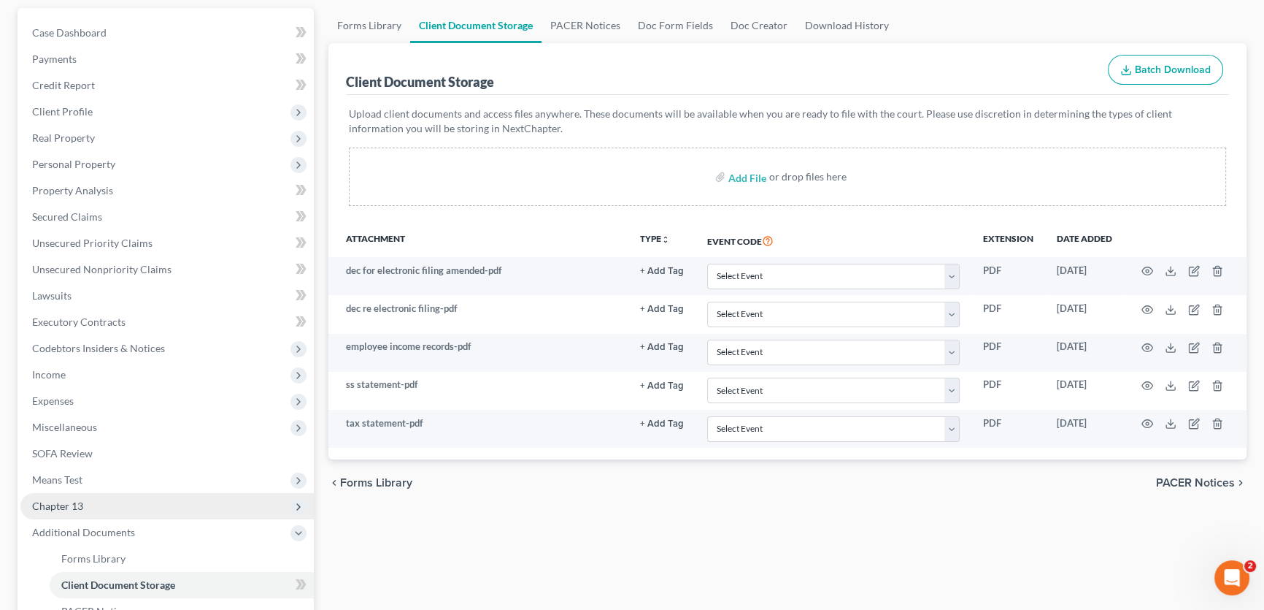
click at [73, 506] on span "Chapter 13" at bounding box center [57, 505] width 51 height 12
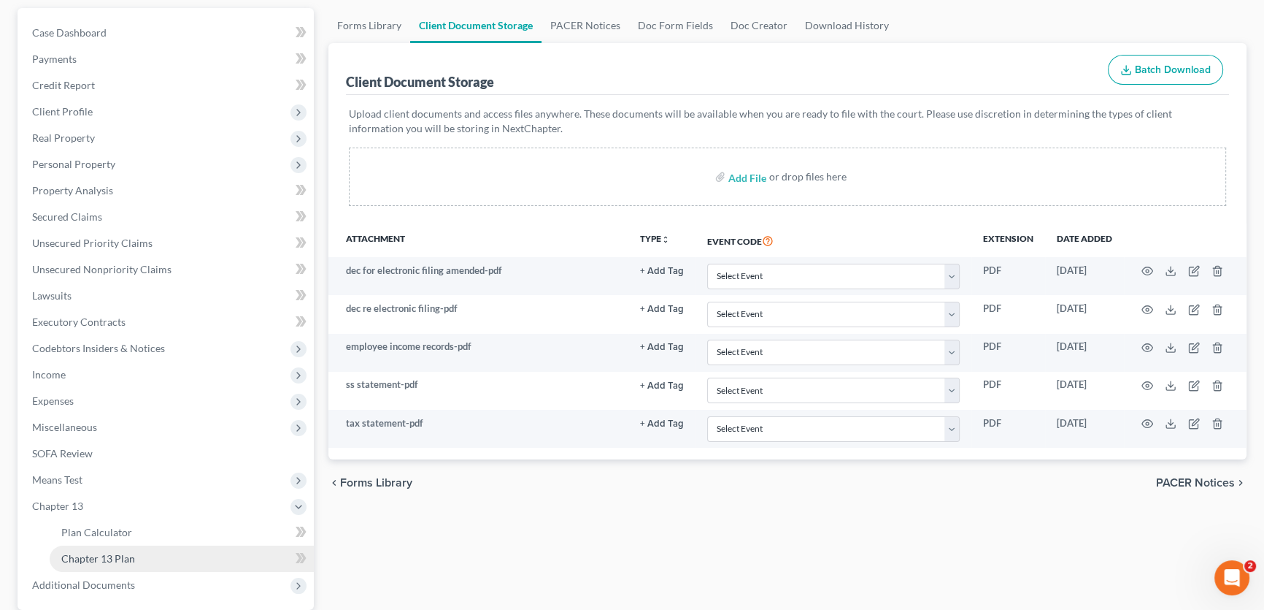
click at [102, 553] on span "Chapter 13 Plan" at bounding box center [98, 558] width 74 height 12
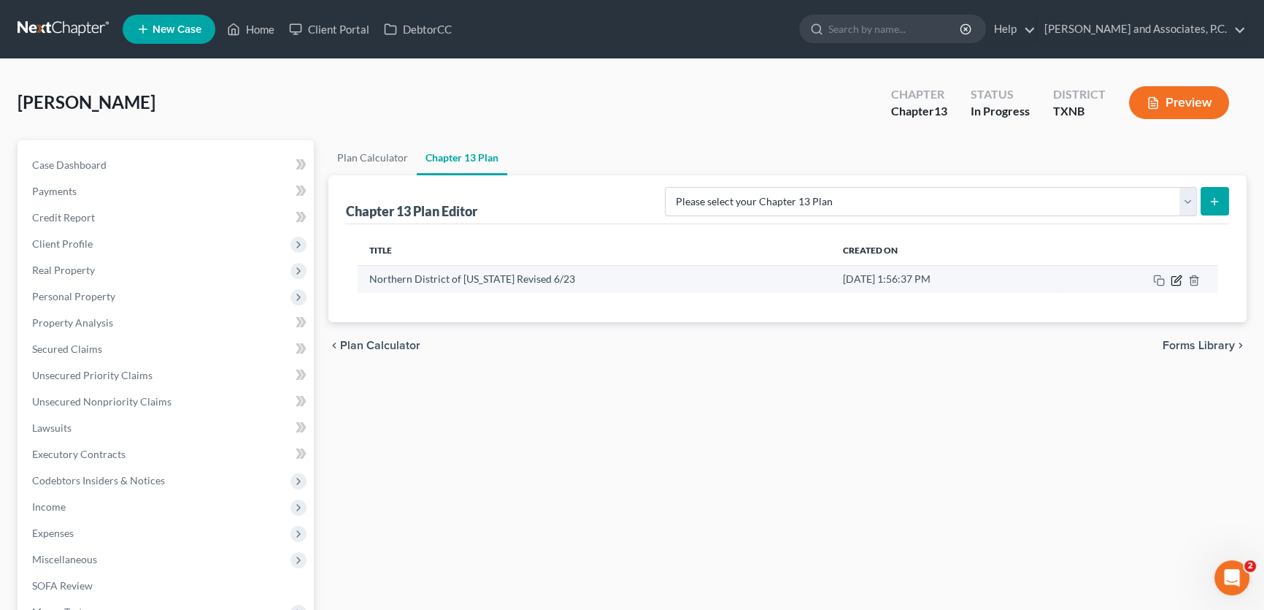
click at [1174, 277] on icon "button" at bounding box center [1177, 280] width 12 height 12
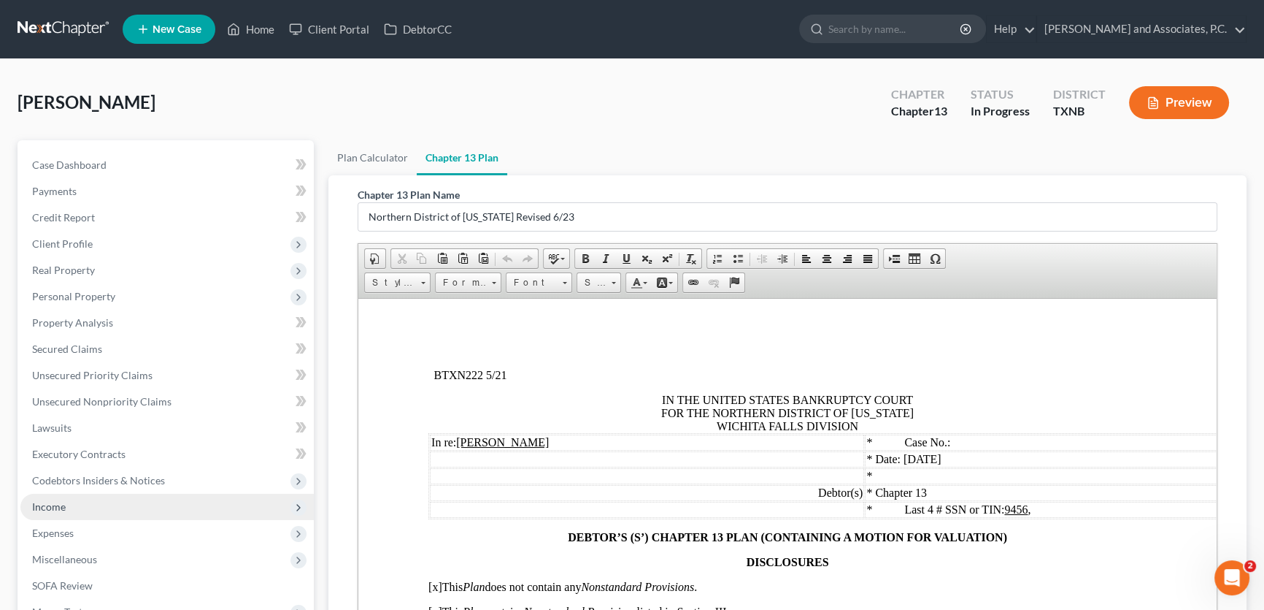
scroll to position [199, 0]
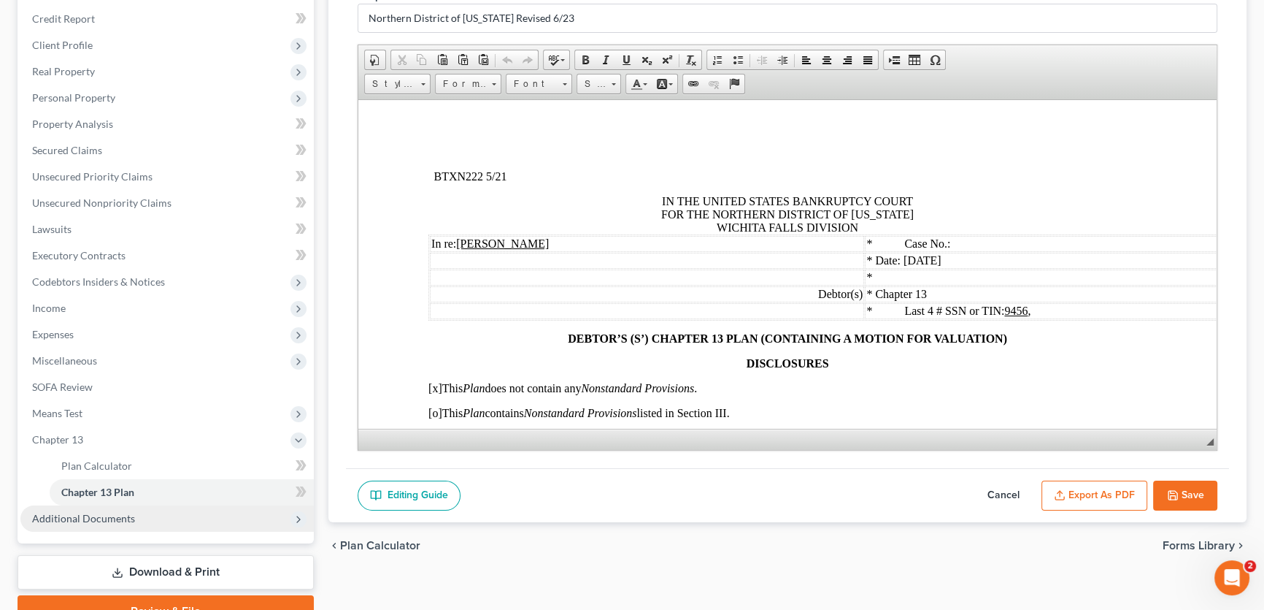
click at [95, 515] on span "Additional Documents" at bounding box center [83, 518] width 103 height 12
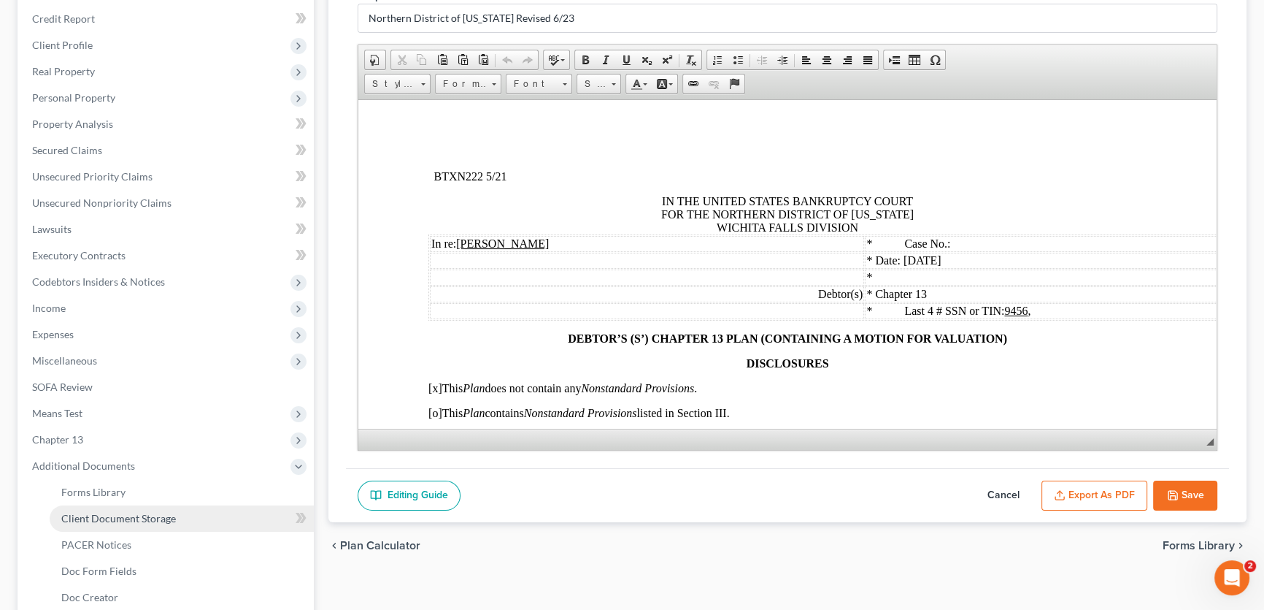
click at [106, 523] on link "Client Document Storage" at bounding box center [182, 518] width 264 height 26
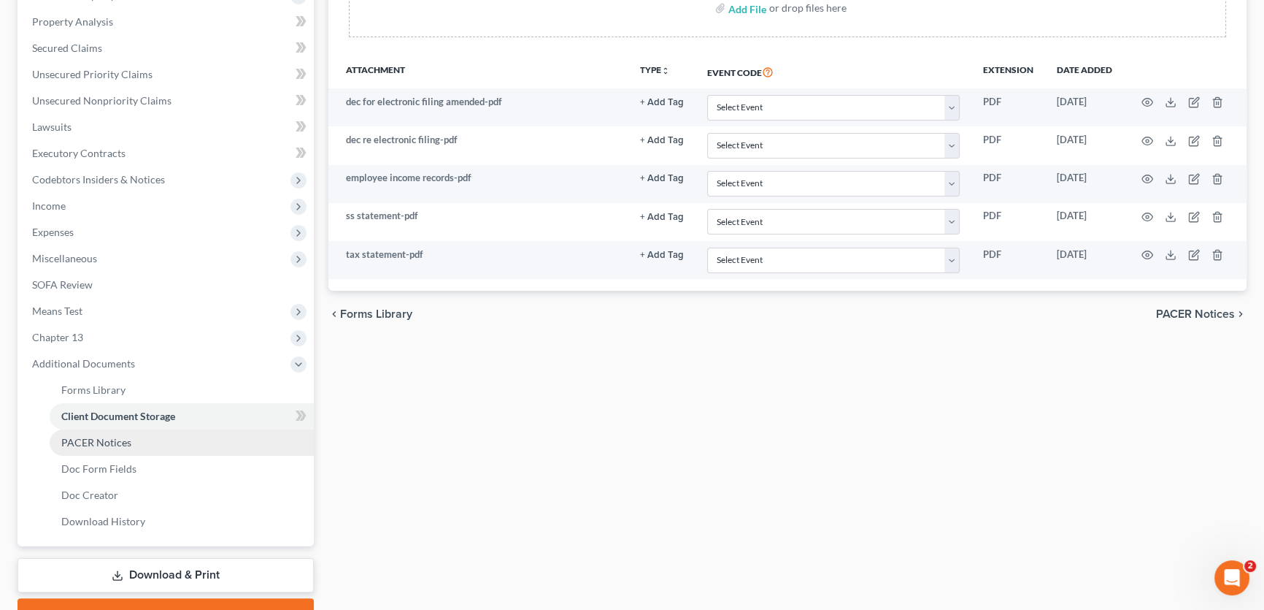
scroll to position [331, 0]
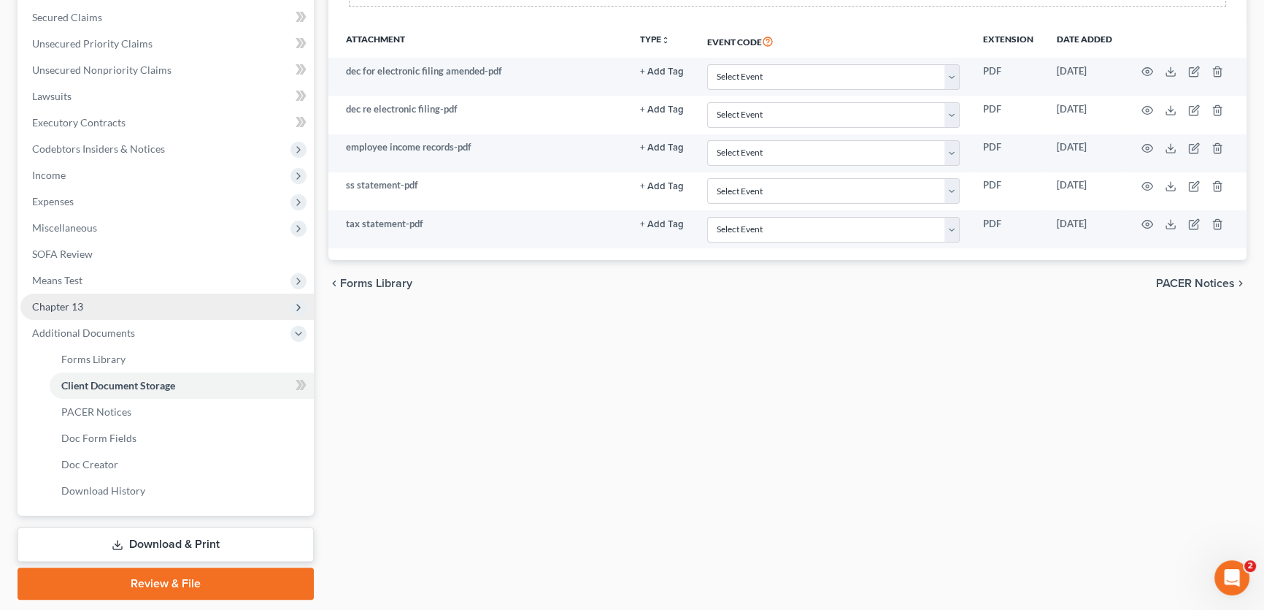
click at [84, 303] on span "Chapter 13" at bounding box center [166, 306] width 293 height 26
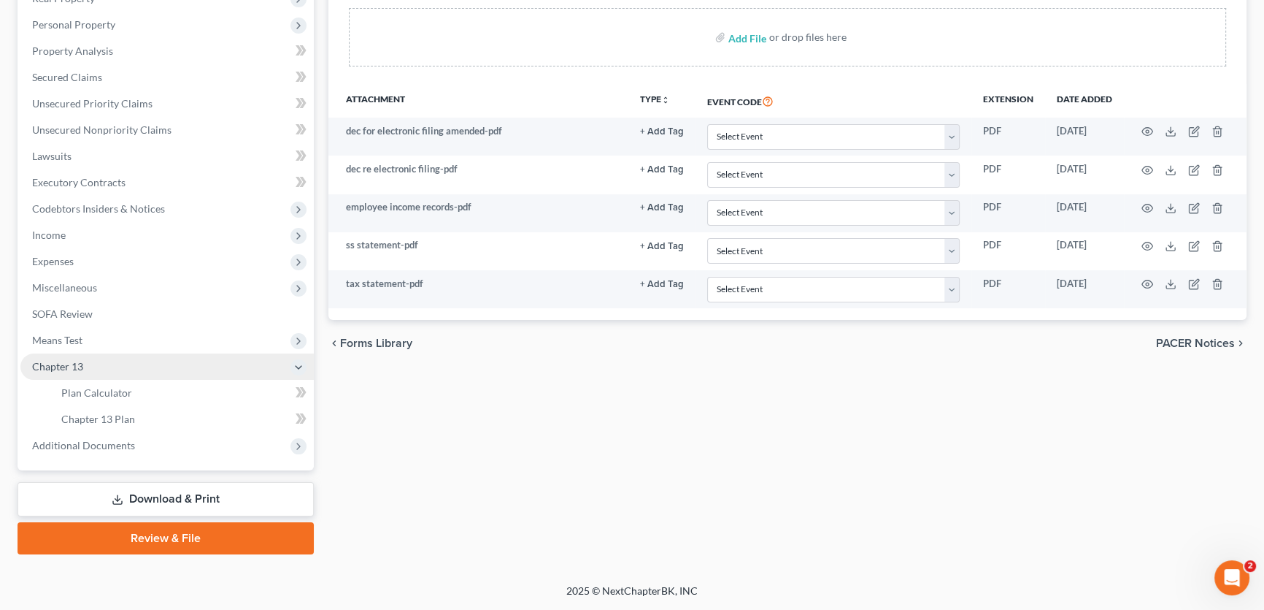
scroll to position [269, 0]
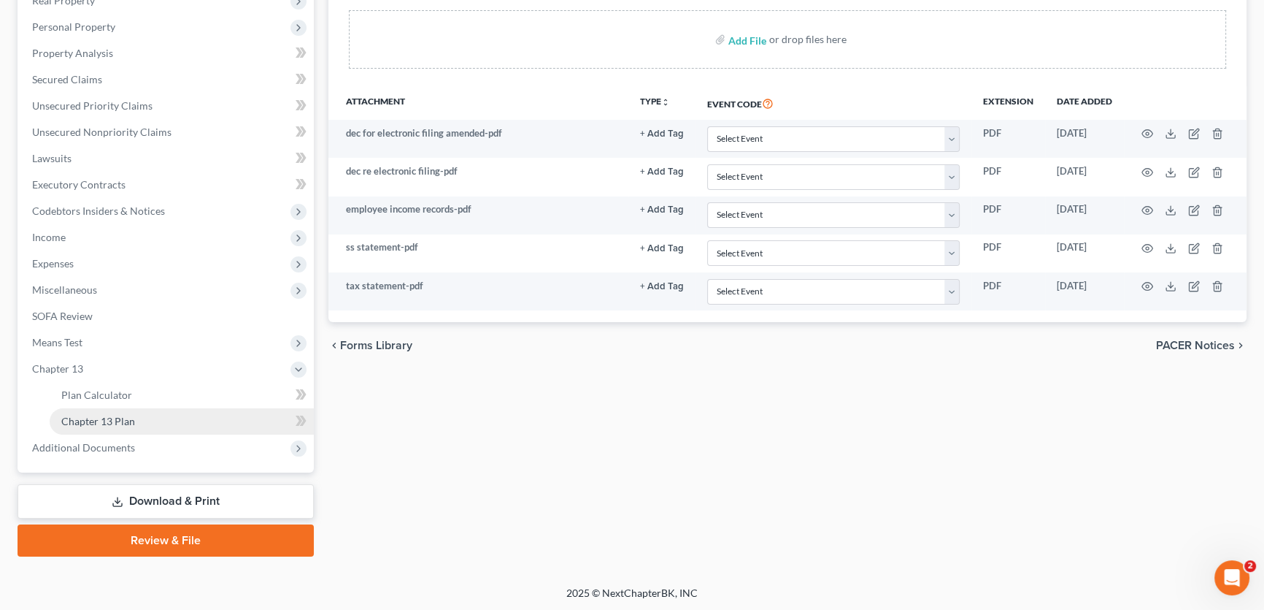
click at [90, 423] on span "Chapter 13 Plan" at bounding box center [98, 421] width 74 height 12
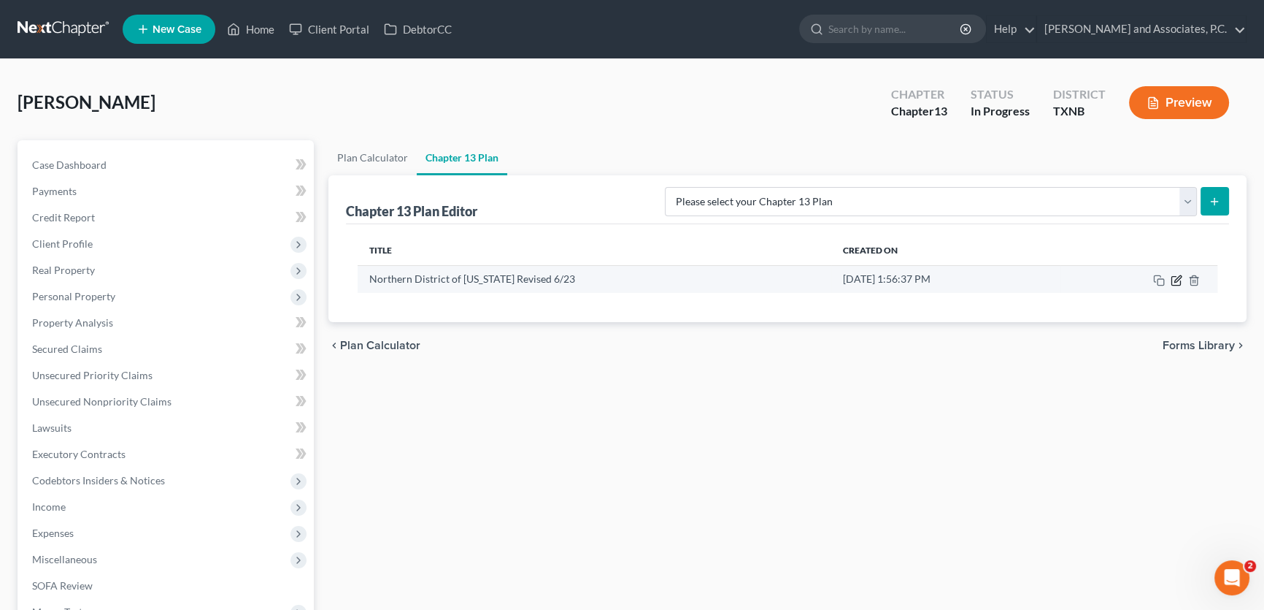
click at [1175, 282] on icon "button" at bounding box center [1177, 280] width 12 height 12
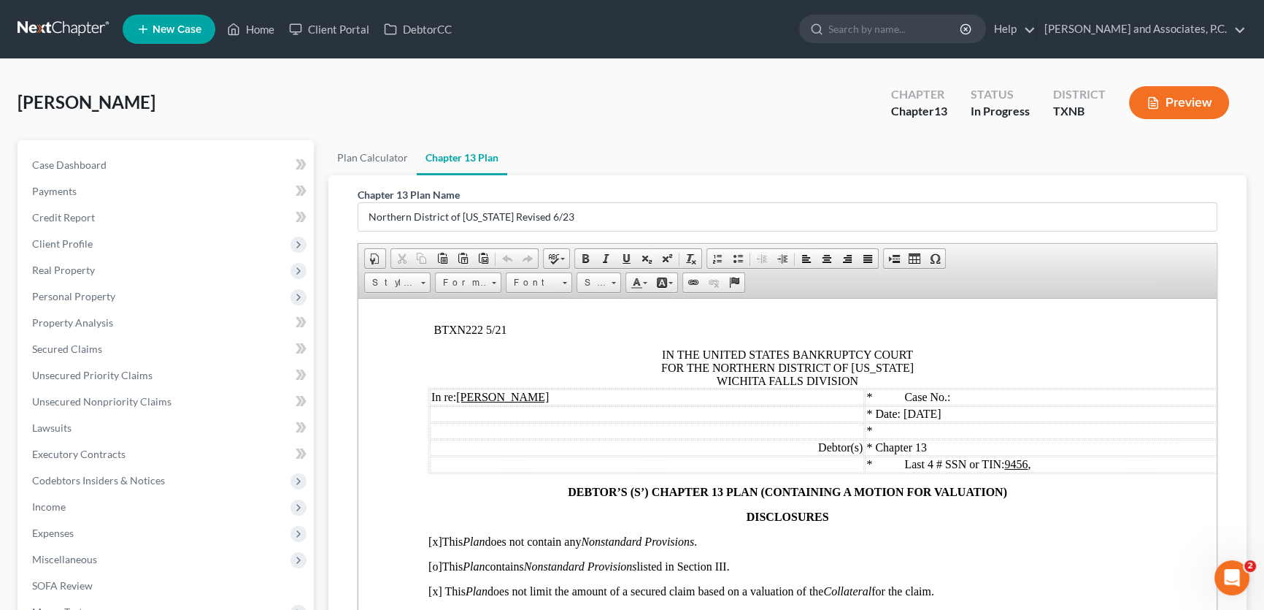
scroll to position [66, 0]
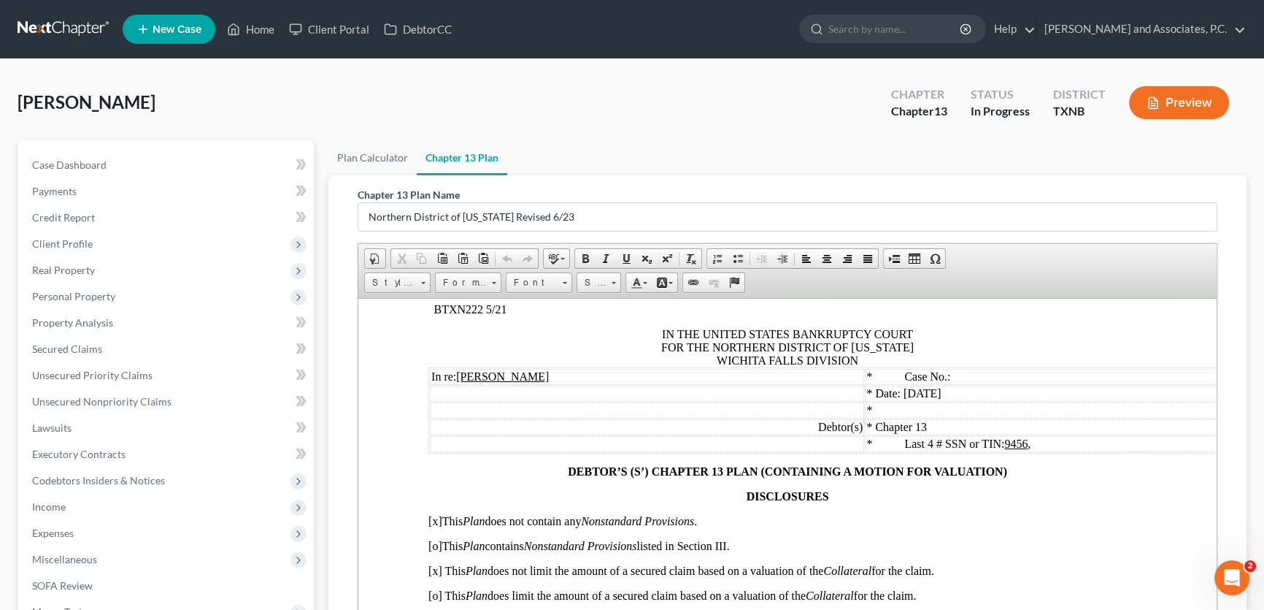
click at [941, 393] on span "Date: 08/15/2025" at bounding box center [908, 392] width 66 height 12
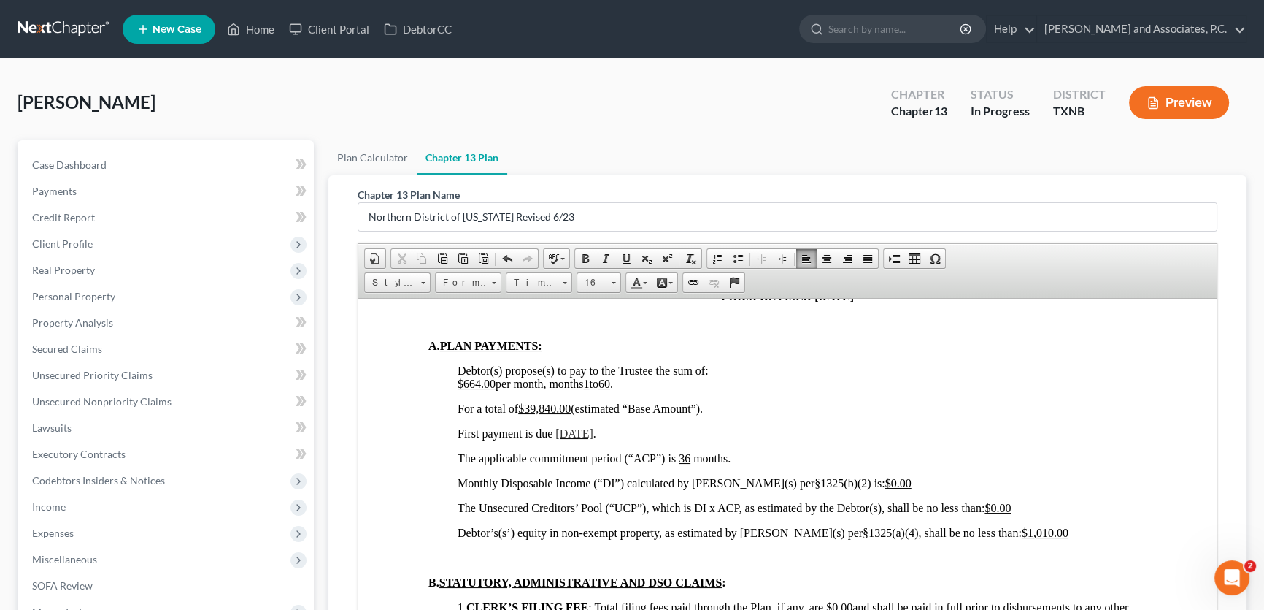
scroll to position [929, 0]
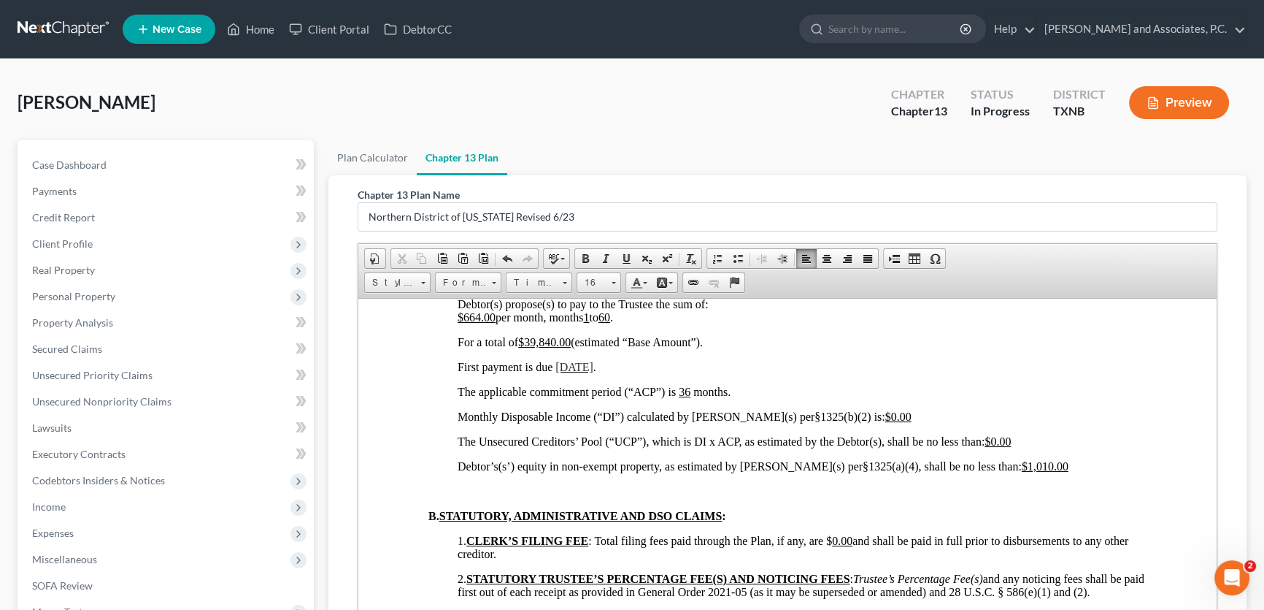
click at [580, 372] on span "09/14/2025" at bounding box center [575, 366] width 38 height 12
click at [698, 373] on p "First payment is due 09/12 /2025 ." at bounding box center [802, 366] width 689 height 13
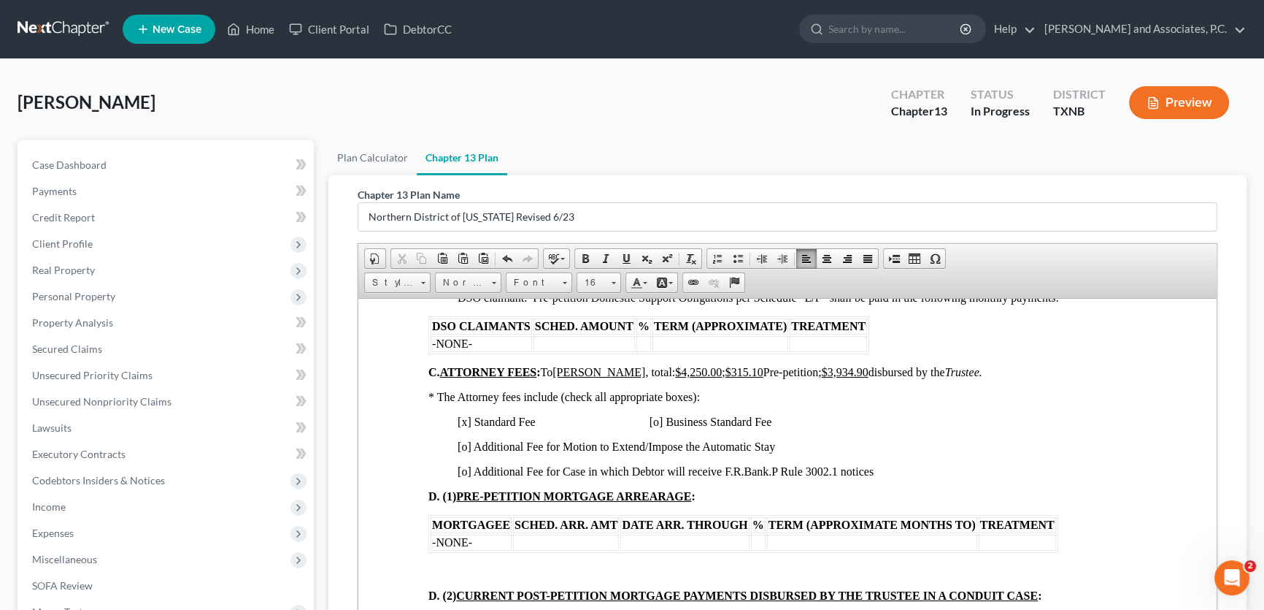
scroll to position [1327, 0]
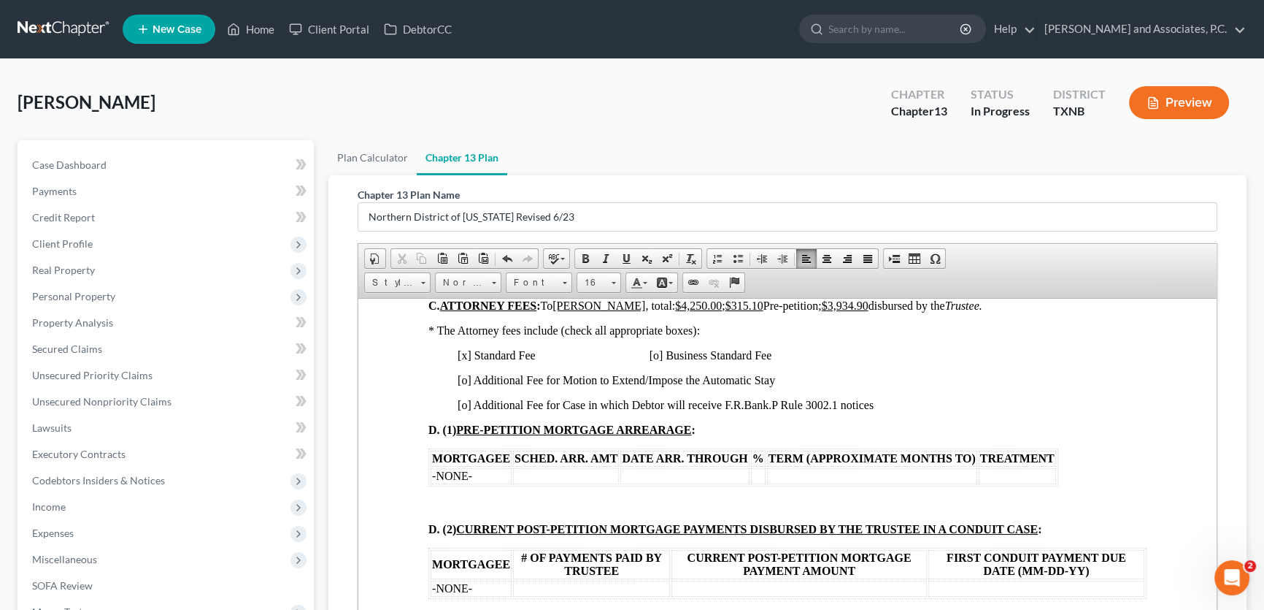
click at [877, 411] on p "[o] Additional Fee for Case in which Debtor will receive F.R.Bank.P Rule 3002.1…" at bounding box center [802, 404] width 689 height 13
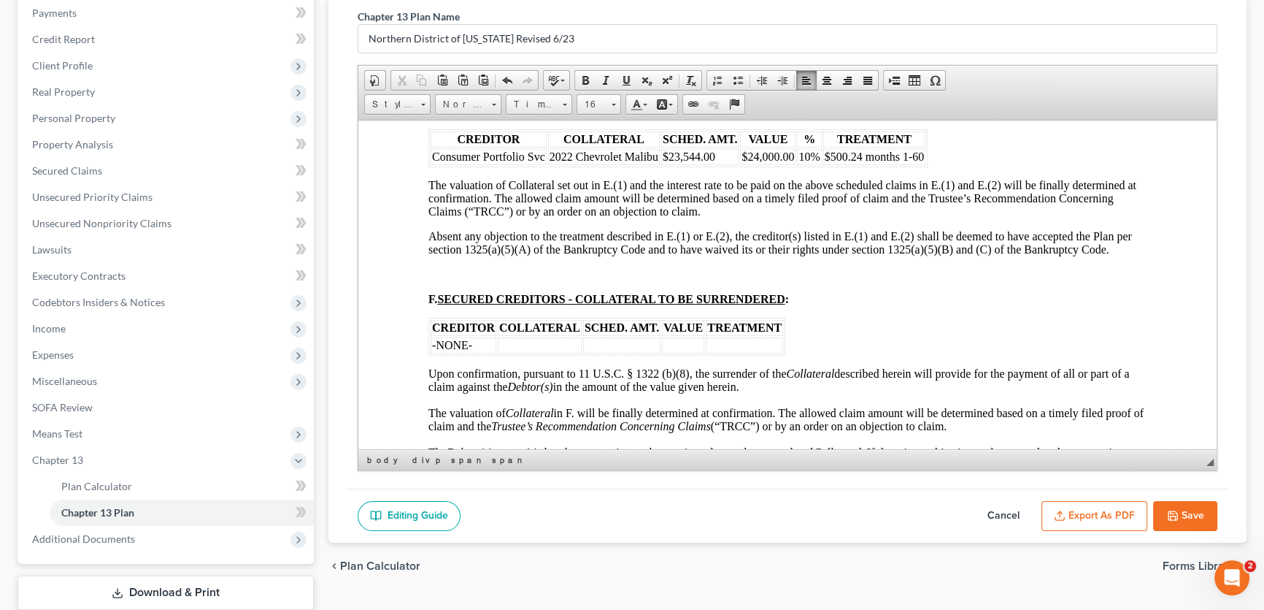
scroll to position [199, 0]
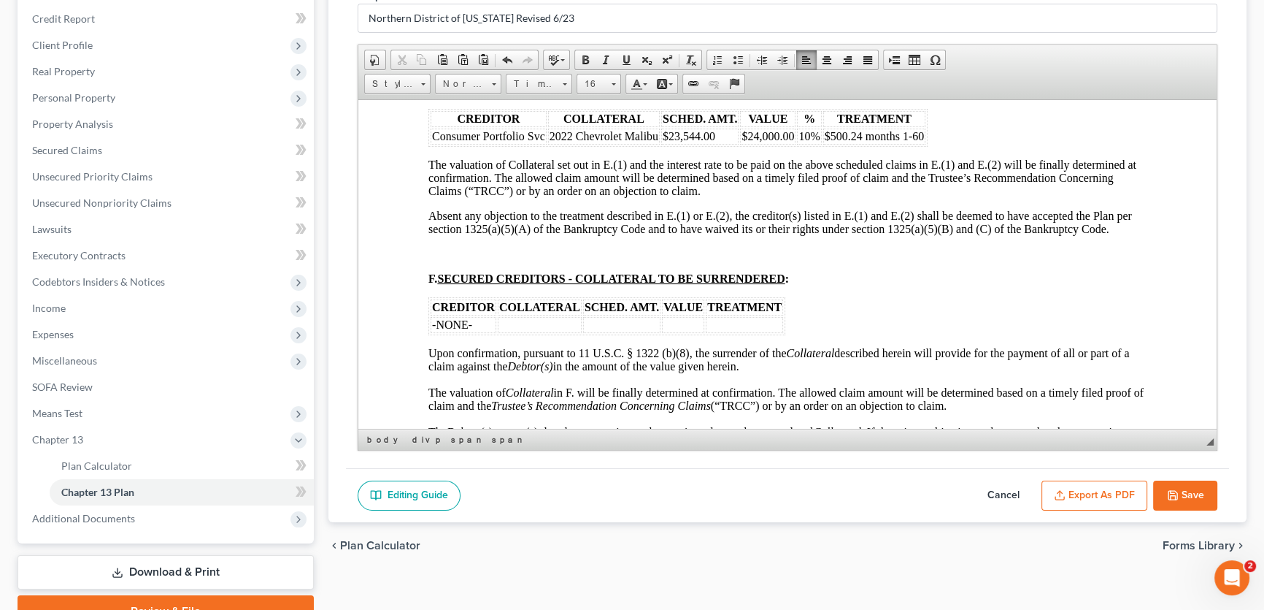
click at [1197, 490] on button "Save" at bounding box center [1185, 495] width 64 height 31
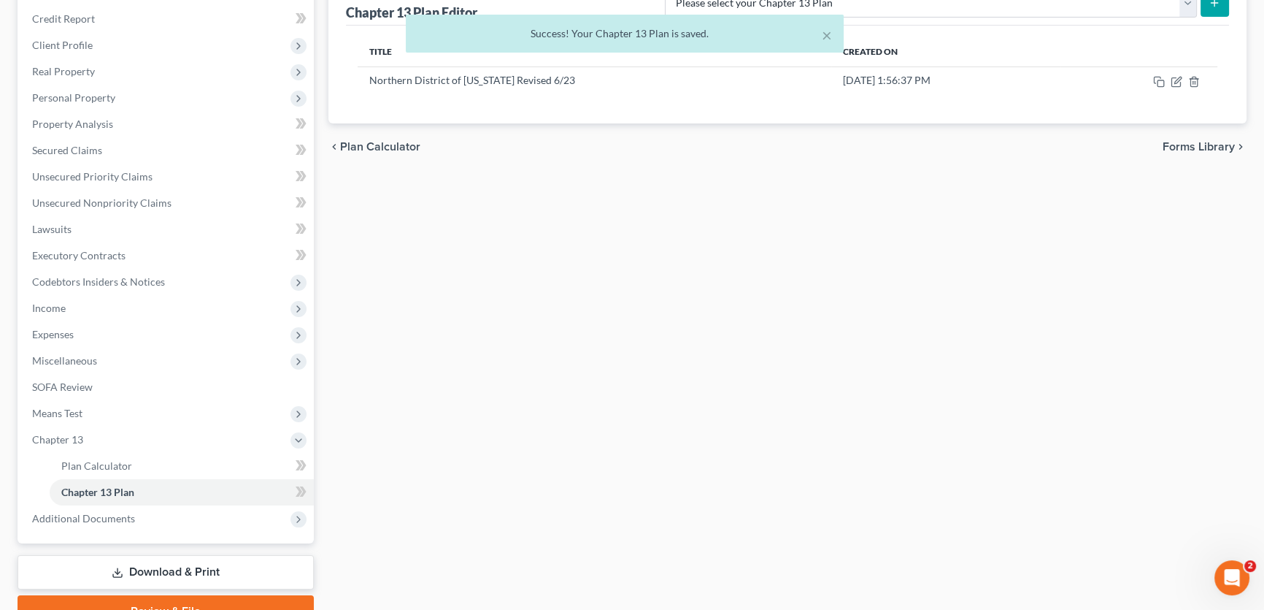
click at [81, 15] on div "× Success! Your Chapter 13 Plan is saved." at bounding box center [625, 37] width 1264 height 45
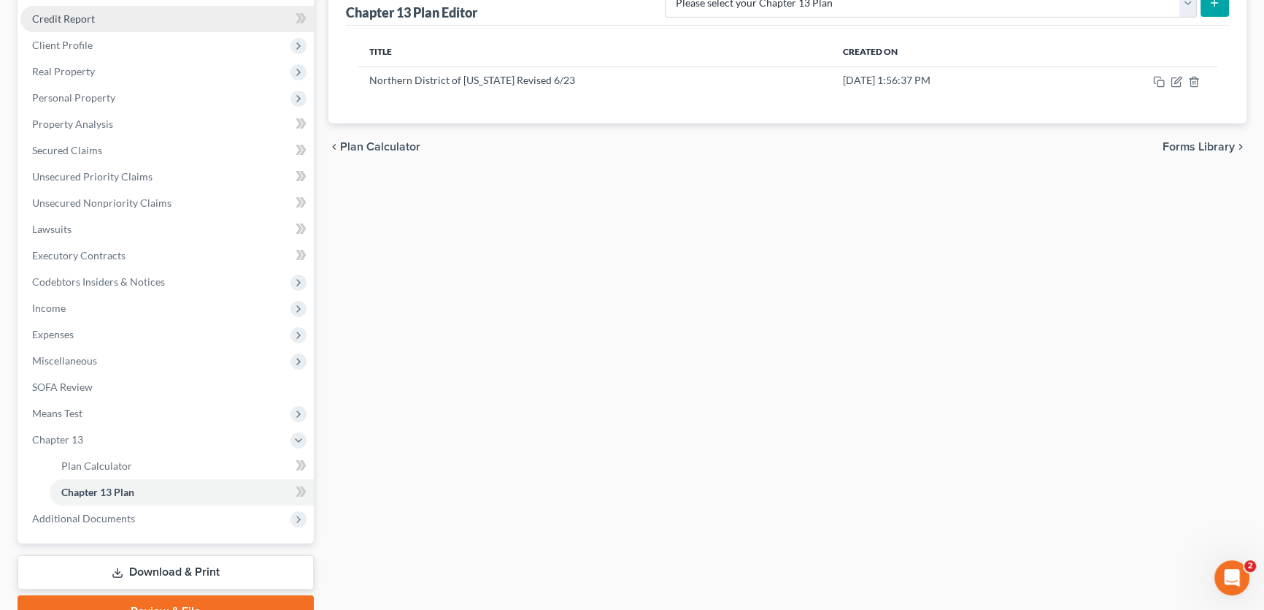
click at [87, 18] on div "Andrews, Ann Upgraded Chapter Chapter 13 Status In Progress District TXNB Previ…" at bounding box center [632, 259] width 1264 height 796
click at [87, 18] on span "Credit Report" at bounding box center [63, 18] width 63 height 12
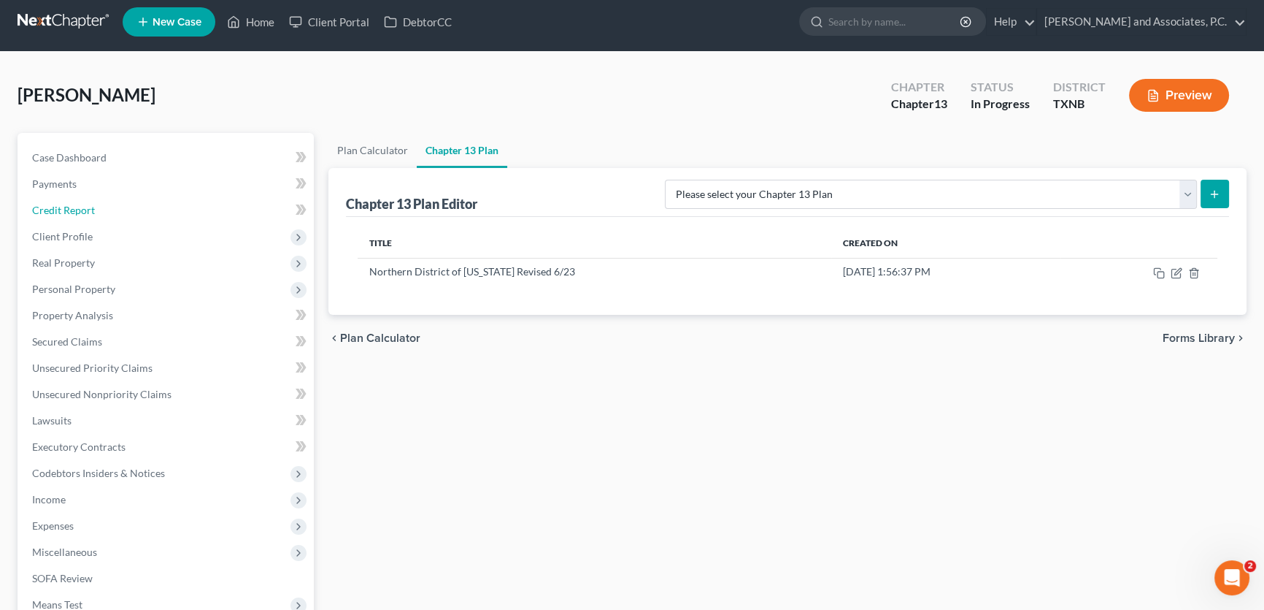
scroll to position [0, 0]
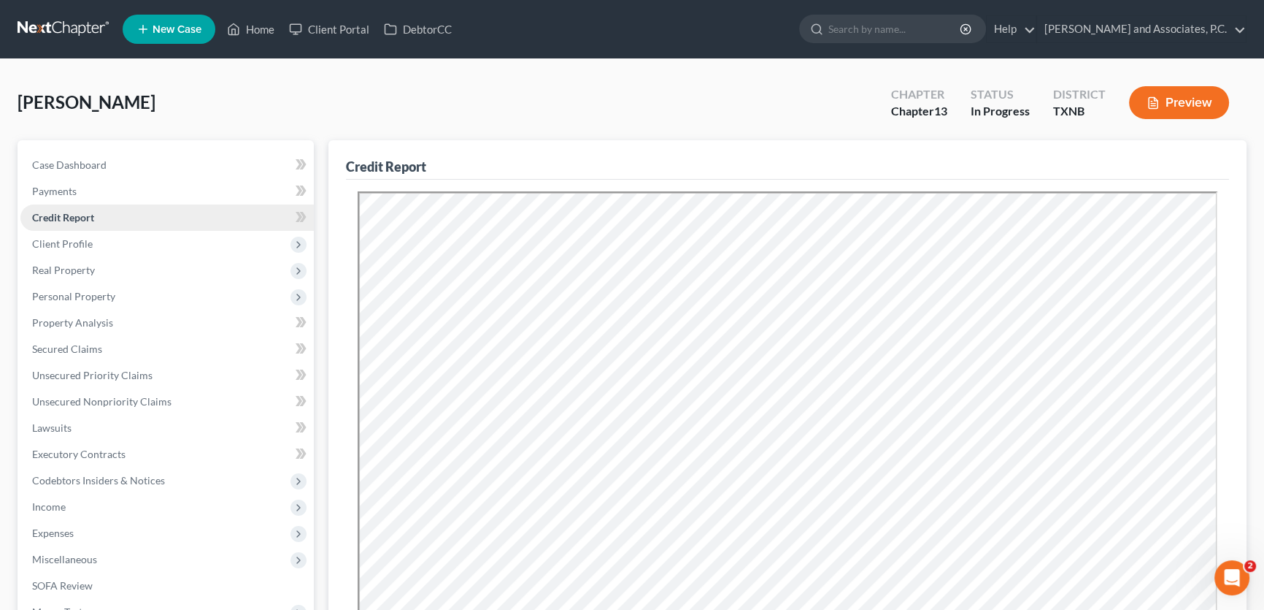
click at [71, 213] on span "Credit Report" at bounding box center [63, 217] width 62 height 12
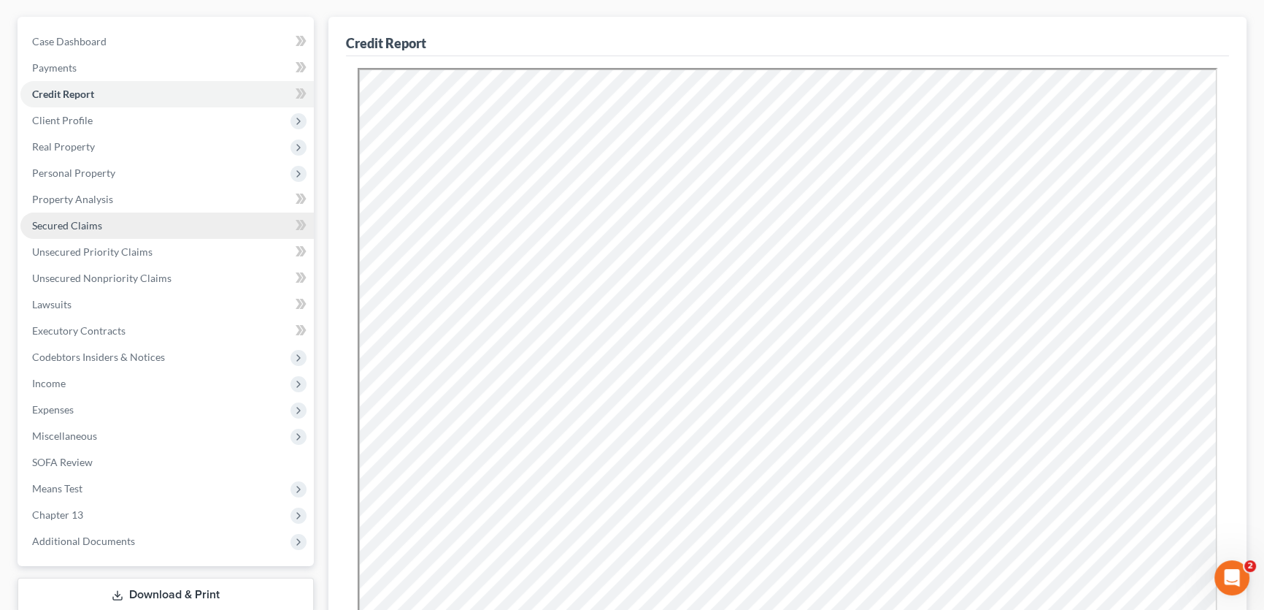
scroll to position [347, 0]
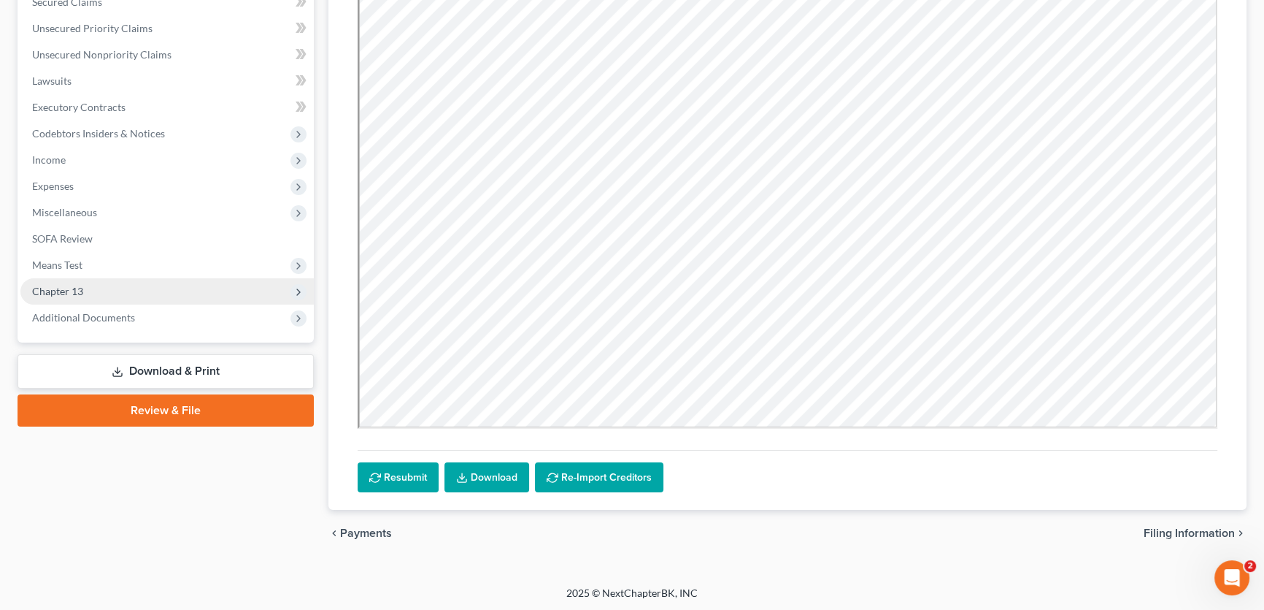
click at [85, 288] on span "Chapter 13" at bounding box center [166, 291] width 293 height 26
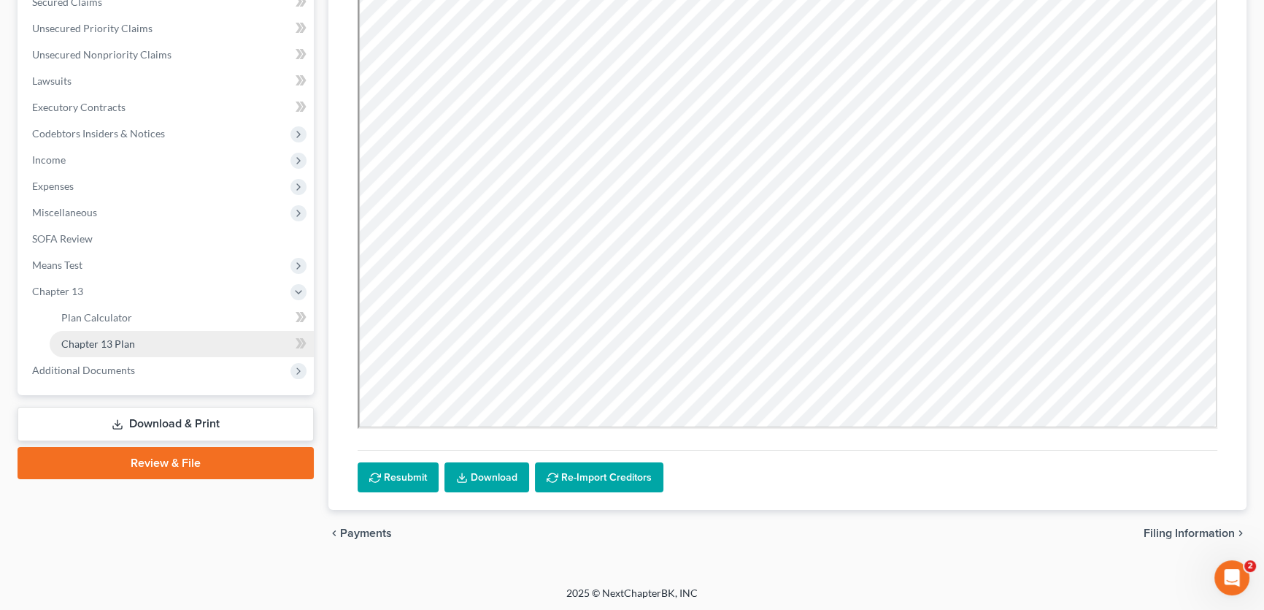
click at [94, 339] on span "Chapter 13 Plan" at bounding box center [98, 343] width 74 height 12
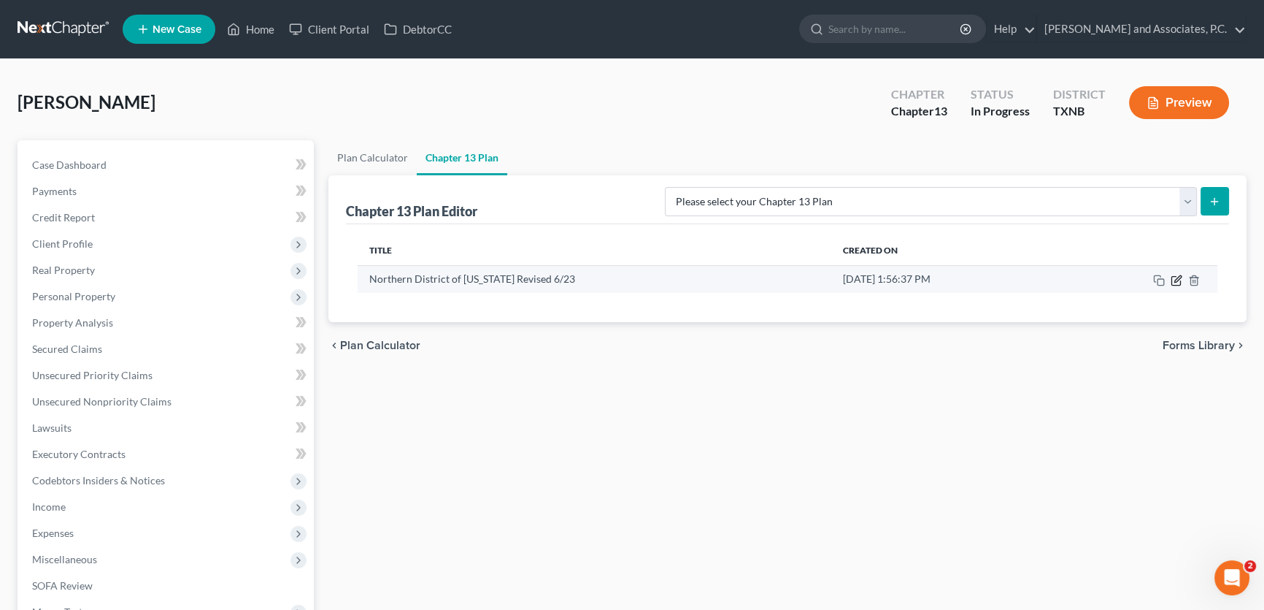
click at [1177, 281] on icon "button" at bounding box center [1177, 280] width 12 height 12
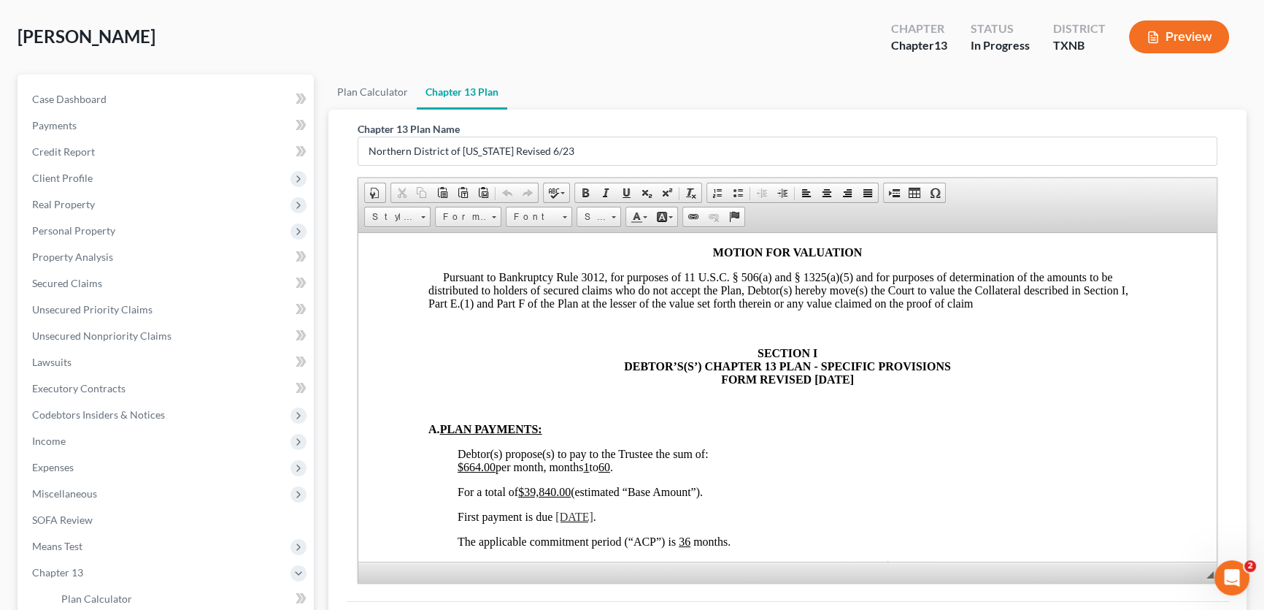
scroll to position [862, 0]
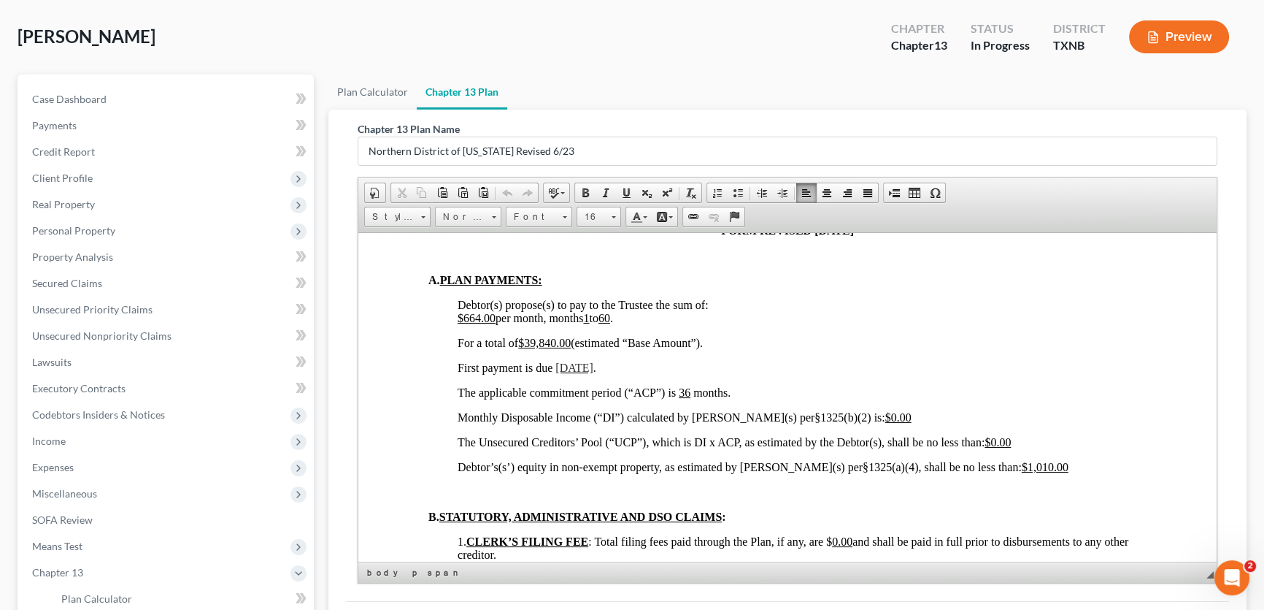
click at [533, 310] on span "Debtor(s) propose(s) to pay to the Trustee the sum of:" at bounding box center [583, 304] width 251 height 12
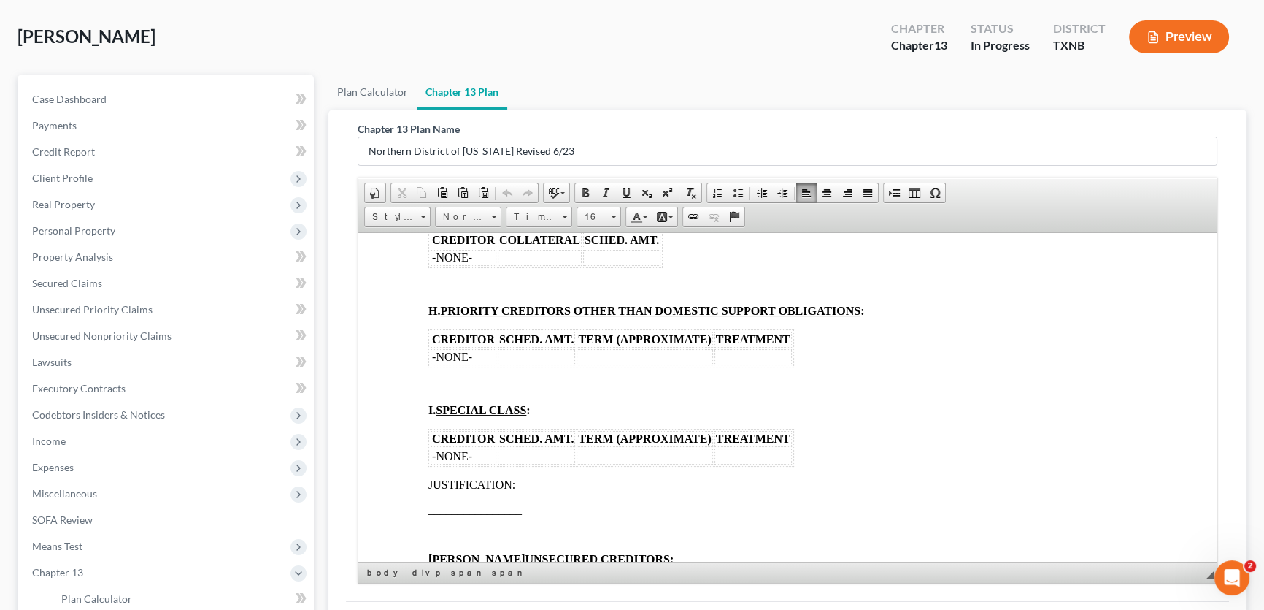
scroll to position [2455, 0]
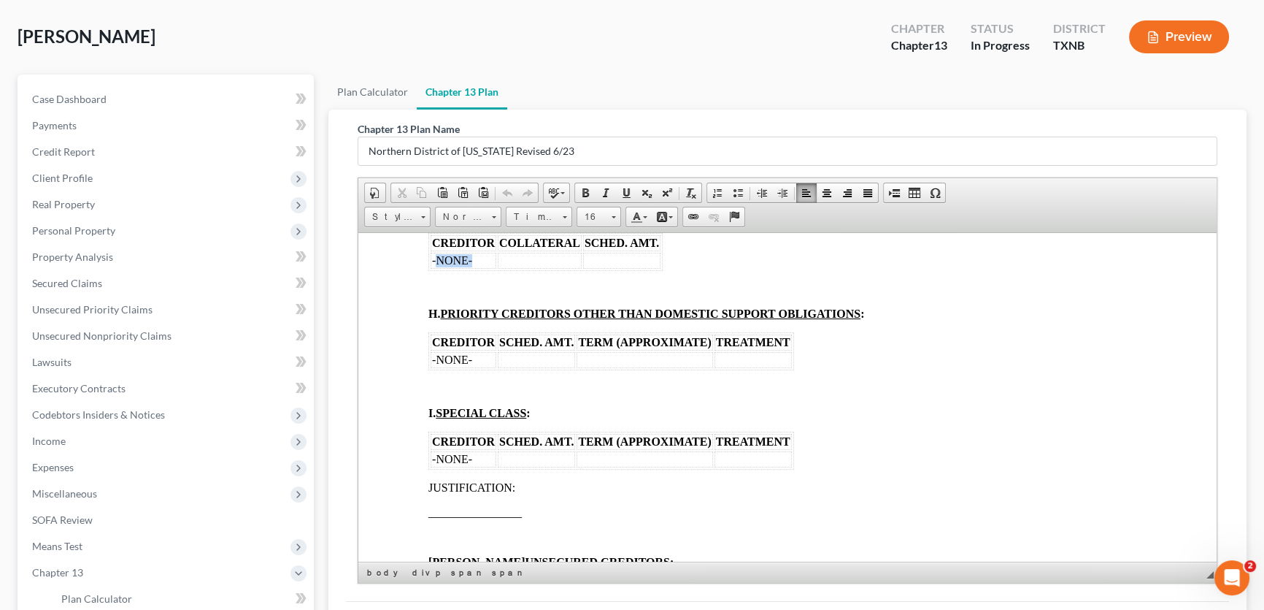
drag, startPoint x: 488, startPoint y: 337, endPoint x: 434, endPoint y: 344, distance: 54.5
click at [434, 268] on td "-NONE-" at bounding box center [464, 260] width 66 height 16
click at [616, 268] on td at bounding box center [615, 260] width 84 height 16
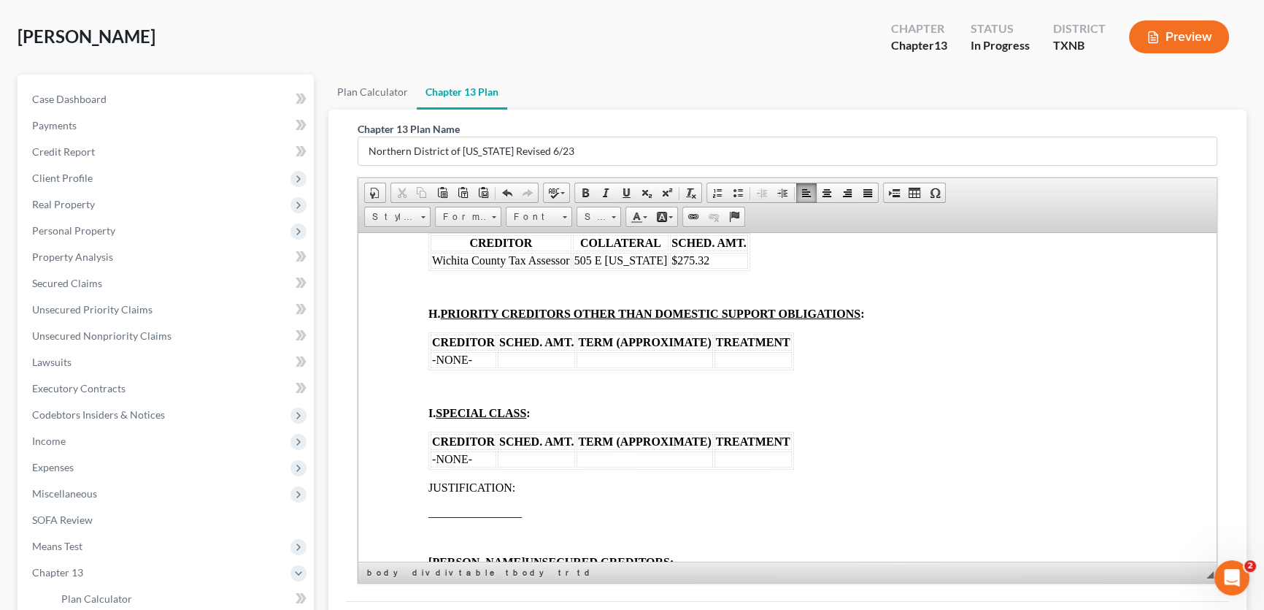
click at [658, 268] on td "505 E Washington" at bounding box center [621, 260] width 96 height 16
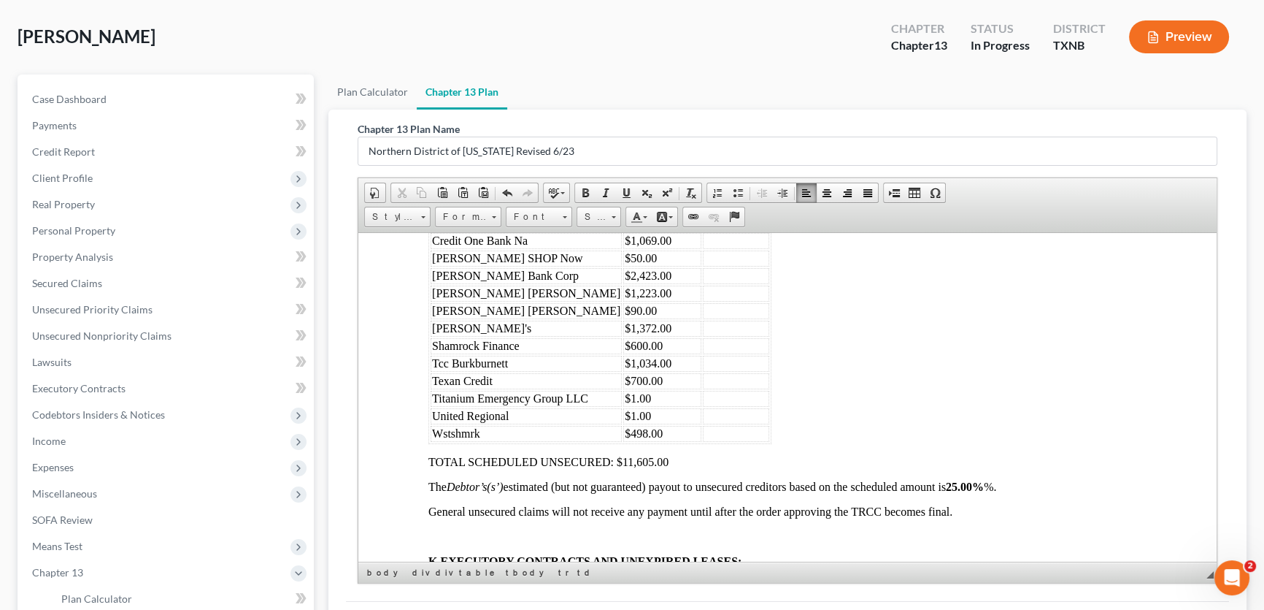
scroll to position [2920, 0]
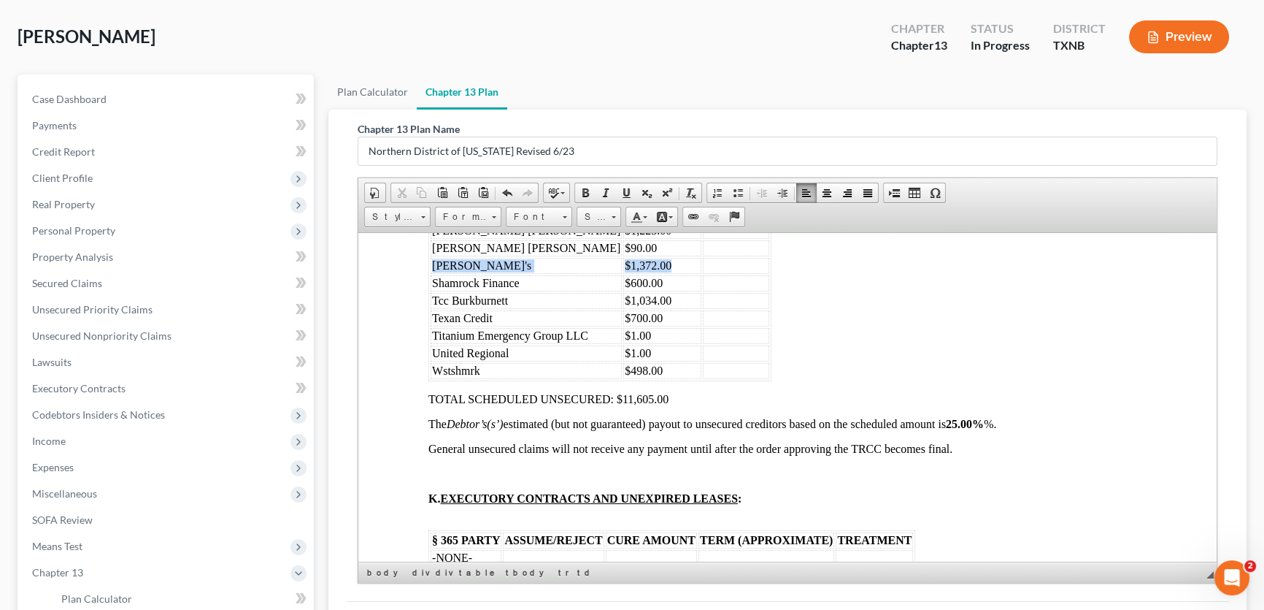
drag, startPoint x: 656, startPoint y: 356, endPoint x: 430, endPoint y: 361, distance: 226.4
click at [431, 273] on tr "Roaman's $1,372.00" at bounding box center [600, 265] width 339 height 16
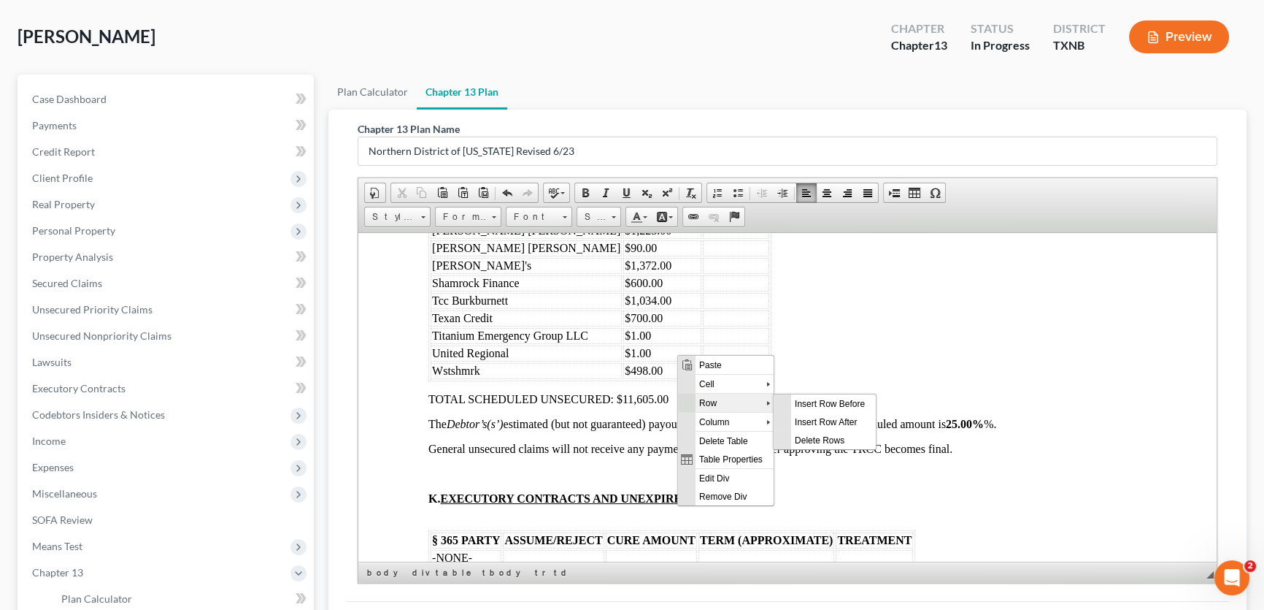
scroll to position [0, 0]
click at [811, 437] on span "Delete Rows" at bounding box center [833, 440] width 85 height 18
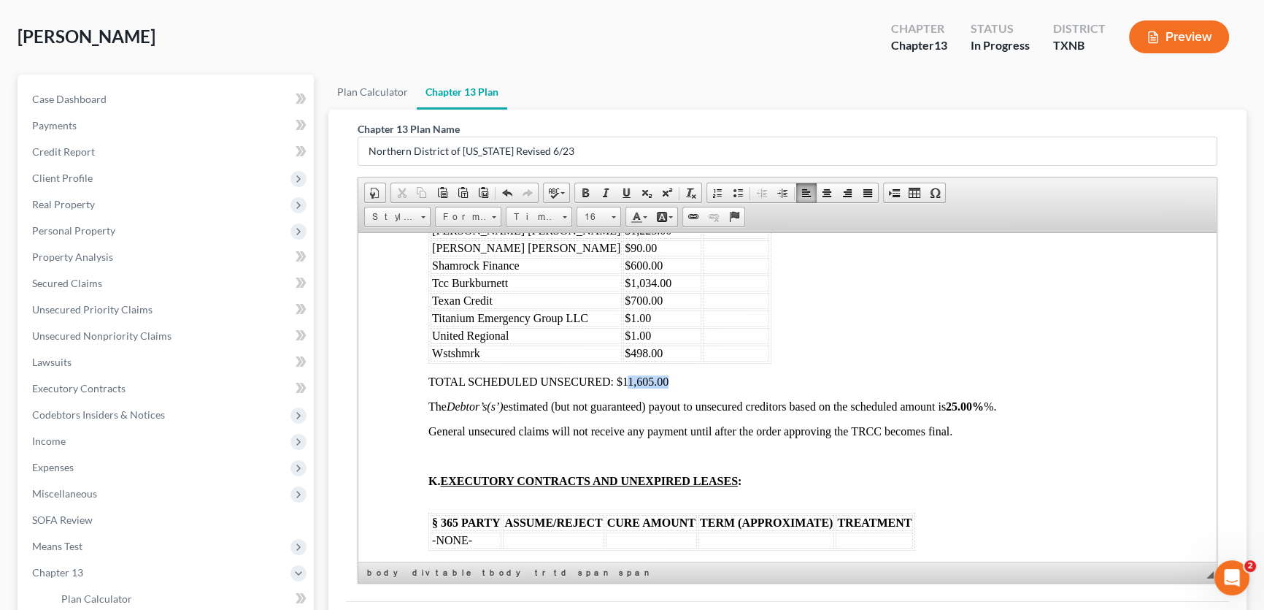
drag, startPoint x: 677, startPoint y: 474, endPoint x: 626, endPoint y: 477, distance: 50.5
click at [626, 388] on p "TOTAL SCHEDULED UNSECURED: $11,605.00" at bounding box center [788, 381] width 718 height 13
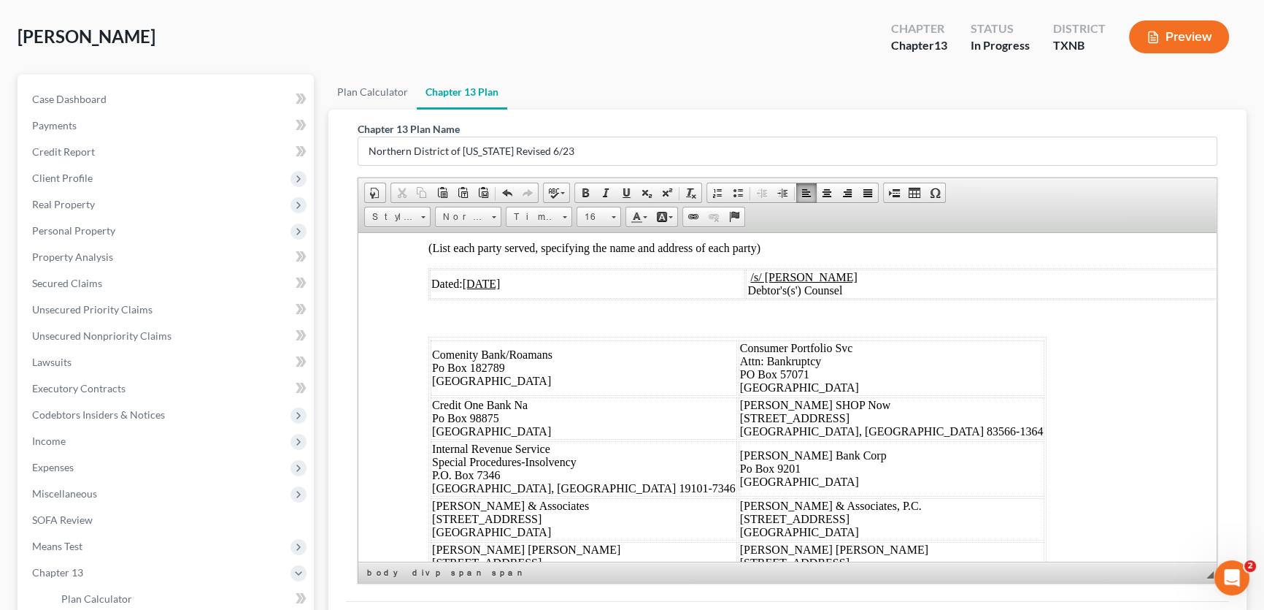
scroll to position [6702, 0]
click at [829, 226] on span "15th" at bounding box center [826, 220] width 20 height 12
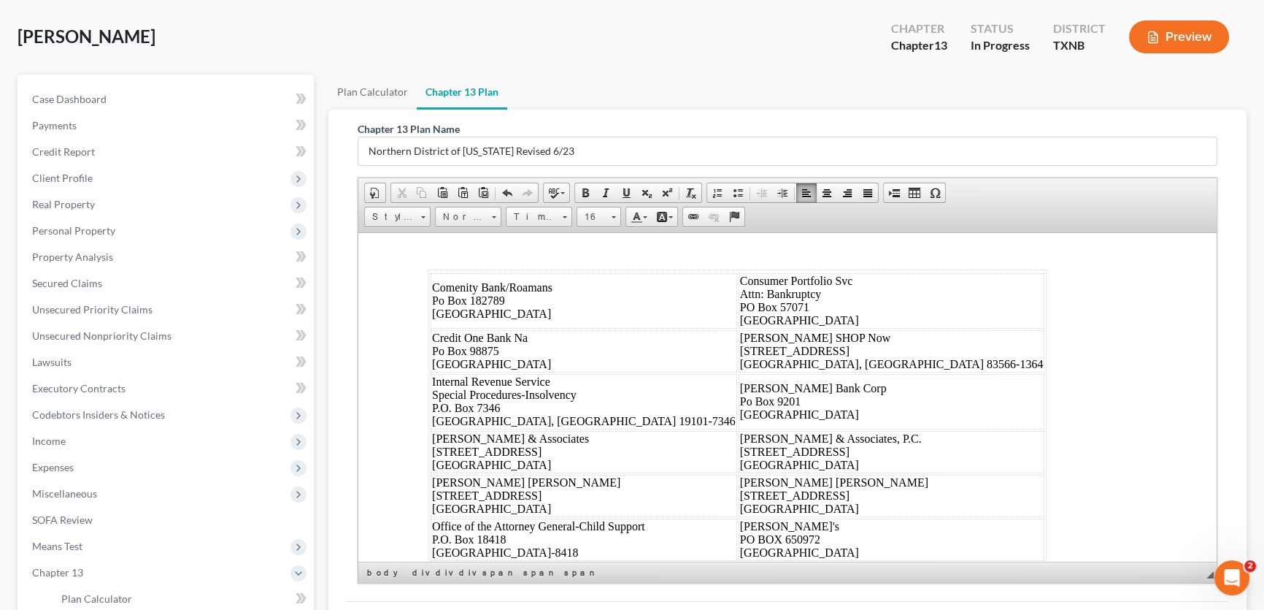
scroll to position [6835, 0]
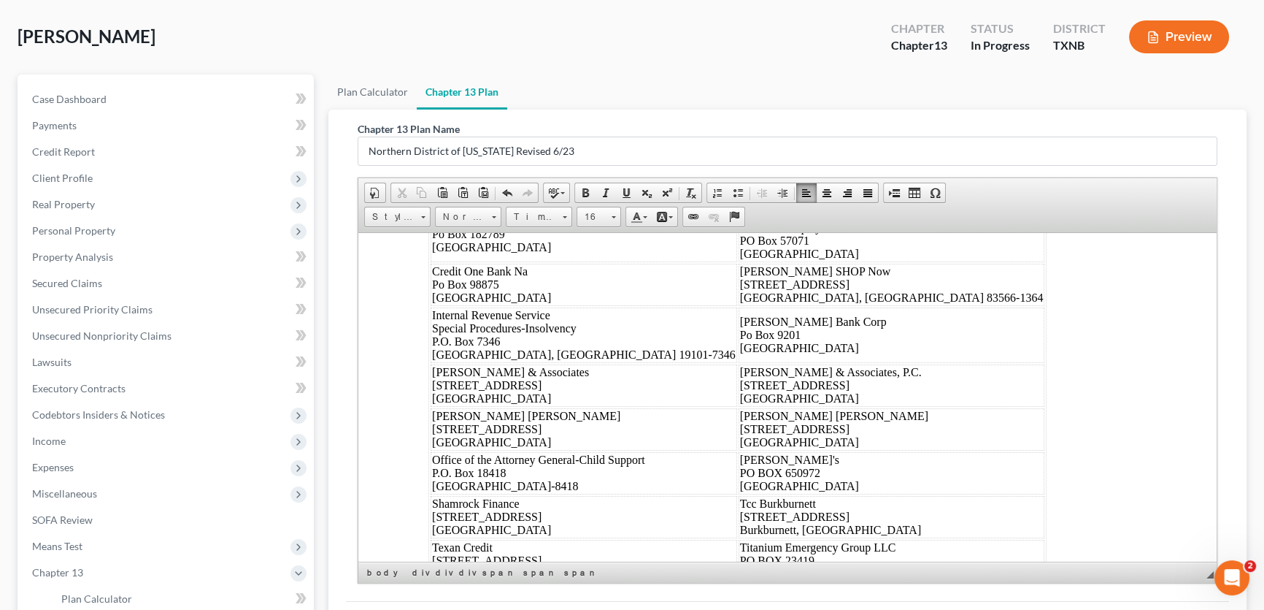
click at [488, 155] on span "08/15/2025" at bounding box center [482, 149] width 38 height 12
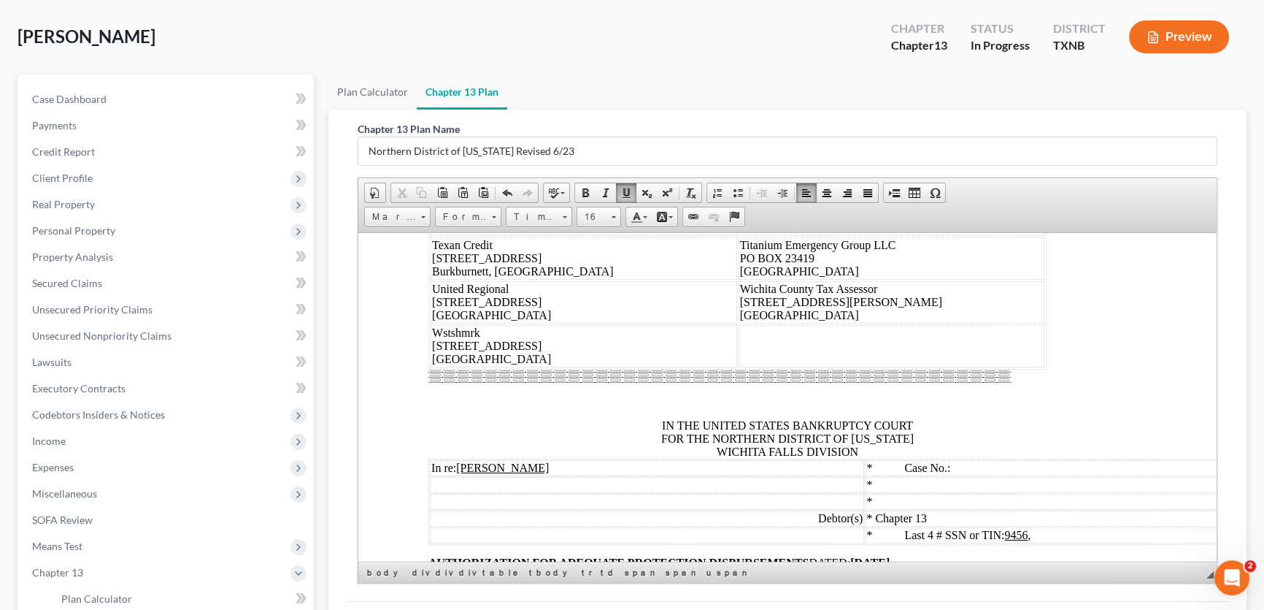
scroll to position [7167, 0]
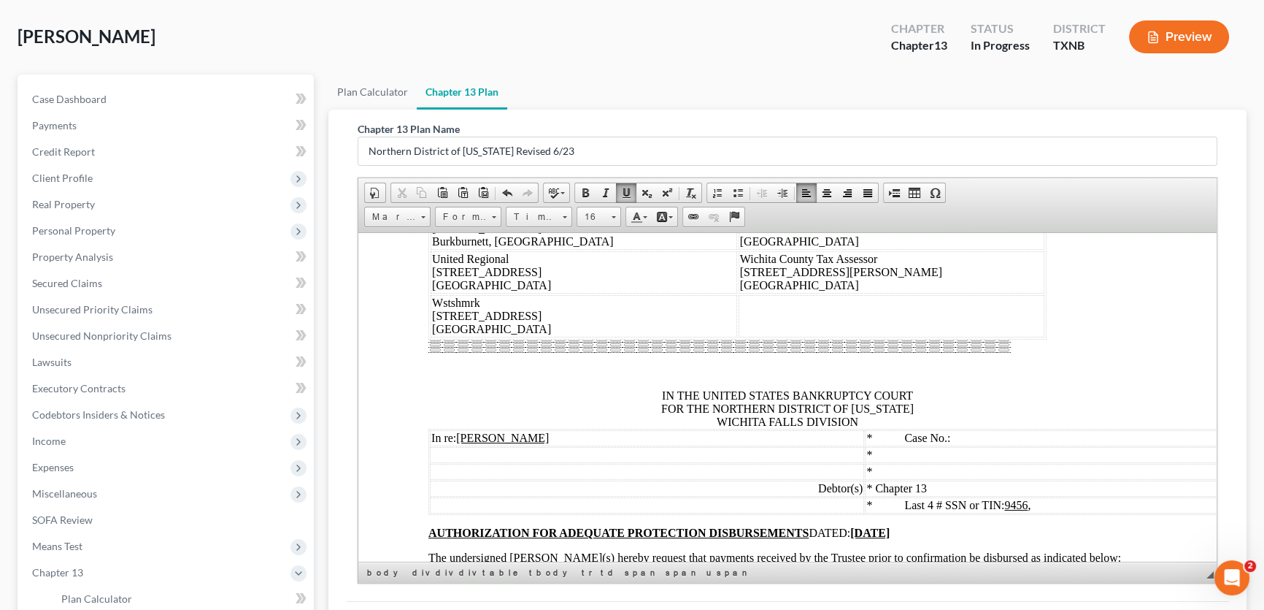
drag, startPoint x: 740, startPoint y: 441, endPoint x: 649, endPoint y: 417, distance: 93.7
click at [739, 161] on td "Roaman's PO BOX 650972 Dallas, TX 75265" at bounding box center [892, 140] width 307 height 42
drag, startPoint x: 548, startPoint y: 486, endPoint x: 432, endPoint y: 464, distance: 117.4
click at [432, 205] on td "Shamrock Finance 4708 K-Mart Drive Wichita Falls, TX 76308" at bounding box center [584, 184] width 307 height 42
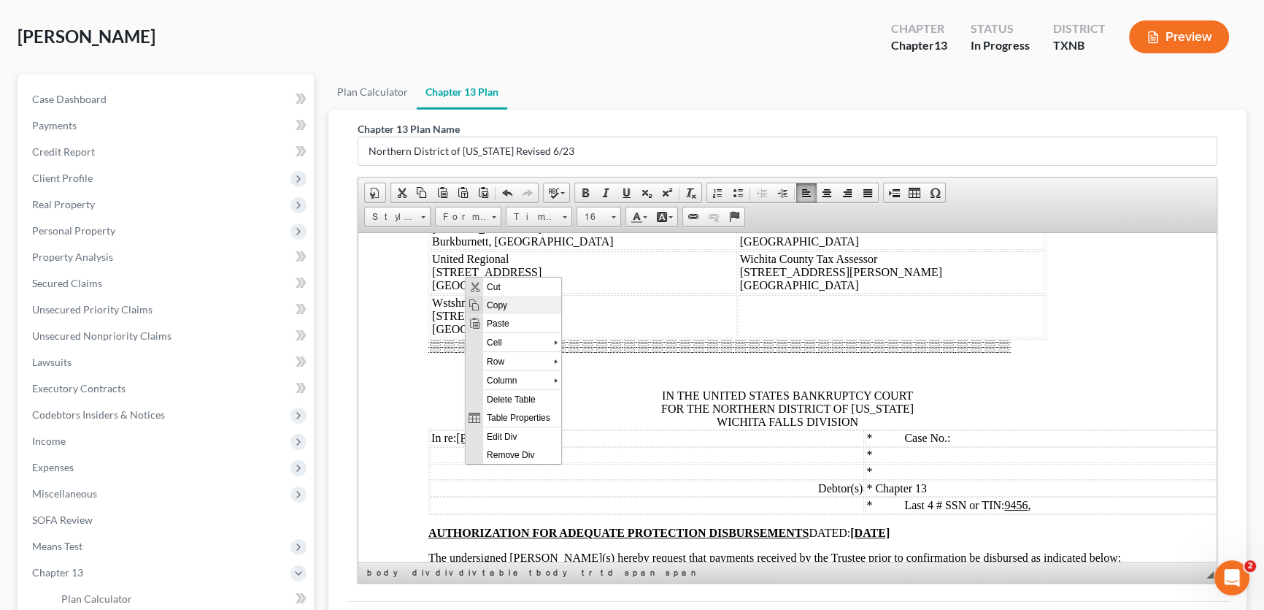
click at [498, 305] on span "Copy" at bounding box center [522, 305] width 78 height 18
copy span "Shamrock Finance 4708 K-Mart Drive Wichita Falls, TX 76308"
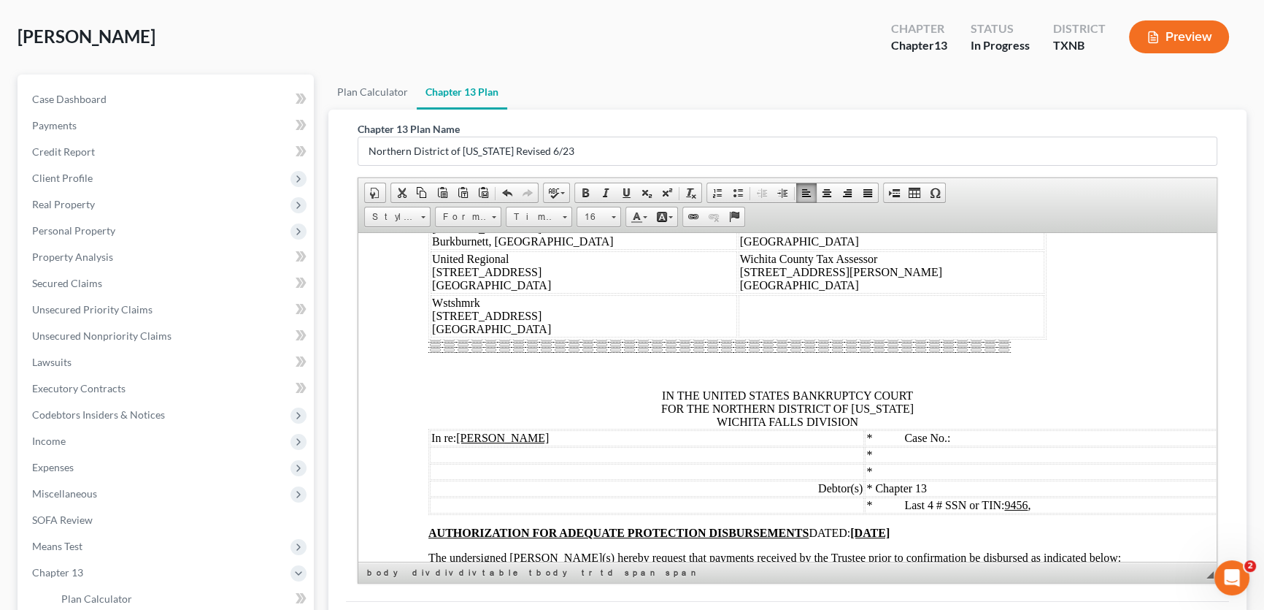
click at [739, 161] on td at bounding box center [892, 140] width 307 height 42
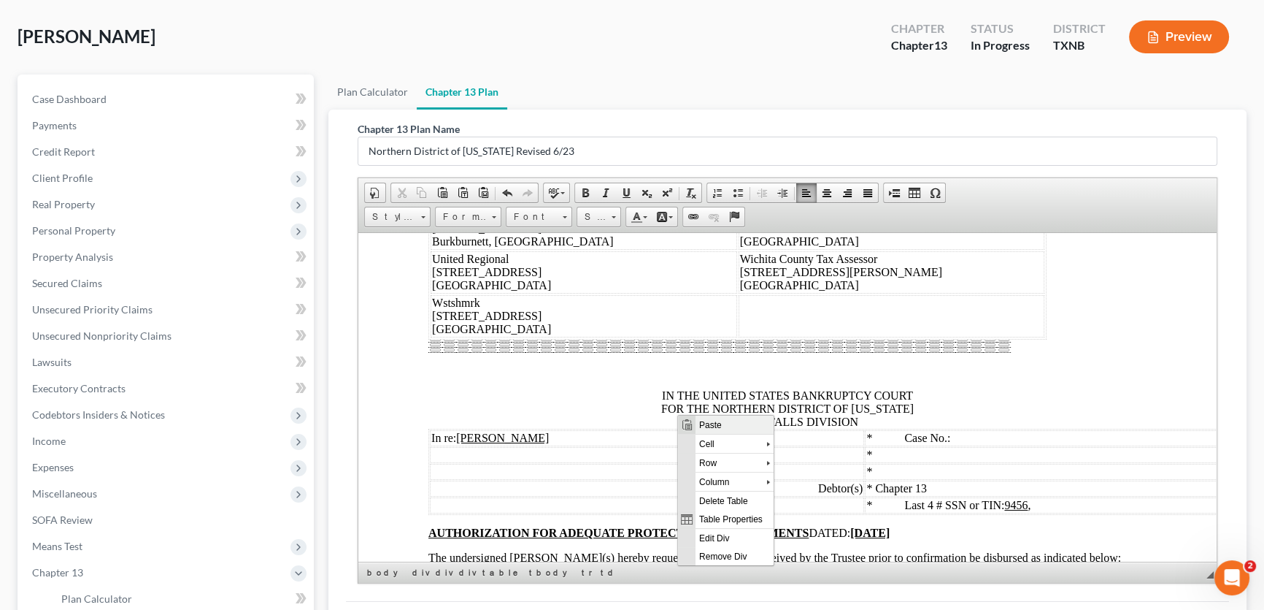
click at [708, 426] on span "Paste" at bounding box center [734, 424] width 78 height 18
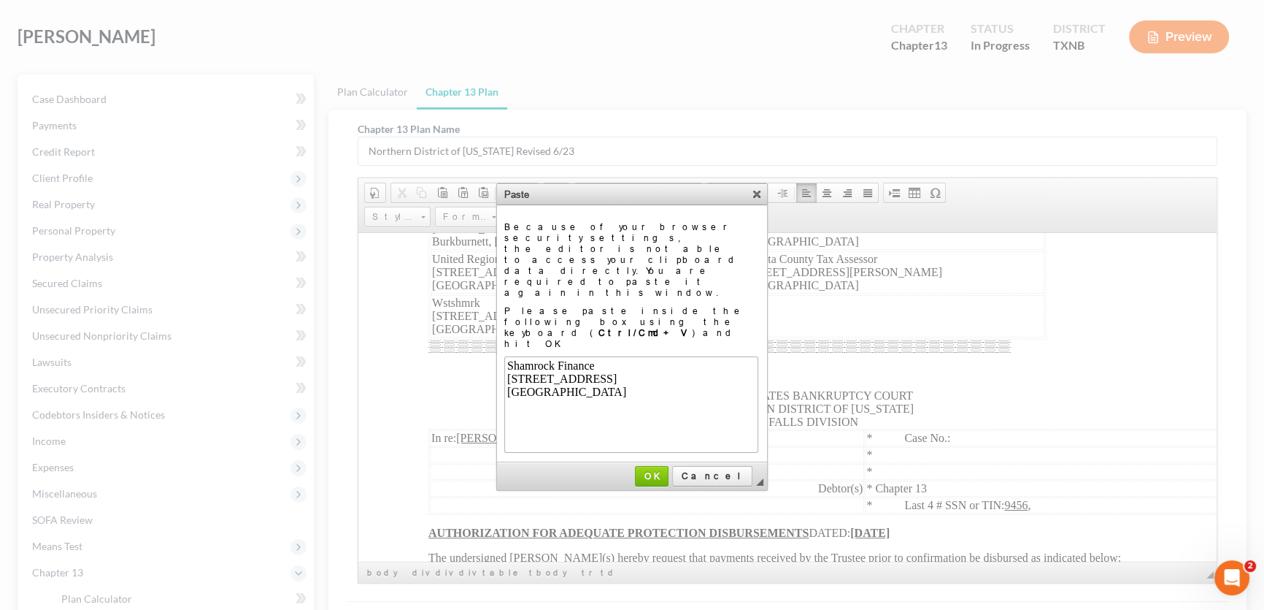
scroll to position [0, 0]
click at [667, 470] on span "OK" at bounding box center [652, 475] width 31 height 11
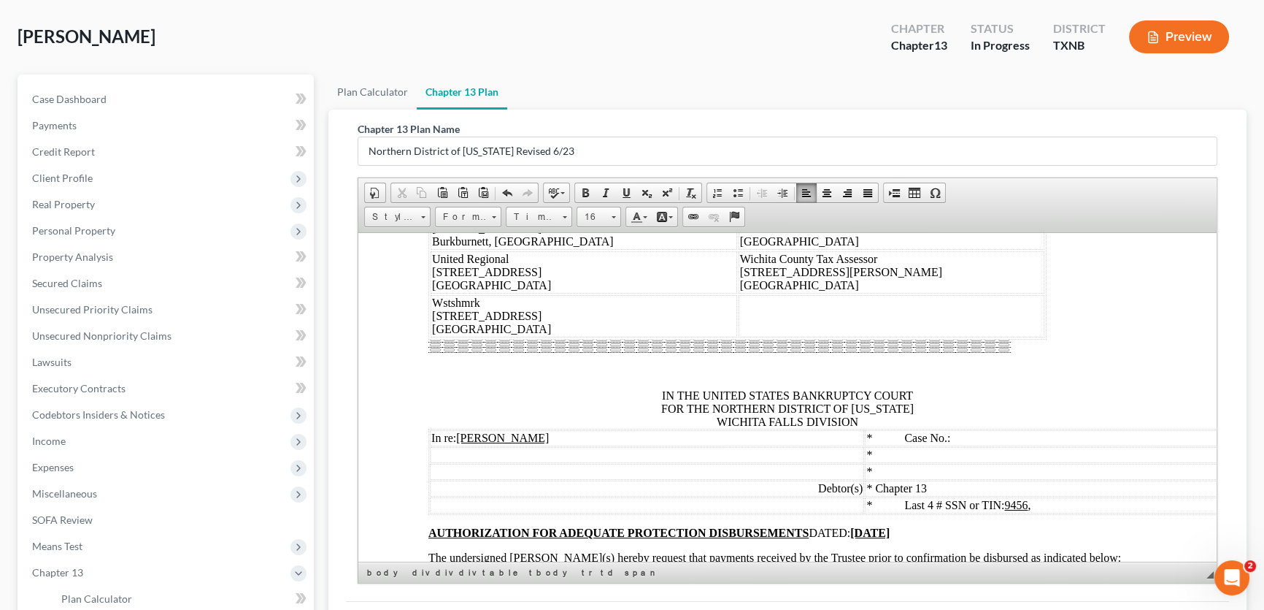
drag, startPoint x: 766, startPoint y: 489, endPoint x: 650, endPoint y: 465, distance: 118.5
click at [739, 205] on td "Tcc Burkburnett 105 N Avenue D Burkburnett, TX 76354" at bounding box center [892, 184] width 307 height 42
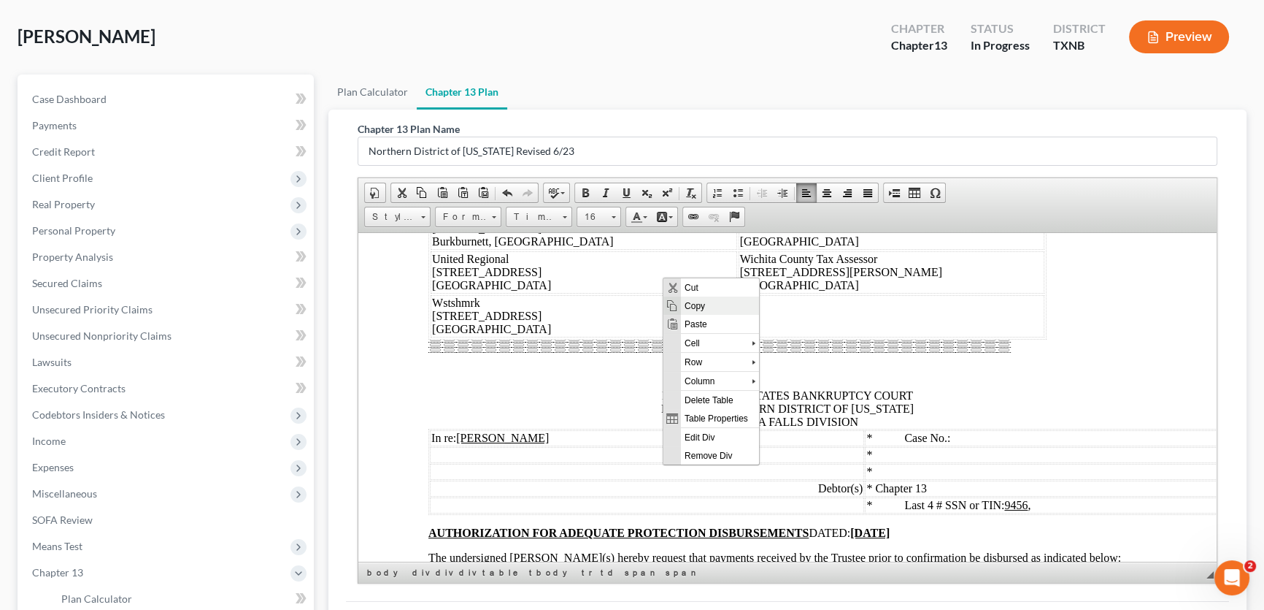
click at [688, 305] on span "Copy" at bounding box center [719, 305] width 78 height 18
copy span "Tcc Burkburnett 105 N Avenue D Burkburnett, TX 76354"
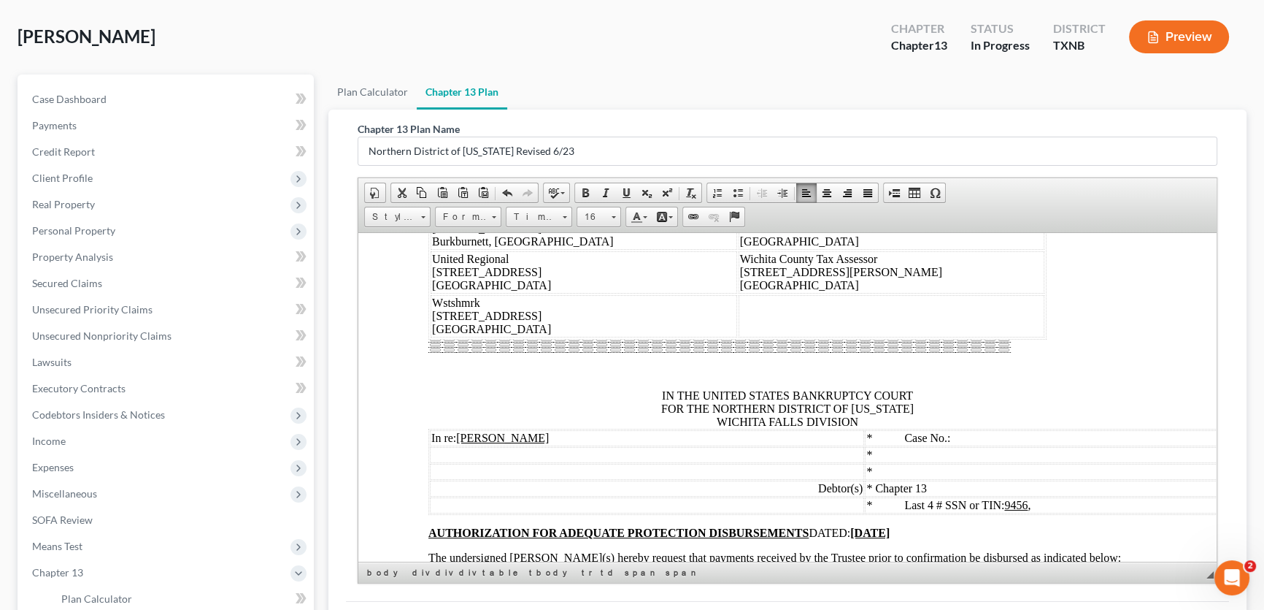
drag, startPoint x: 548, startPoint y: 486, endPoint x: 434, endPoint y: 464, distance: 116.1
click at [434, 205] on td "Shamrock Finance 4708 K-Mart Drive Wichita Falls, TX 76308" at bounding box center [584, 184] width 307 height 42
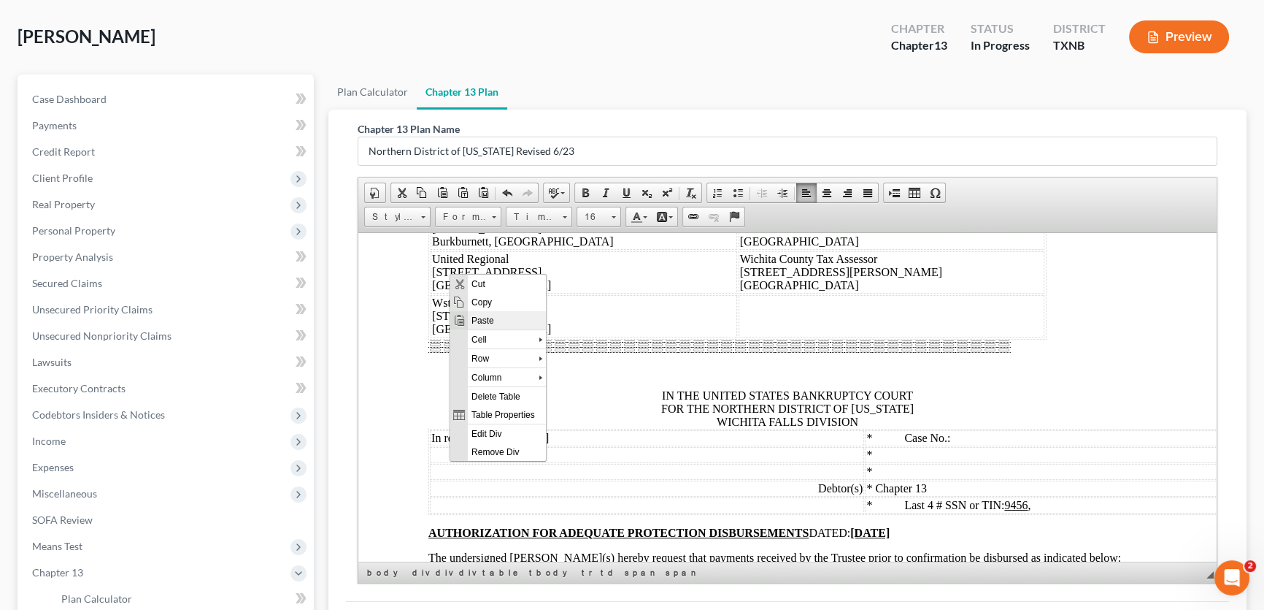
click at [474, 317] on span "Paste" at bounding box center [506, 320] width 78 height 18
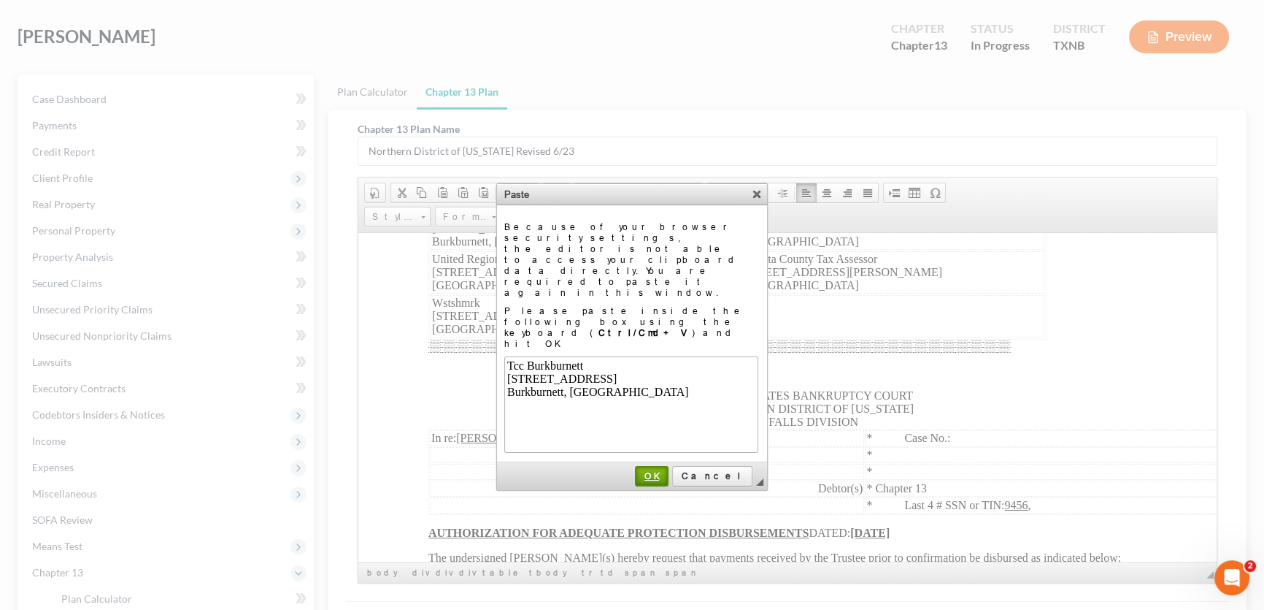
click at [667, 470] on span "OK" at bounding box center [652, 475] width 31 height 11
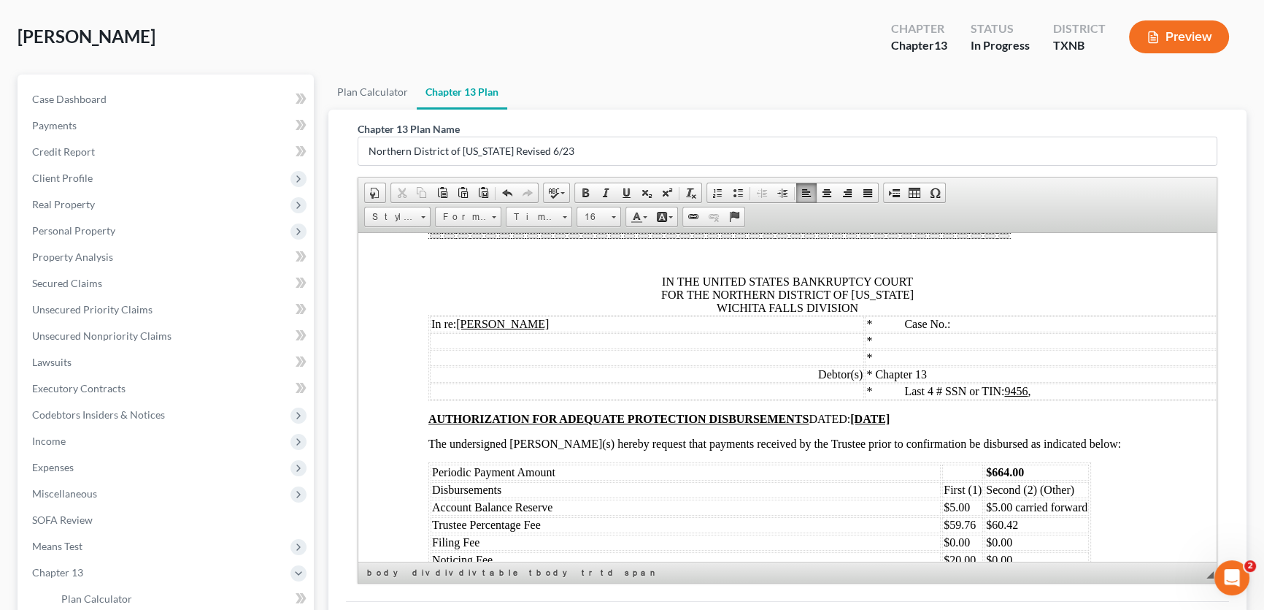
scroll to position [7300, 0]
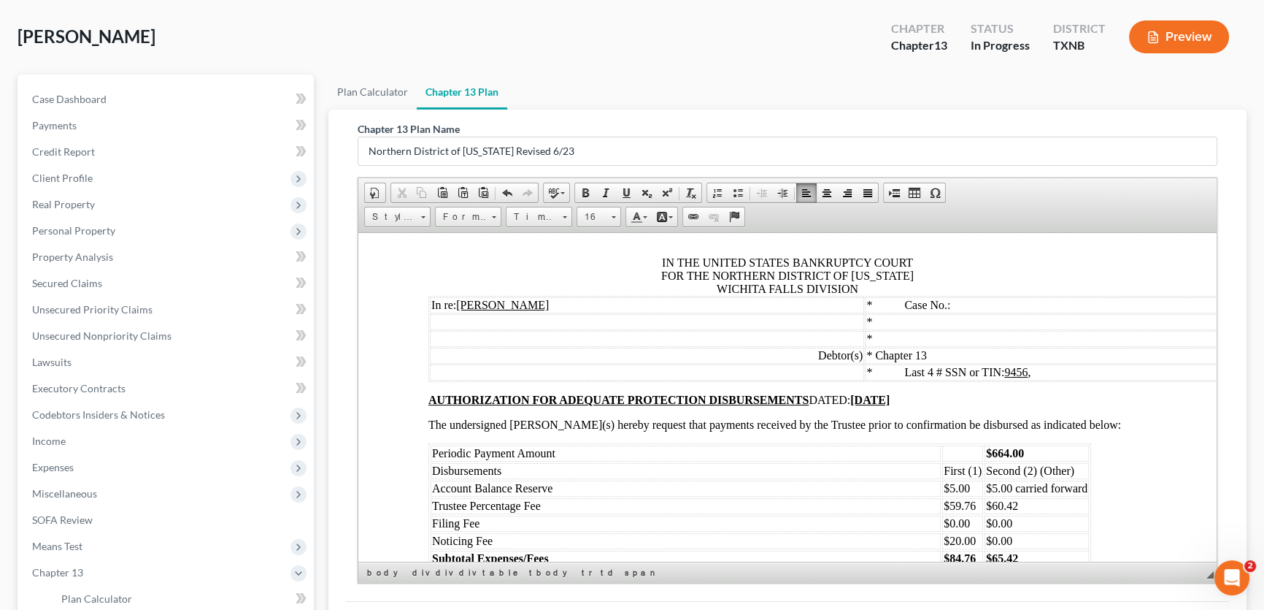
drag, startPoint x: 522, startPoint y: 399, endPoint x: 434, endPoint y: 374, distance: 91.1
click at [434, 116] on td "Texan Credit 105 N Ave D Burkburnett, TX 76354" at bounding box center [584, 95] width 307 height 42
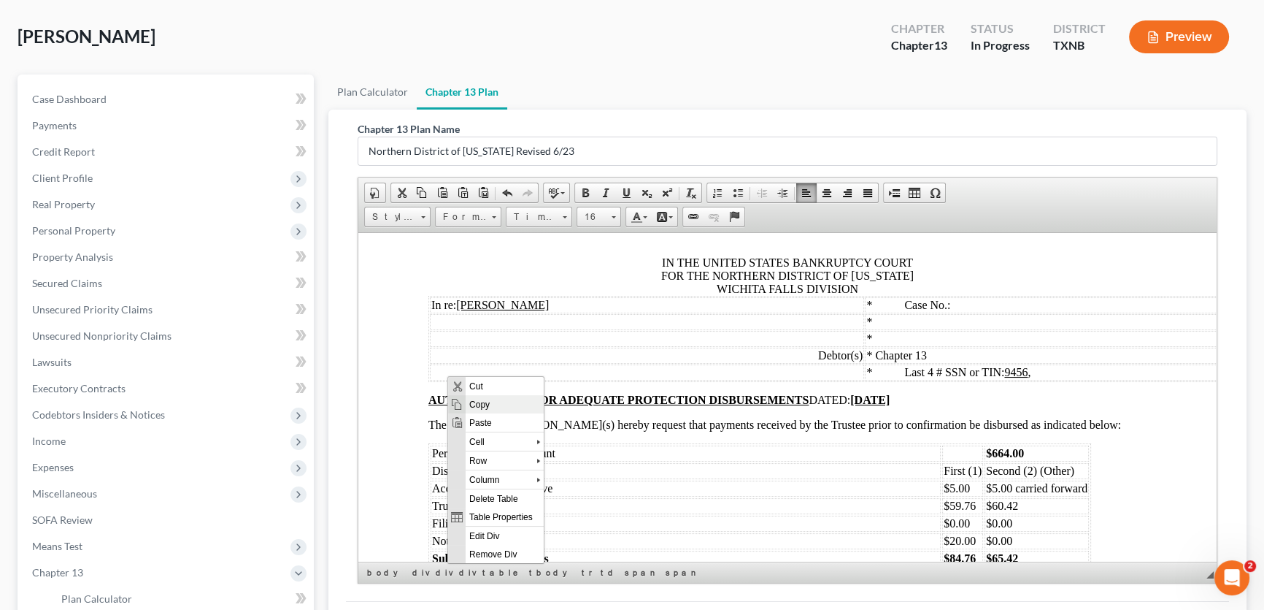
click at [477, 404] on span "Copy" at bounding box center [504, 404] width 78 height 18
copy span "Texan Credit 105 N Ave D Burkburnett, TX 76354"
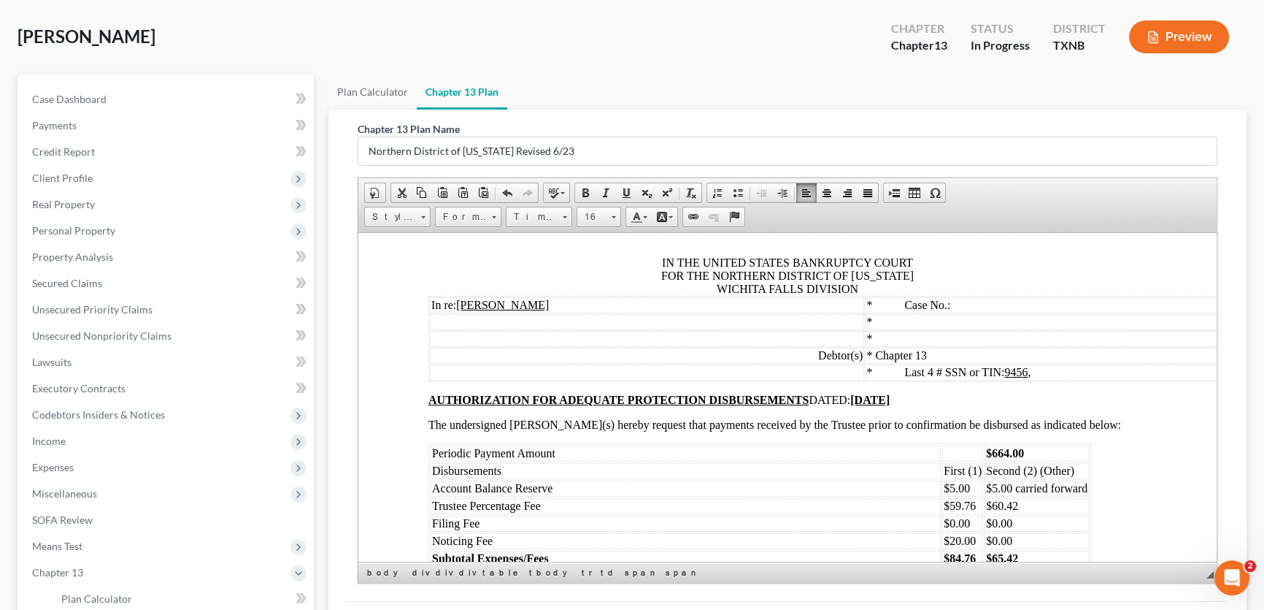
drag, startPoint x: 748, startPoint y: 351, endPoint x: 650, endPoint y: 333, distance: 99.5
click at [739, 72] on td "Tcc Burkburnett 105 N Avenue D Burkburnett, TX 76354" at bounding box center [892, 51] width 307 height 42
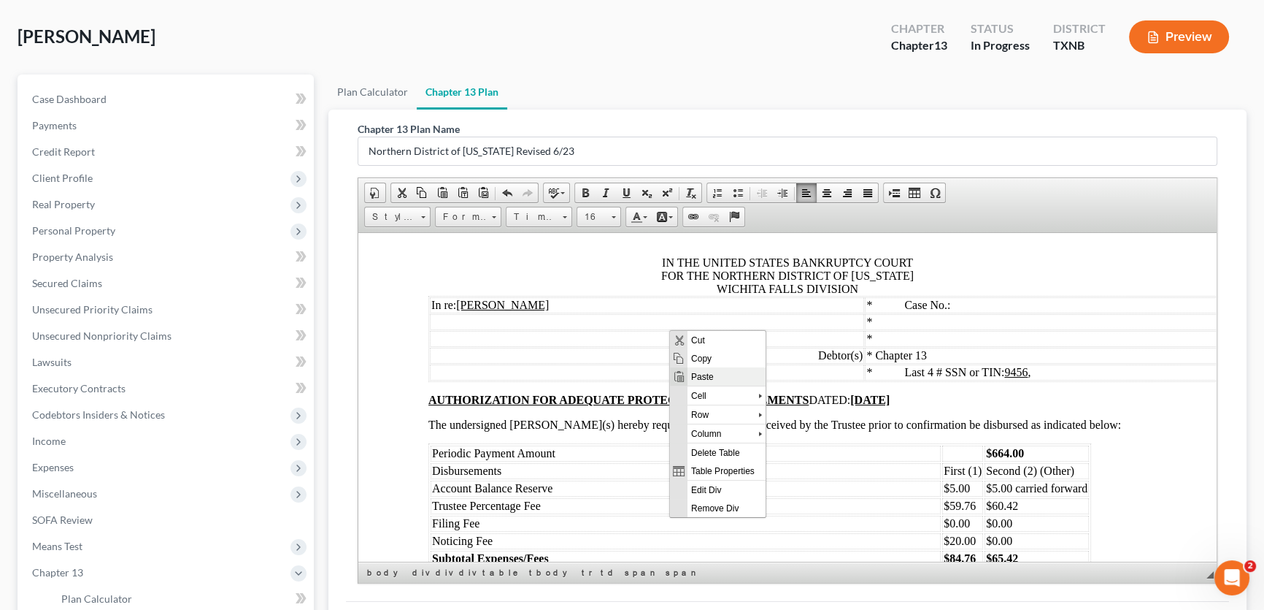
click at [689, 380] on span "Paste" at bounding box center [726, 376] width 78 height 18
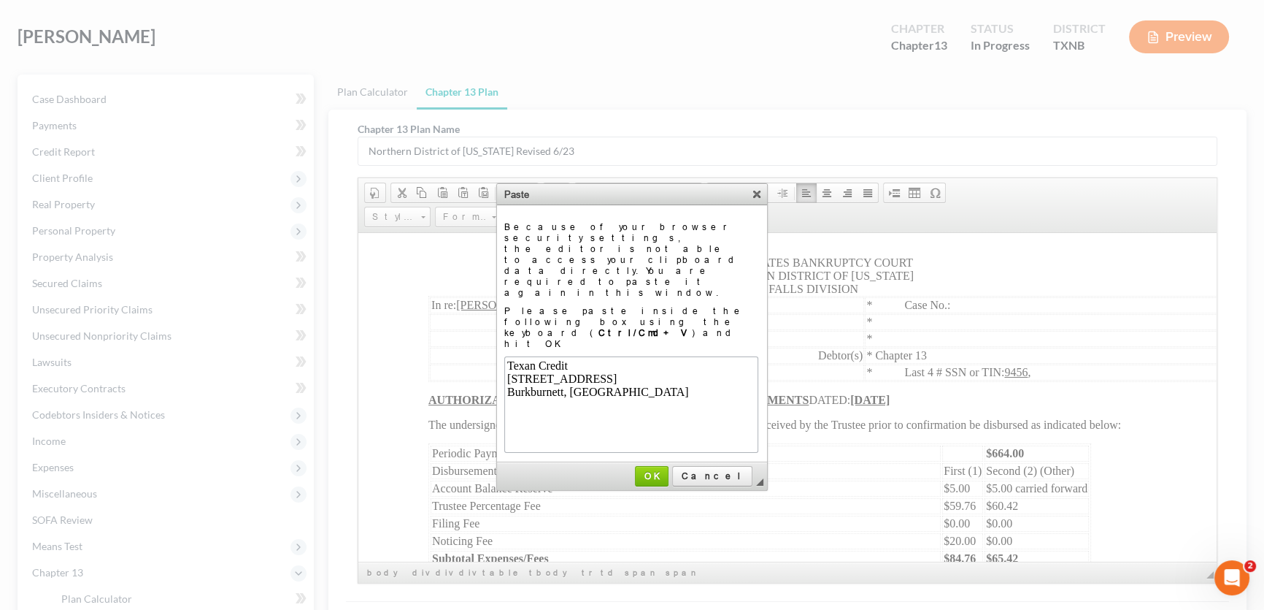
scroll to position [0, 0]
click at [667, 470] on span "OK" at bounding box center [652, 475] width 31 height 11
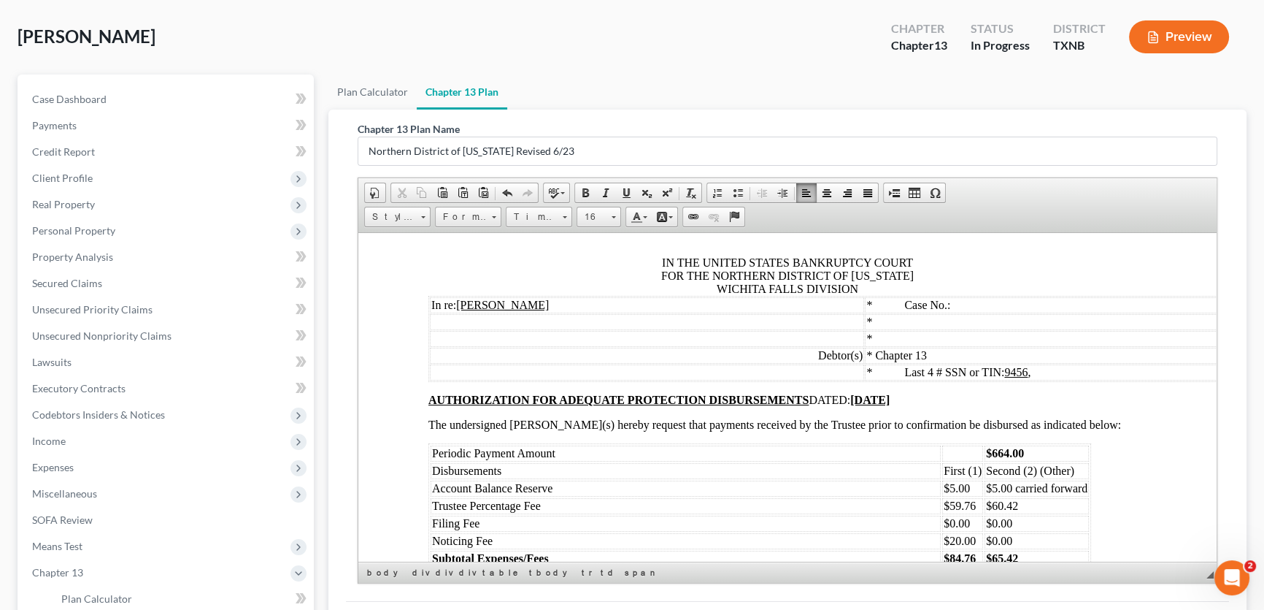
drag, startPoint x: 762, startPoint y: 399, endPoint x: 650, endPoint y: 376, distance: 114.7
click at [739, 116] on td "Titanium Emergency Group LLC PO BOX 23419 Jacksonville, FL 32241" at bounding box center [892, 95] width 307 height 42
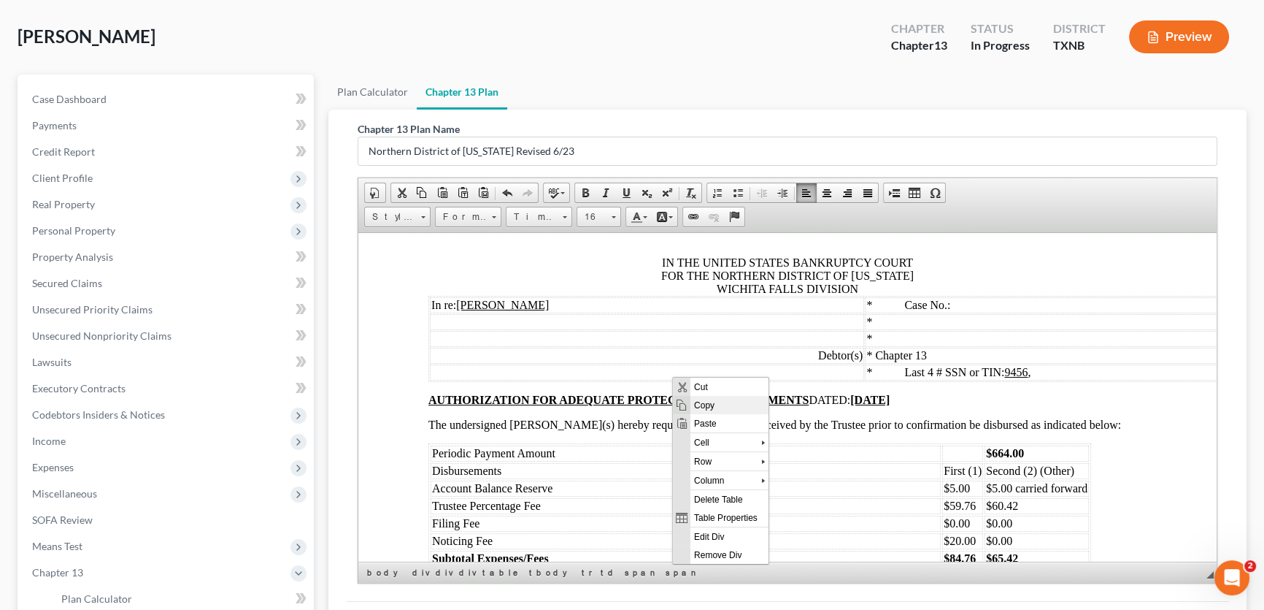
click at [690, 400] on span "Copy" at bounding box center [729, 405] width 78 height 18
copy span "Titanium Emergency Group LLC PO BOX 23419 Jacksonville, FL 32241"
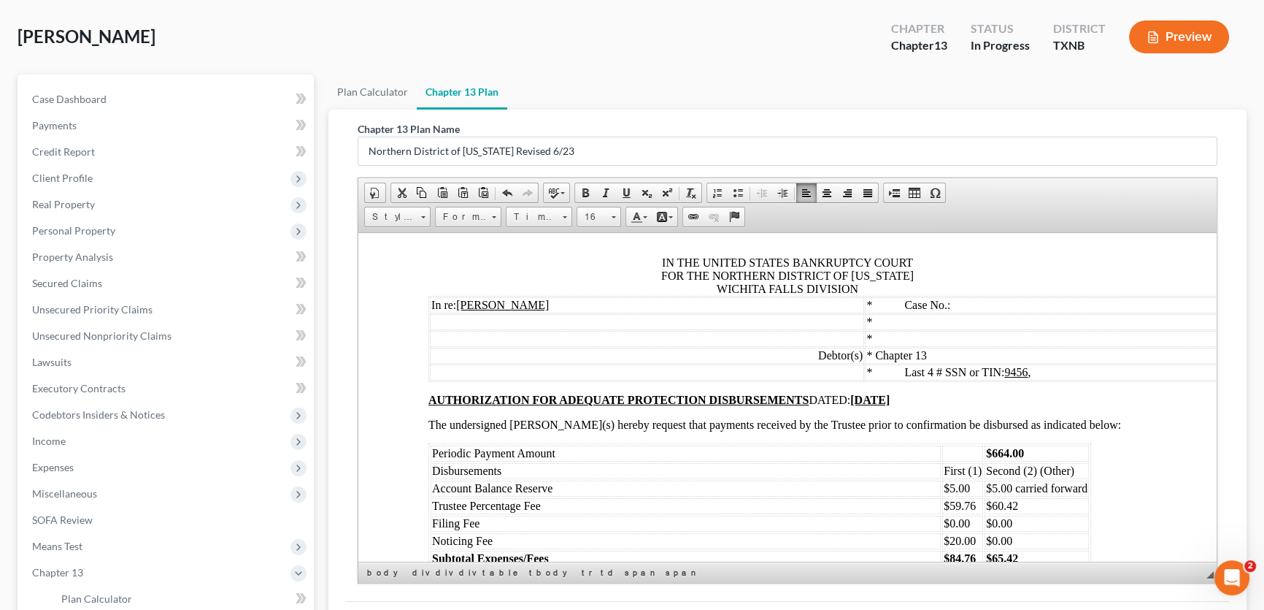
drag, startPoint x: 577, startPoint y: 403, endPoint x: 429, endPoint y: 375, distance: 150.8
click at [496, 425] on span "Paste" at bounding box center [517, 422] width 78 height 18
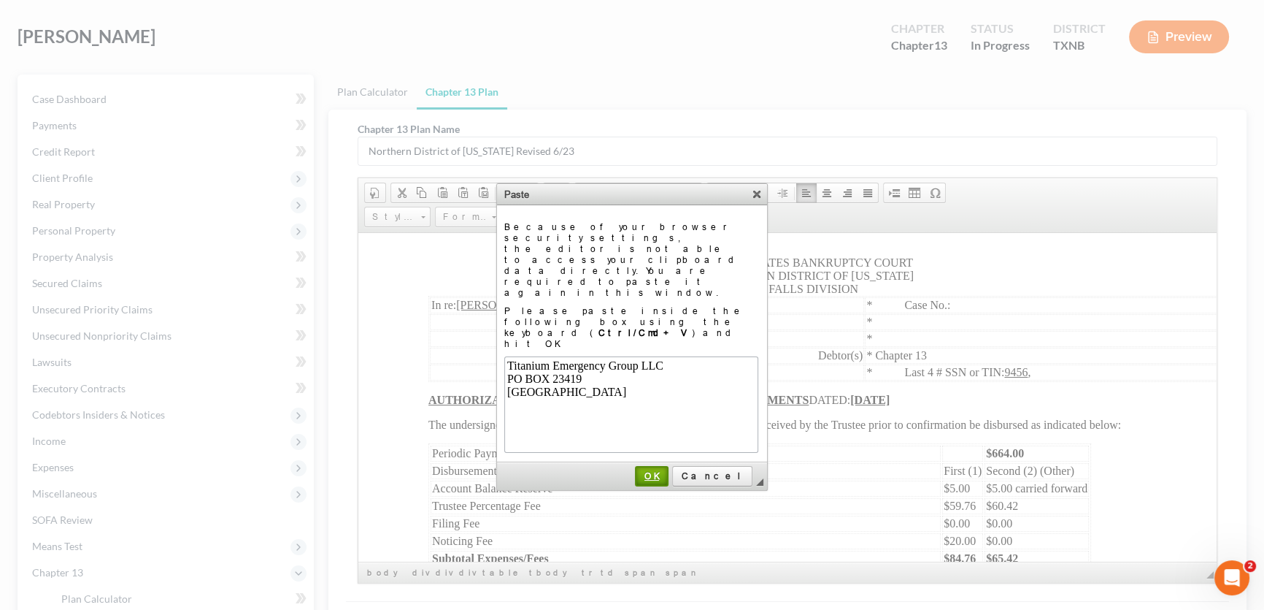
click at [667, 470] on span "OK" at bounding box center [652, 475] width 31 height 11
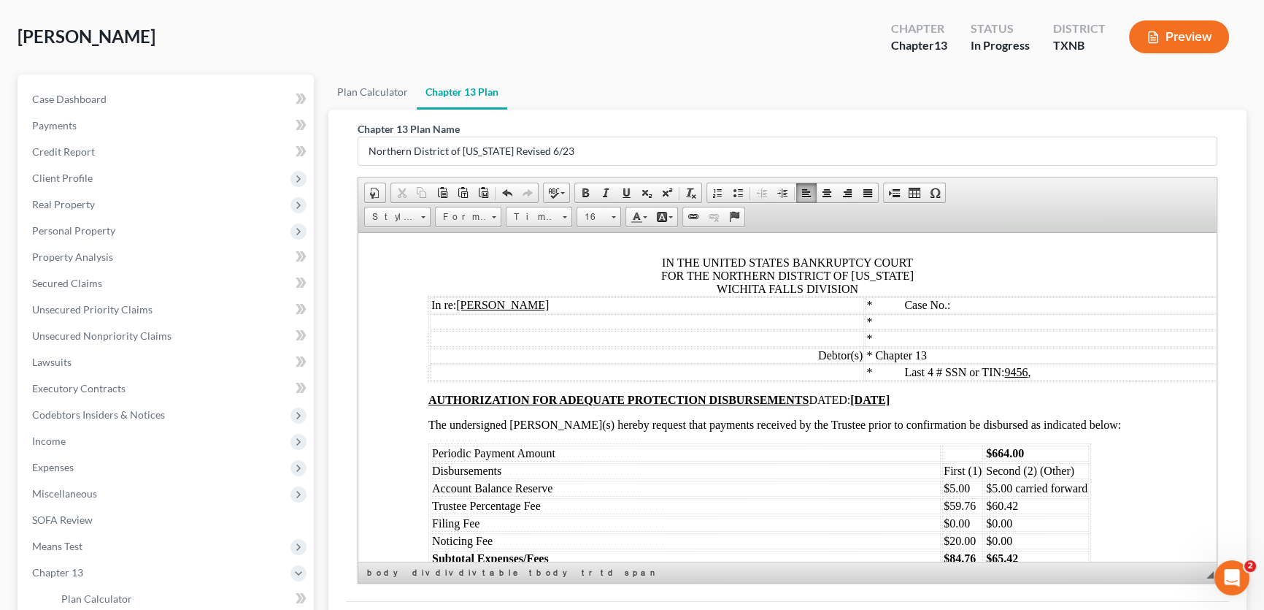
drag, startPoint x: 558, startPoint y: 445, endPoint x: 431, endPoint y: 424, distance: 127.9
click at [431, 160] on td "United Regional 1600 Eleventh St Wichita Falls, TX 76301" at bounding box center [584, 139] width 307 height 42
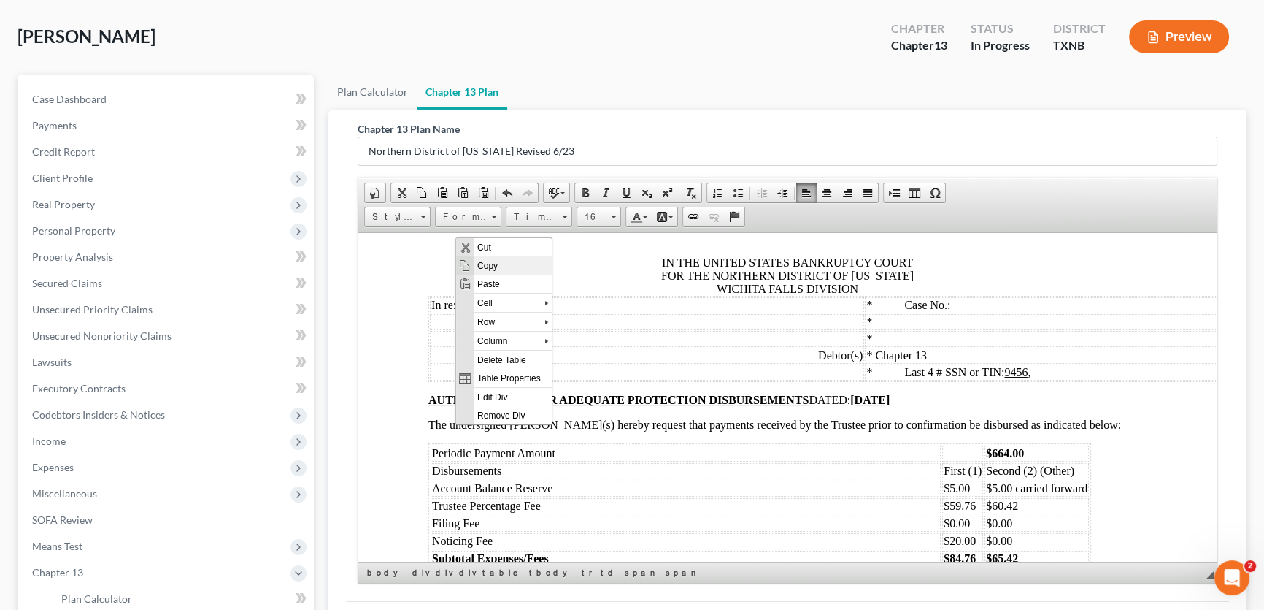
drag, startPoint x: 489, startPoint y: 268, endPoint x: 616, endPoint y: 291, distance: 129.0
click at [489, 268] on span "Copy" at bounding box center [512, 265] width 78 height 18
copy span "United Regional 1600 Eleventh St Wichita Falls, TX 76301"
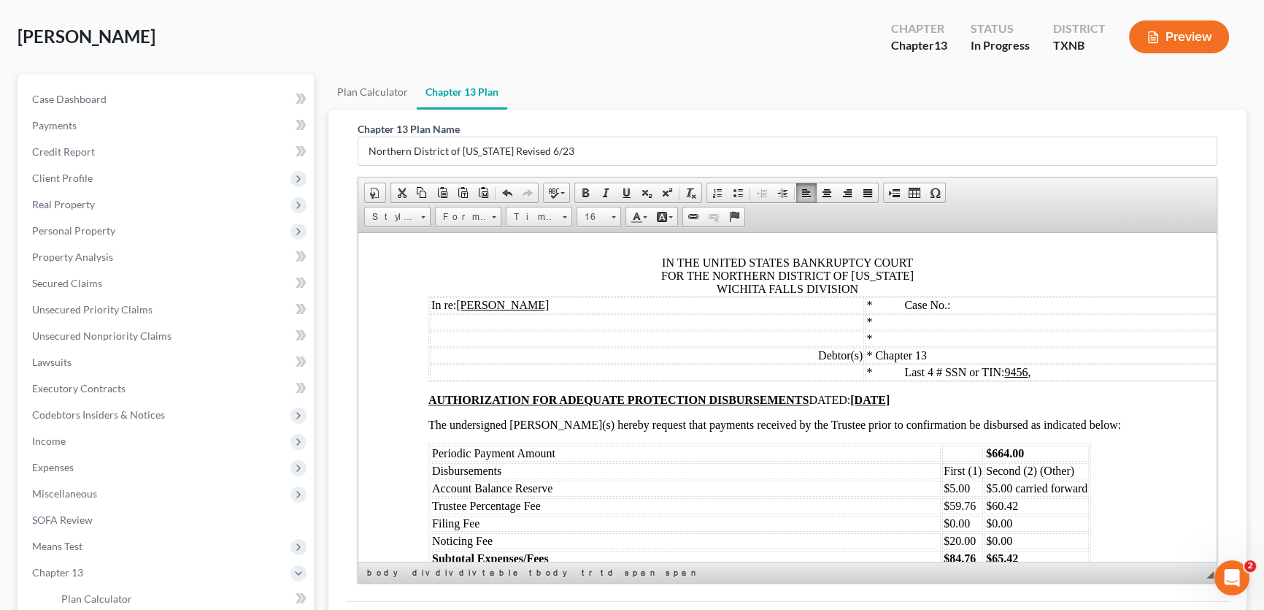
drag, startPoint x: 763, startPoint y: 400, endPoint x: 650, endPoint y: 373, distance: 115.6
click at [739, 116] on td "Titanium Emergency Group LLC PO BOX 23419 Jacksonville, FL 32241" at bounding box center [892, 95] width 307 height 42
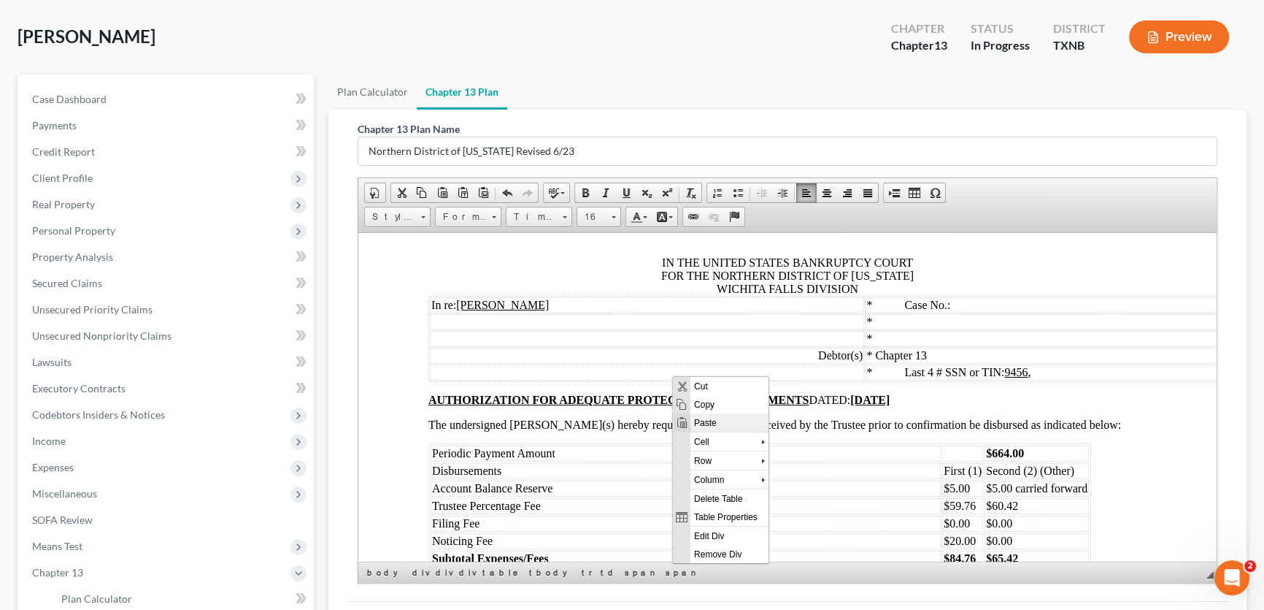
click at [698, 415] on span "Paste" at bounding box center [729, 422] width 78 height 18
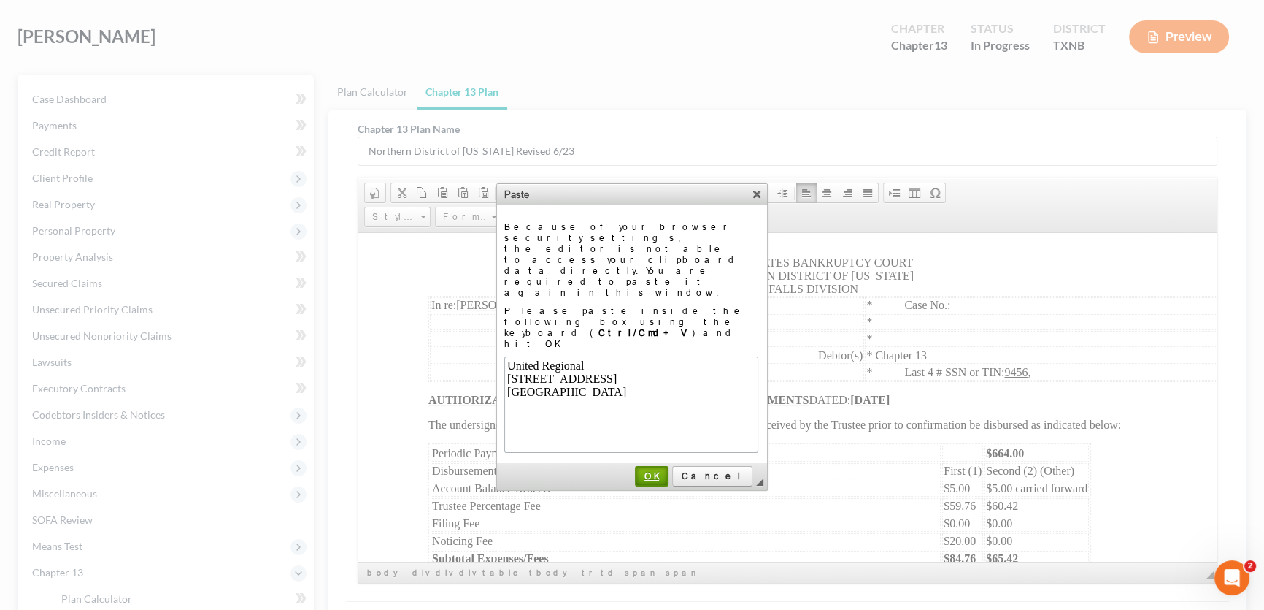
click at [667, 470] on span "OK" at bounding box center [652, 475] width 31 height 11
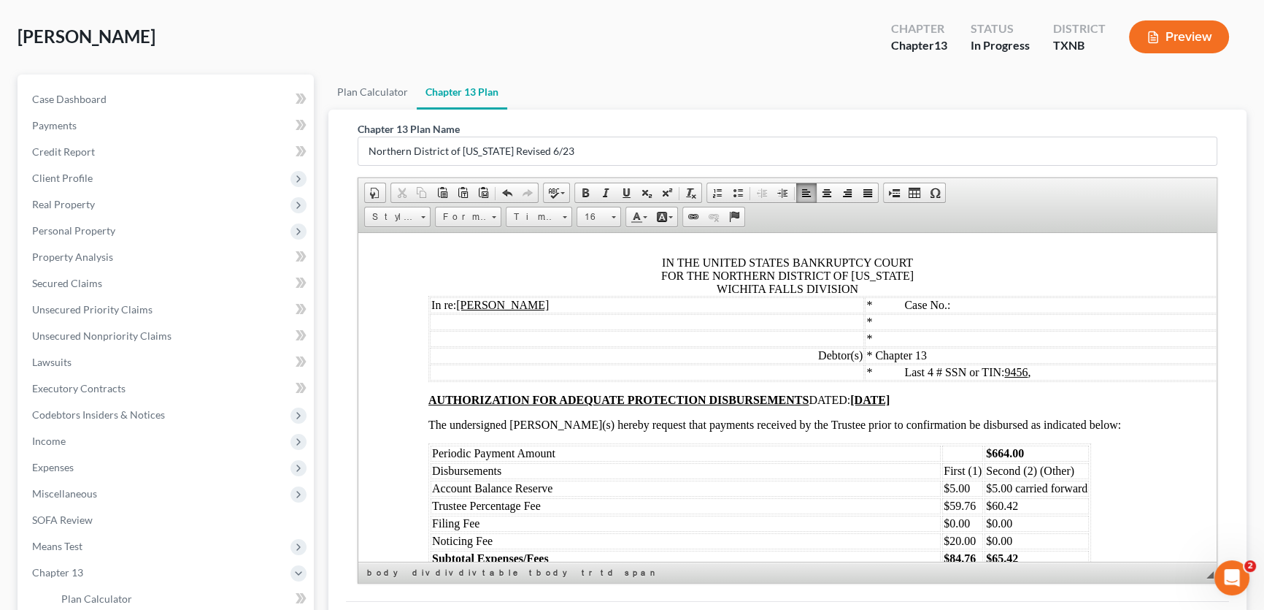
drag, startPoint x: 769, startPoint y: 446, endPoint x: 653, endPoint y: 422, distance: 118.5
click at [739, 160] on td "Wichita County Tax Assessor 600 Scott Street, Suite 103 Wichita Falls, TX 76301" at bounding box center [892, 139] width 307 height 42
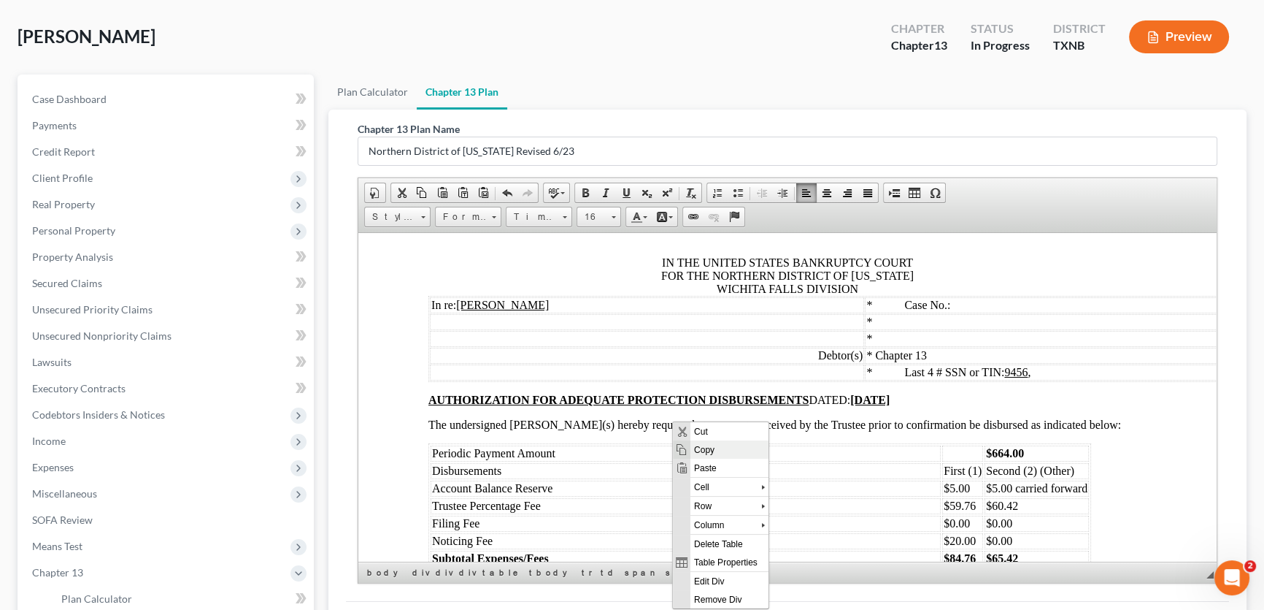
click at [698, 448] on span "Copy" at bounding box center [729, 449] width 78 height 18
copy span "Wichita County Tax Assessor 600 Scott Street, Suite 103 Wichita Falls, TX 76301"
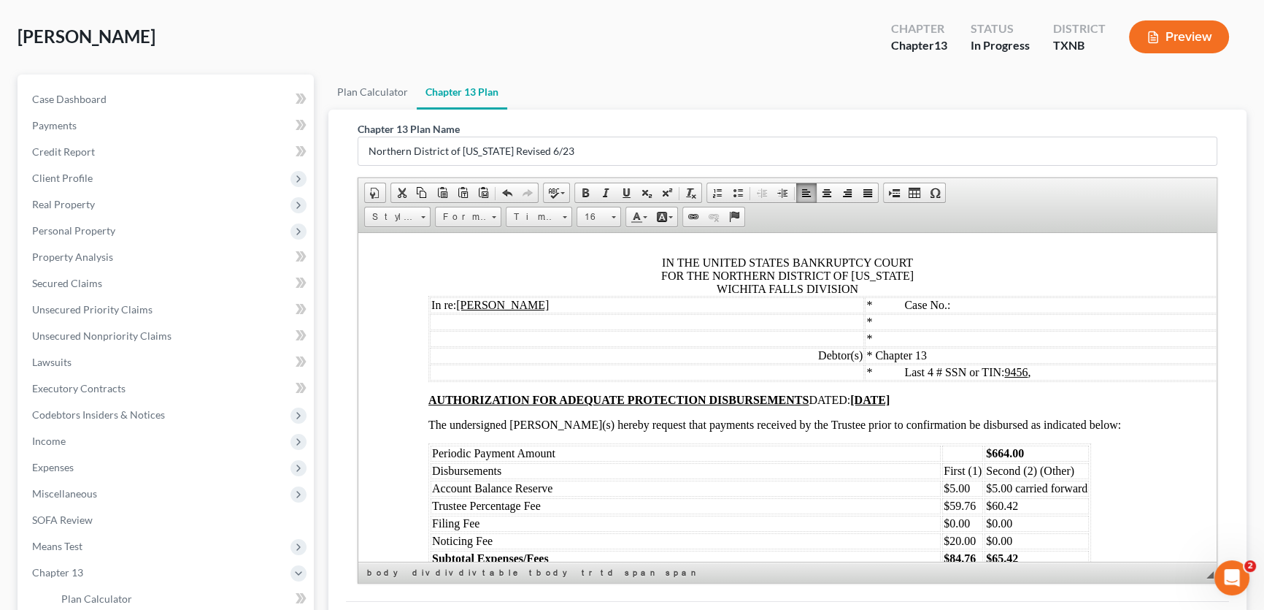
drag, startPoint x: 579, startPoint y: 449, endPoint x: 434, endPoint y: 424, distance: 146.7
click at [434, 160] on td "United Regional 1600 Eleventh St Wichita Falls, TX 76301" at bounding box center [584, 139] width 307 height 42
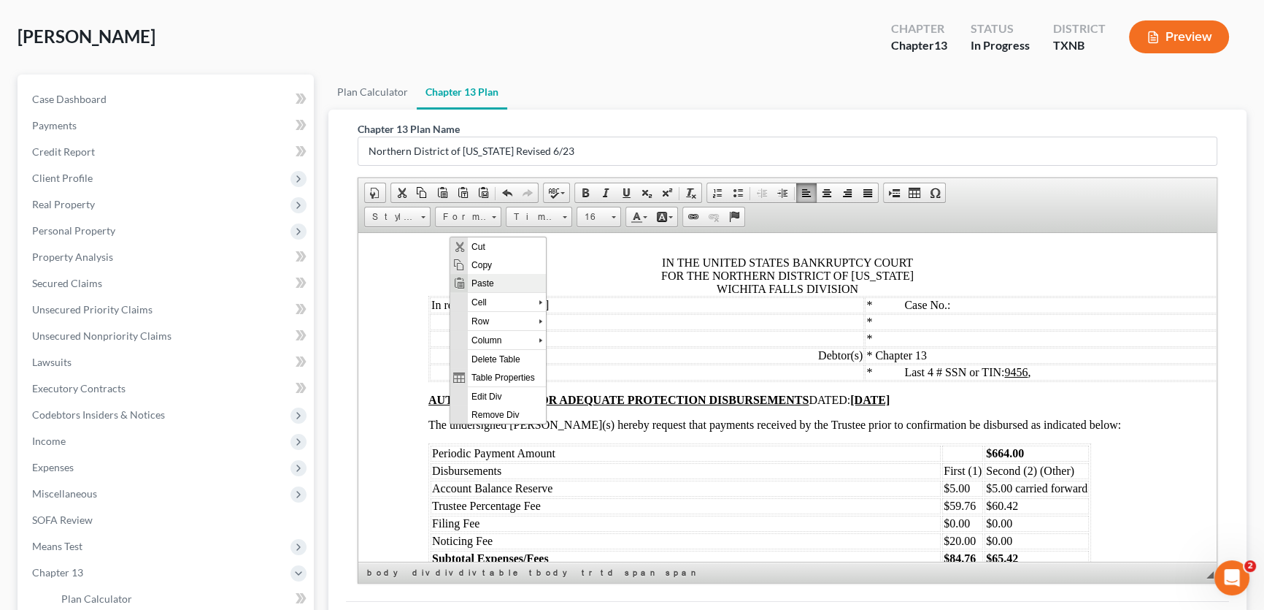
click at [488, 285] on span "Paste" at bounding box center [506, 283] width 78 height 18
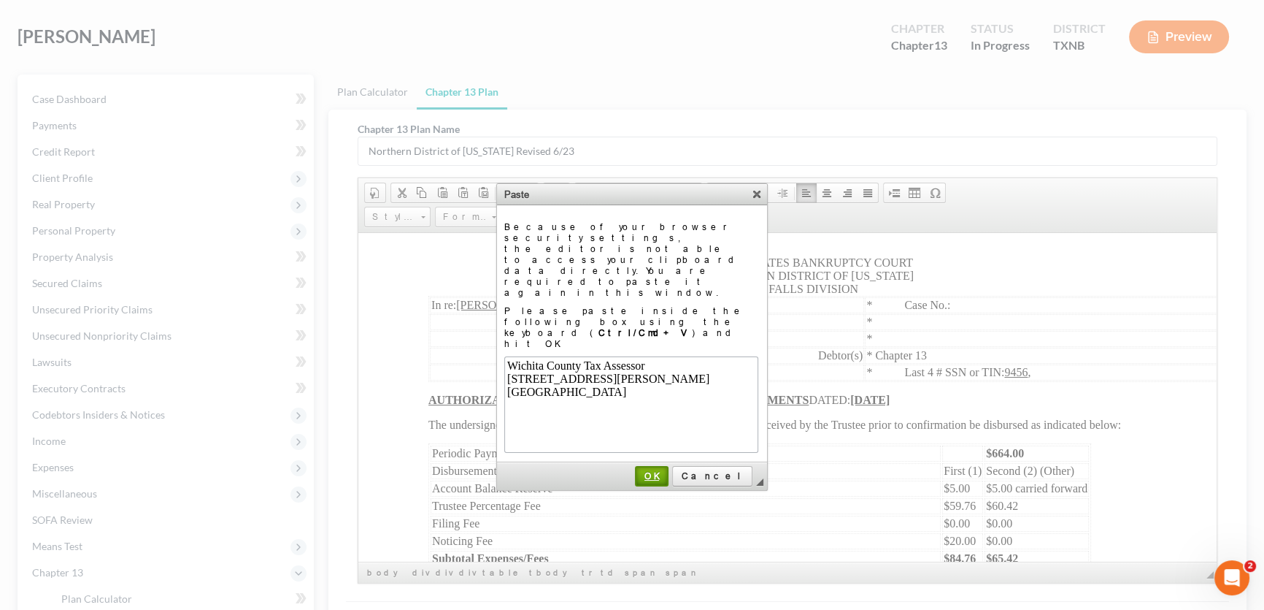
click at [667, 470] on span "OK" at bounding box center [652, 475] width 31 height 11
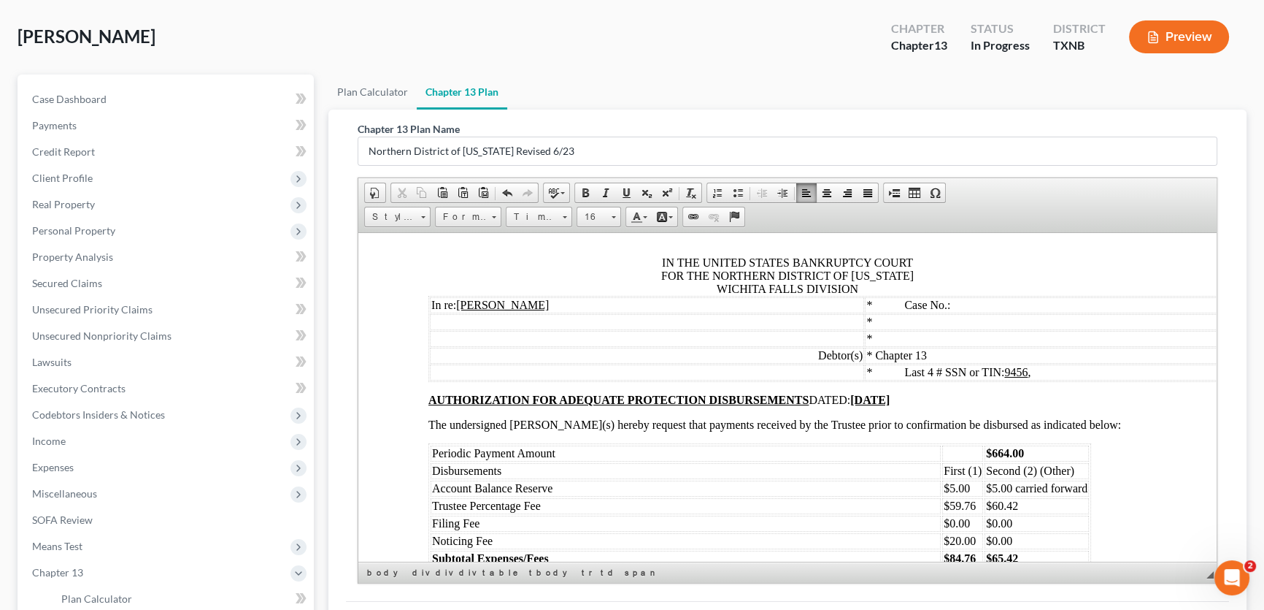
drag, startPoint x: 548, startPoint y: 494, endPoint x: 431, endPoint y: 466, distance: 119.5
click at [431, 204] on td "Wstshmrk 801 S Ave San Angelo, TX 76903" at bounding box center [584, 182] width 307 height 42
drag, startPoint x: 453, startPoint y: 469, endPoint x: 813, endPoint y: 699, distance: 427.1
drag, startPoint x: 488, startPoint y: 306, endPoint x: 615, endPoint y: 373, distance: 143.7
click at [488, 306] on span "Copy" at bounding box center [510, 308] width 78 height 18
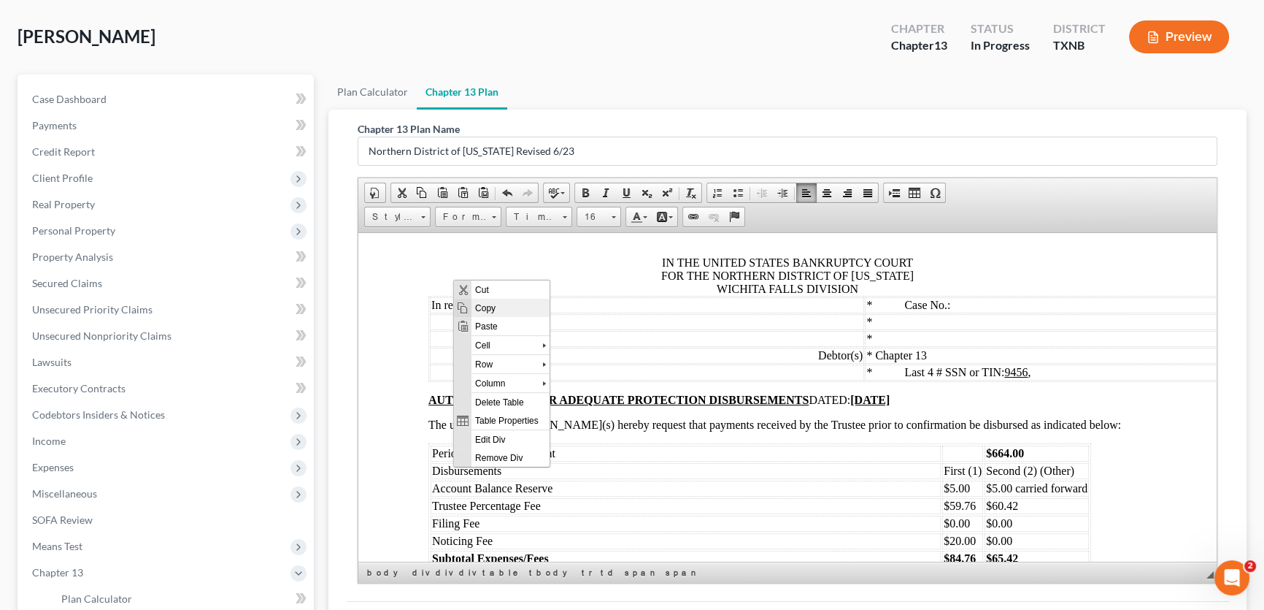
copy span "Wstshmrk 801 S Ave San Angelo, TX 76903"
drag, startPoint x: 770, startPoint y: 444, endPoint x: 651, endPoint y: 418, distance: 121.7
click at [739, 160] on td "Wichita County Tax Assessor 600 Scott Street, Suite 103 Wichita Falls, TX 76301" at bounding box center [892, 139] width 307 height 42
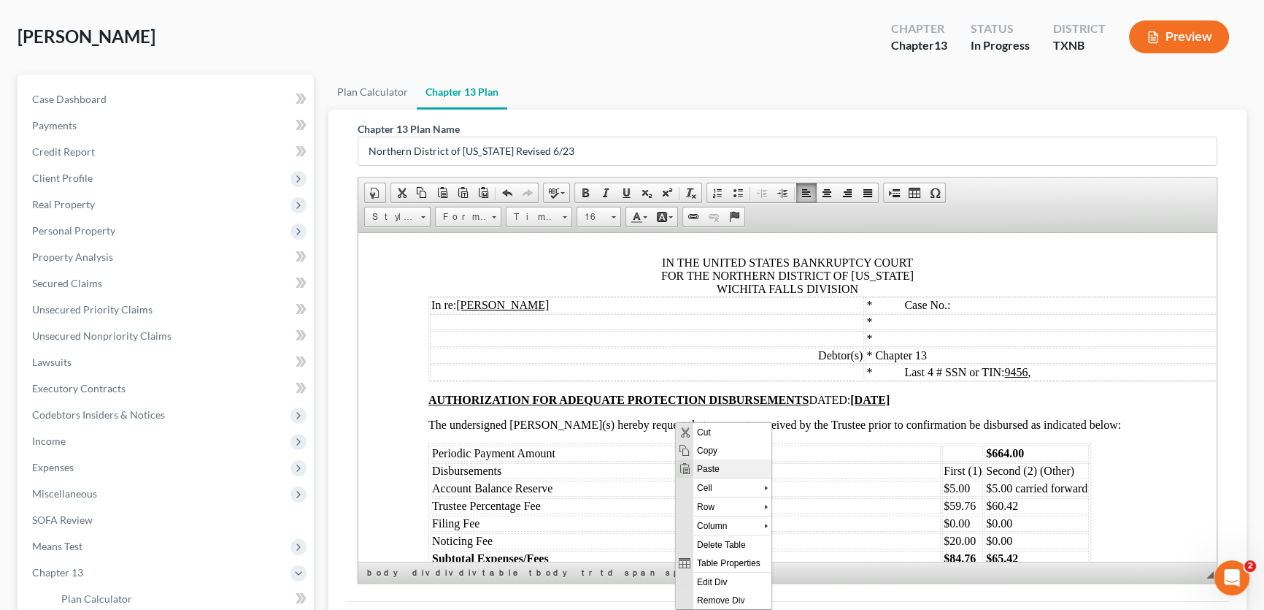
drag, startPoint x: 710, startPoint y: 469, endPoint x: 1386, endPoint y: 890, distance: 795.5
click at [710, 469] on span "Paste" at bounding box center [732, 468] width 78 height 18
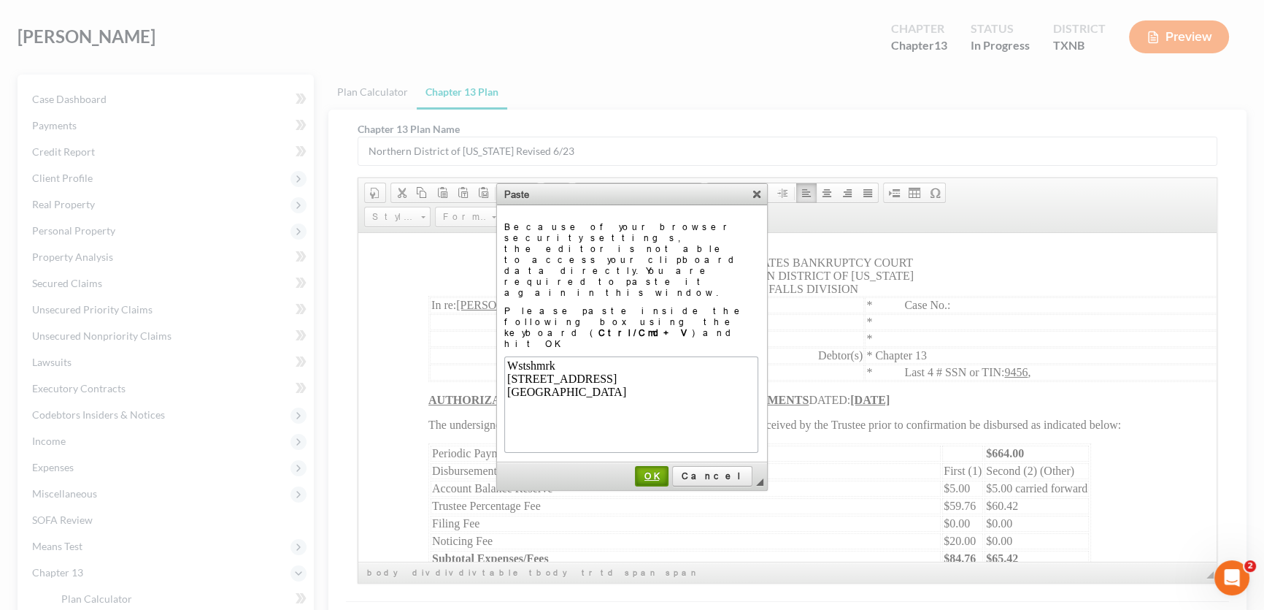
drag, startPoint x: 686, startPoint y: 407, endPoint x: 329, endPoint y: 191, distance: 417.9
click at [667, 470] on span "OK" at bounding box center [652, 475] width 31 height 11
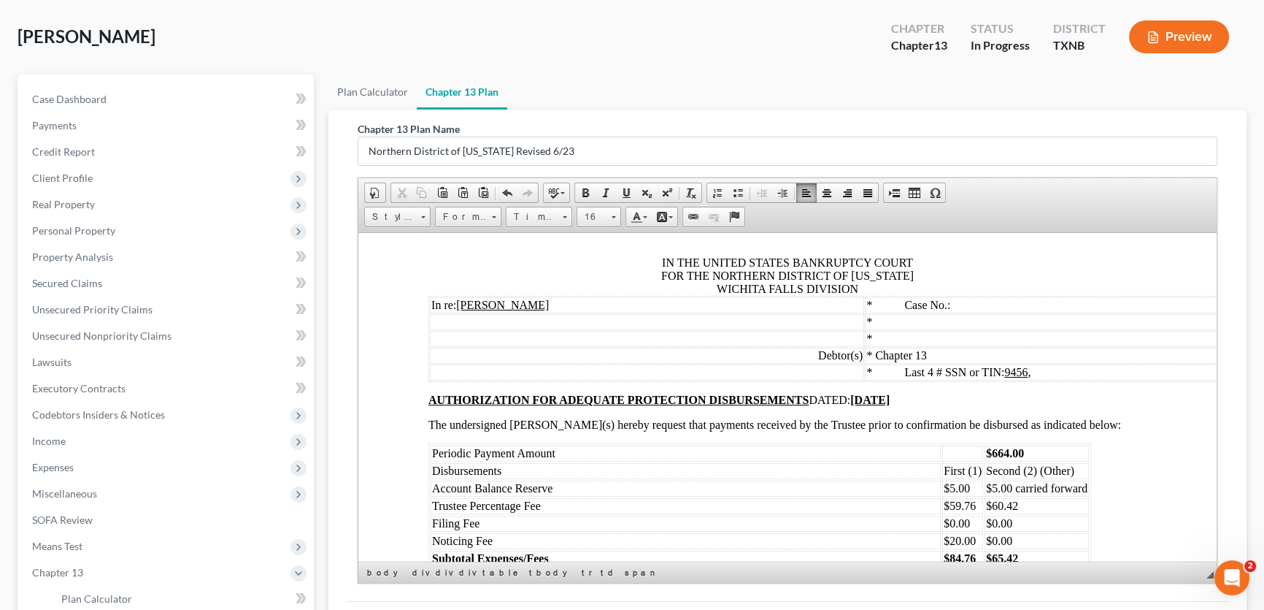
drag, startPoint x: 592, startPoint y: 490, endPoint x: 434, endPoint y: 471, distance: 159.5
click at [434, 204] on td "Wstshmrk 801 S Ave San Angelo, TX 76903" at bounding box center [584, 182] width 307 height 42
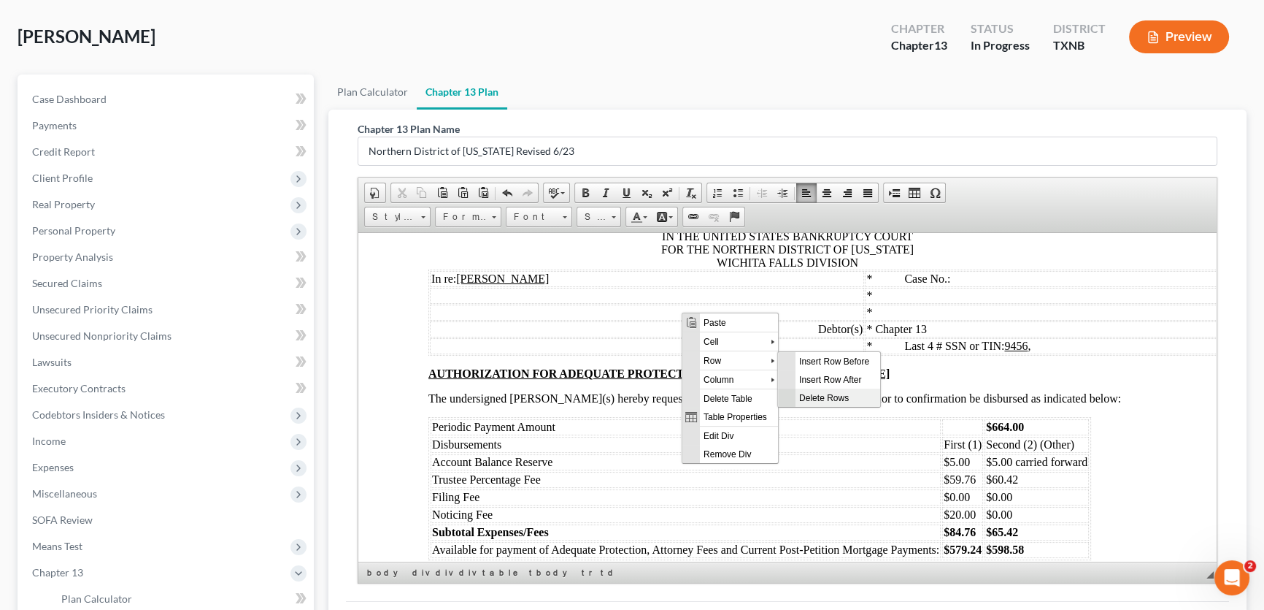
click at [819, 391] on span "Delete Rows" at bounding box center [837, 397] width 85 height 18
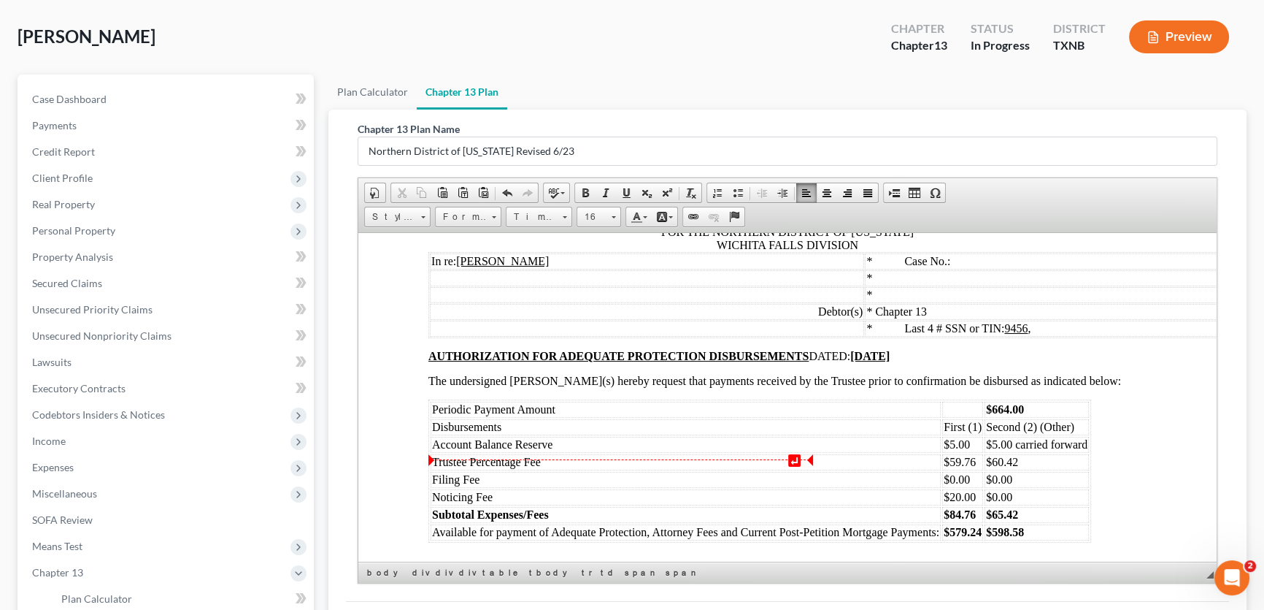
click at [837, 403] on div "Dated: 08/13/2025 /s/ Monte White Debtor's(s') Counsel Comenity Bank/Roamans Po…" at bounding box center [788, 118] width 718 height 898
click at [848, 438] on div "Dated: 08/13/2025 /s/ Monte White Debtor's(s') Counsel Comenity Bank/Roamans Po…" at bounding box center [788, 118] width 718 height 898
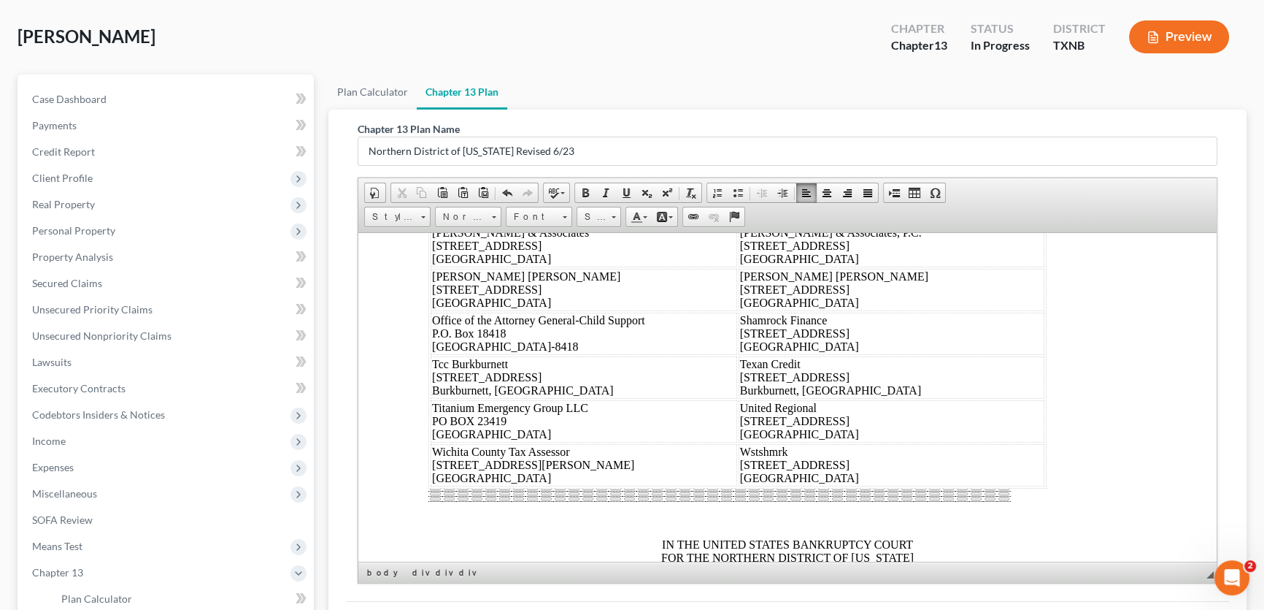
scroll to position [6968, 0]
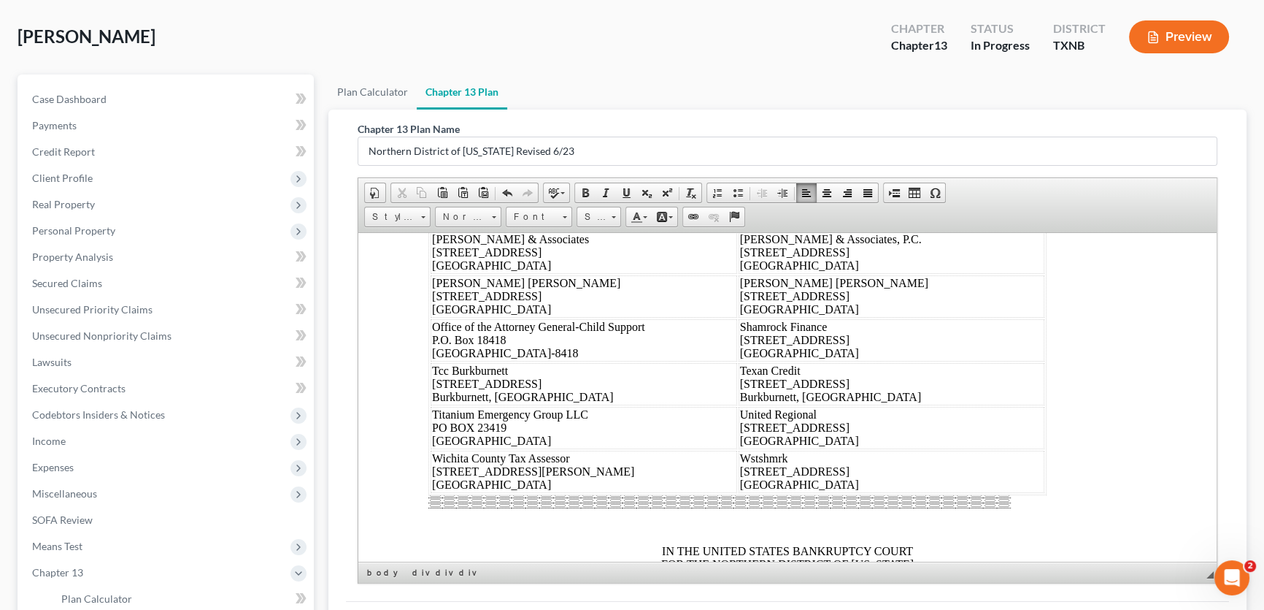
drag, startPoint x: 830, startPoint y: 437, endPoint x: 414, endPoint y: 334, distance: 428.7
click at [510, 396] on span "Copy" at bounding box center [527, 394] width 78 height 18
copy br
click at [877, 405] on div "Dated: 08/13/2025 /s/ Monte White Debtor's(s') Counsel Comenity Bank/Roamans Po…" at bounding box center [788, 450] width 718 height 898
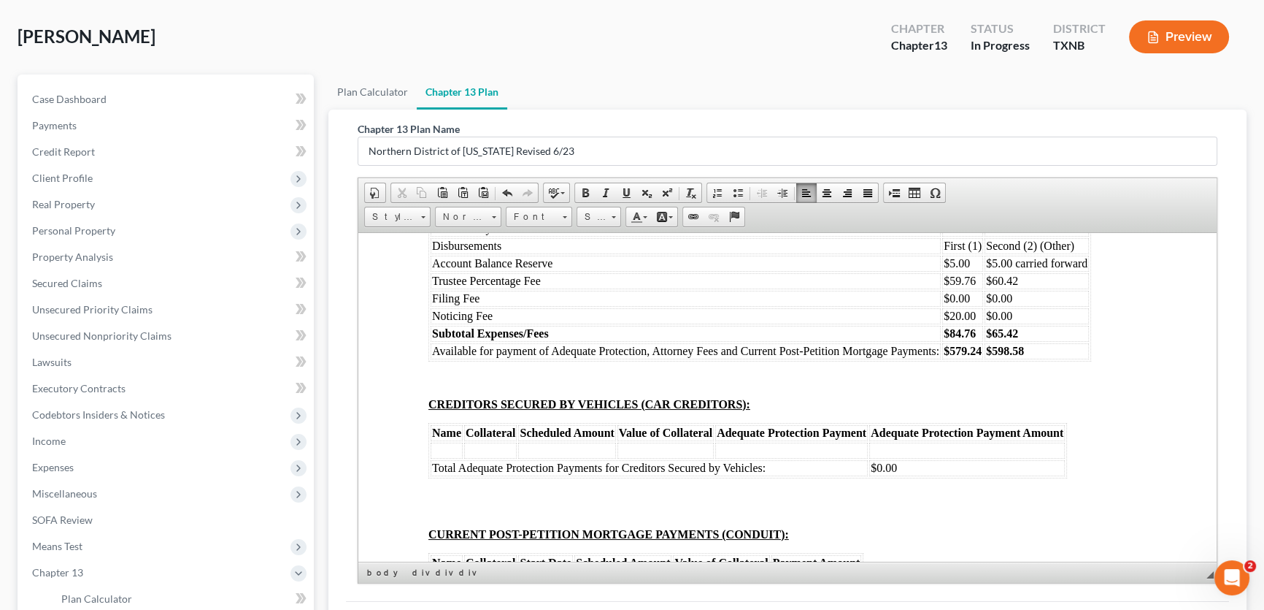
scroll to position [7499, 0]
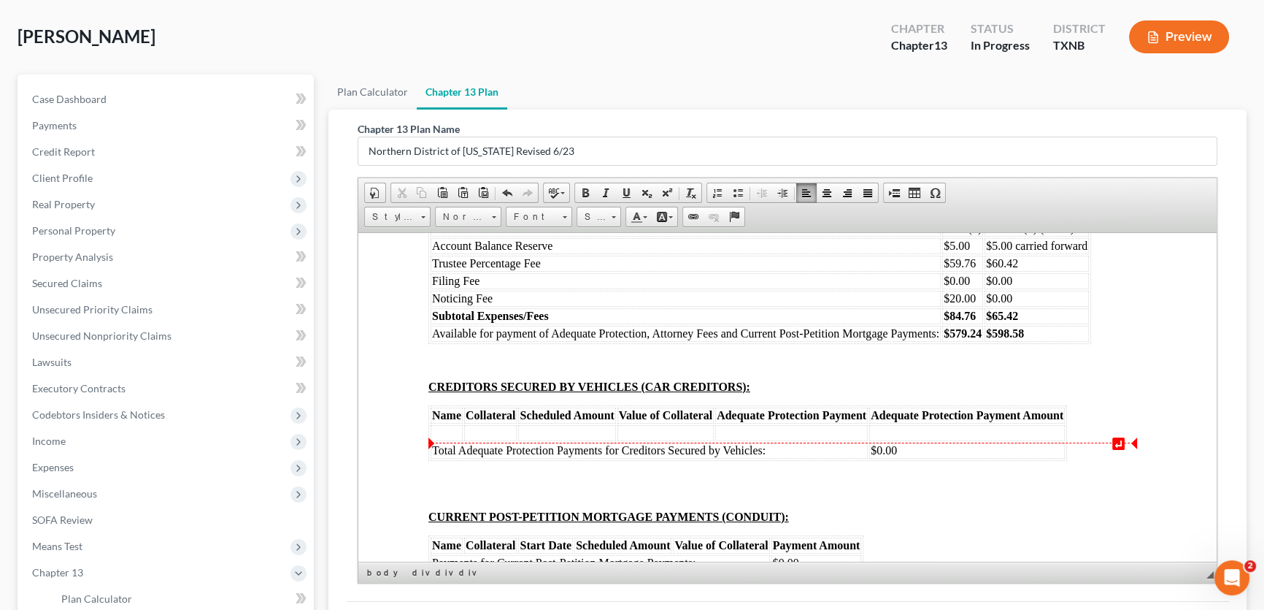
drag, startPoint x: 880, startPoint y: 458, endPoint x: 936, endPoint y: 479, distance: 59.1
click at [881, 163] on strong "08/15/2025" at bounding box center [869, 156] width 39 height 12
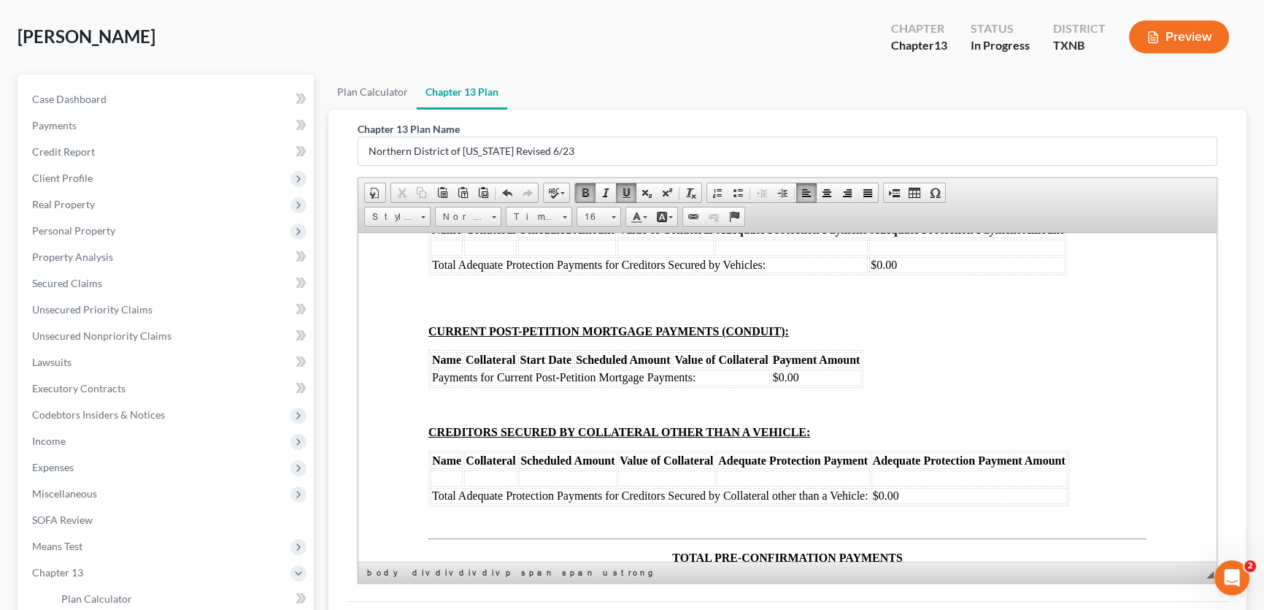
scroll to position [7698, 0]
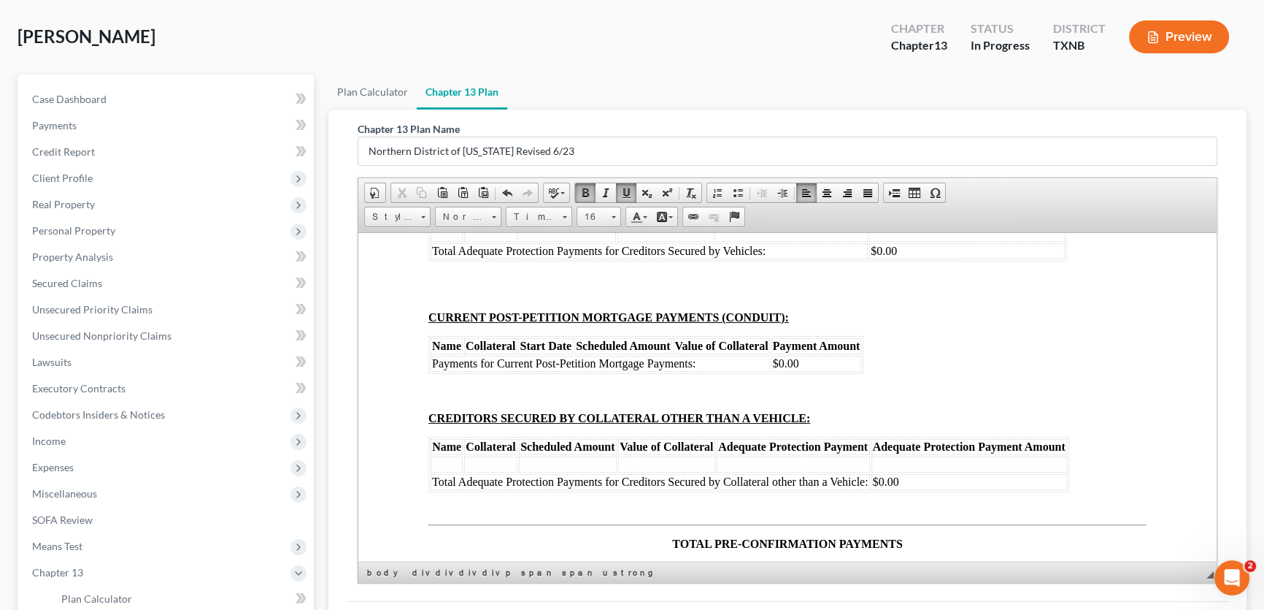
click at [958, 104] on span "$20.00" at bounding box center [960, 98] width 32 height 12
click at [952, 122] on strong "$84.76" at bounding box center [960, 116] width 32 height 12
drag, startPoint x: 980, startPoint y: 437, endPoint x: 950, endPoint y: 445, distance: 31.2
click at [950, 139] on strong "$579.24" at bounding box center [963, 133] width 38 height 12
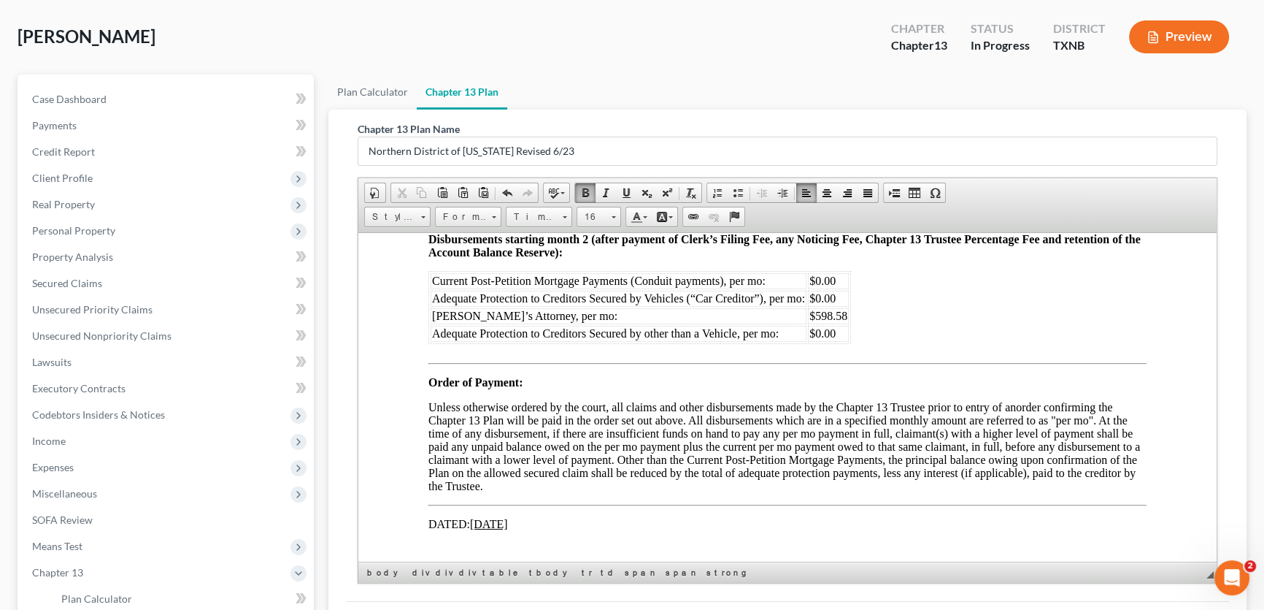
scroll to position [8229, 0]
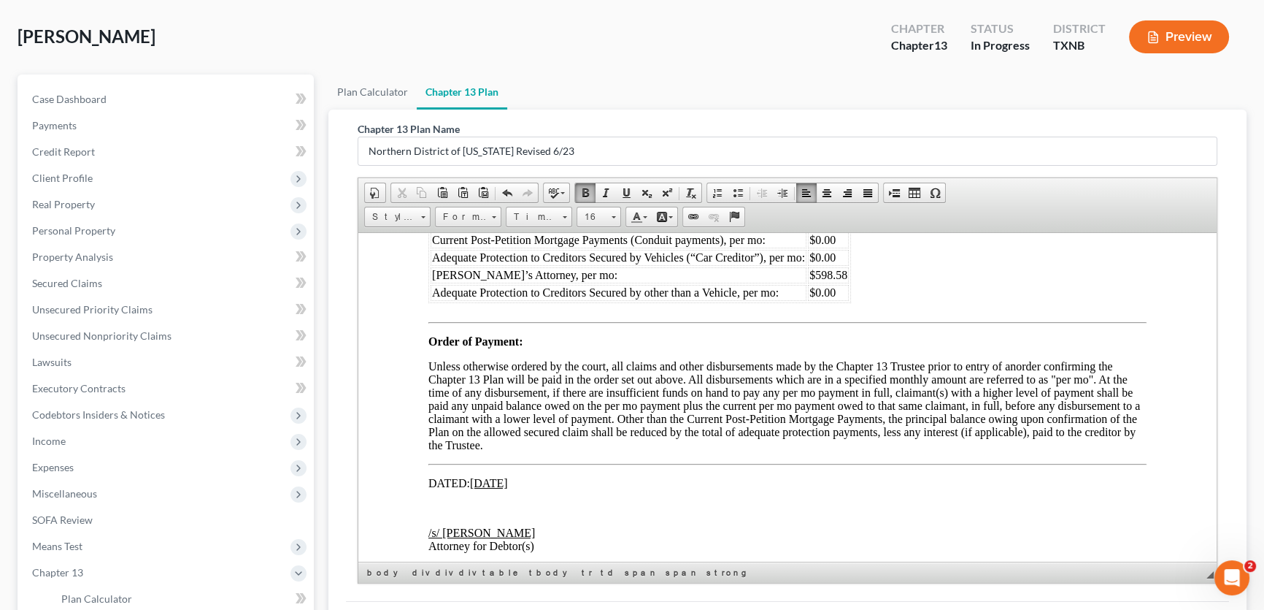
click at [827, 158] on span "$579.24" at bounding box center [829, 151] width 38 height 12
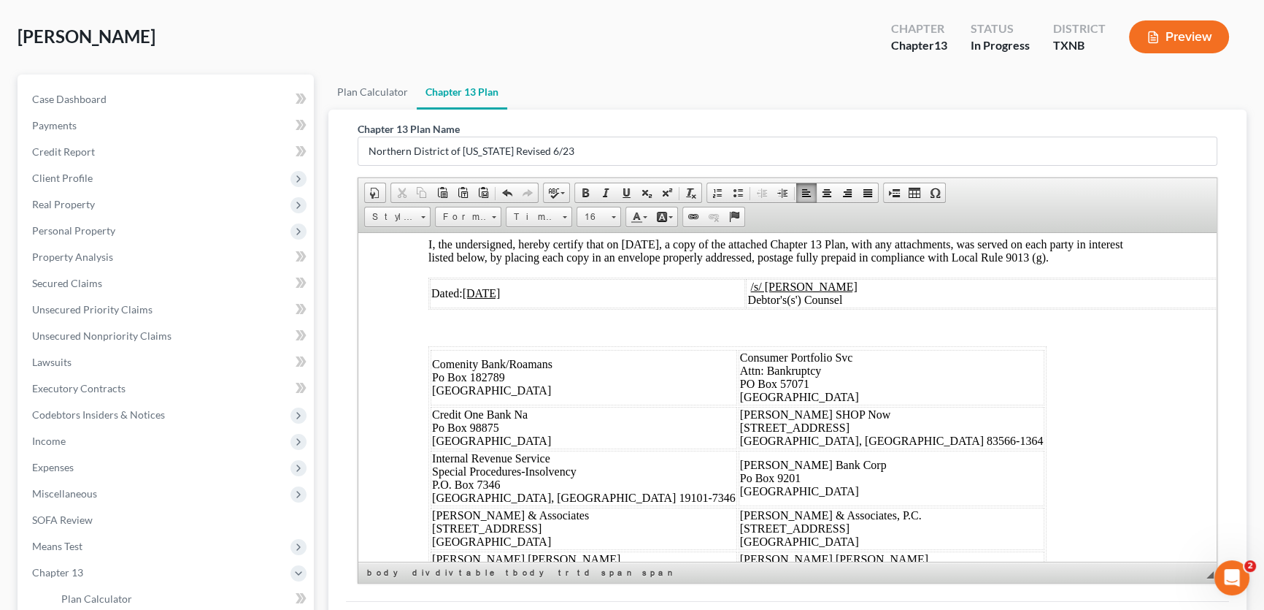
scroll to position [8627, 0]
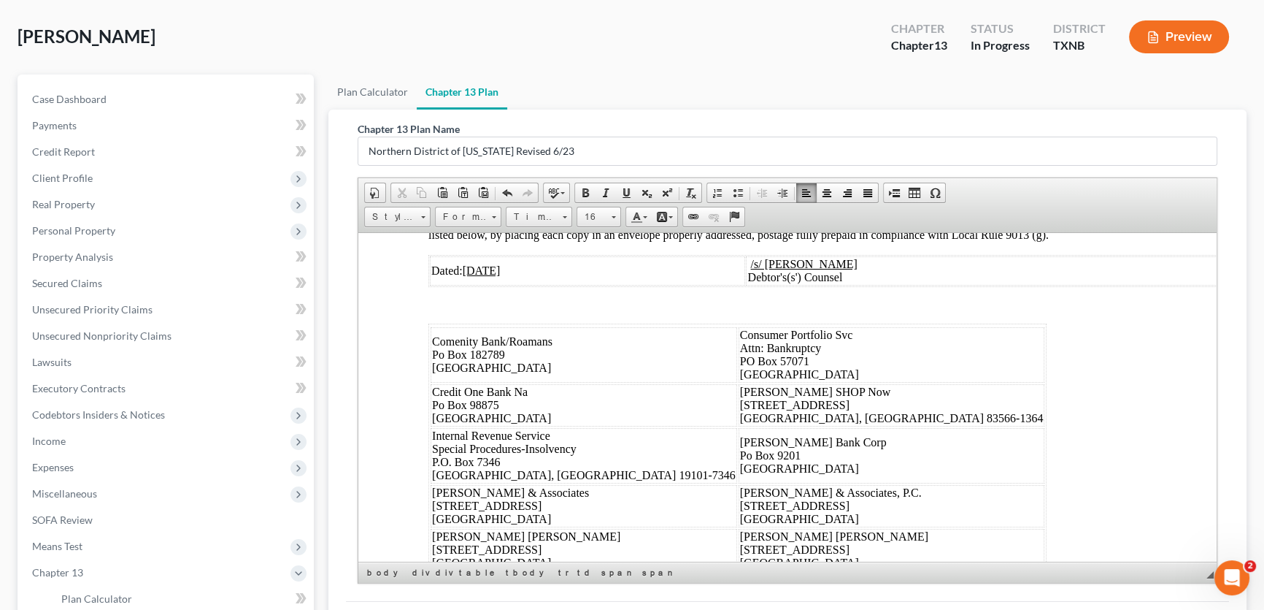
click at [497, 90] on u "08/15/2025" at bounding box center [489, 83] width 38 height 12
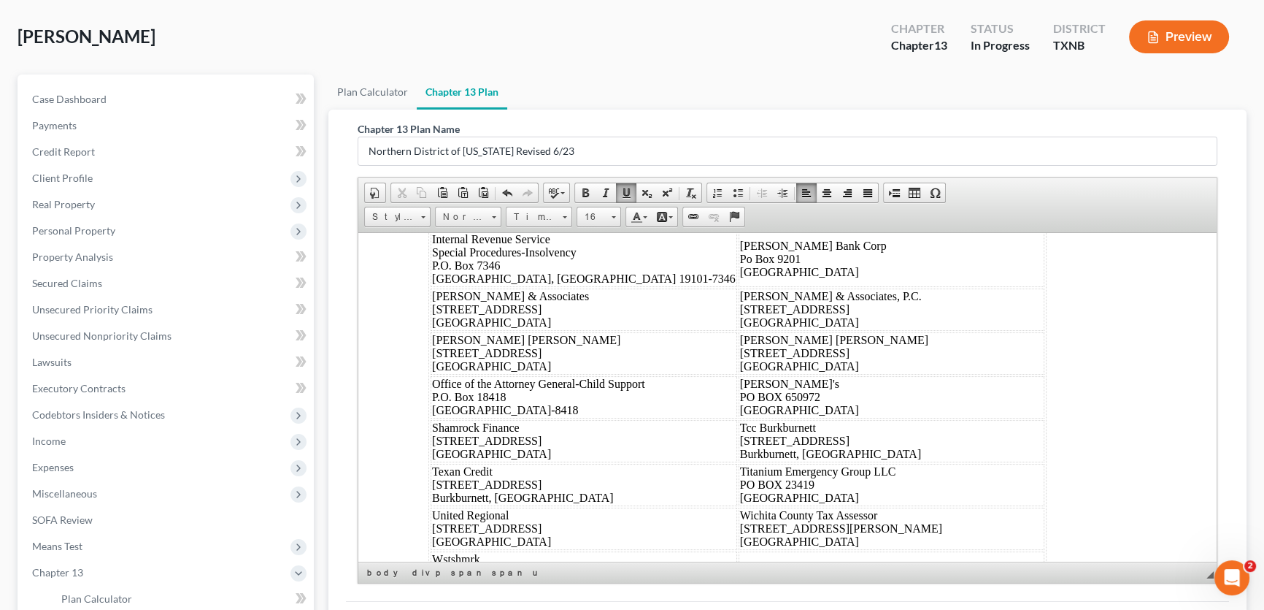
scroll to position [8826, 0]
click at [666, 42] on span "I, the undersigned, hereby certify that on August 15, 2025, a copy of the attac…" at bounding box center [776, 29] width 695 height 26
click at [487, 77] on u "08/15/2025" at bounding box center [482, 71] width 38 height 12
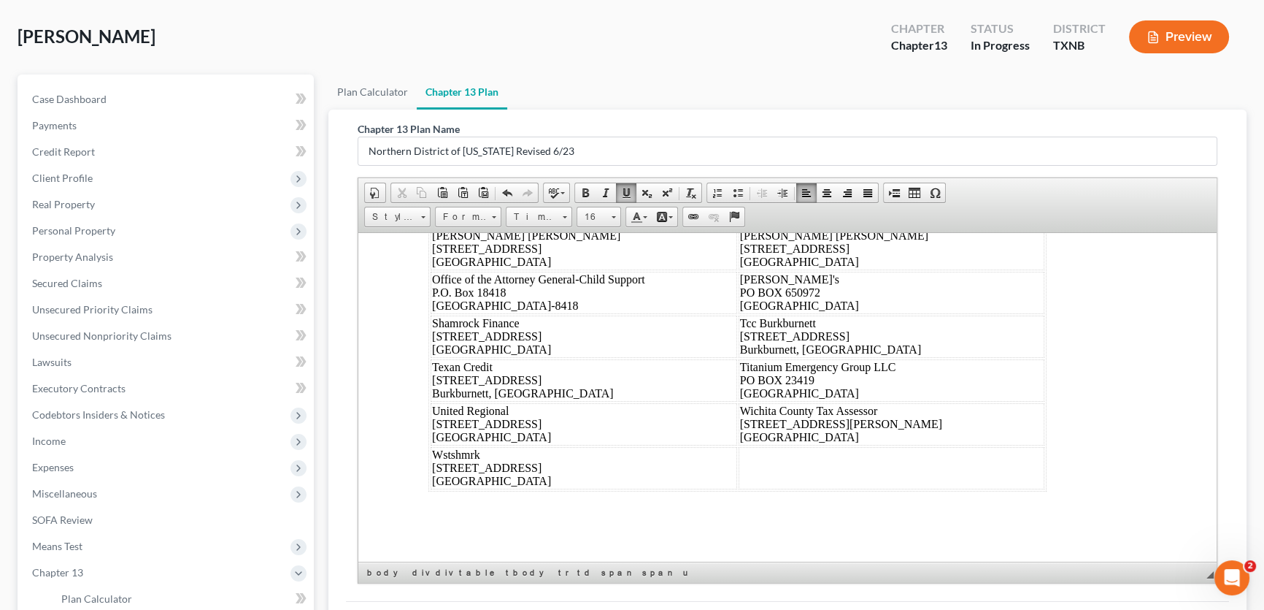
scroll to position [8959, 0]
drag, startPoint x: 799, startPoint y: 459, endPoint x: 426, endPoint y: 362, distance: 385.5
click at [492, 404] on span "Paste" at bounding box center [517, 405] width 78 height 18
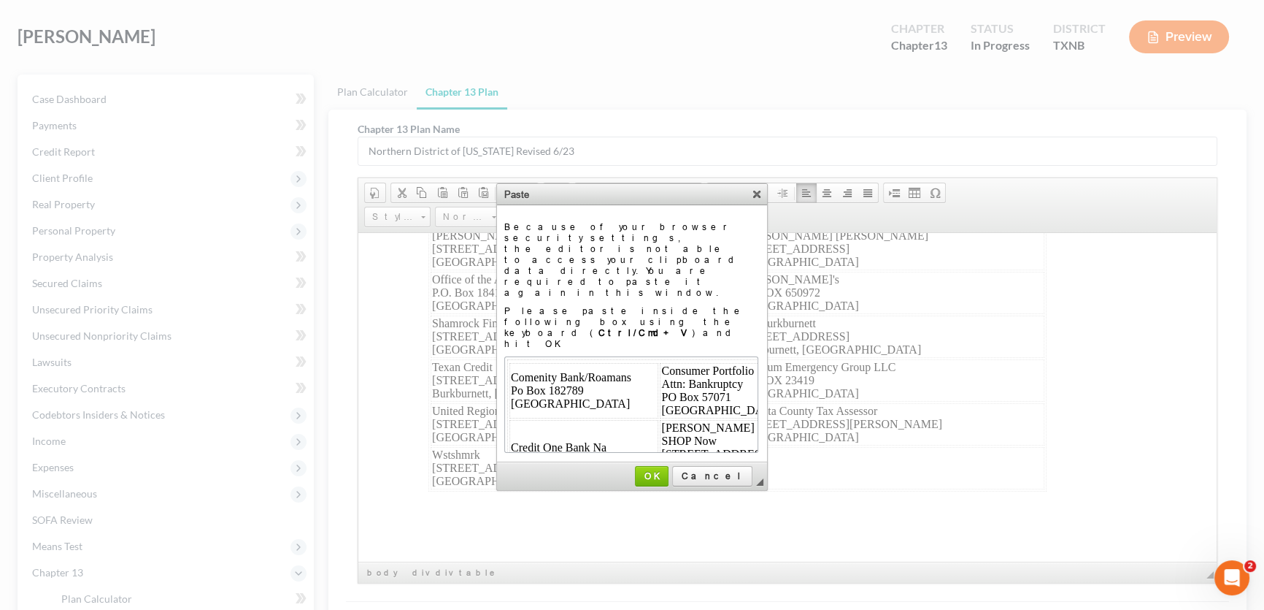
scroll to position [515, 0]
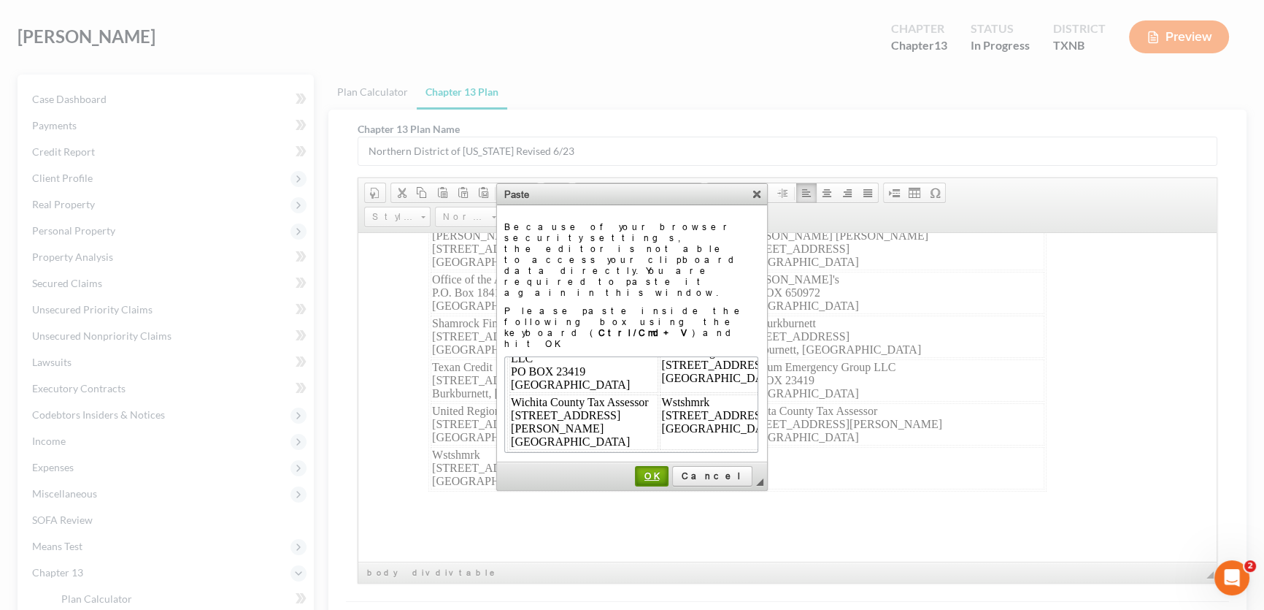
click at [667, 470] on span "OK" at bounding box center [652, 475] width 31 height 11
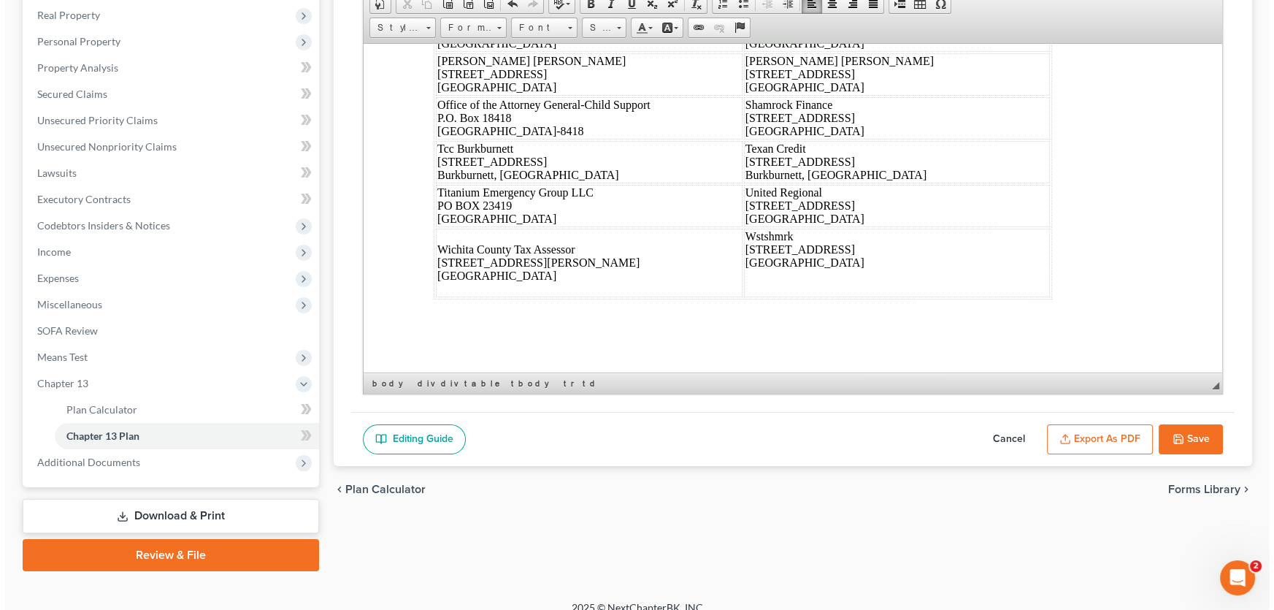
scroll to position [9286, 0]
click at [1069, 440] on button "Export as PDF" at bounding box center [1095, 439] width 106 height 31
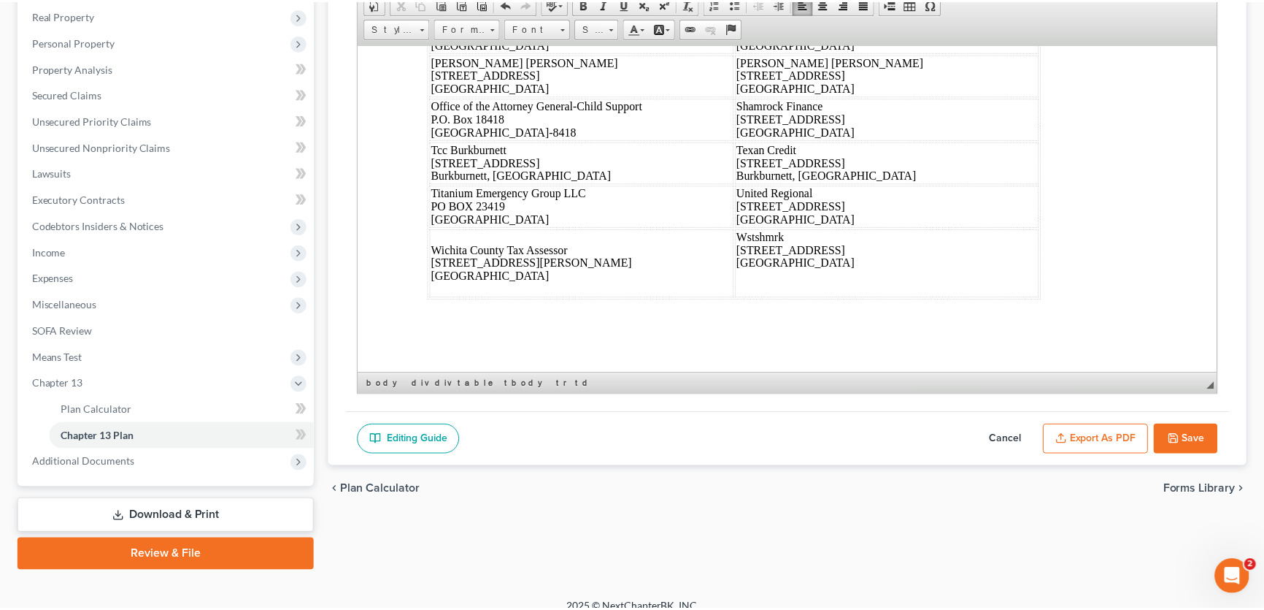
scroll to position [9272, 0]
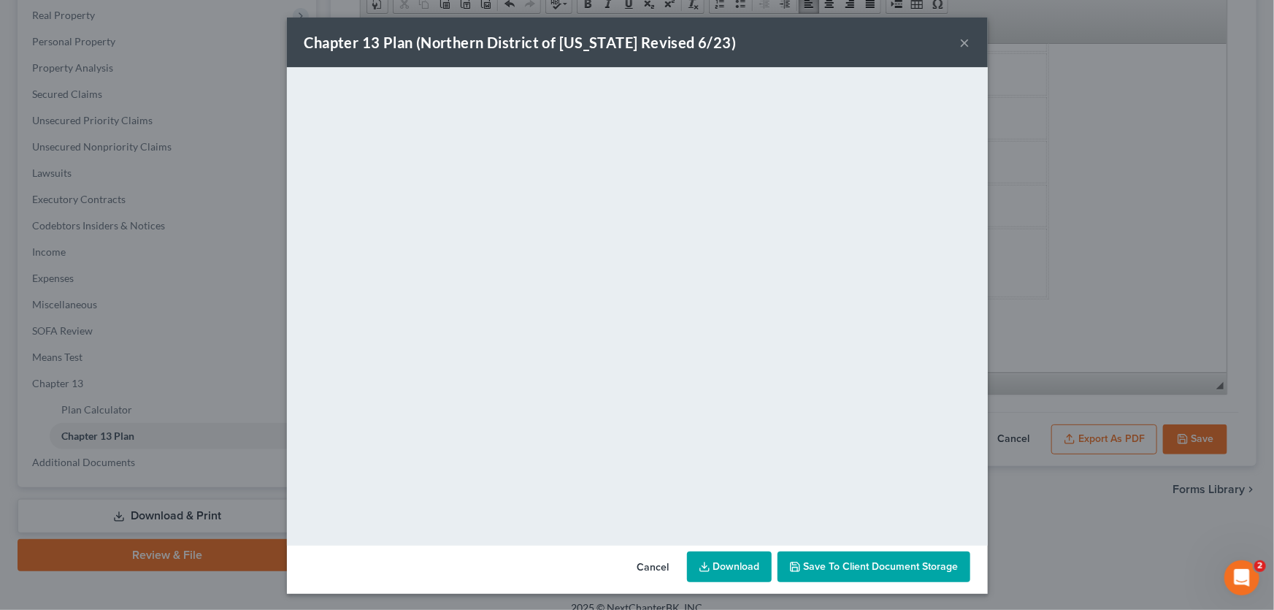
drag, startPoint x: 961, startPoint y: 43, endPoint x: 983, endPoint y: 77, distance: 40.1
click at [961, 43] on button "×" at bounding box center [965, 43] width 10 height 18
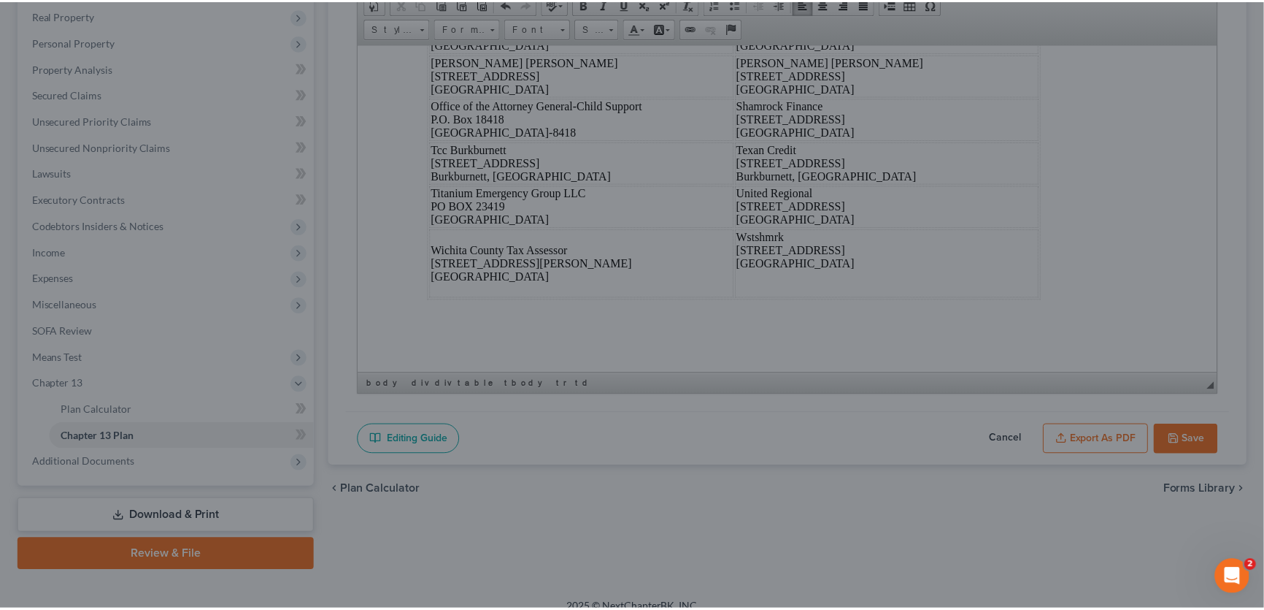
scroll to position [9286, 0]
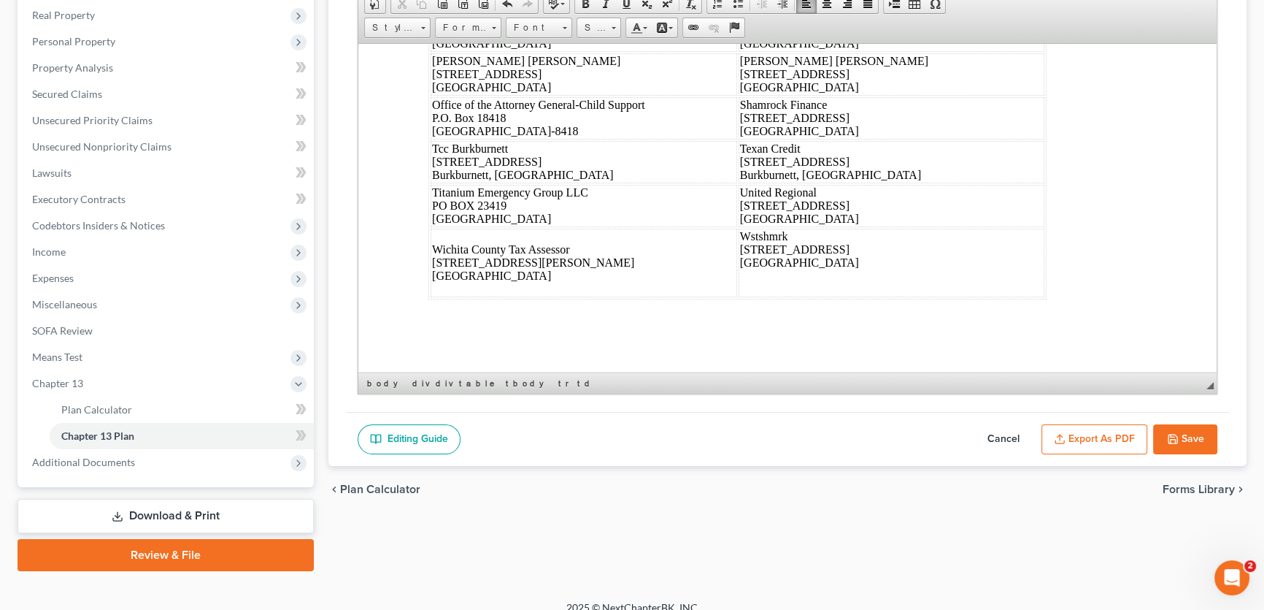
click at [1183, 426] on button "Save" at bounding box center [1185, 439] width 64 height 31
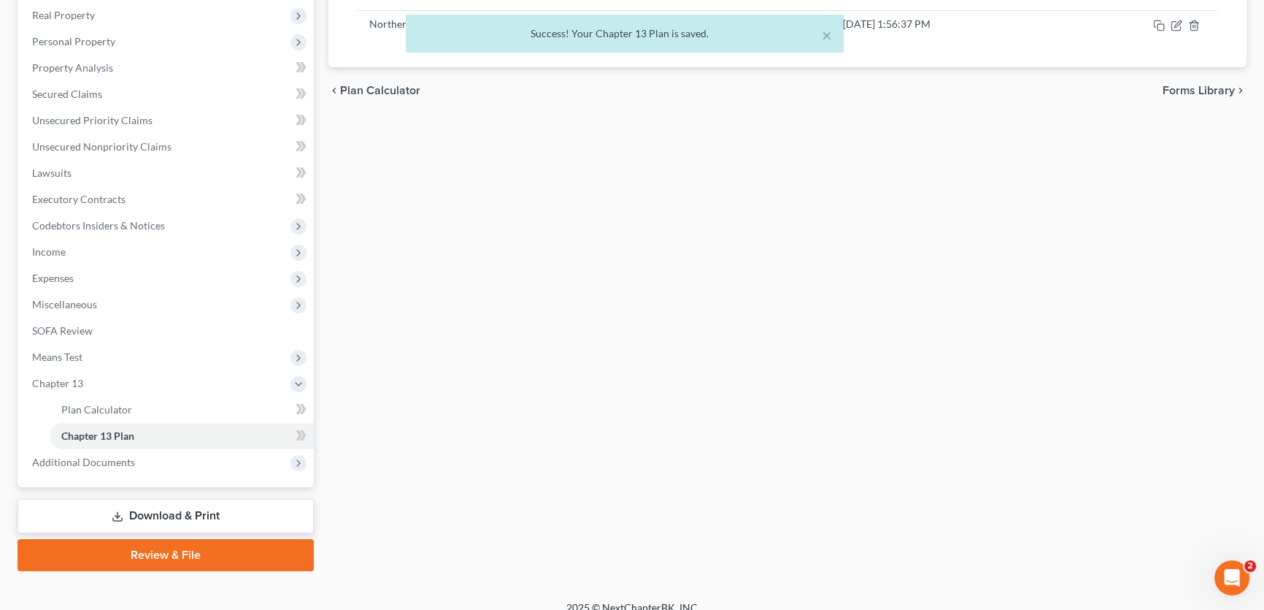
click at [263, 507] on link "Download & Print" at bounding box center [166, 516] width 296 height 34
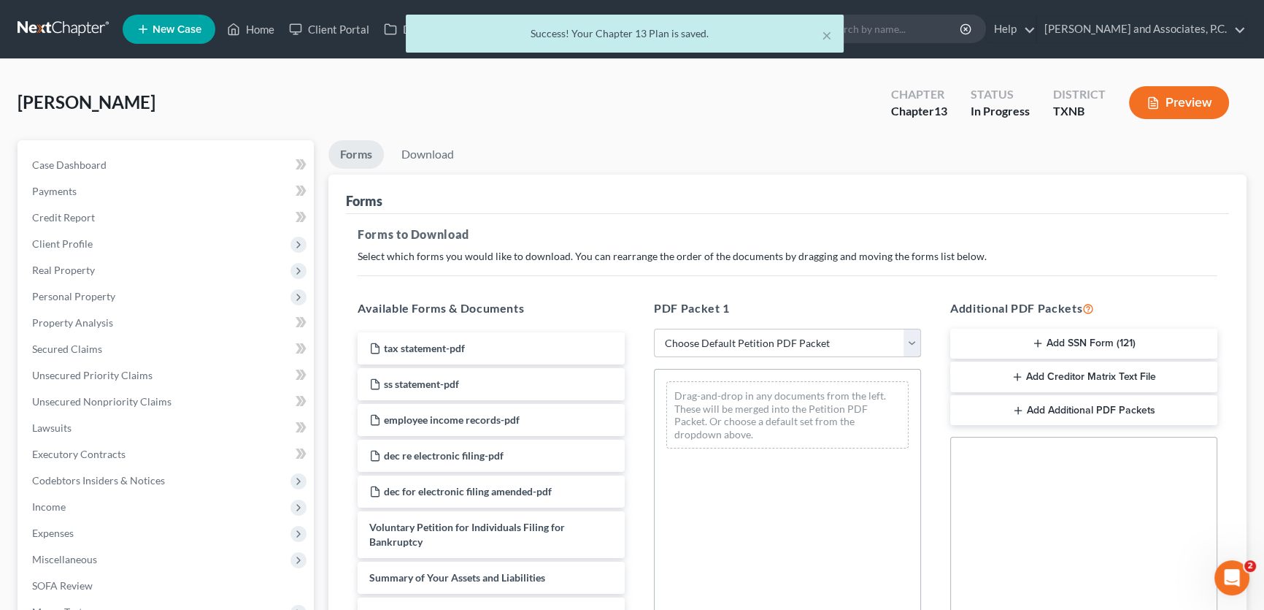
click at [810, 343] on select "Choose Default Petition PDF Packet Complete Bankruptcy Petition (all forms and …" at bounding box center [787, 343] width 267 height 29
select select "8"
click at [654, 329] on select "Choose Default Petition PDF Packet Complete Bankruptcy Petition (all forms and …" at bounding box center [787, 343] width 267 height 29
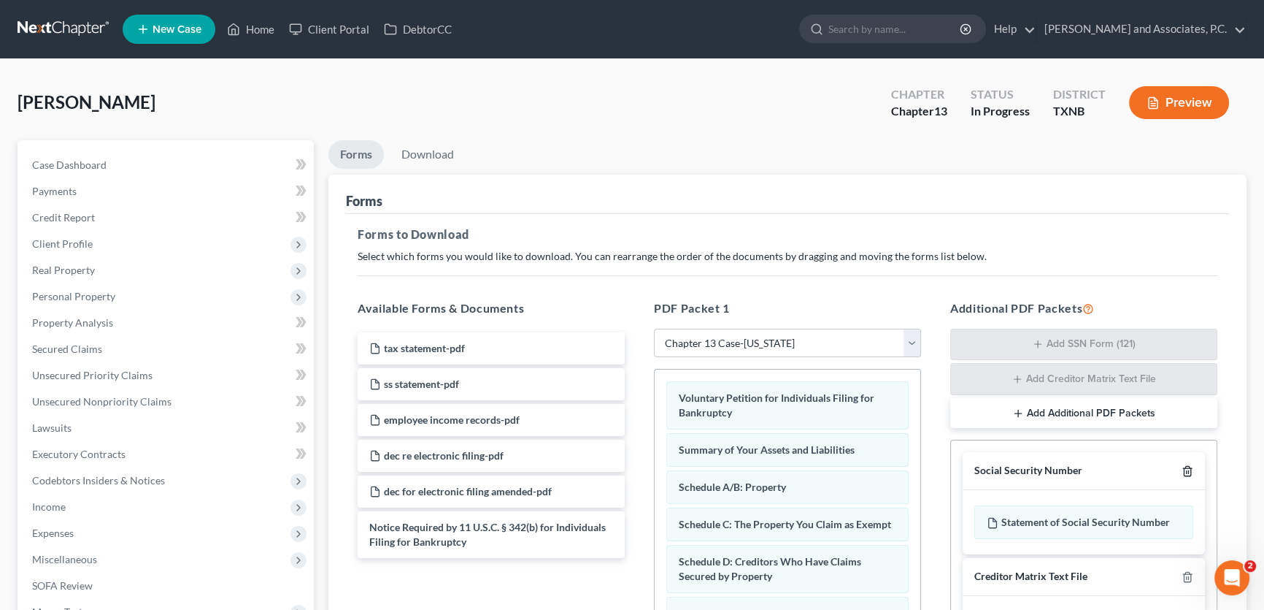
click at [1190, 466] on icon "button" at bounding box center [1187, 470] width 7 height 9
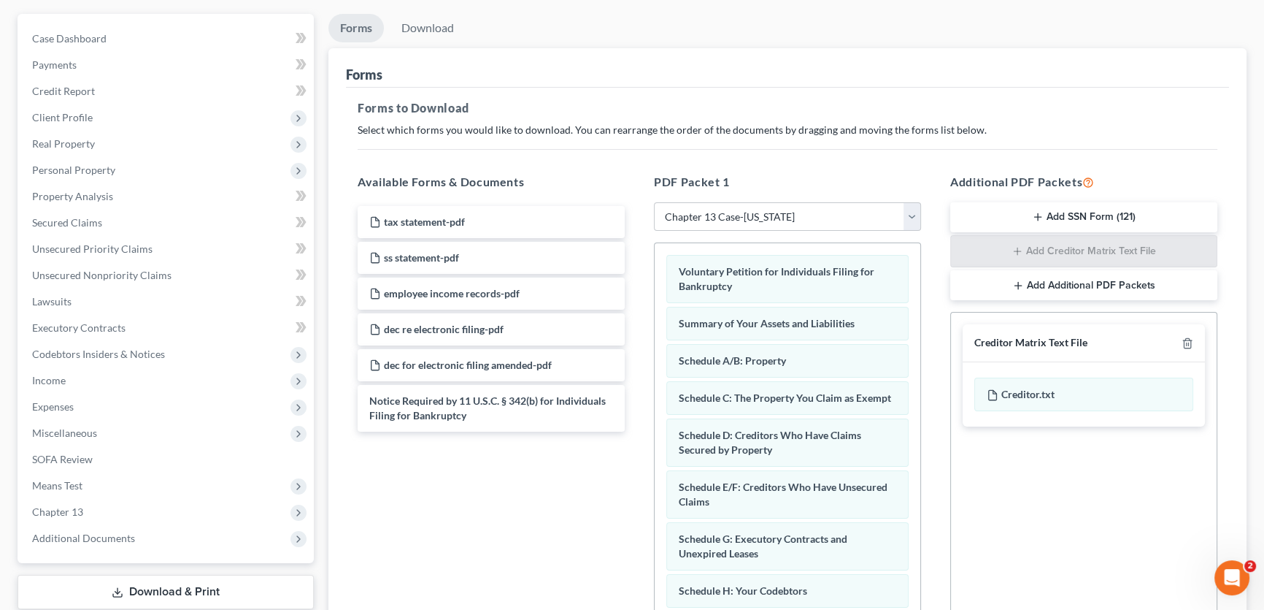
scroll to position [291, 0]
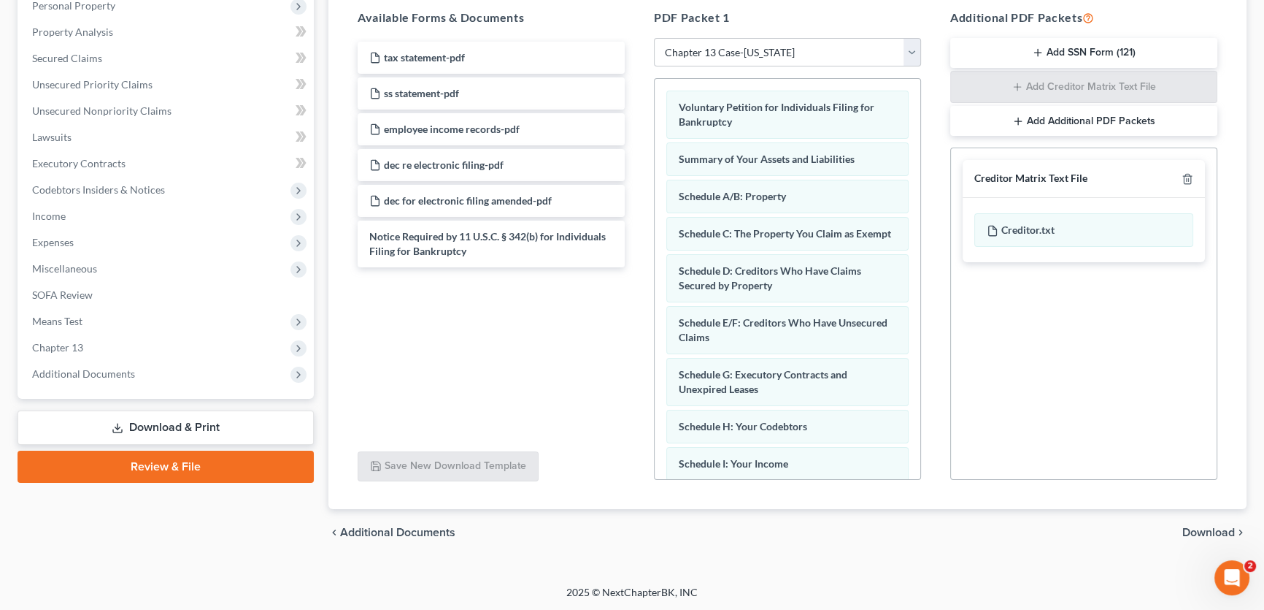
click at [1224, 526] on span "Download" at bounding box center [1209, 532] width 53 height 12
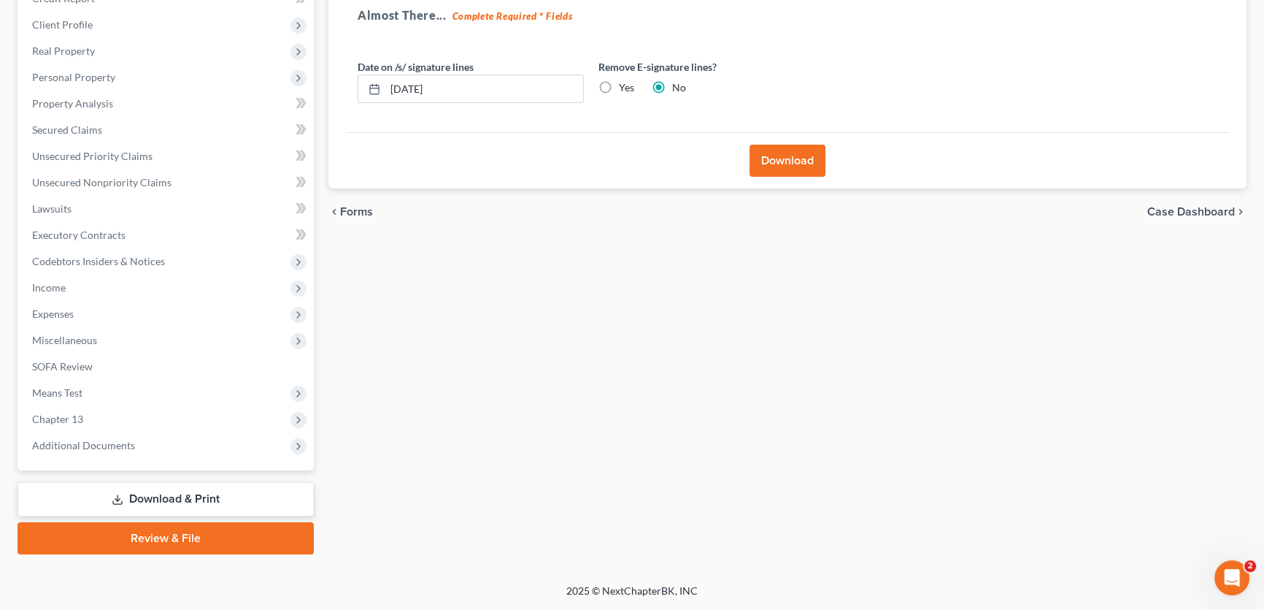
scroll to position [217, 0]
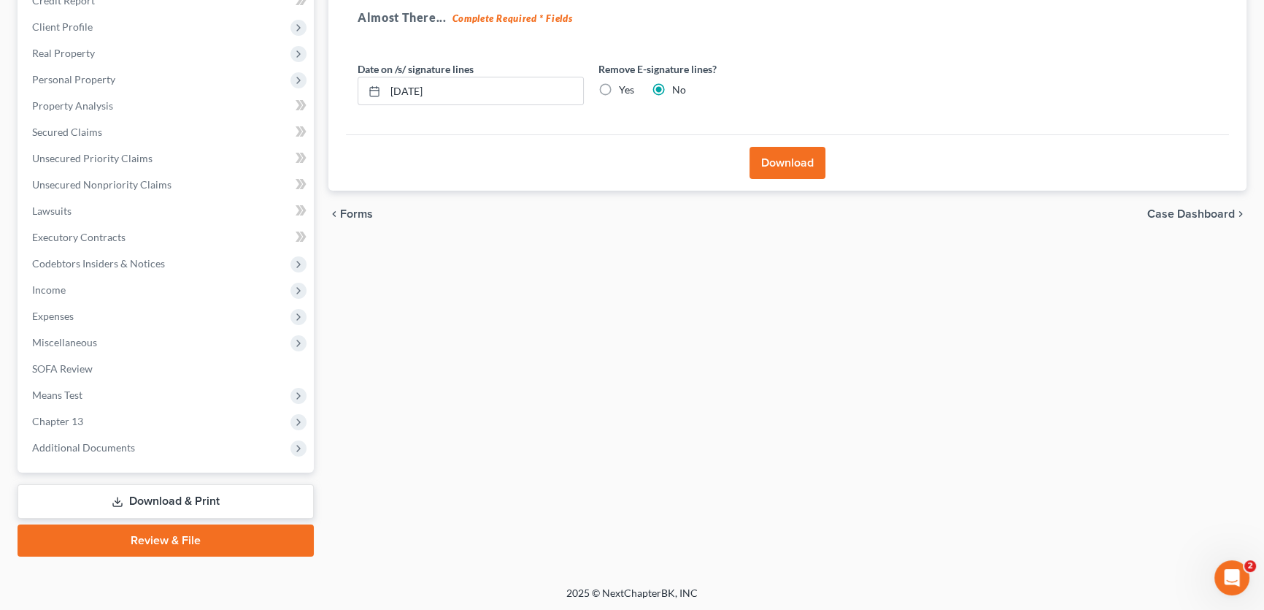
click at [619, 86] on label "Yes" at bounding box center [626, 89] width 15 height 15
click at [625, 86] on input "Yes" at bounding box center [629, 86] width 9 height 9
radio input "true"
radio input "false"
click at [766, 163] on button "Download" at bounding box center [788, 163] width 76 height 32
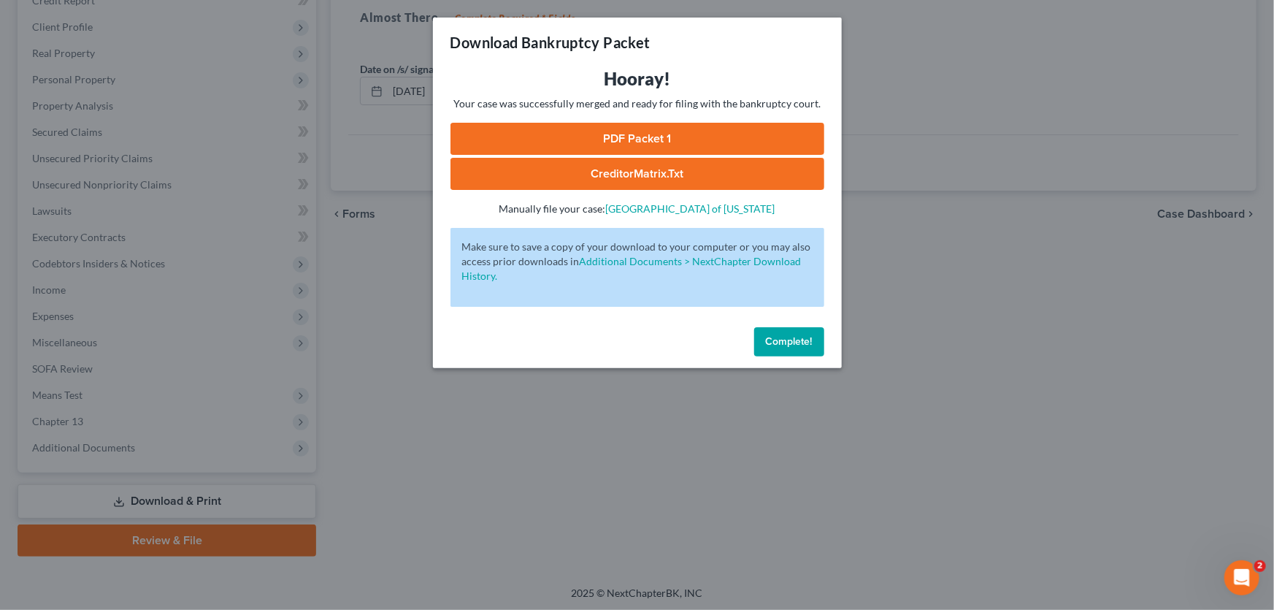
click at [632, 138] on link "PDF Packet 1" at bounding box center [637, 139] width 374 height 32
click at [798, 345] on span "Complete!" at bounding box center [789, 341] width 47 height 12
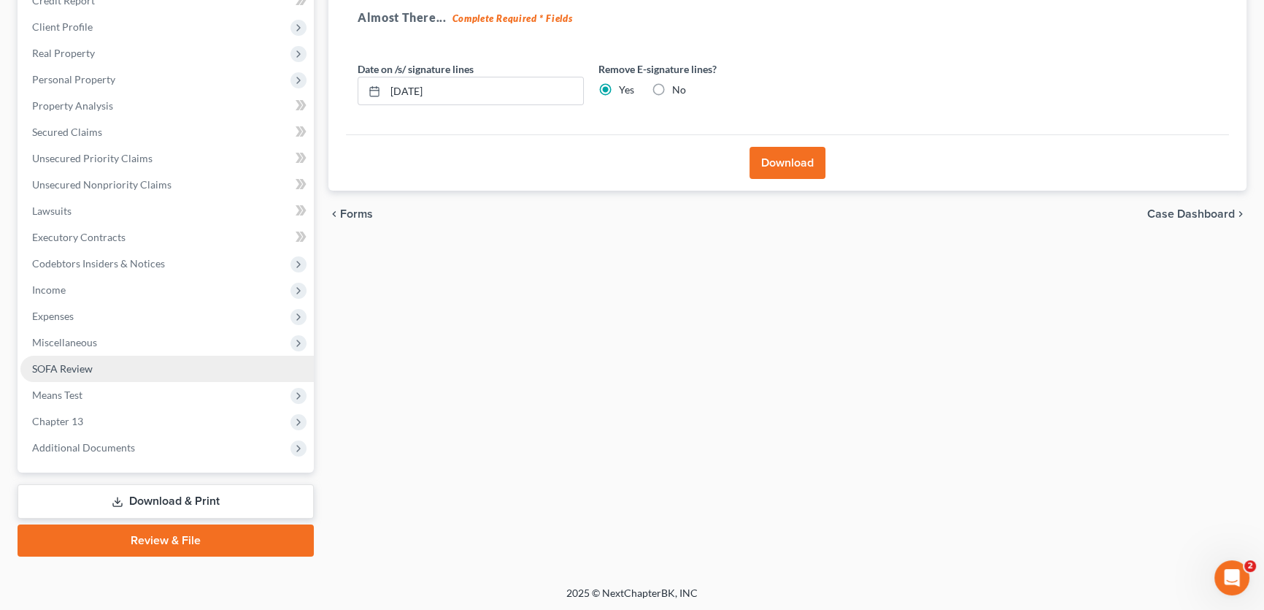
click at [74, 374] on link "SOFA Review" at bounding box center [166, 369] width 293 height 26
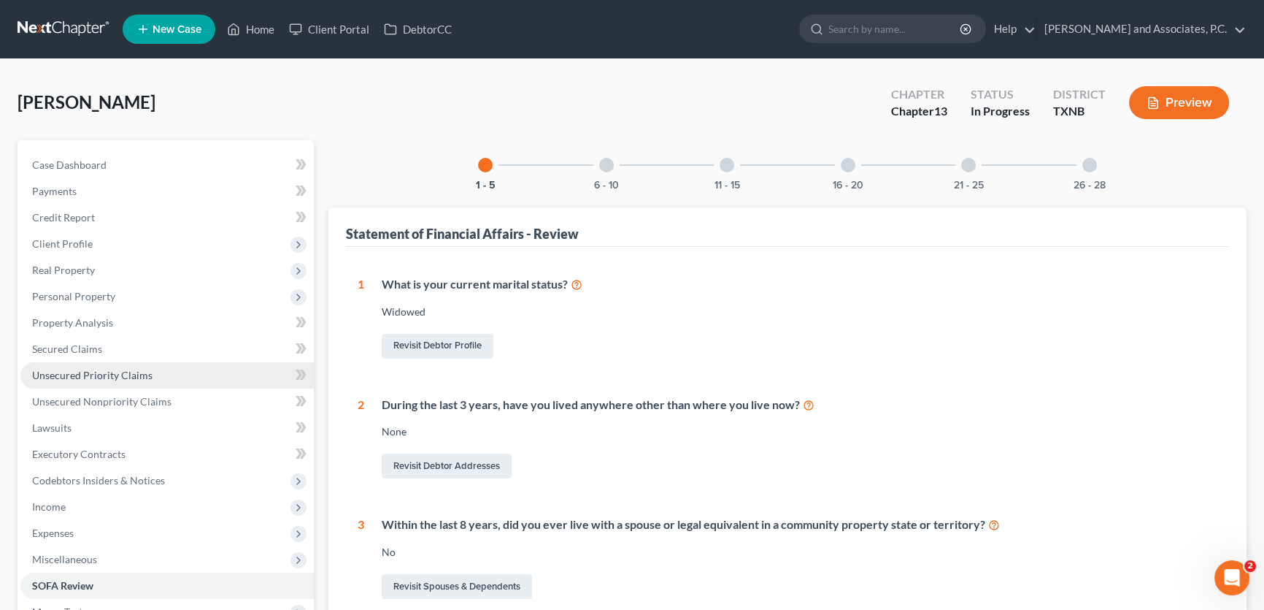
scroll to position [398, 0]
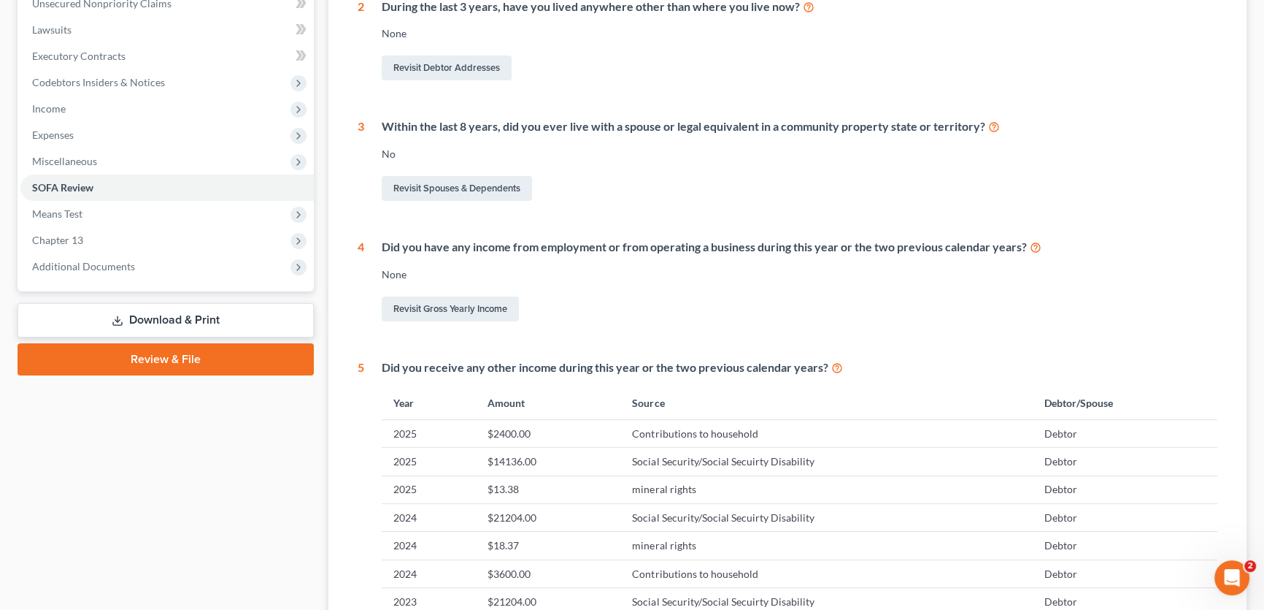
click at [173, 320] on link "Download & Print" at bounding box center [166, 320] width 296 height 34
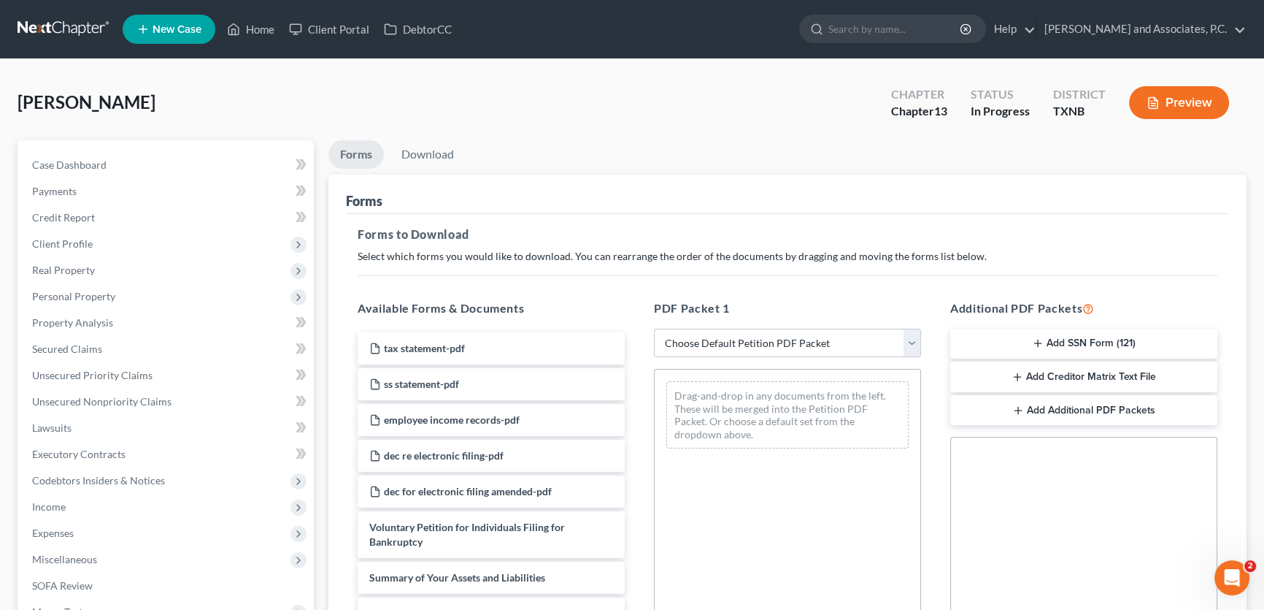
click at [1051, 342] on button "Add SSN Form (121)" at bounding box center [1083, 344] width 267 height 31
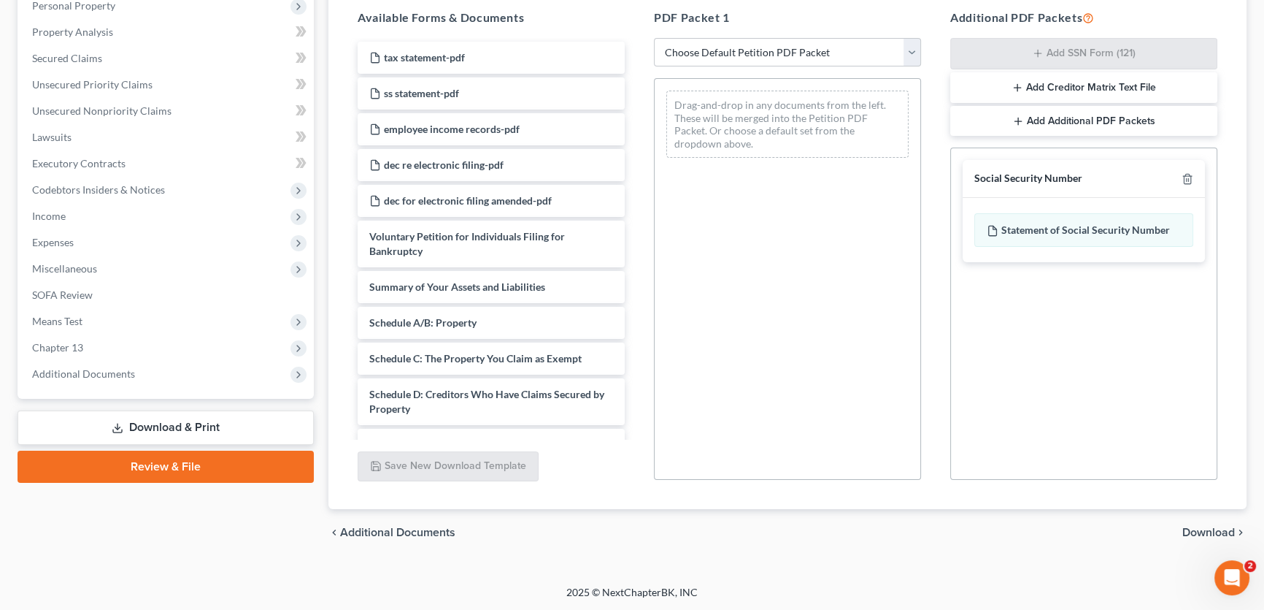
click at [1205, 527] on span "Download" at bounding box center [1209, 532] width 53 height 12
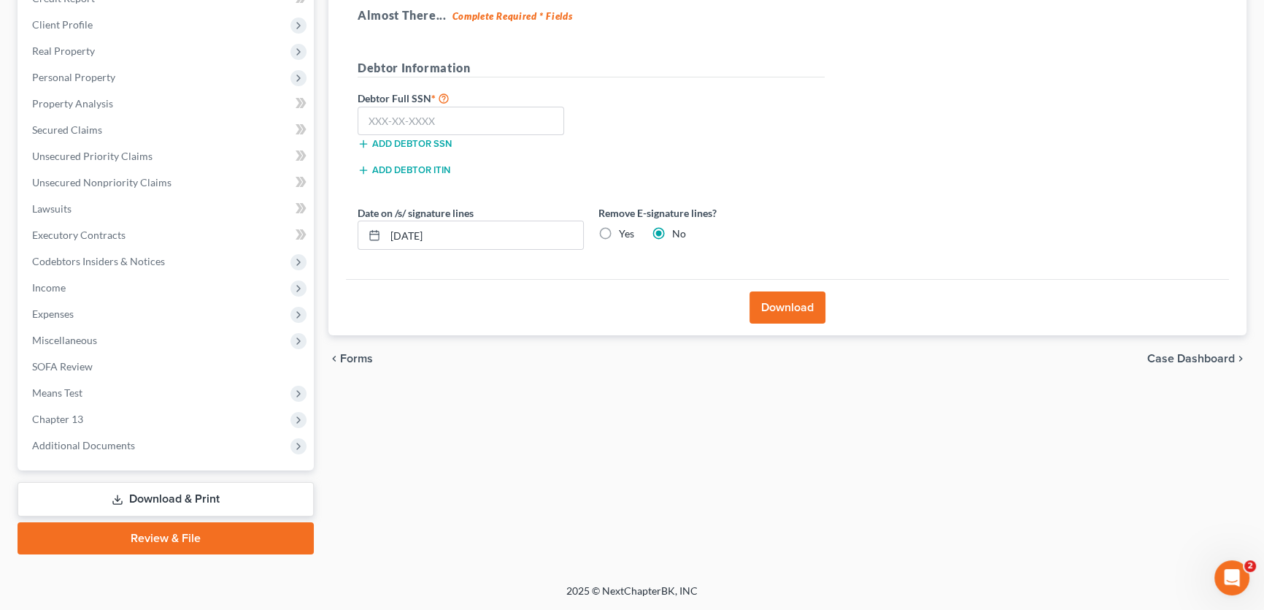
scroll to position [217, 0]
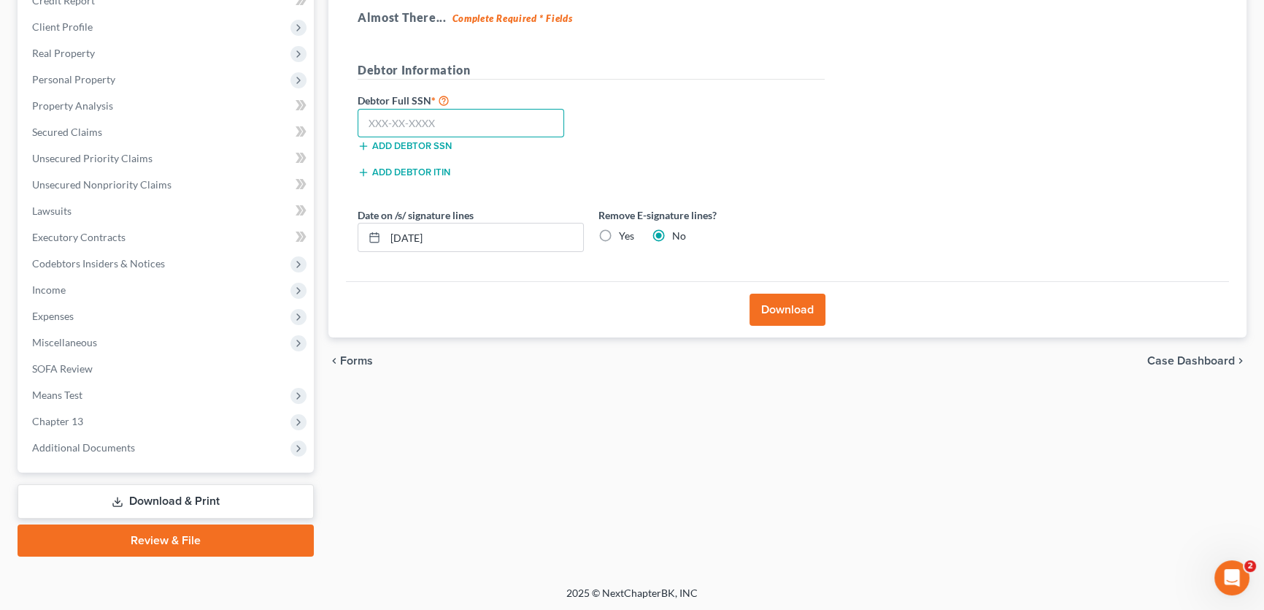
click at [425, 115] on input "text" at bounding box center [461, 123] width 207 height 29
type input "462-56-9456"
click at [786, 304] on button "Download" at bounding box center [788, 309] width 76 height 32
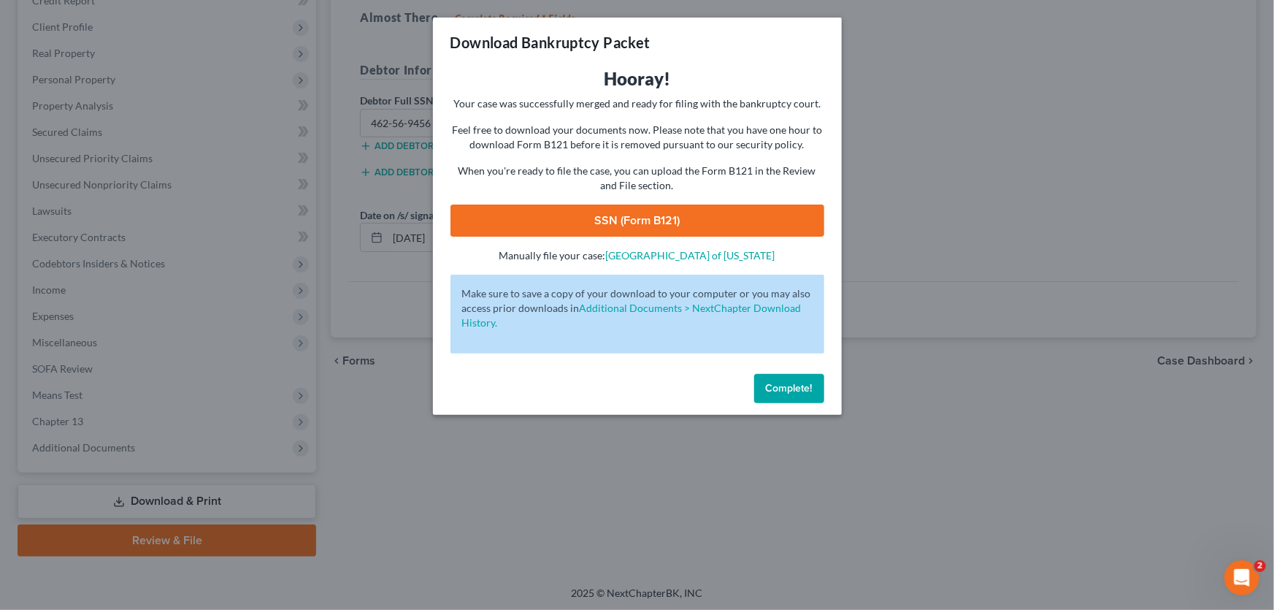
click at [641, 219] on link "SSN (Form B121)" at bounding box center [637, 220] width 374 height 32
click at [791, 390] on span "Complete!" at bounding box center [789, 388] width 47 height 12
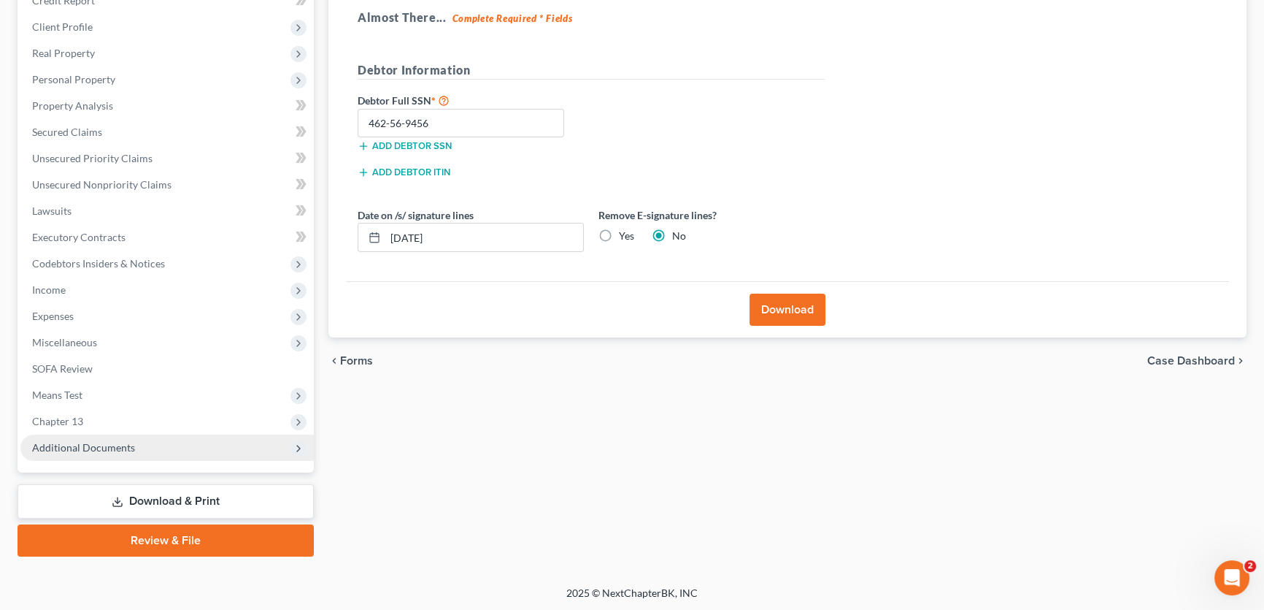
click at [121, 447] on span "Additional Documents" at bounding box center [83, 447] width 103 height 12
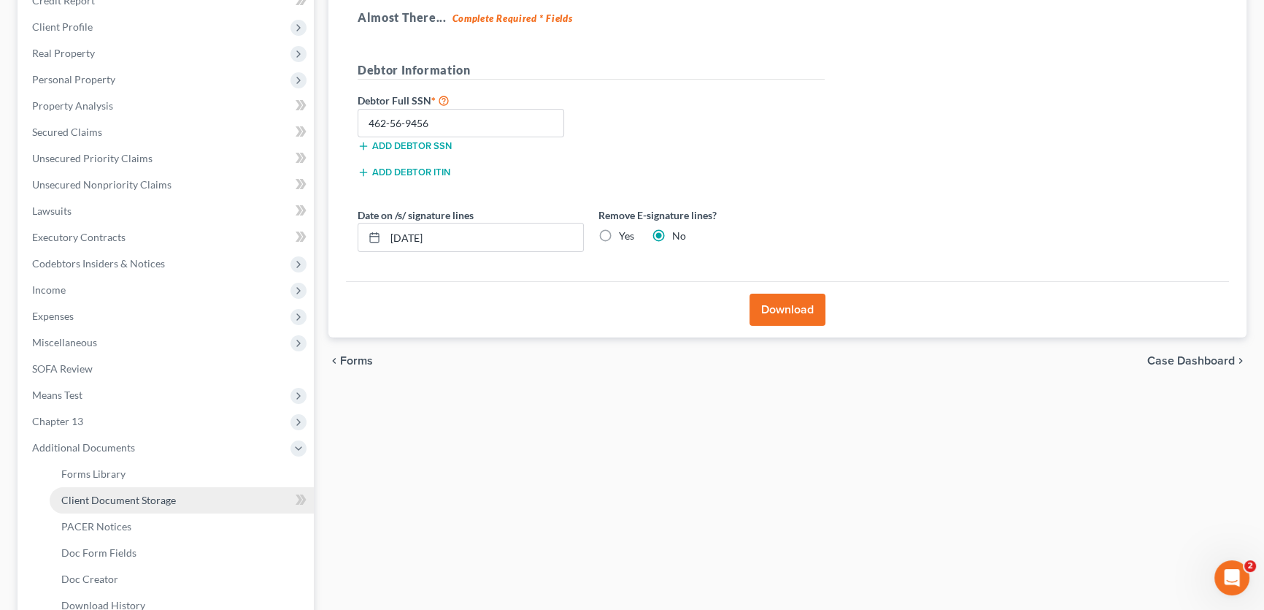
click at [125, 496] on span "Client Document Storage" at bounding box center [118, 499] width 115 height 12
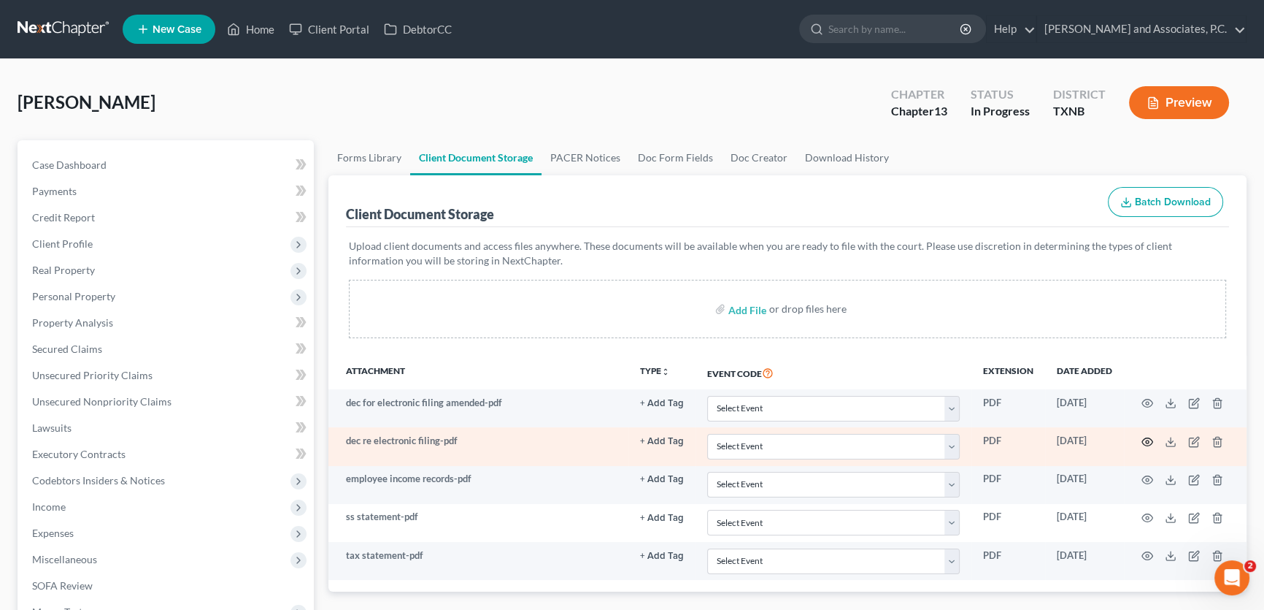
click at [1146, 437] on icon "button" at bounding box center [1148, 442] width 12 height 12
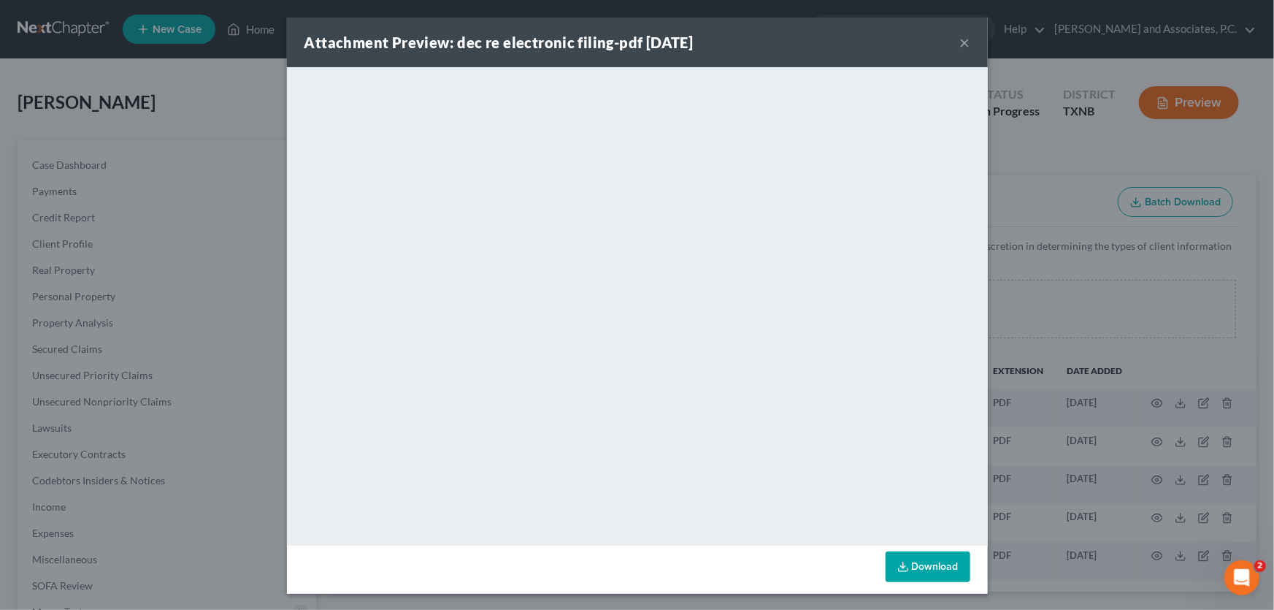
click at [960, 39] on button "×" at bounding box center [965, 43] width 10 height 18
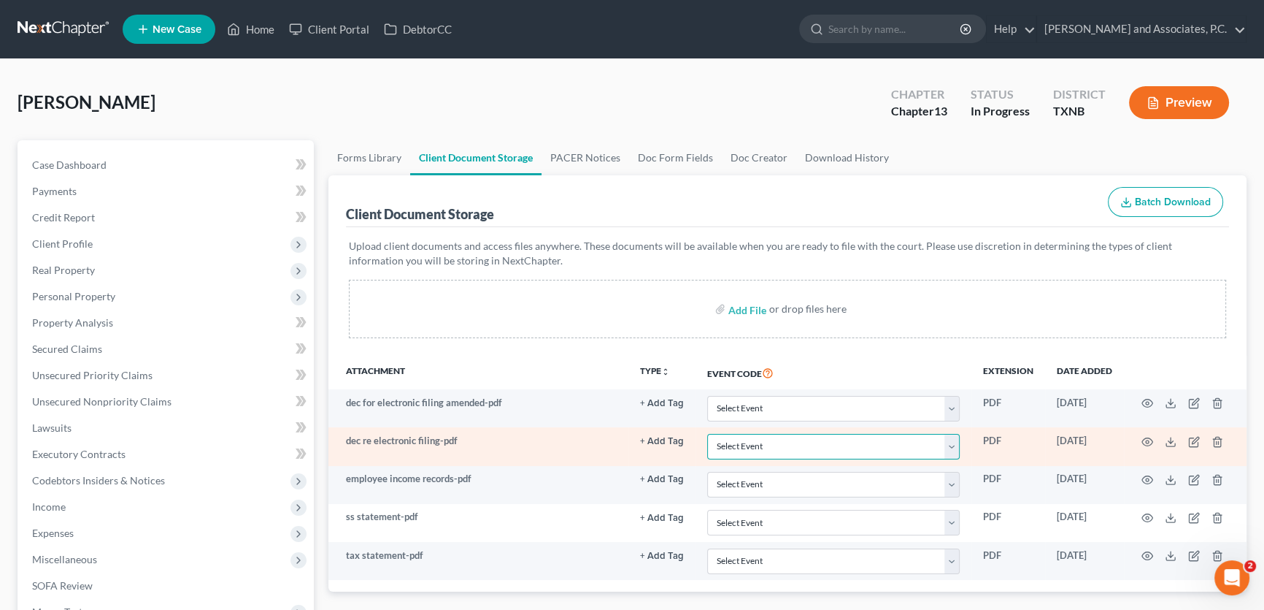
click at [750, 442] on select "Select Event 20 Largest unsecured creditors Amended petition Attachment to Volu…" at bounding box center [833, 447] width 253 height 26
select select "19"
click at [707, 434] on select "Select Event 20 Largest unsecured creditors Amended petition Attachment to Volu…" at bounding box center [833, 447] width 253 height 26
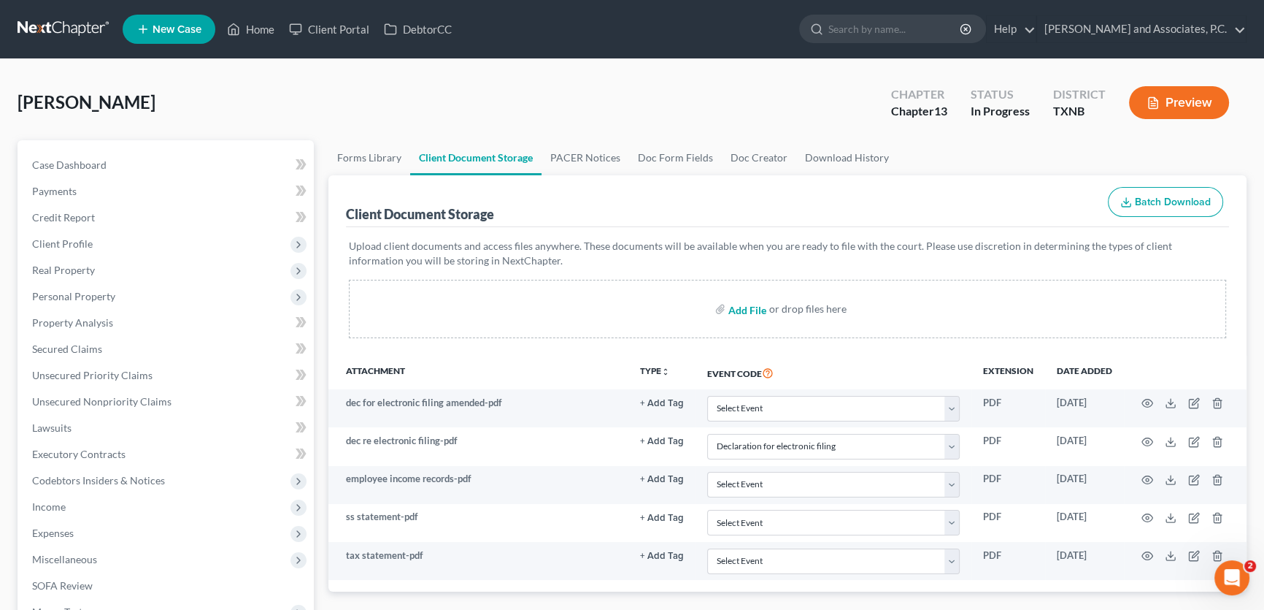
click at [751, 307] on input "file" at bounding box center [746, 309] width 35 height 26
type input "C:\fakepath\credit counseling.pdf"
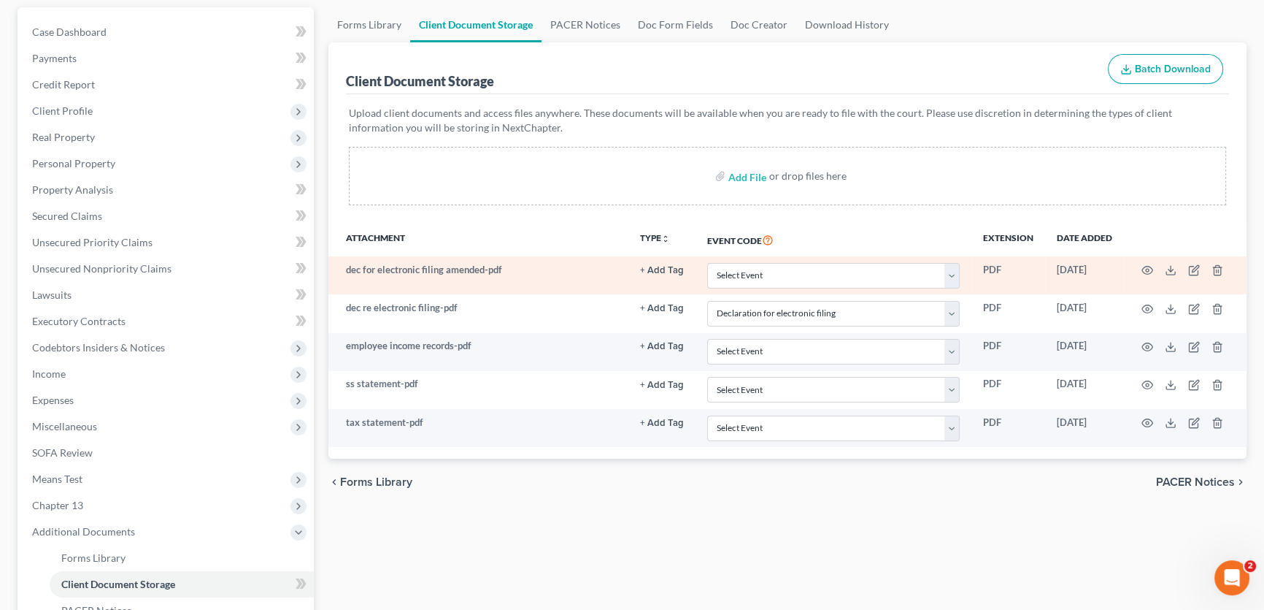
select select "19"
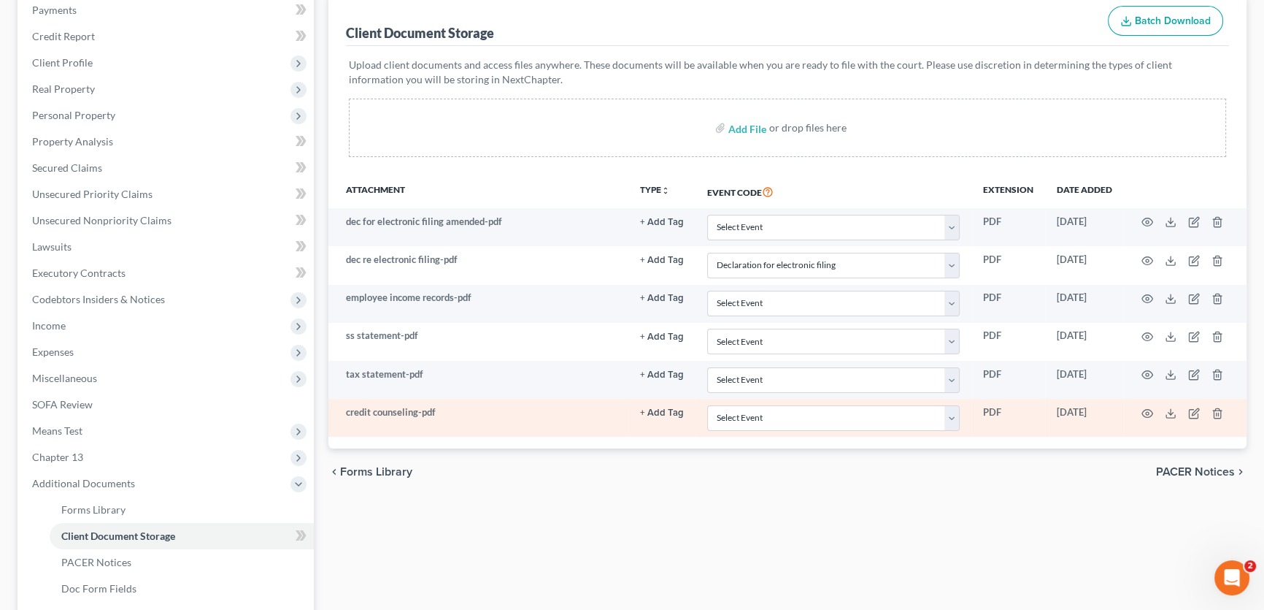
scroll to position [199, 0]
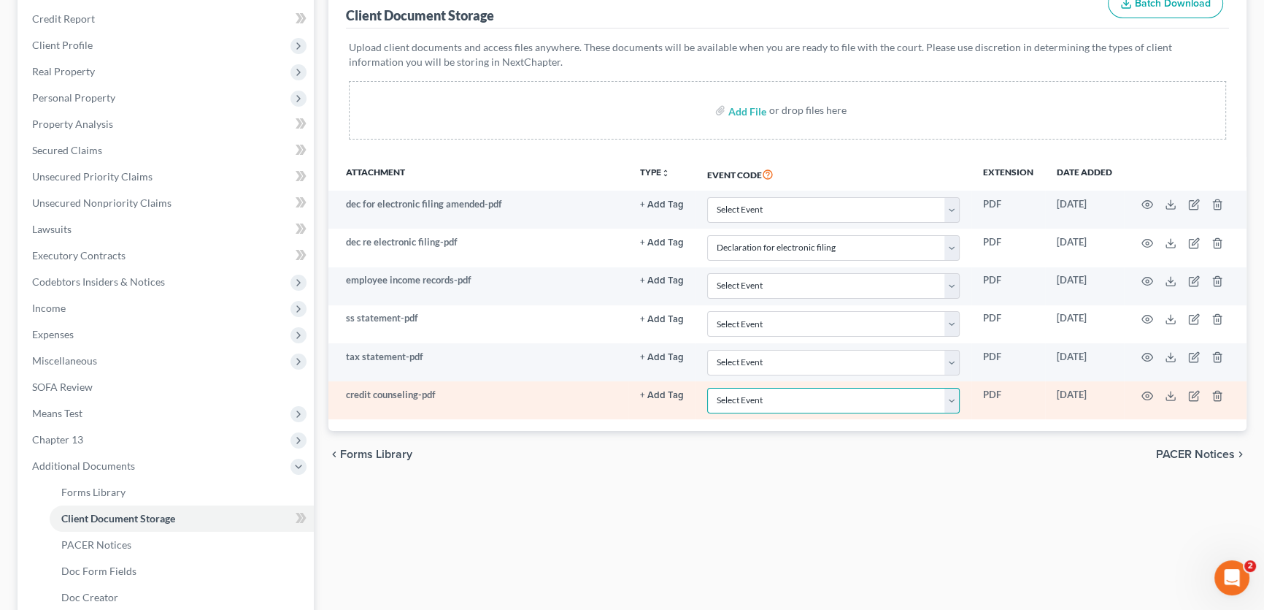
click at [718, 400] on select "Select Event 20 Largest unsecured creditors Amended petition Attachment to Volu…" at bounding box center [833, 401] width 253 height 26
select select "6"
click at [707, 388] on select "Select Event 20 Largest unsecured creditors Amended petition Attachment to Volu…" at bounding box center [833, 401] width 253 height 26
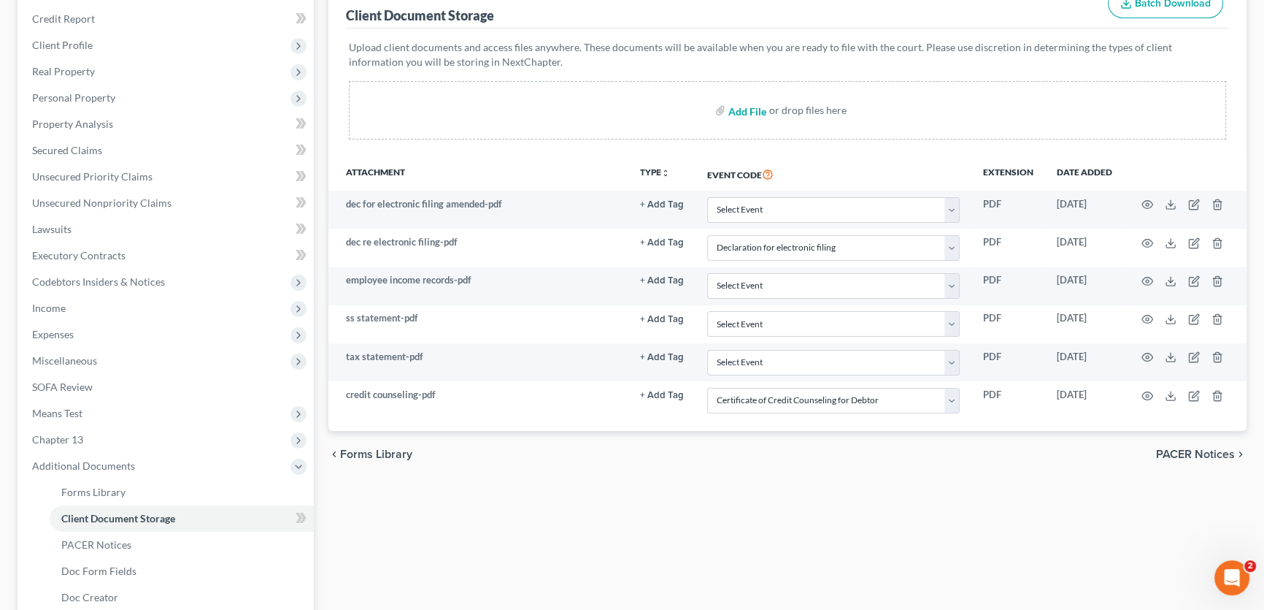
click at [742, 107] on input "file" at bounding box center [746, 110] width 35 height 26
type input "C:\fakepath\ch 13 plan.pdf"
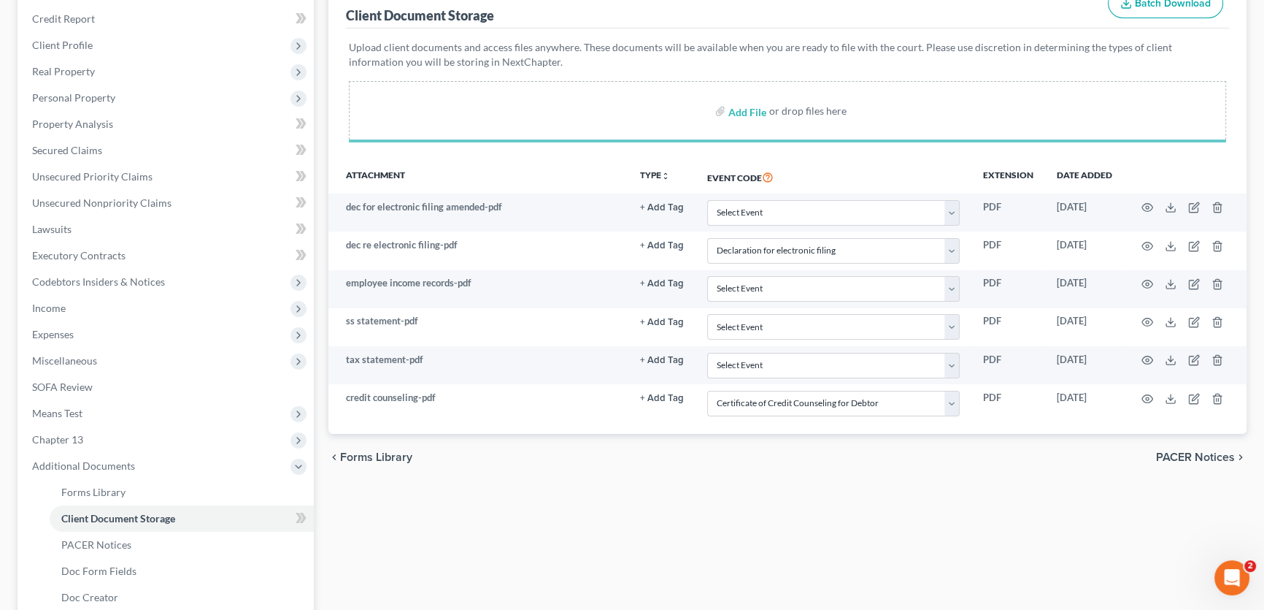
select select "19"
select select "6"
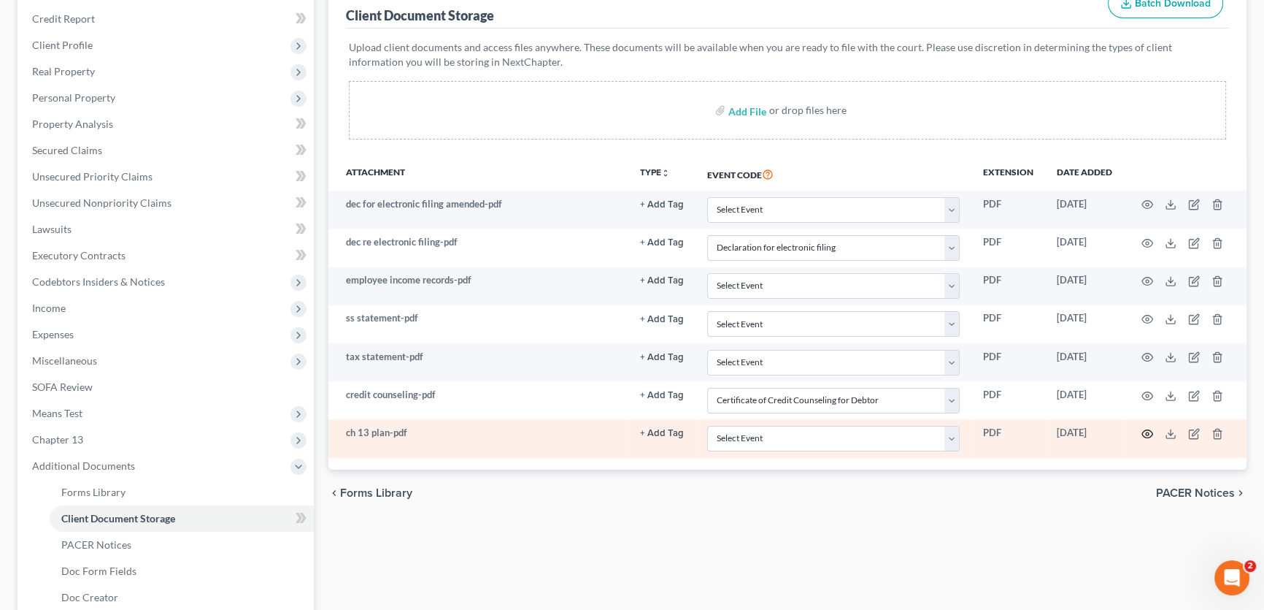
click at [1146, 431] on icon "button" at bounding box center [1148, 434] width 12 height 12
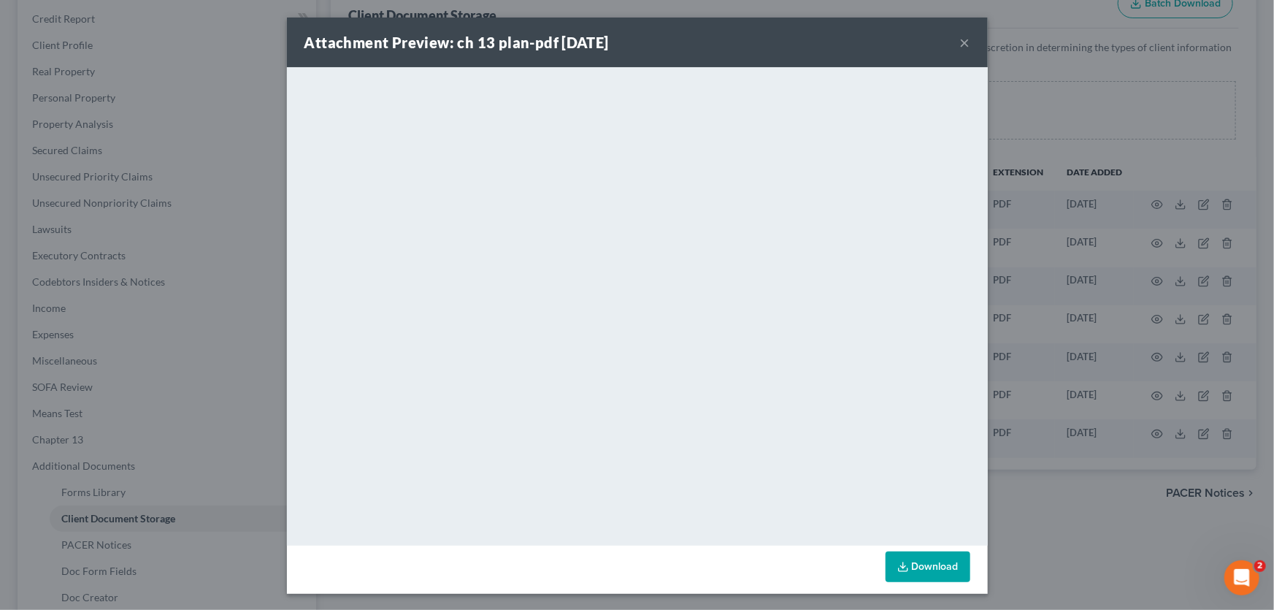
click at [961, 42] on button "×" at bounding box center [965, 43] width 10 height 18
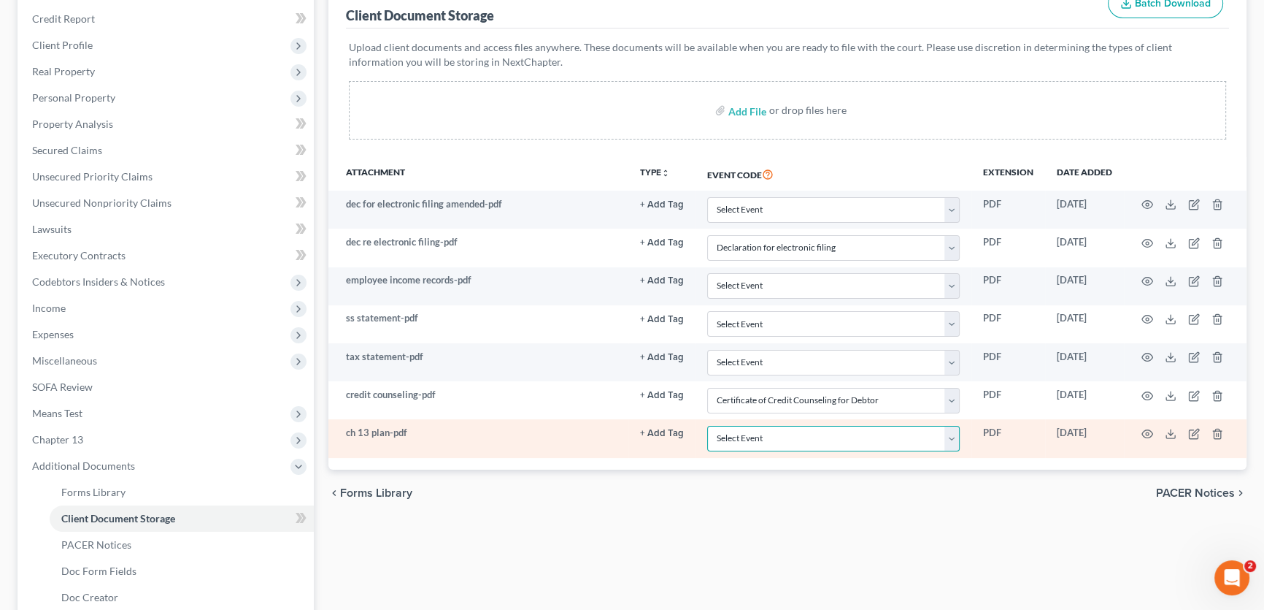
click at [736, 434] on select "Select Event 20 Largest unsecured creditors Amended petition Attachment to Volu…" at bounding box center [833, 439] width 253 height 26
select select "11"
click at [707, 426] on select "Select Event 20 Largest unsecured creditors Amended petition Attachment to Volu…" at bounding box center [833, 439] width 253 height 26
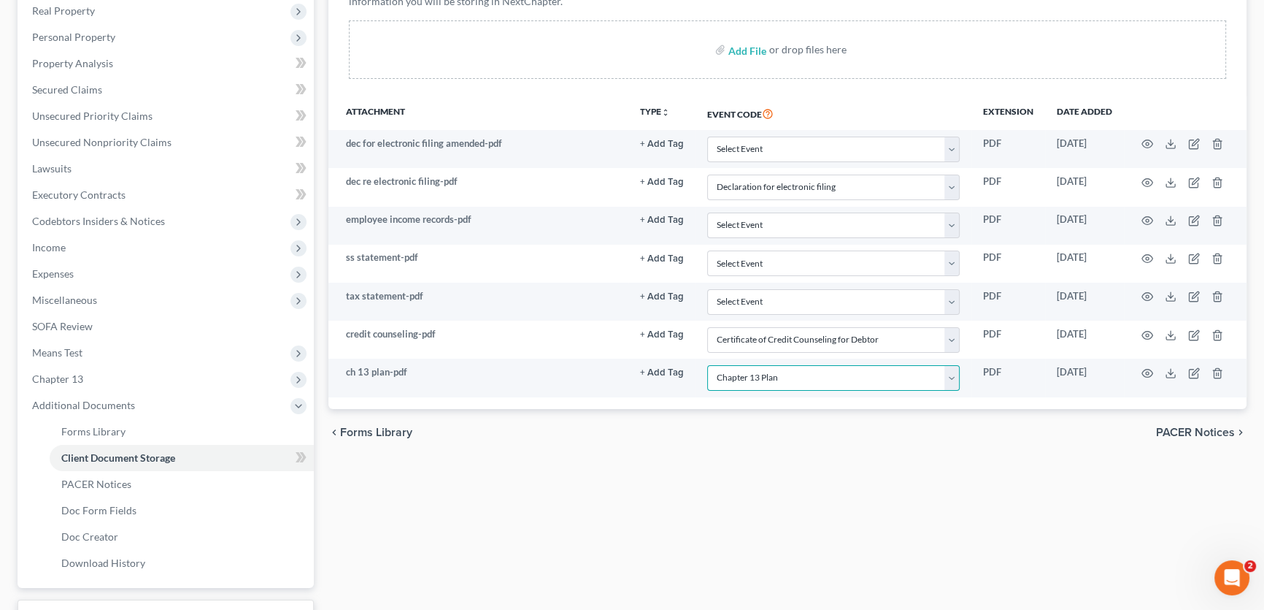
scroll to position [242, 0]
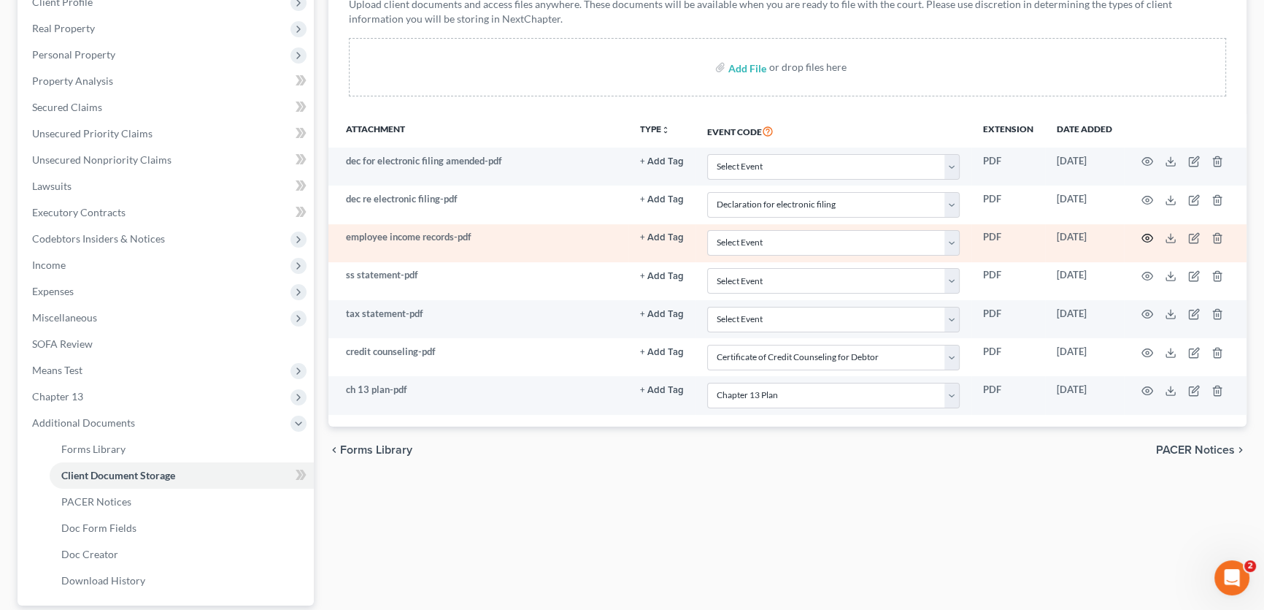
click at [1144, 234] on icon "button" at bounding box center [1148, 238] width 12 height 12
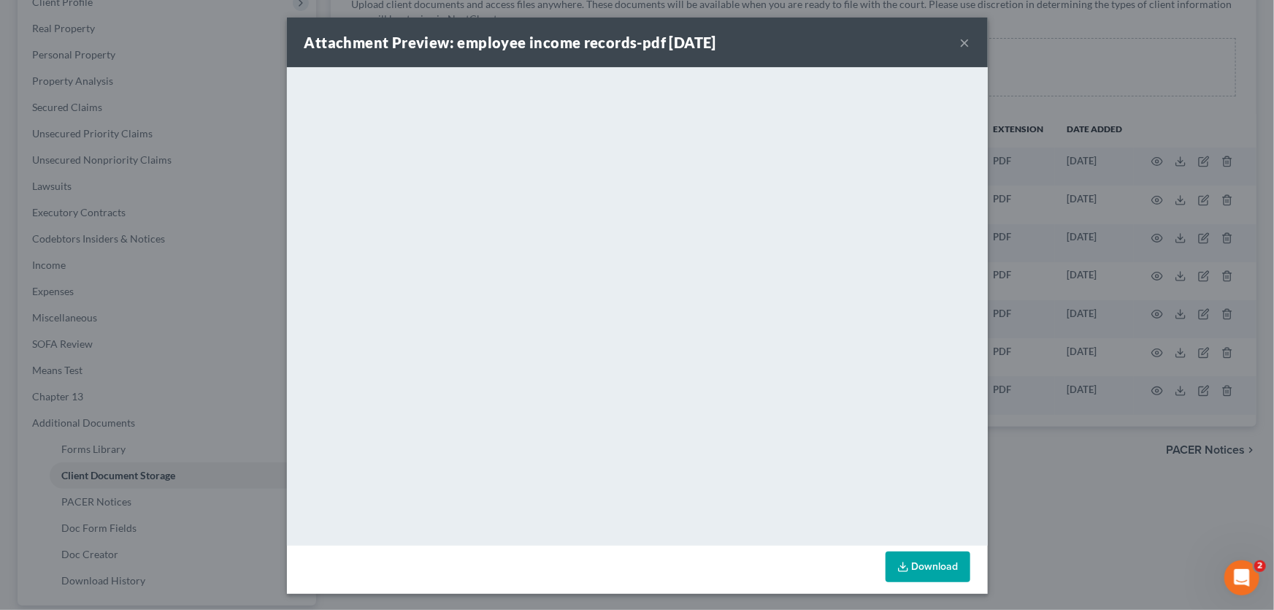
click at [960, 39] on button "×" at bounding box center [965, 43] width 10 height 18
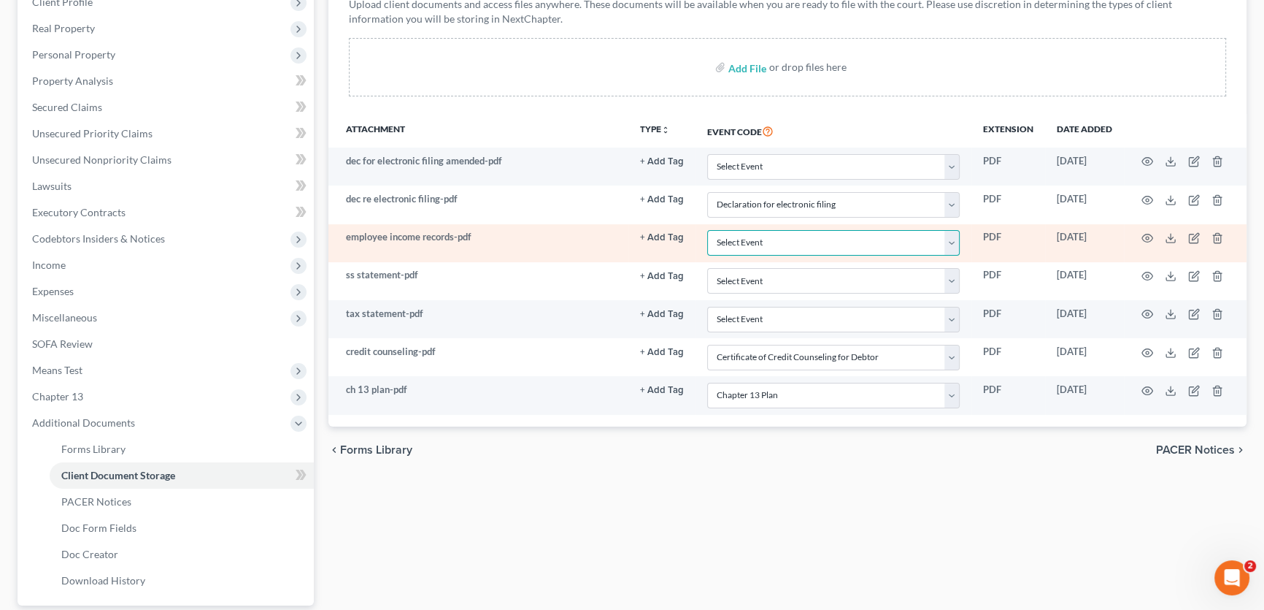
click at [737, 239] on select "Select Event 20 Largest unsecured creditors Amended petition Attachment to Volu…" at bounding box center [833, 243] width 253 height 26
select select "22"
click at [707, 230] on select "Select Event 20 Largest unsecured creditors Amended petition Attachment to Volu…" at bounding box center [833, 243] width 253 height 26
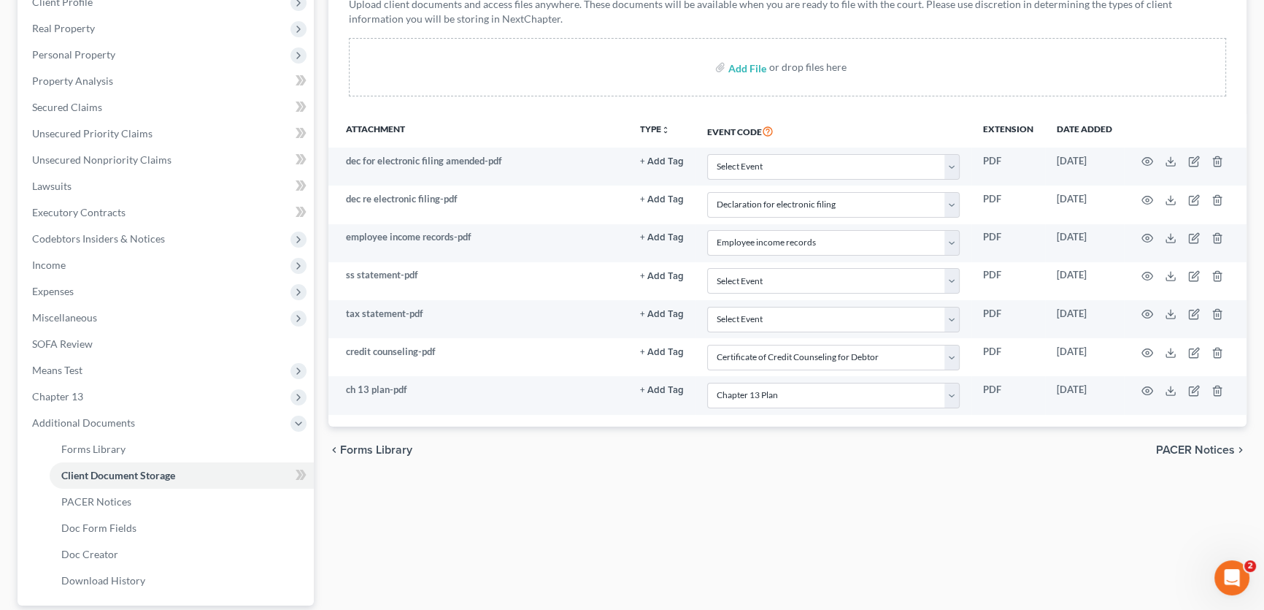
click at [657, 468] on div "chevron_left Forms Library PACER Notices chevron_right" at bounding box center [788, 449] width 918 height 47
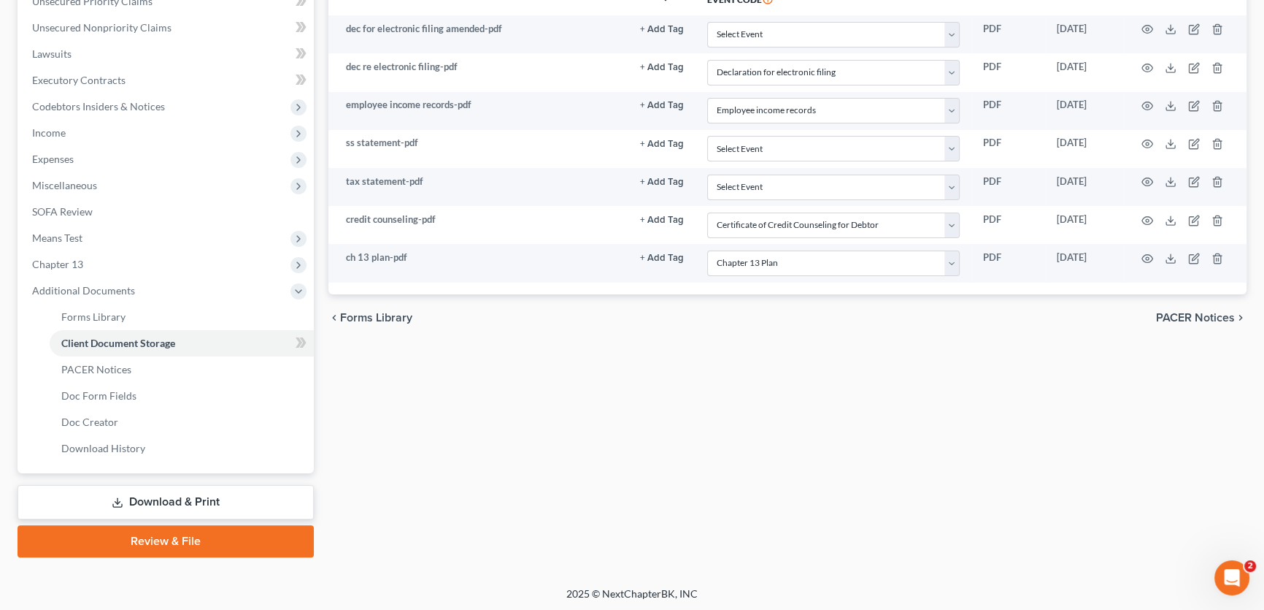
scroll to position [375, 0]
drag, startPoint x: 212, startPoint y: 537, endPoint x: 580, endPoint y: 475, distance: 373.8
click at [212, 537] on link "Review & File" at bounding box center [166, 540] width 296 height 32
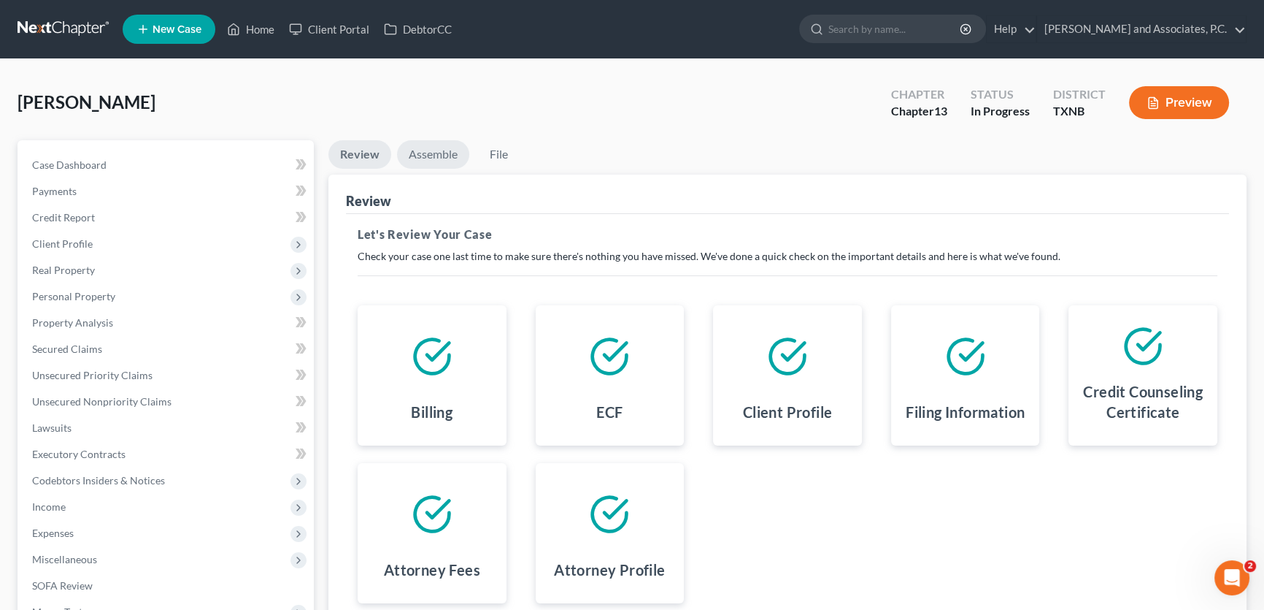
click at [445, 152] on link "Assemble" at bounding box center [433, 154] width 72 height 28
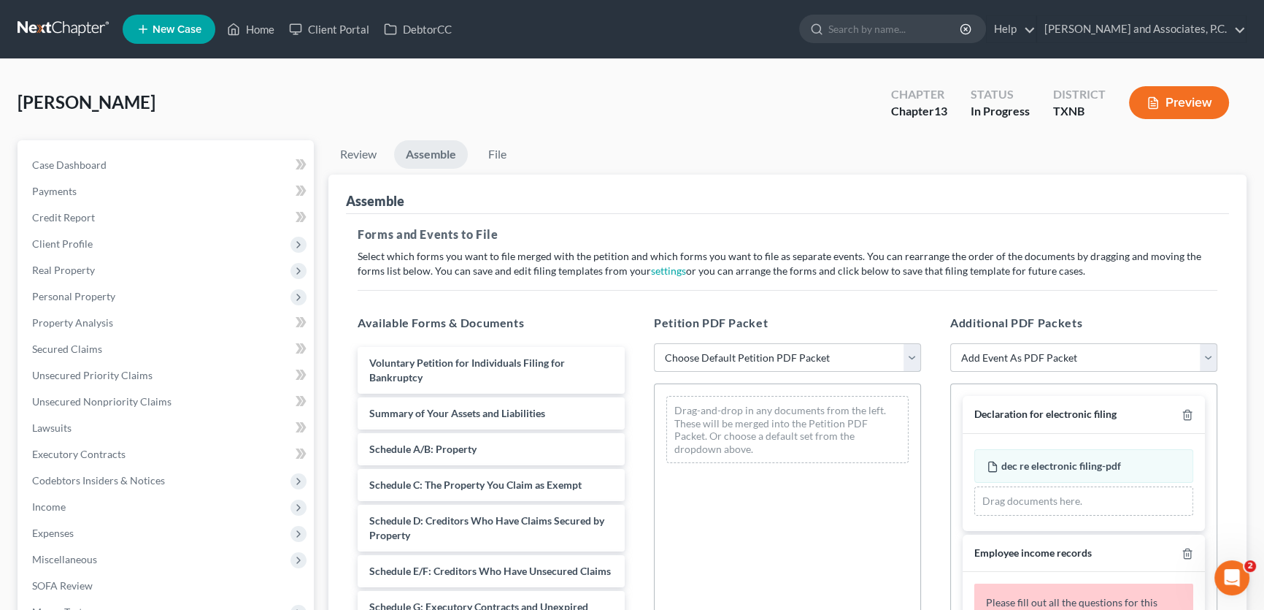
click at [737, 353] on select "Choose Default Petition PDF Packet Complete Bankruptcy Petition (all forms and …" at bounding box center [787, 357] width 267 height 29
select select "3"
click at [654, 343] on select "Choose Default Petition PDF Packet Complete Bankruptcy Petition (all forms and …" at bounding box center [787, 357] width 267 height 29
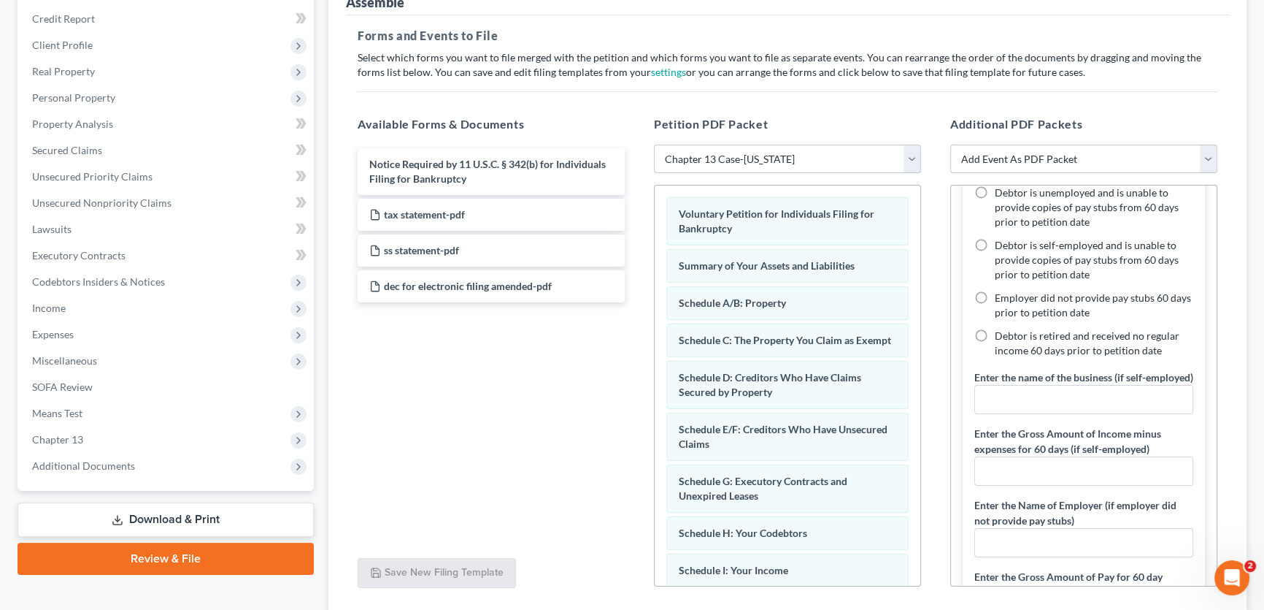
scroll to position [331, 0]
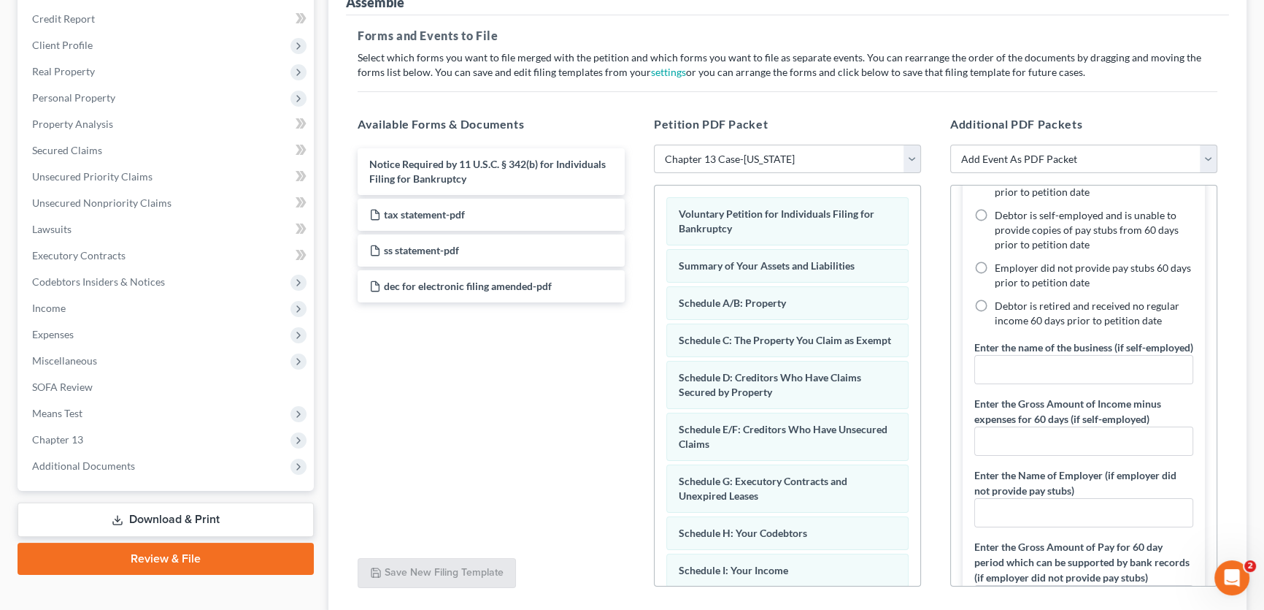
click at [995, 304] on label "Debtor is retired and received no regular income 60 days prior to petition date" at bounding box center [1094, 313] width 199 height 29
click at [1001, 304] on input "Debtor is retired and received no regular income 60 days prior to petition date" at bounding box center [1005, 303] width 9 height 9
radio input "true"
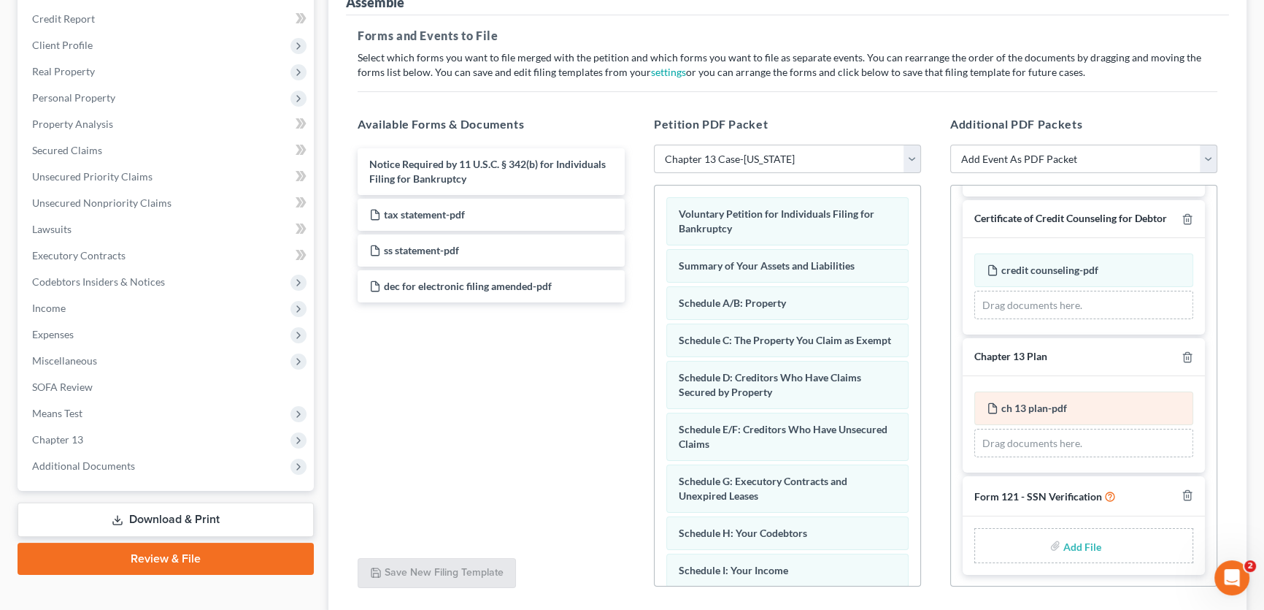
scroll to position [832, 0]
click at [1072, 542] on input "file" at bounding box center [1081, 545] width 35 height 26
type input "C:\fakepath\SSN form.pdf"
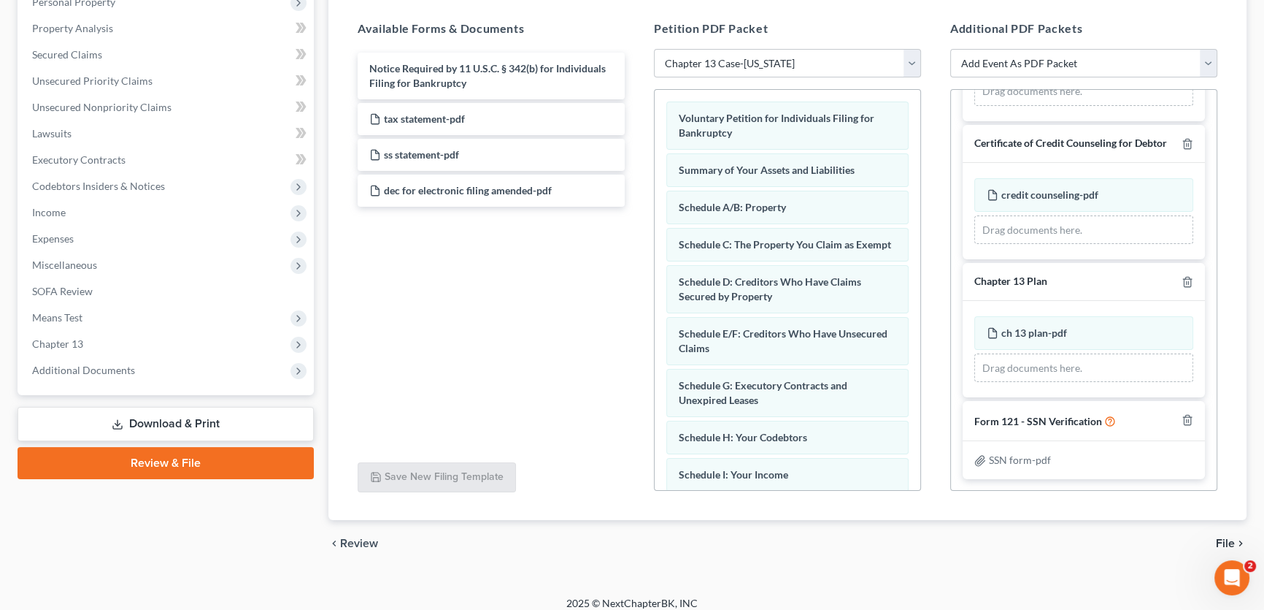
scroll to position [305, 0]
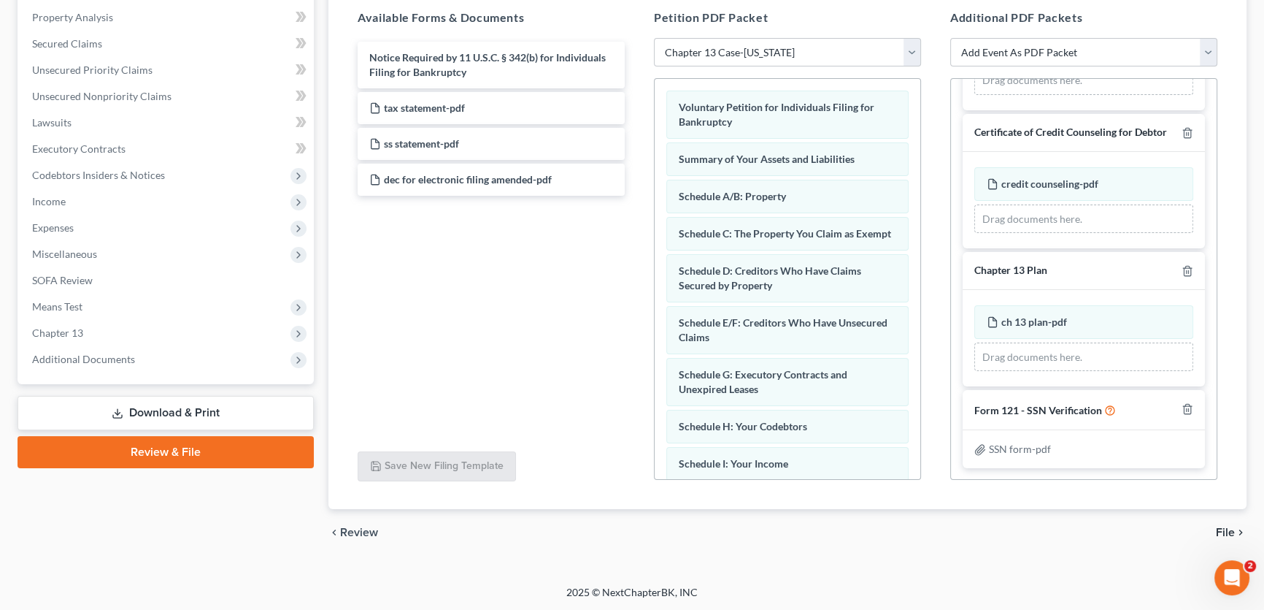
click at [1229, 528] on span "File" at bounding box center [1225, 532] width 19 height 12
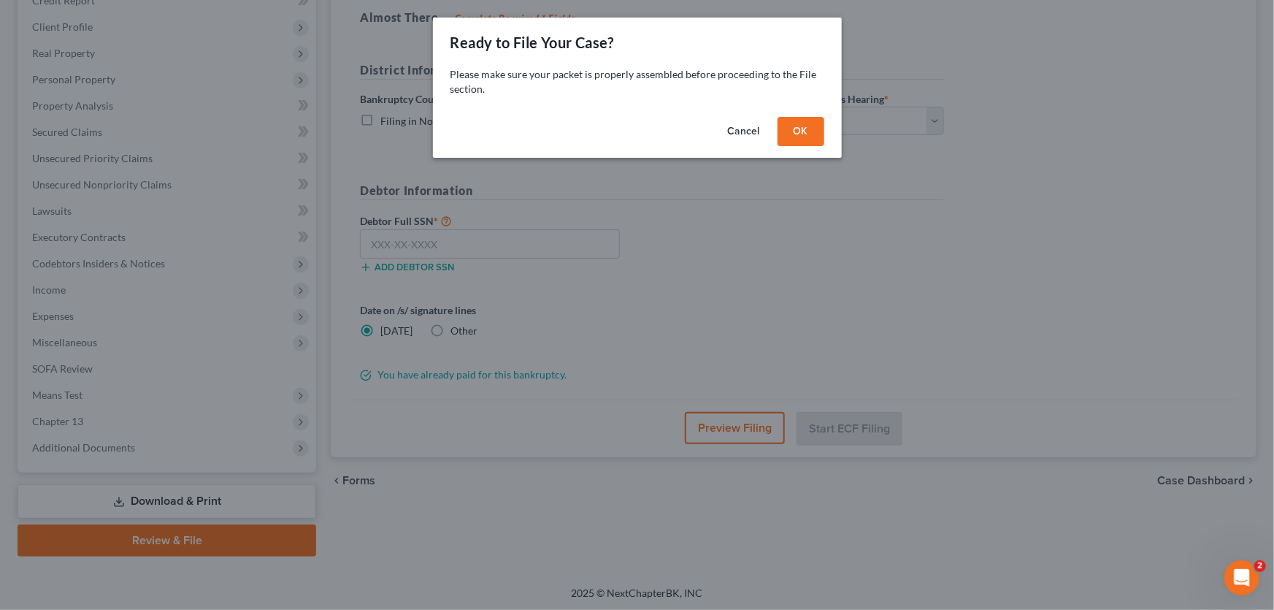
click at [796, 128] on button "OK" at bounding box center [800, 131] width 47 height 29
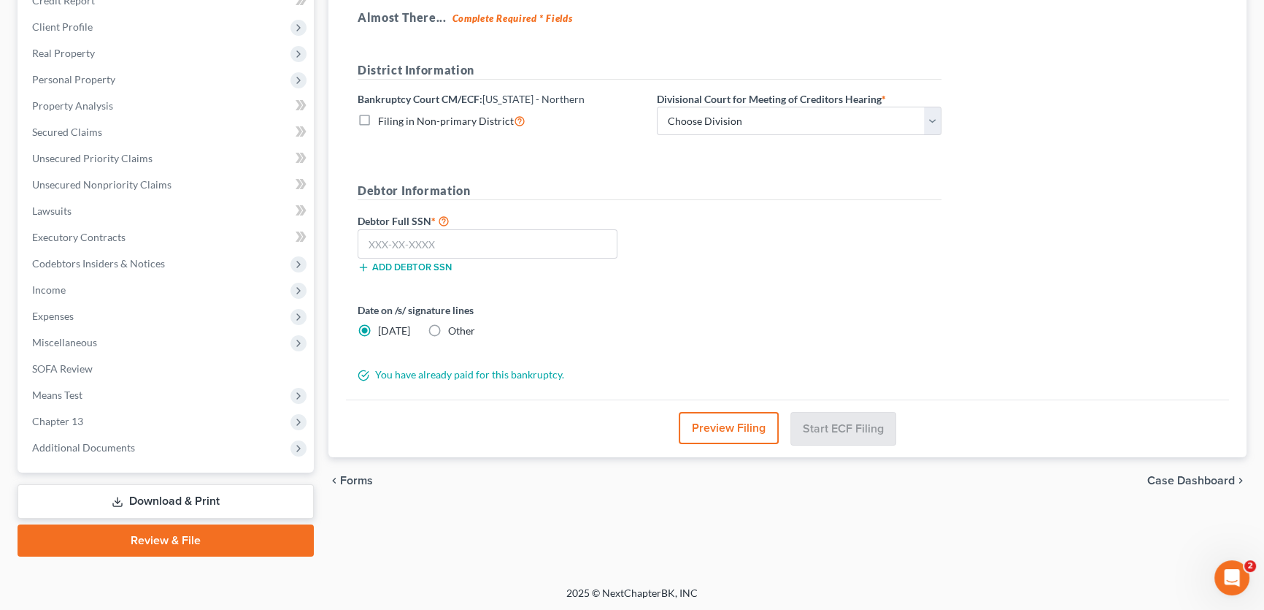
click at [730, 427] on button "Preview Filing" at bounding box center [729, 428] width 100 height 32
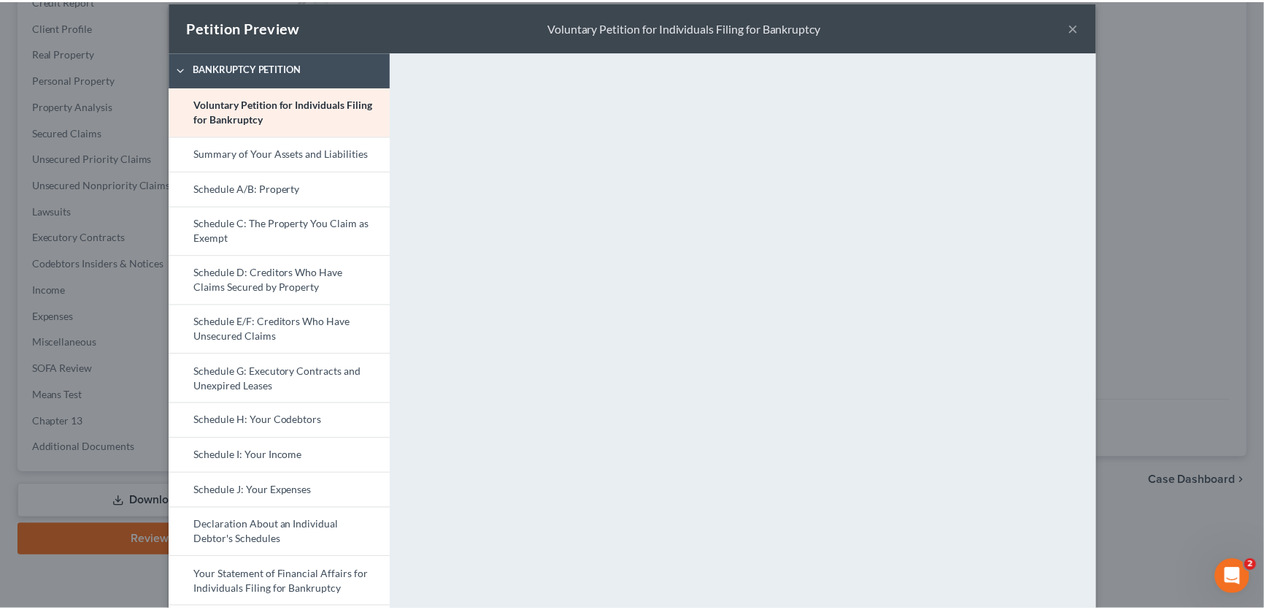
scroll to position [15, 0]
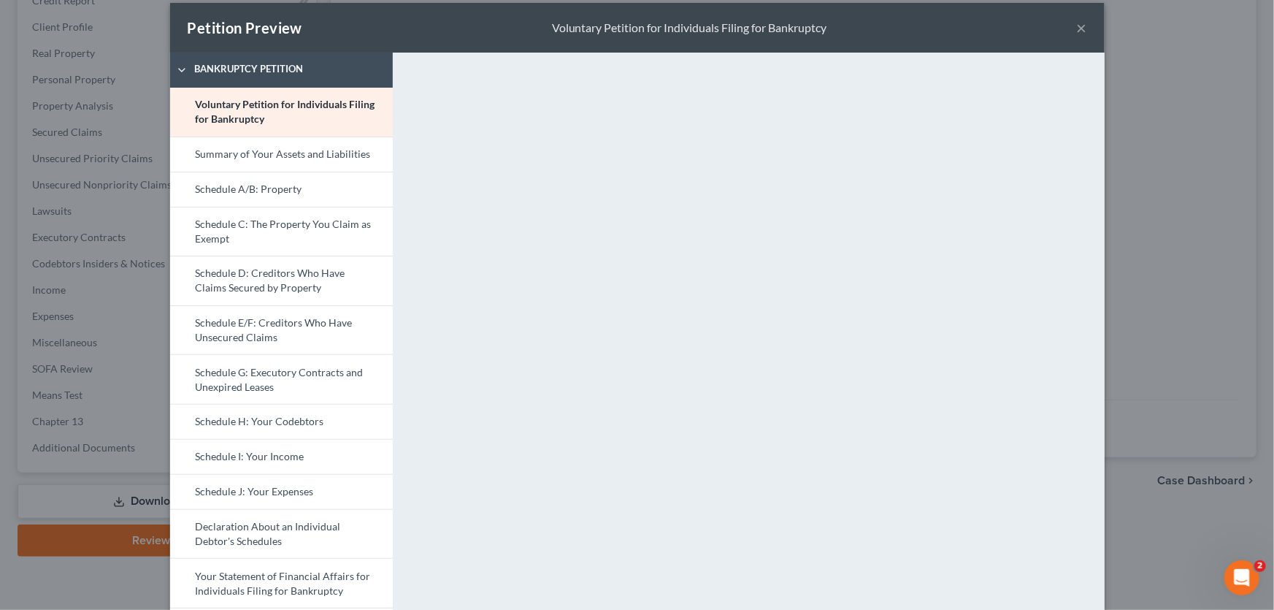
click at [1077, 27] on button "×" at bounding box center [1082, 28] width 10 height 18
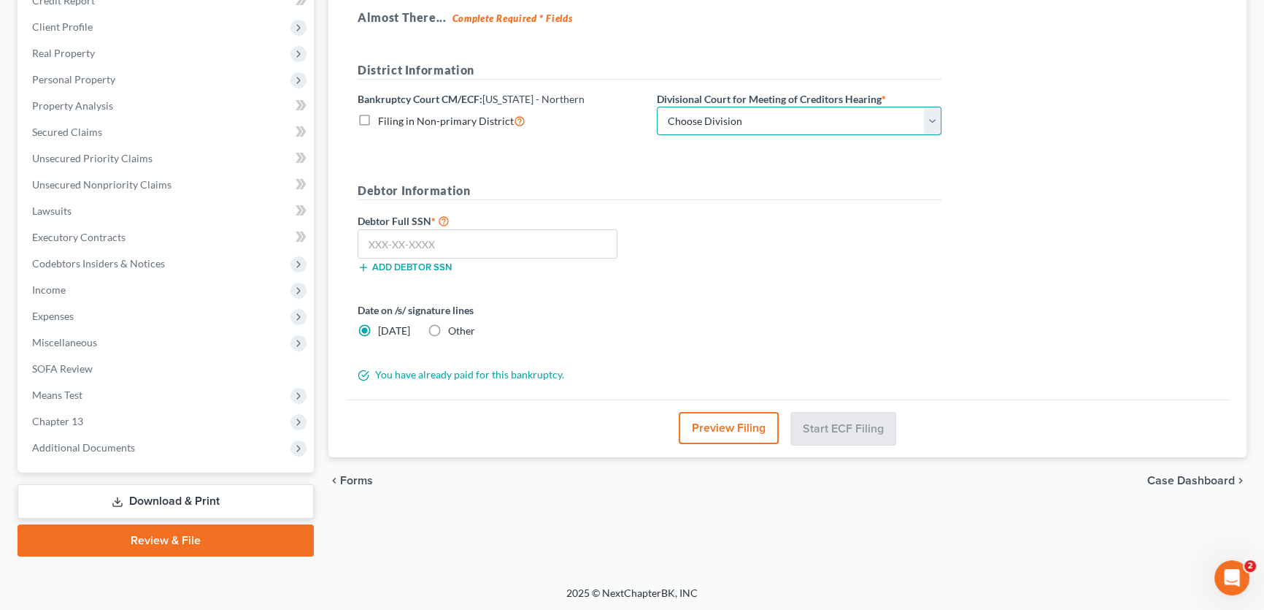
drag, startPoint x: 727, startPoint y: 112, endPoint x: 715, endPoint y: 131, distance: 22.7
click at [727, 112] on select "Choose Division Abilene Amarillo Dallas Fort Worth Lubbock San Angelo Witchita …" at bounding box center [799, 121] width 285 height 29
select select "6"
click at [657, 107] on select "Choose Division Abilene Amarillo Dallas Fort Worth Lubbock San Angelo Witchita …" at bounding box center [799, 121] width 285 height 29
click at [554, 240] on input "text" at bounding box center [488, 243] width 260 height 29
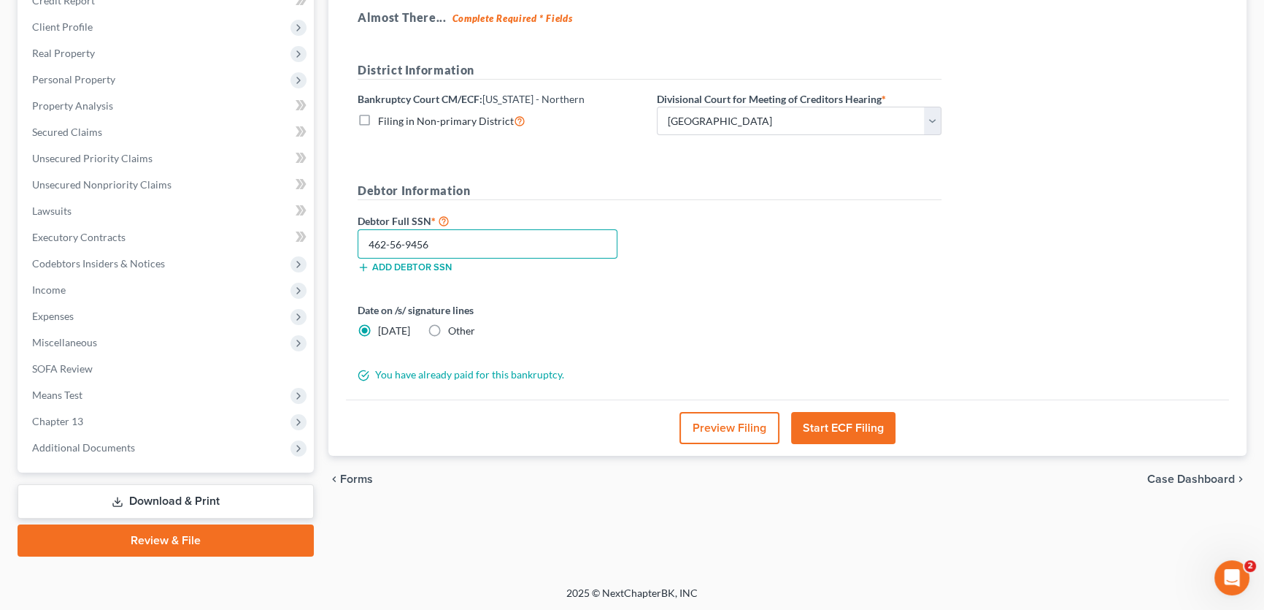
type input "462-56-9456"
click at [850, 425] on button "Start ECF Filing" at bounding box center [843, 428] width 104 height 32
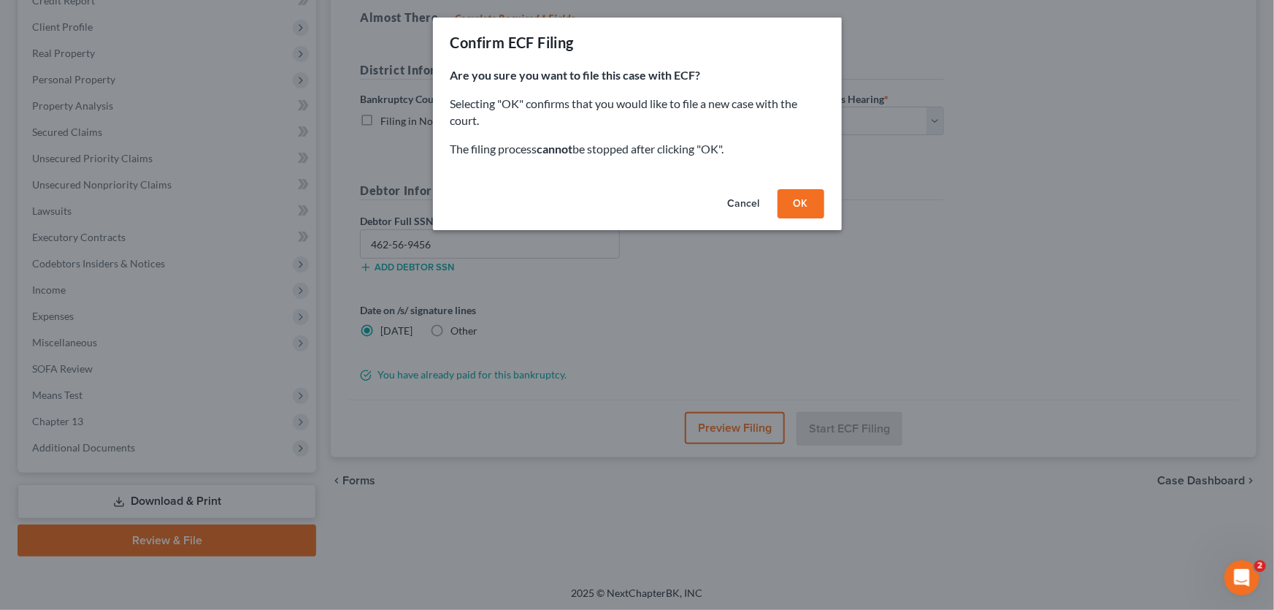
click at [800, 204] on button "OK" at bounding box center [800, 203] width 47 height 29
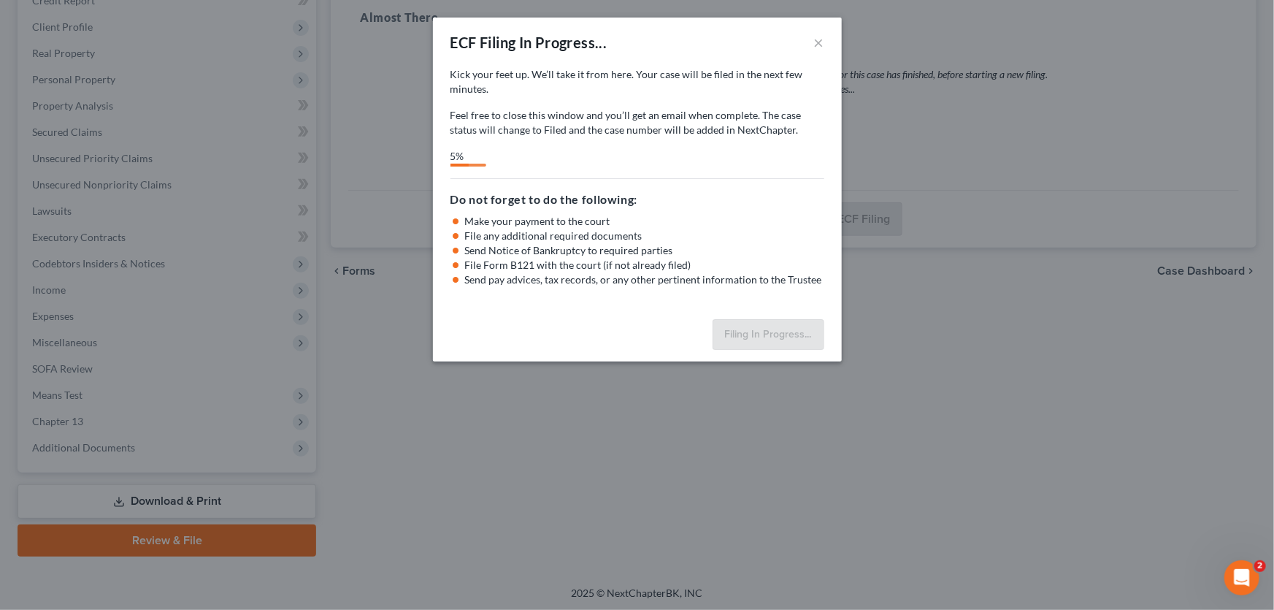
select select "6"
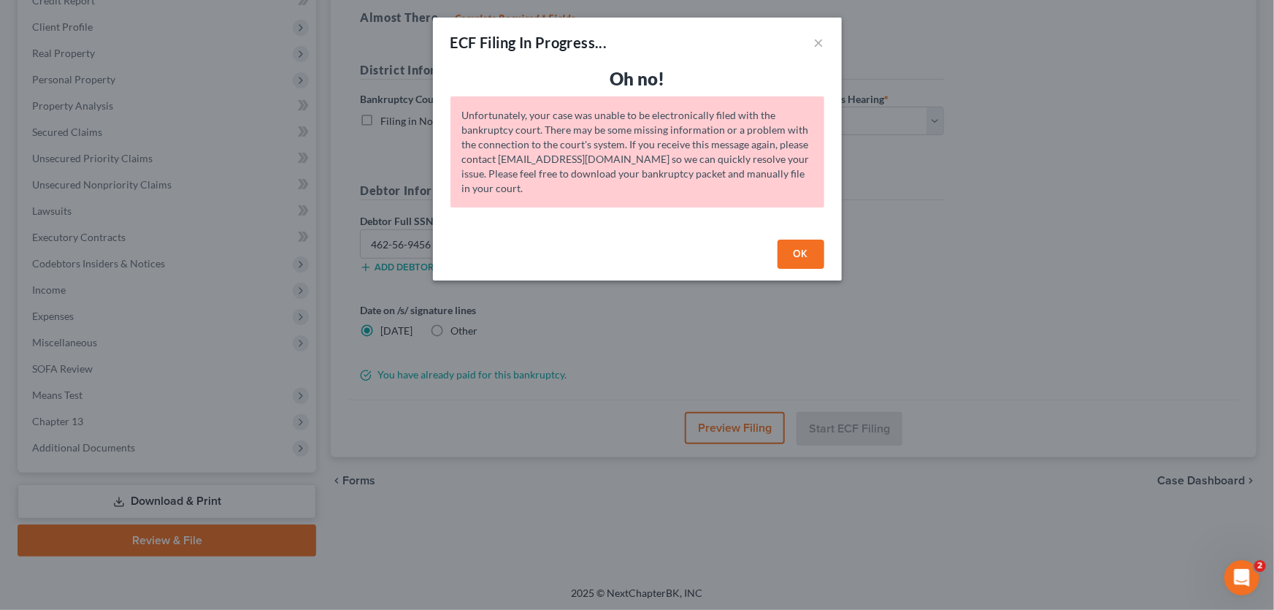
click at [805, 255] on button "OK" at bounding box center [800, 253] width 47 height 29
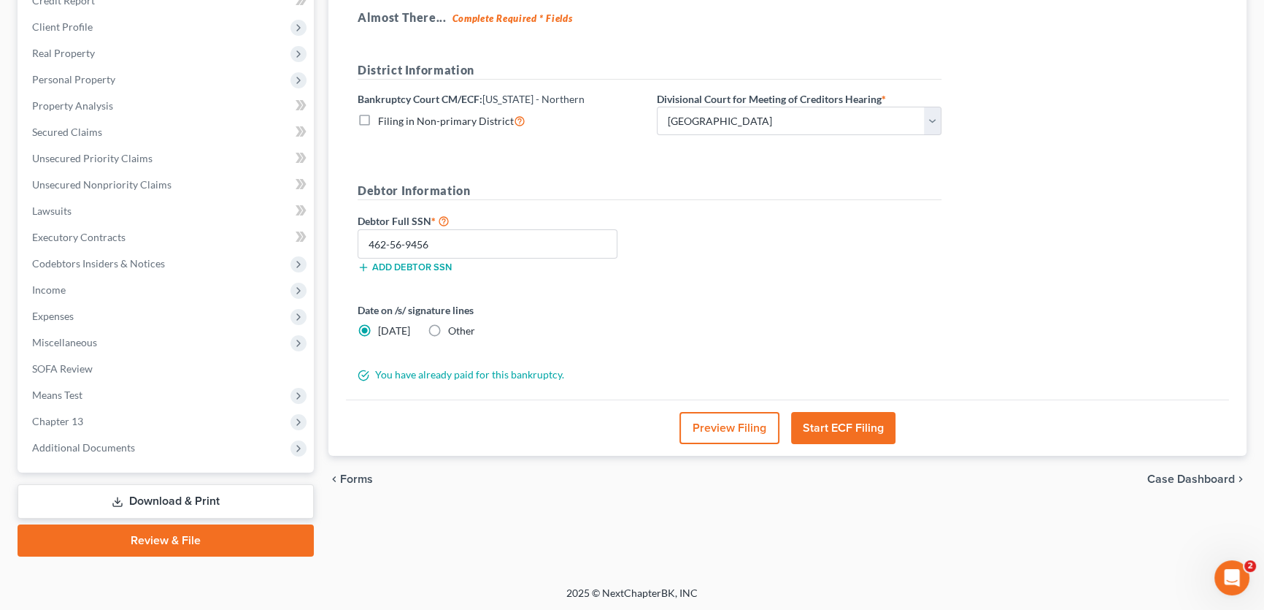
click at [1227, 578] on icon "Open Intercom Messenger" at bounding box center [1233, 578] width 24 height 24
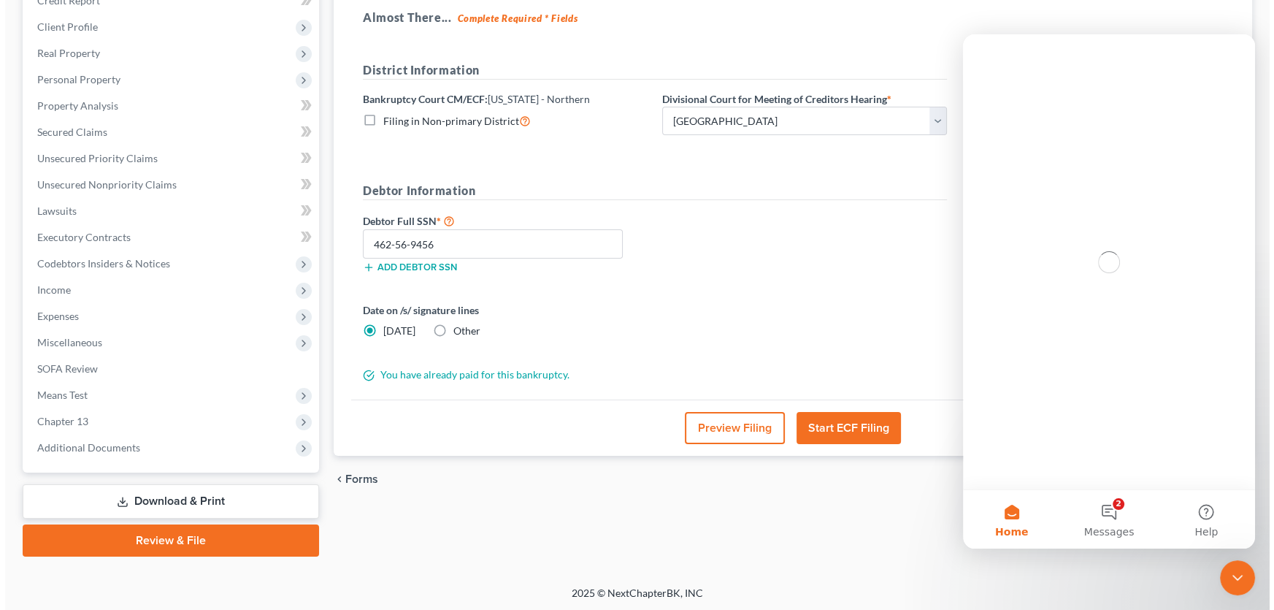
scroll to position [0, 0]
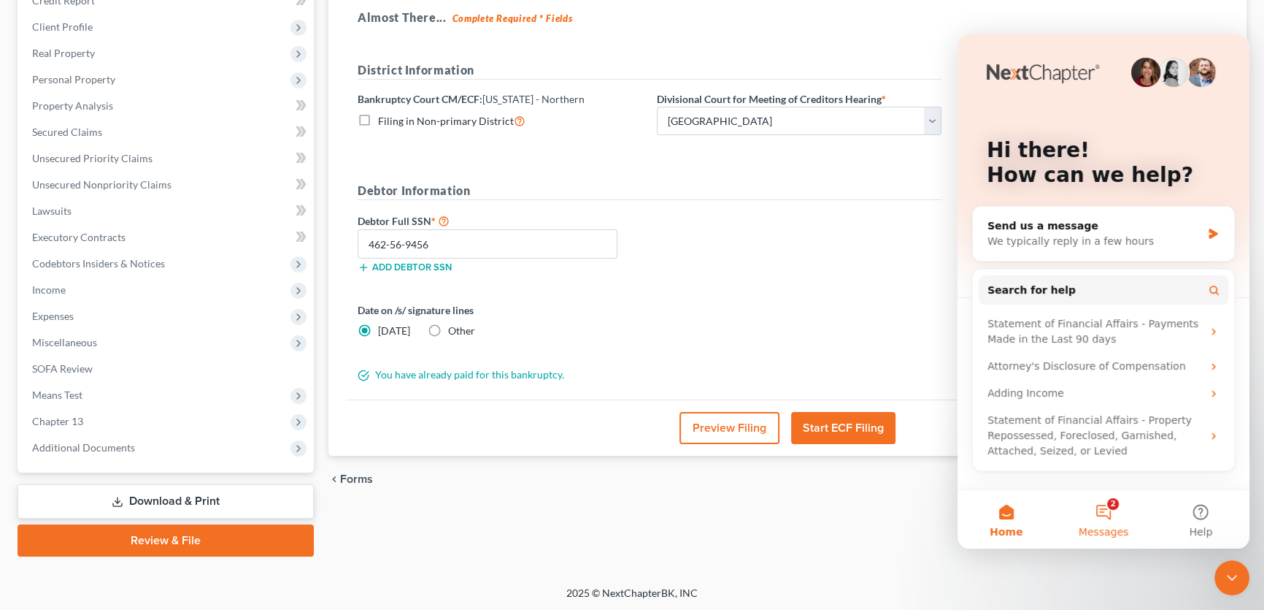
click at [1104, 512] on button "2 Messages" at bounding box center [1103, 519] width 97 height 58
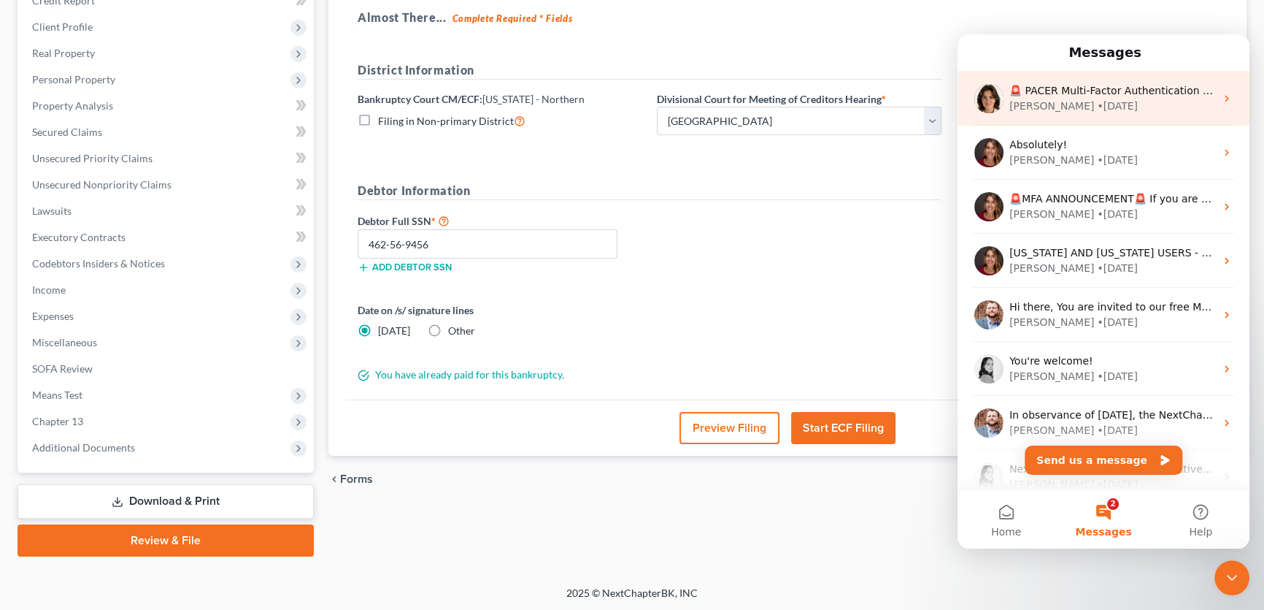
click at [1097, 110] on div "• 1w ago" at bounding box center [1117, 106] width 41 height 15
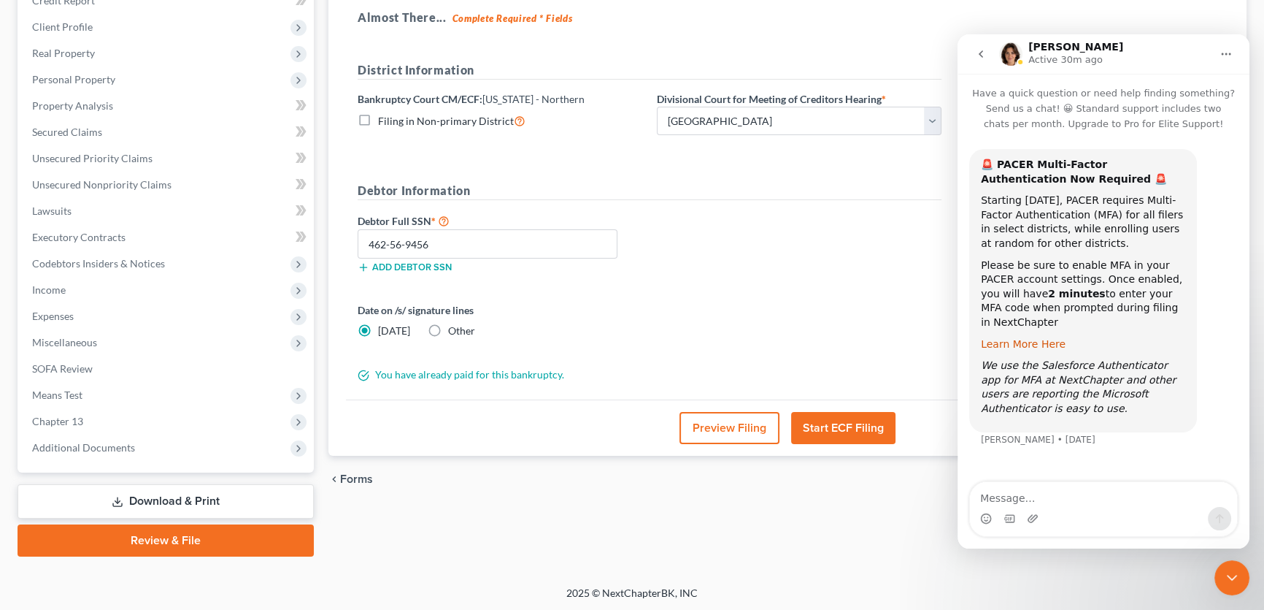
click at [1035, 338] on link "Learn More Here" at bounding box center [1023, 344] width 85 height 12
click at [837, 427] on button "Start ECF Filing" at bounding box center [843, 428] width 104 height 32
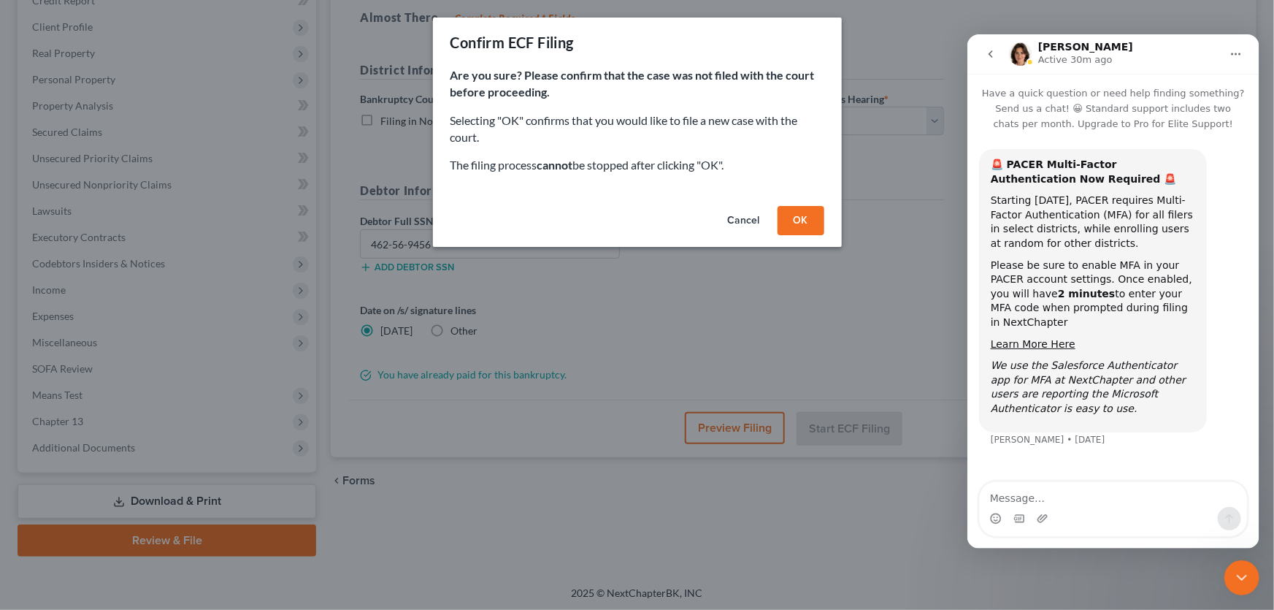
click at [804, 218] on button "OK" at bounding box center [800, 220] width 47 height 29
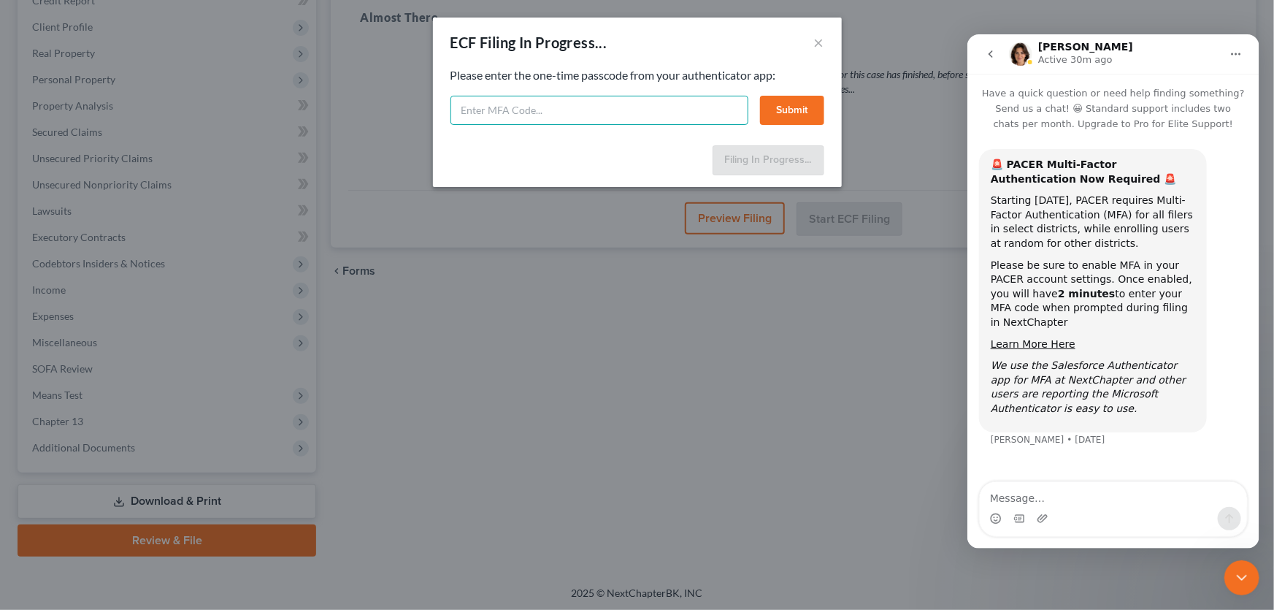
click at [575, 119] on input "text" at bounding box center [599, 110] width 298 height 29
click at [577, 110] on input "text" at bounding box center [599, 110] width 298 height 29
type input "422595"
click at [786, 106] on button "Submit" at bounding box center [792, 110] width 64 height 29
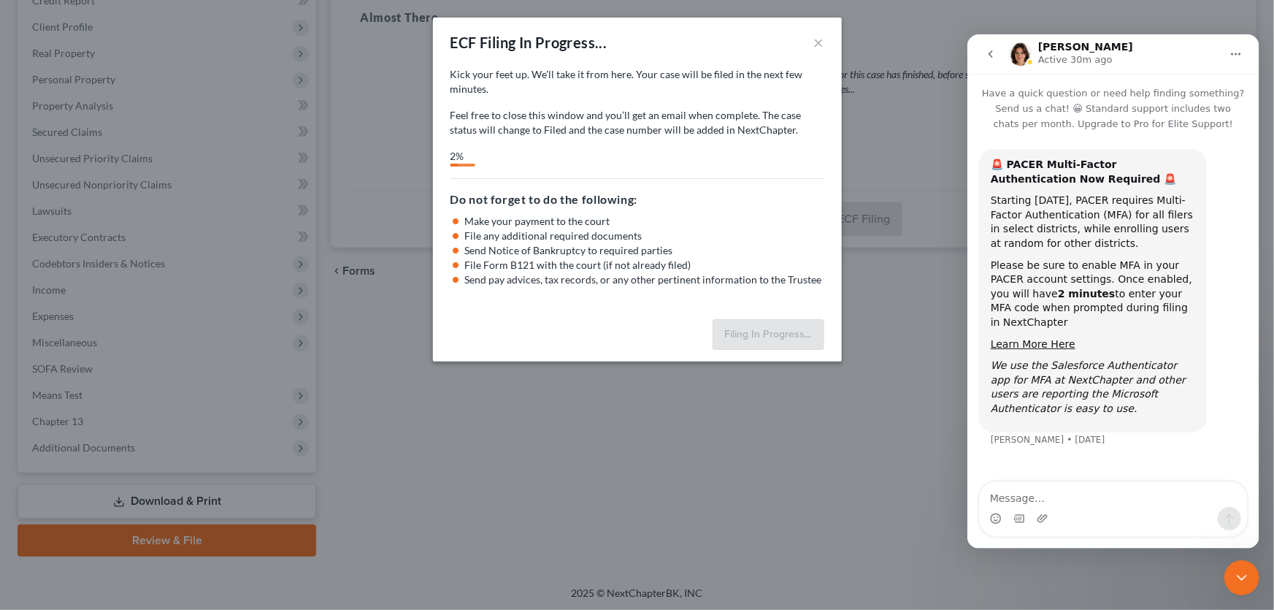
click at [1230, 577] on div "Close Intercom Messenger" at bounding box center [1241, 576] width 35 height 35
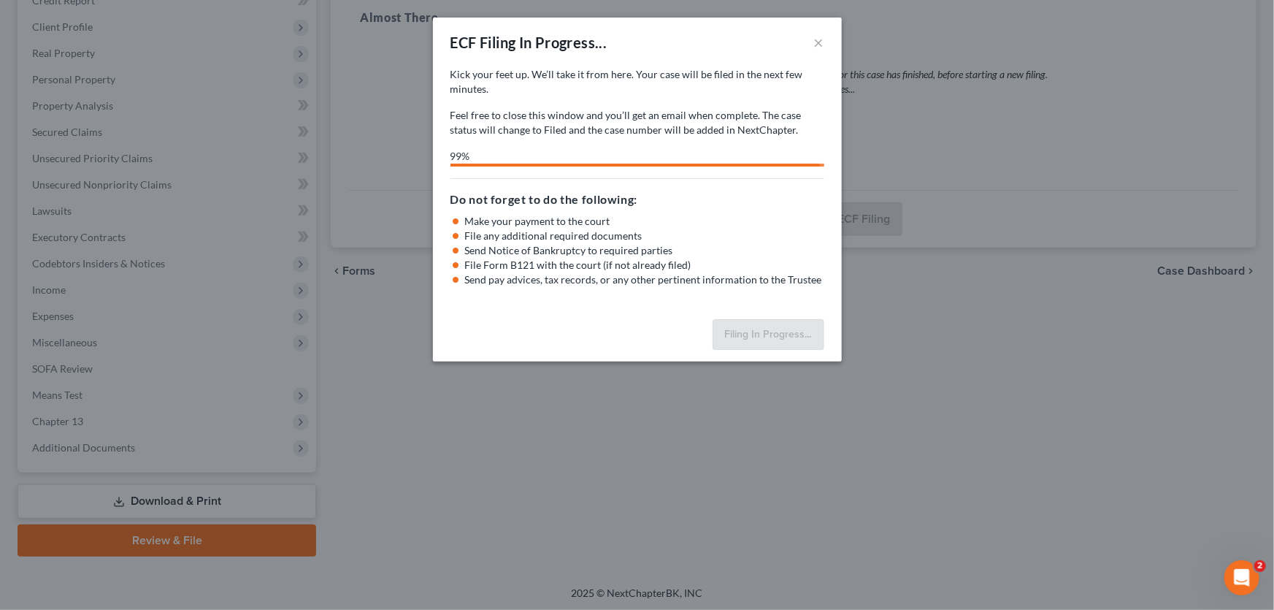
select select "6"
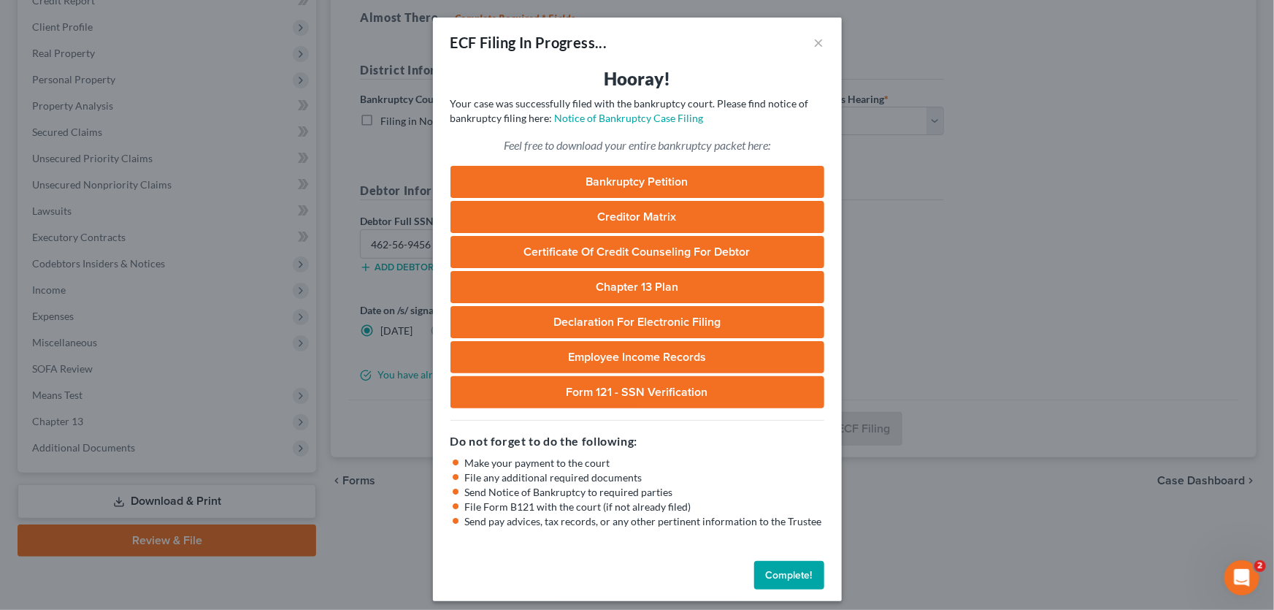
drag, startPoint x: 767, startPoint y: 567, endPoint x: 666, endPoint y: 554, distance: 101.5
click at [767, 567] on button "Complete!" at bounding box center [789, 575] width 70 height 29
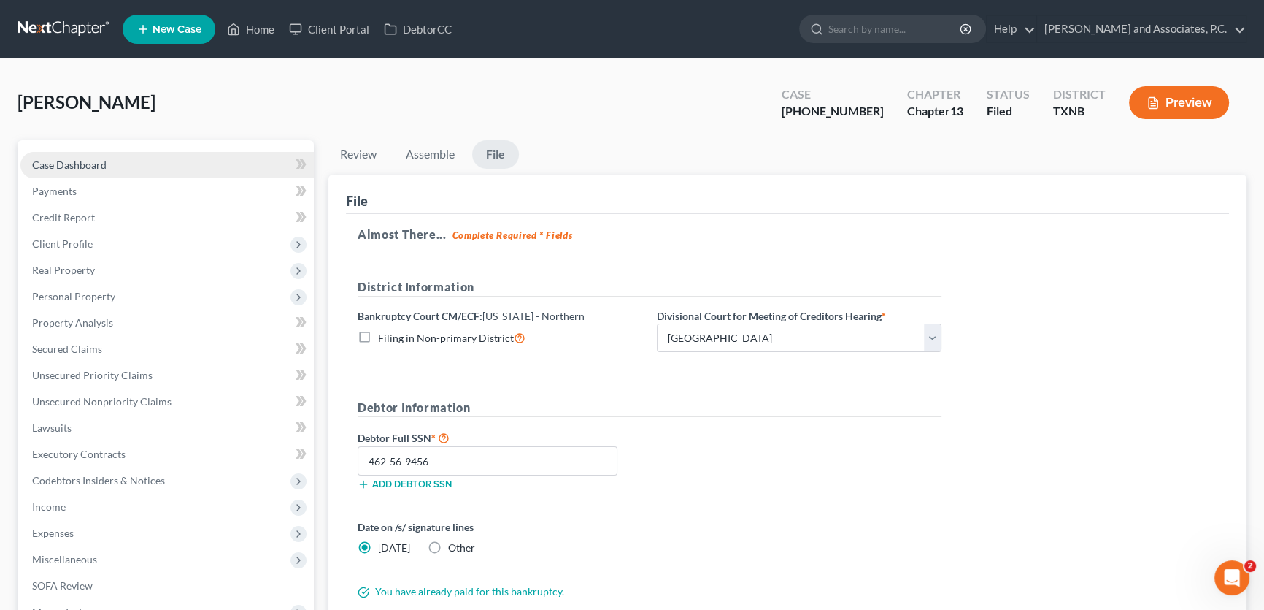
click at [131, 172] on link "Case Dashboard" at bounding box center [166, 165] width 293 height 26
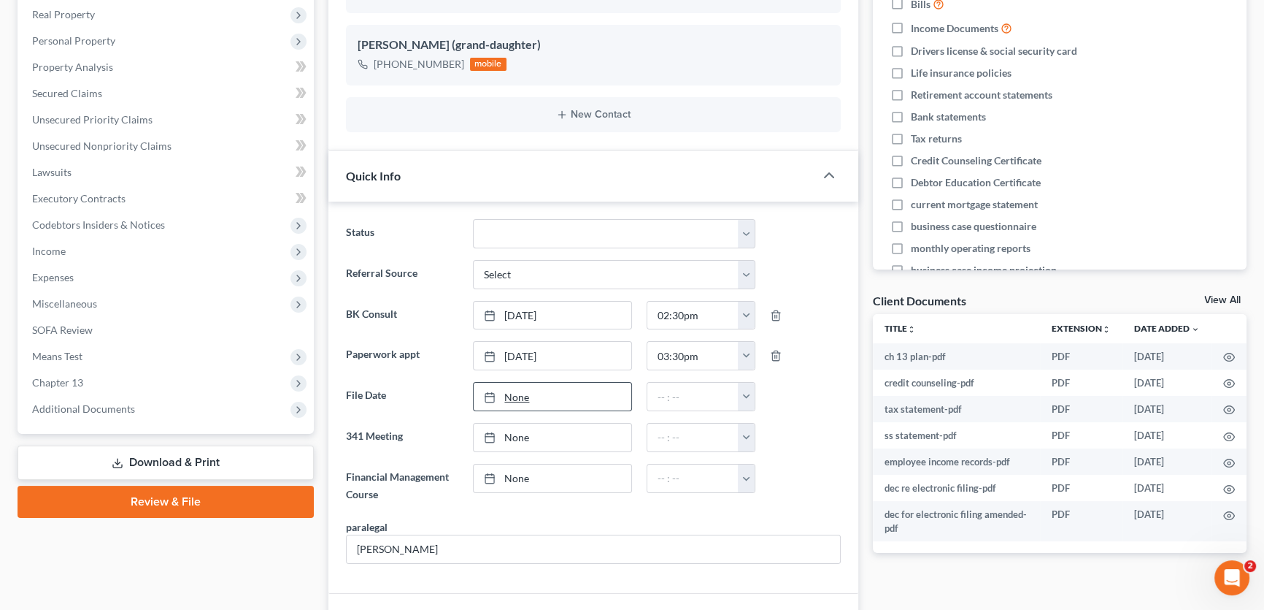
scroll to position [265, 0]
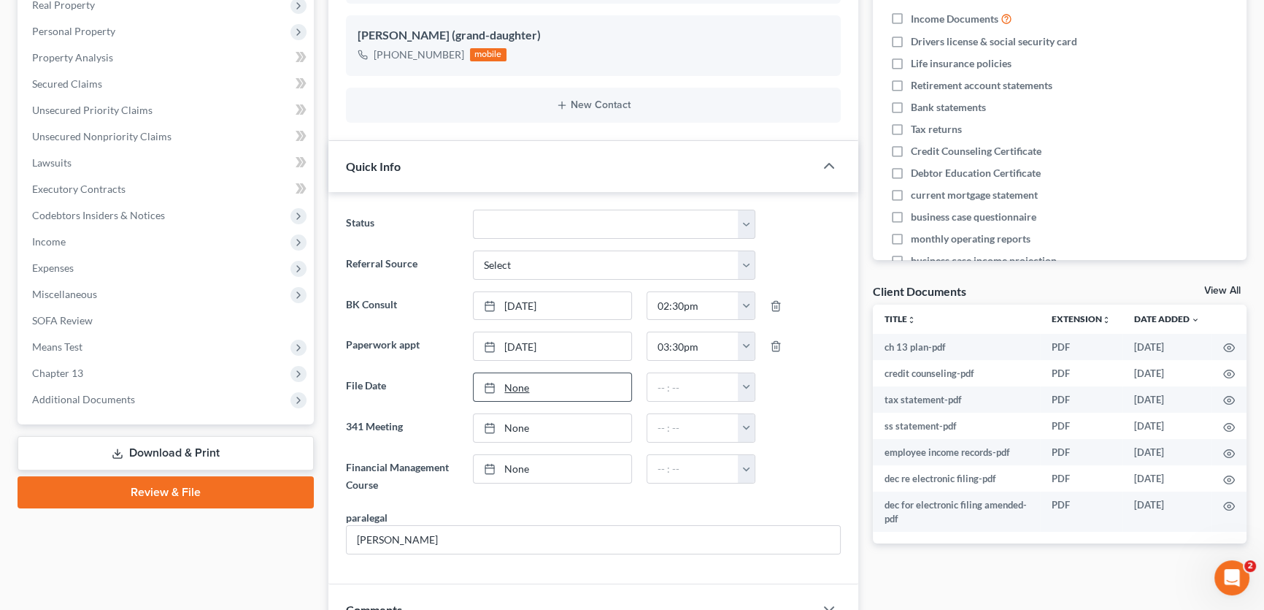
click at [512, 391] on link "None" at bounding box center [552, 387] width 157 height 28
type input "8/13/2025"
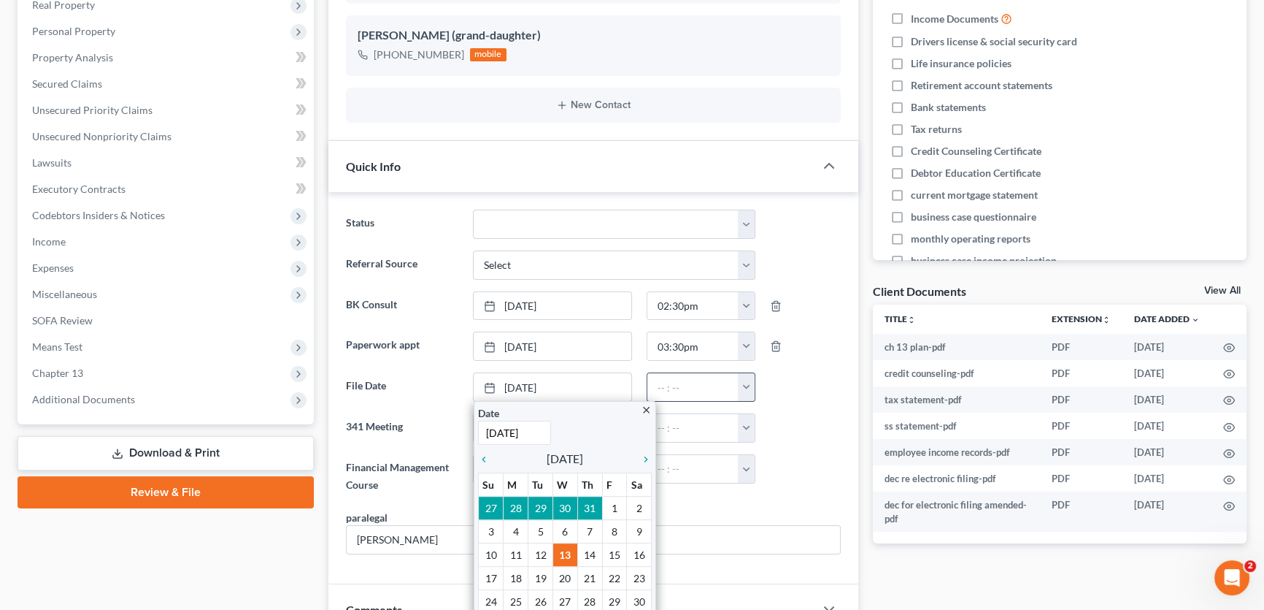
click at [743, 387] on button "button" at bounding box center [746, 387] width 17 height 28
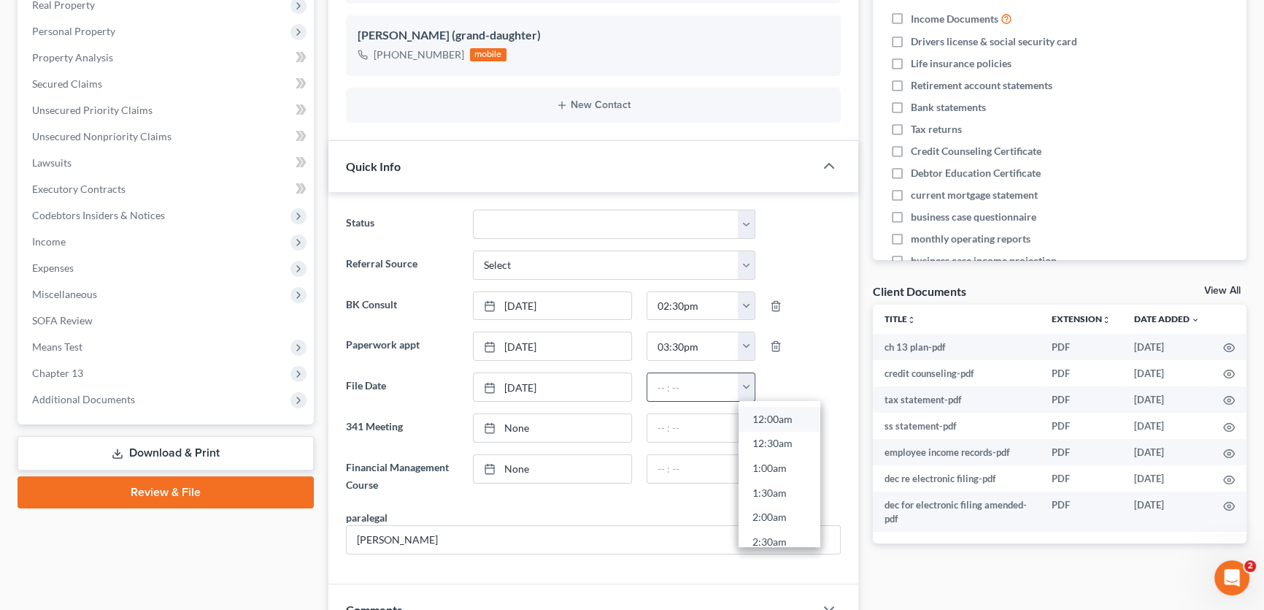
click at [767, 413] on link "12:00am" at bounding box center [780, 419] width 82 height 25
type input "12:00am"
click at [562, 418] on link "None" at bounding box center [552, 428] width 157 height 28
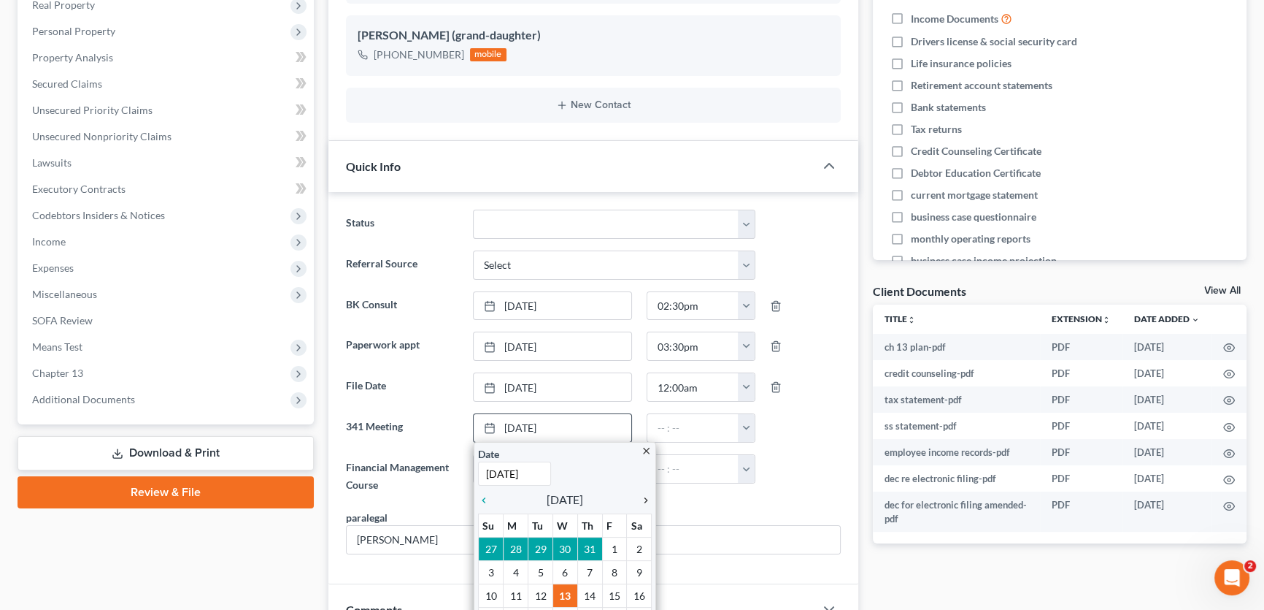
click at [642, 496] on icon "chevron_right" at bounding box center [642, 500] width 19 height 12
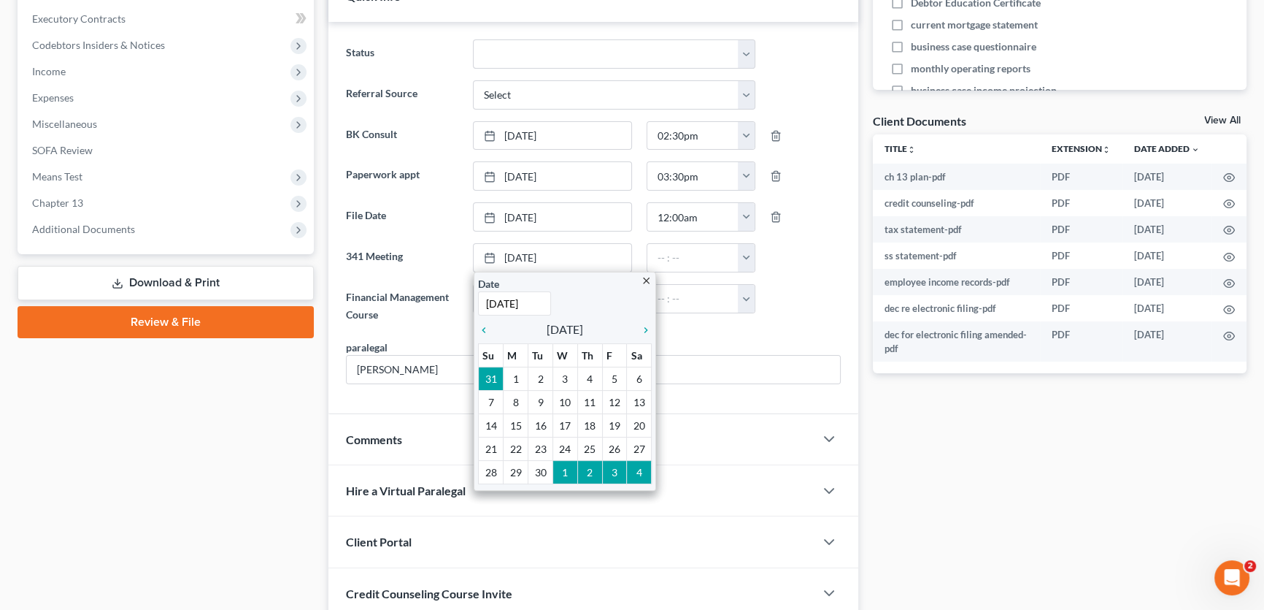
scroll to position [464, 0]
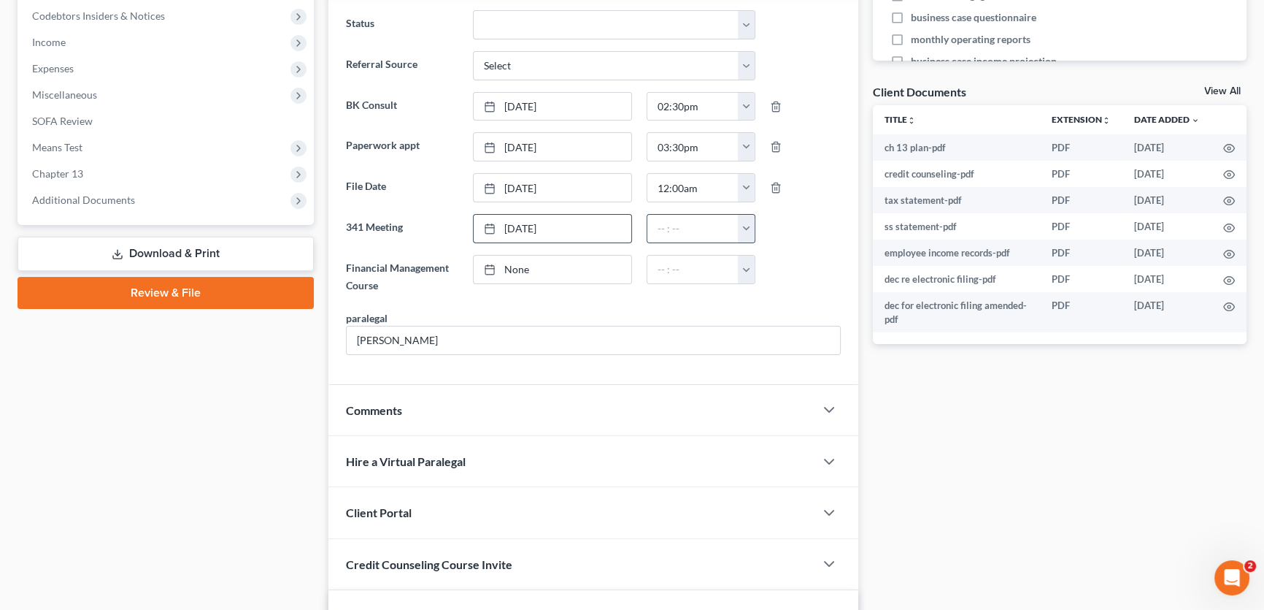
click at [750, 223] on button "button" at bounding box center [746, 229] width 17 height 28
click at [761, 350] on link "10:00am" at bounding box center [780, 353] width 82 height 25
type input "10:00am"
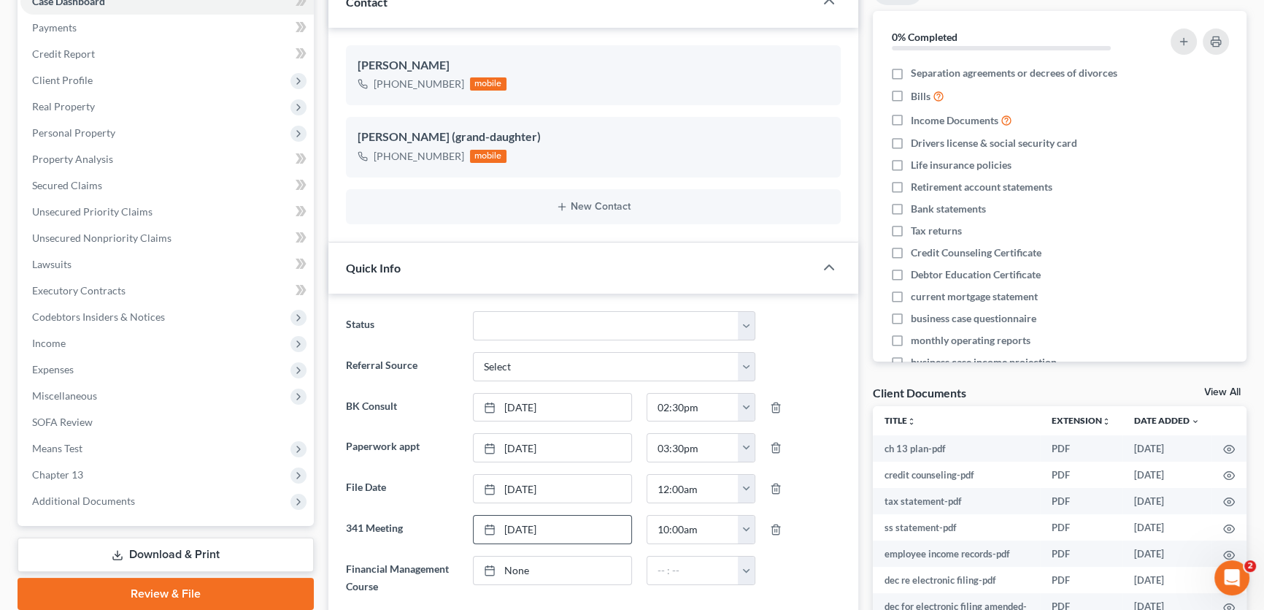
scroll to position [132, 0]
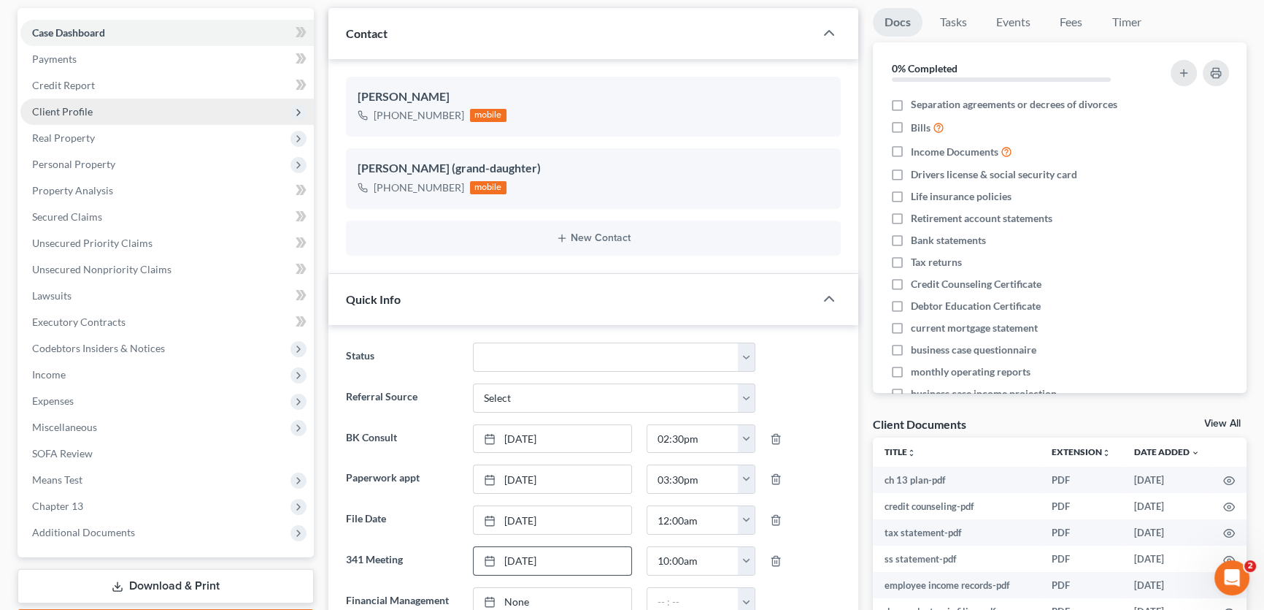
click at [73, 116] on span "Client Profile" at bounding box center [166, 112] width 293 height 26
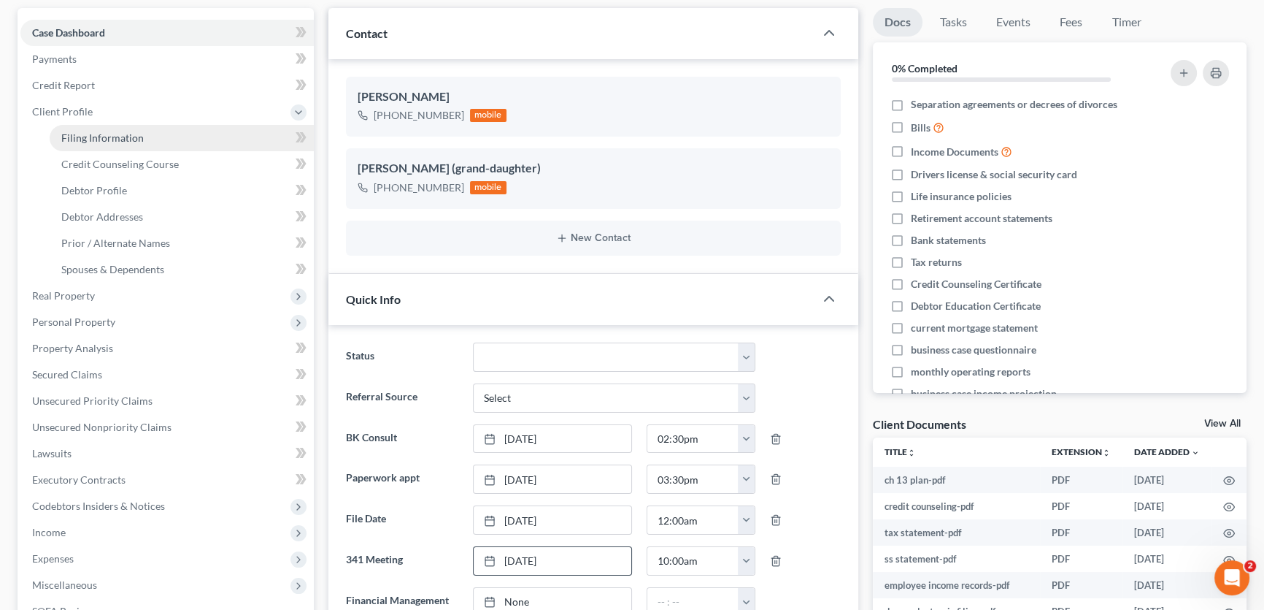
click at [71, 138] on span "Filing Information" at bounding box center [102, 137] width 82 height 12
select select "1"
select select "0"
select select "3"
select select "45"
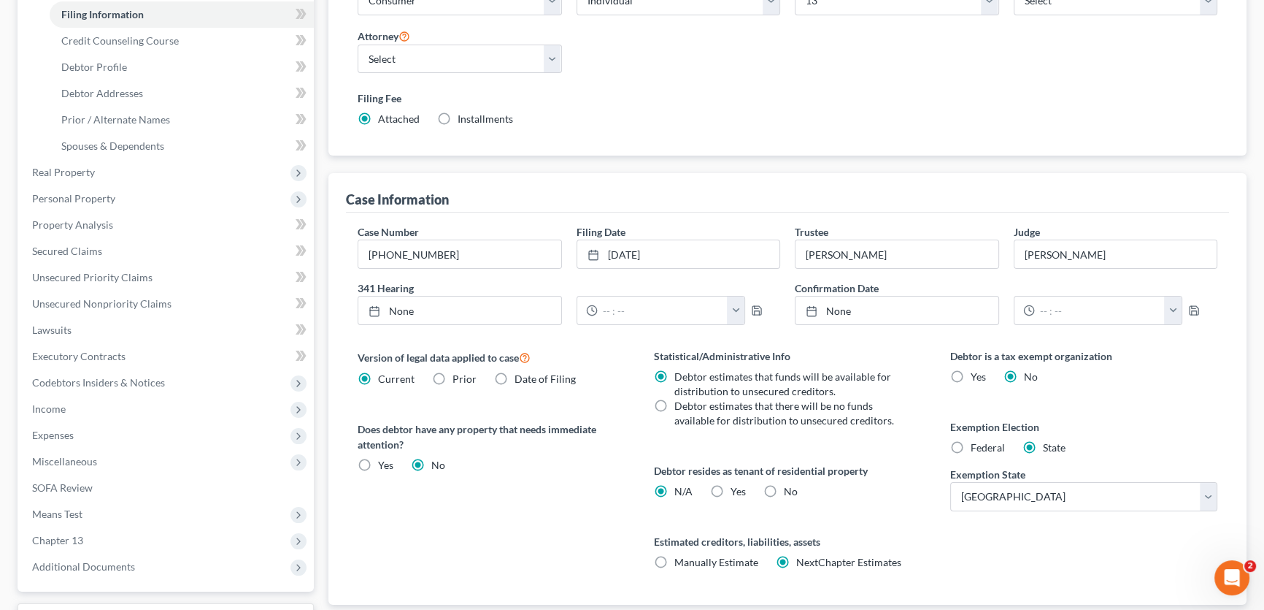
scroll to position [265, 0]
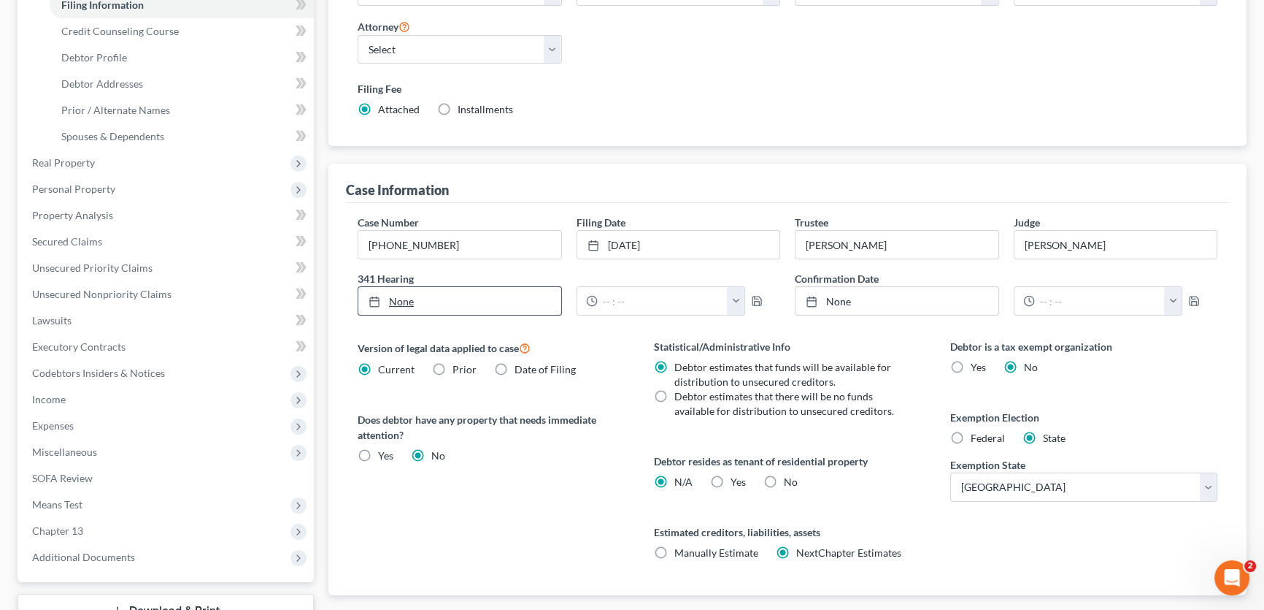
click at [424, 293] on link "None" at bounding box center [459, 301] width 203 height 28
type input "8/13/2025"
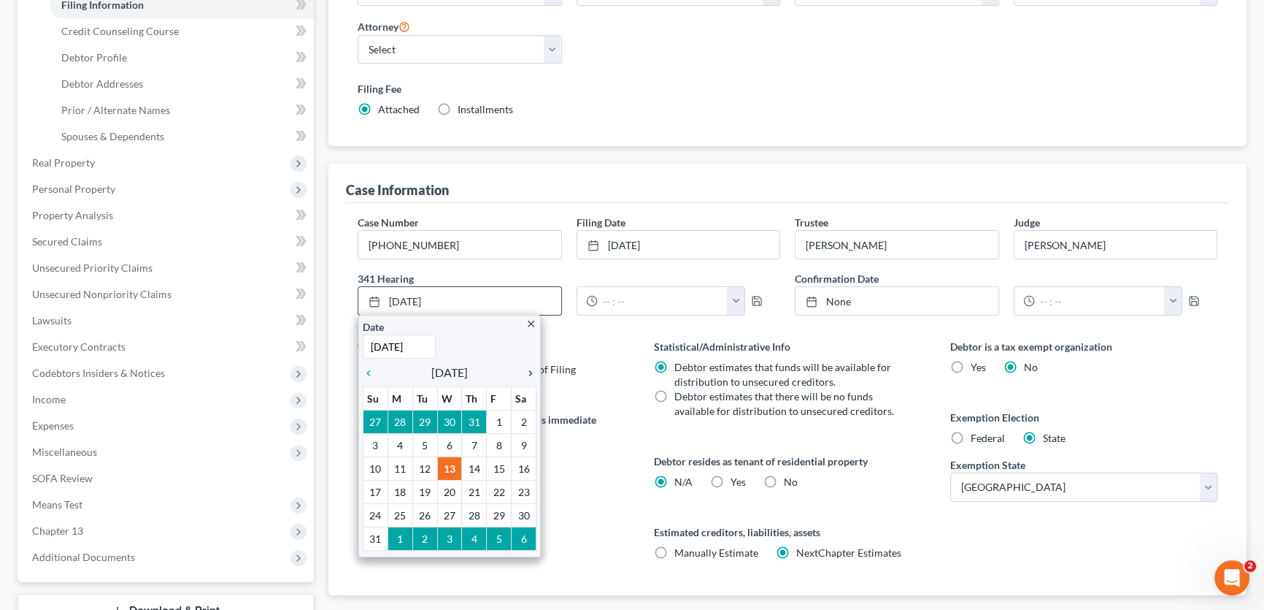
click at [531, 369] on icon "chevron_right" at bounding box center [527, 373] width 19 height 12
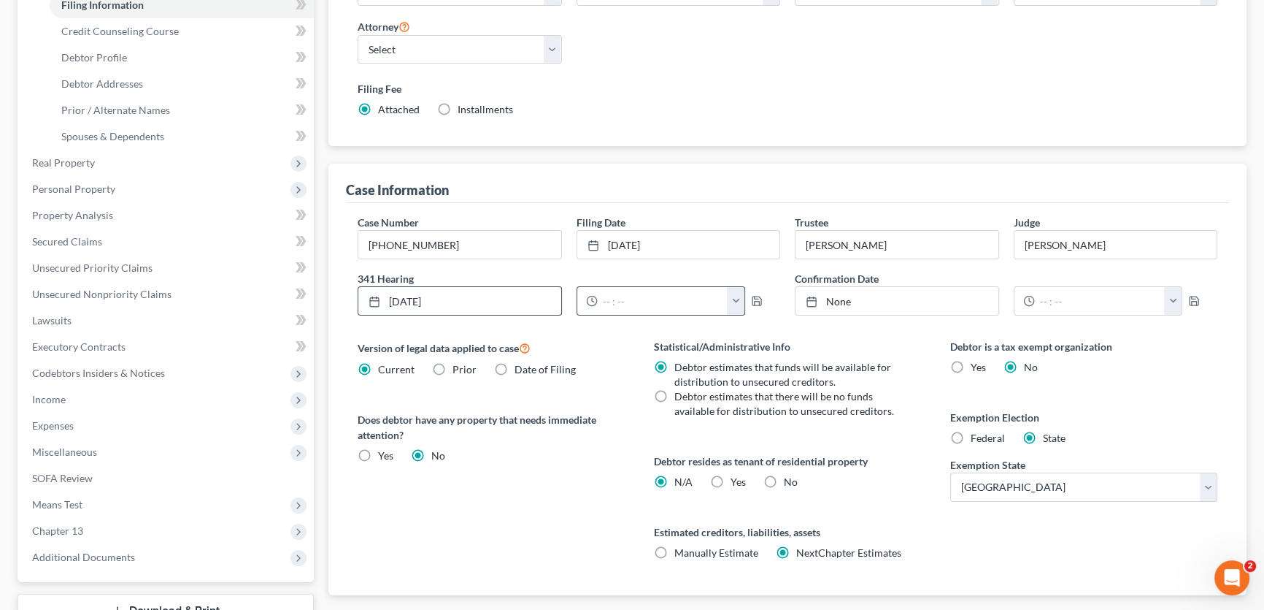
click at [742, 301] on button "button" at bounding box center [736, 301] width 18 height 28
click at [764, 360] on link "10:00am" at bounding box center [768, 359] width 82 height 25
type input "10:00am"
click at [755, 301] on icon "button" at bounding box center [757, 301] width 12 height 12
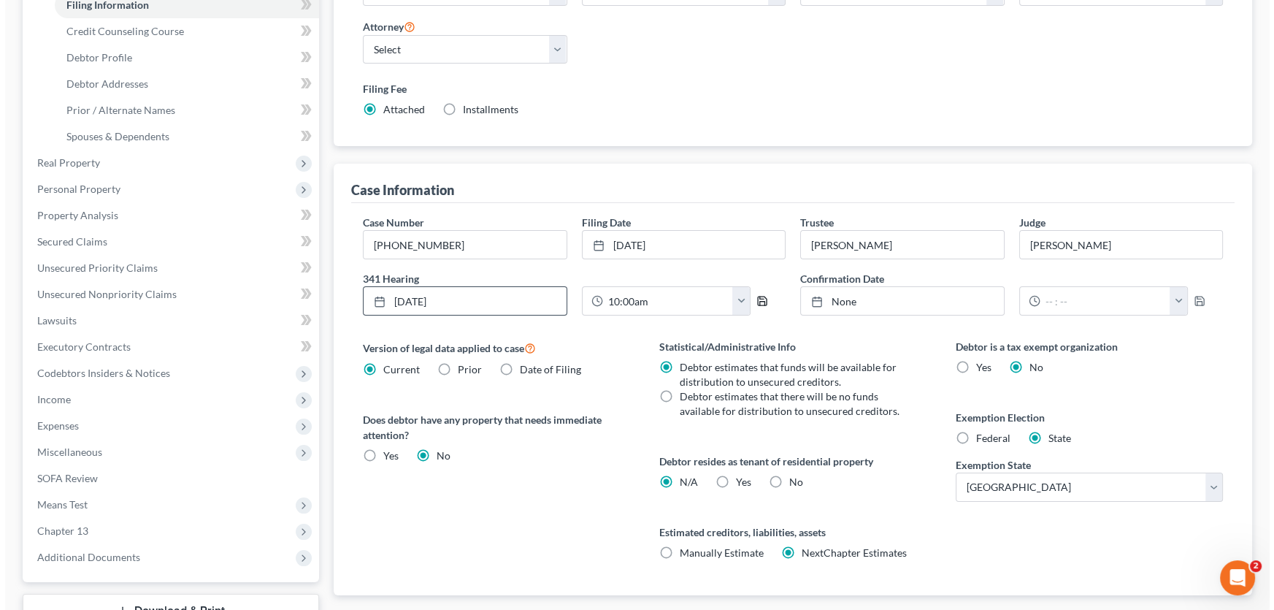
scroll to position [0, 0]
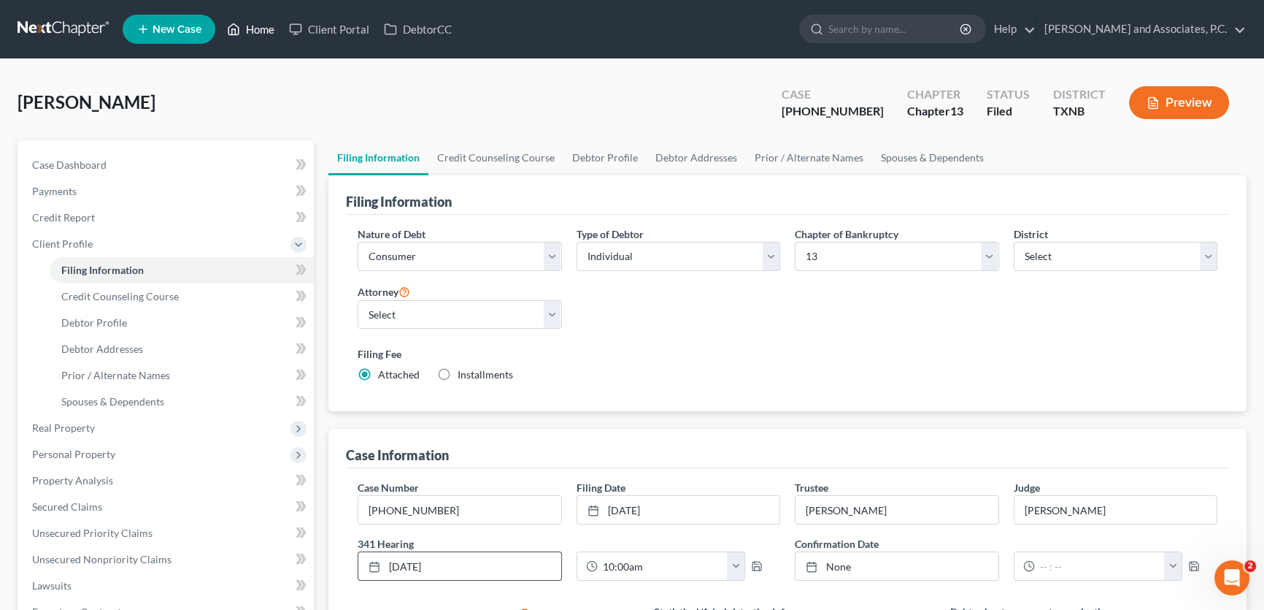
click at [256, 21] on link "Home" at bounding box center [251, 29] width 62 height 26
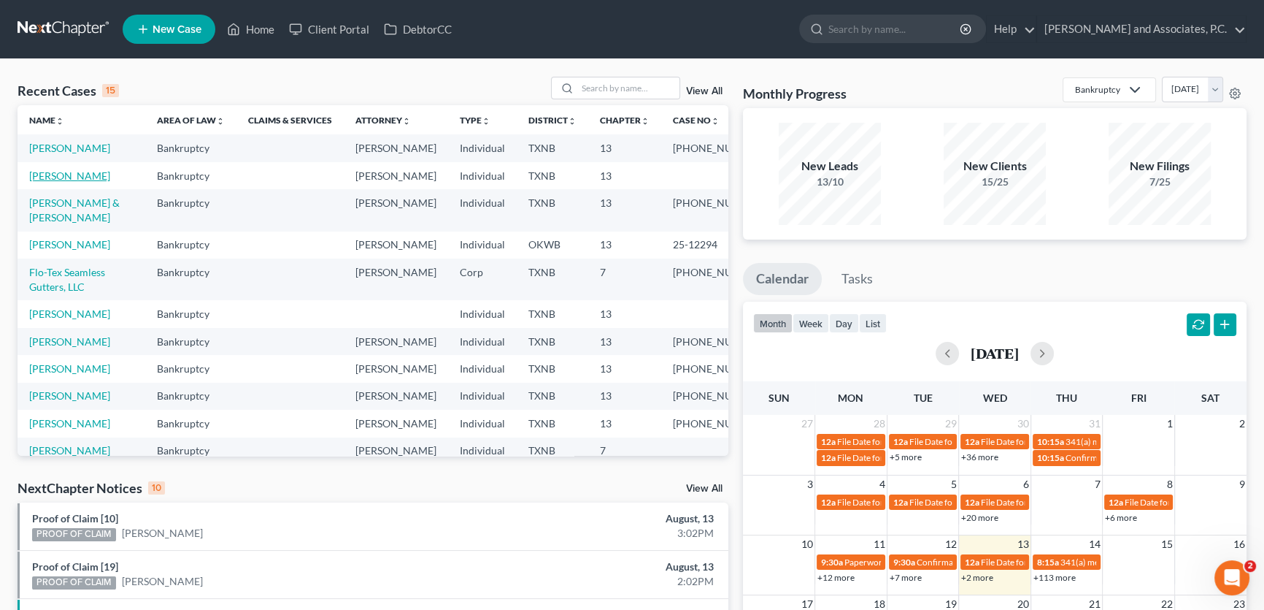
click at [75, 182] on link "Powell, Teri" at bounding box center [69, 175] width 81 height 12
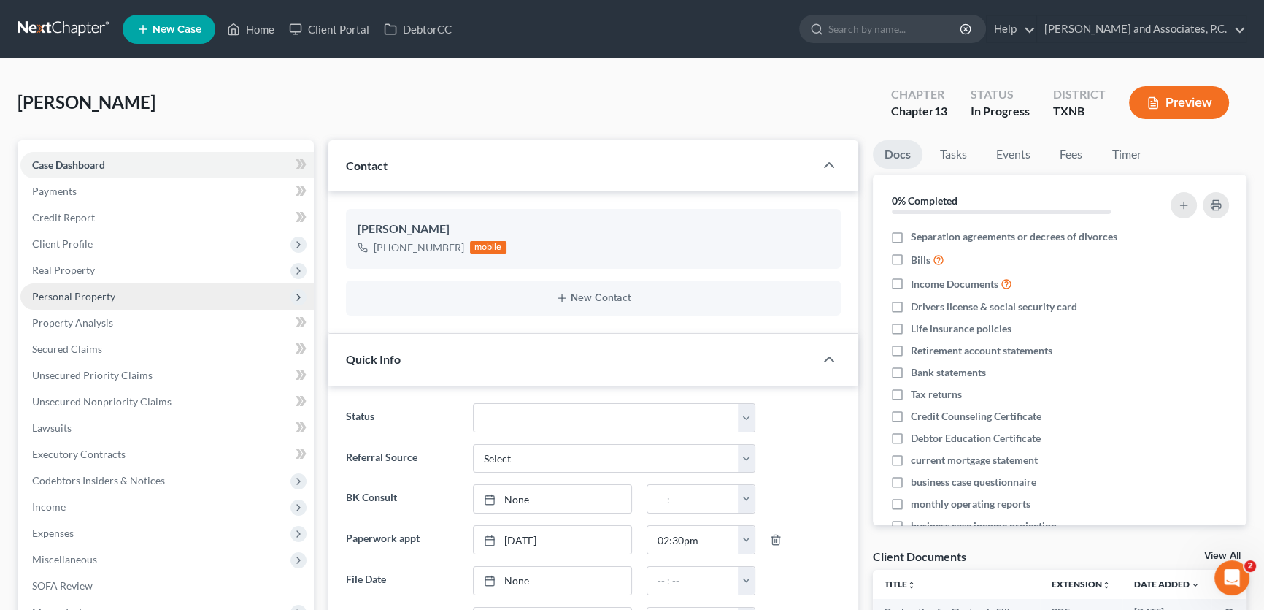
drag, startPoint x: 78, startPoint y: 266, endPoint x: 96, endPoint y: 281, distance: 23.3
click at [78, 266] on span "Real Property" at bounding box center [63, 270] width 63 height 12
click at [101, 293] on span "Properties Owned" at bounding box center [102, 296] width 83 height 12
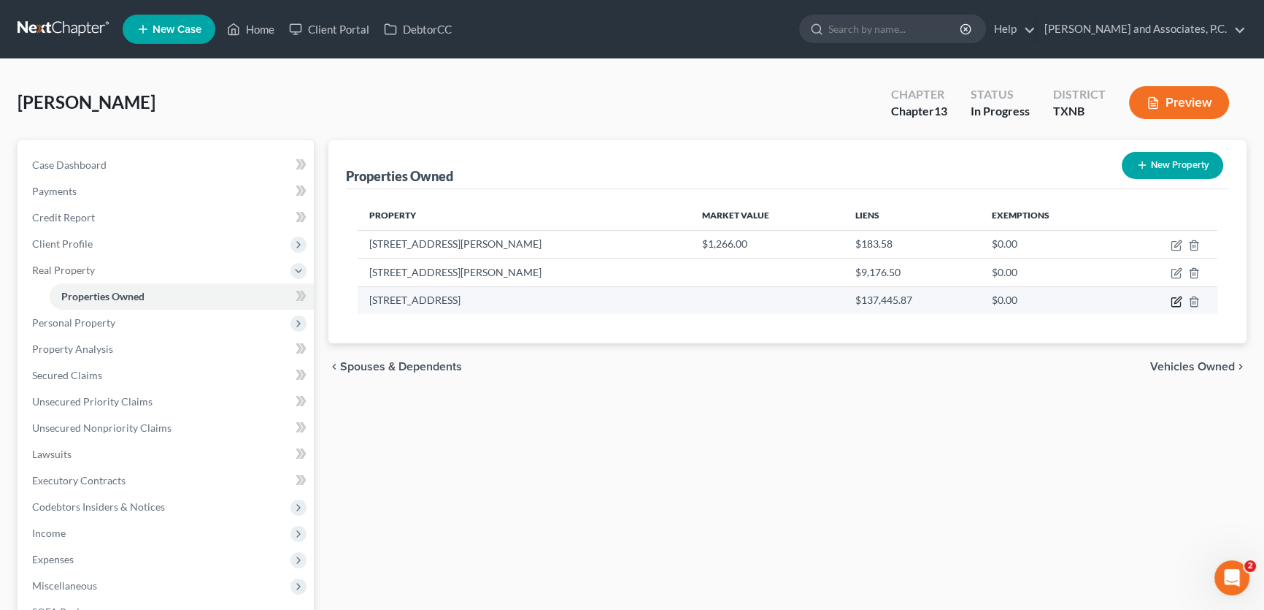
click at [1175, 301] on icon "button" at bounding box center [1178, 299] width 7 height 7
select select "45"
select select "98"
select select "4"
select select "0"
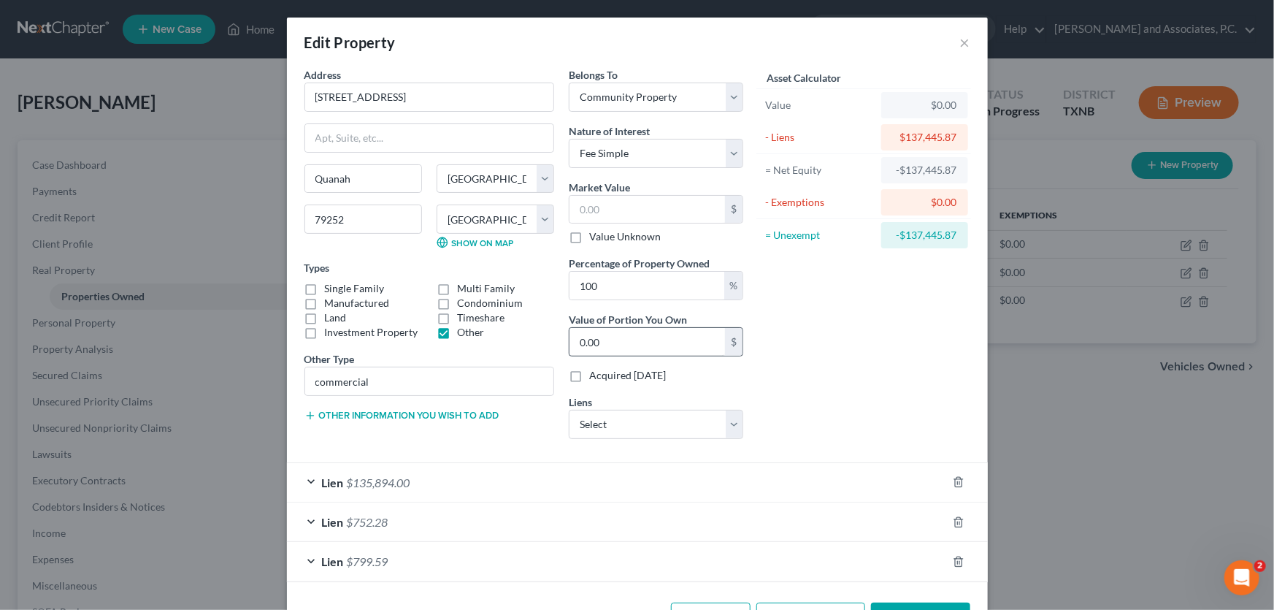
scroll to position [50, 0]
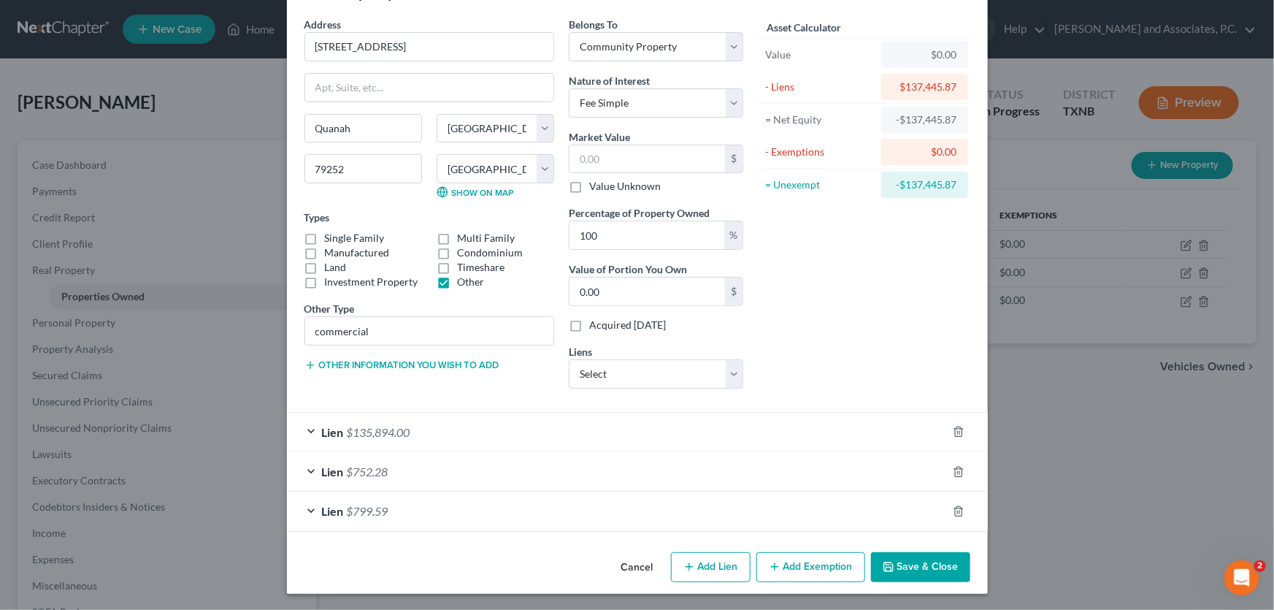
click at [373, 467] on span "$752.28" at bounding box center [368, 471] width 42 height 14
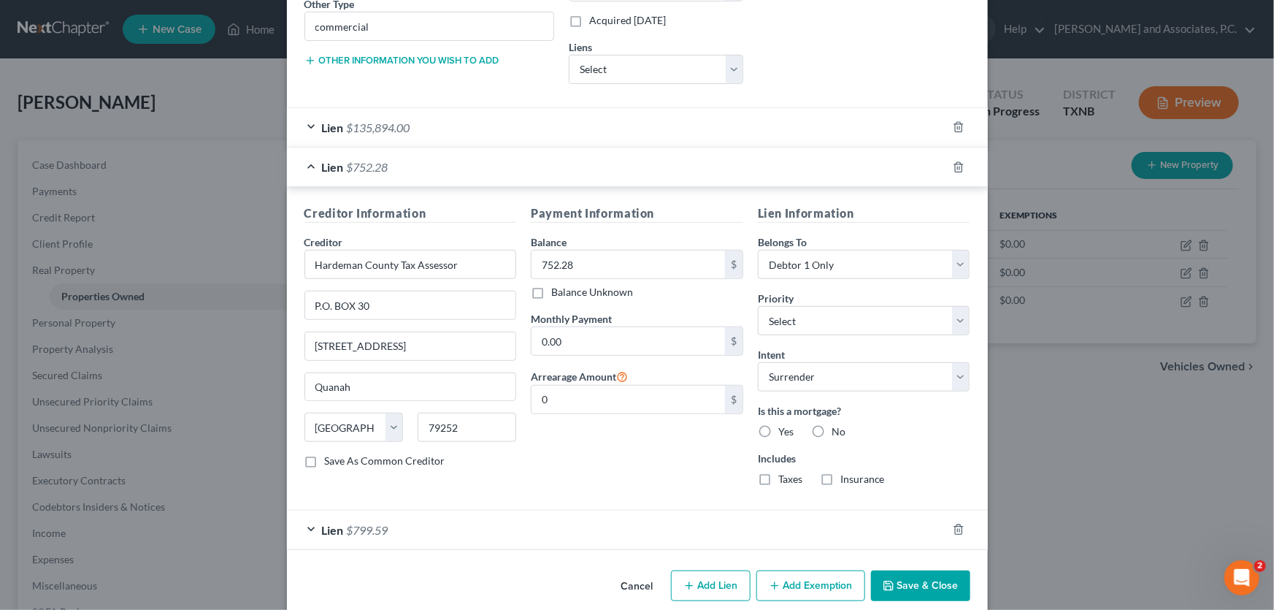
scroll to position [372, 0]
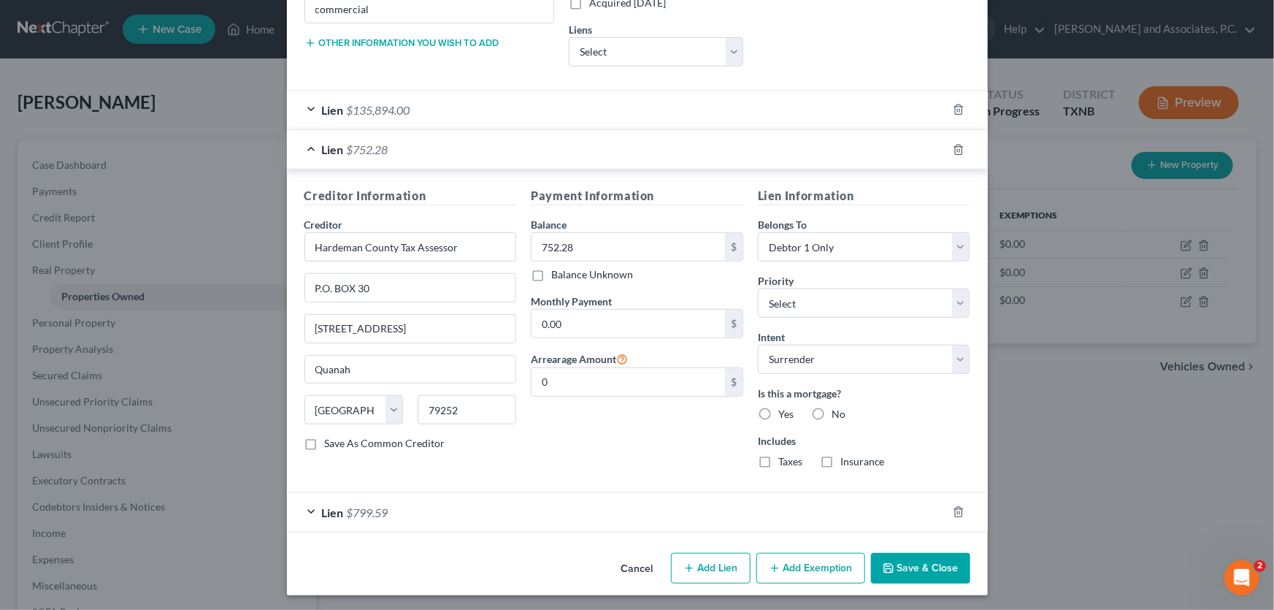
click at [366, 507] on span "$799.59" at bounding box center [368, 512] width 42 height 14
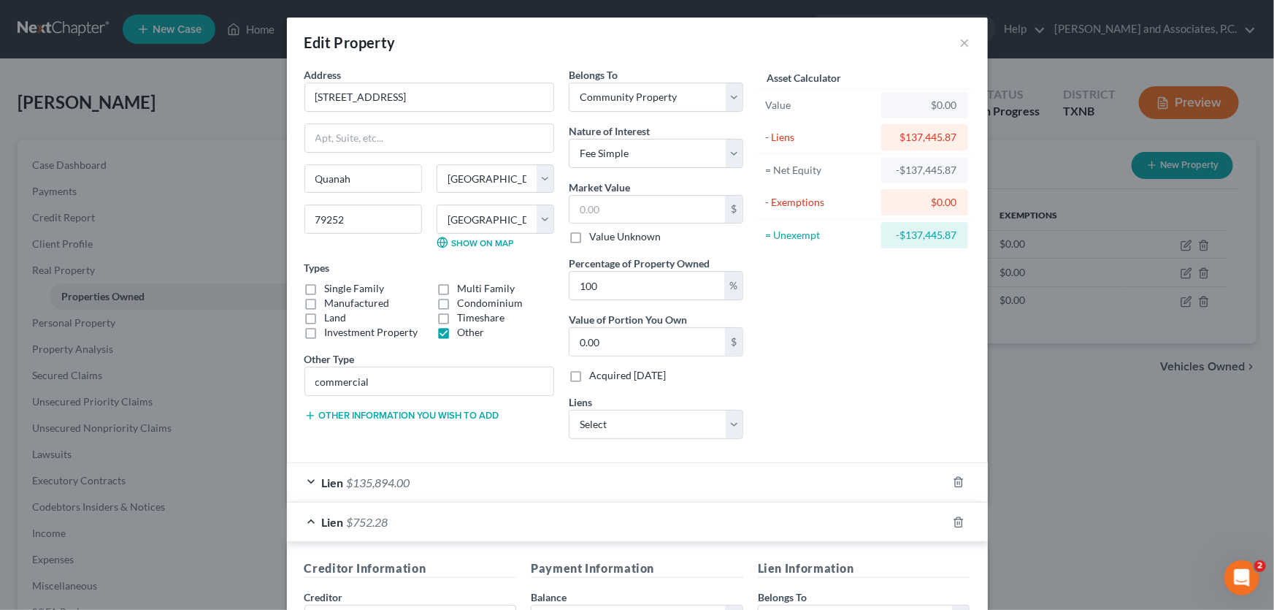
scroll to position [0, 0]
click at [625, 208] on input "text" at bounding box center [646, 210] width 155 height 28
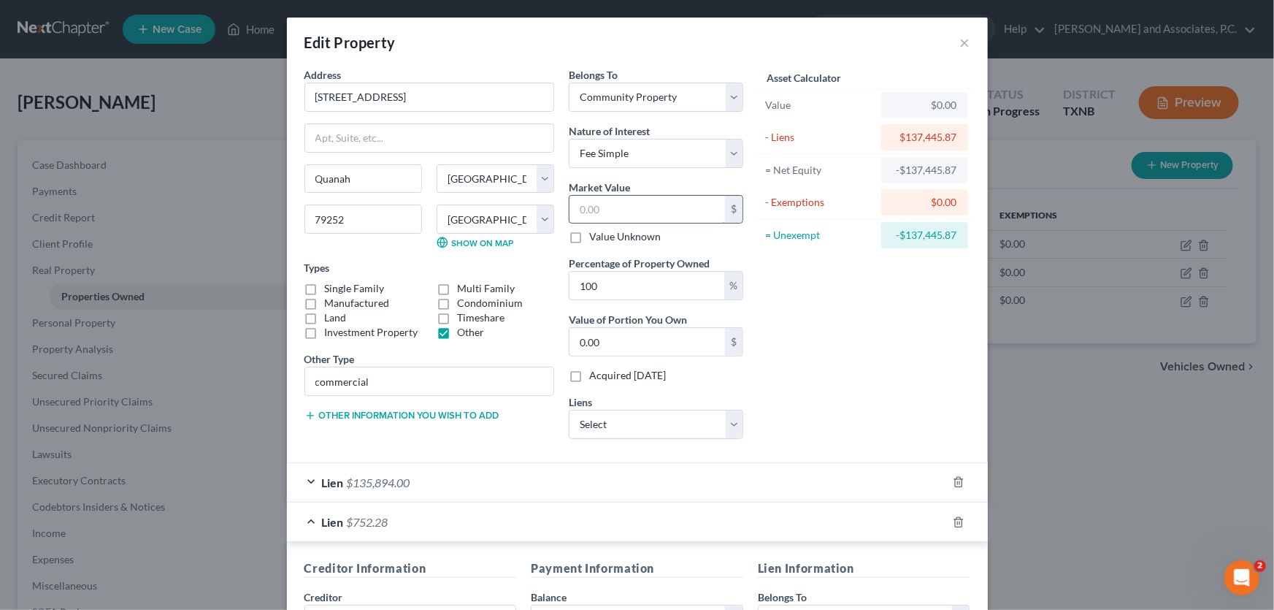
click at [625, 208] on input "text" at bounding box center [646, 210] width 155 height 28
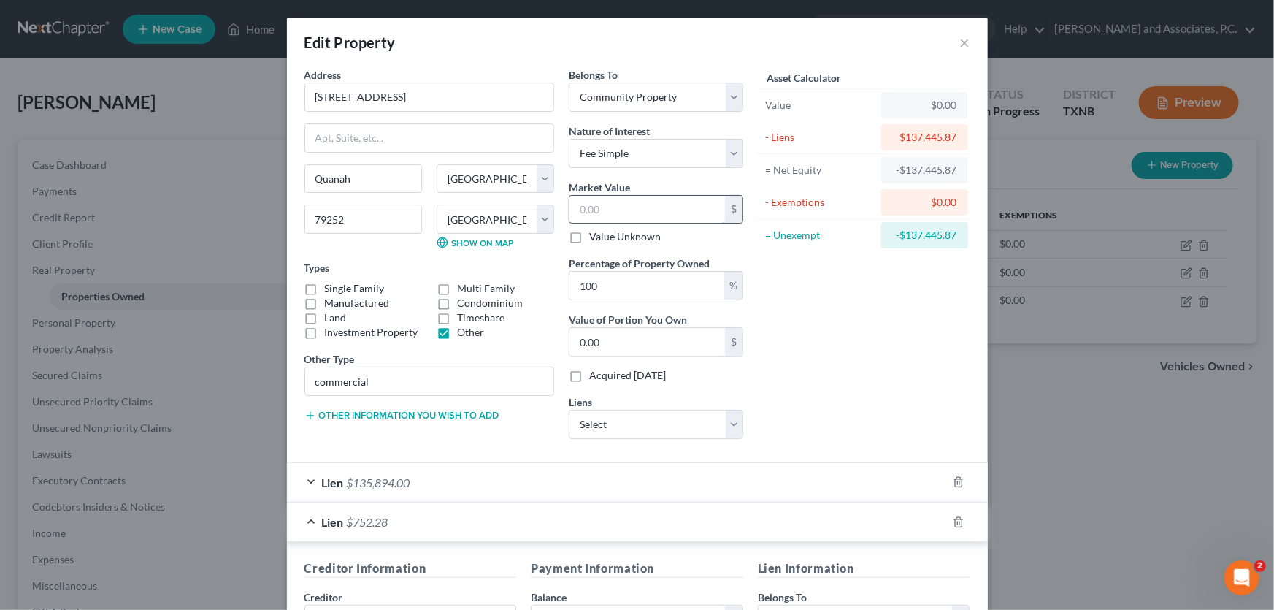
type input "1"
type input "1.00"
type input "13"
type input "13.00"
type input "134"
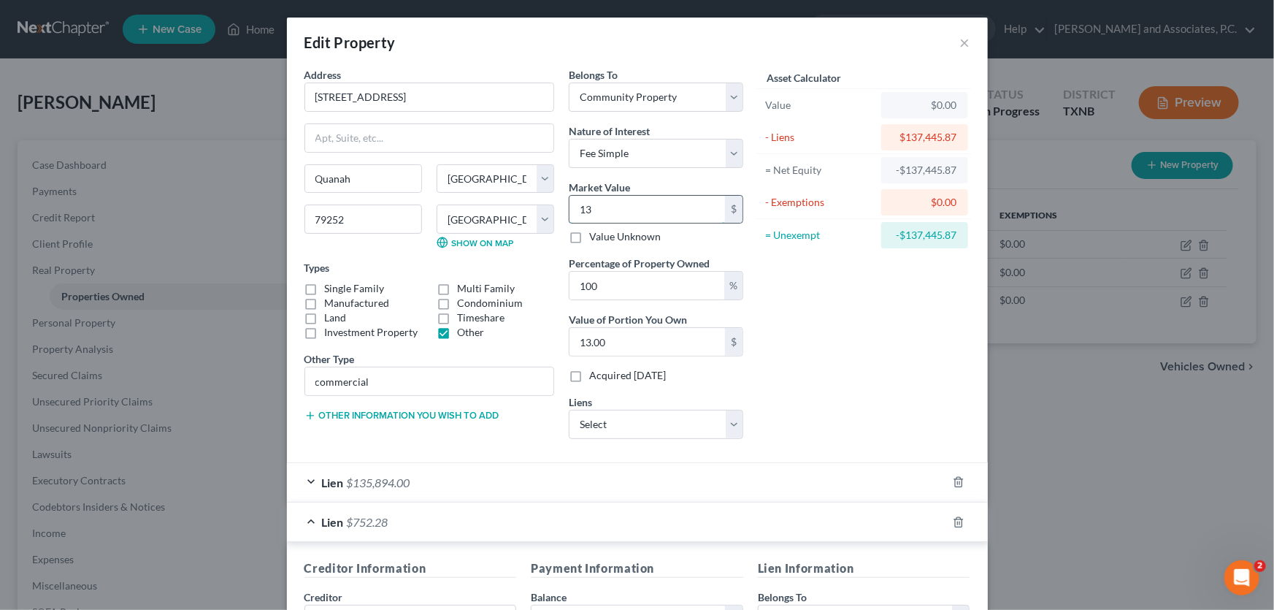
type input "134.00"
type input "13"
type input "13.00"
type input "137"
type input "137.00"
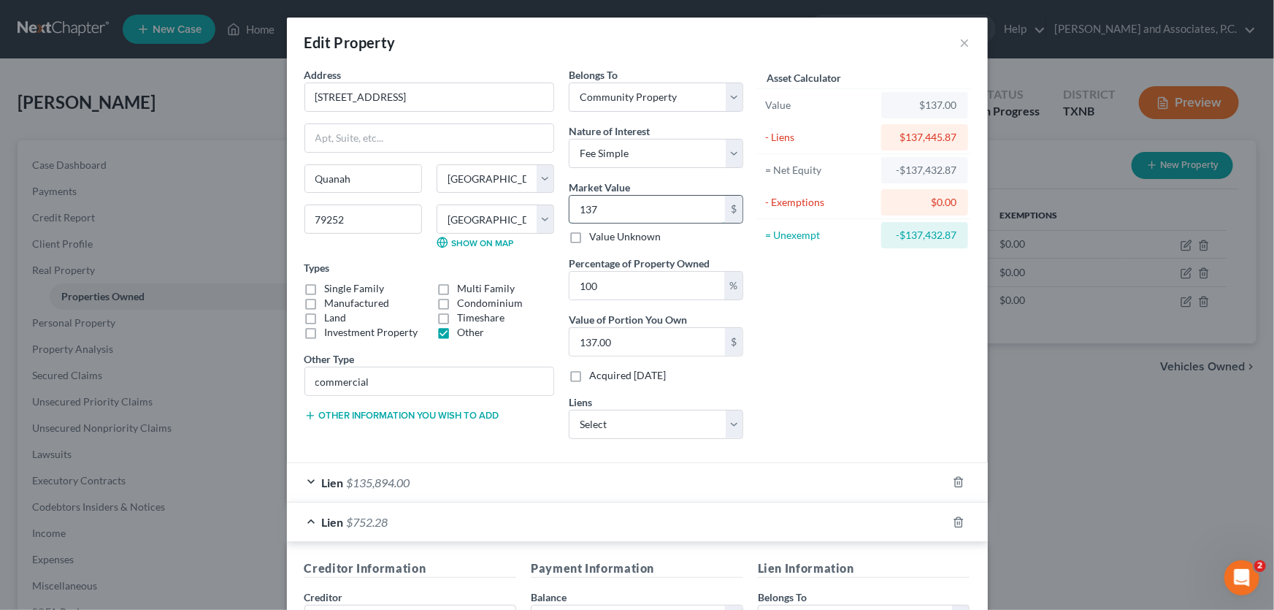
type input "1374"
type input "1,374.00"
type input "1,3744"
type input "13,744.00"
type input "13,7445"
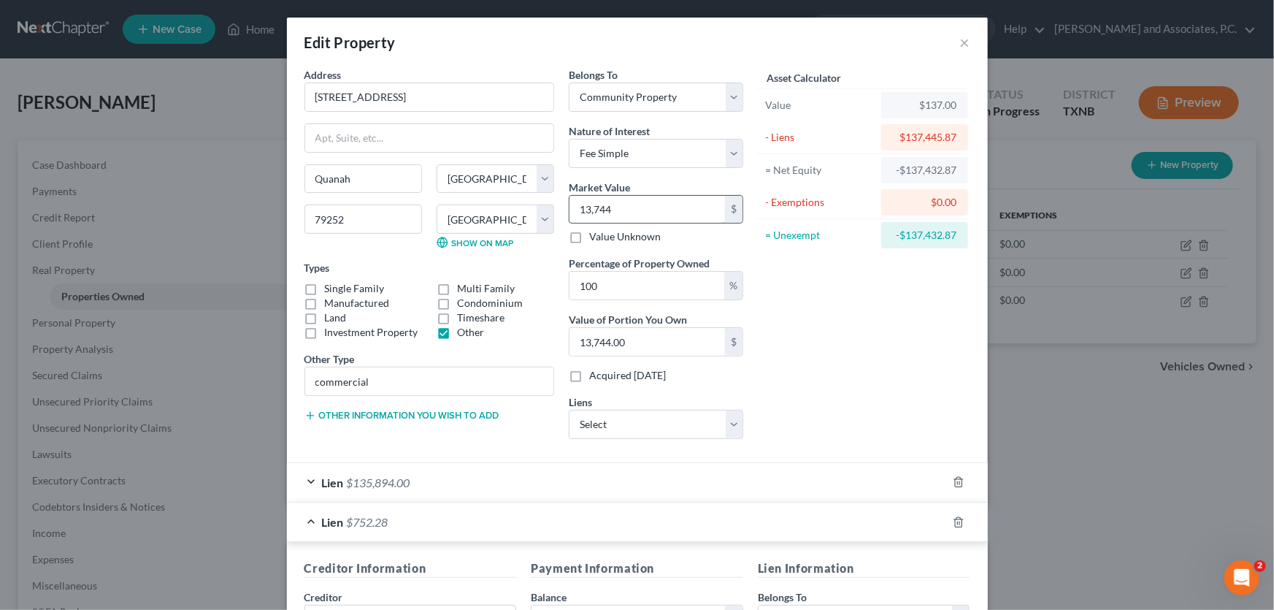
type input "137,445.00"
type input "137,445.8"
type input "137,445.80"
type input "137,445.87"
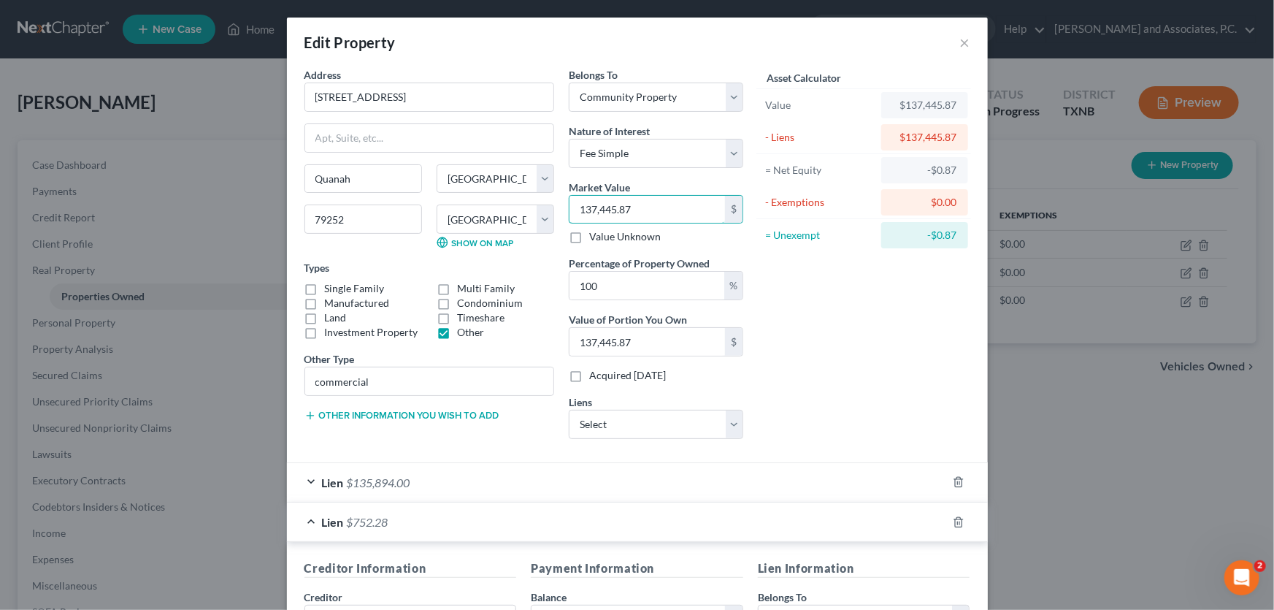
type input "137,445.87"
click at [810, 306] on div "Asset Calculator Value $137,445.87 - Liens $137,445.87 = Net Equity -$0.87 - Ex…" at bounding box center [863, 258] width 227 height 383
type input "0"
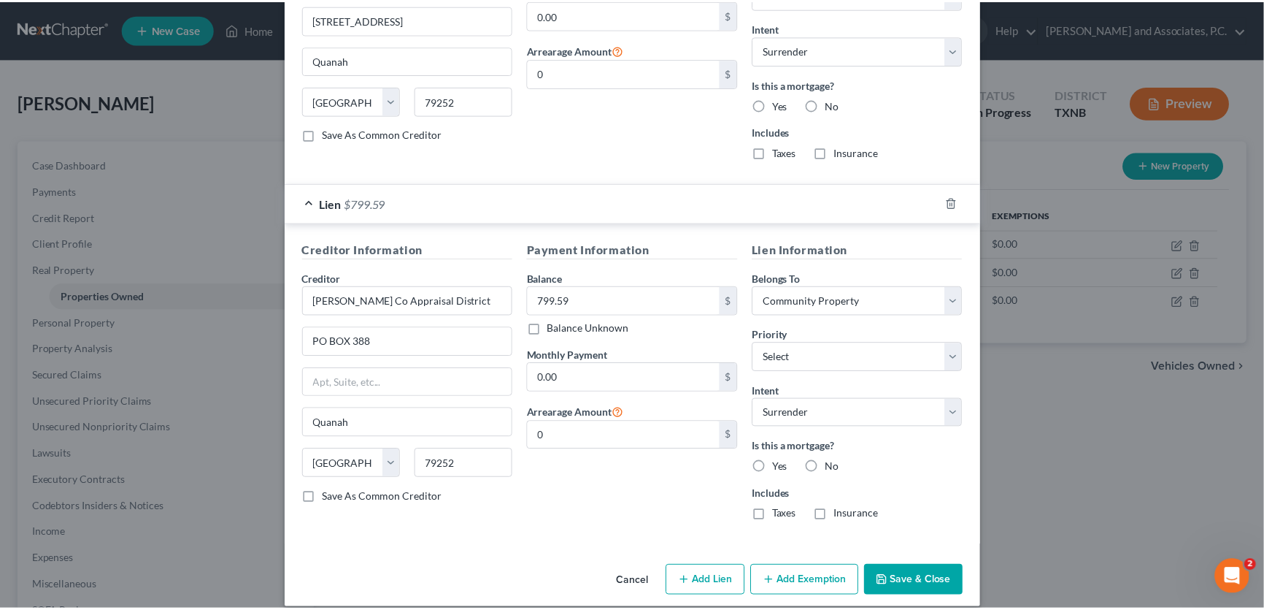
scroll to position [694, 0]
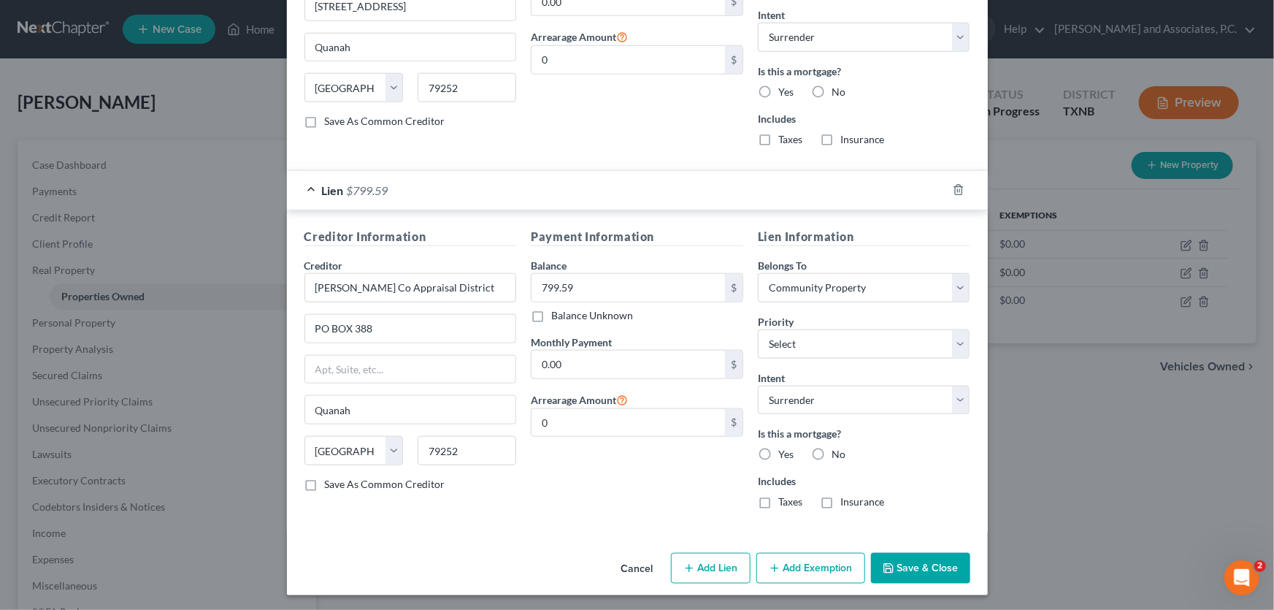
click at [639, 564] on button "Cancel" at bounding box center [637, 568] width 55 height 29
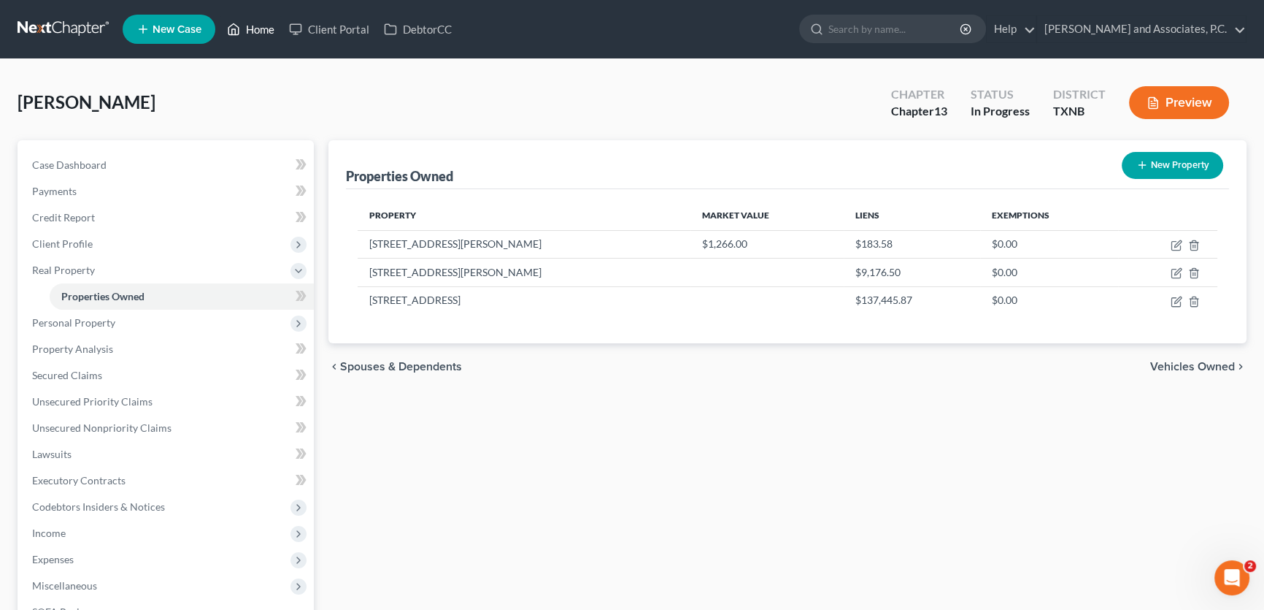
click at [270, 26] on link "Home" at bounding box center [251, 29] width 62 height 26
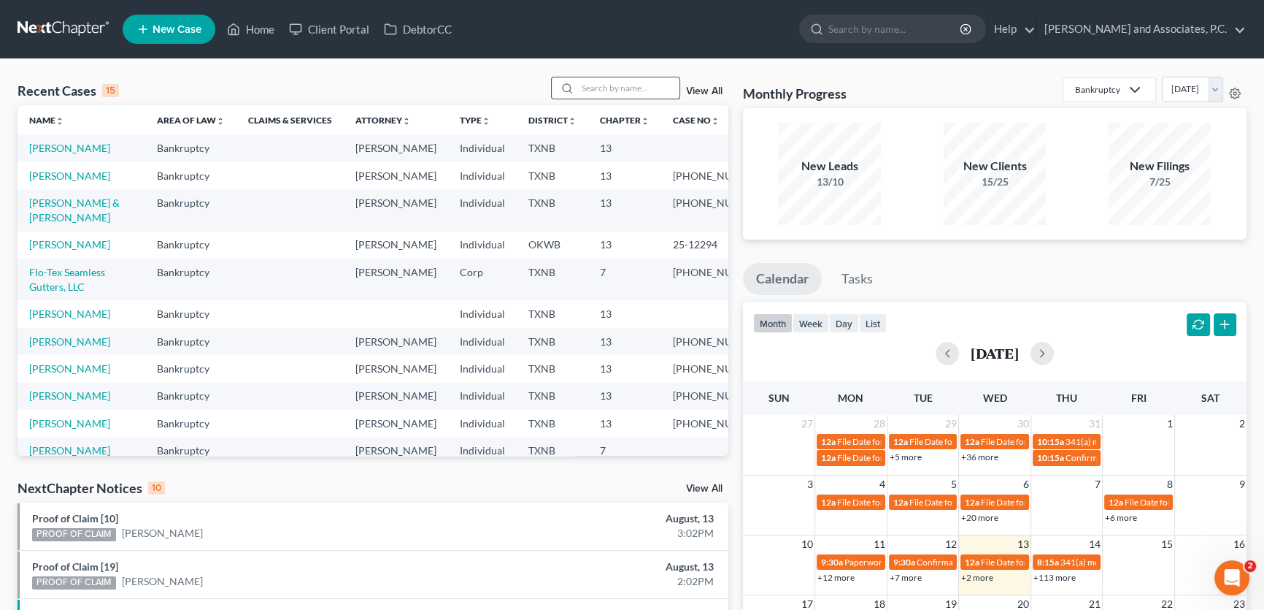
click at [603, 83] on input "search" at bounding box center [628, 87] width 102 height 21
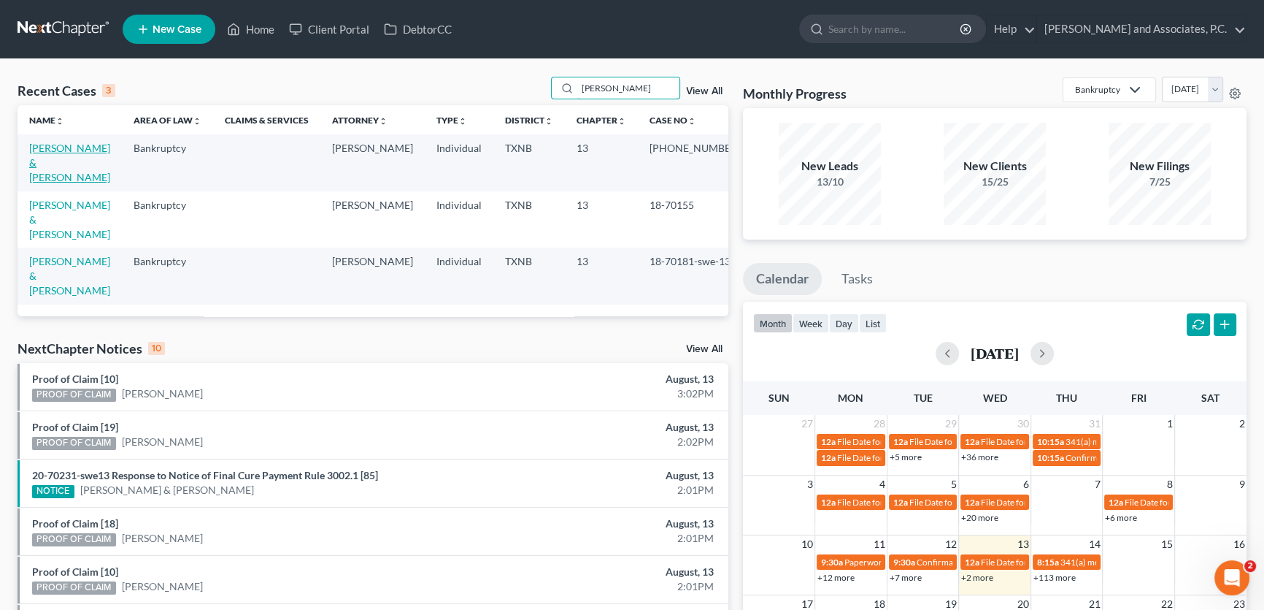
type input "moreno"
click at [83, 145] on link "Moreno, Pablo & Monica" at bounding box center [69, 163] width 81 height 42
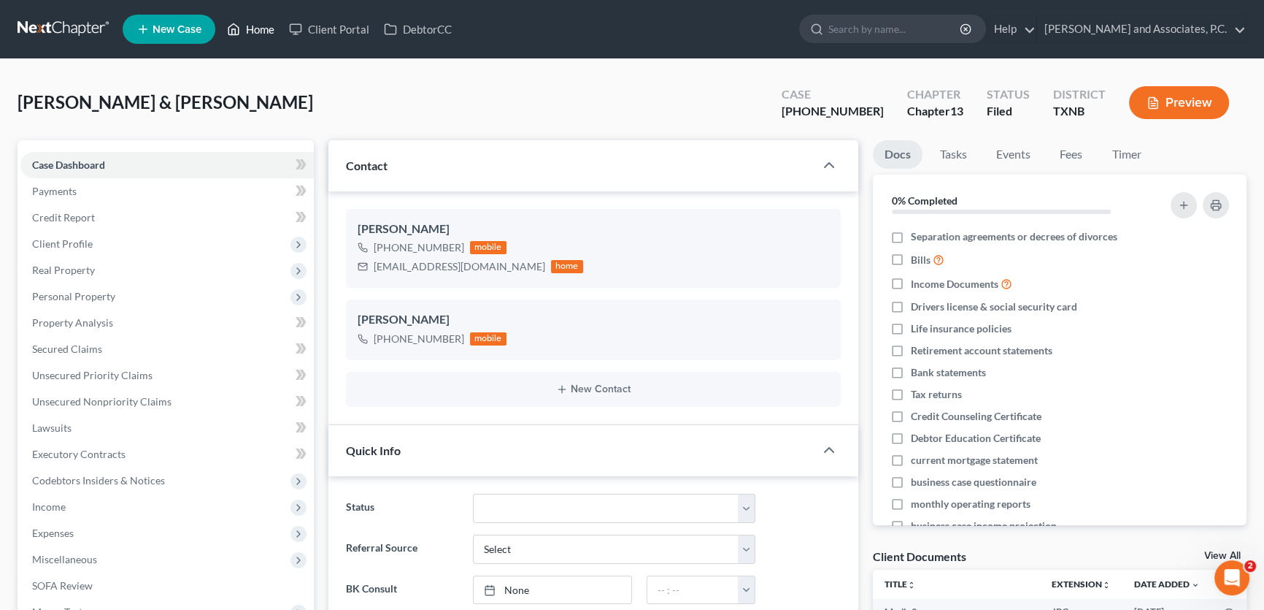
drag, startPoint x: 255, startPoint y: 31, endPoint x: 625, endPoint y: 0, distance: 371.5
click at [255, 31] on link "Home" at bounding box center [251, 29] width 62 height 26
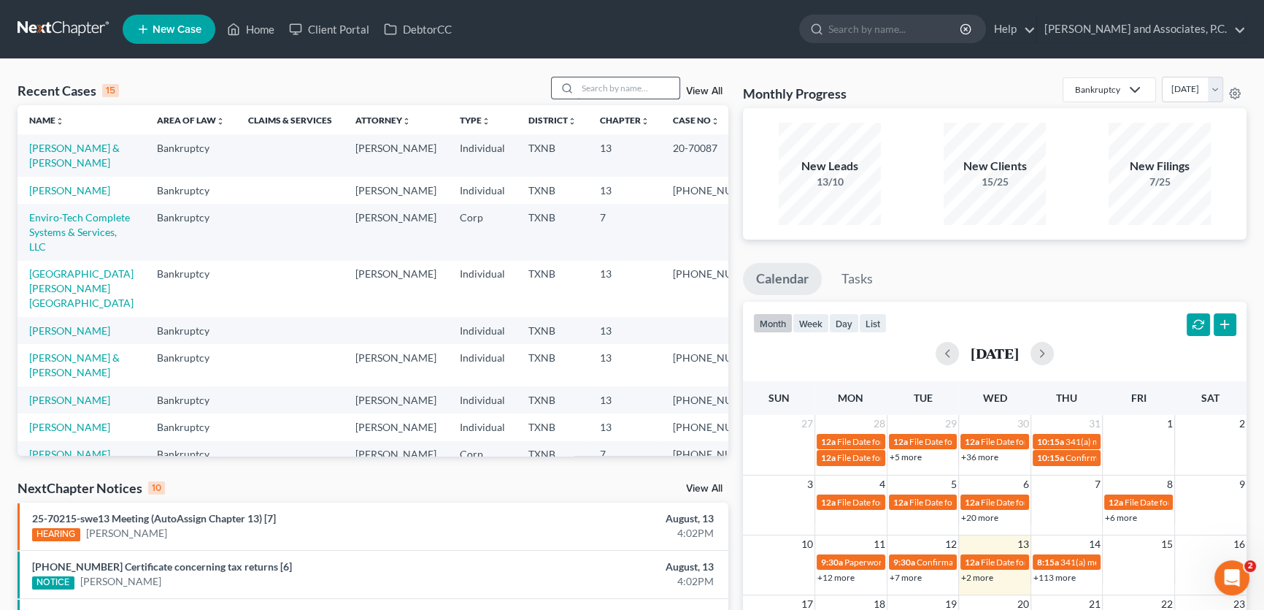
click at [603, 84] on input "search" at bounding box center [628, 87] width 102 height 21
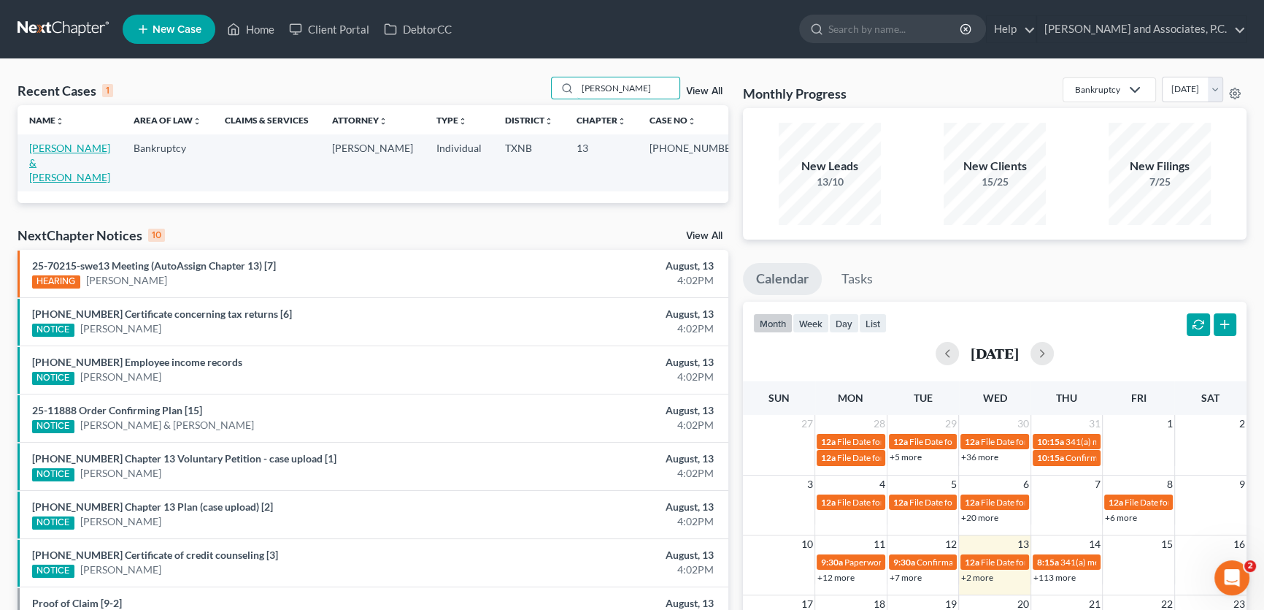
type input "dalton"
click at [87, 149] on link "Dalton, Richard & Kay" at bounding box center [69, 163] width 81 height 42
select select "1"
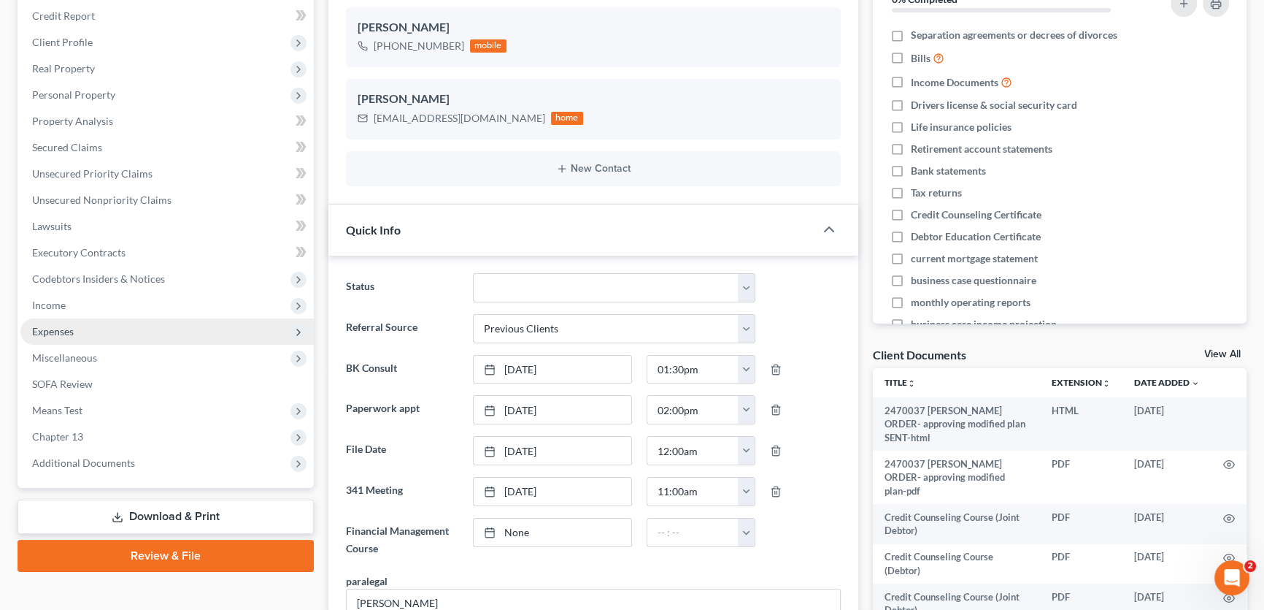
scroll to position [199, 0]
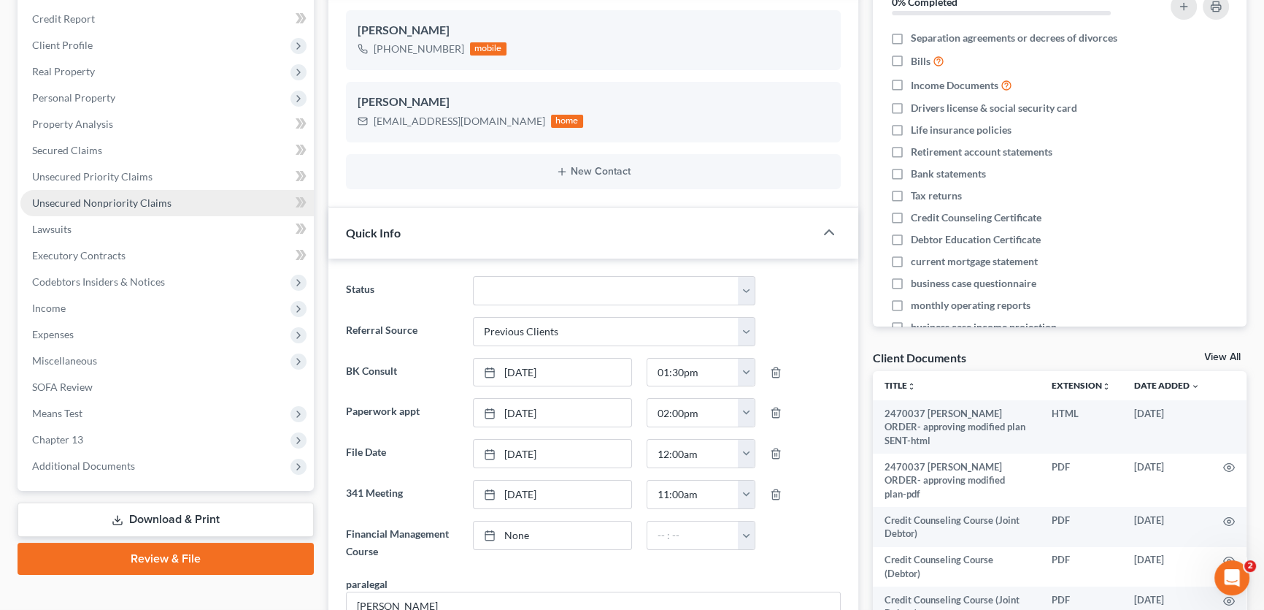
click at [84, 197] on span "Unsecured Nonpriority Claims" at bounding box center [101, 202] width 139 height 12
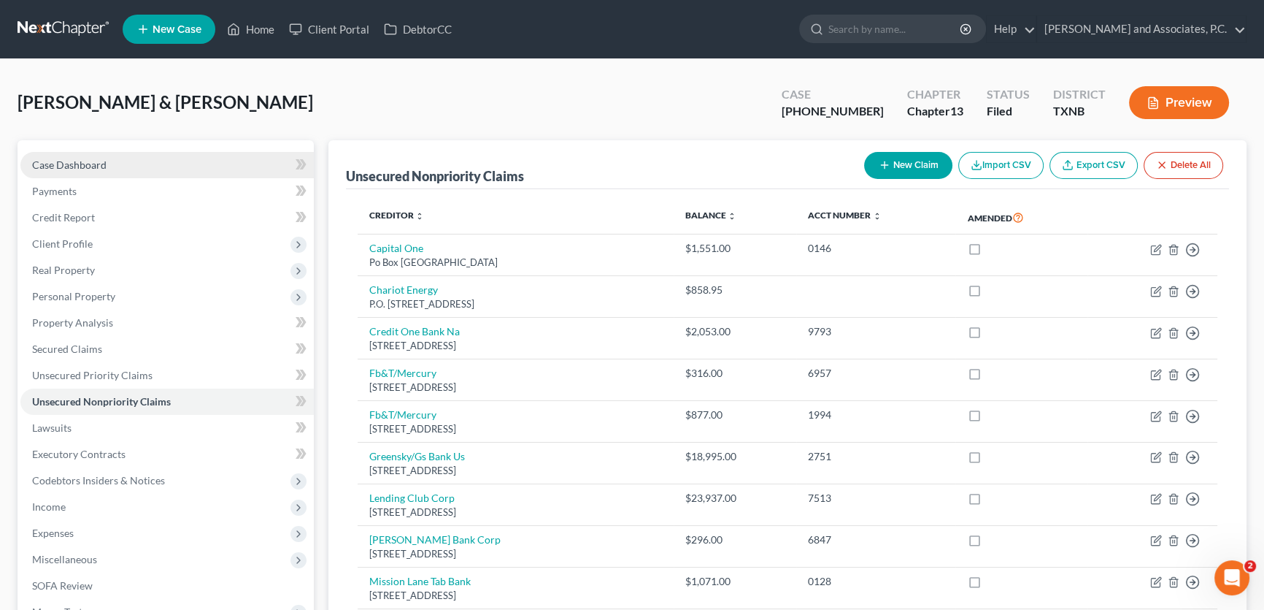
click at [132, 165] on link "Case Dashboard" at bounding box center [166, 165] width 293 height 26
select select "1"
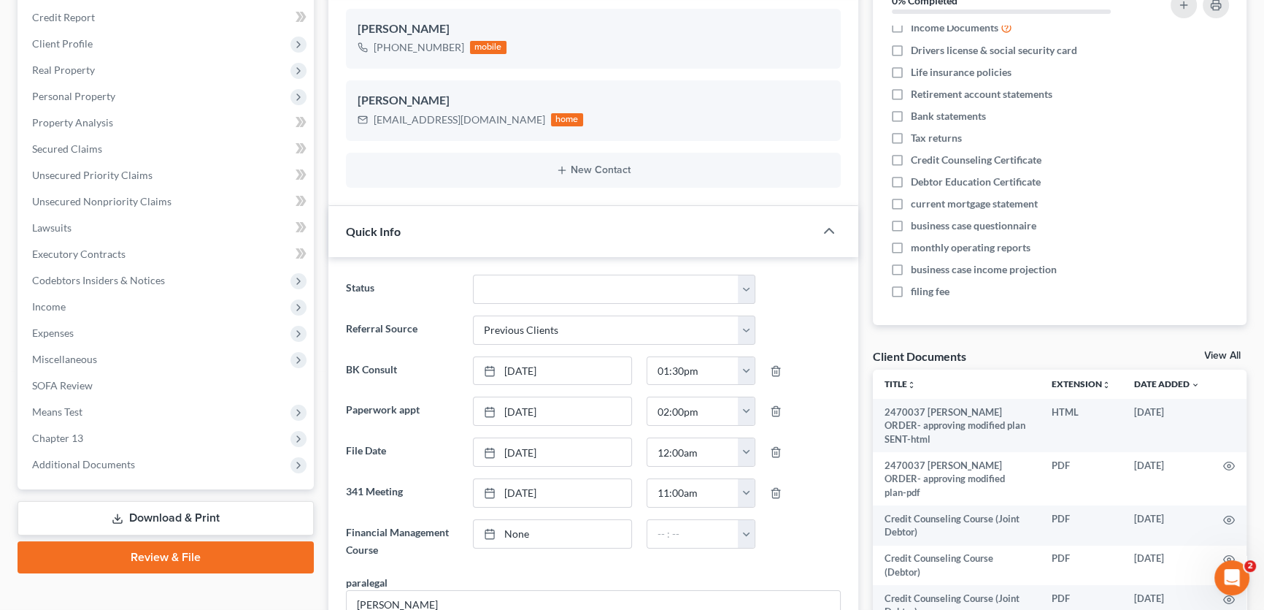
scroll to position [331, 0]
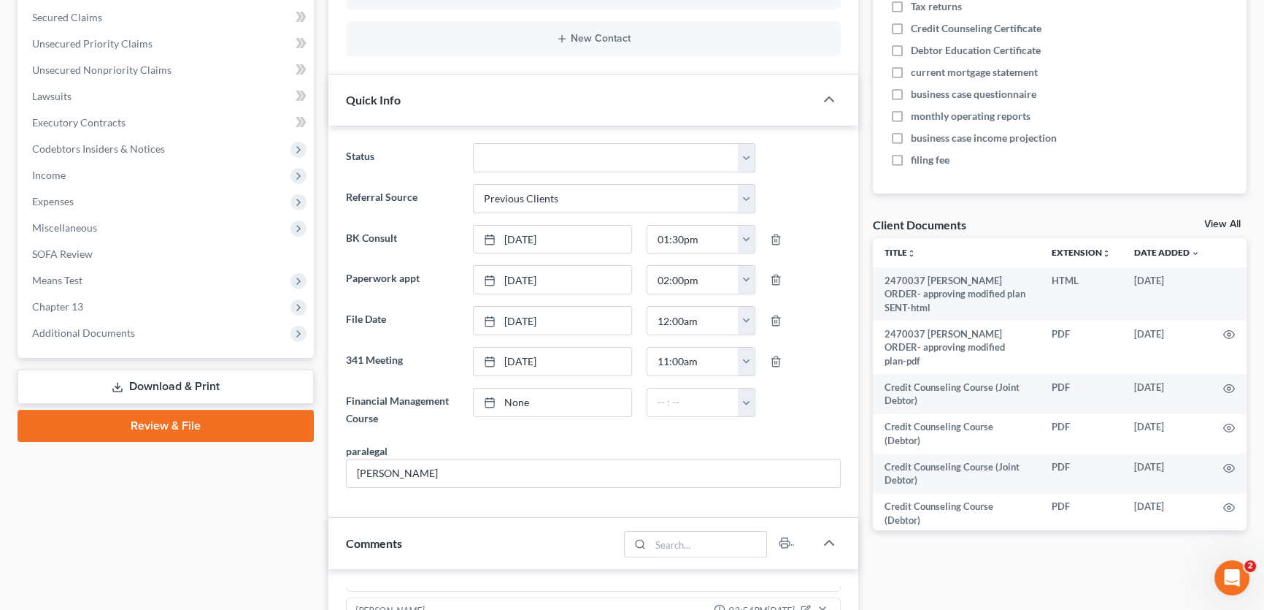
drag, startPoint x: 1210, startPoint y: 224, endPoint x: 544, endPoint y: 410, distance: 692.0
click at [1210, 223] on link "View All" at bounding box center [1223, 224] width 37 height 10
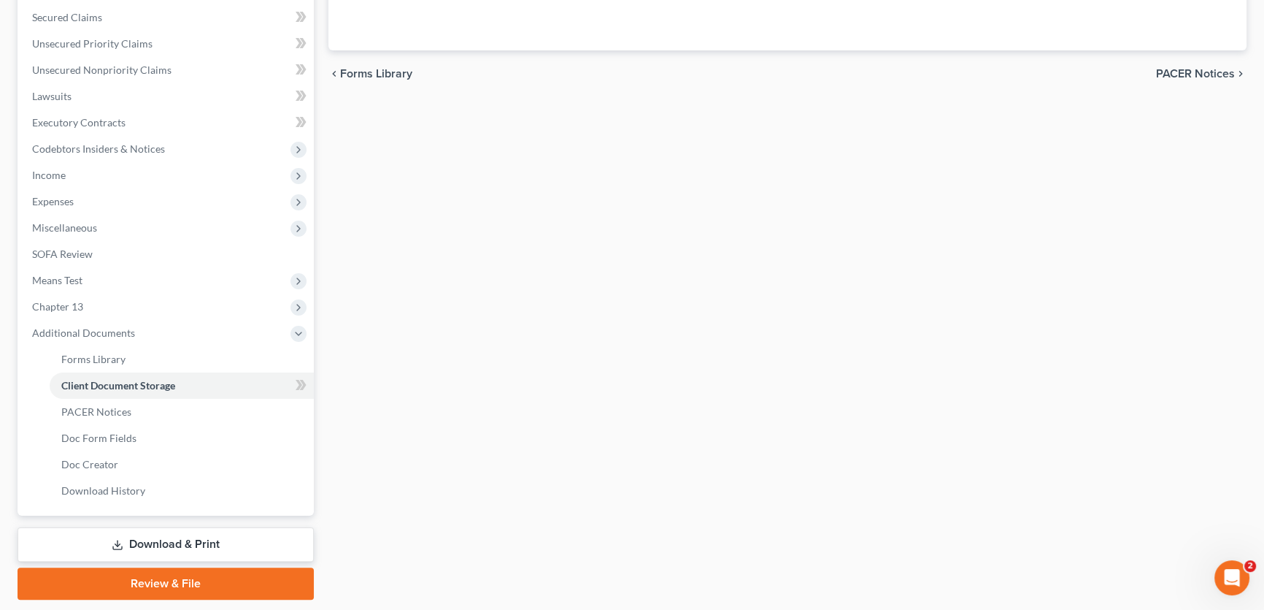
scroll to position [149, 0]
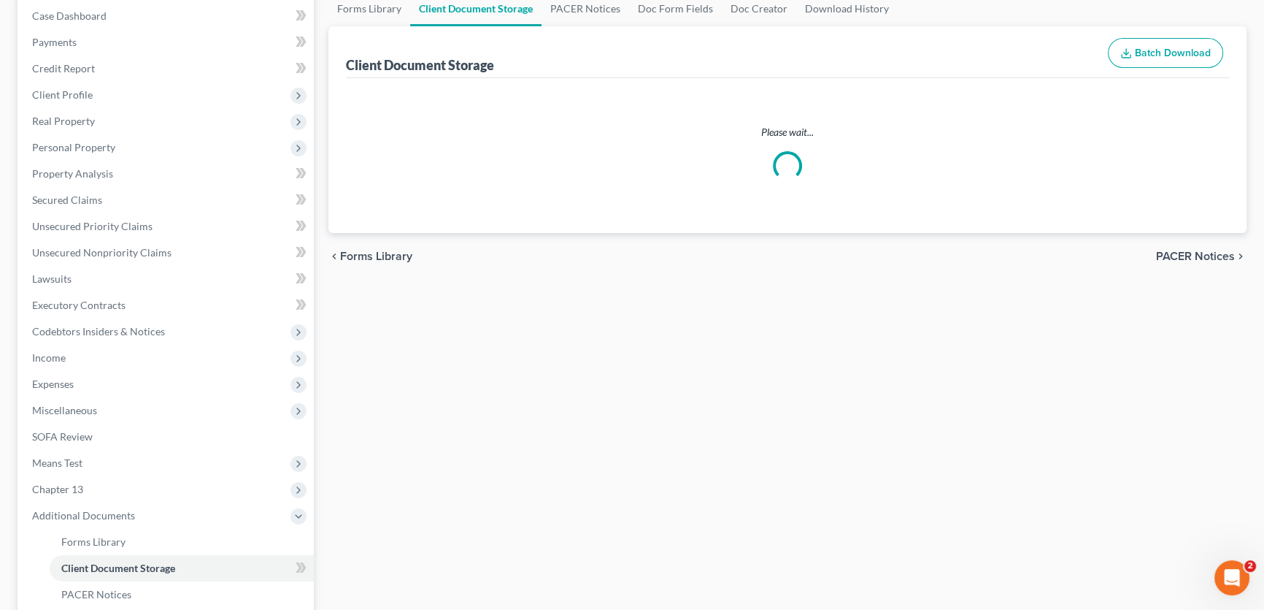
select select "18"
select select "6"
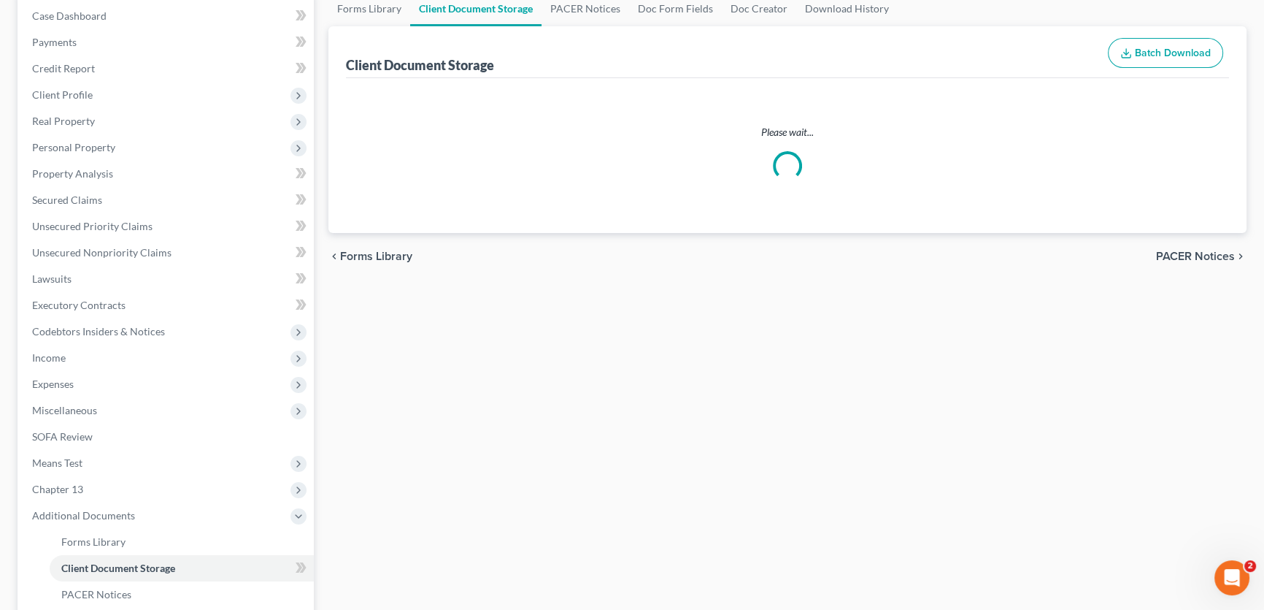
select select "6"
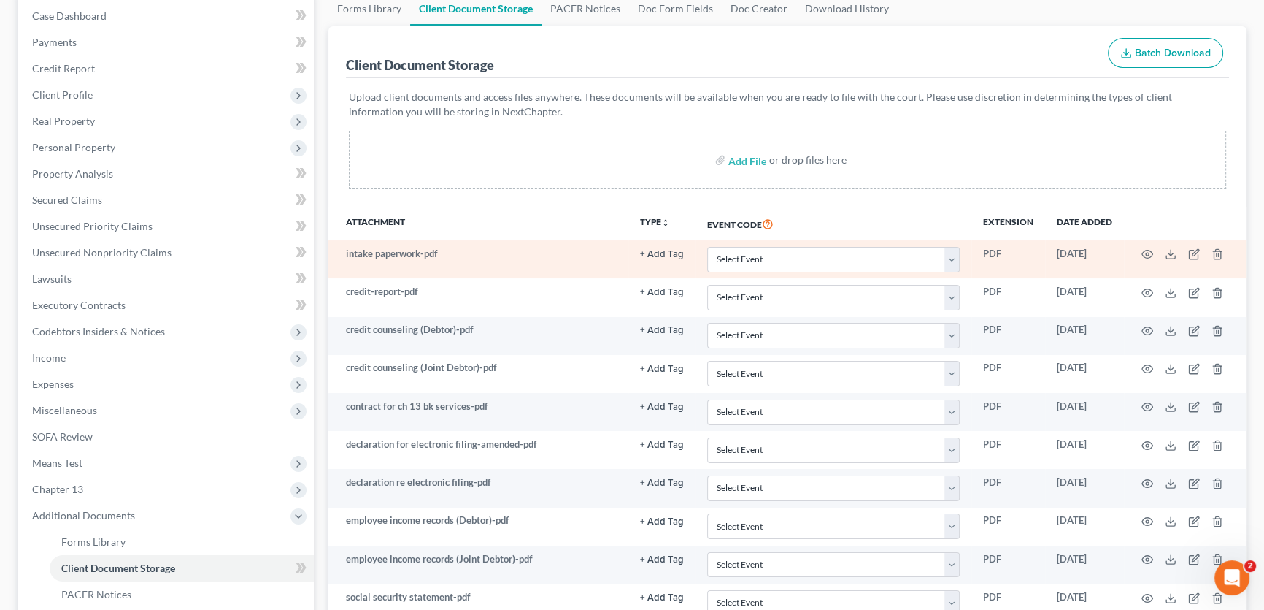
scroll to position [0, 0]
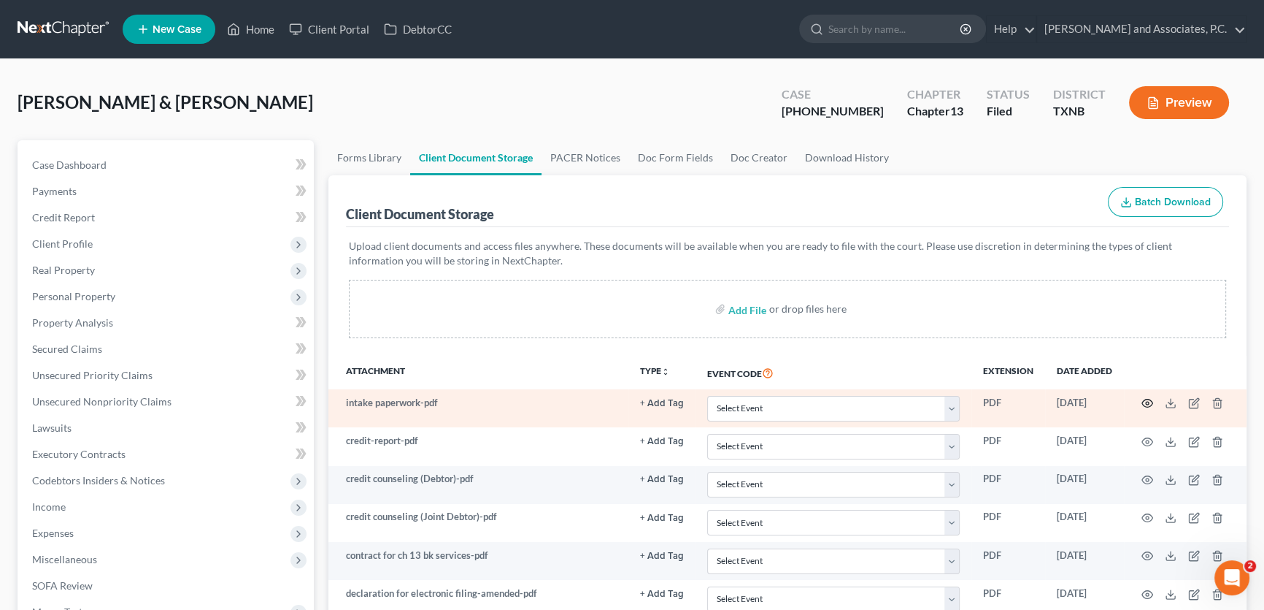
click at [1149, 399] on icon "button" at bounding box center [1148, 403] width 12 height 12
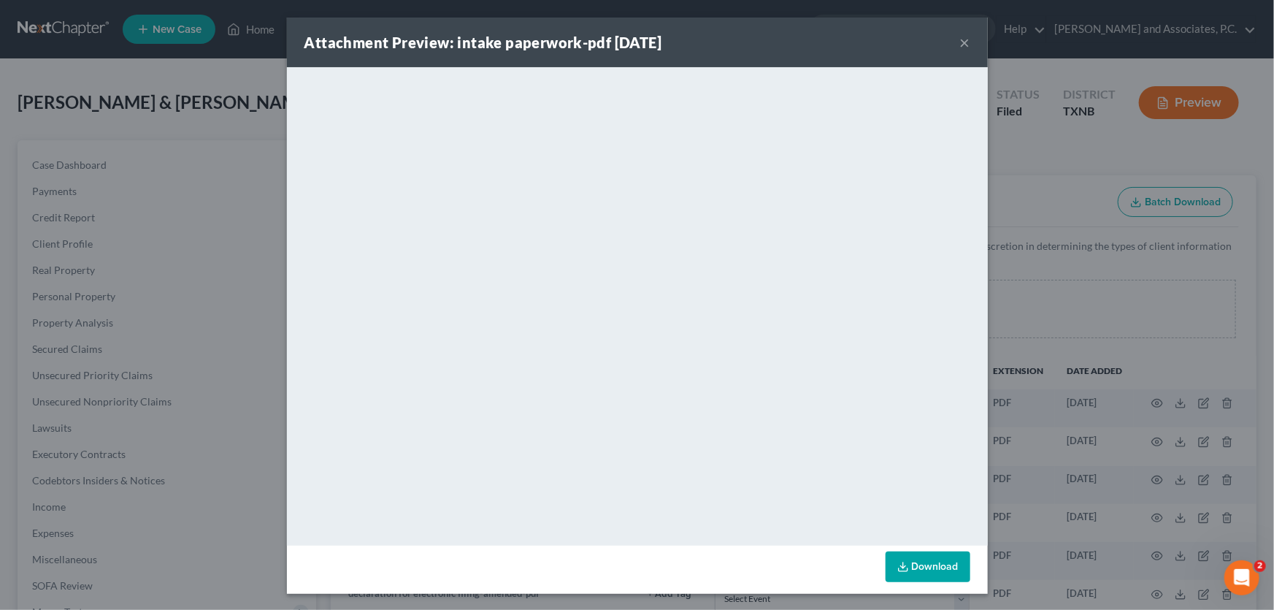
click at [963, 39] on button "×" at bounding box center [965, 43] width 10 height 18
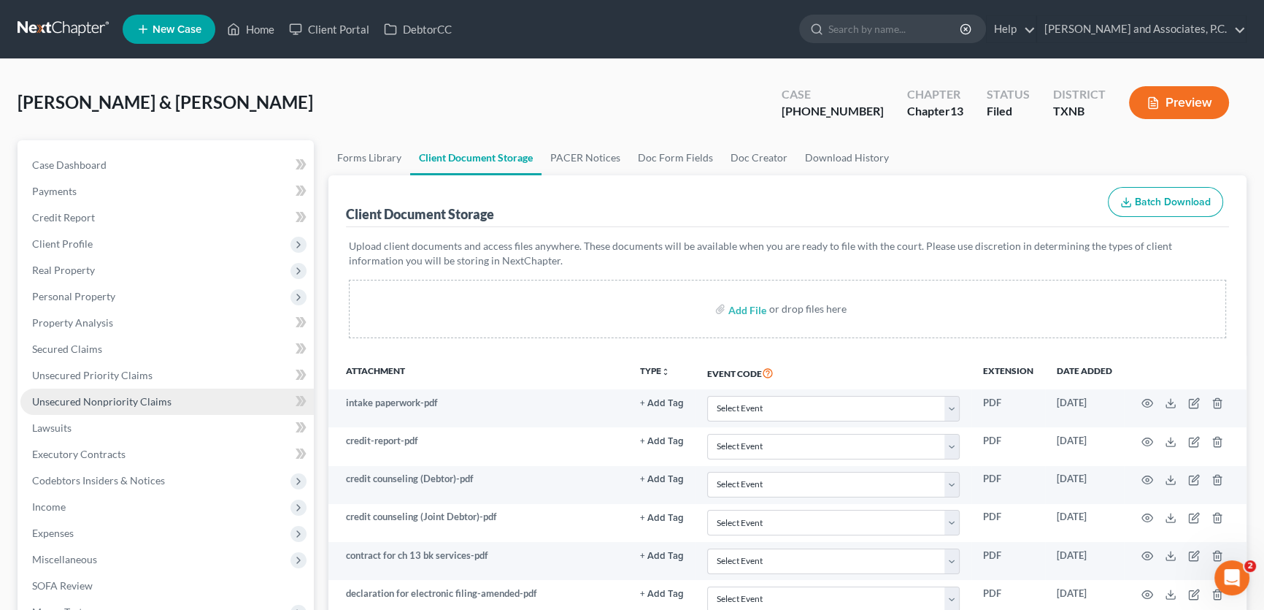
click at [72, 395] on span "Unsecured Nonpriority Claims" at bounding box center [101, 401] width 139 height 12
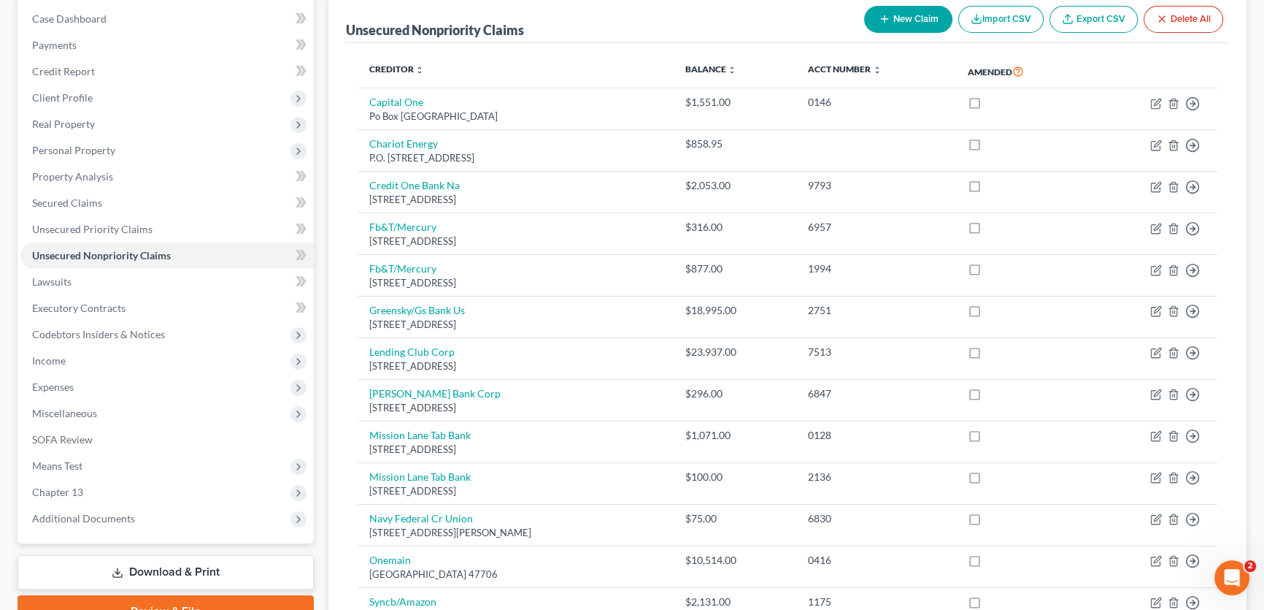
scroll to position [132, 0]
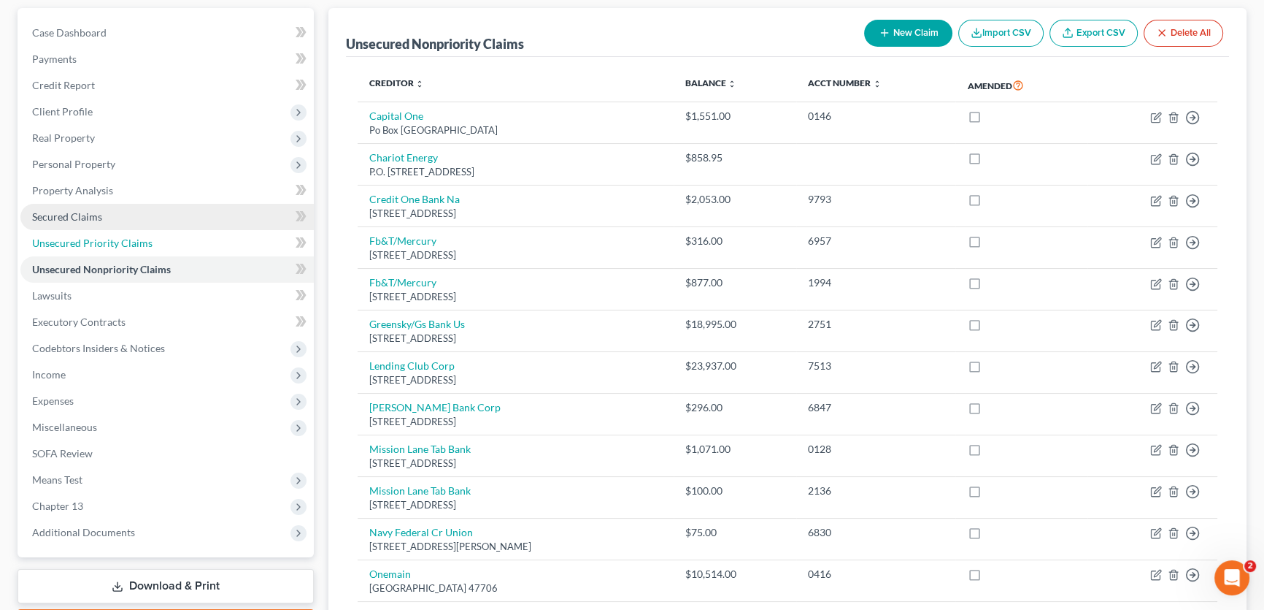
drag, startPoint x: 78, startPoint y: 240, endPoint x: 84, endPoint y: 218, distance: 22.7
click at [78, 240] on span "Unsecured Priority Claims" at bounding box center [92, 243] width 120 height 12
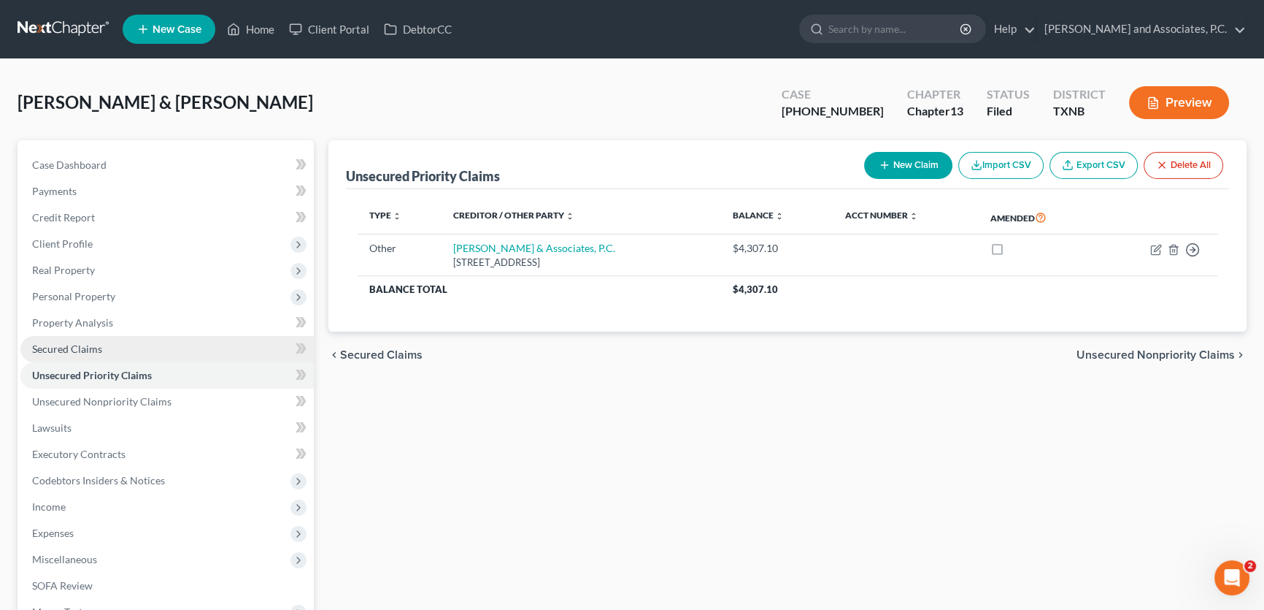
click at [87, 347] on span "Secured Claims" at bounding box center [67, 348] width 70 height 12
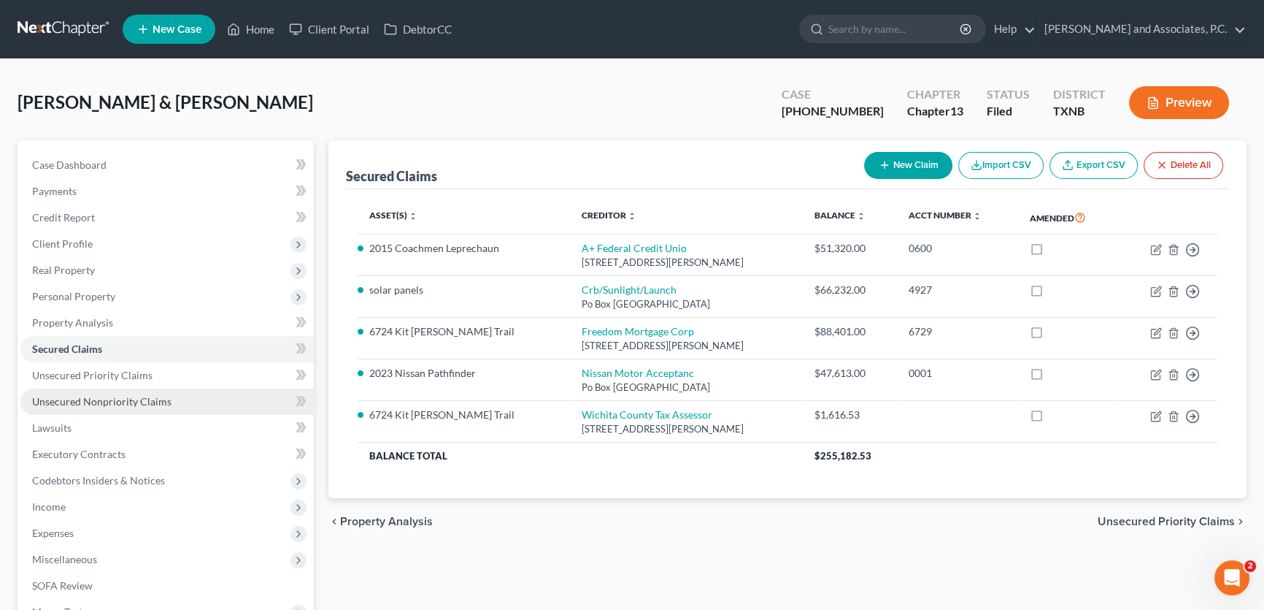
click at [165, 396] on span "Unsecured Nonpriority Claims" at bounding box center [101, 401] width 139 height 12
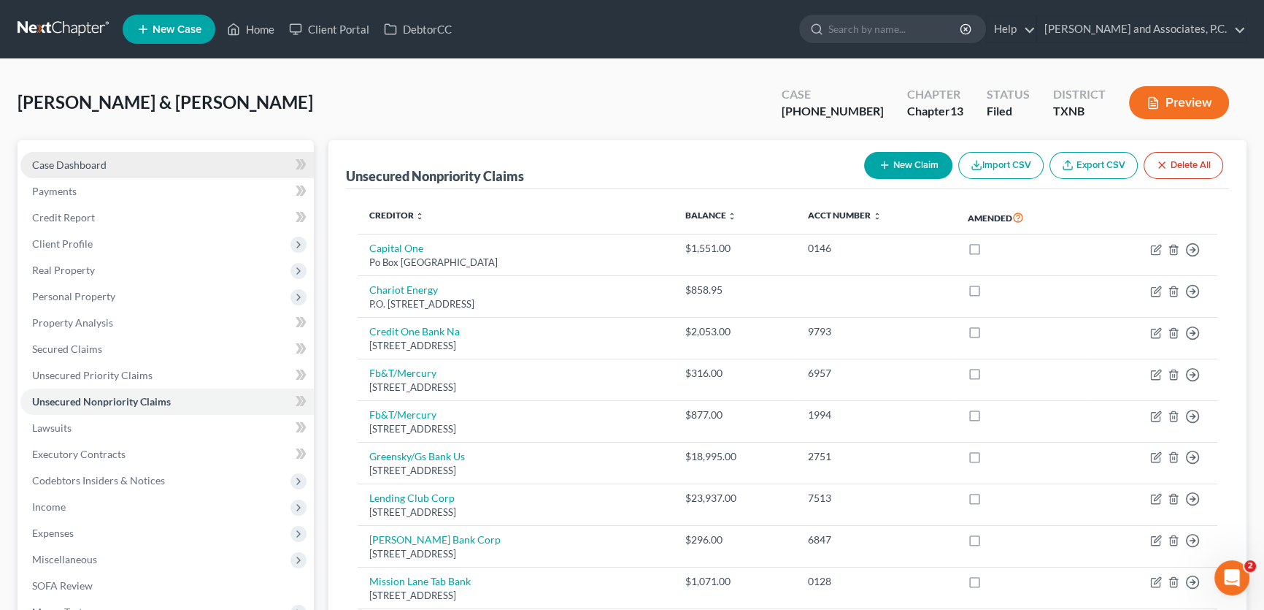
click at [131, 162] on link "Case Dashboard" at bounding box center [166, 165] width 293 height 26
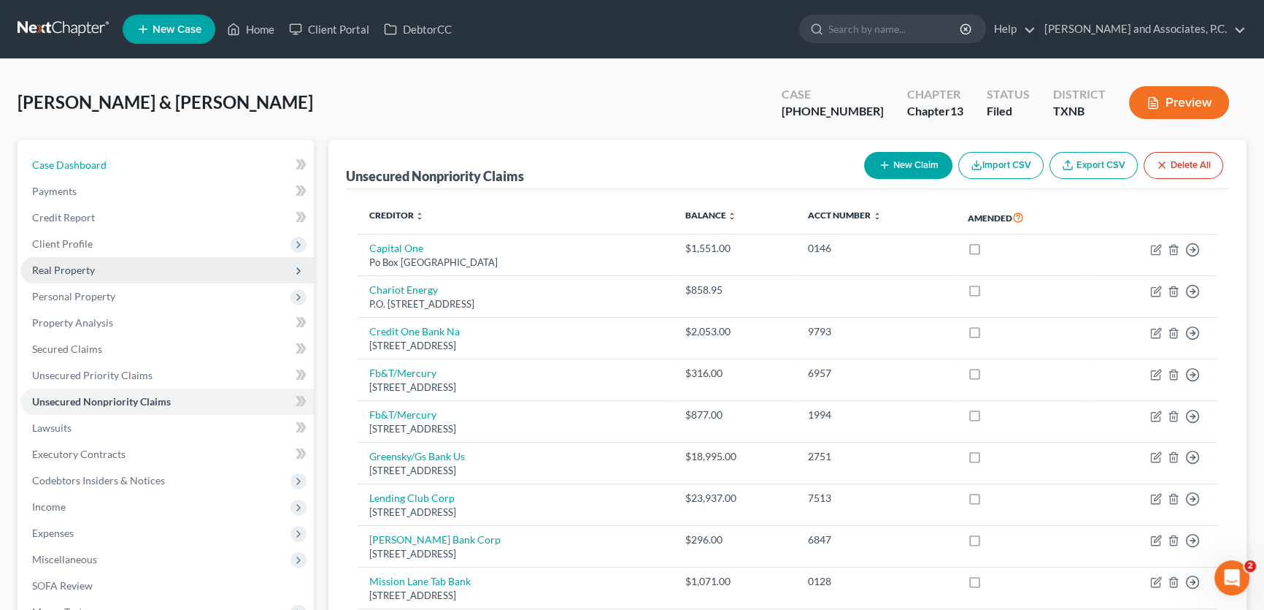
select select "1"
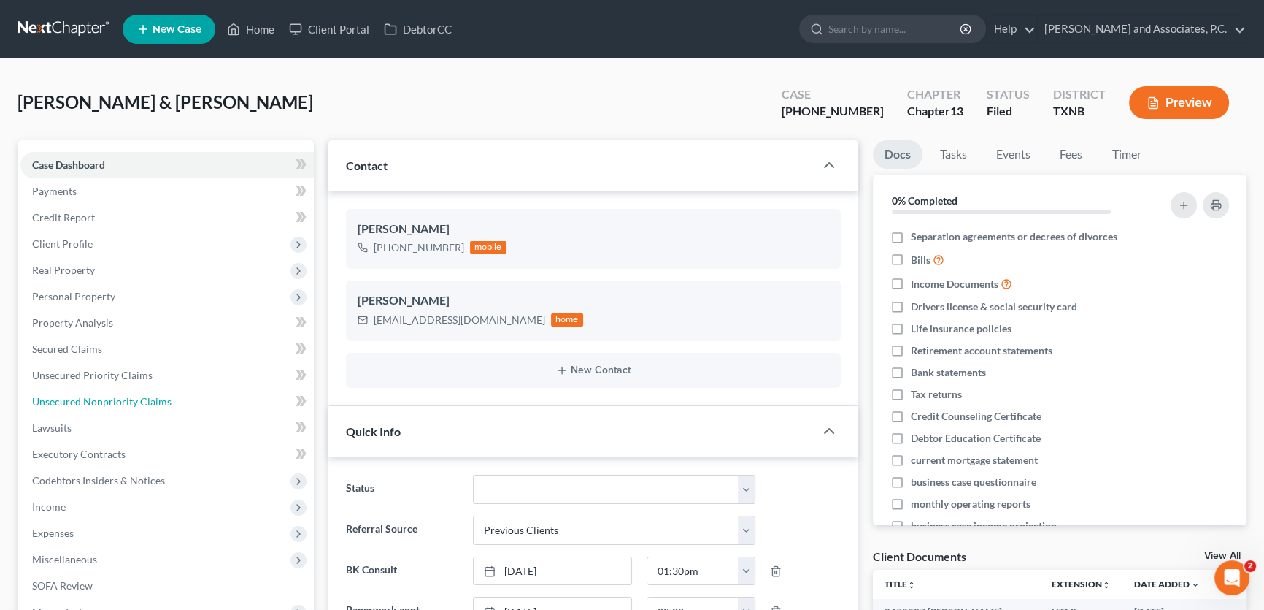
drag, startPoint x: 180, startPoint y: 395, endPoint x: 467, endPoint y: 396, distance: 287.6
click at [180, 395] on link "Unsecured Nonpriority Claims" at bounding box center [166, 401] width 293 height 26
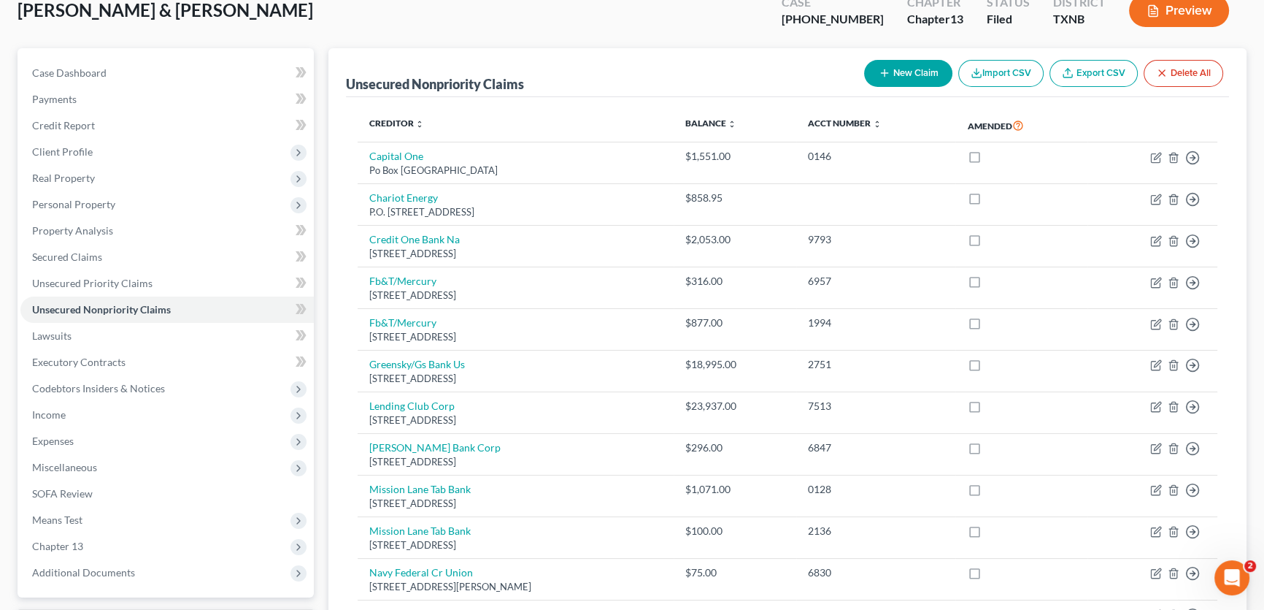
scroll to position [72, 0]
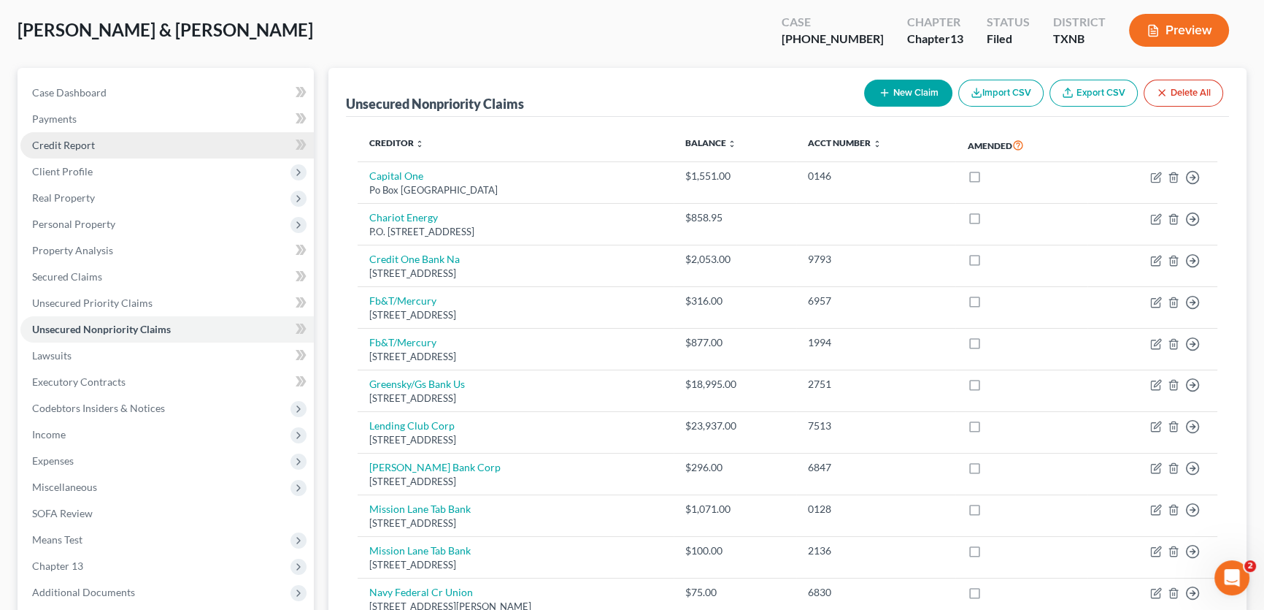
click at [88, 147] on span "Credit Report" at bounding box center [63, 145] width 63 height 12
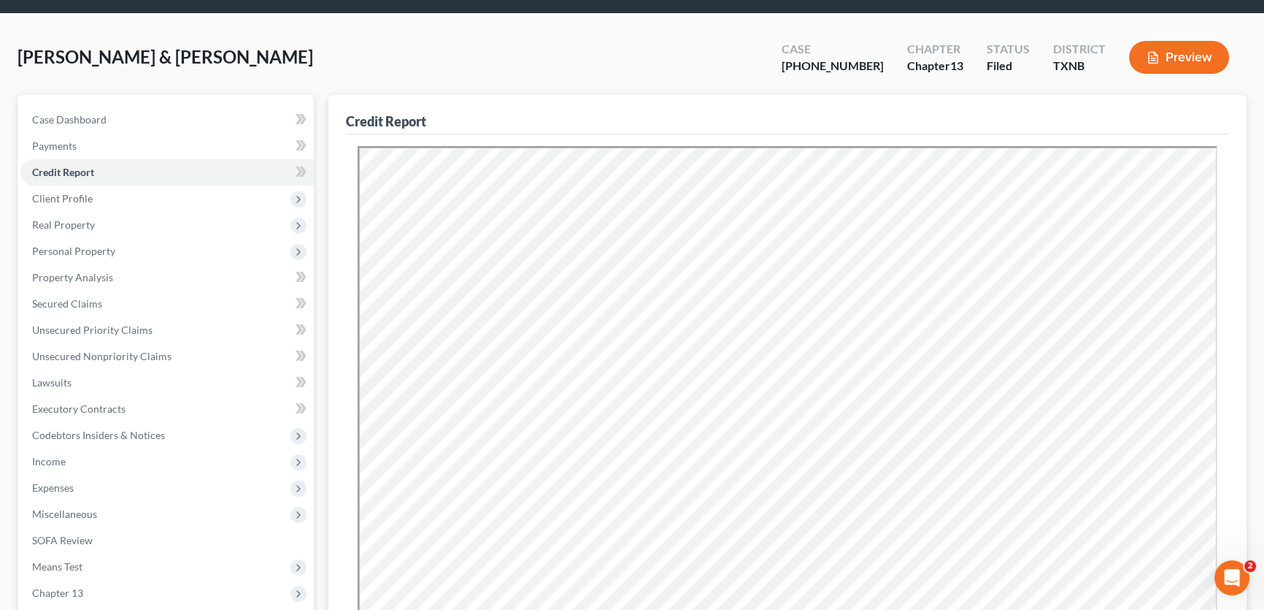
scroll to position [66, 0]
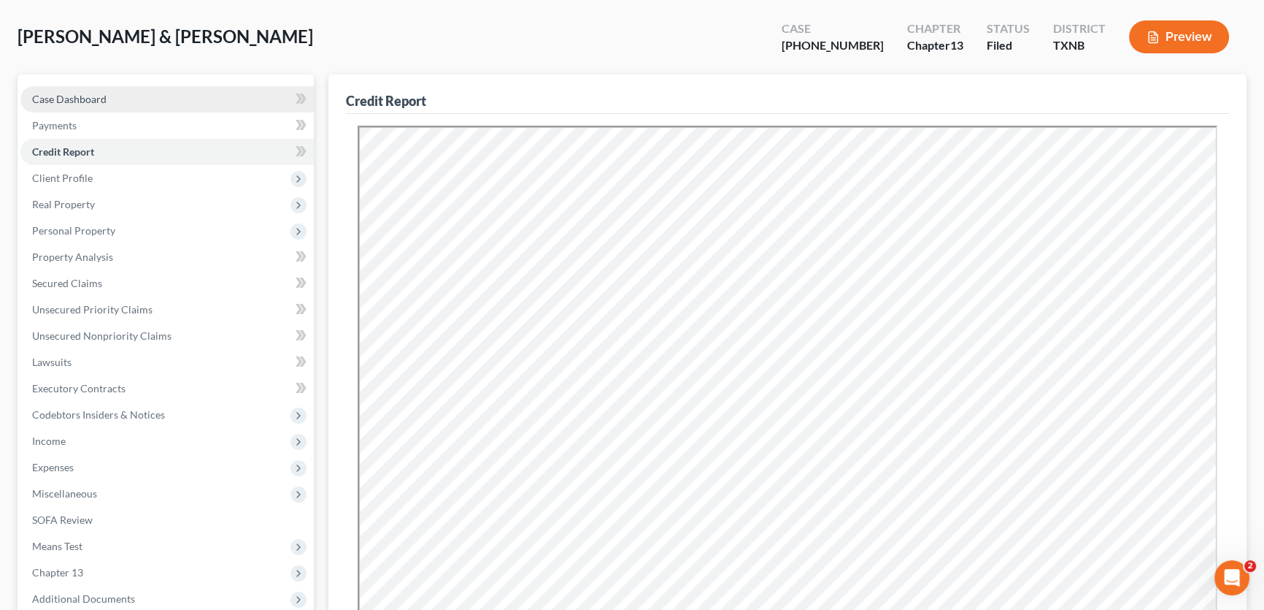
click at [200, 101] on link "Case Dashboard" at bounding box center [166, 99] width 293 height 26
select select "1"
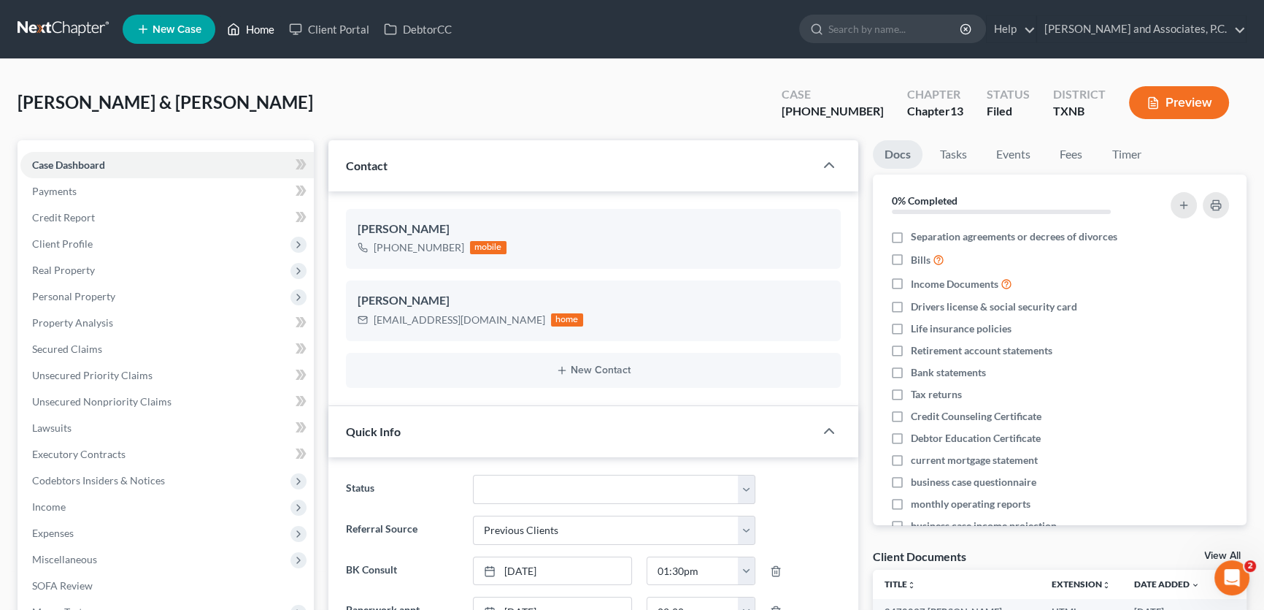
drag, startPoint x: 255, startPoint y: 29, endPoint x: 31, endPoint y: 34, distance: 224.2
click at [255, 29] on link "Home" at bounding box center [251, 29] width 62 height 26
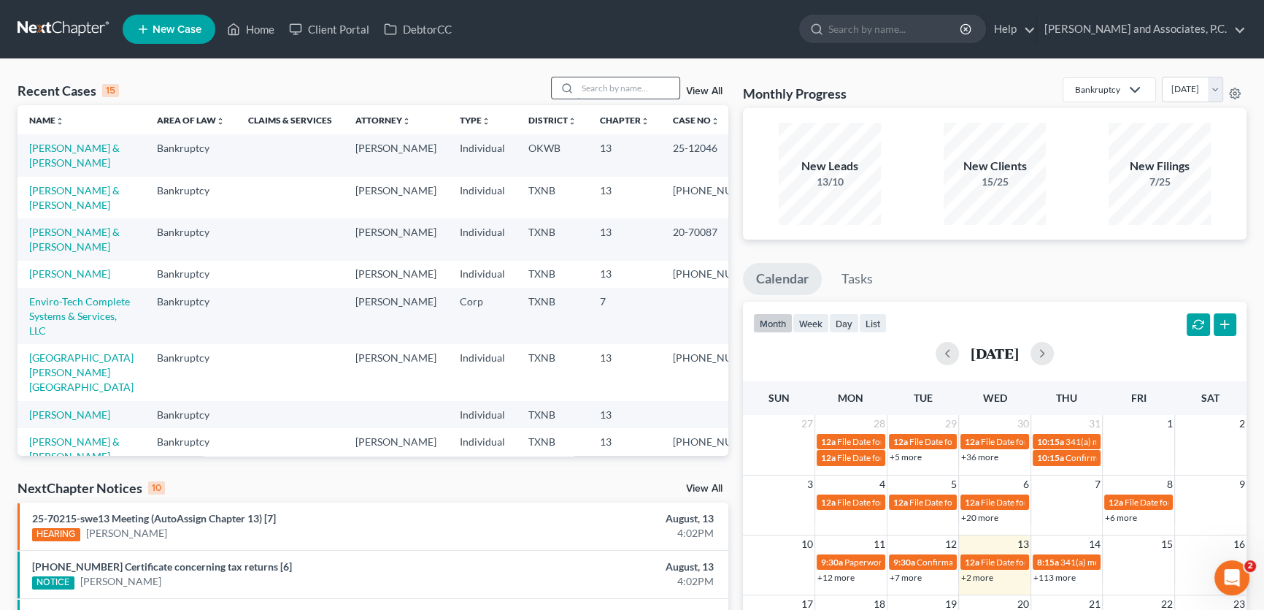
click at [629, 87] on input "search" at bounding box center [628, 87] width 102 height 21
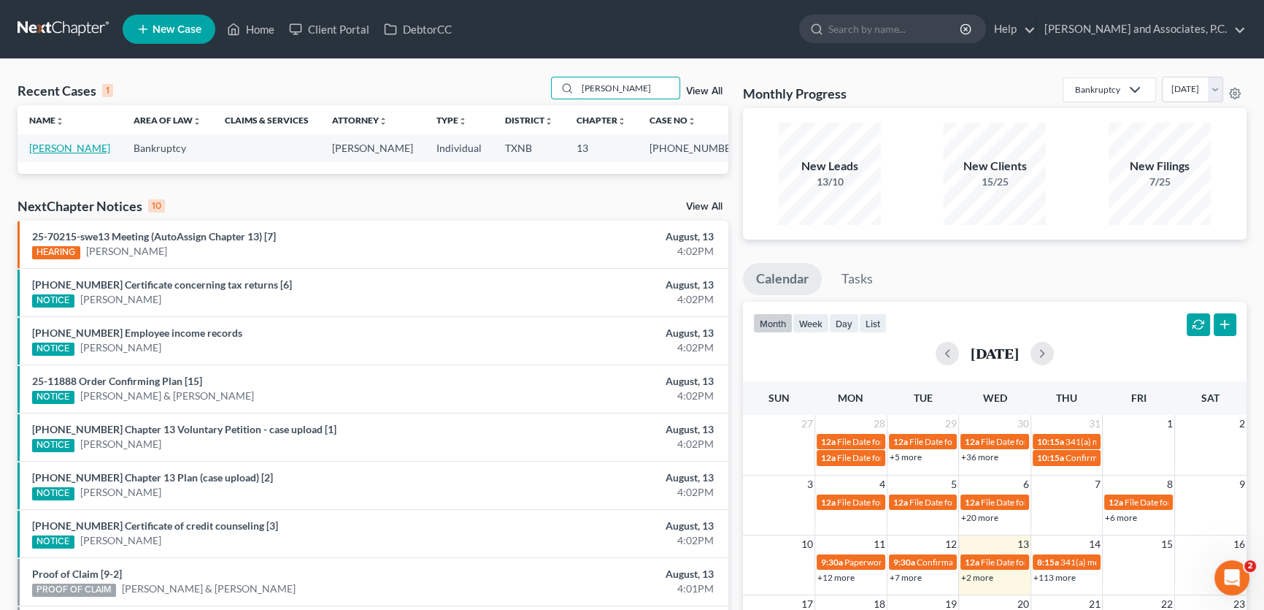
type input "winstel"
click at [86, 152] on link "Winstel, Teresa" at bounding box center [69, 148] width 81 height 12
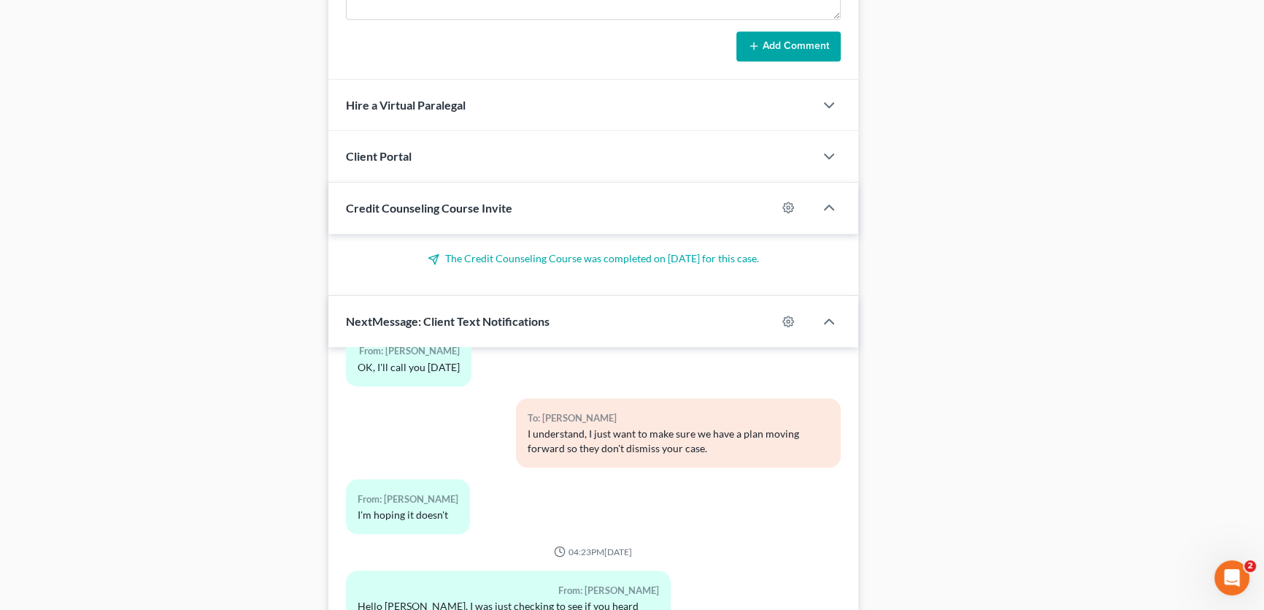
scroll to position [1261, 0]
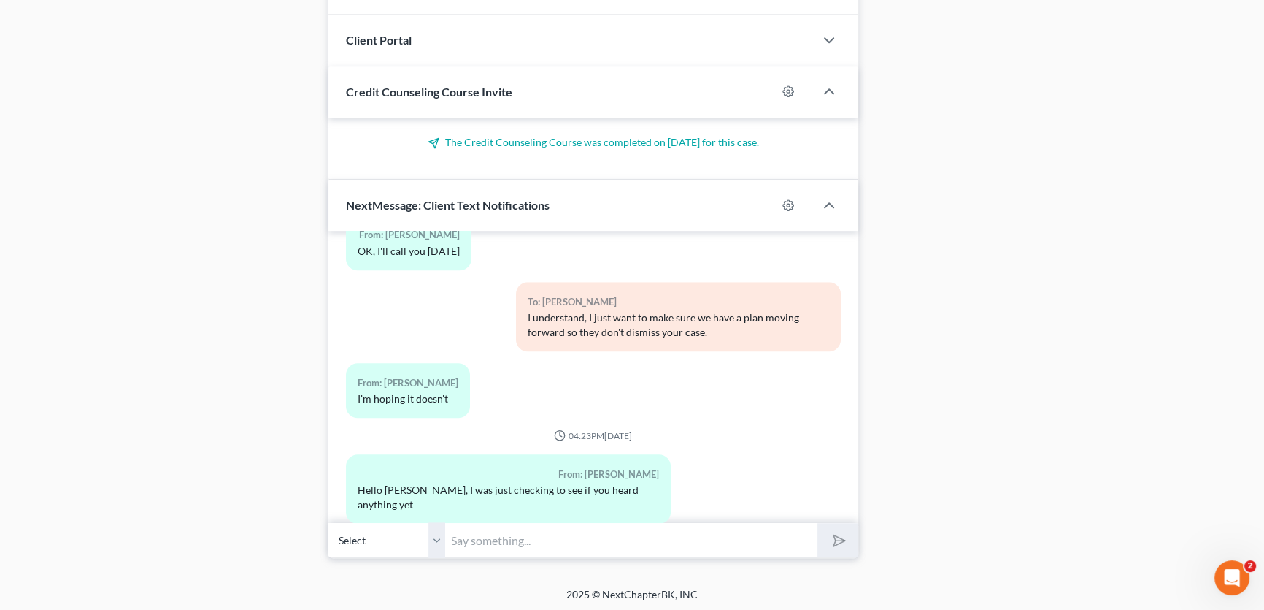
drag, startPoint x: 437, startPoint y: 534, endPoint x: 464, endPoint y: 533, distance: 27.1
click at [437, 534] on select "Select +1 (940) 867-5817 - Teresa Winstel" at bounding box center [387, 540] width 117 height 36
click at [464, 533] on input "text" at bounding box center [631, 540] width 372 height 36
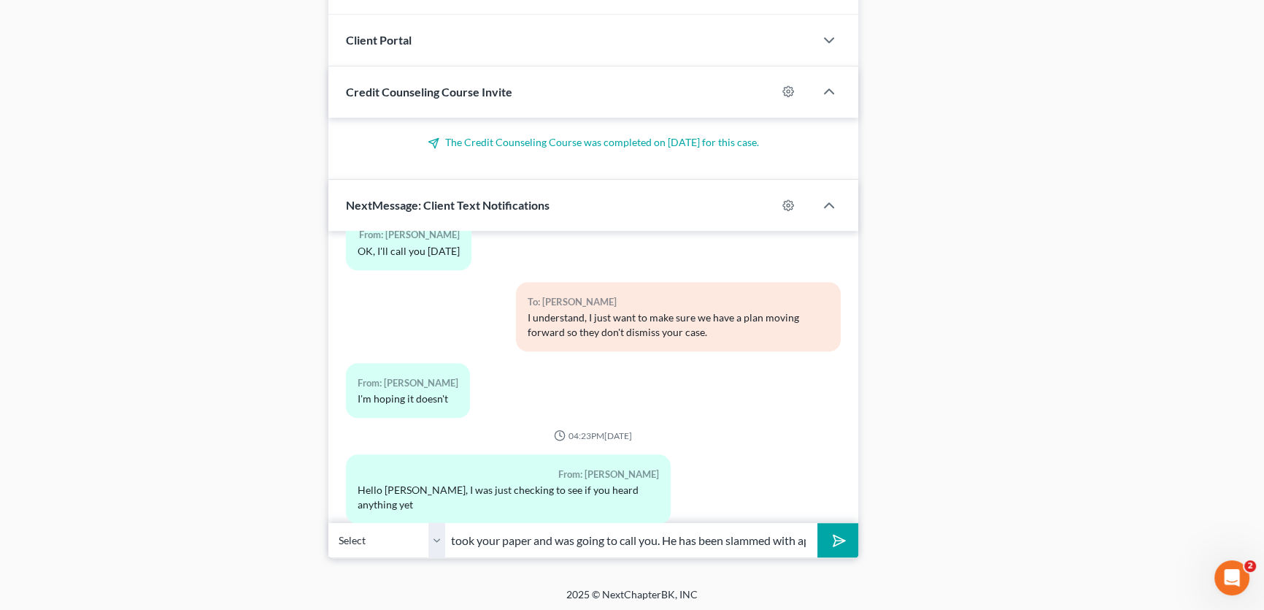
scroll to position [0, 348]
type input "I spoke with Monte and let him know what is going on. He took your paper and wa…"
click at [818, 523] on button "submit" at bounding box center [838, 540] width 40 height 34
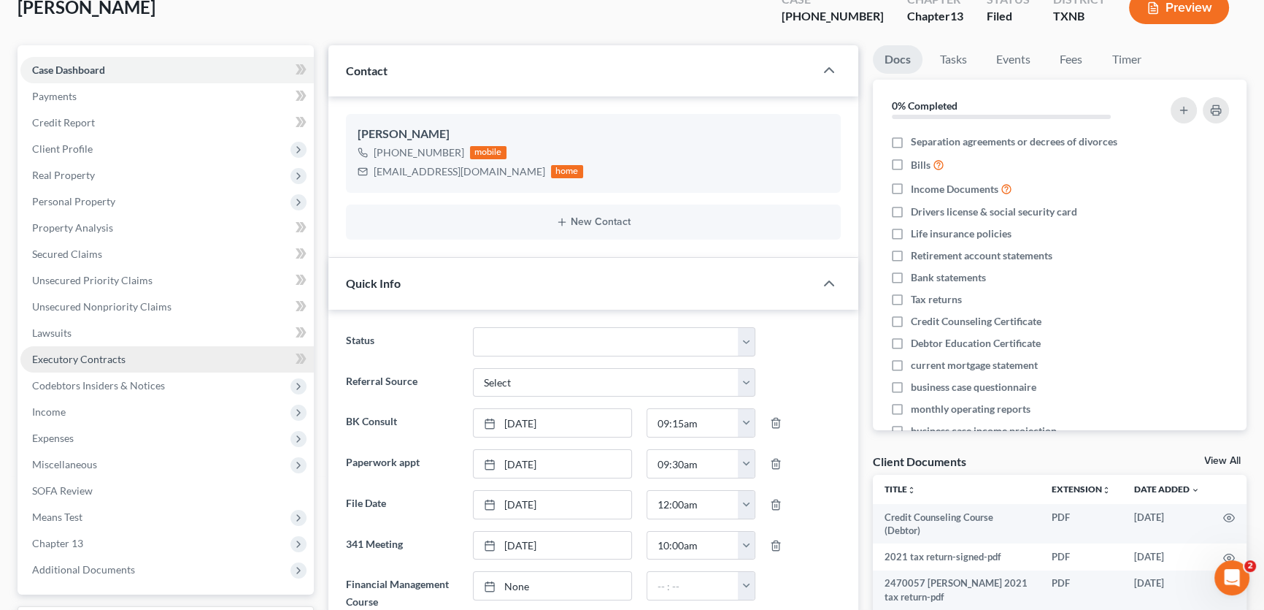
scroll to position [0, 0]
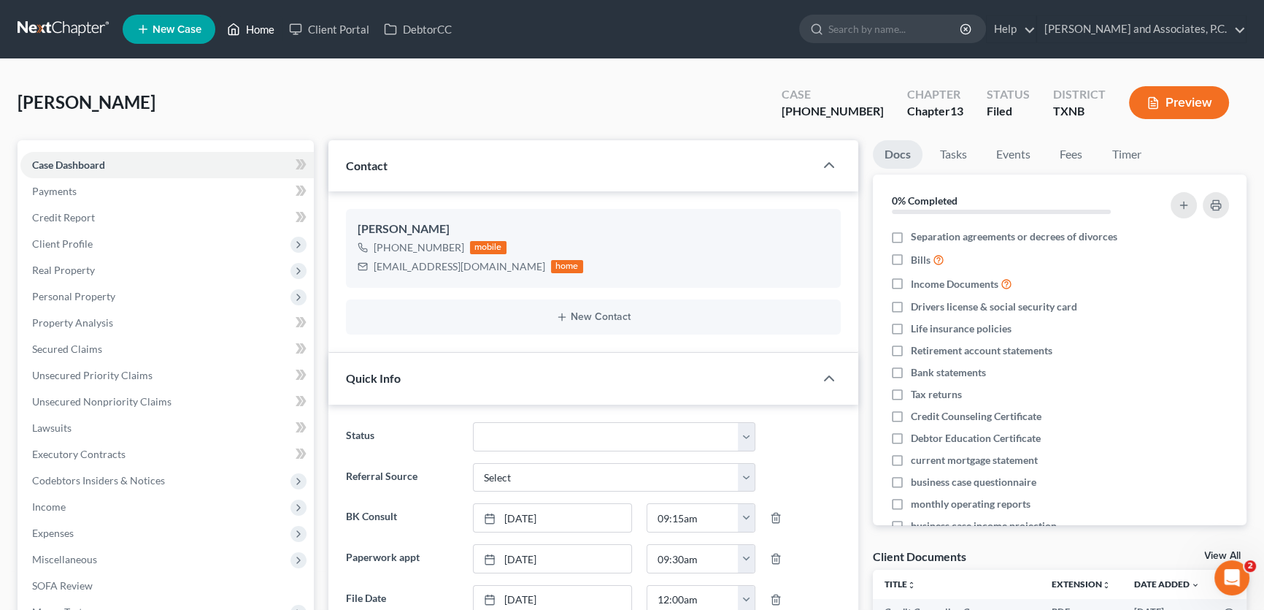
click at [267, 31] on link "Home" at bounding box center [251, 29] width 62 height 26
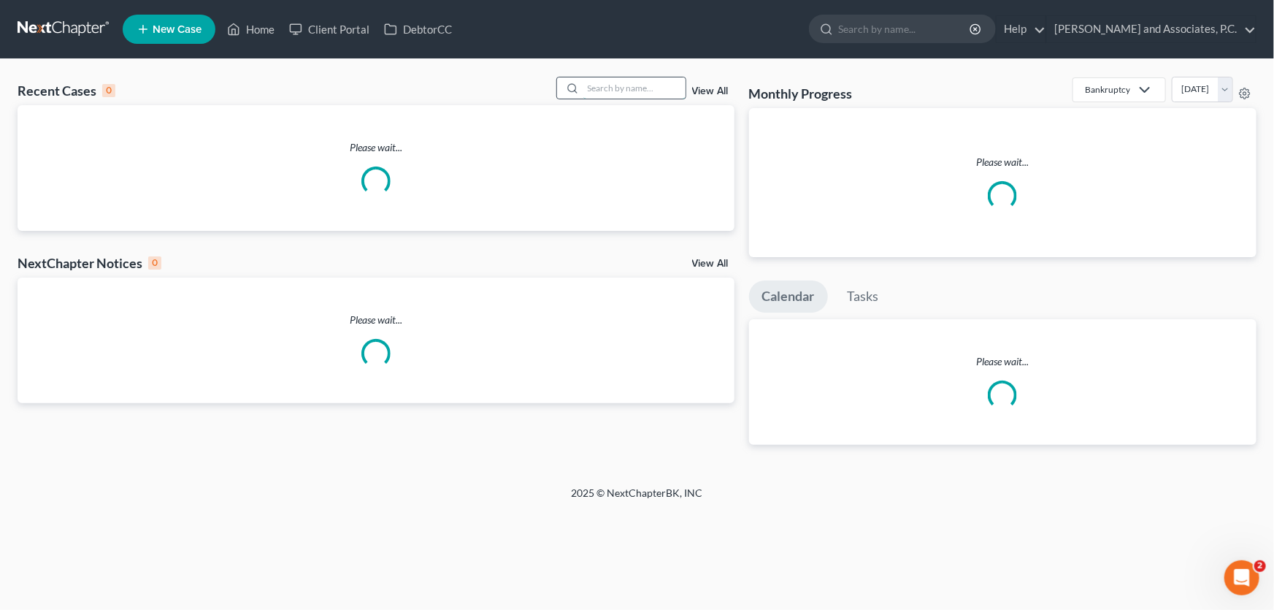
click at [640, 88] on input "search" at bounding box center [634, 87] width 102 height 21
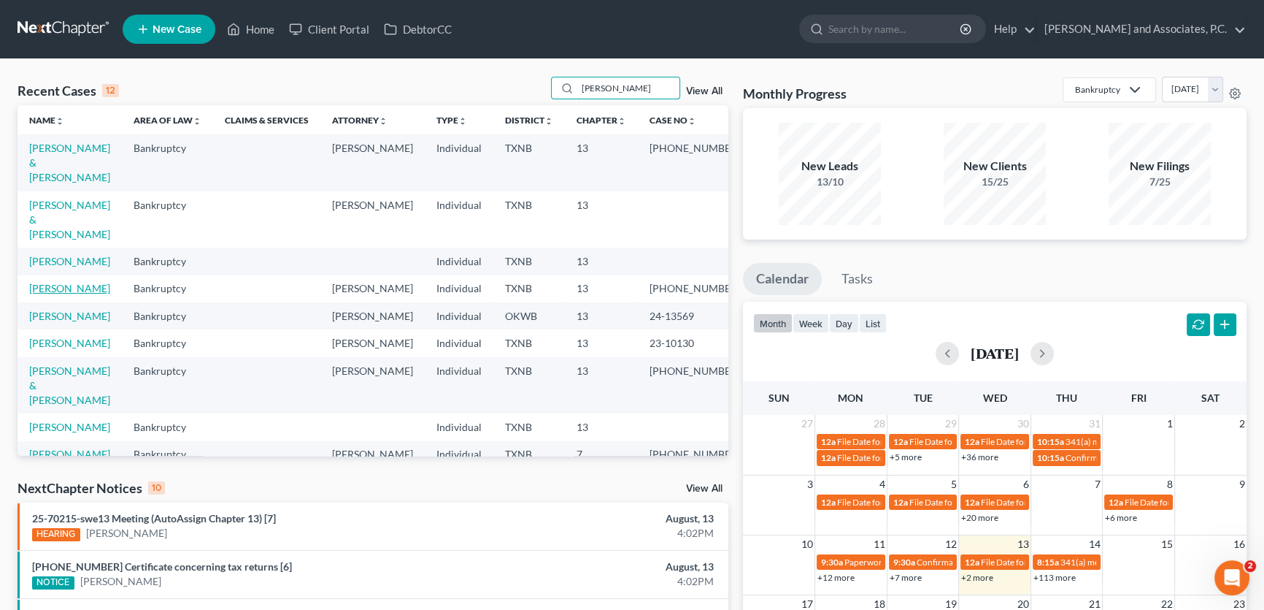
type input "hernandez"
click at [73, 282] on link "Hernandez, Lori" at bounding box center [69, 288] width 81 height 12
select select "1"
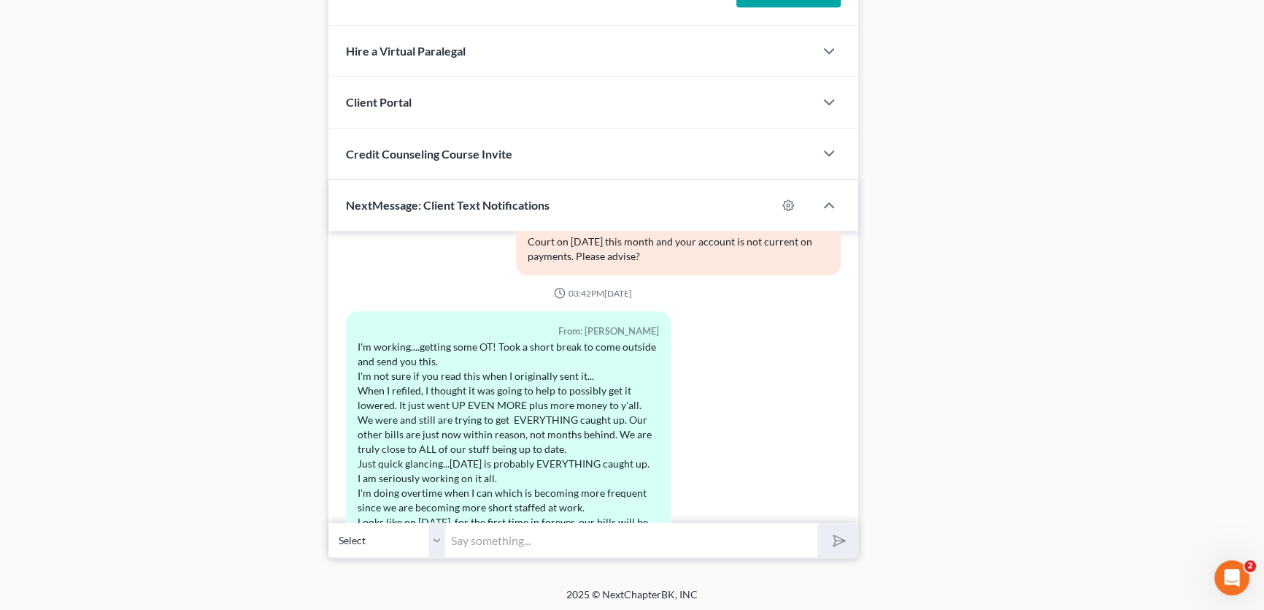
scroll to position [8384, 0]
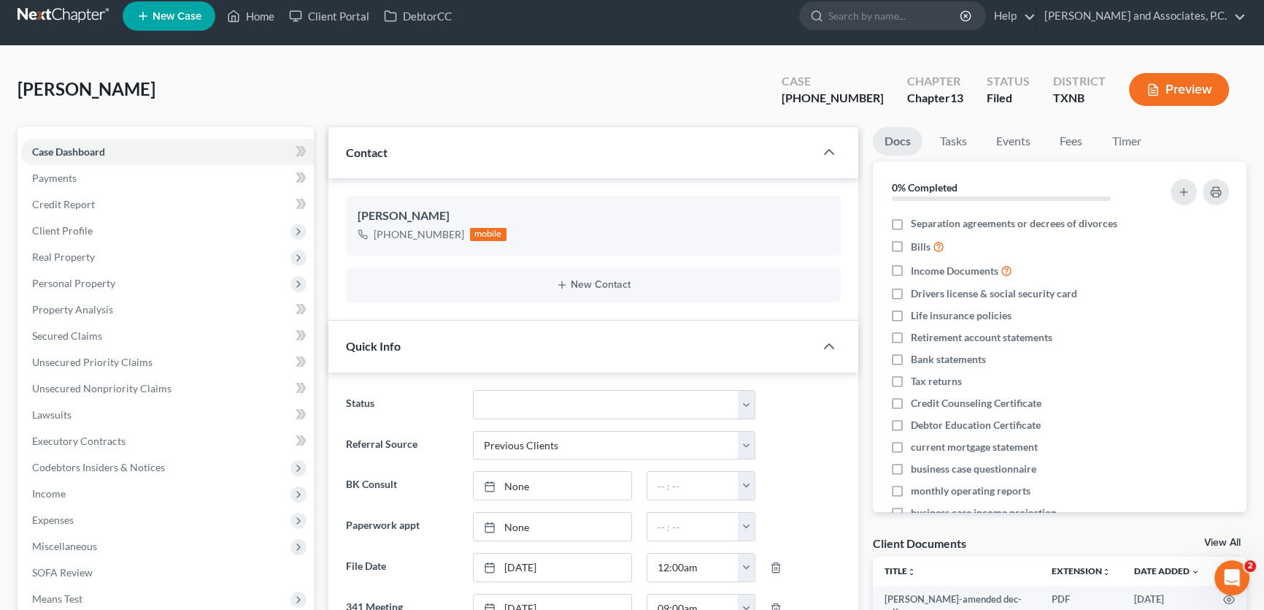
scroll to position [0, 0]
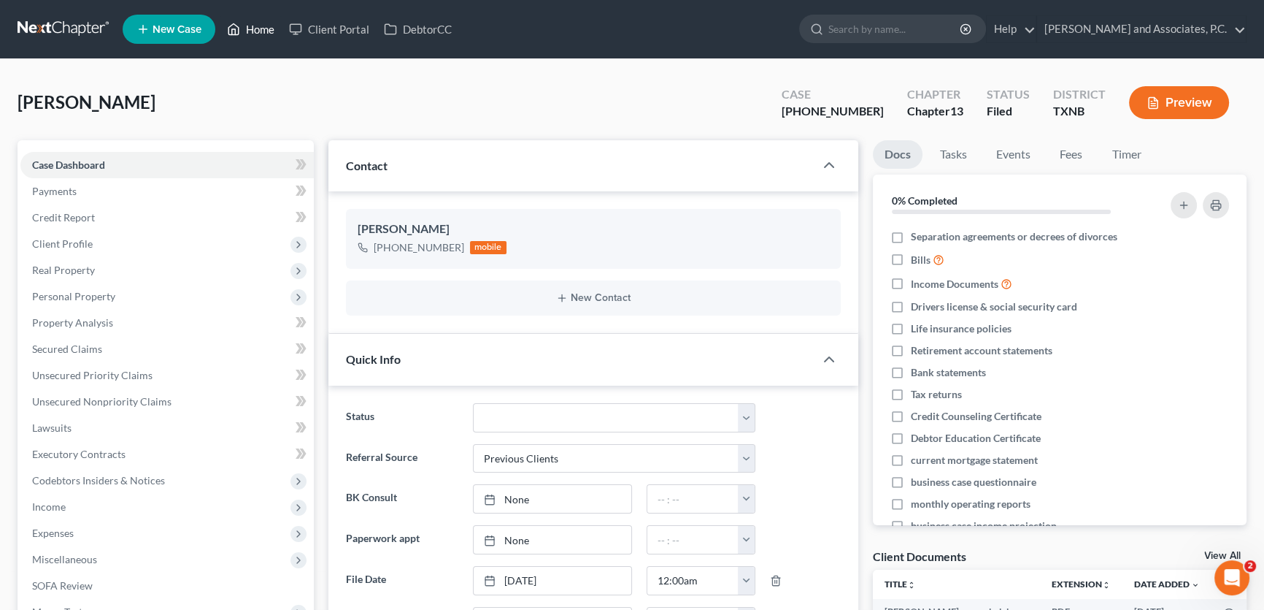
click at [260, 34] on link "Home" at bounding box center [251, 29] width 62 height 26
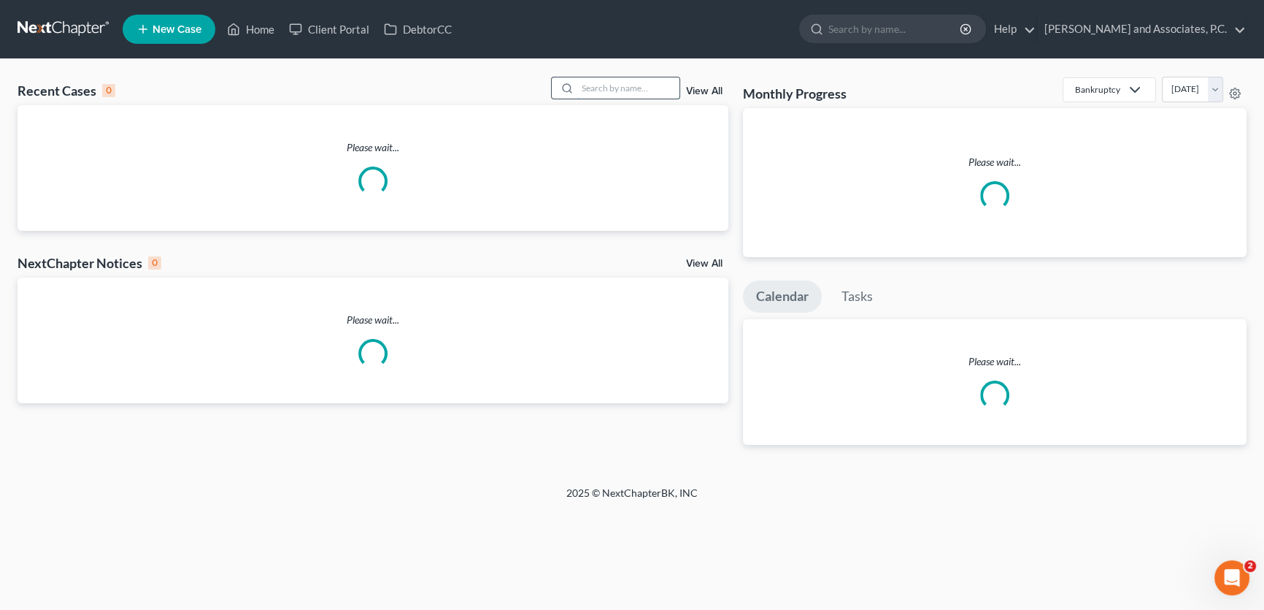
click at [637, 90] on input "search" at bounding box center [628, 87] width 102 height 21
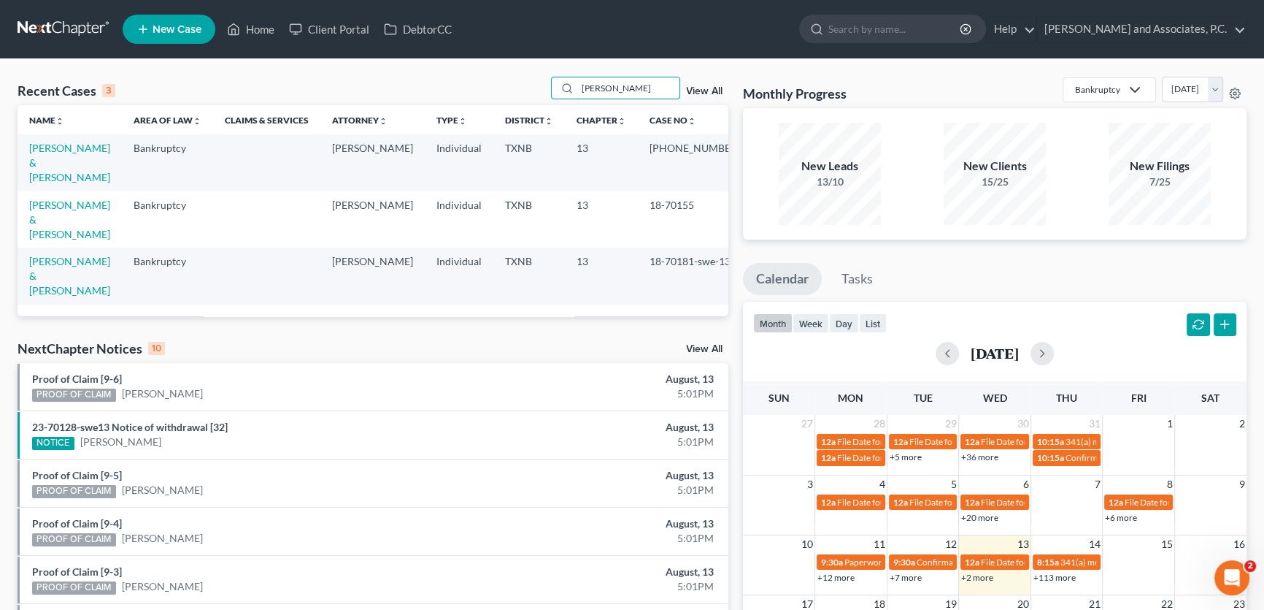
type input "moreno"
click at [67, 150] on link "Moreno, Pablo & Monica" at bounding box center [69, 163] width 81 height 42
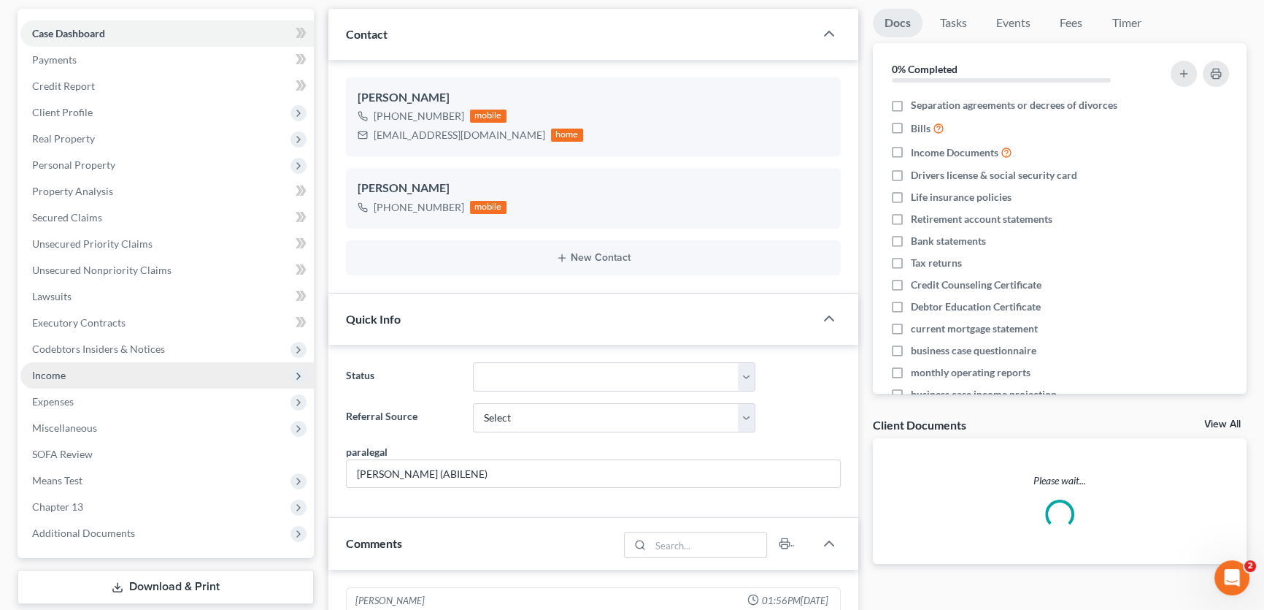
scroll to position [132, 0]
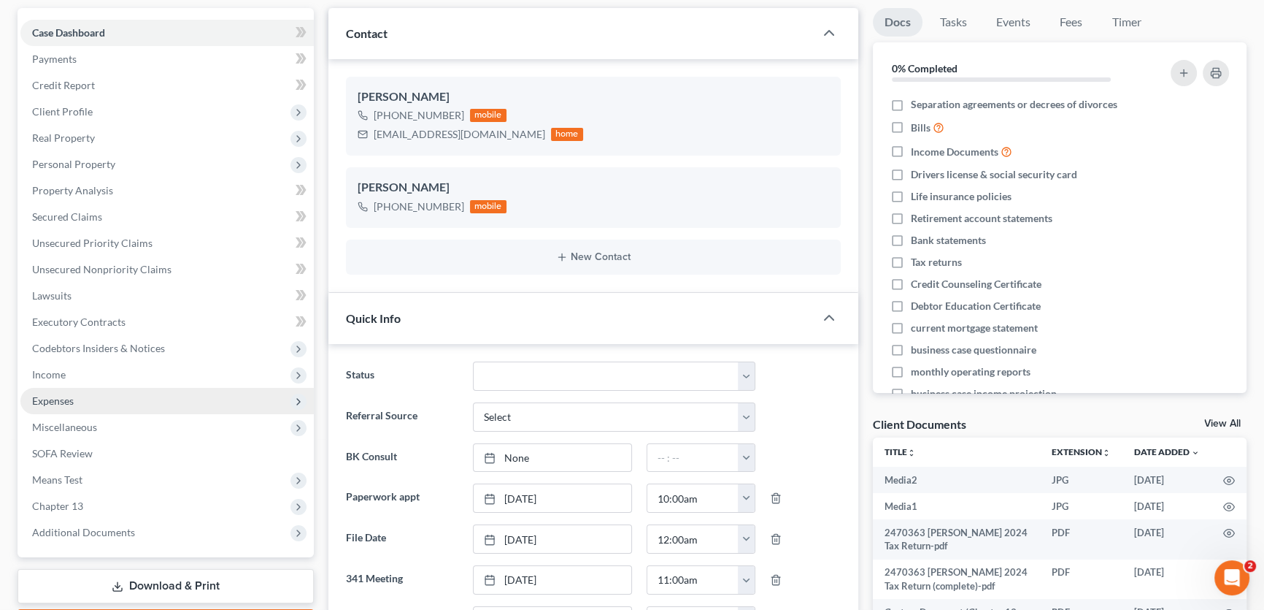
drag, startPoint x: 65, startPoint y: 368, endPoint x: 88, endPoint y: 399, distance: 38.7
click at [65, 368] on span "Income" at bounding box center [49, 374] width 34 height 12
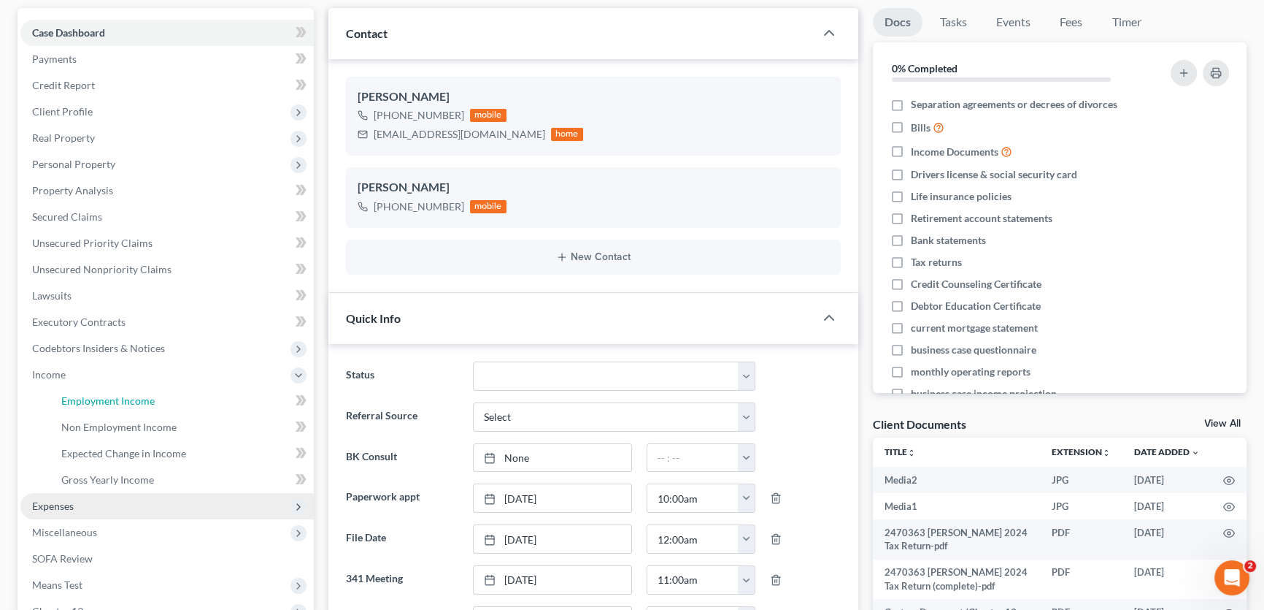
click at [88, 399] on span "Employment Income" at bounding box center [107, 400] width 93 height 12
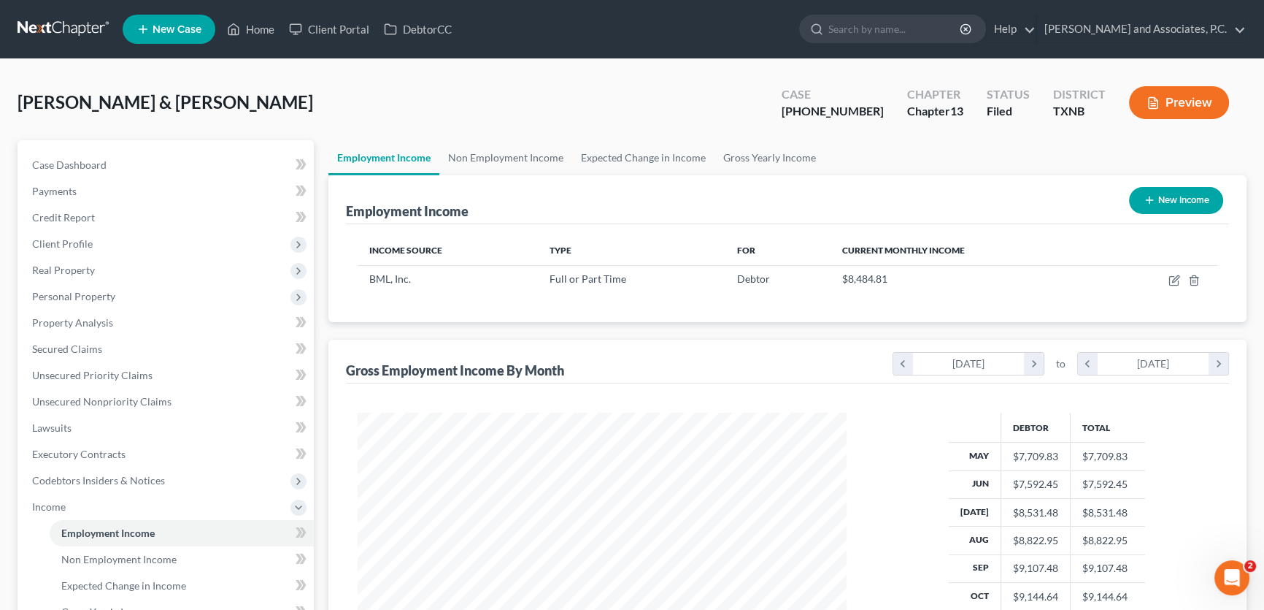
scroll to position [261, 518]
click at [511, 155] on link "Non Employment Income" at bounding box center [505, 157] width 133 height 35
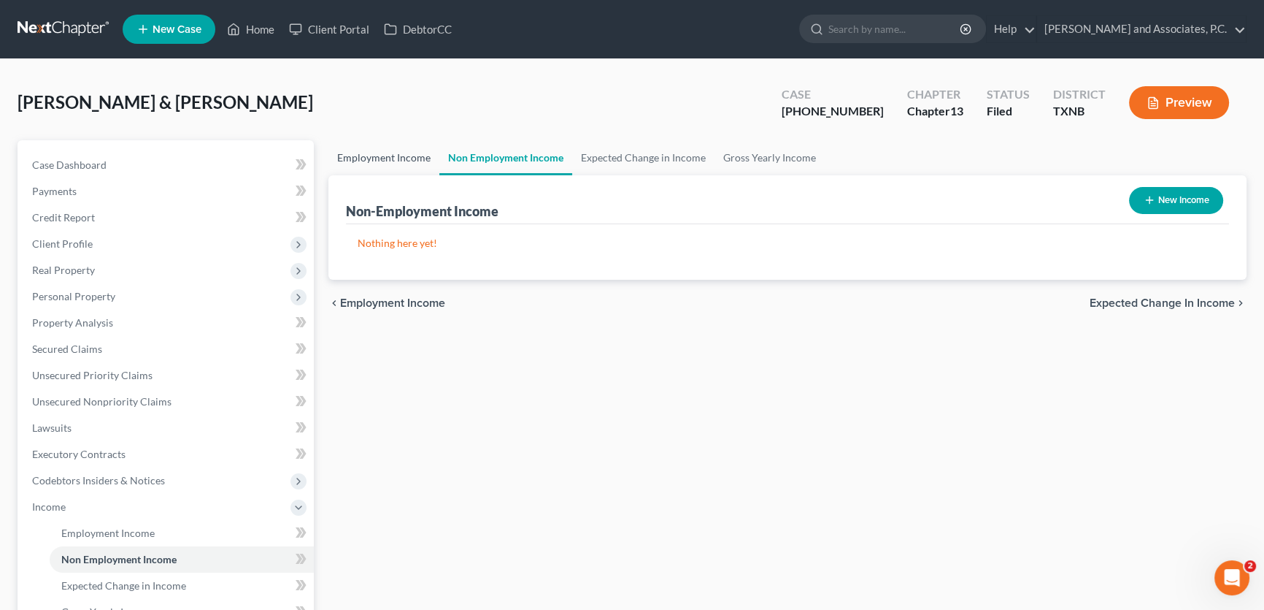
click at [409, 151] on link "Employment Income" at bounding box center [384, 157] width 111 height 35
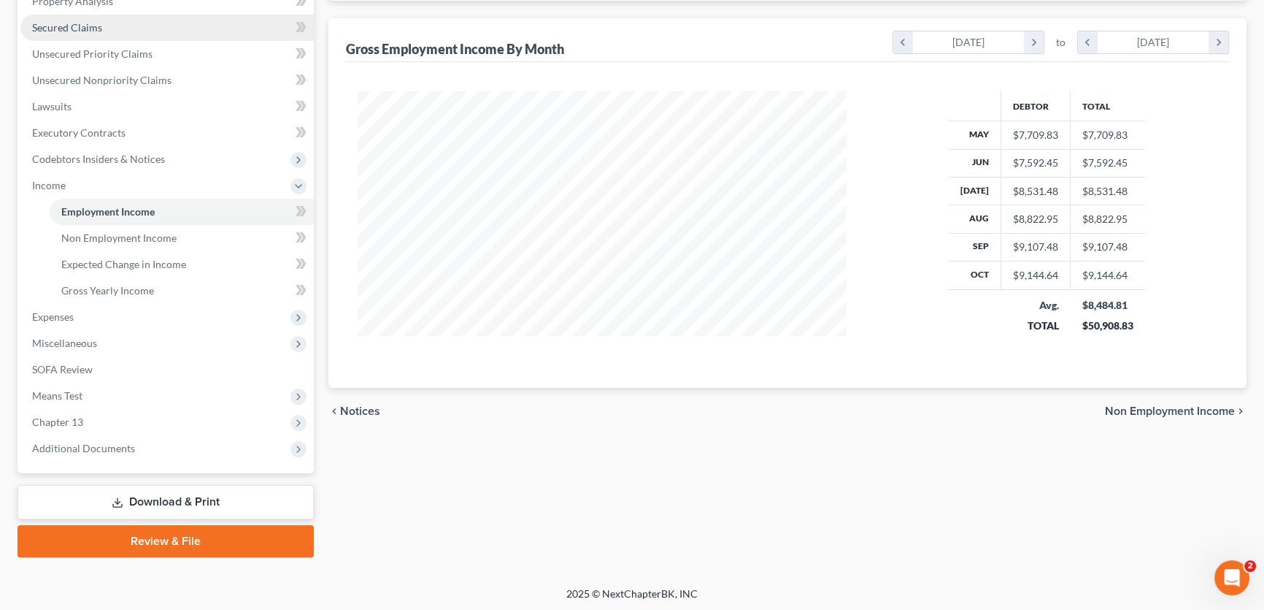
scroll to position [321, 0]
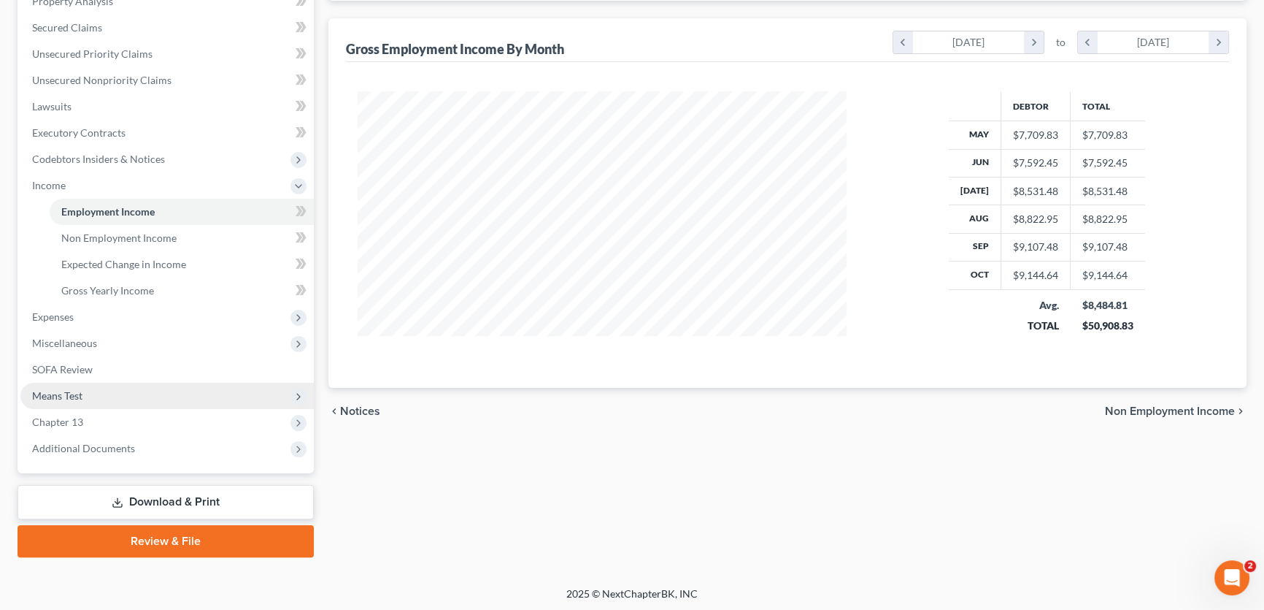
click at [74, 396] on span "Means Test" at bounding box center [57, 395] width 50 height 12
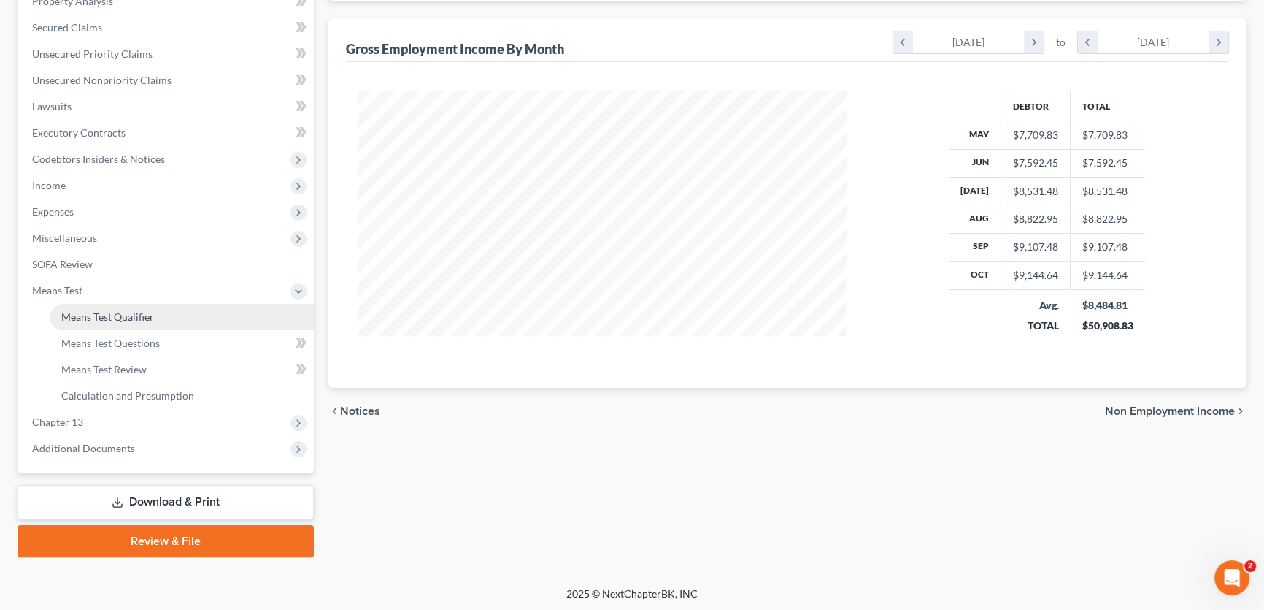
click at [95, 320] on span "Means Test Qualifier" at bounding box center [107, 316] width 93 height 12
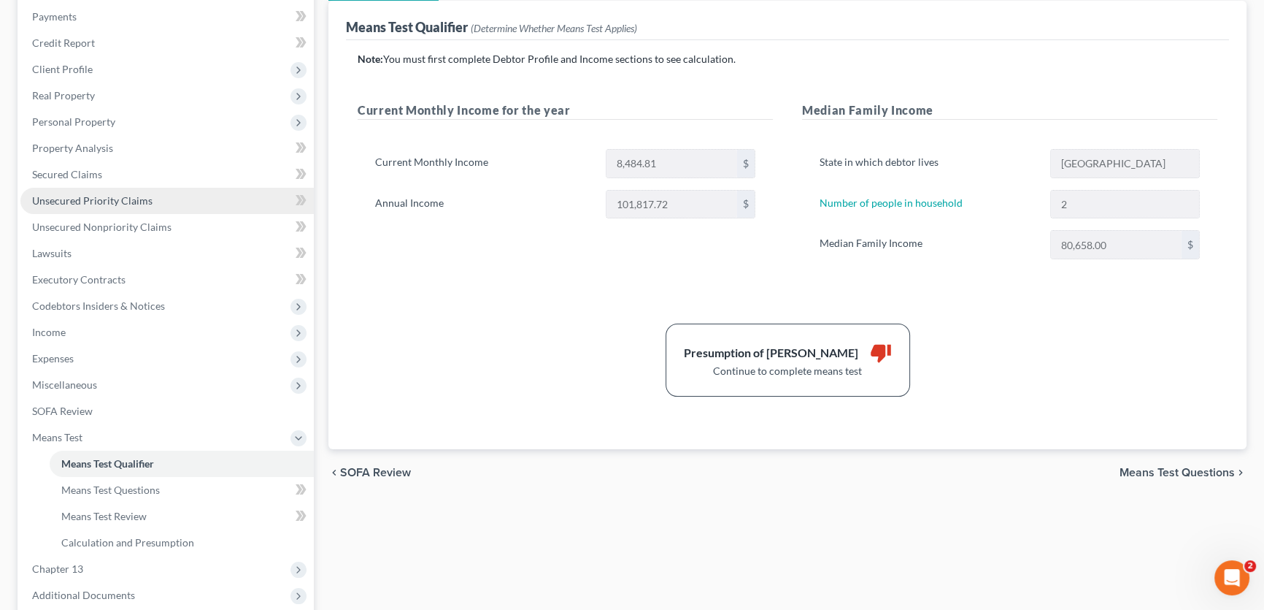
scroll to position [199, 0]
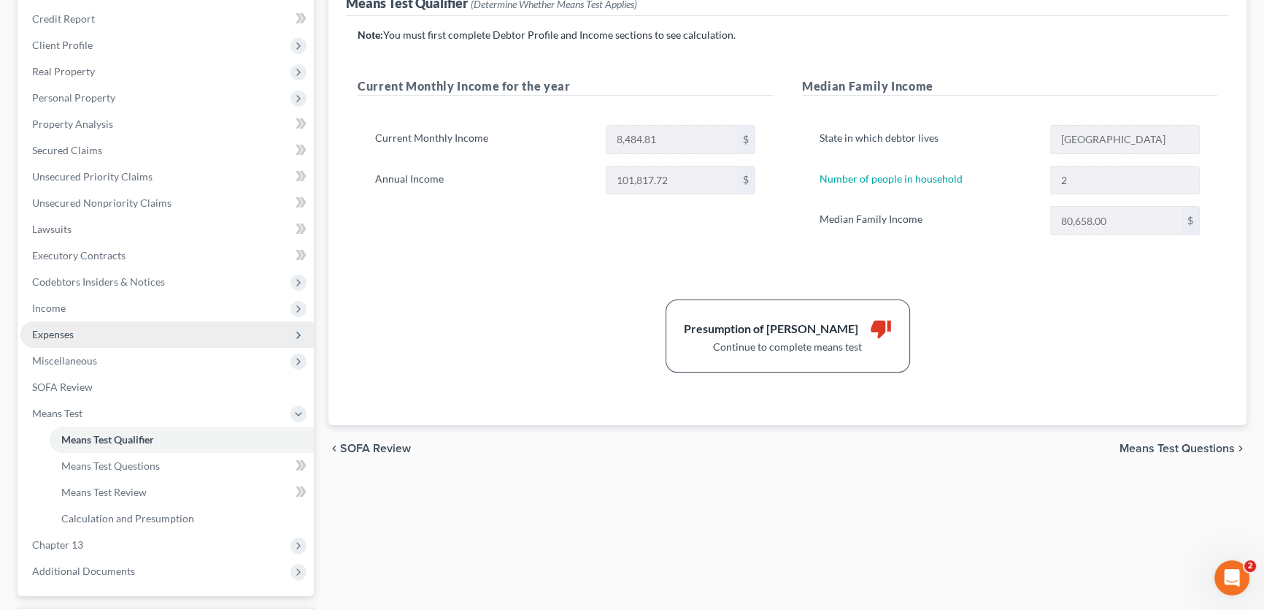
click at [74, 334] on span "Expenses" at bounding box center [166, 334] width 293 height 26
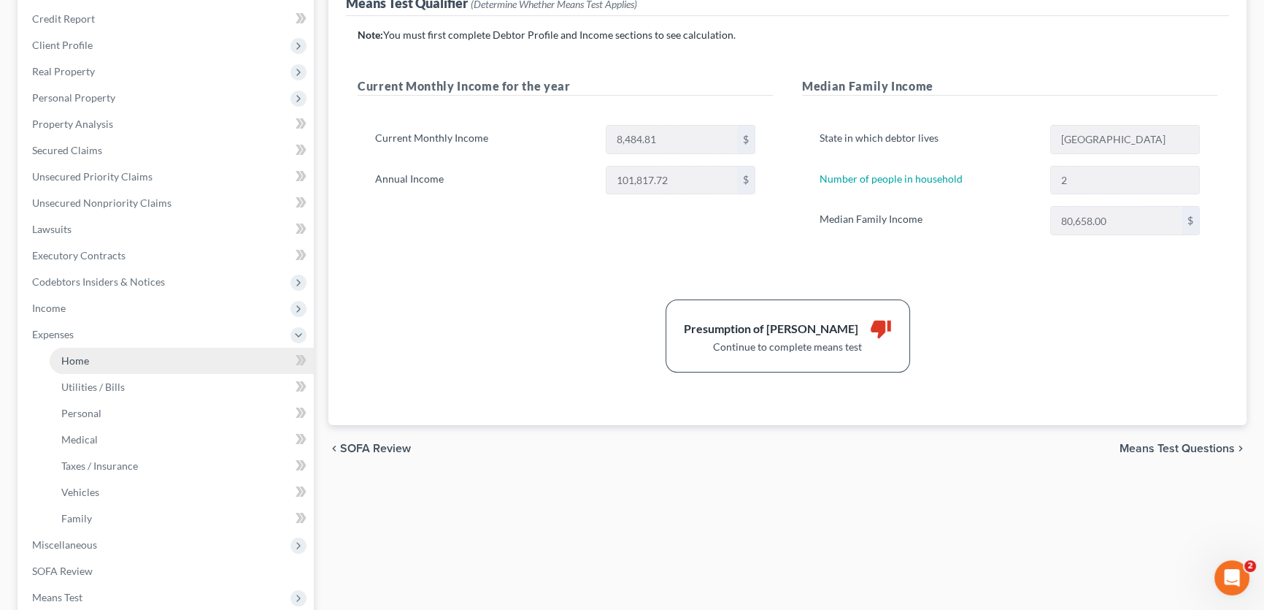
click at [86, 359] on span "Home" at bounding box center [75, 360] width 28 height 12
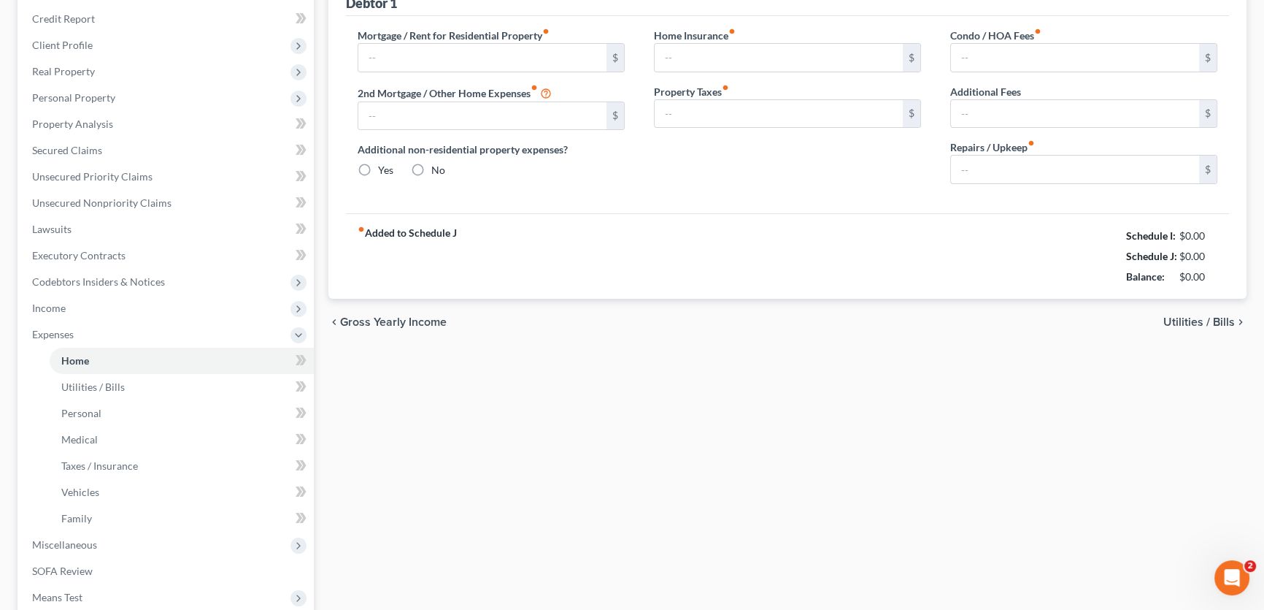
scroll to position [131, 0]
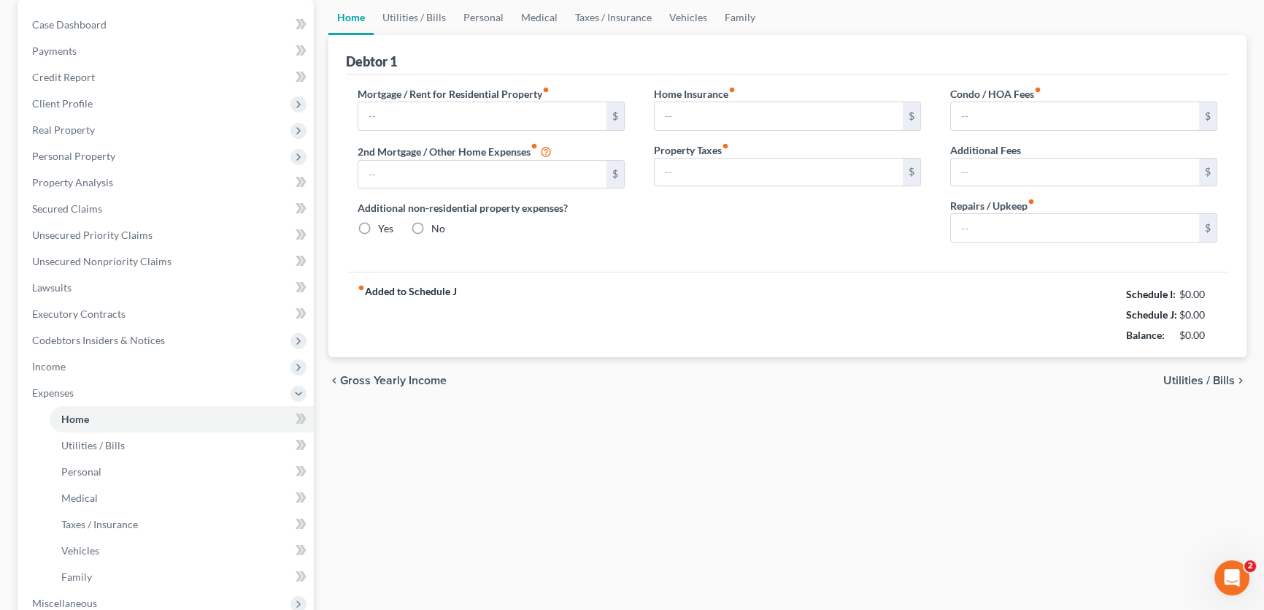
type input "0.00"
radio input "true"
type input "246.00"
type input "190.00"
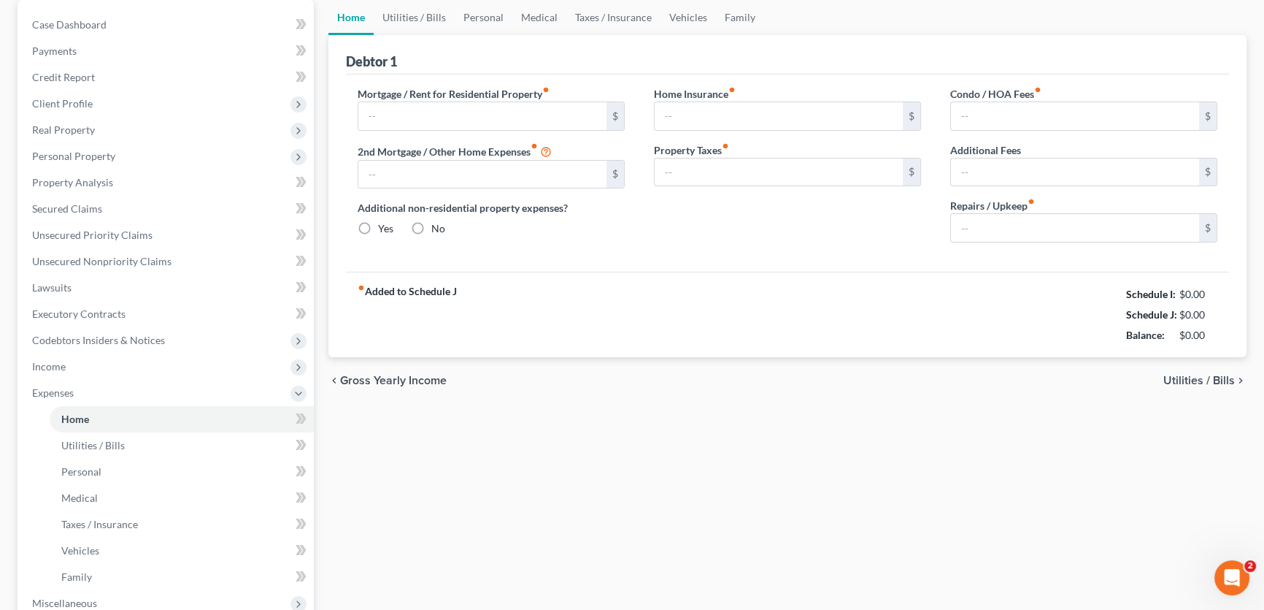
type input "0.00"
type input "100.00"
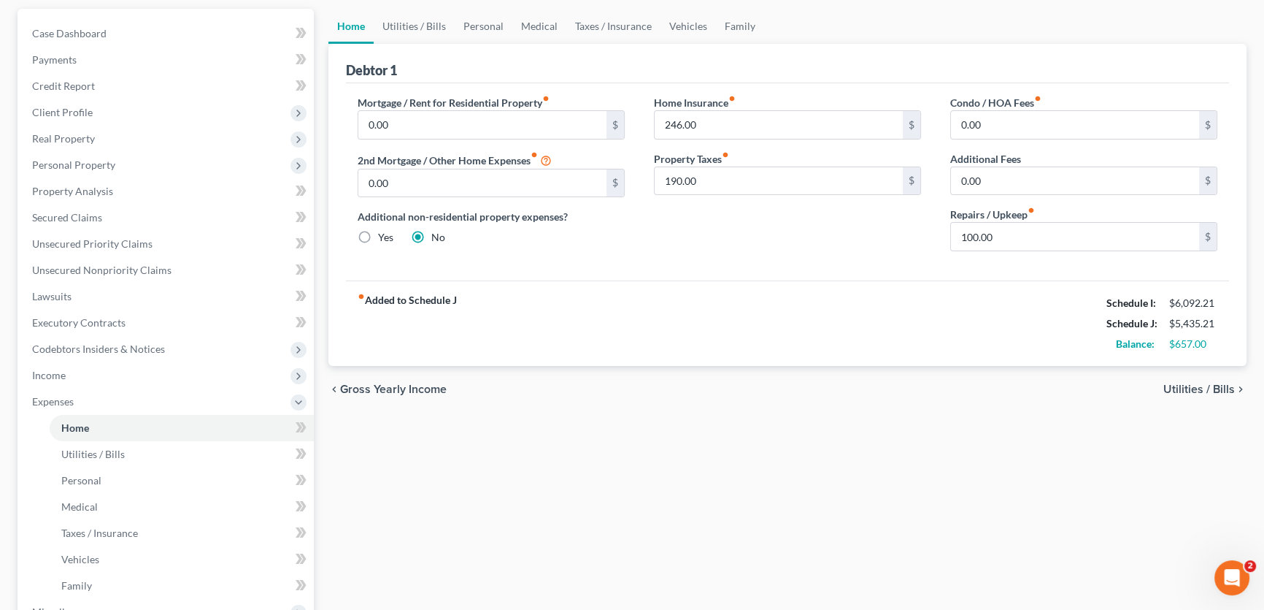
scroll to position [0, 0]
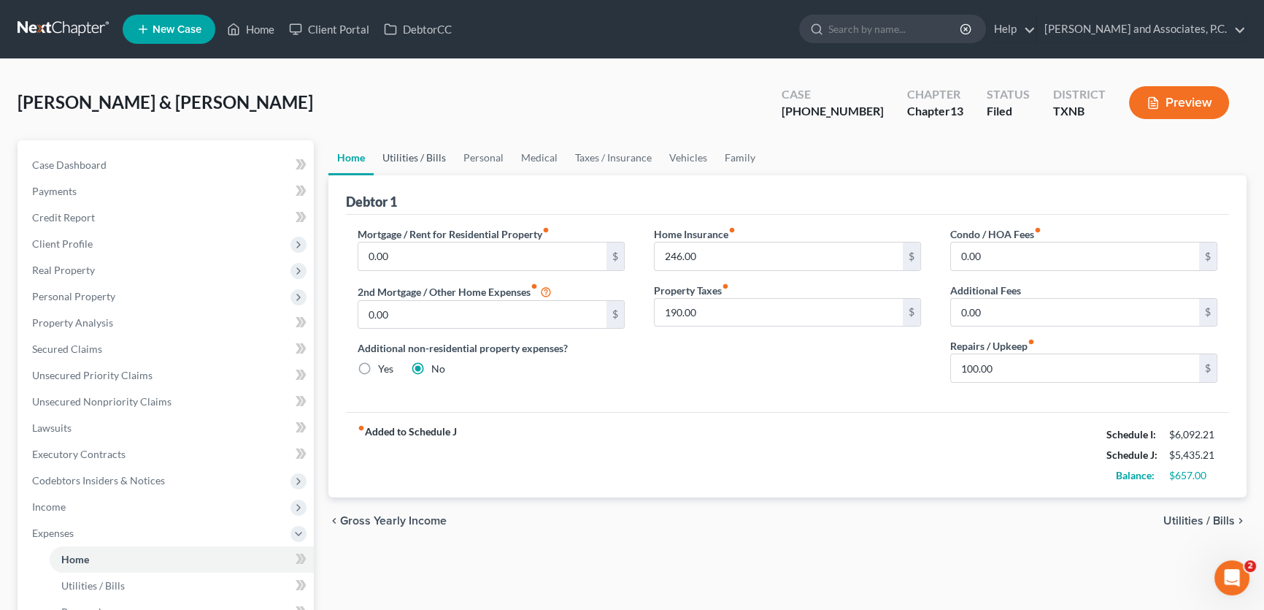
click at [437, 157] on link "Utilities / Bills" at bounding box center [414, 157] width 81 height 35
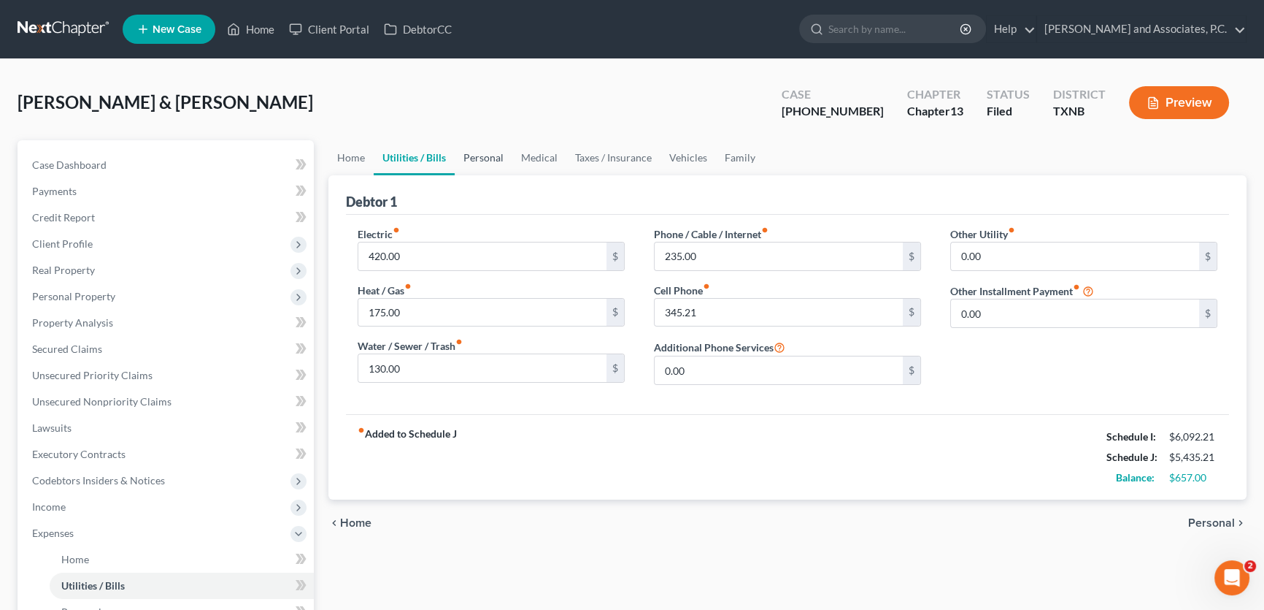
click at [477, 156] on link "Personal" at bounding box center [484, 157] width 58 height 35
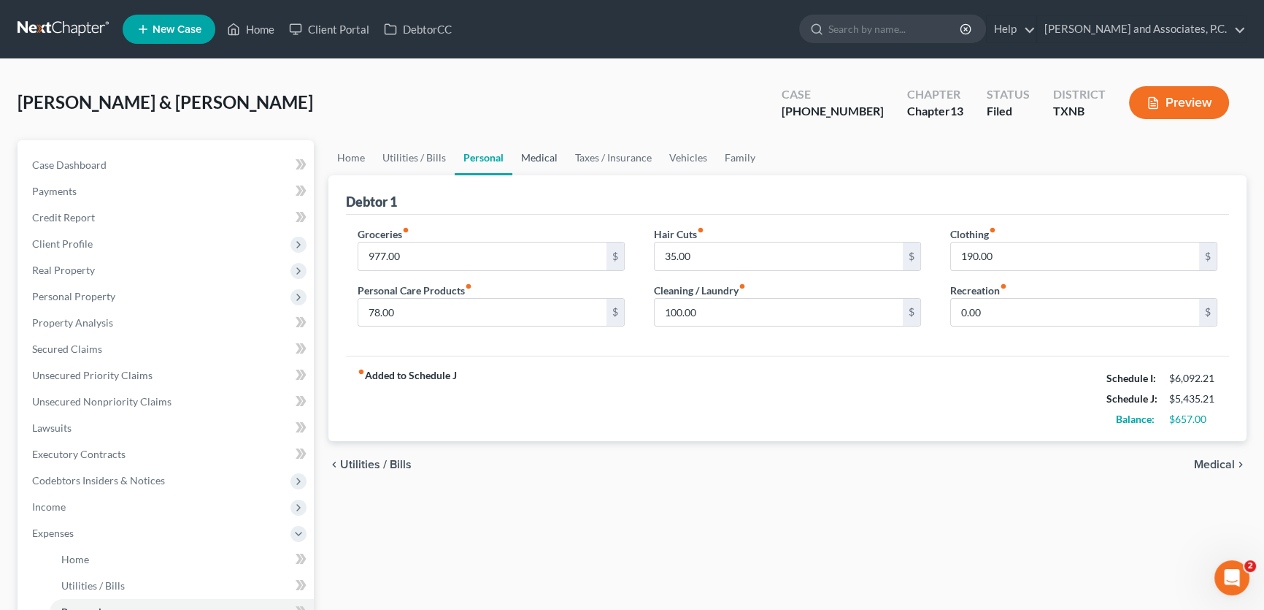
click at [537, 154] on link "Medical" at bounding box center [539, 157] width 54 height 35
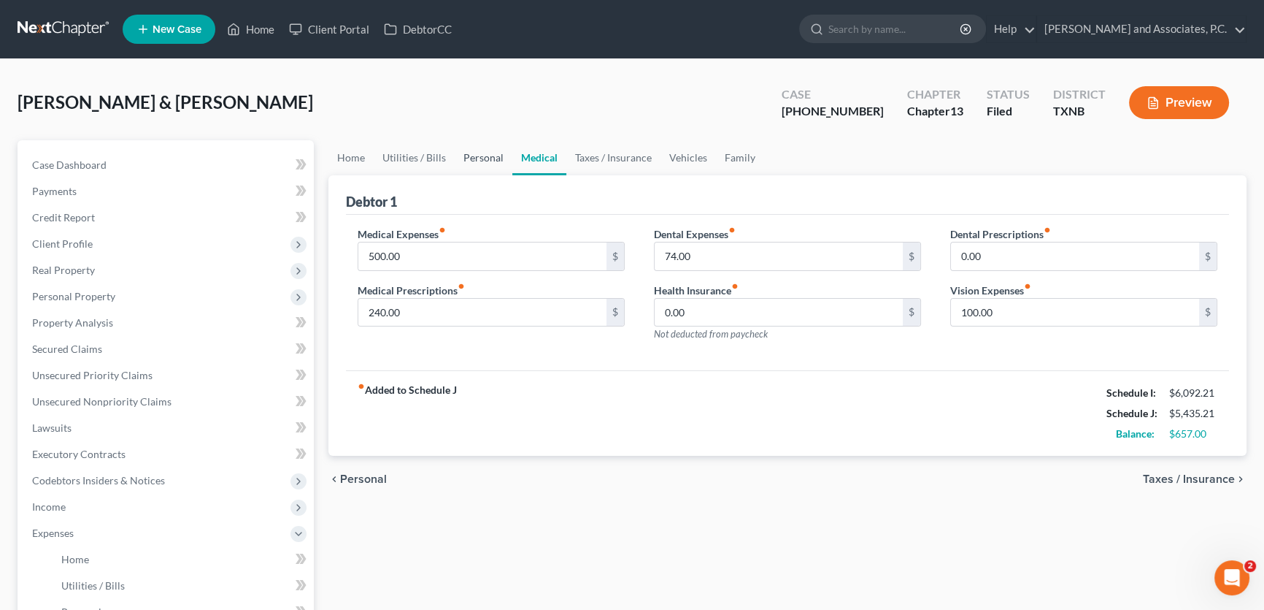
click at [465, 158] on link "Personal" at bounding box center [484, 157] width 58 height 35
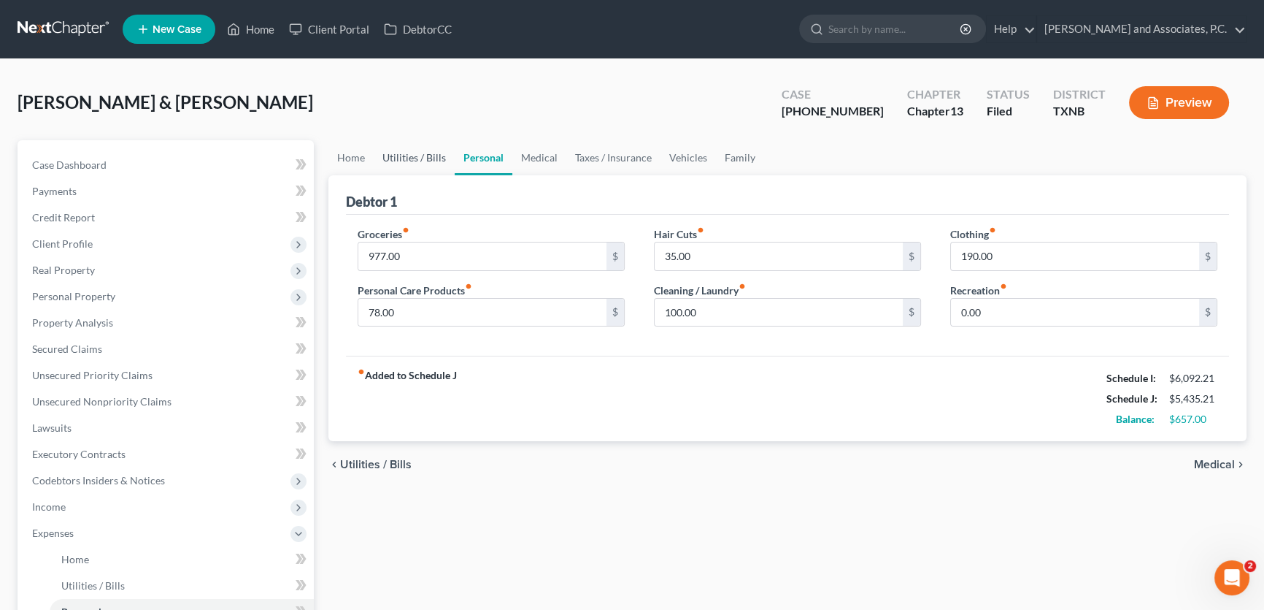
click at [420, 153] on link "Utilities / Bills" at bounding box center [414, 157] width 81 height 35
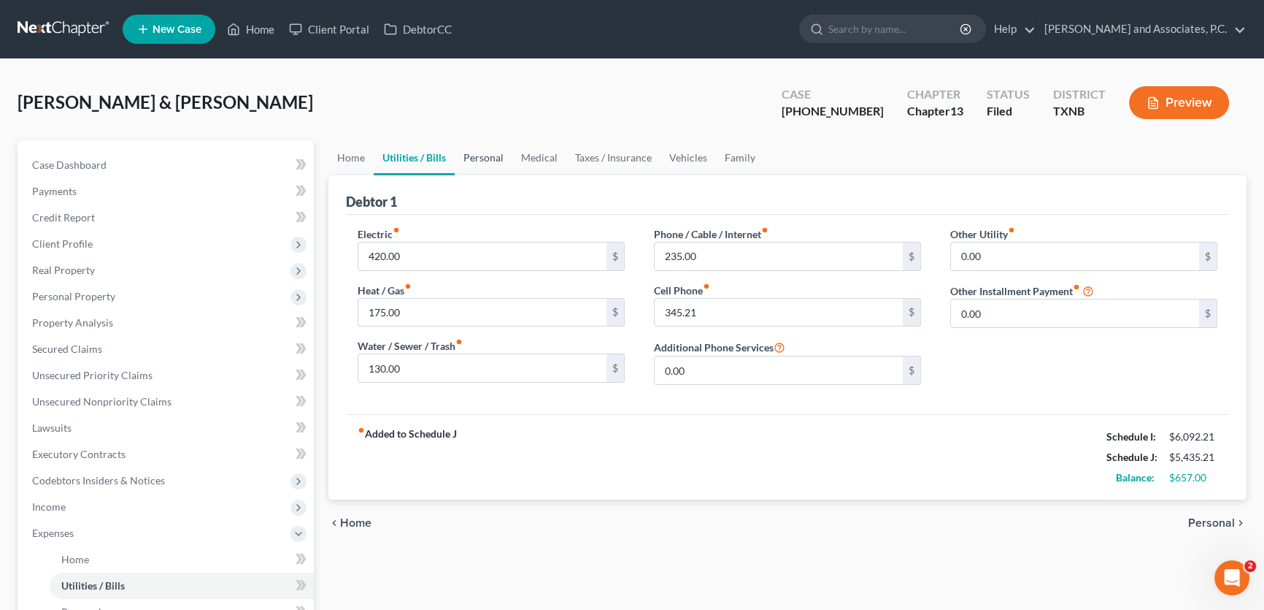
click at [480, 153] on link "Personal" at bounding box center [484, 157] width 58 height 35
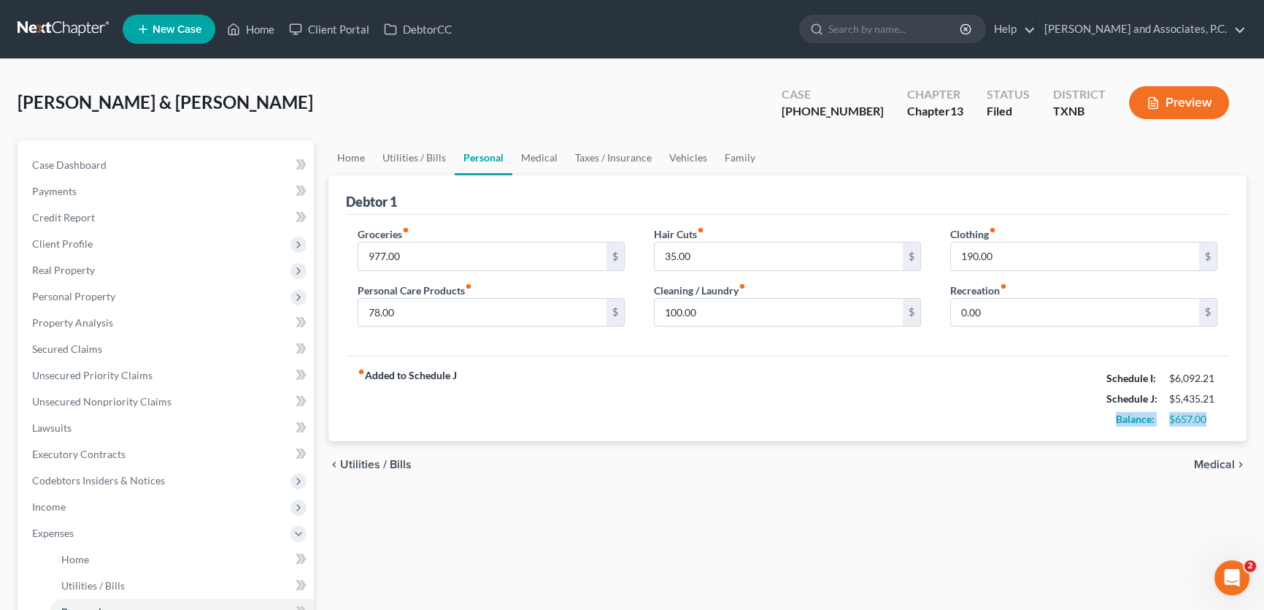
drag, startPoint x: 1211, startPoint y: 417, endPoint x: 1111, endPoint y: 420, distance: 100.1
click at [1111, 420] on div "Balance: $657.00" at bounding box center [1162, 419] width 126 height 20
click at [1111, 420] on div "Balance:" at bounding box center [1130, 419] width 63 height 15
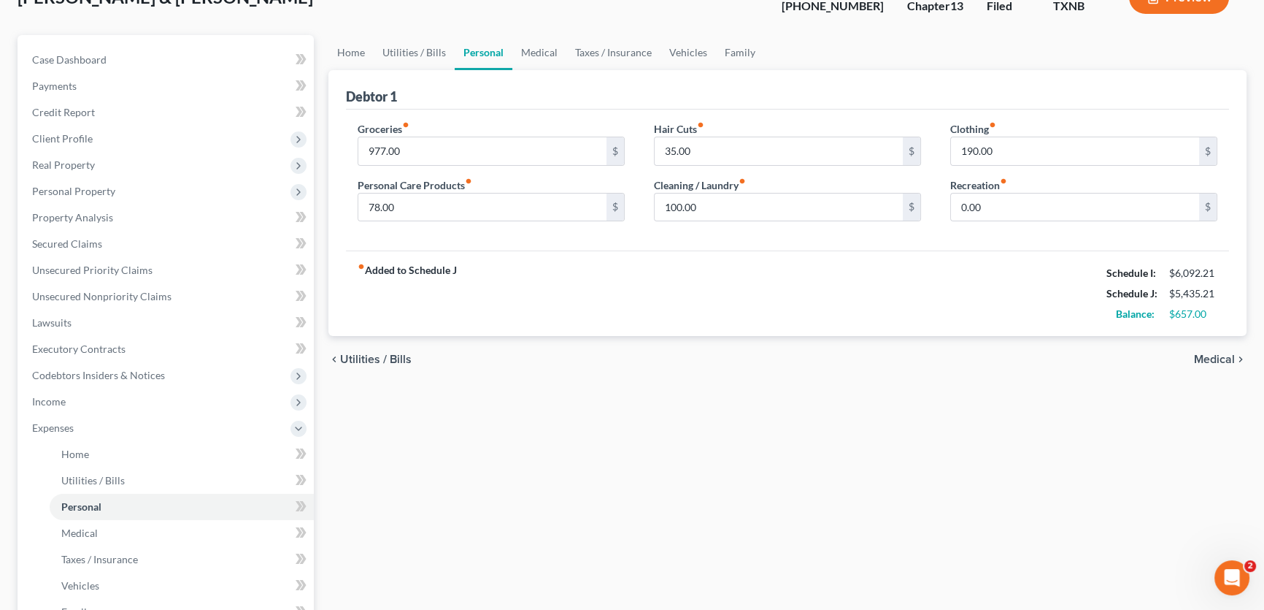
scroll to position [66, 0]
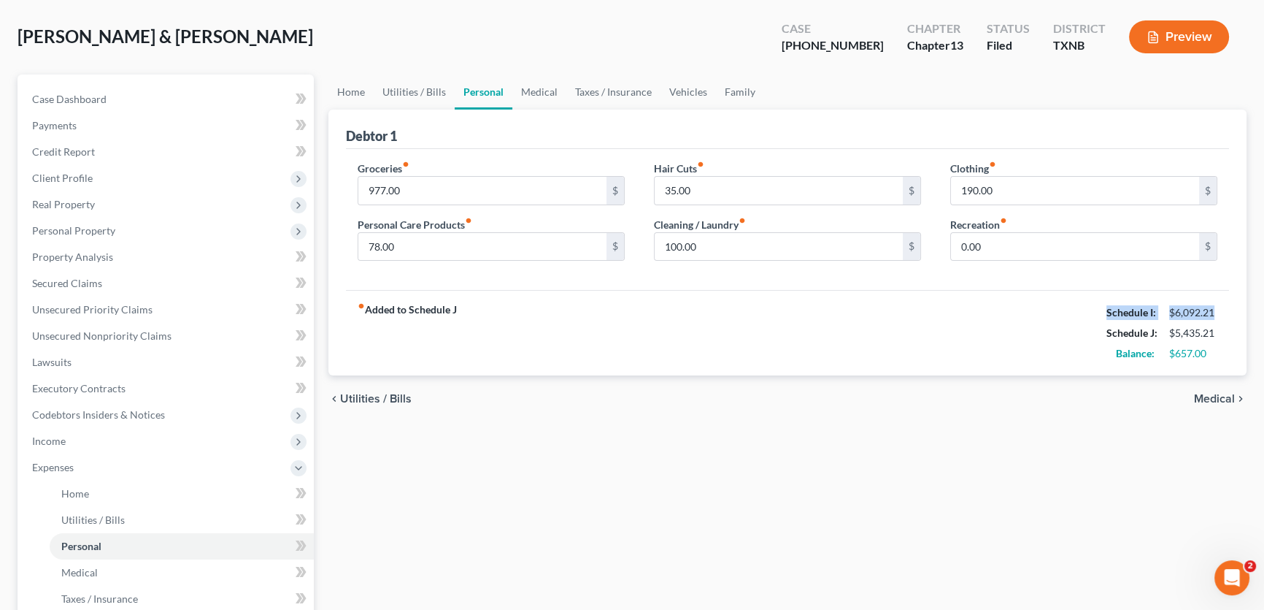
drag, startPoint x: 1218, startPoint y: 307, endPoint x: 1102, endPoint y: 312, distance: 116.2
click at [1102, 312] on div "Schedule I: $6,092.21" at bounding box center [1162, 312] width 126 height 20
drag, startPoint x: 1230, startPoint y: 330, endPoint x: 1100, endPoint y: 334, distance: 130.0
click at [1100, 334] on div "Debtor 1 Groceries fiber_manual_record 977.00 $ Personal Care Products fiber_ma…" at bounding box center [788, 243] width 918 height 266
drag, startPoint x: 1211, startPoint y: 350, endPoint x: 1113, endPoint y: 353, distance: 97.9
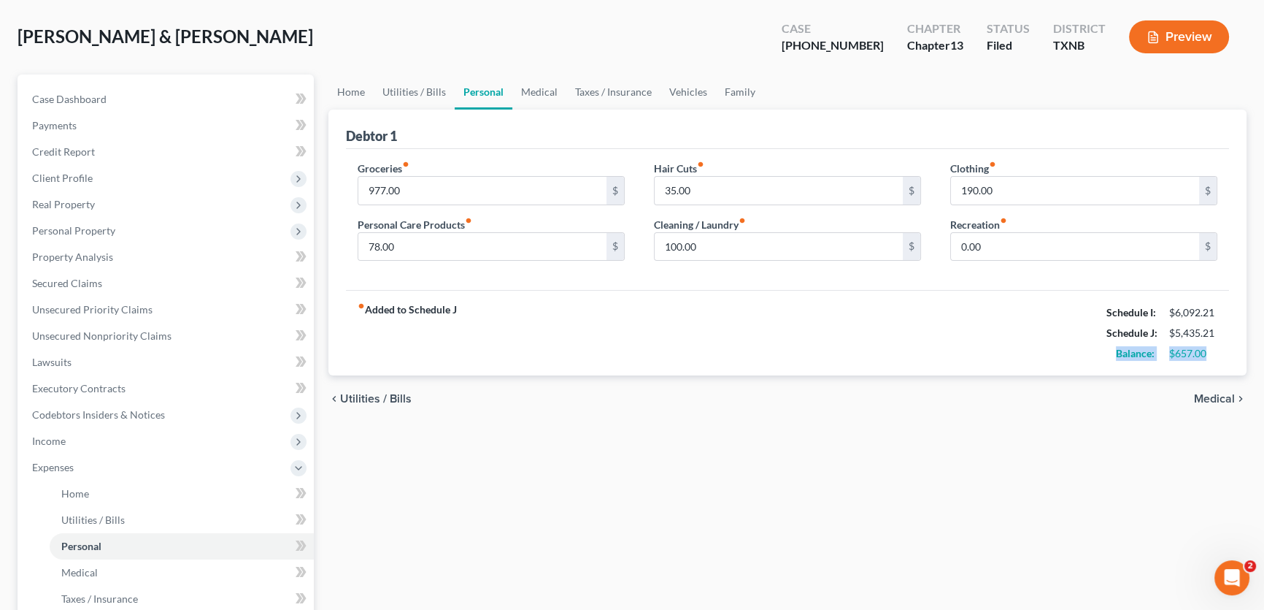
click at [1113, 353] on div "Balance: $657.00" at bounding box center [1162, 353] width 126 height 20
click at [1132, 390] on div "chevron_left Utilities / Bills Medical chevron_right" at bounding box center [788, 398] width 918 height 47
click at [698, 90] on link "Vehicles" at bounding box center [688, 91] width 55 height 35
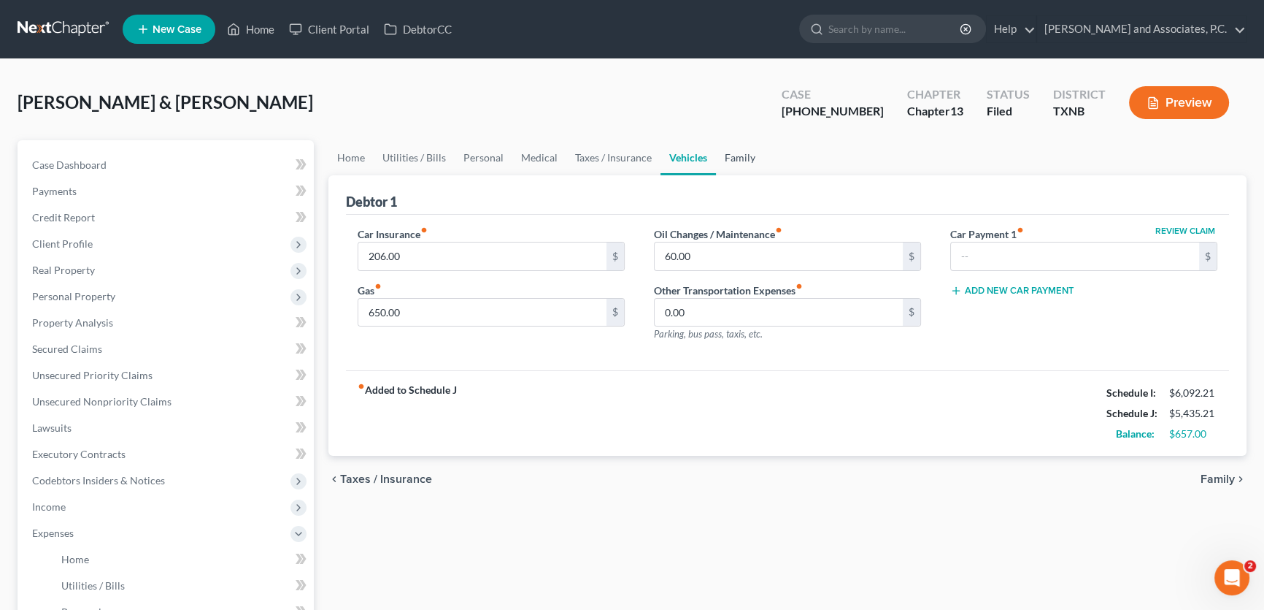
click at [725, 155] on link "Family" at bounding box center [740, 157] width 48 height 35
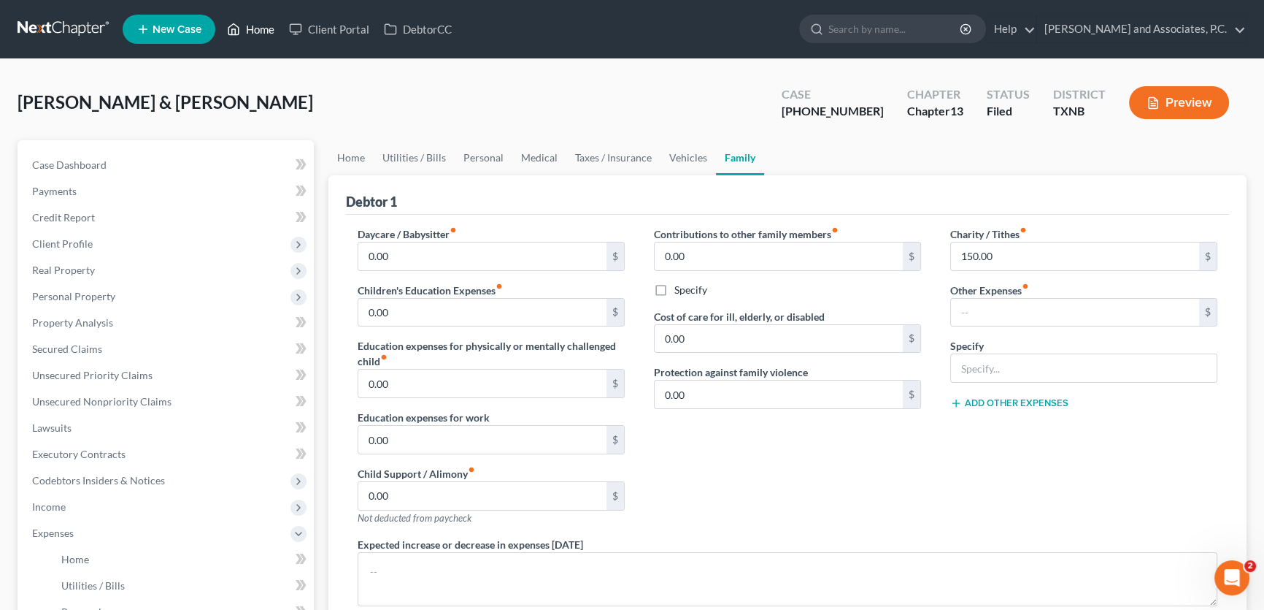
click at [256, 23] on link "Home" at bounding box center [251, 29] width 62 height 26
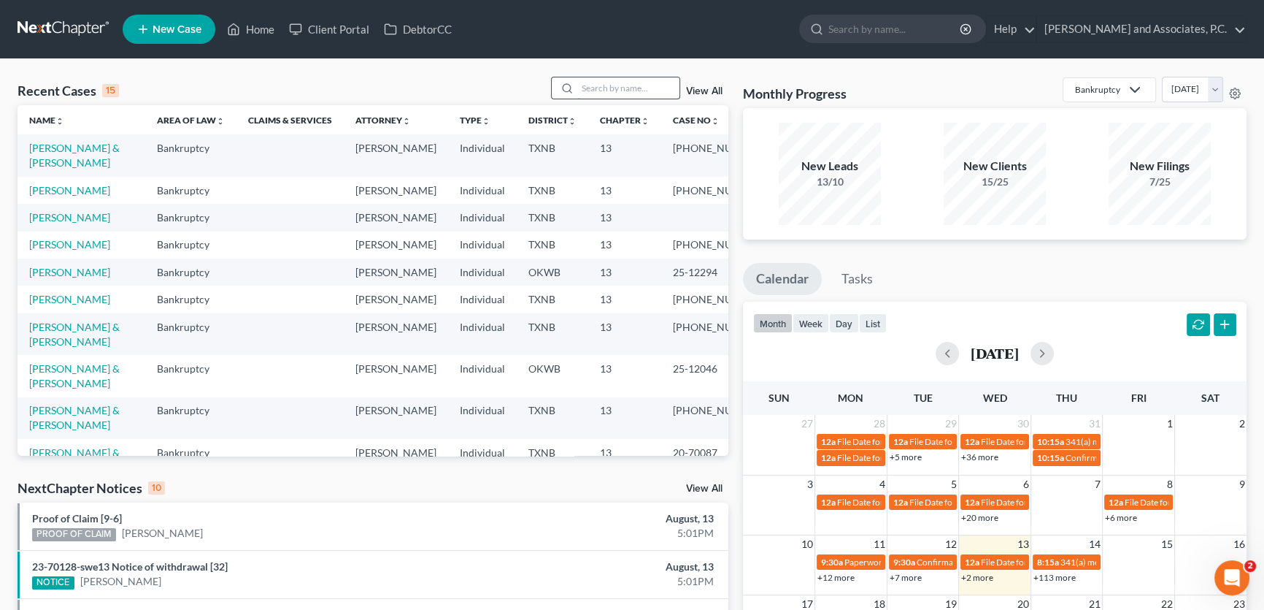
click at [586, 86] on input "search" at bounding box center [628, 87] width 102 height 21
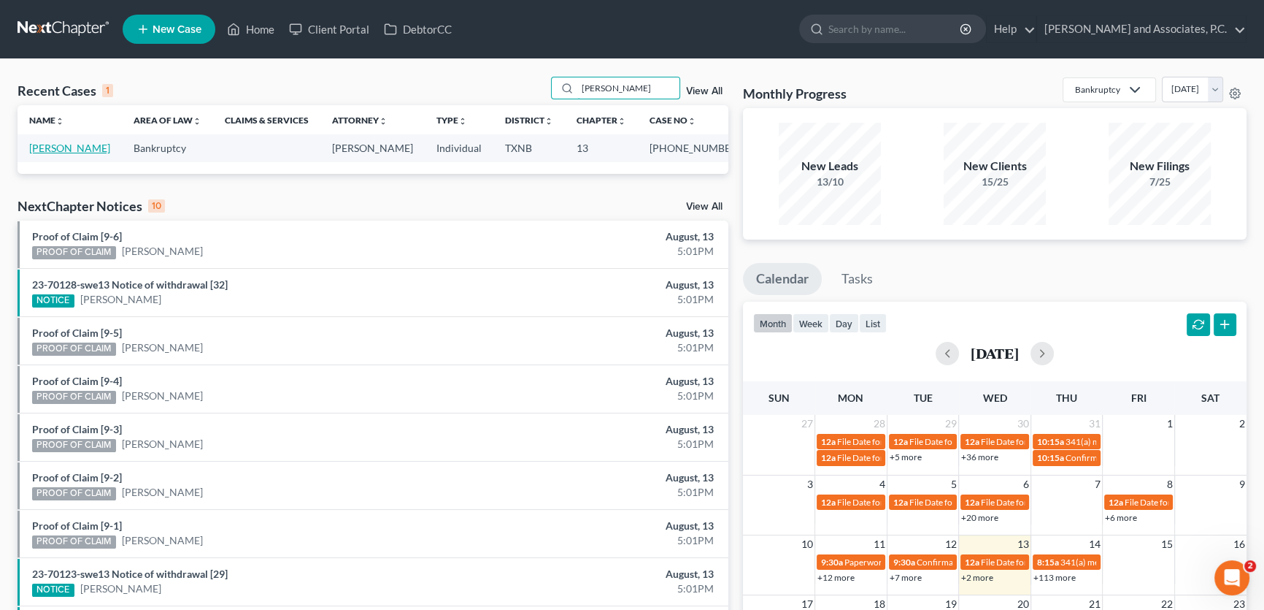
type input "stein"
click at [85, 145] on link "Steinbeck, Crystal" at bounding box center [69, 148] width 81 height 12
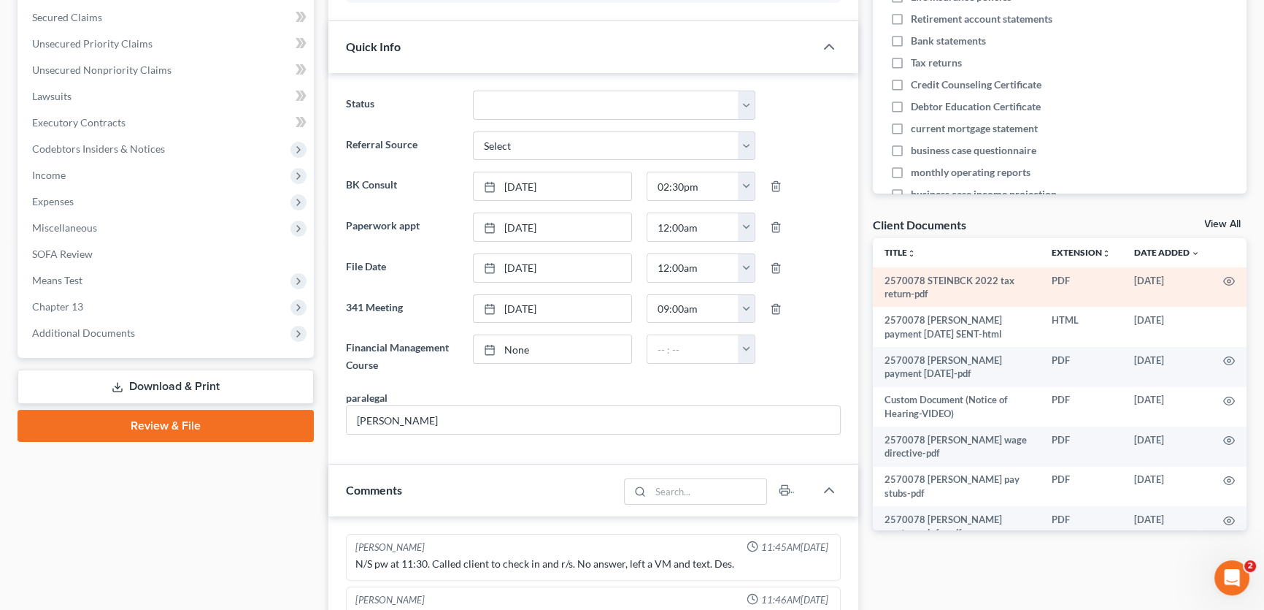
scroll to position [1191, 0]
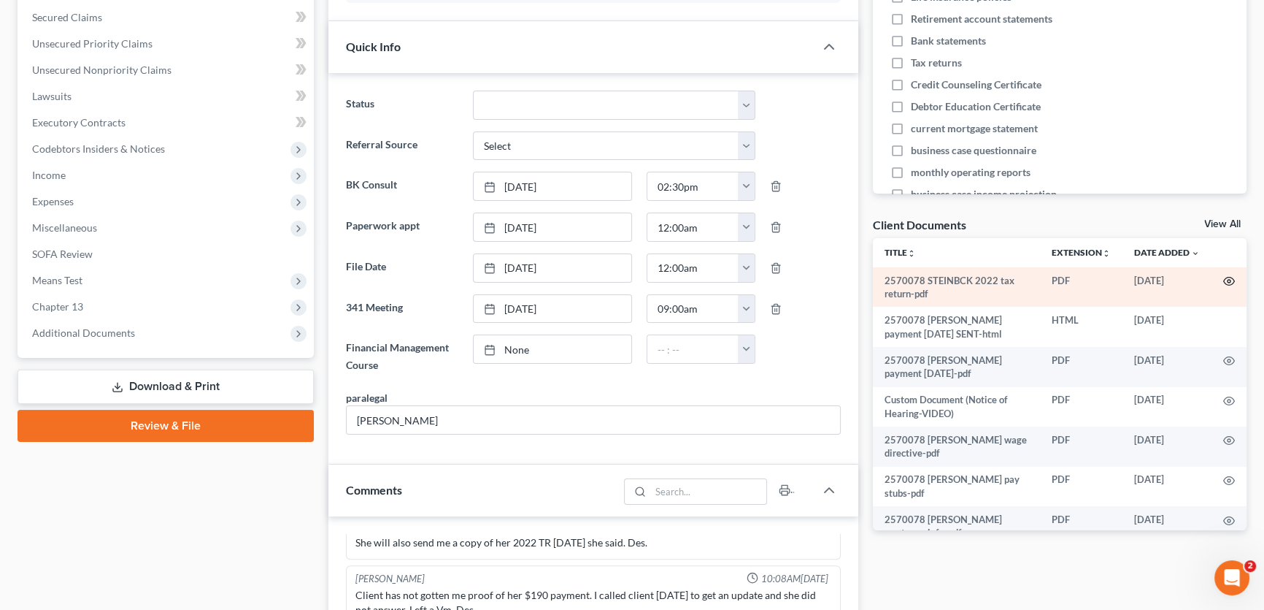
click at [1224, 280] on icon "button" at bounding box center [1230, 281] width 12 height 12
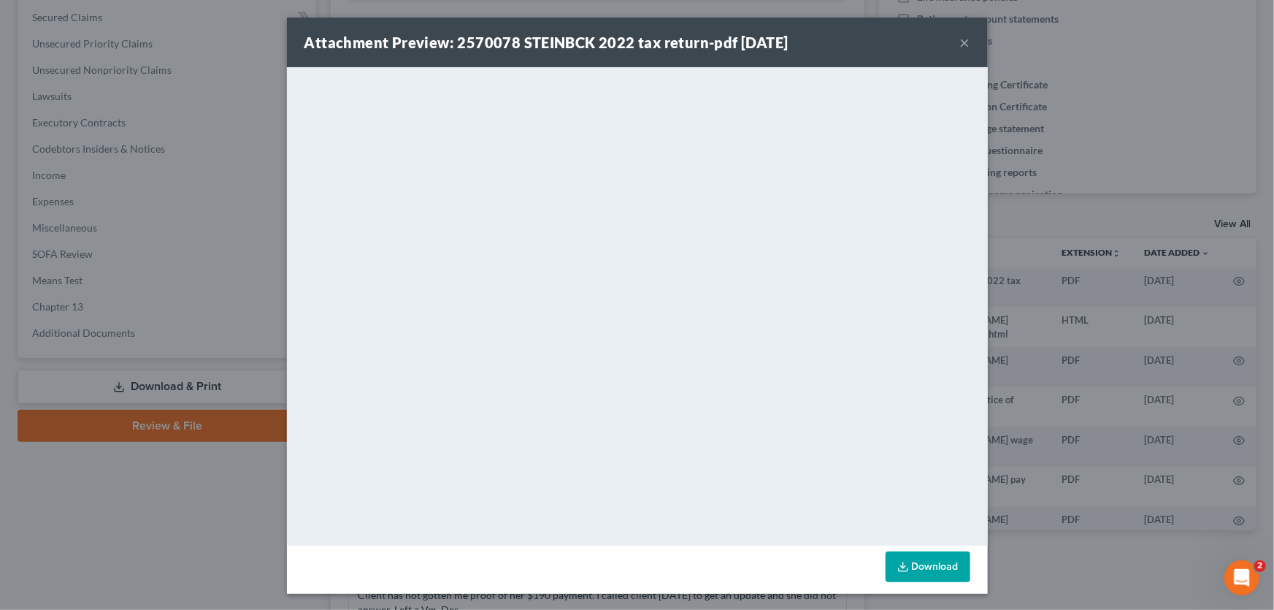
click at [964, 46] on button "×" at bounding box center [965, 43] width 10 height 18
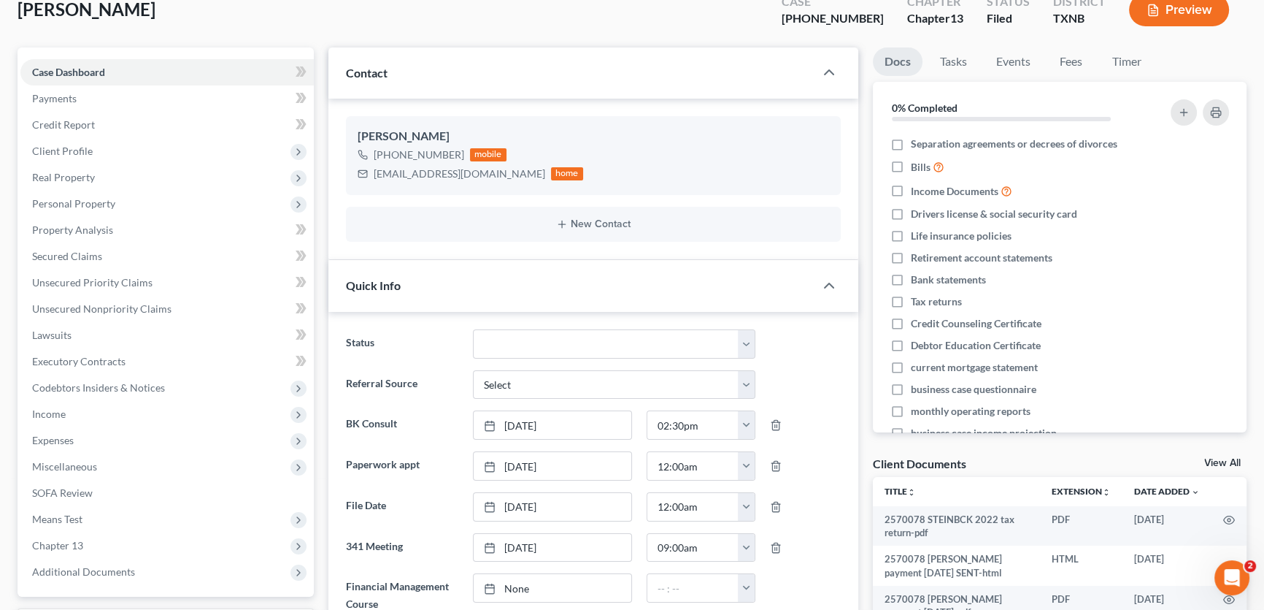
scroll to position [0, 0]
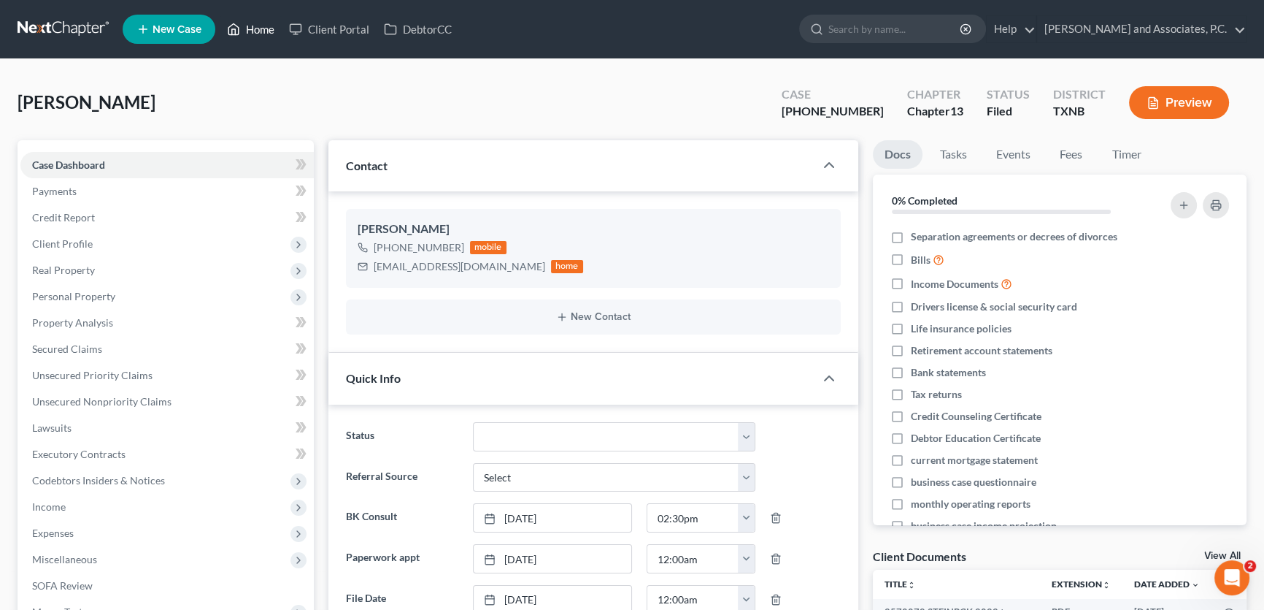
click at [264, 28] on link "Home" at bounding box center [251, 29] width 62 height 26
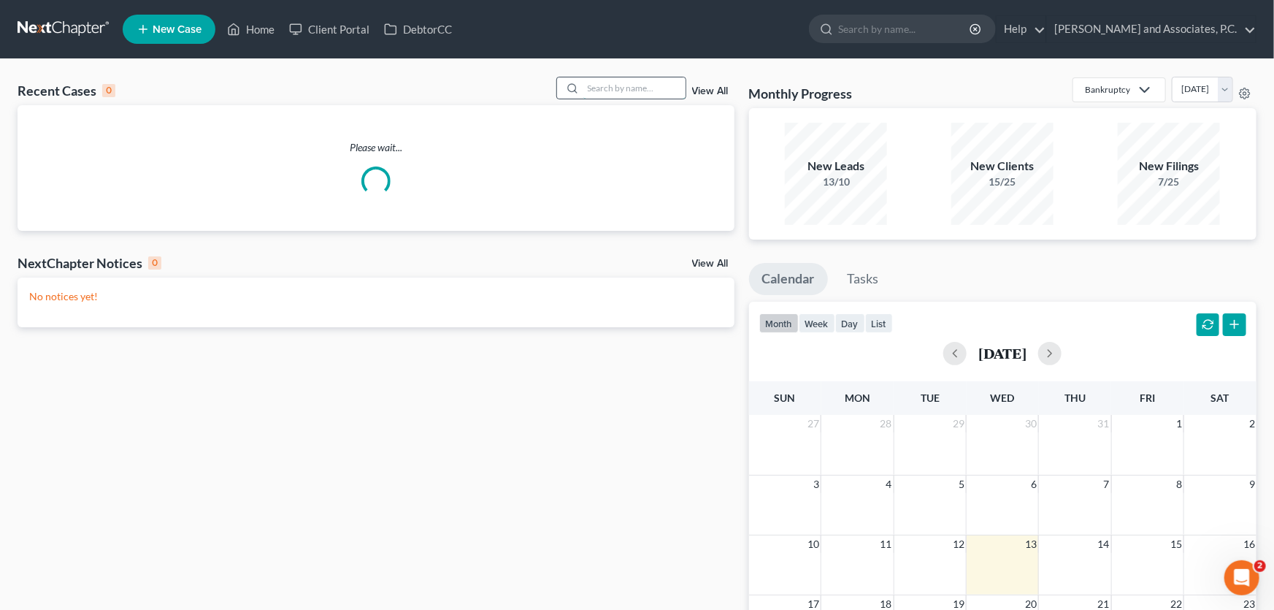
click at [667, 86] on input "search" at bounding box center [634, 87] width 102 height 21
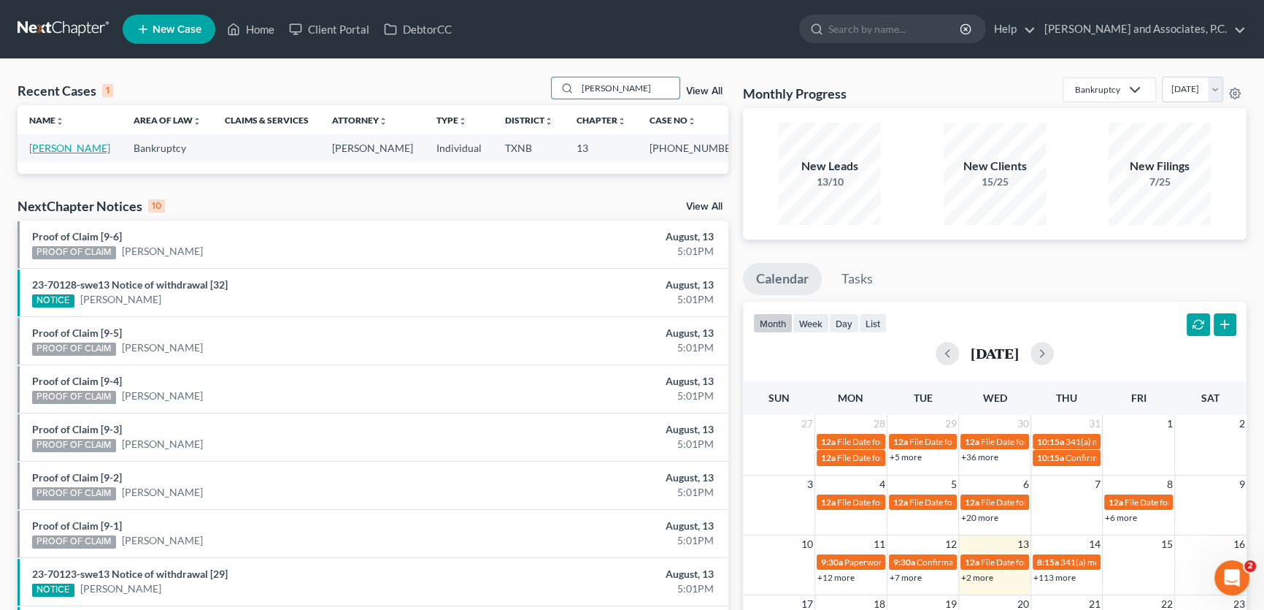
type input "carson"
click at [58, 152] on link "Carson, Tari" at bounding box center [69, 148] width 81 height 12
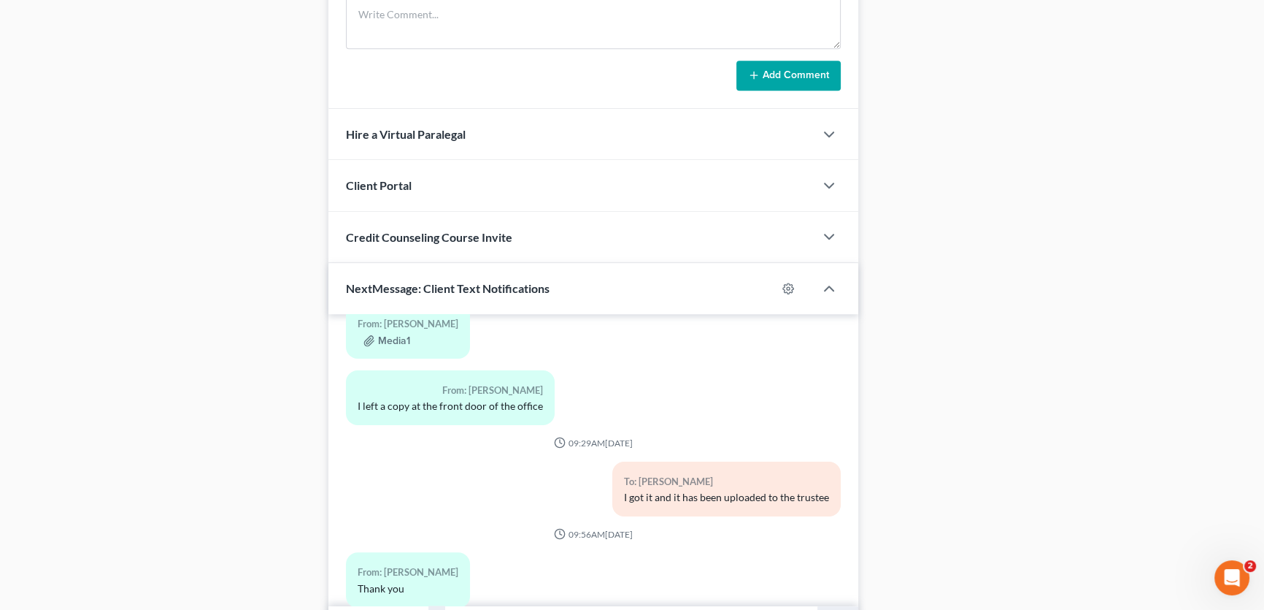
scroll to position [1199, 0]
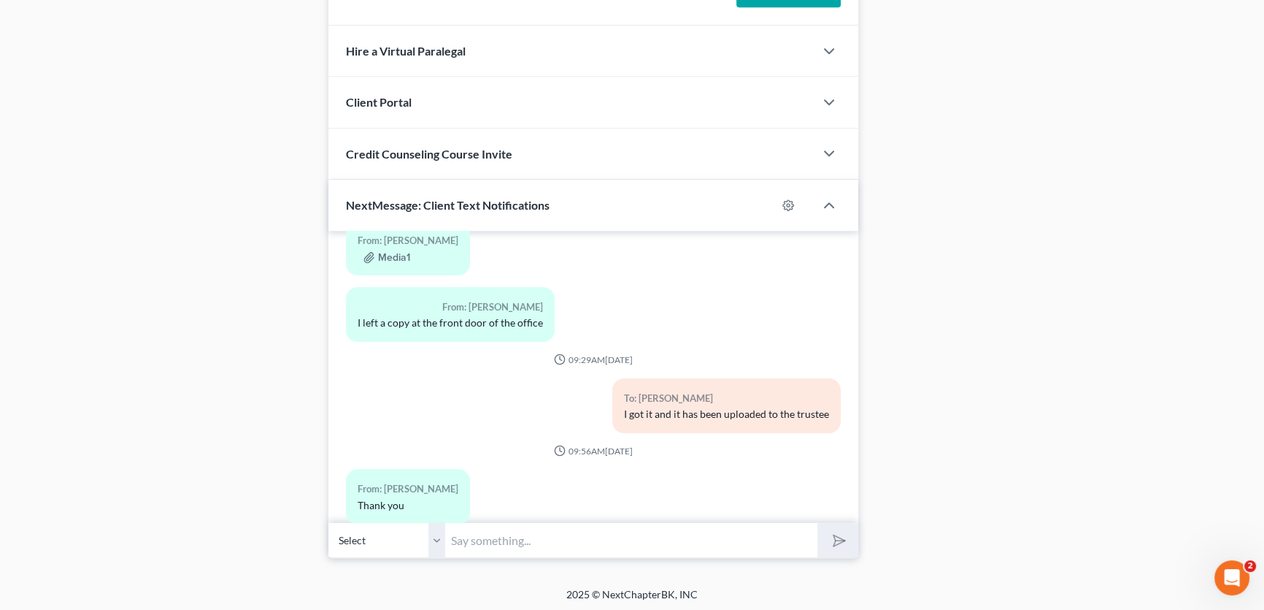
drag, startPoint x: 437, startPoint y: 528, endPoint x: 471, endPoint y: 531, distance: 33.7
click at [437, 528] on select "Select +1 (469) 245-5566 - Tari Carson" at bounding box center [387, 540] width 117 height 36
click at [471, 531] on input "text" at bounding box center [631, 540] width 372 height 36
click at [471, 533] on input "text" at bounding box center [631, 540] width 372 height 36
type input "c"
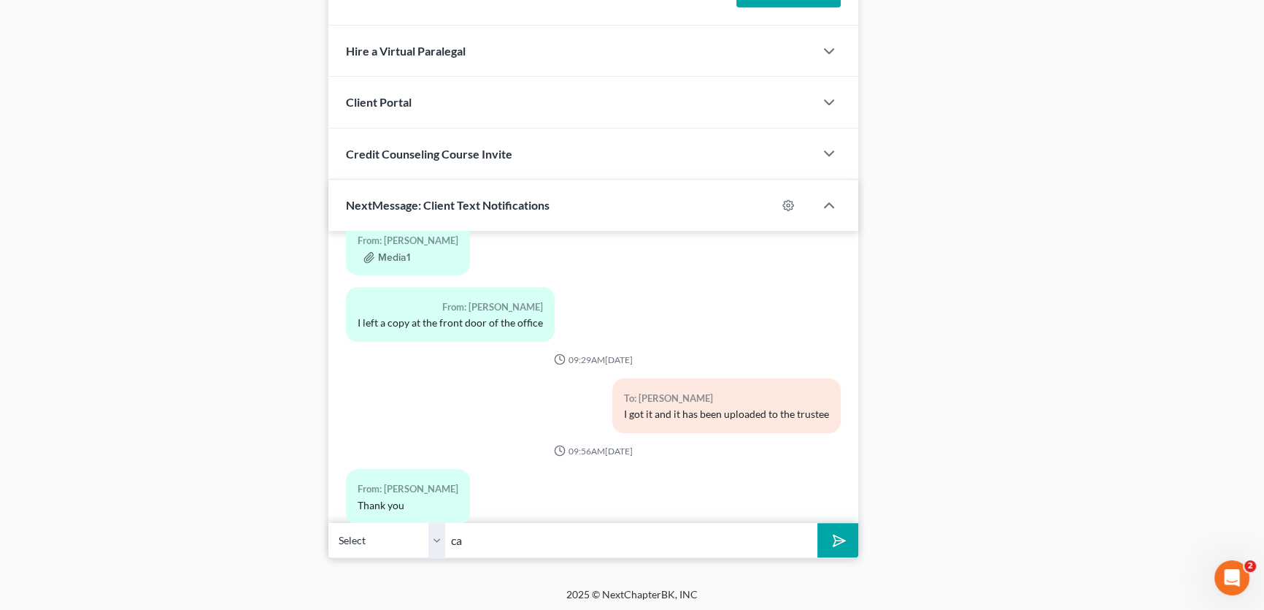
type input "c"
type input "you can text a picture to this number."
click at [818, 523] on button "submit" at bounding box center [838, 540] width 40 height 34
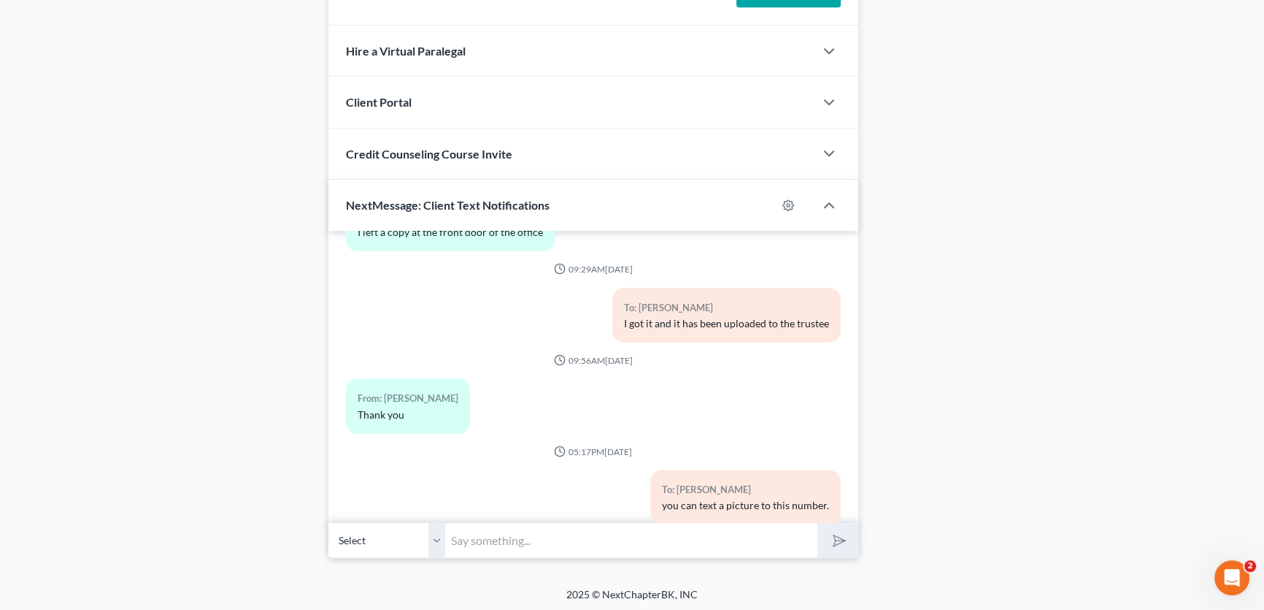
scroll to position [7097, 0]
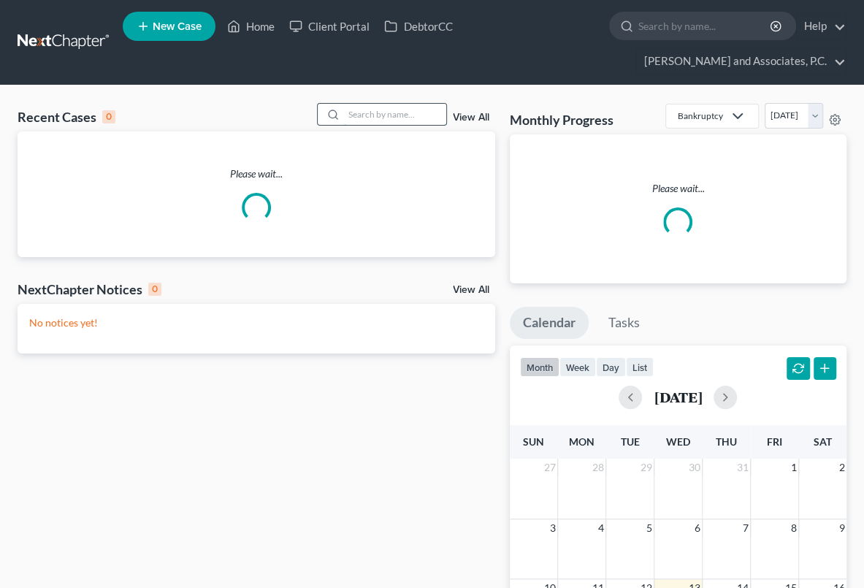
click at [441, 111] on input "search" at bounding box center [395, 114] width 102 height 21
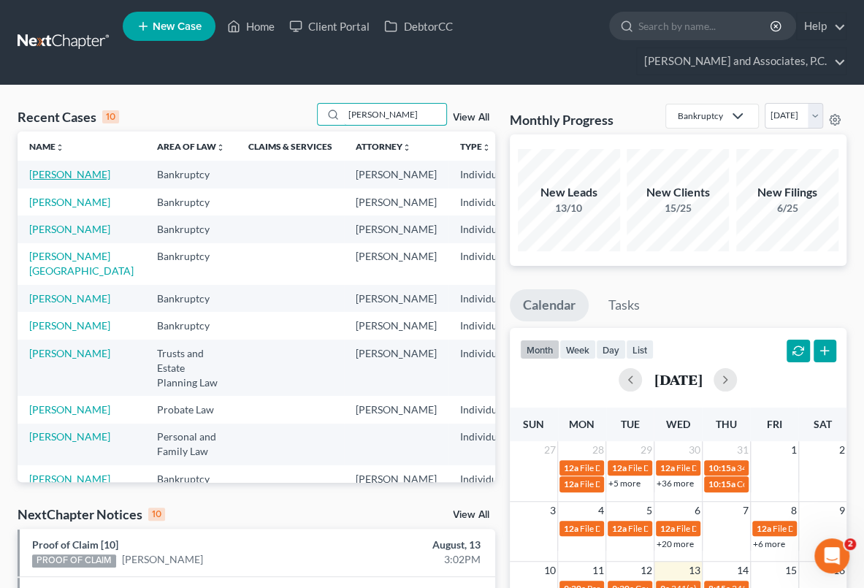
type input "[PERSON_NAME]"
click at [32, 175] on link "[PERSON_NAME]" at bounding box center [69, 174] width 81 height 12
select select "7"
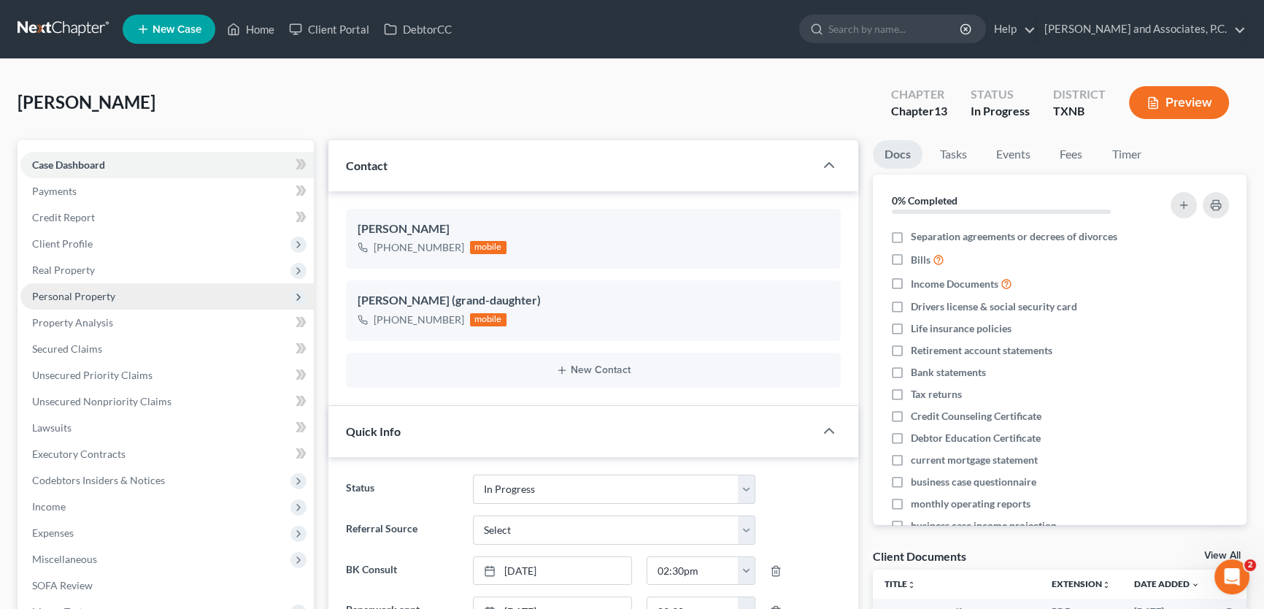
drag, startPoint x: 87, startPoint y: 292, endPoint x: 97, endPoint y: 295, distance: 10.6
click at [87, 292] on span "Personal Property" at bounding box center [73, 296] width 83 height 12
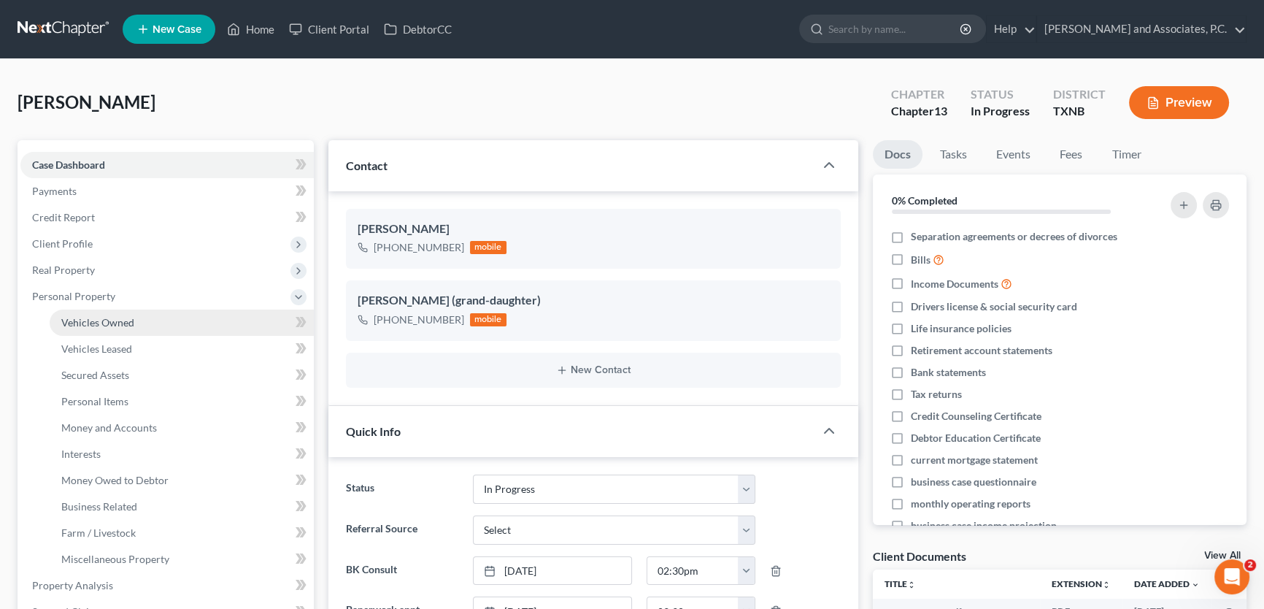
click at [123, 318] on span "Vehicles Owned" at bounding box center [97, 322] width 73 height 12
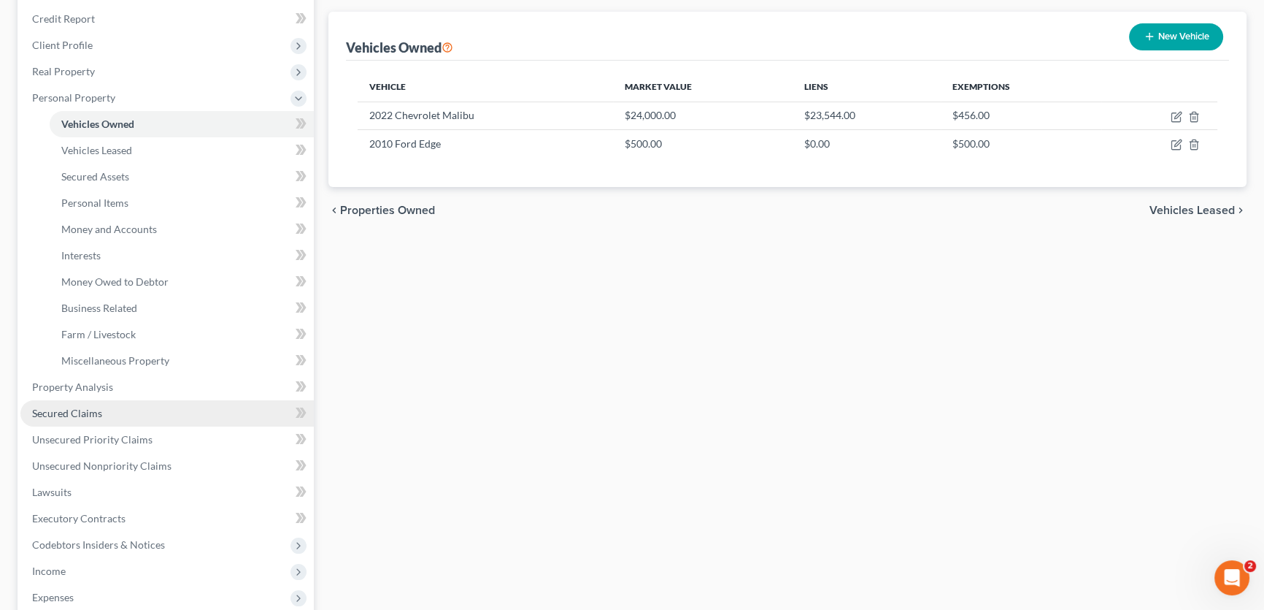
click at [84, 415] on span "Secured Claims" at bounding box center [67, 413] width 70 height 12
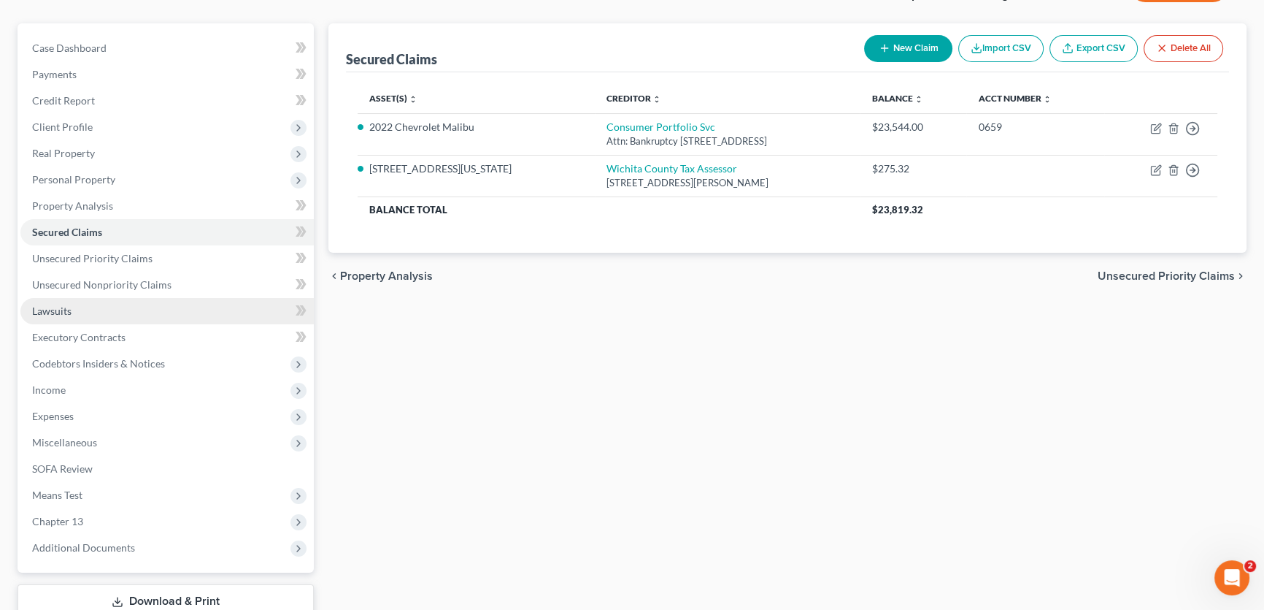
scroll to position [217, 0]
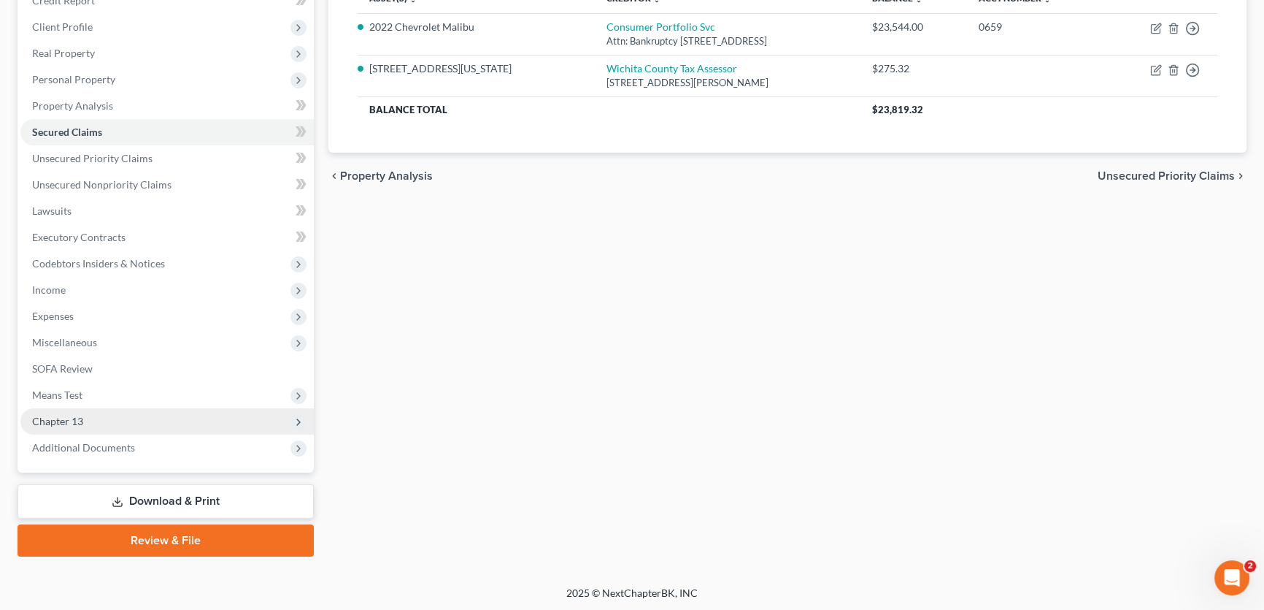
click at [99, 419] on span "Chapter 13" at bounding box center [166, 421] width 293 height 26
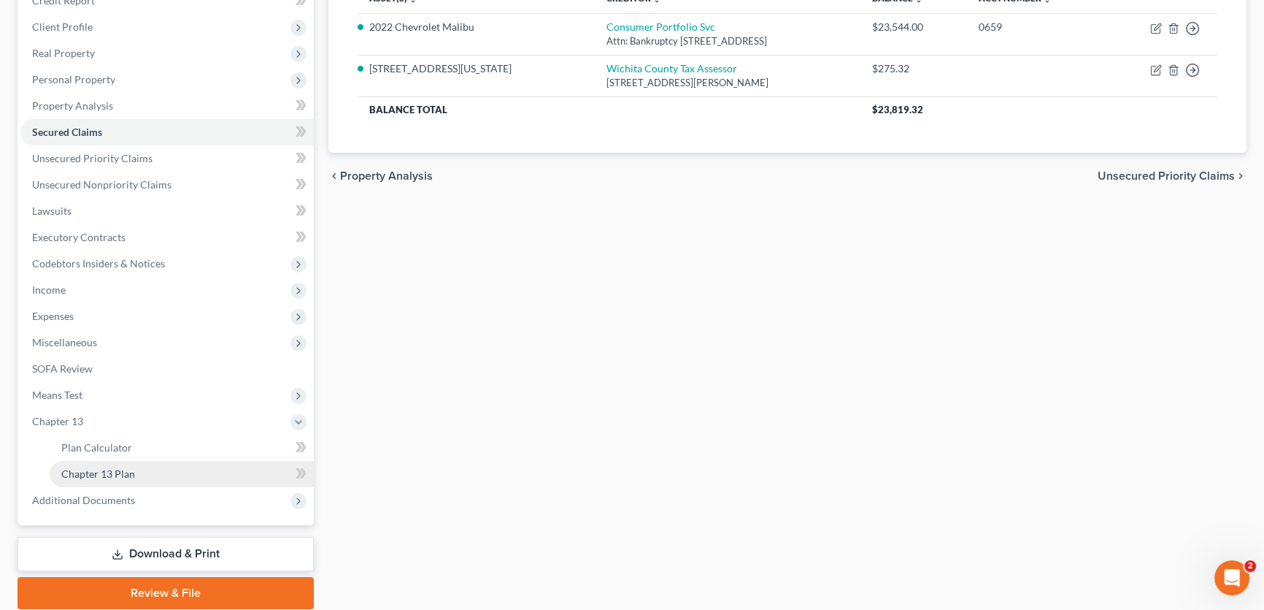
click at [101, 468] on span "Chapter 13 Plan" at bounding box center [98, 473] width 74 height 12
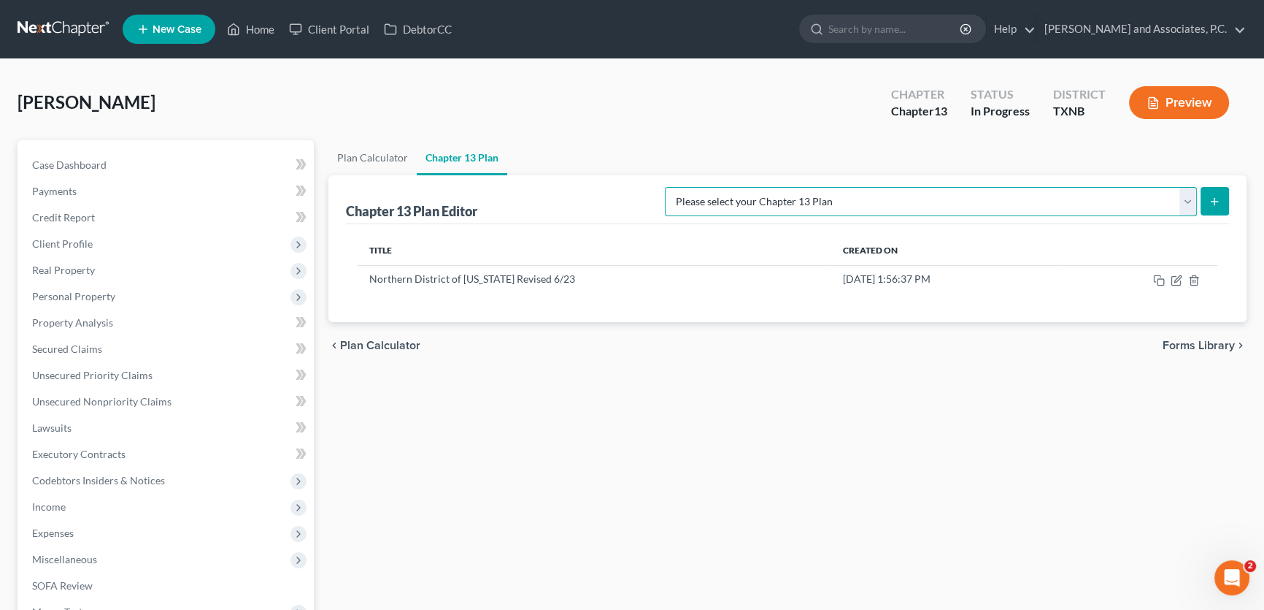
click at [1026, 196] on select "Please select your Chapter 13 Plan AUTHORIZATION FOR ADEQUATE PROTECTION DISBUR…" at bounding box center [931, 201] width 532 height 29
select select "5"
click at [680, 187] on select "Please select your Chapter 13 Plan AUTHORIZATION FOR ADEQUATE PROTECTION DISBUR…" at bounding box center [931, 201] width 532 height 29
click at [1221, 191] on button "submit" at bounding box center [1215, 201] width 28 height 28
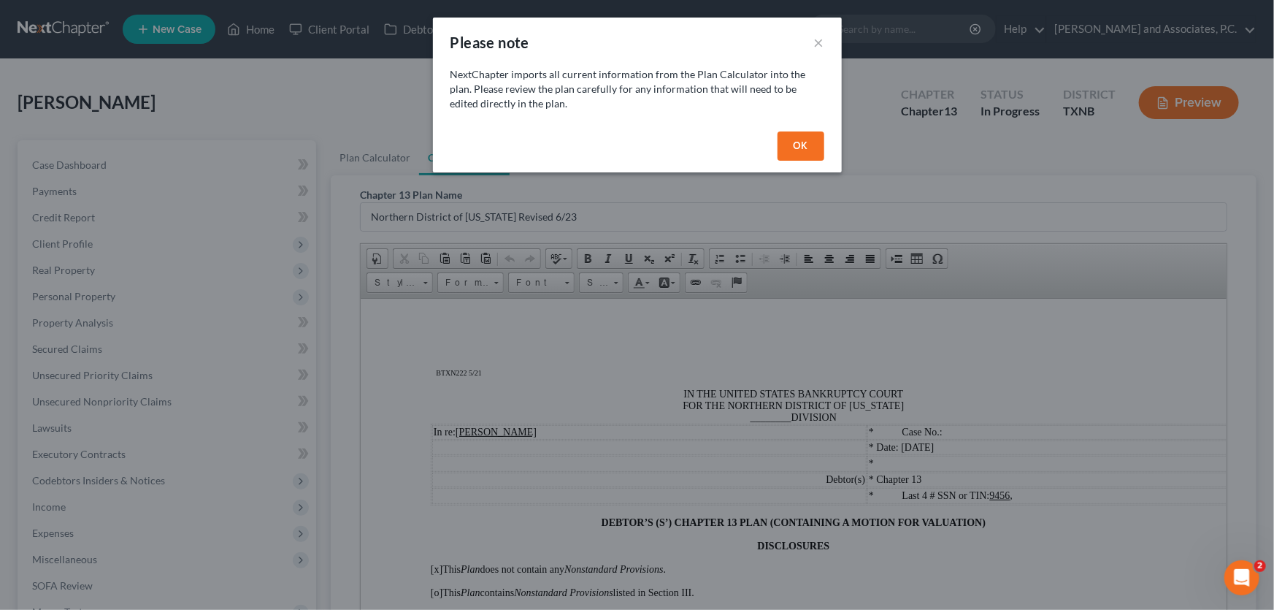
click at [796, 140] on button "OK" at bounding box center [800, 145] width 47 height 29
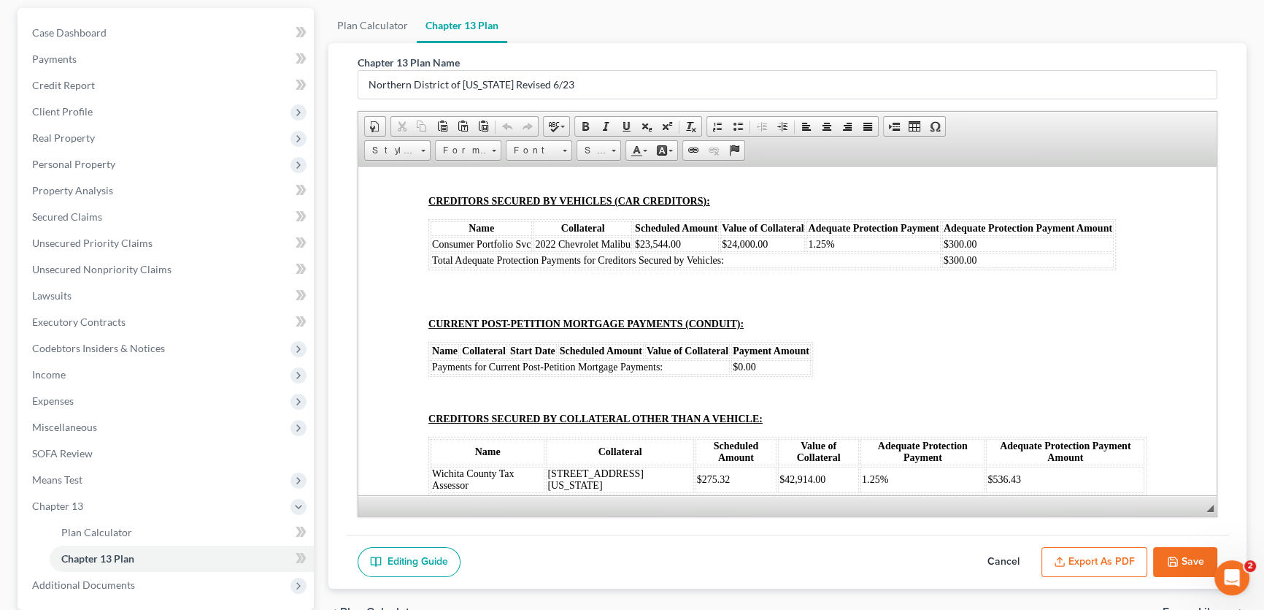
scroll to position [7831, 0]
